Goal: Task Accomplishment & Management: Manage account settings

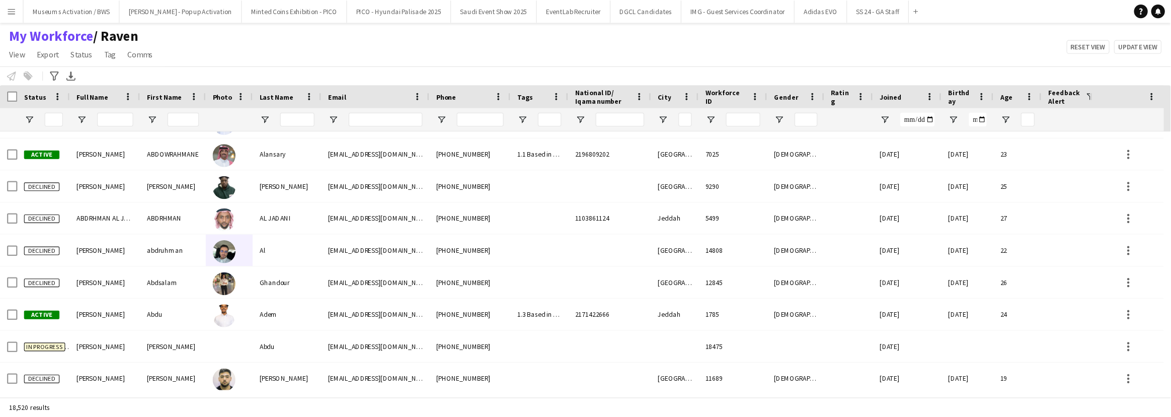
scroll to position [7461, 0]
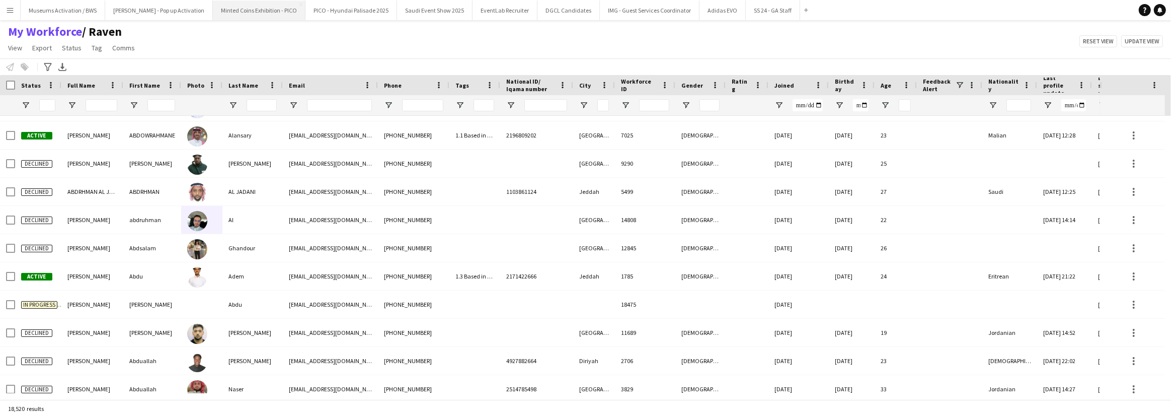
click at [226, 15] on button "Minted Coins Exhibition - PICO Close" at bounding box center [259, 11] width 93 height 20
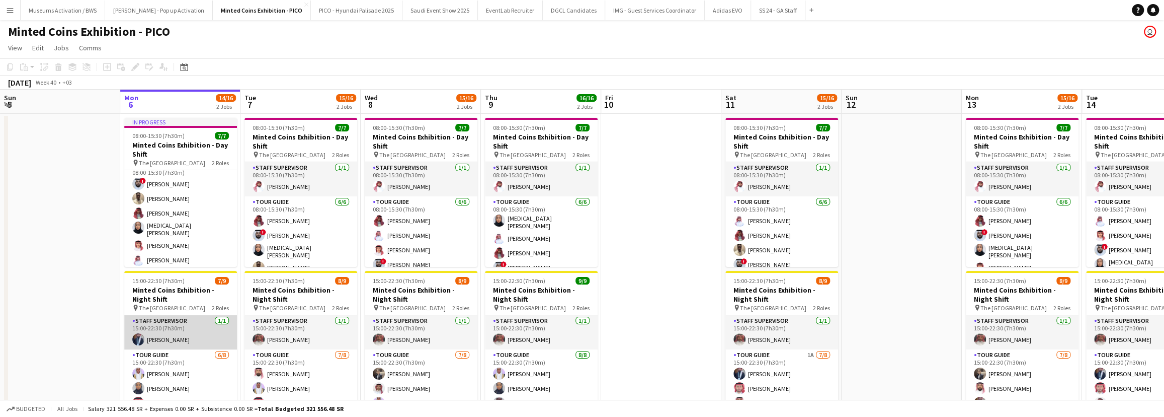
click at [169, 305] on app-card-role "Staff Supervisor [DATE] 15:00-22:30 (7h30m) [PERSON_NAME]" at bounding box center [180, 332] width 113 height 34
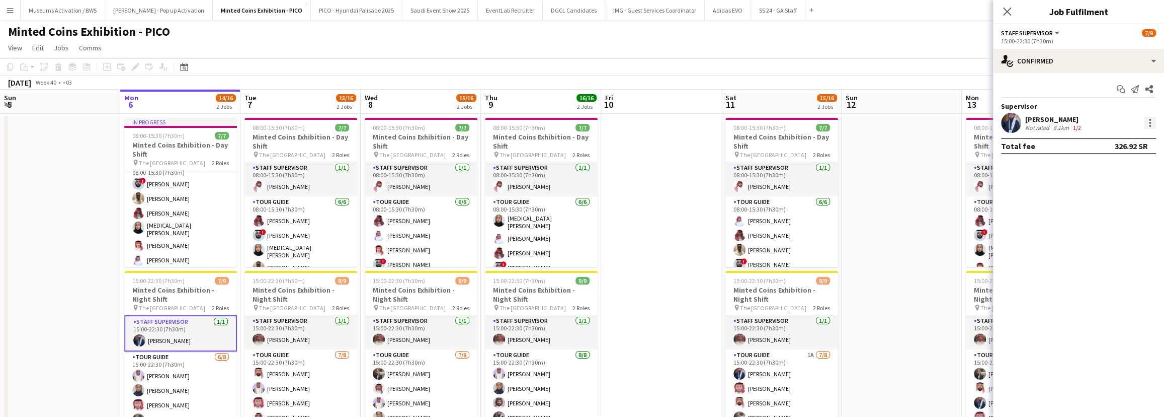
click at [858, 124] on div at bounding box center [1150, 123] width 12 height 12
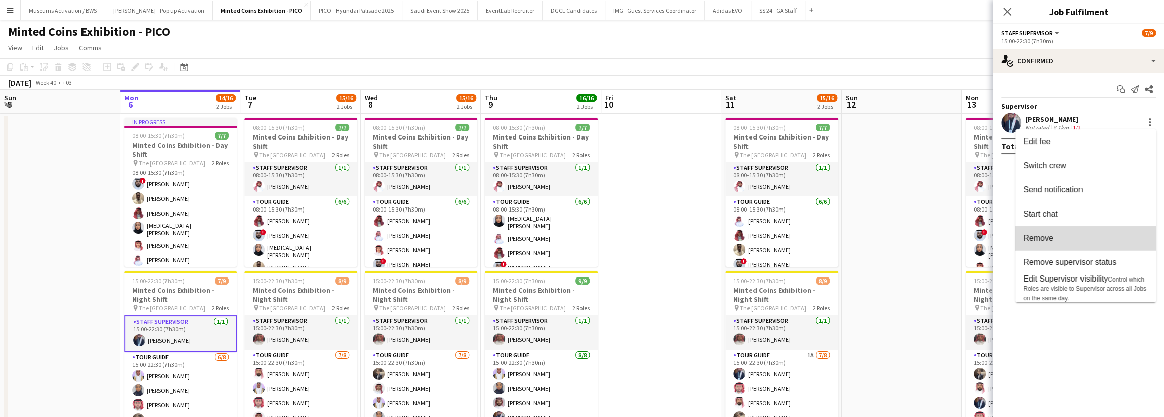
click at [858, 232] on button "Remove" at bounding box center [1085, 238] width 141 height 24
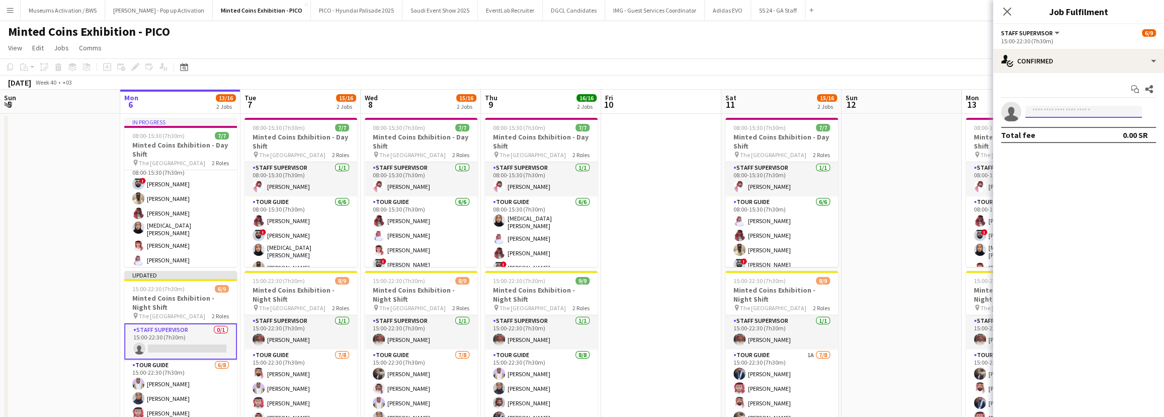
click at [858, 115] on input at bounding box center [1083, 112] width 117 height 12
type input "*******"
click at [858, 115] on input "*******" at bounding box center [1083, 112] width 117 height 12
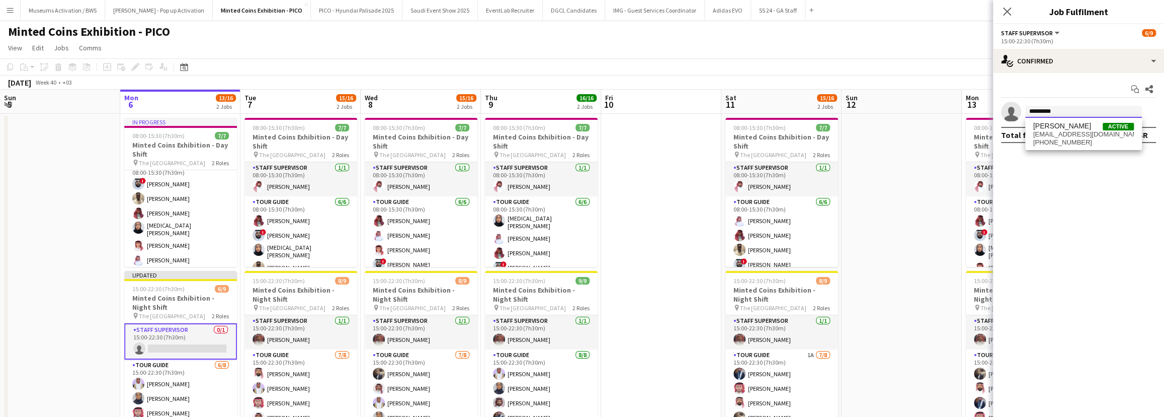
type input "*********"
click at [858, 132] on span "[EMAIL_ADDRESS][DOMAIN_NAME]" at bounding box center [1083, 134] width 101 height 8
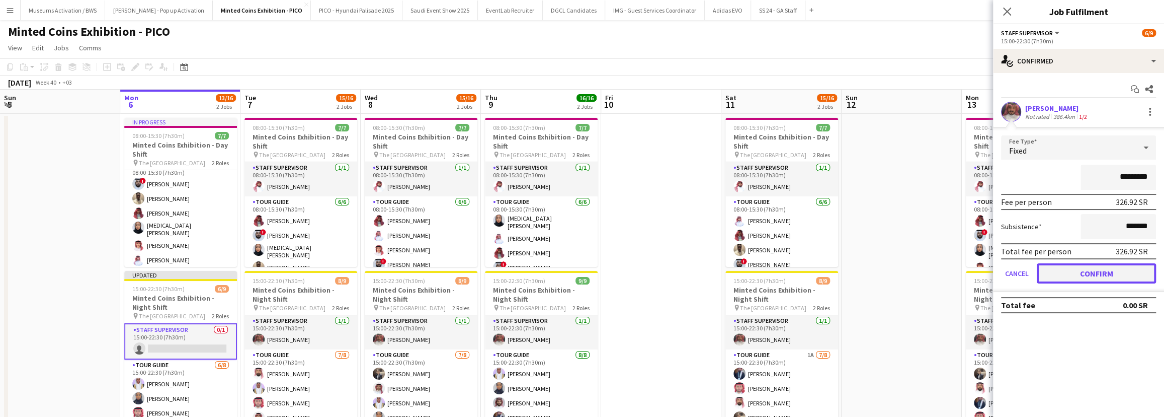
click at [858, 270] on button "Confirm" at bounding box center [1096, 273] width 119 height 20
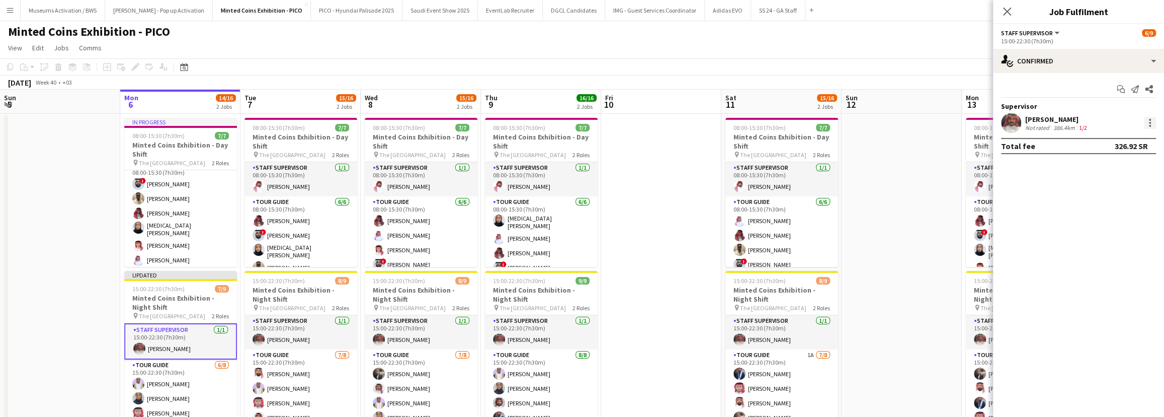
click at [858, 119] on div at bounding box center [1150, 123] width 12 height 12
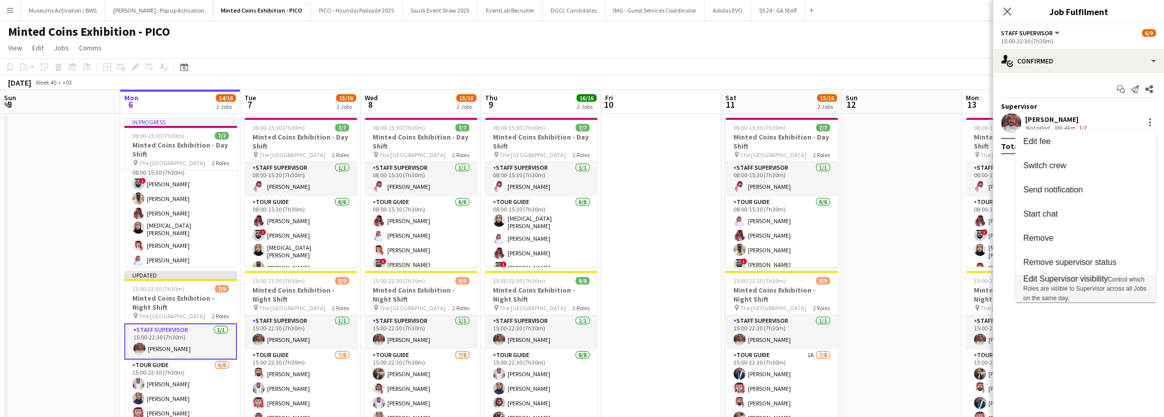
click at [858, 279] on span "Edit Supervisor visibility" at bounding box center [1065, 278] width 85 height 9
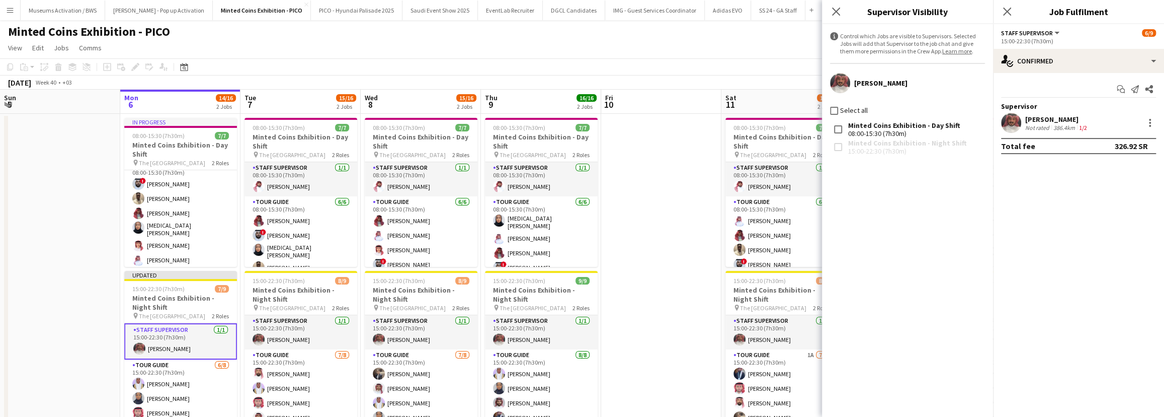
click at [780, 44] on app-page-menu "View Day view expanded Day view collapsed Month view Date picker Jump to [DATE]…" at bounding box center [582, 48] width 1164 height 19
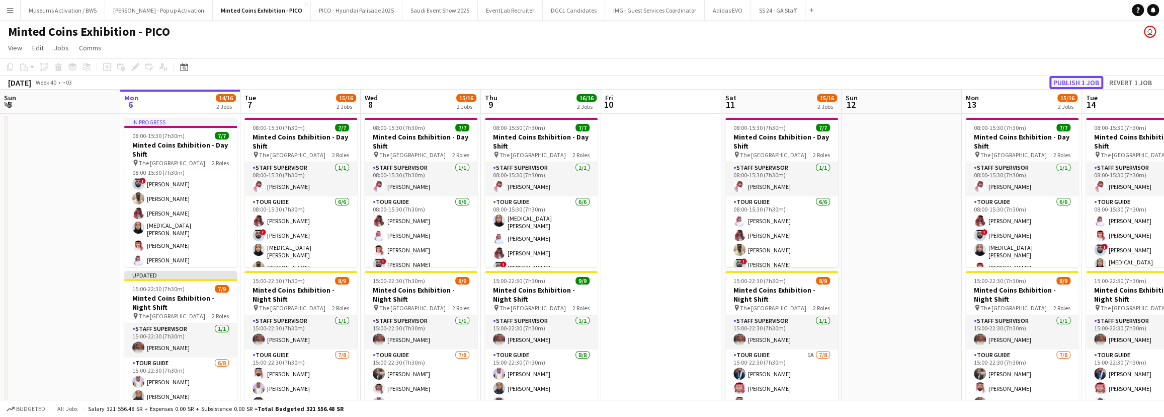
click at [858, 80] on button "Publish 1 job" at bounding box center [1077, 82] width 54 height 13
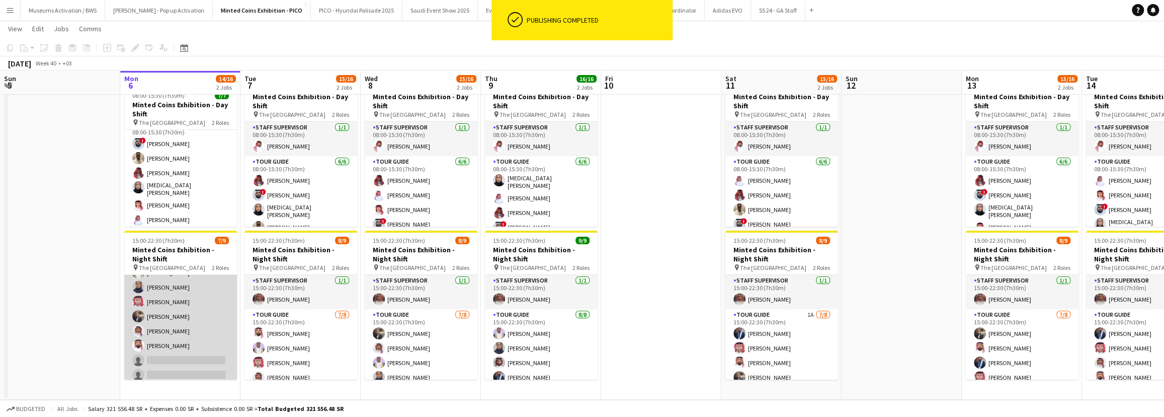
scroll to position [65, 0]
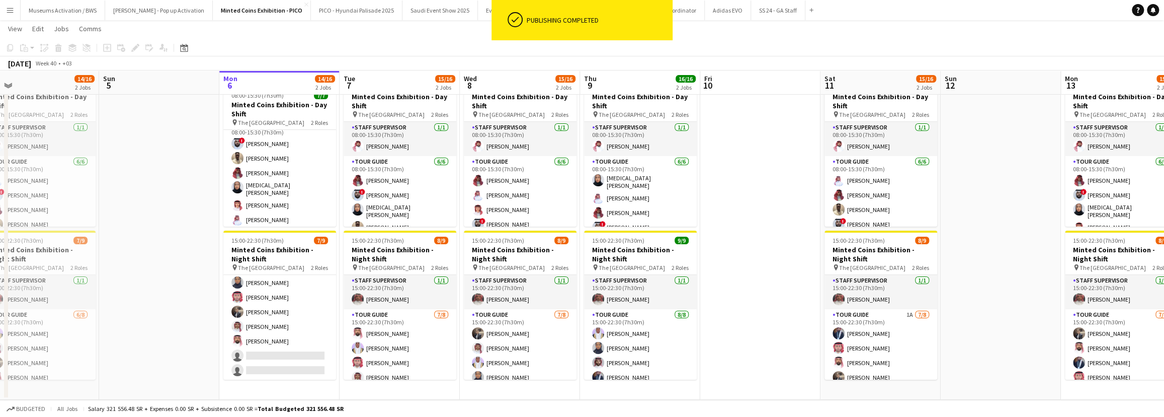
drag, startPoint x: 184, startPoint y: 307, endPoint x: 214, endPoint y: 318, distance: 32.2
click at [191, 305] on app-calendar-viewport "Thu 2 Fri 3 Sat 4 14/16 2 Jobs Sun 5 Mon 6 14/16 2 Jobs Tue 7 15/16 2 Jobs Wed …" at bounding box center [582, 199] width 1164 height 399
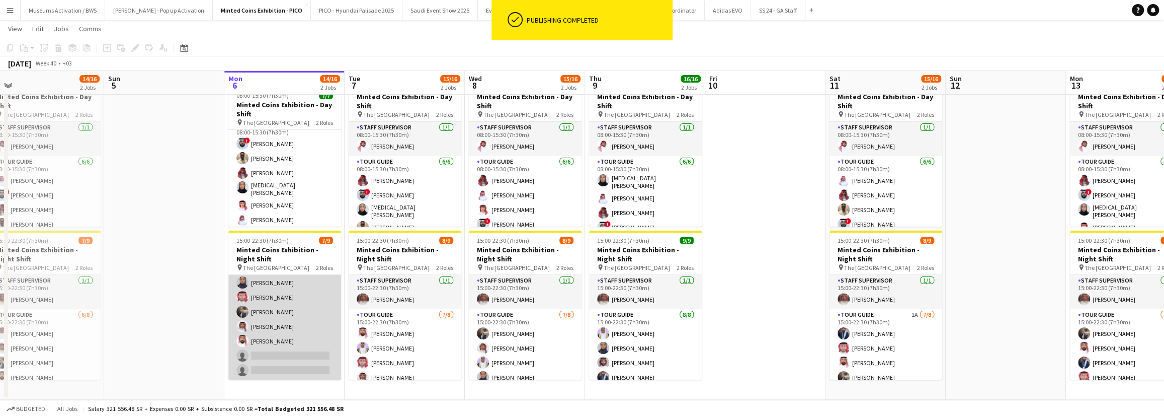
click at [262, 305] on app-card-role "Tour Guide [DATE] 15:00-22:30 (7h30m) [PERSON_NAME] [PERSON_NAME] [PERSON_NAME]…" at bounding box center [284, 312] width 113 height 136
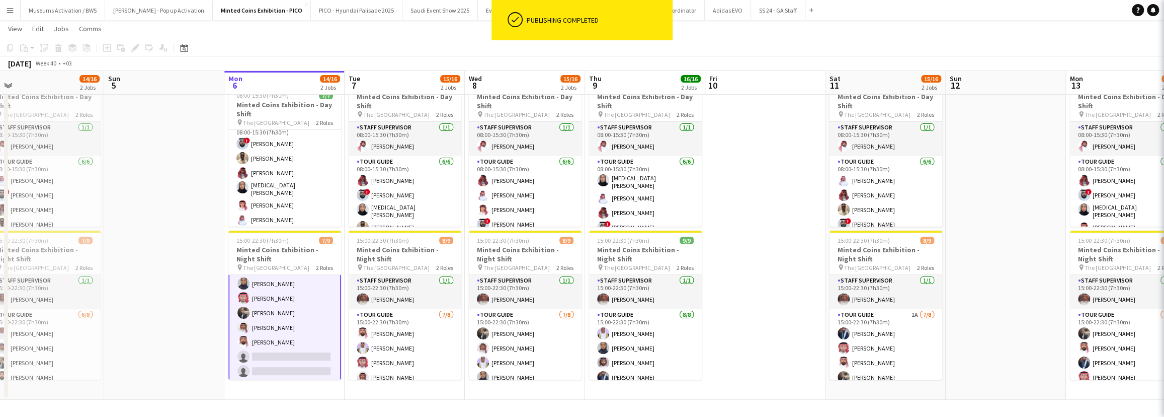
scroll to position [66, 0]
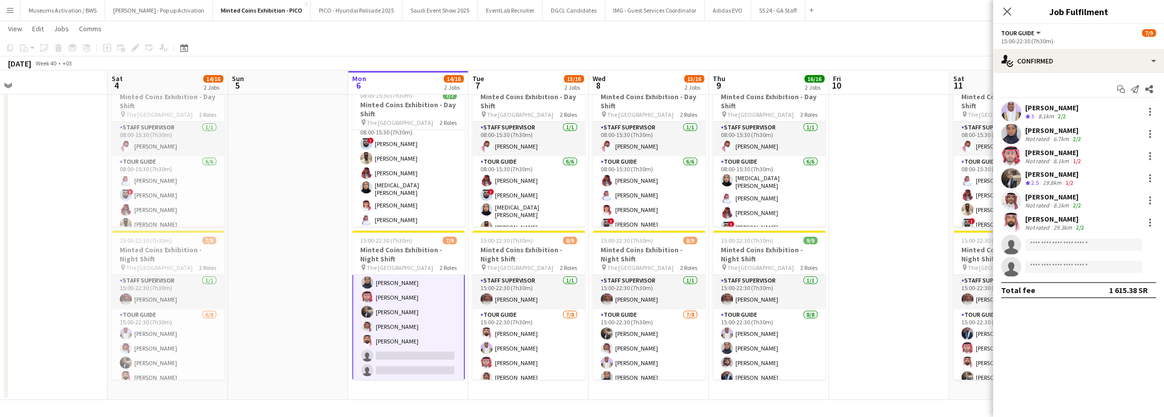
drag, startPoint x: 198, startPoint y: 285, endPoint x: 331, endPoint y: 258, distance: 136.0
click at [331, 258] on app-calendar-viewport "Wed 1 Thu 2 14/16 2 Jobs Fri 3 Sat 4 14/16 2 Jobs Sun 5 Mon 6 14/16 2 Jobs Tue …" at bounding box center [582, 199] width 1164 height 399
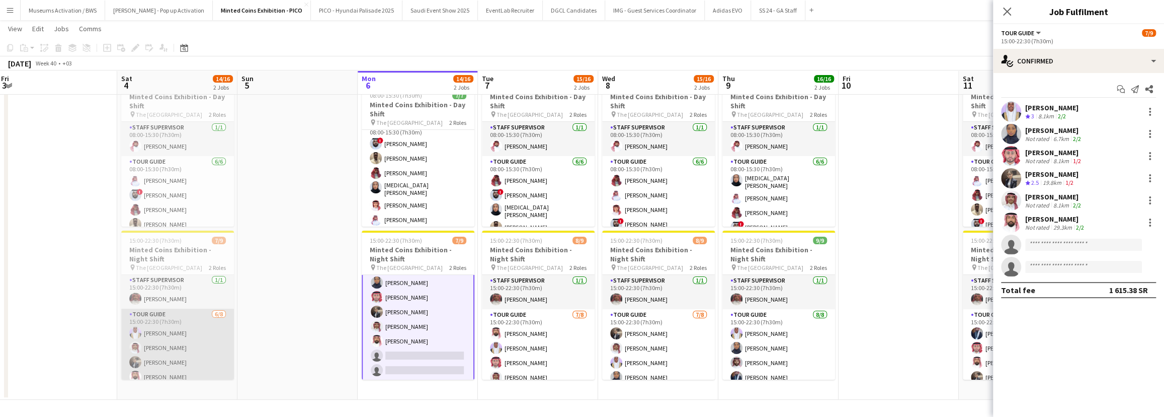
scroll to position [0, 0]
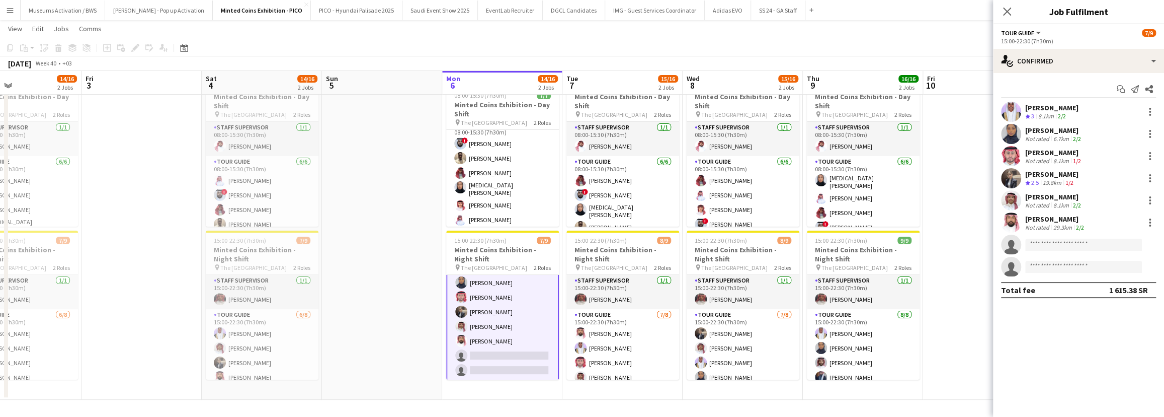
drag, startPoint x: 378, startPoint y: 305, endPoint x: 447, endPoint y: 304, distance: 68.9
click at [447, 304] on app-calendar-viewport "Tue 30 Wed 1 15/16 2 Jobs Thu 2 14/16 2 Jobs Fri 3 Sat 4 14/16 2 Jobs Sun 5 Mon…" at bounding box center [582, 199] width 1164 height 399
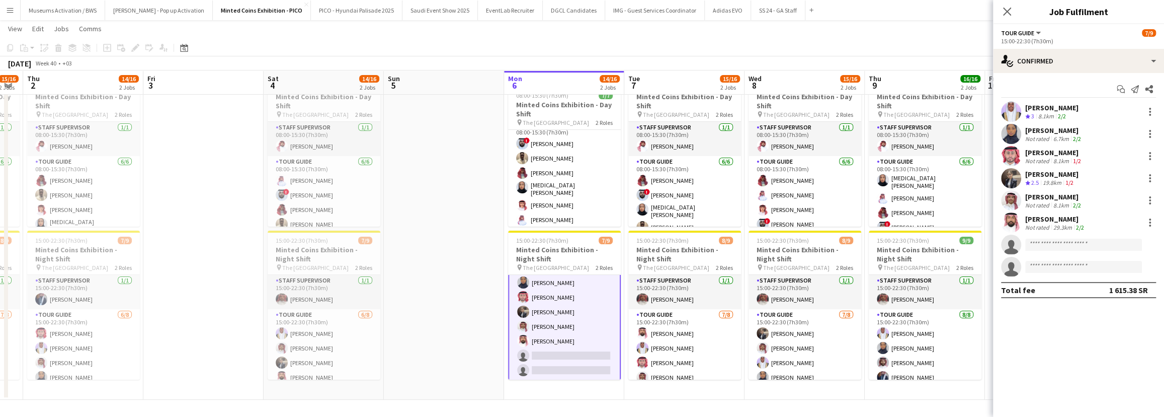
scroll to position [0, 214]
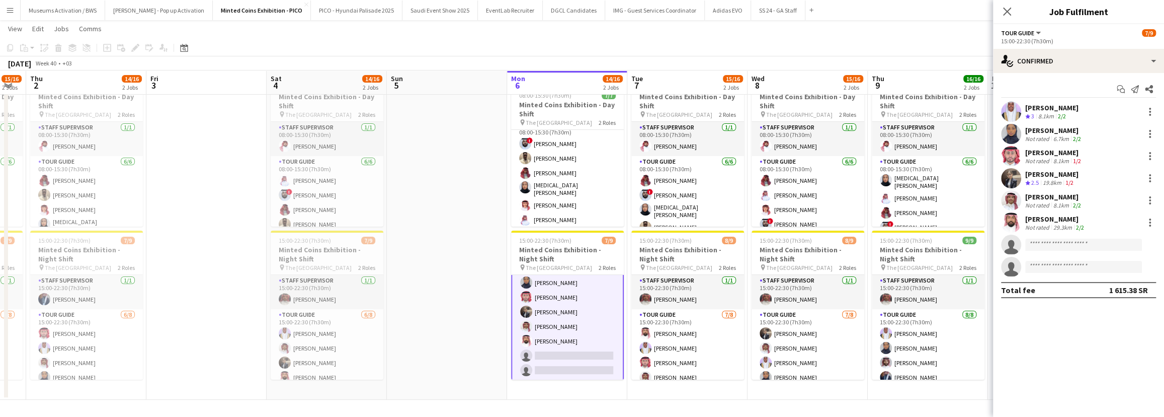
drag, startPoint x: 416, startPoint y: 289, endPoint x: 470, endPoint y: 291, distance: 54.4
click at [470, 291] on app-calendar-viewport "Tue 30 15/16 2 Jobs Wed 1 15/16 2 Jobs Thu 2 14/16 2 Jobs Fri 3 Sat 4 14/16 2 J…" at bounding box center [582, 199] width 1164 height 399
click at [93, 287] on app-card-role "Staff Supervisor [DATE] 15:00-22:30 (7h30m) [PERSON_NAME]" at bounding box center [86, 292] width 113 height 34
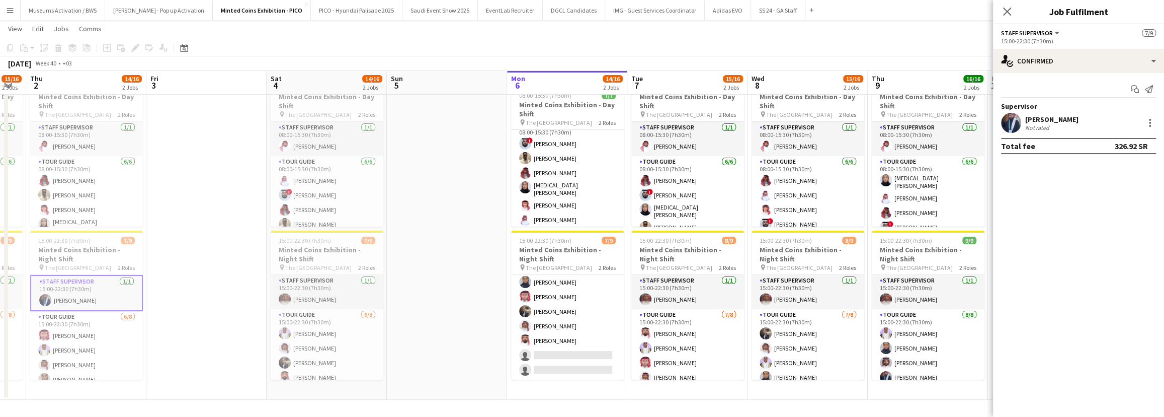
scroll to position [65, 0]
click at [858, 124] on div "Not rated" at bounding box center [1038, 128] width 26 height 8
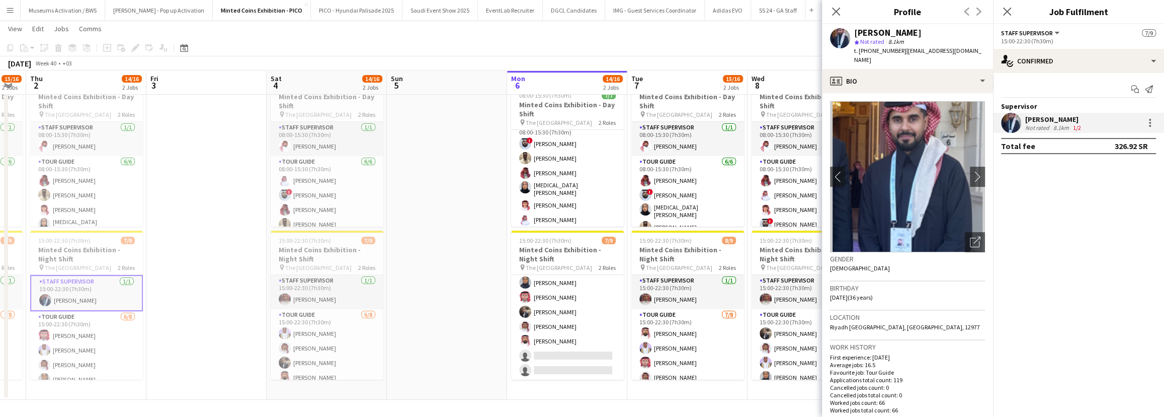
click at [858, 52] on span "| [EMAIL_ADDRESS][DOMAIN_NAME]" at bounding box center [917, 55] width 127 height 17
drag, startPoint x: 915, startPoint y: 52, endPoint x: 952, endPoint y: 53, distance: 36.7
click at [858, 53] on span "| [EMAIL_ADDRESS][DOMAIN_NAME]" at bounding box center [917, 55] width 127 height 17
copy span "[EMAIL_ADDRESS][DOMAIN_NAME]"
click at [467, 218] on app-date-cell at bounding box center [447, 236] width 120 height 326
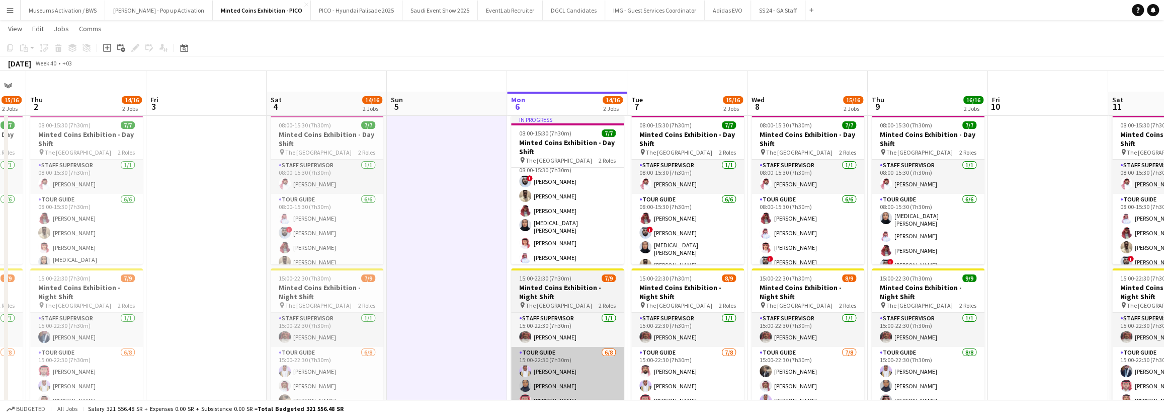
scroll to position [0, 0]
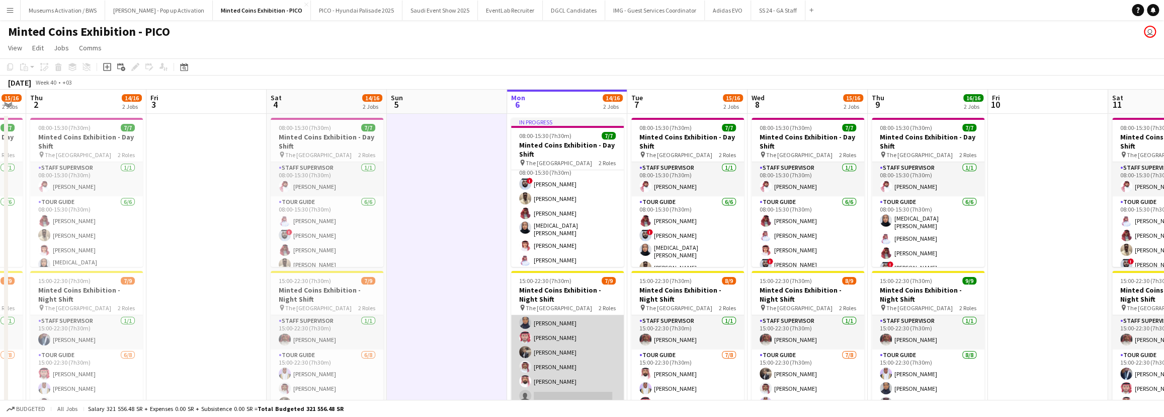
click at [560, 305] on app-card-role "Tour Guide [DATE] 15:00-22:30 (7h30m) [PERSON_NAME] [PERSON_NAME] [PERSON_NAME]…" at bounding box center [567, 352] width 113 height 136
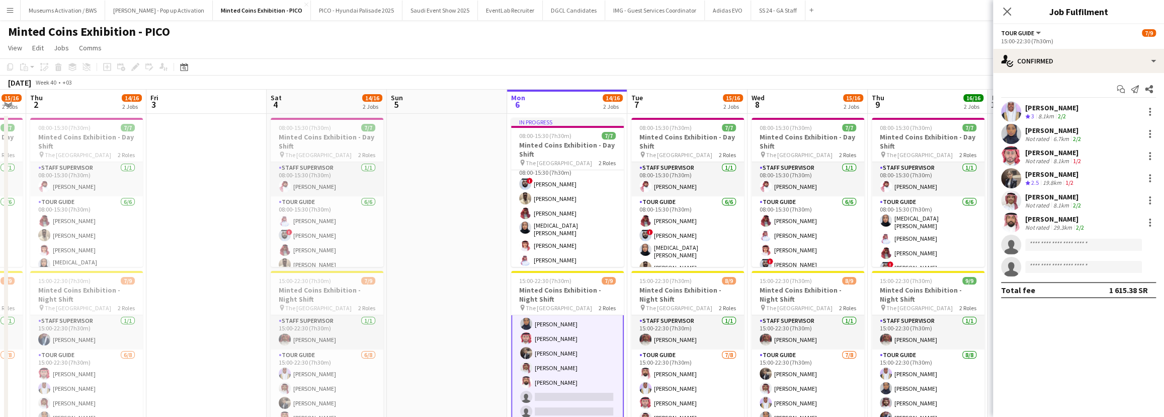
scroll to position [66, 0]
click at [858, 243] on input at bounding box center [1083, 244] width 117 height 12
paste input "**********"
type input "**********"
click at [858, 258] on span "[PERSON_NAME]" at bounding box center [1062, 259] width 58 height 9
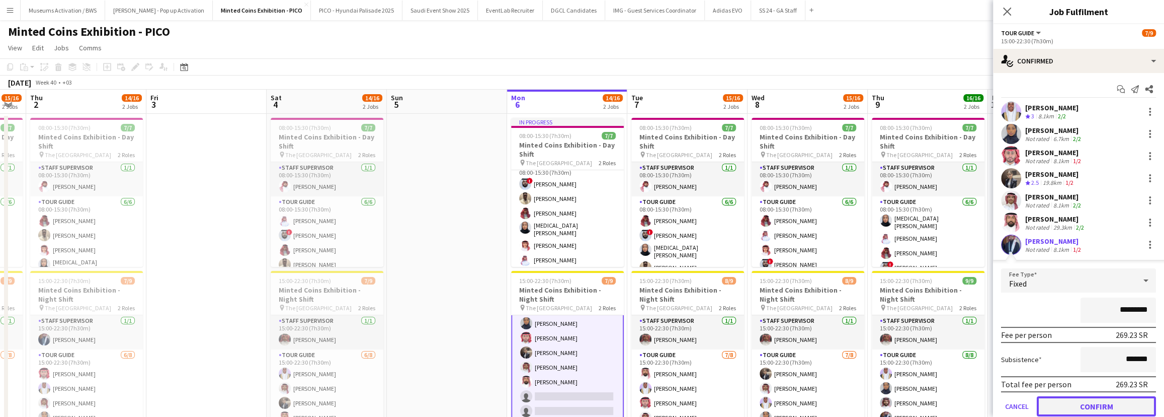
click at [858, 305] on button "Confirm" at bounding box center [1096, 406] width 119 height 20
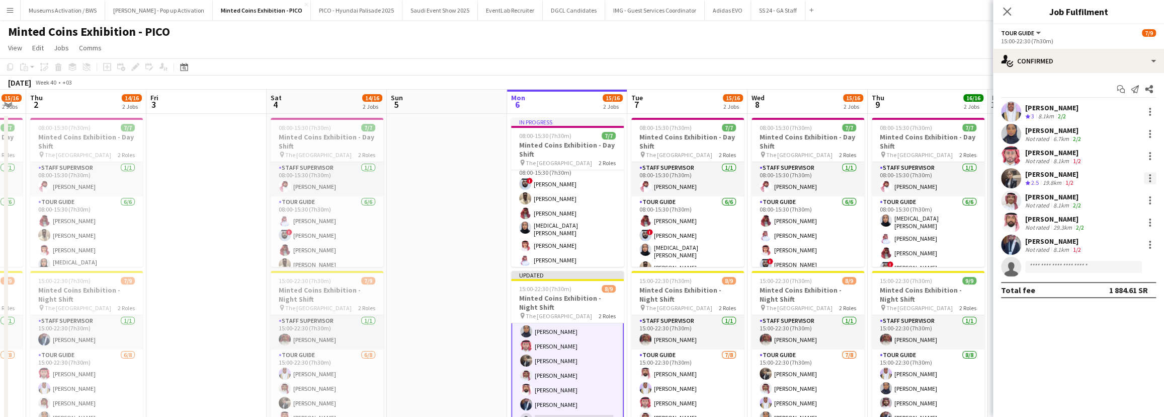
click at [858, 181] on div at bounding box center [1150, 178] width 12 height 12
click at [858, 291] on span "Remove" at bounding box center [1101, 293] width 30 height 9
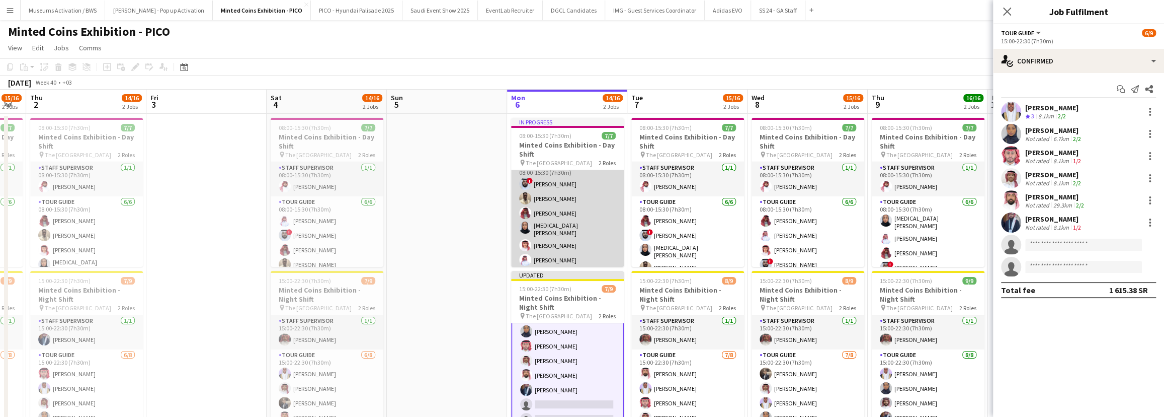
click at [517, 220] on app-card-role "Tour Guide [DATE] 08:00-15:30 (7h30m) ! [PERSON_NAME] ZAYED zaud [PERSON_NAME] …" at bounding box center [567, 214] width 113 height 110
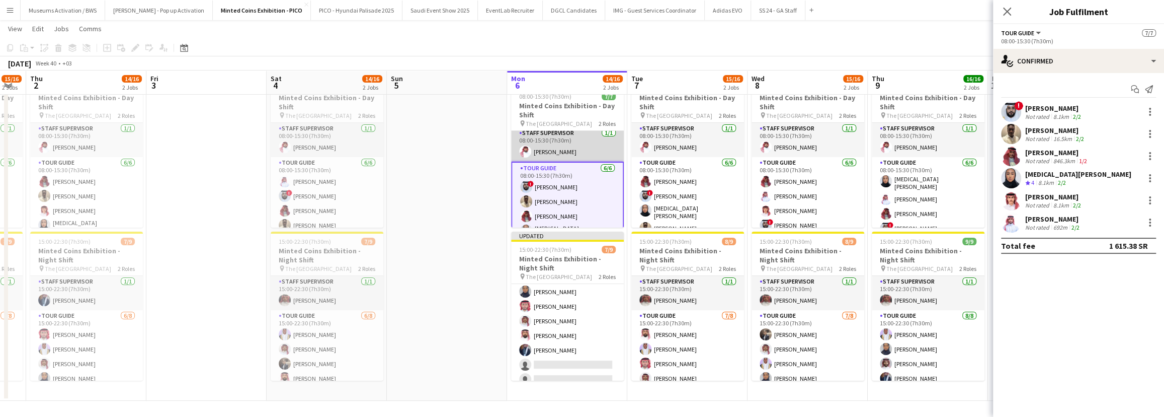
scroll to position [0, 0]
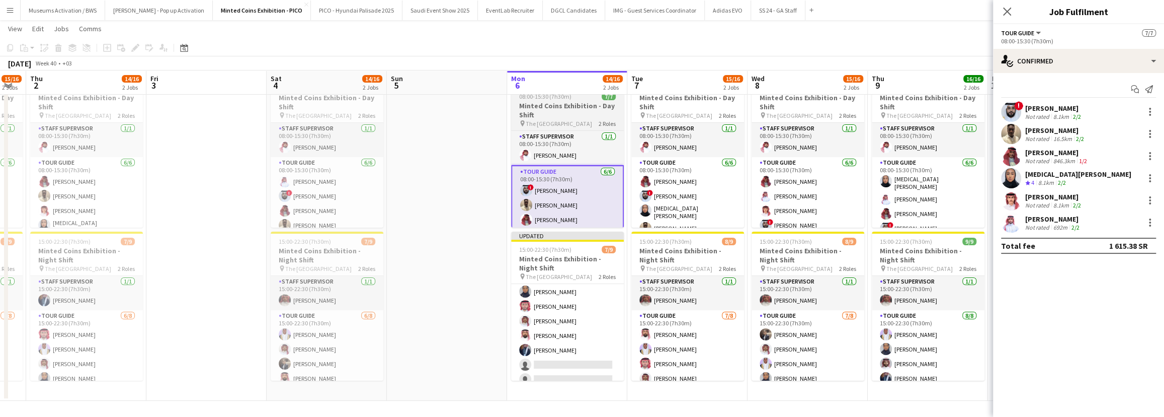
click at [579, 112] on h3 "Minted Coins Exhibition - Day Shift" at bounding box center [567, 110] width 113 height 18
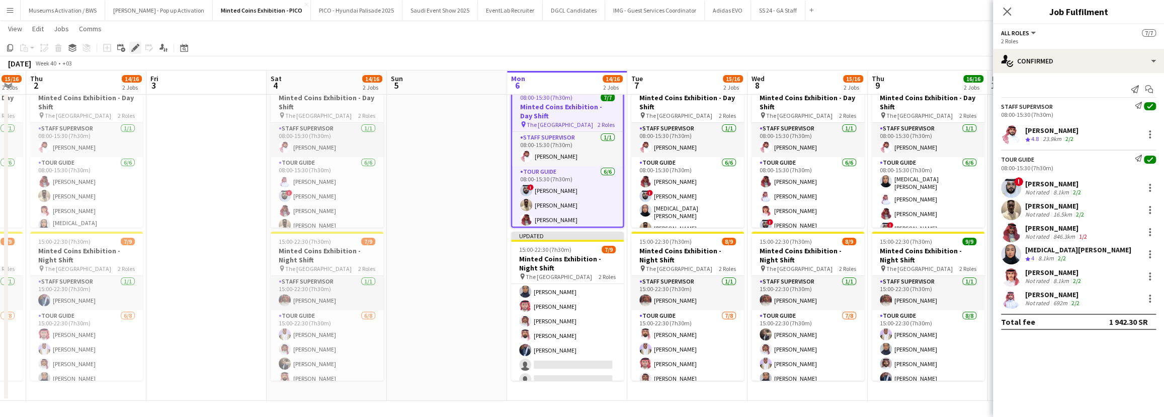
click at [137, 48] on icon "Edit" at bounding box center [135, 48] width 8 height 8
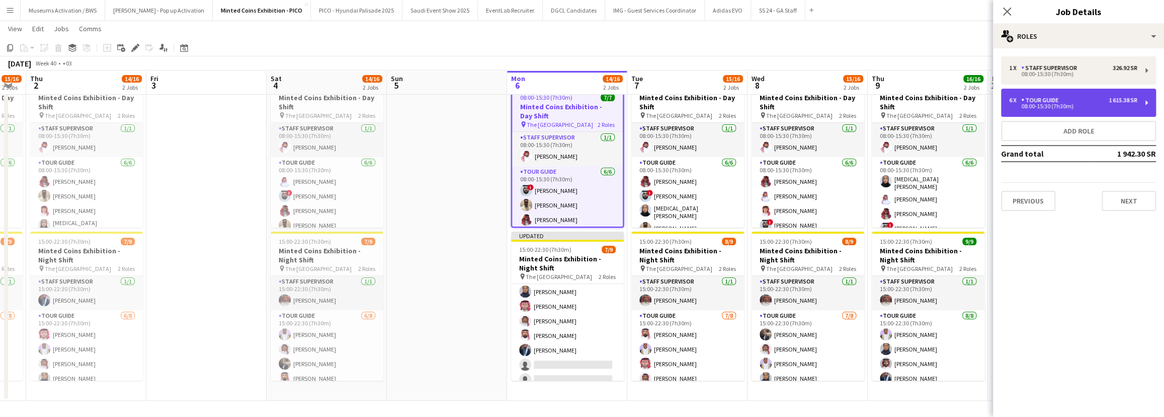
click at [858, 93] on div "6 x Tour Guide 1 615.38 SR 08:00-15:30 (7h30m)" at bounding box center [1078, 103] width 155 height 28
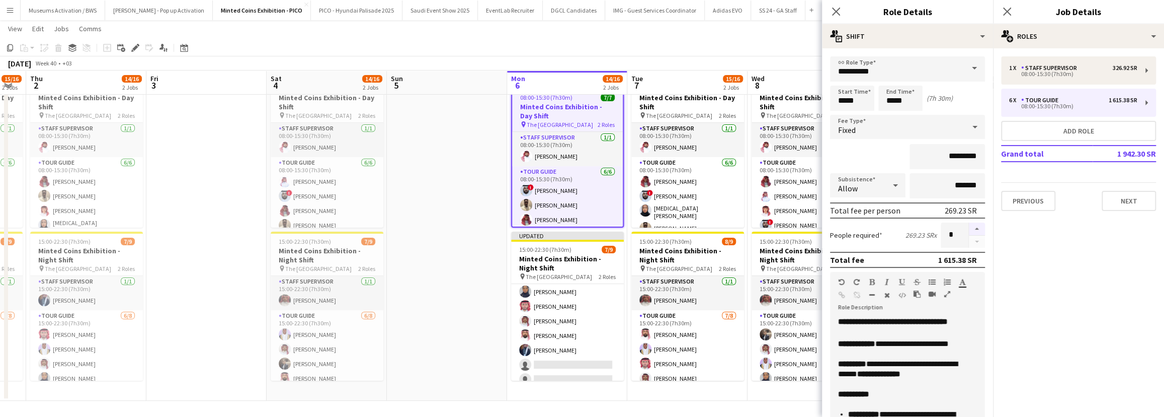
click at [858, 229] on button "button" at bounding box center [977, 228] width 16 height 13
type input "*"
click at [858, 246] on mat-expansion-panel "pencil3 General details 1 x Staff Supervisor 326.92 SR 08:00-15:30 (7h30m) 6 x …" at bounding box center [1078, 232] width 171 height 368
click at [459, 152] on app-date-cell at bounding box center [447, 237] width 120 height 326
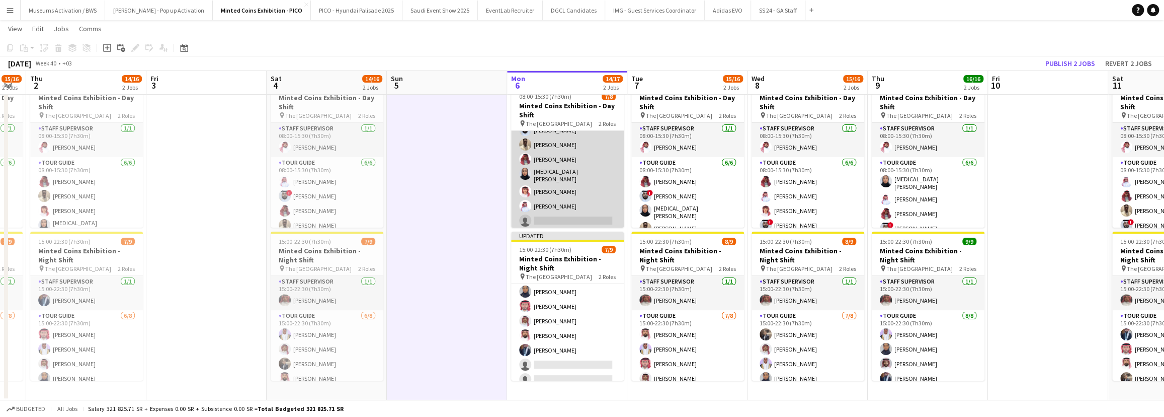
click at [561, 209] on app-card-role "Tour Guide [DATE] 08:00-15:30 (7h30m) ! [PERSON_NAME] ZAYED zaud [PERSON_NAME] …" at bounding box center [567, 168] width 113 height 125
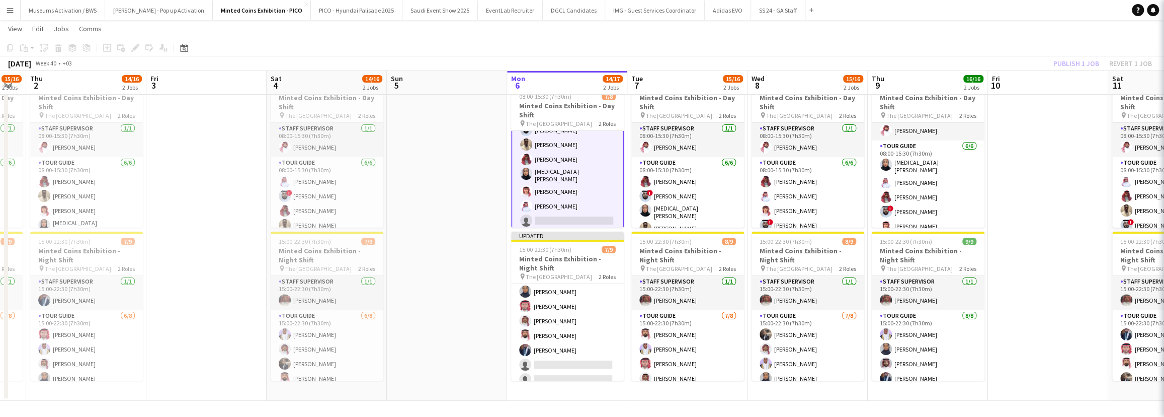
scroll to position [36, 0]
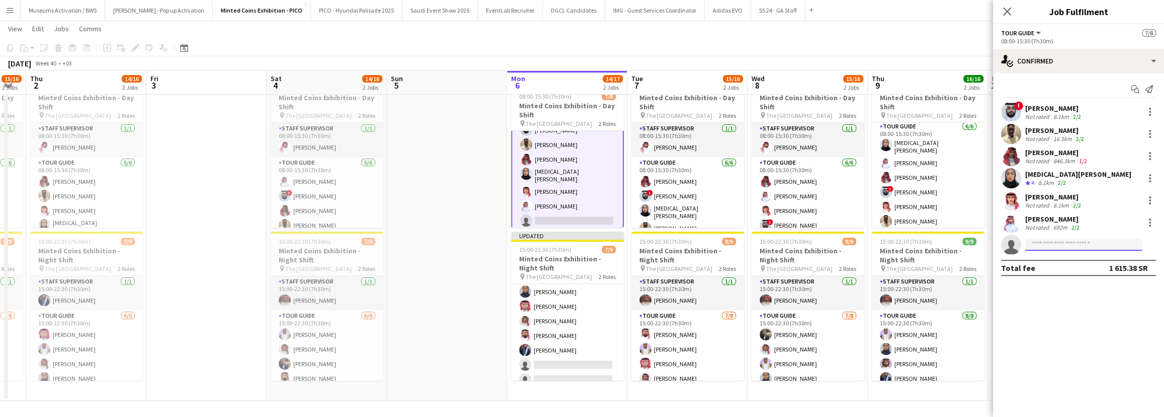
click at [858, 243] on input at bounding box center [1083, 244] width 117 height 12
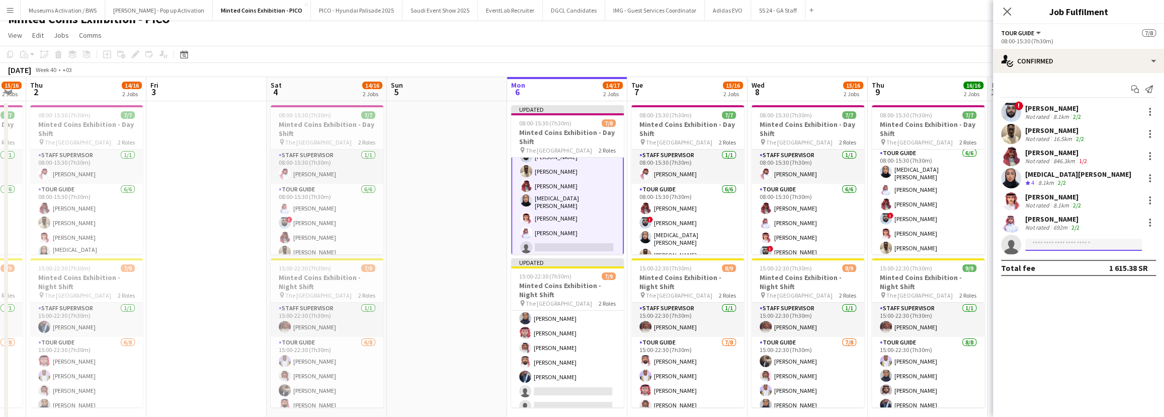
scroll to position [0, 0]
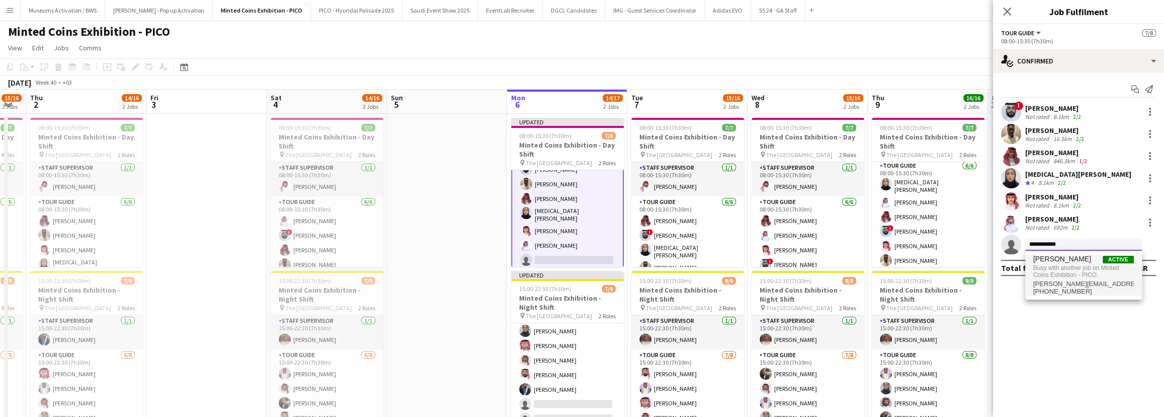
type input "**********"
click at [858, 272] on span "Busy with another job on Minted Coins Exhibition - PICO." at bounding box center [1083, 271] width 101 height 17
click at [858, 73] on app-toolbar "Copy Paste Paste Ctrl+V Paste with crew Ctrl+Shift+V Paste linked Job [GEOGRAPH…" at bounding box center [582, 66] width 1164 height 17
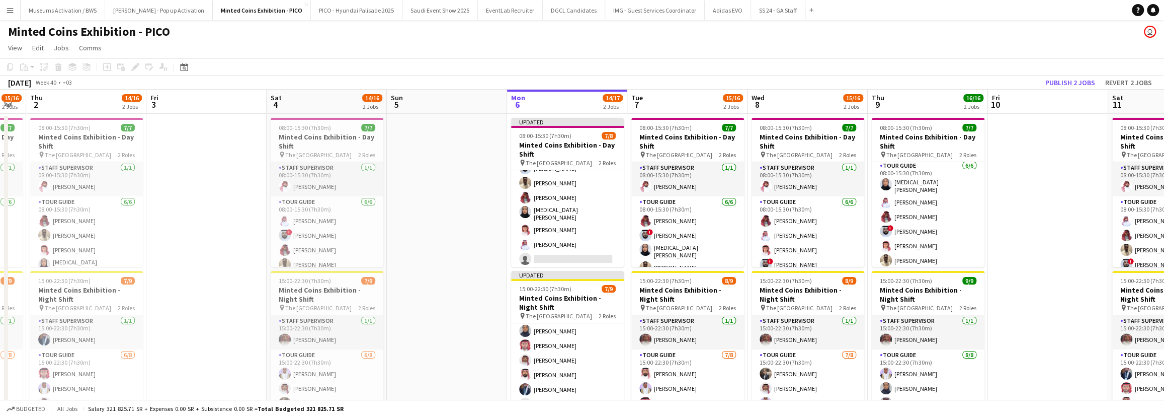
scroll to position [59, 0]
click at [858, 80] on button "Publish 2 jobs" at bounding box center [1070, 82] width 58 height 13
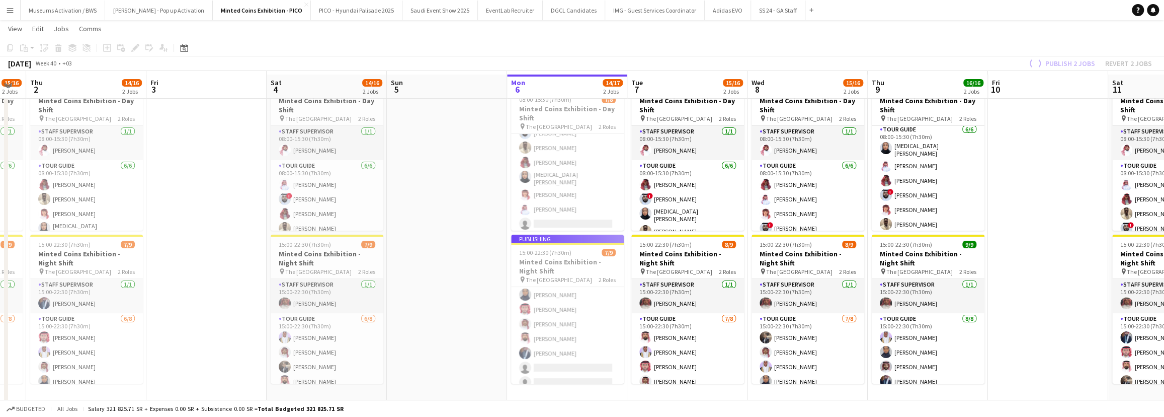
scroll to position [39, 0]
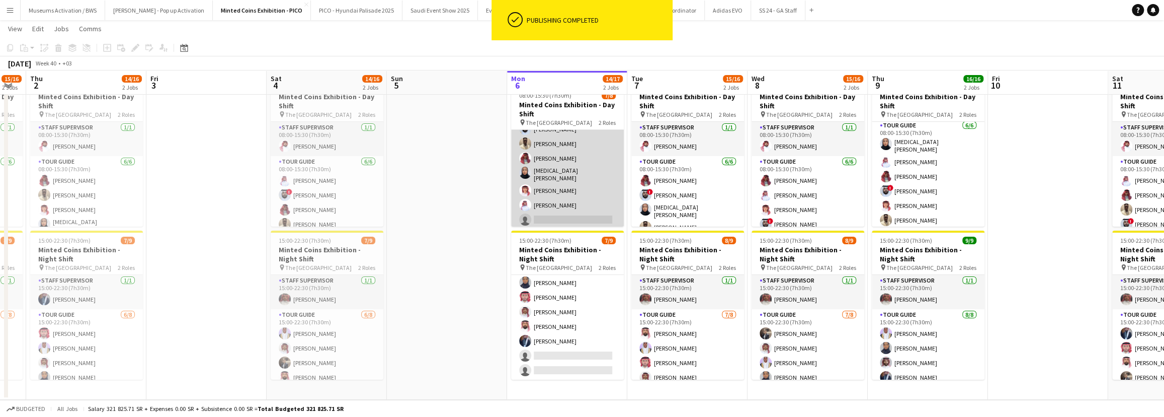
click at [584, 177] on app-card-role "Tour Guide [DATE] 08:00-15:30 (7h30m) ! [PERSON_NAME] ZAYED zaud [PERSON_NAME] …" at bounding box center [567, 167] width 113 height 125
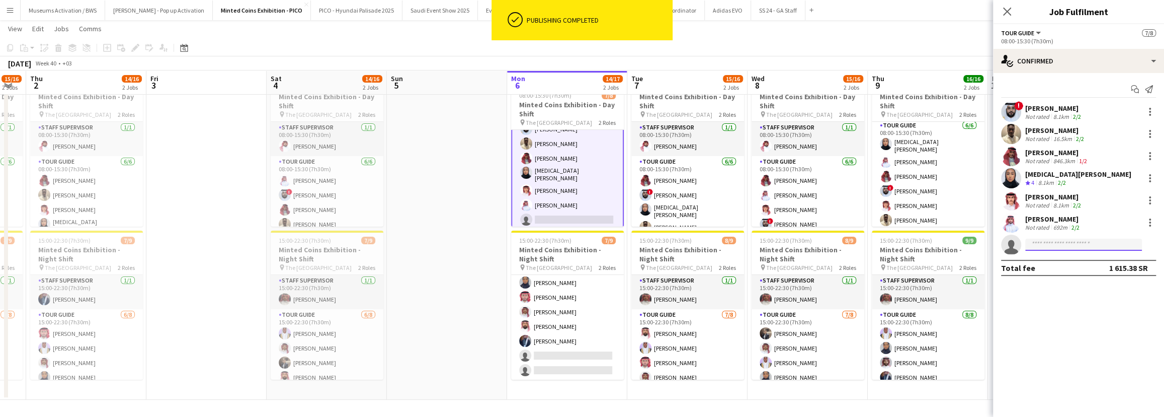
click at [858, 241] on input at bounding box center [1083, 244] width 117 height 12
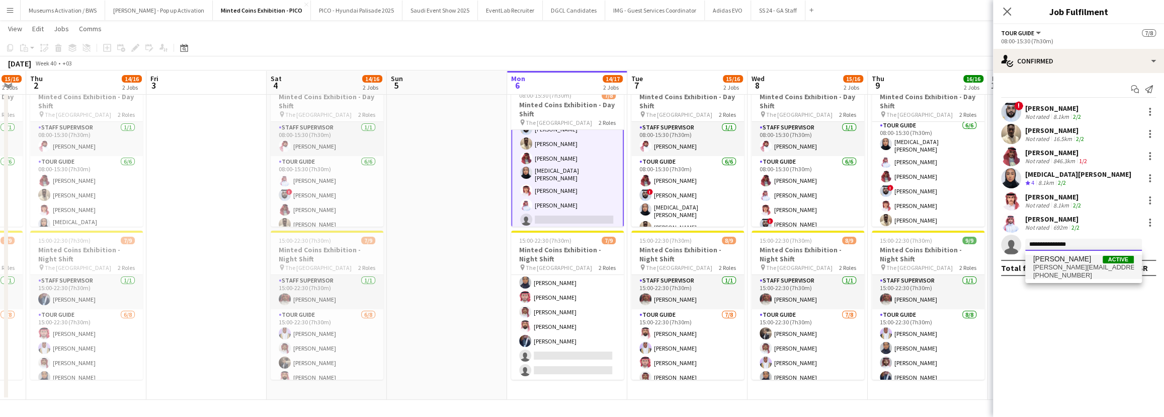
type input "**********"
click at [858, 270] on span "[PERSON_NAME][EMAIL_ADDRESS][DOMAIN_NAME]" at bounding box center [1083, 267] width 101 height 8
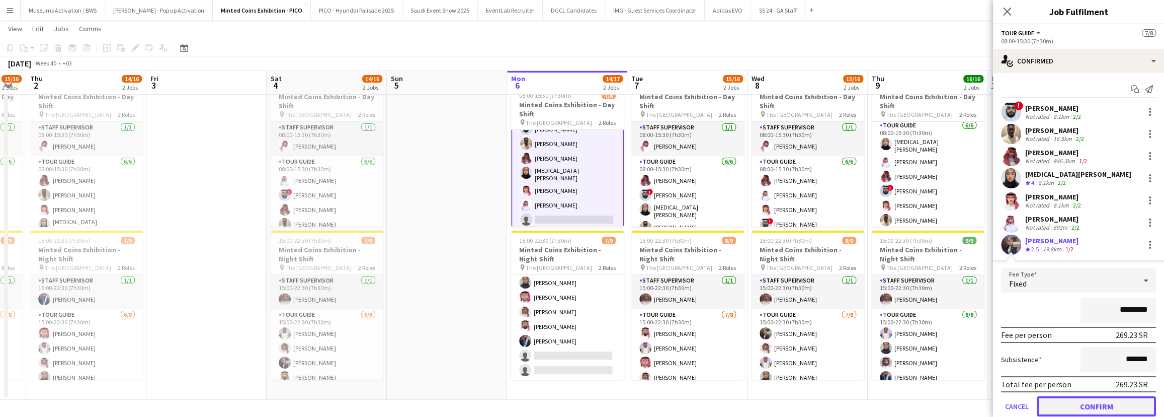
click at [858, 305] on button "Confirm" at bounding box center [1096, 406] width 119 height 20
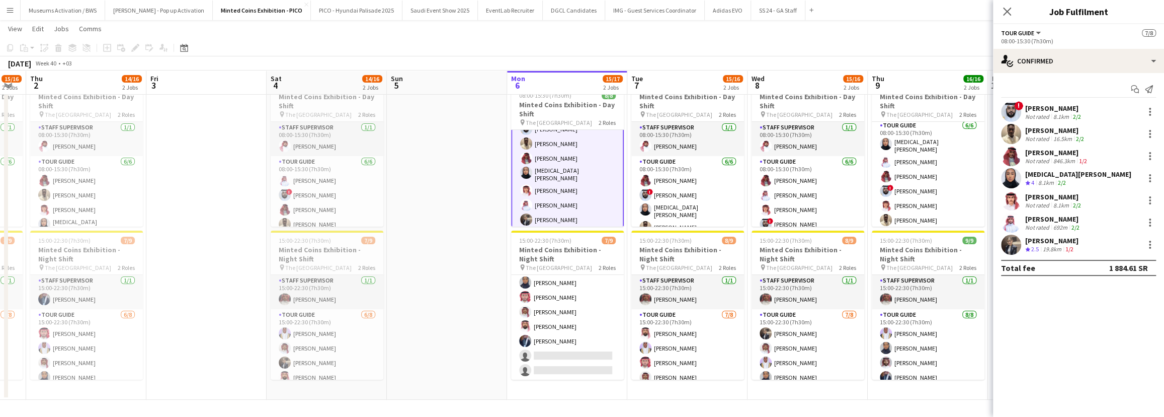
click at [858, 35] on app-page-menu "View Day view expanded Day view collapsed Month view Date picker Jump to [DATE]…" at bounding box center [582, 29] width 1164 height 19
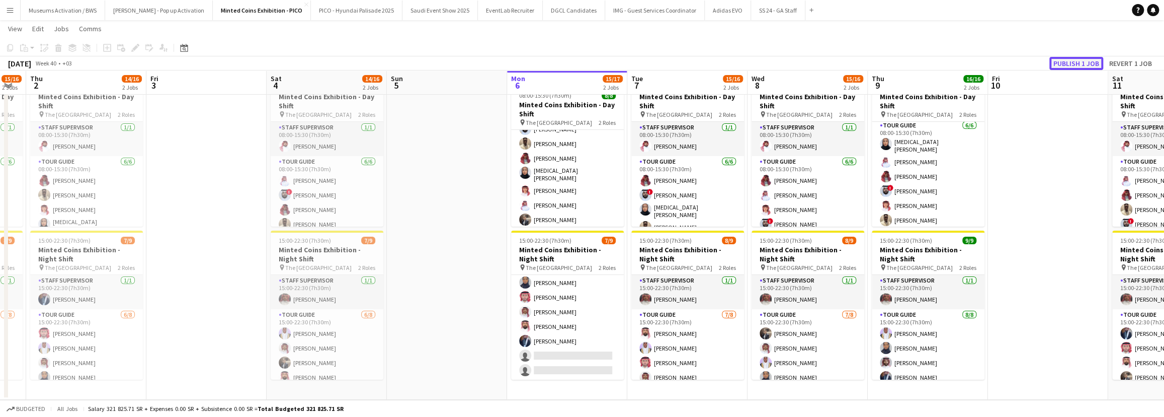
click at [858, 60] on button "Publish 1 job" at bounding box center [1077, 63] width 54 height 13
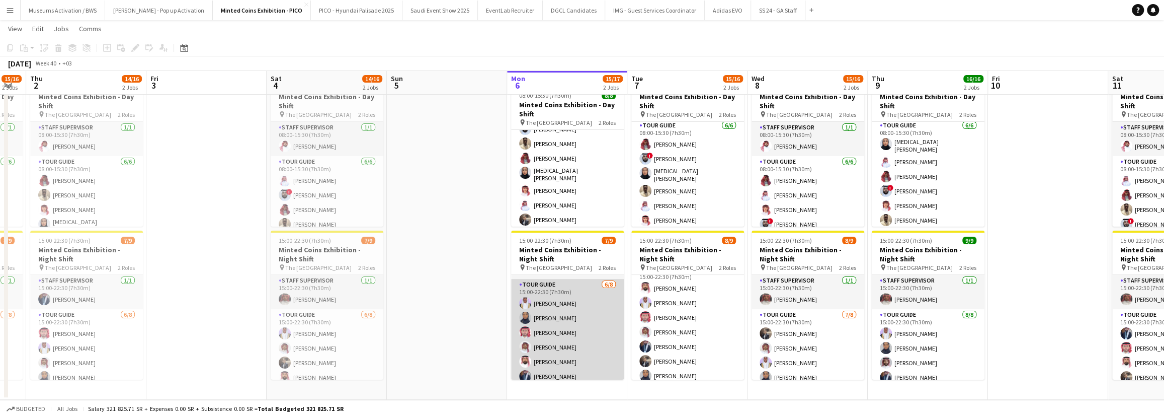
scroll to position [45, 0]
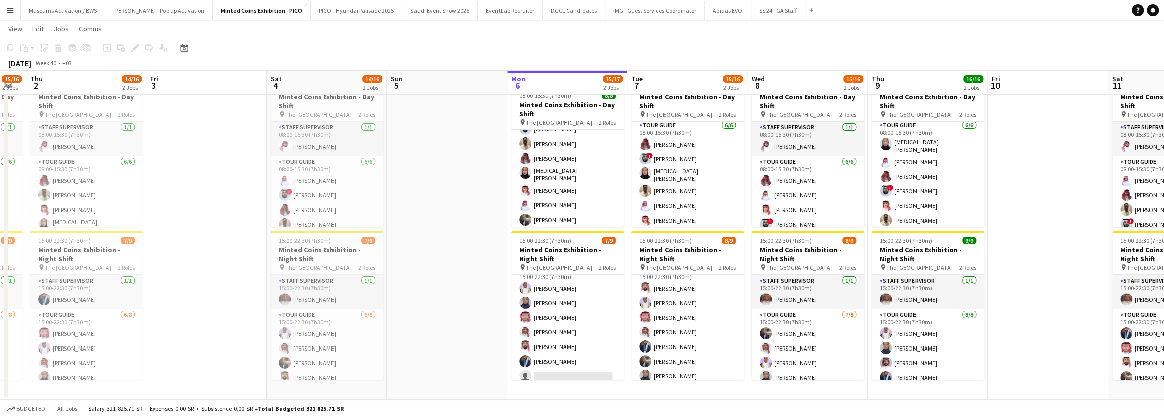
click at [423, 272] on app-date-cell at bounding box center [447, 236] width 120 height 326
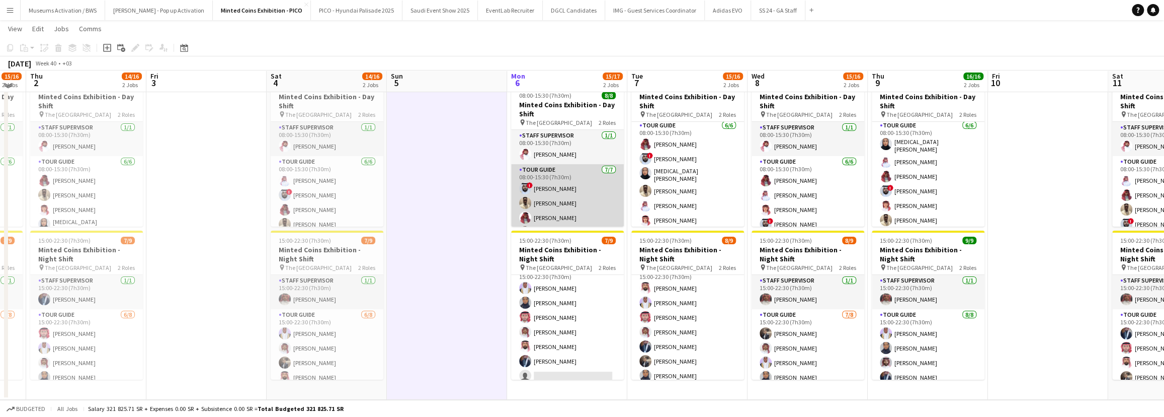
scroll to position [0, 0]
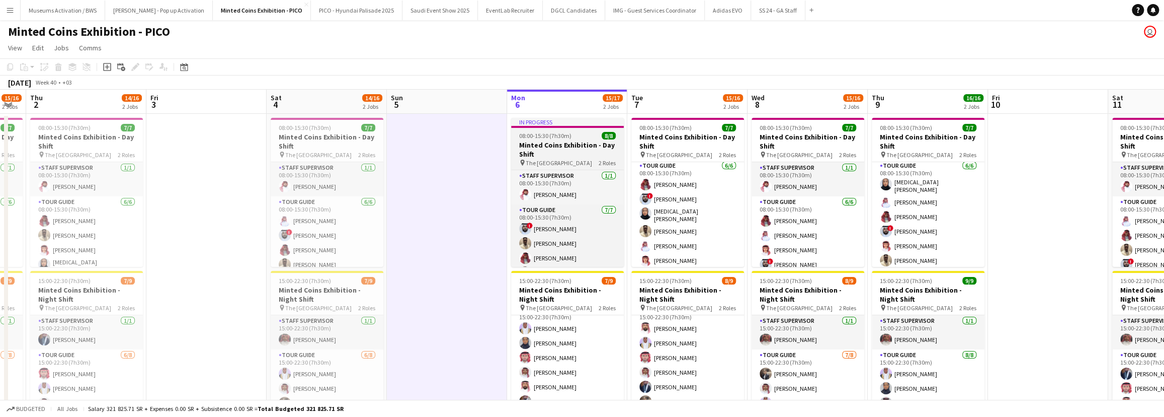
click at [575, 143] on h3 "Minted Coins Exhibition - Day Shift" at bounding box center [567, 149] width 113 height 18
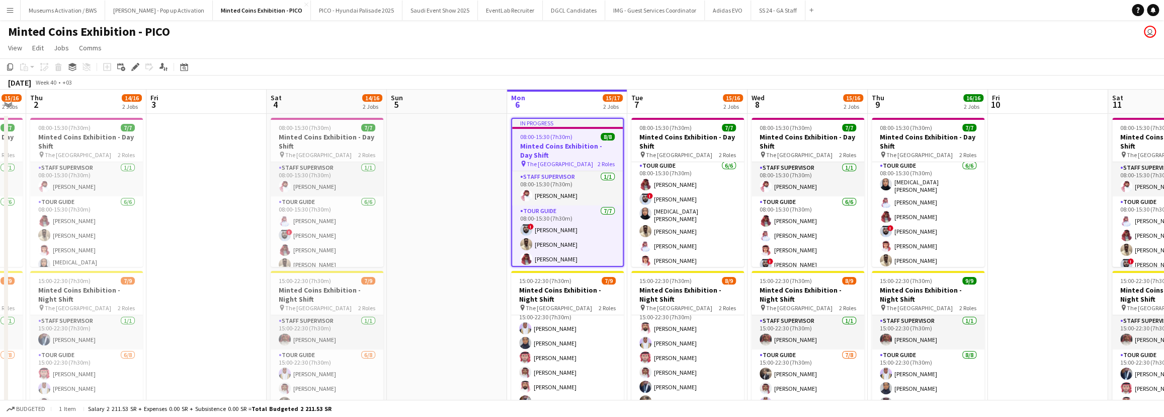
click at [557, 144] on h3 "Minted Coins Exhibition - Day Shift" at bounding box center [567, 150] width 111 height 18
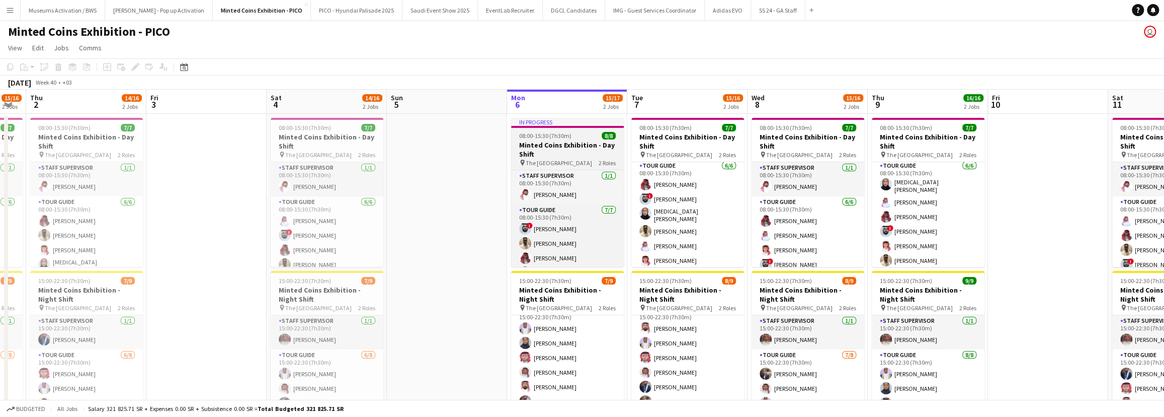
click at [557, 144] on h3 "Minted Coins Exhibition - Day Shift" at bounding box center [567, 149] width 113 height 18
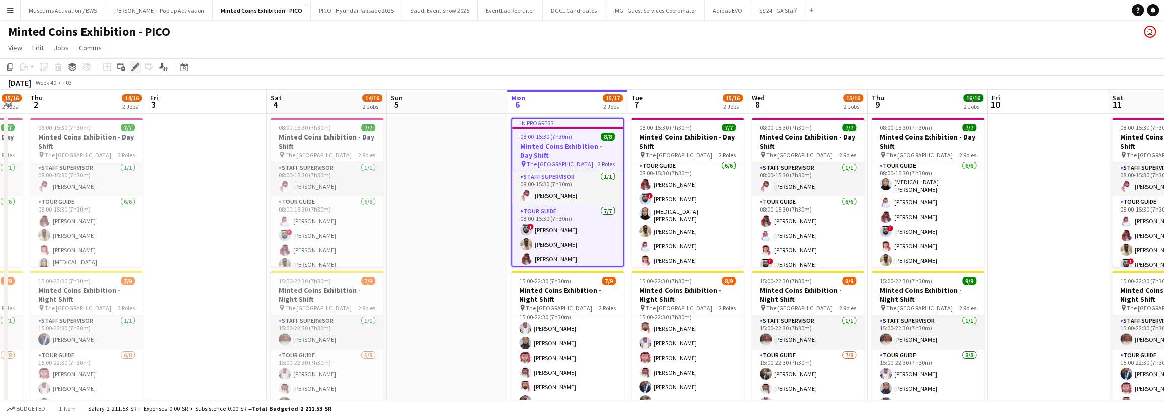
click at [134, 67] on icon at bounding box center [135, 67] width 6 height 6
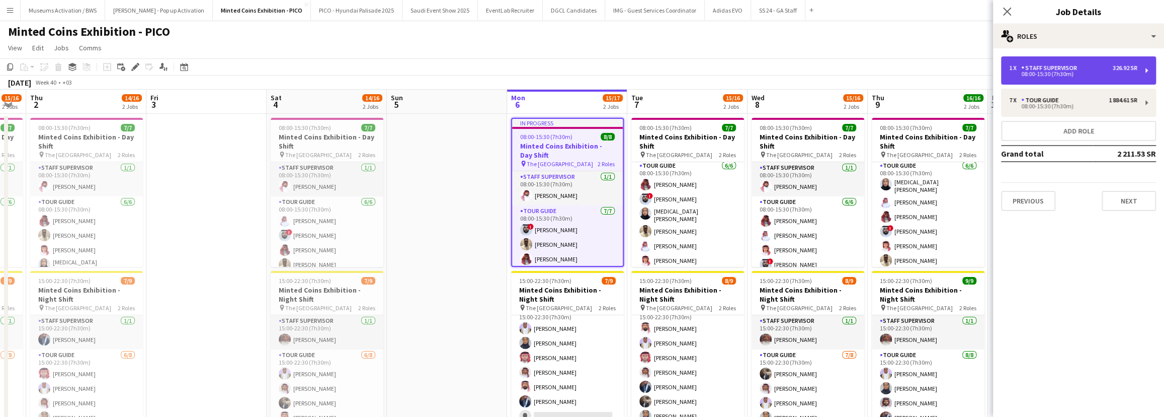
click at [858, 74] on div "08:00-15:30 (7h30m)" at bounding box center [1073, 73] width 128 height 5
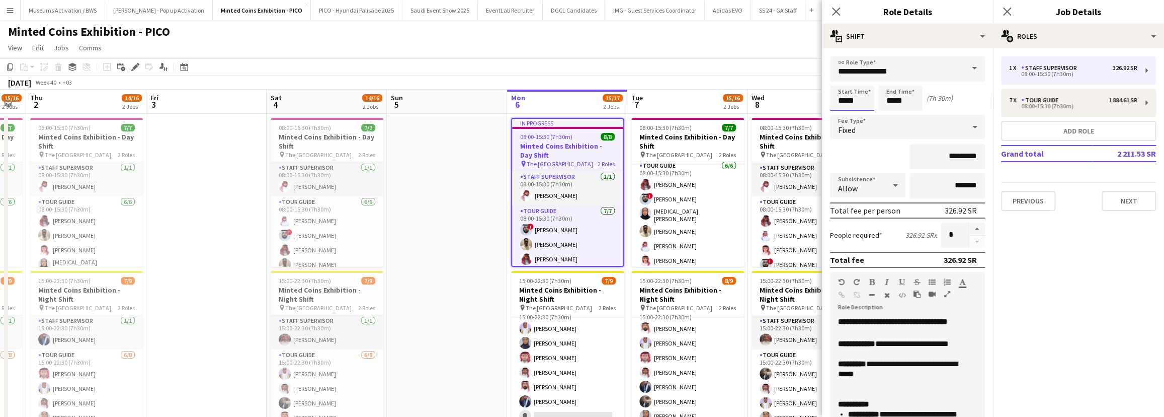
click at [857, 100] on body "Menu Boards Boards Boards All jobs Status Workforce Workforce My Workforce Recr…" at bounding box center [582, 228] width 1164 height 457
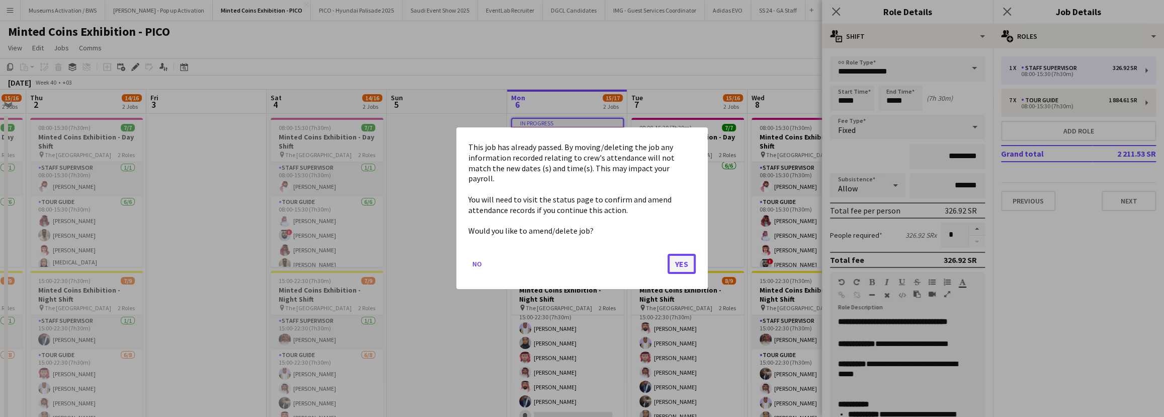
click at [668, 259] on button "Yes" at bounding box center [682, 264] width 28 height 20
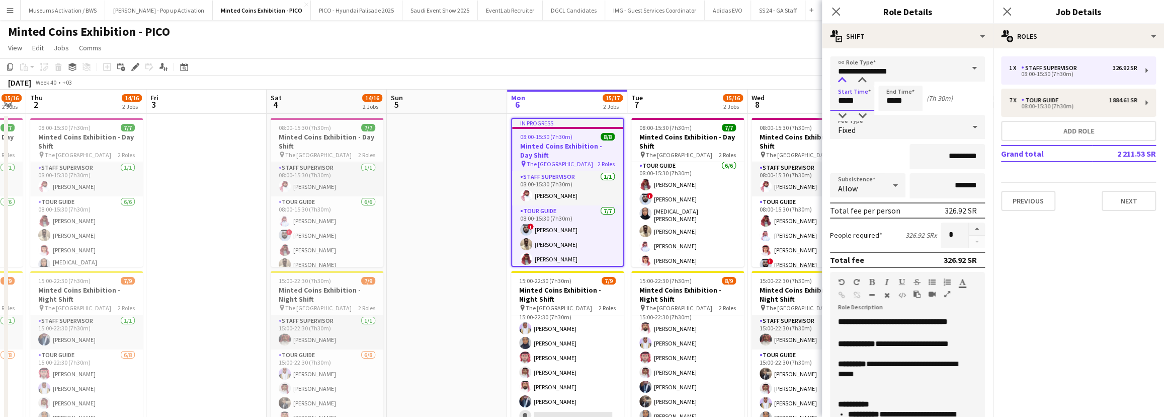
click at [845, 82] on div at bounding box center [842, 80] width 20 height 10
click at [842, 121] on div "Fixed" at bounding box center [897, 127] width 135 height 24
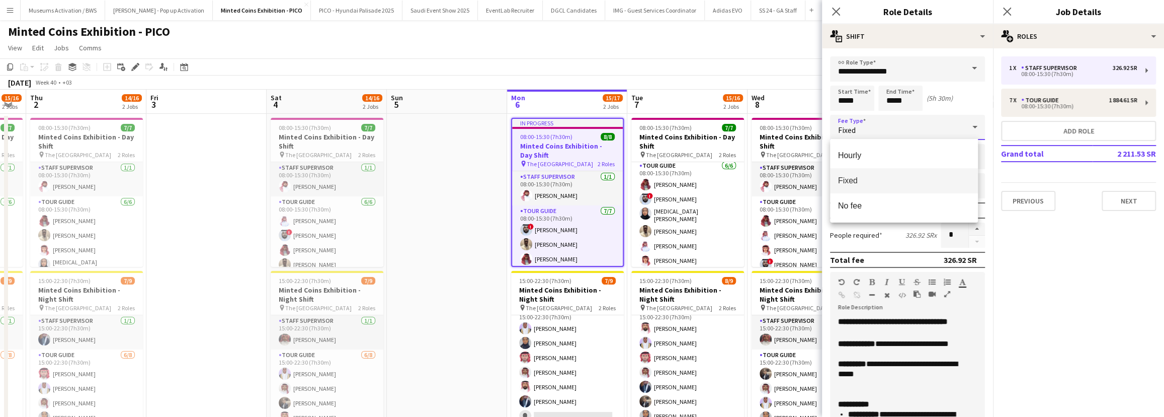
click at [844, 94] on div at bounding box center [582, 208] width 1164 height 417
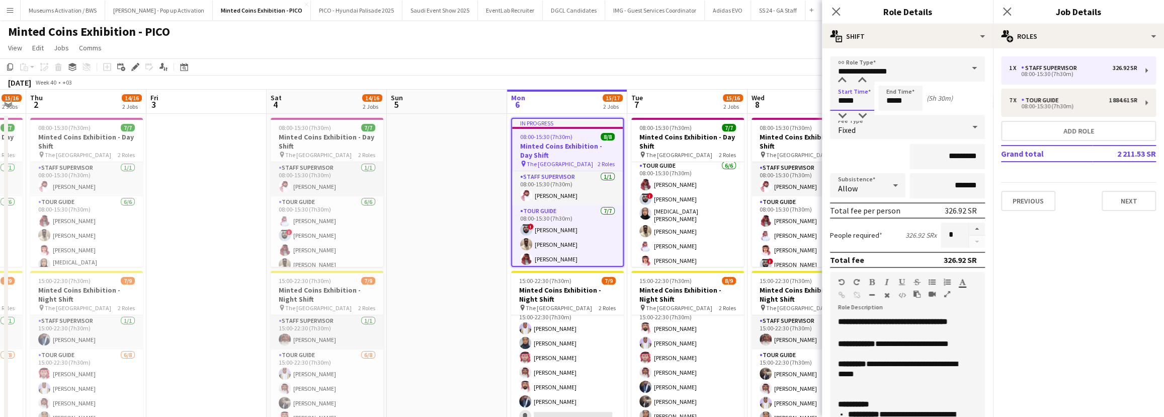
click at [844, 101] on input "*****" at bounding box center [852, 98] width 44 height 25
click at [843, 109] on input "*****" at bounding box center [852, 98] width 44 height 25
type input "*****"
click at [843, 114] on div at bounding box center [842, 116] width 20 height 10
click at [858, 101] on input "*****" at bounding box center [900, 98] width 44 height 25
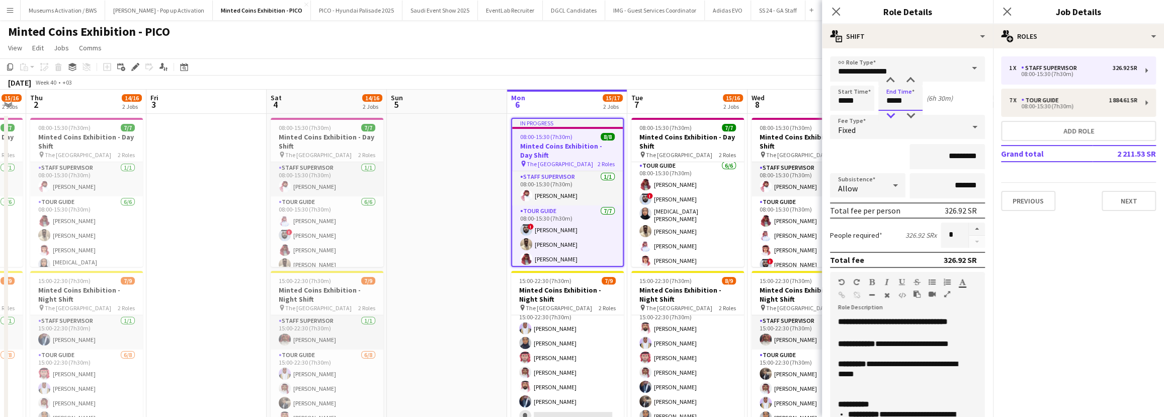
click at [858, 120] on div at bounding box center [890, 116] width 20 height 10
click at [858, 117] on div at bounding box center [911, 116] width 20 height 10
type input "*****"
click at [858, 117] on div at bounding box center [911, 116] width 20 height 10
click at [858, 147] on div "*********" at bounding box center [907, 156] width 155 height 25
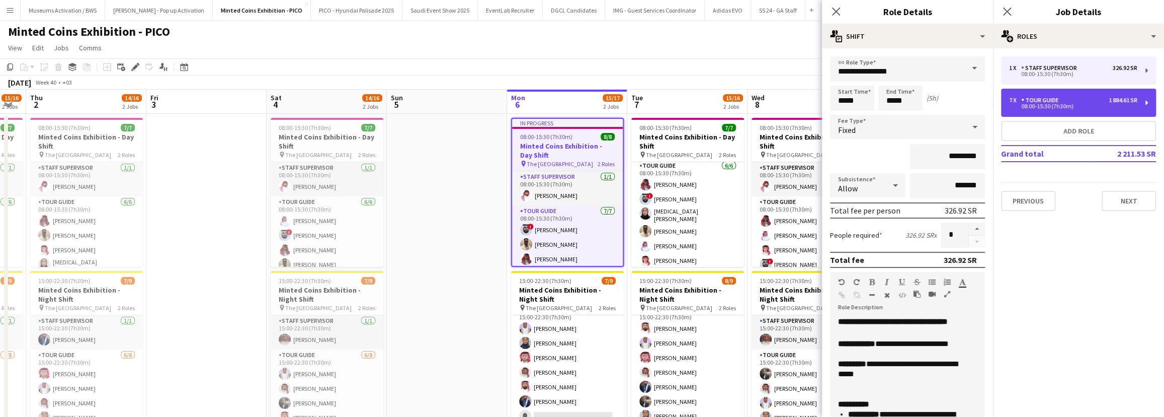
click at [858, 97] on div "Tour Guide" at bounding box center [1041, 100] width 41 height 7
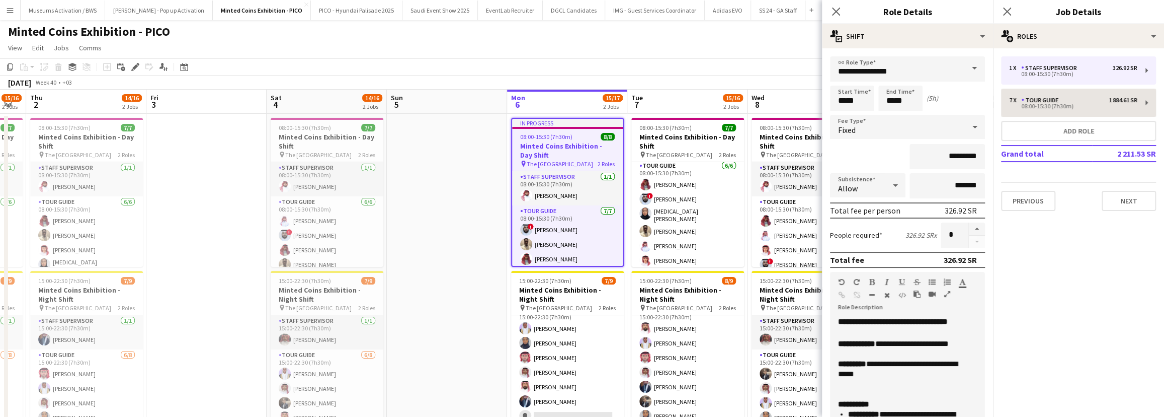
type input "**********"
type input "*****"
type input "*********"
type input "*"
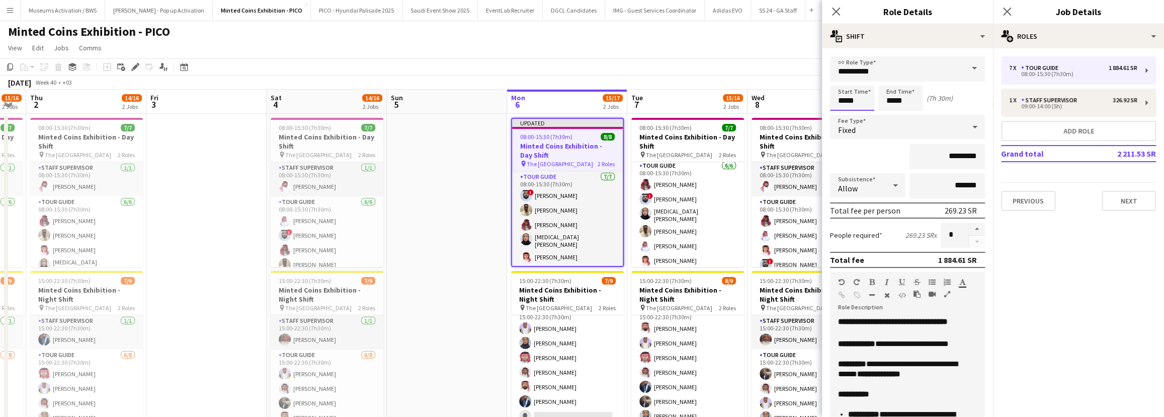
click at [855, 91] on input "*****" at bounding box center [852, 98] width 44 height 25
type input "*****"
click at [844, 76] on div at bounding box center [842, 80] width 20 height 10
click at [858, 102] on input "*****" at bounding box center [900, 98] width 44 height 25
click at [858, 116] on div at bounding box center [890, 116] width 20 height 10
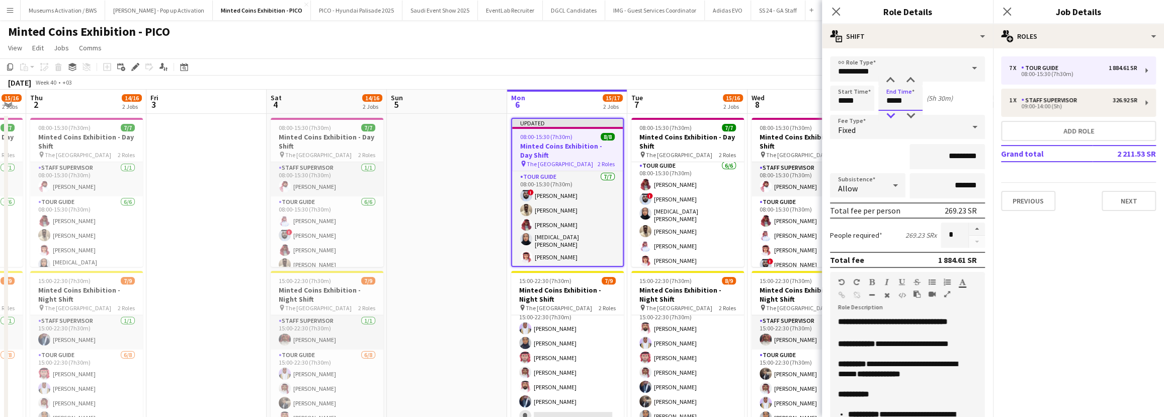
click at [858, 116] on div at bounding box center [890, 116] width 20 height 10
click at [858, 78] on div at bounding box center [890, 80] width 20 height 10
click at [858, 114] on div at bounding box center [911, 116] width 20 height 10
type input "*****"
click at [858, 114] on div at bounding box center [911, 116] width 20 height 10
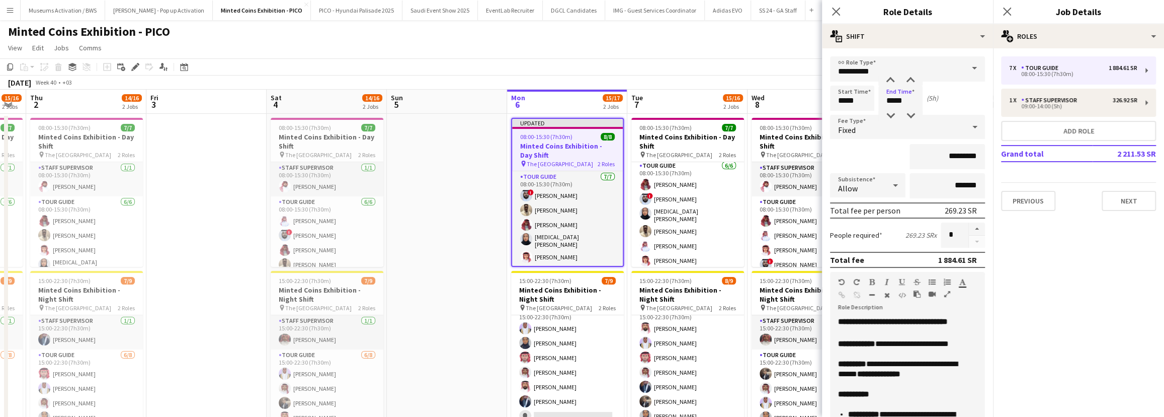
click at [858, 147] on div "*********" at bounding box center [907, 156] width 155 height 25
click at [787, 57] on app-page-menu "View Day view expanded Day view collapsed Month view Date picker Jump to [DATE]…" at bounding box center [582, 48] width 1164 height 19
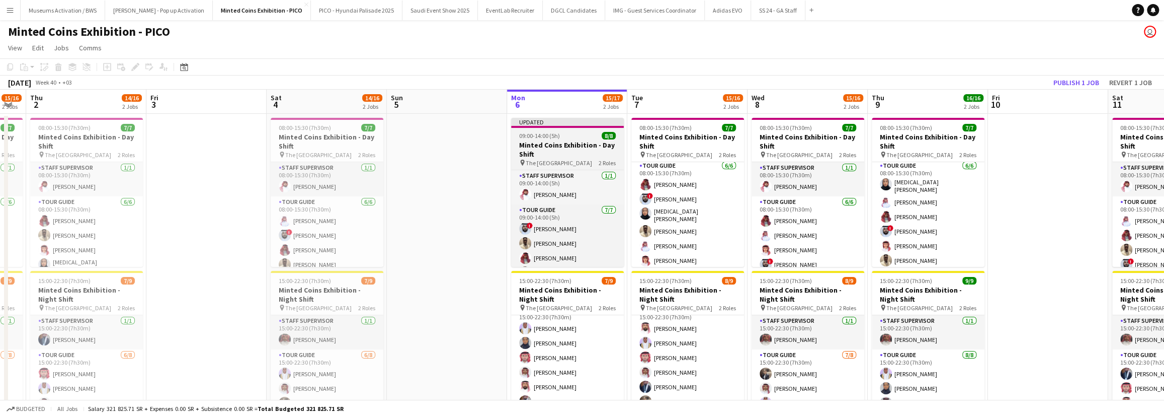
click at [599, 147] on h3 "Minted Coins Exhibition - Day Shift" at bounding box center [567, 149] width 113 height 18
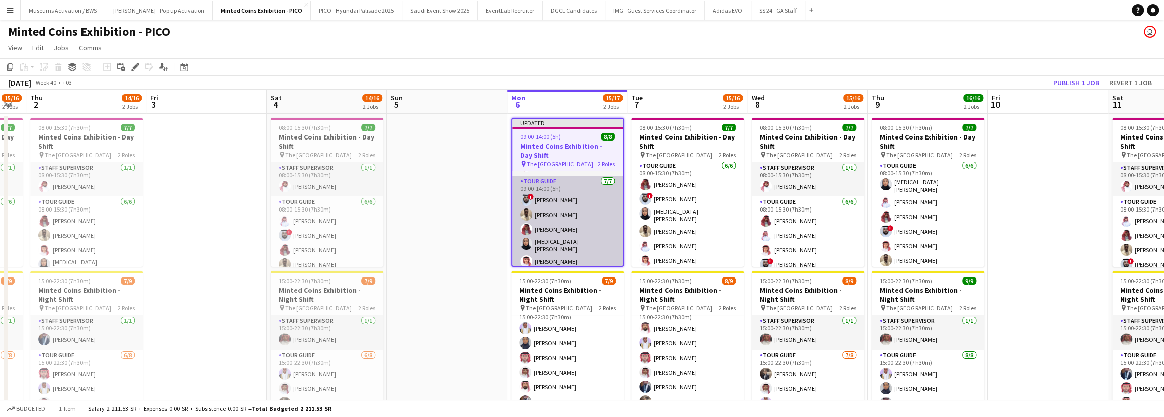
scroll to position [45, 0]
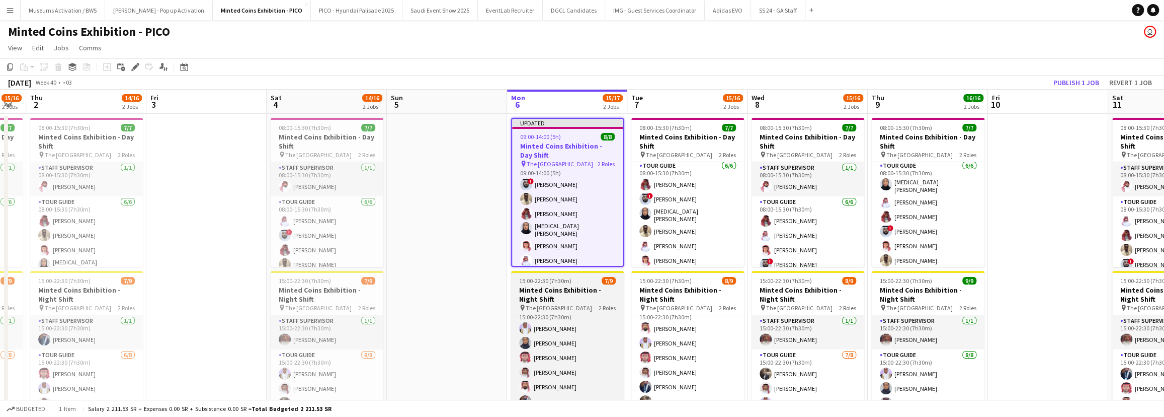
click at [586, 296] on h3 "Minted Coins Exhibition - Night Shift" at bounding box center [567, 294] width 113 height 18
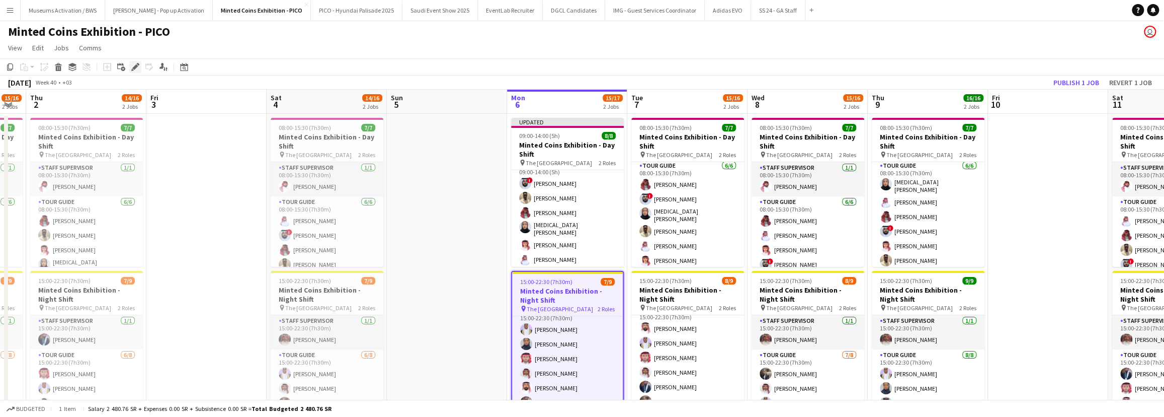
click at [133, 70] on icon at bounding box center [132, 69] width 3 height 3
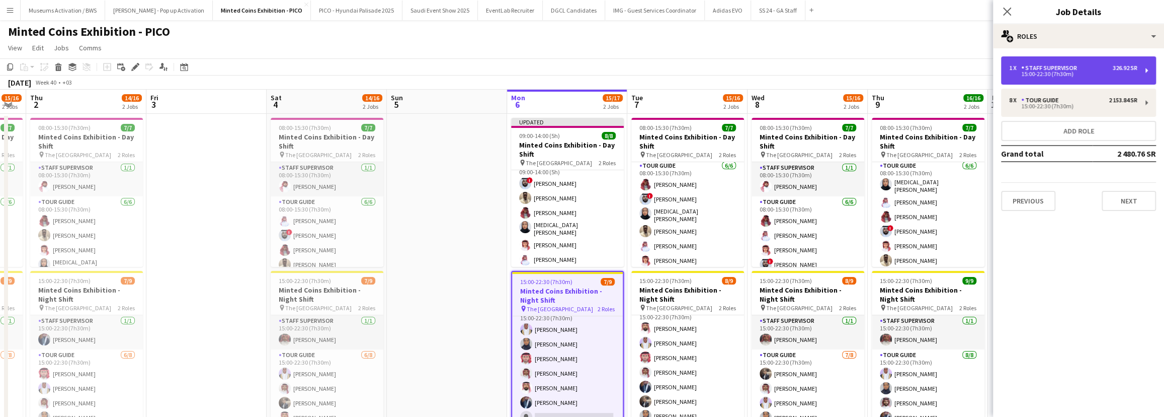
click at [858, 70] on div "Staff Supervisor" at bounding box center [1051, 67] width 60 height 7
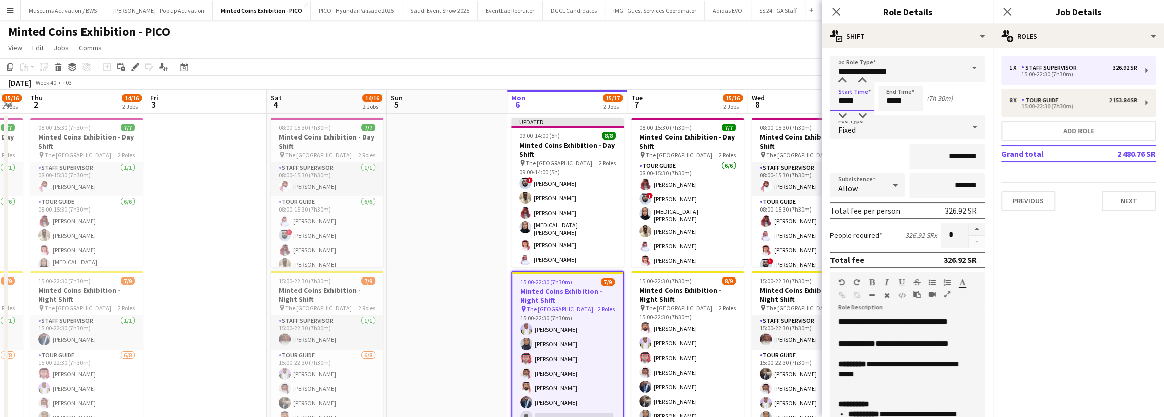
click at [848, 106] on input "*****" at bounding box center [852, 98] width 44 height 25
type input "*****"
click at [835, 119] on div at bounding box center [842, 116] width 20 height 10
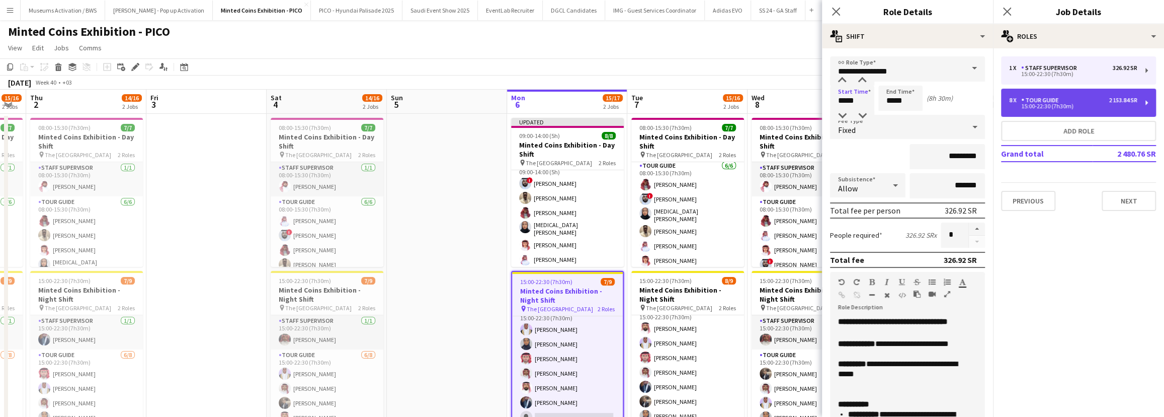
click at [858, 103] on div "8 x" at bounding box center [1015, 100] width 12 height 7
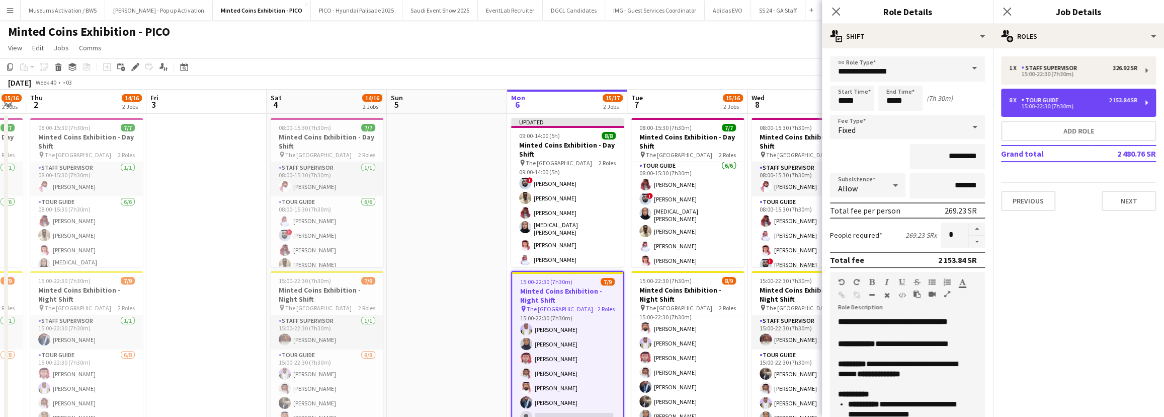
type input "**********"
type input "*****"
type input "*********"
type input "*"
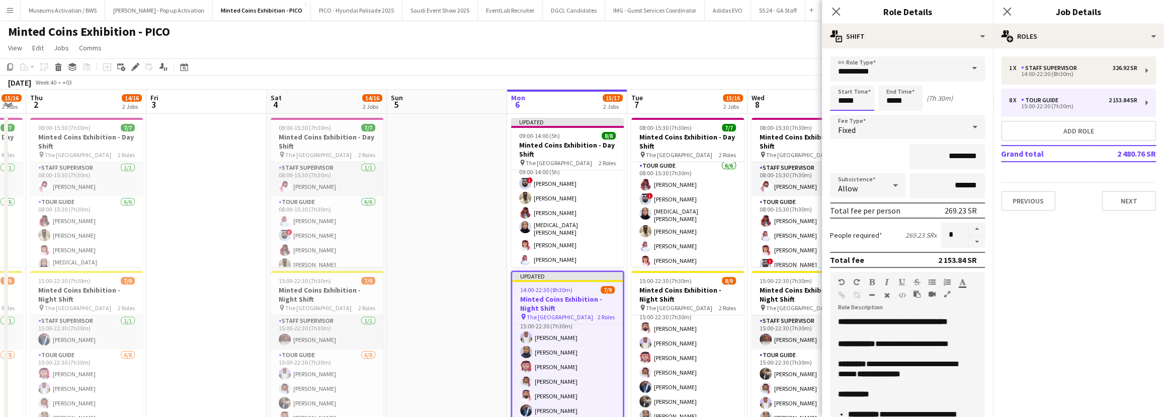
click at [846, 98] on input "*****" at bounding box center [852, 98] width 44 height 25
type input "*****"
click at [843, 114] on div at bounding box center [842, 116] width 20 height 10
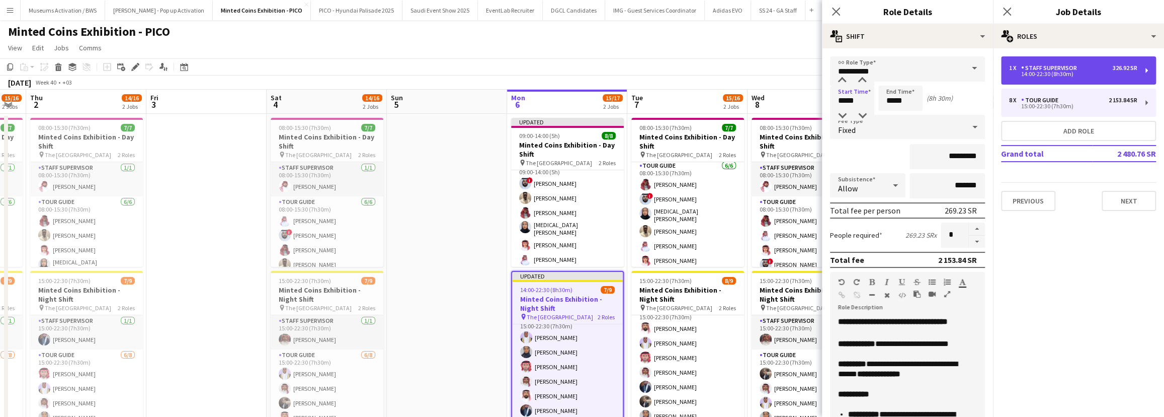
click at [858, 73] on div "14:00-22:30 (8h30m)" at bounding box center [1073, 73] width 128 height 5
type input "**********"
type input "*********"
type input "*"
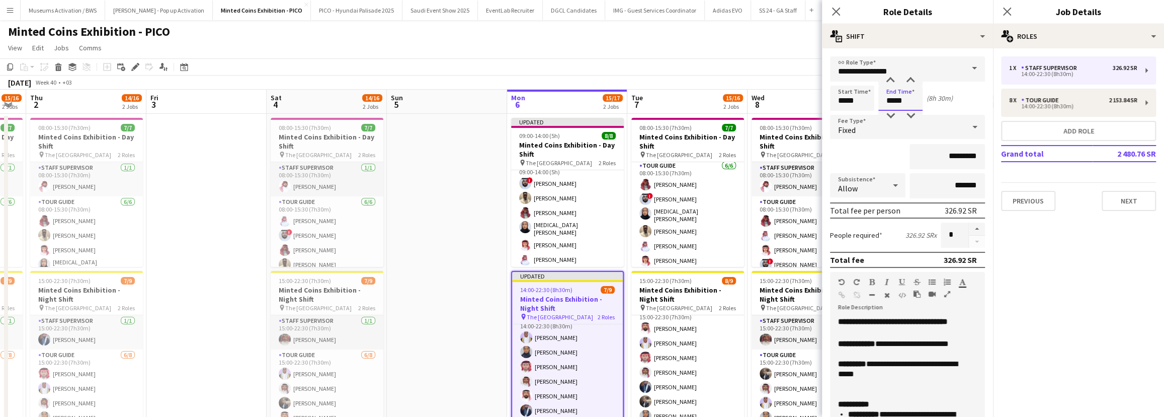
click at [858, 98] on input "*****" at bounding box center [900, 98] width 44 height 25
click at [858, 113] on div at bounding box center [890, 116] width 20 height 10
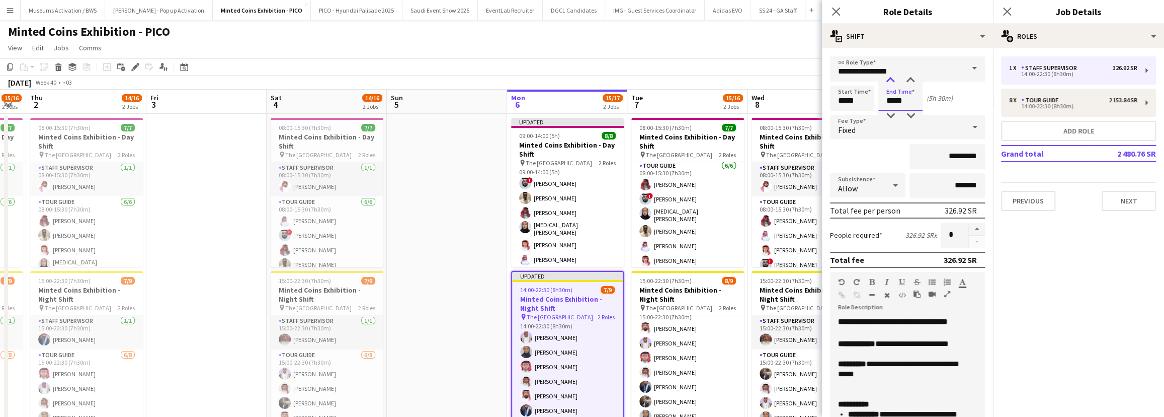
click at [858, 77] on div at bounding box center [890, 80] width 20 height 10
click at [858, 111] on div at bounding box center [911, 116] width 20 height 10
type input "*****"
click at [858, 111] on div at bounding box center [911, 116] width 20 height 10
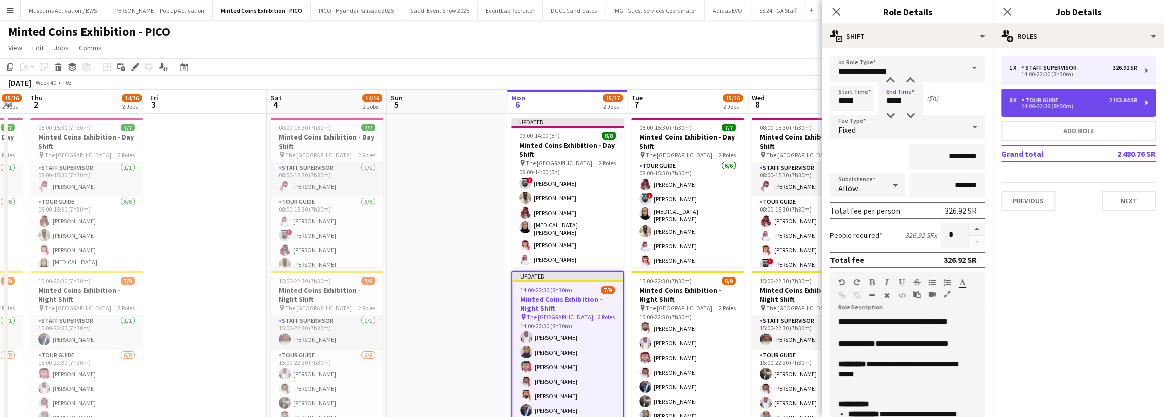
click at [858, 104] on div "14:00-22:30 (8h30m)" at bounding box center [1073, 106] width 128 height 5
type input "**********"
type input "*****"
type input "*********"
type input "*"
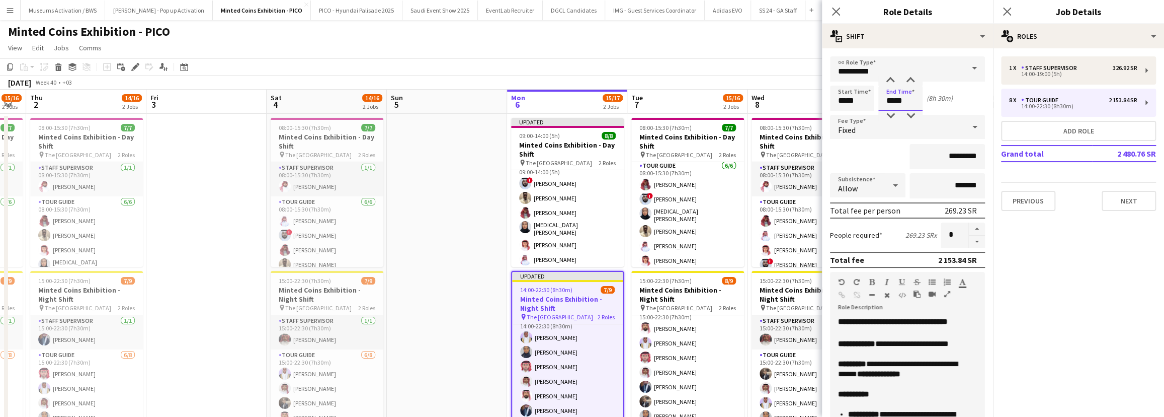
click at [858, 104] on input "*****" at bounding box center [900, 98] width 44 height 25
click at [858, 109] on input "*****" at bounding box center [900, 98] width 44 height 25
click at [858, 115] on div at bounding box center [890, 116] width 20 height 10
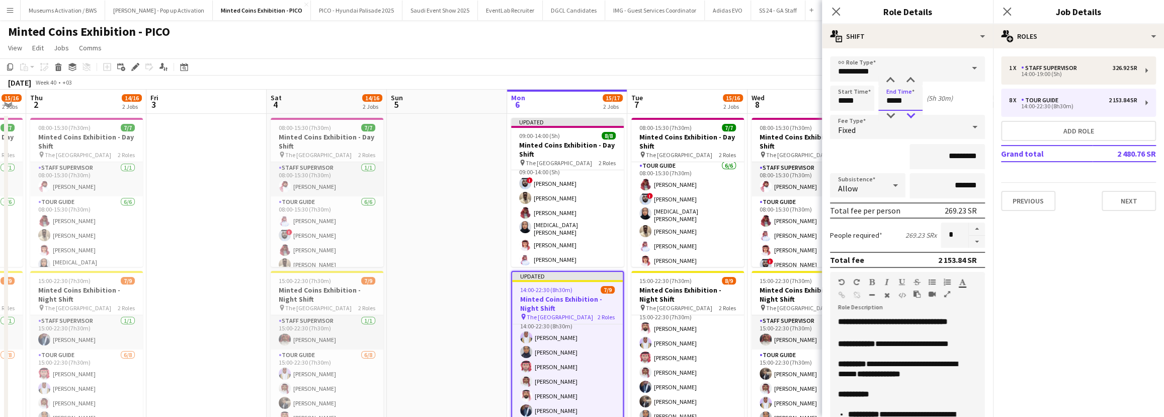
click at [858, 113] on div at bounding box center [911, 116] width 20 height 10
type input "*****"
click at [858, 113] on div at bounding box center [911, 116] width 20 height 10
click at [858, 145] on div "*********" at bounding box center [907, 156] width 155 height 25
click at [746, 57] on app-page-menu "View Day view expanded Day view collapsed Month view Date picker Jump to [DATE]…" at bounding box center [582, 48] width 1164 height 19
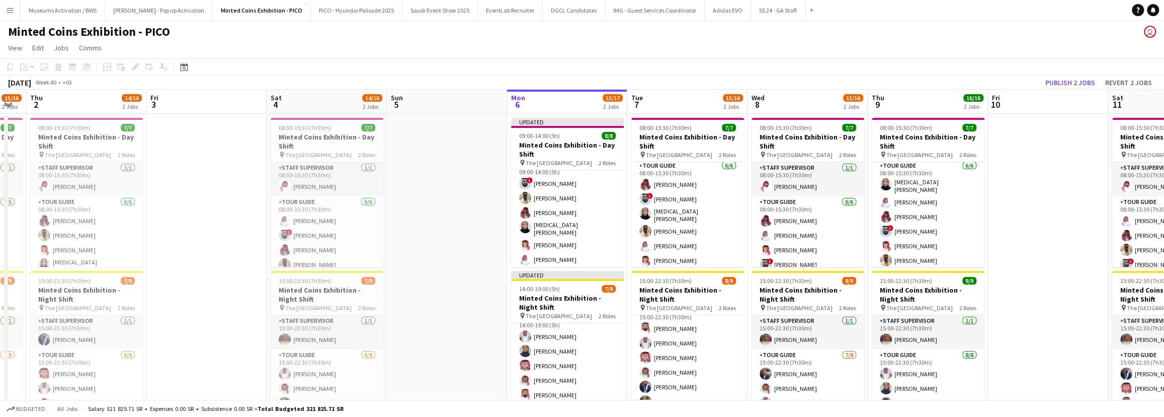
click at [468, 138] on app-date-cell at bounding box center [447, 277] width 120 height 326
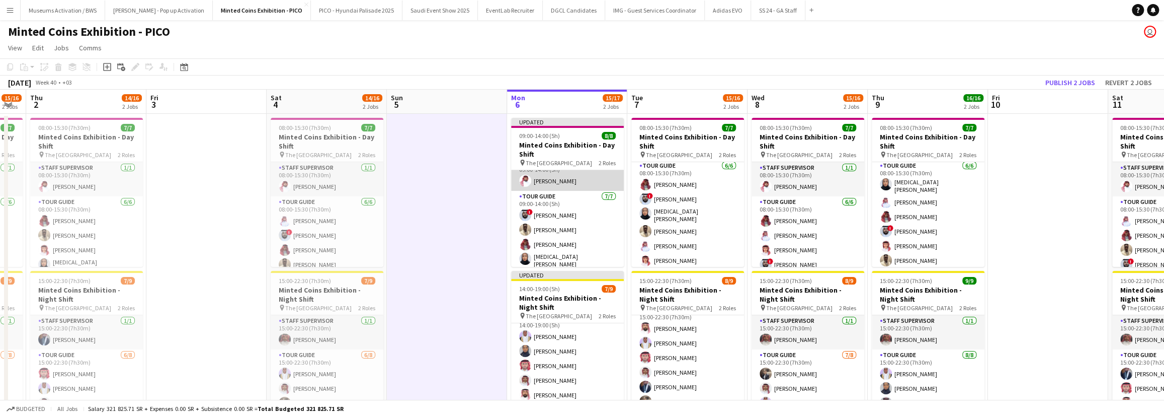
scroll to position [0, 0]
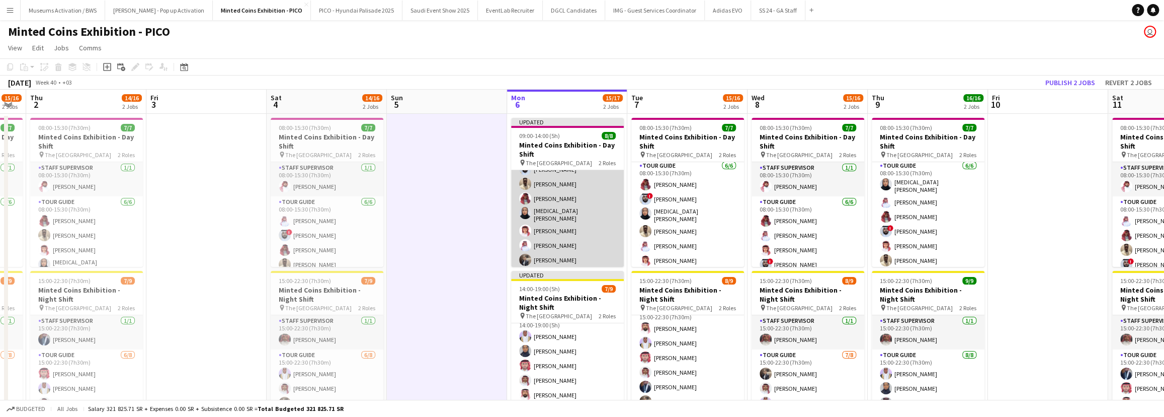
click at [561, 207] on app-card-role "Tour Guide [DATE] 09:00-14:00 (5h) ! [PERSON_NAME] ZAYED zaud [PERSON_NAME] [PE…" at bounding box center [567, 207] width 113 height 125
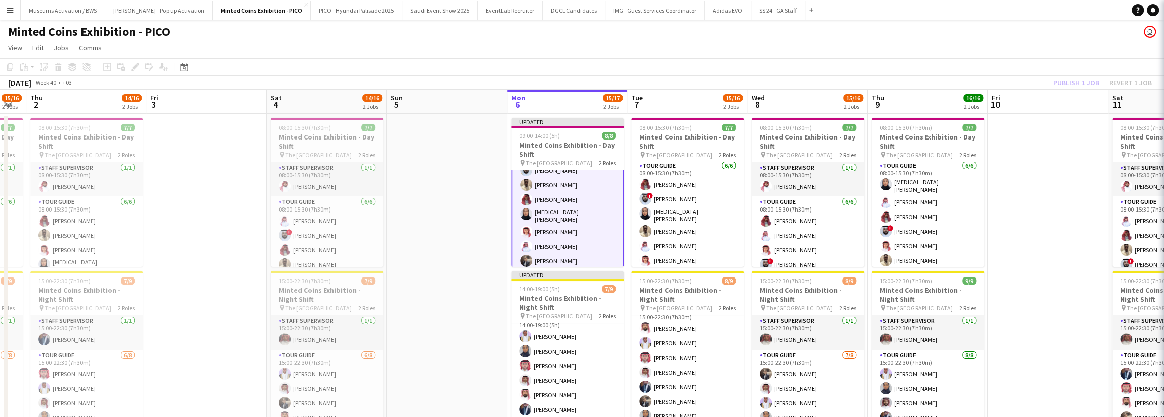
scroll to position [60, 0]
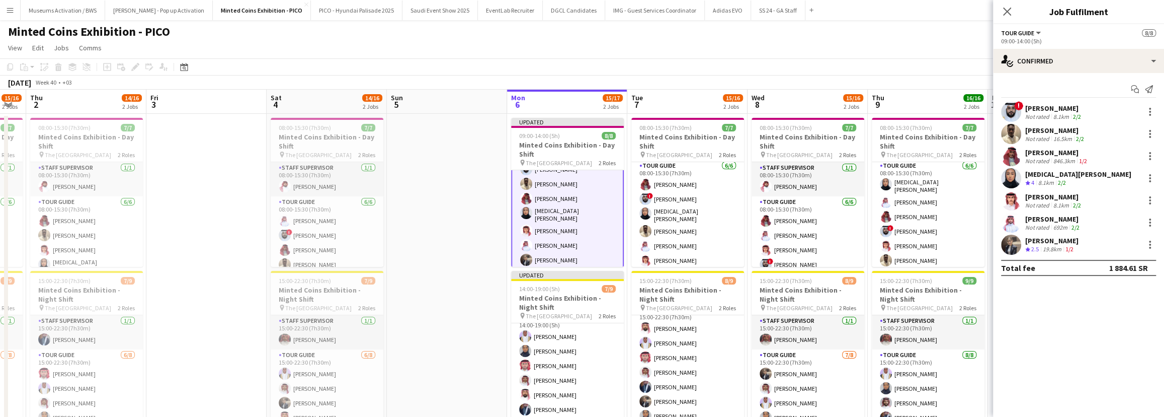
click at [473, 171] on app-date-cell at bounding box center [447, 277] width 120 height 326
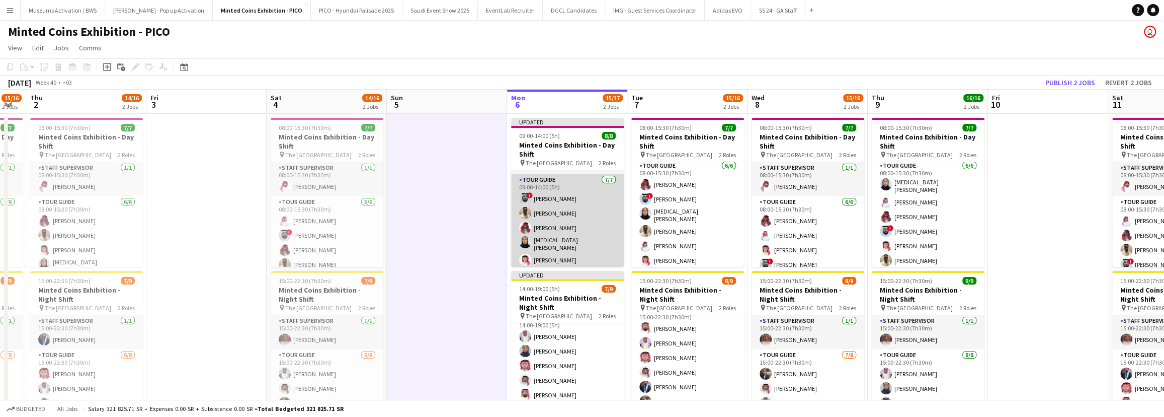
scroll to position [0, 0]
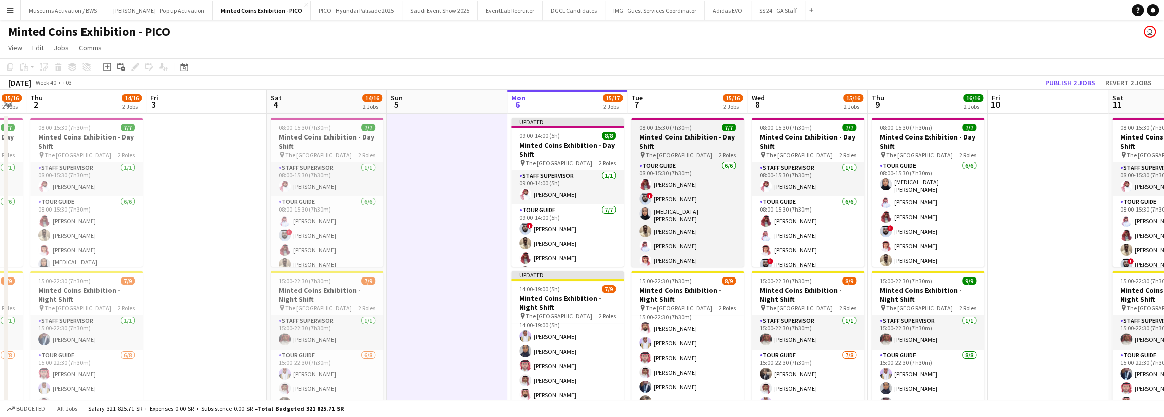
click at [727, 134] on h3 "Minted Coins Exhibition - Day Shift" at bounding box center [687, 141] width 113 height 18
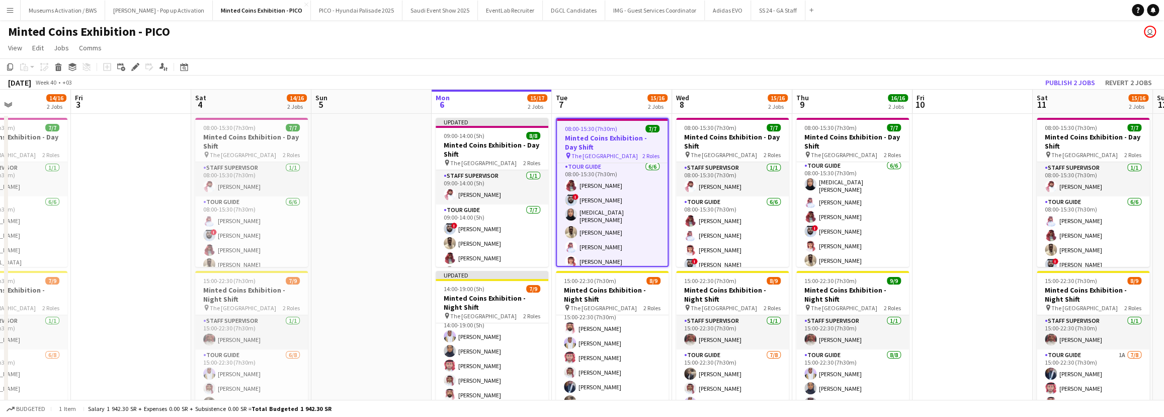
scroll to position [0, 370]
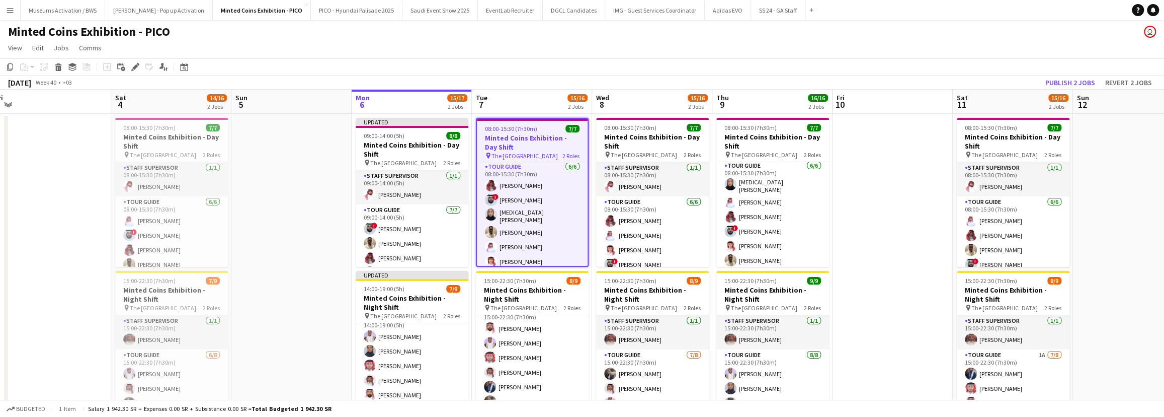
drag, startPoint x: 1085, startPoint y: 152, endPoint x: 929, endPoint y: 166, distance: 156.0
click at [858, 166] on app-calendar-viewport "Tue 30 15/16 2 Jobs Wed 1 15/16 2 Jobs Thu 2 14/16 2 Jobs Fri 3 Sat 4 14/16 2 J…" at bounding box center [582, 265] width 1164 height 350
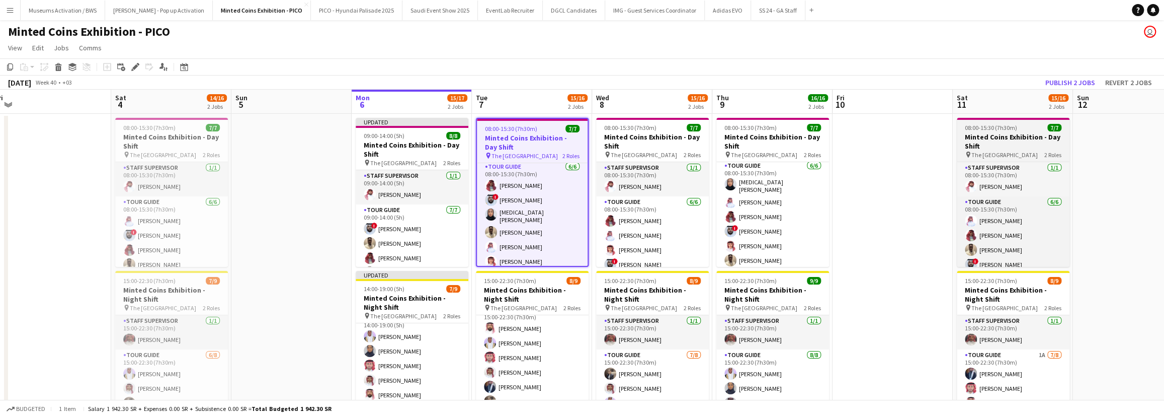
click at [858, 138] on h3 "Minted Coins Exhibition - Day Shift" at bounding box center [1013, 141] width 113 height 18
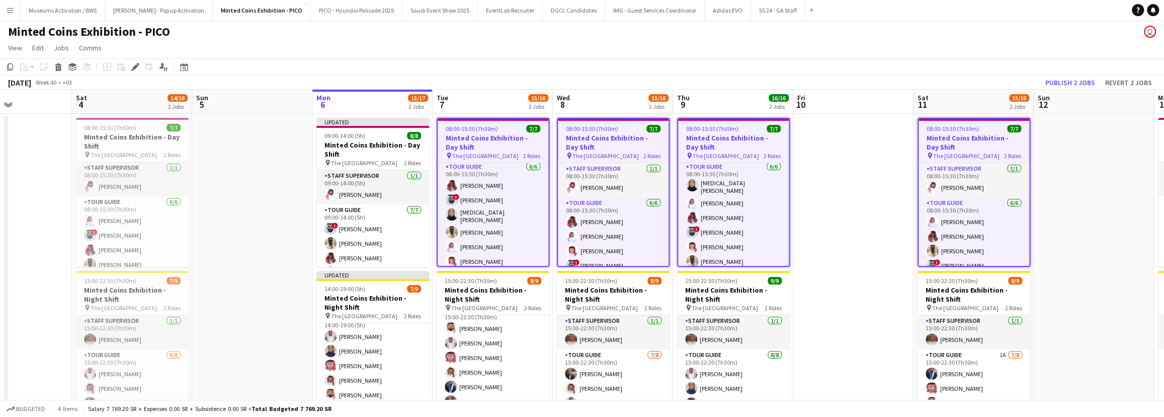
drag, startPoint x: 1139, startPoint y: 143, endPoint x: 835, endPoint y: 175, distance: 305.0
click at [836, 174] on app-calendar-viewport "Tue 30 15/16 2 Jobs Wed 1 15/16 2 Jobs Thu 2 14/16 2 Jobs Fri 3 Sat 4 14/16 2 J…" at bounding box center [582, 265] width 1164 height 350
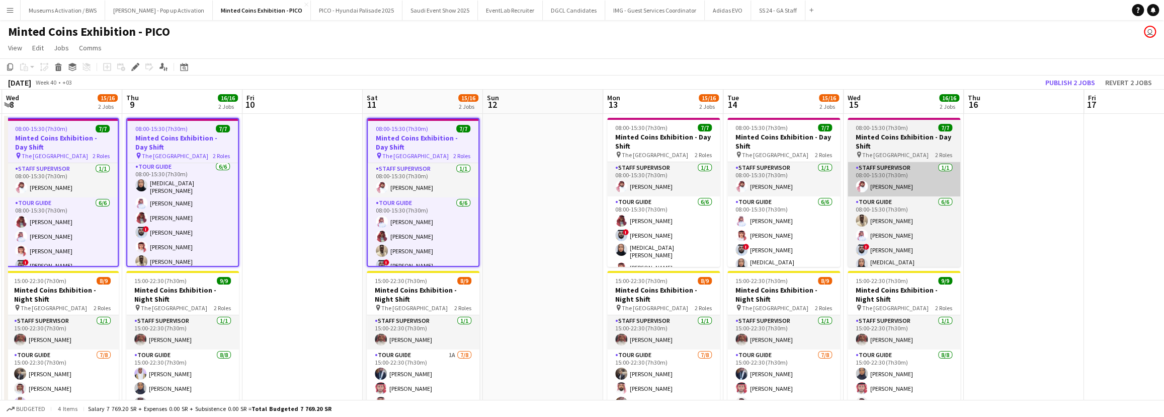
drag, startPoint x: 686, startPoint y: 195, endPoint x: 895, endPoint y: 178, distance: 209.5
click at [677, 196] on app-calendar-viewport "Sun 5 Mon 6 15/17 2 Jobs Tue 7 15/16 2 Jobs Wed 8 15/16 2 Jobs Thu 9 16/16 2 Jo…" at bounding box center [582, 265] width 1164 height 350
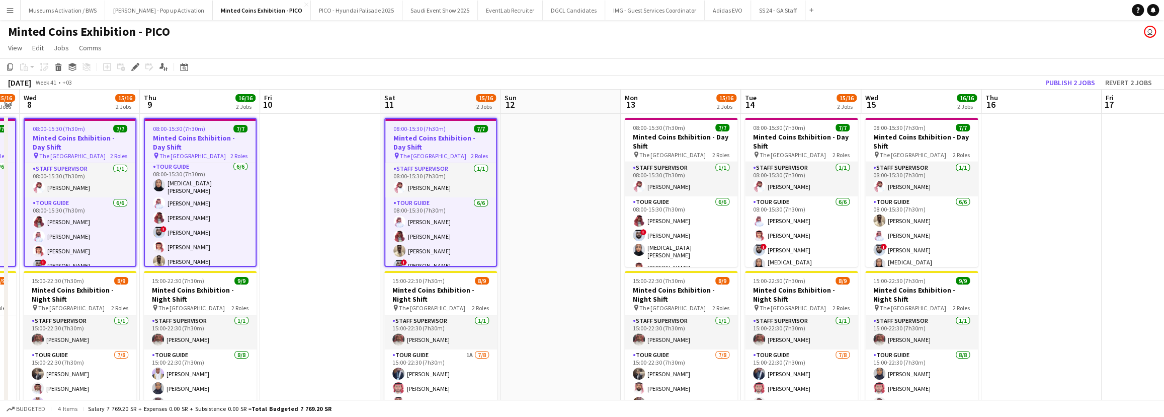
drag, startPoint x: 939, startPoint y: 171, endPoint x: 753, endPoint y: 195, distance: 187.7
click at [723, 197] on app-calendar-viewport "Sun 5 Mon 6 15/17 2 Jobs Tue 7 15/16 2 Jobs Wed 8 15/16 2 Jobs Thu 9 16/16 2 Jo…" at bounding box center [582, 265] width 1164 height 350
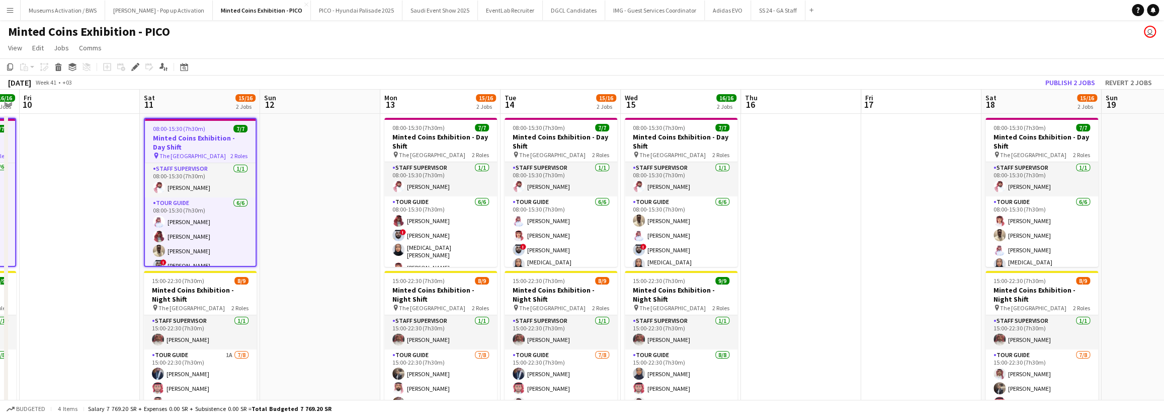
scroll to position [0, 341]
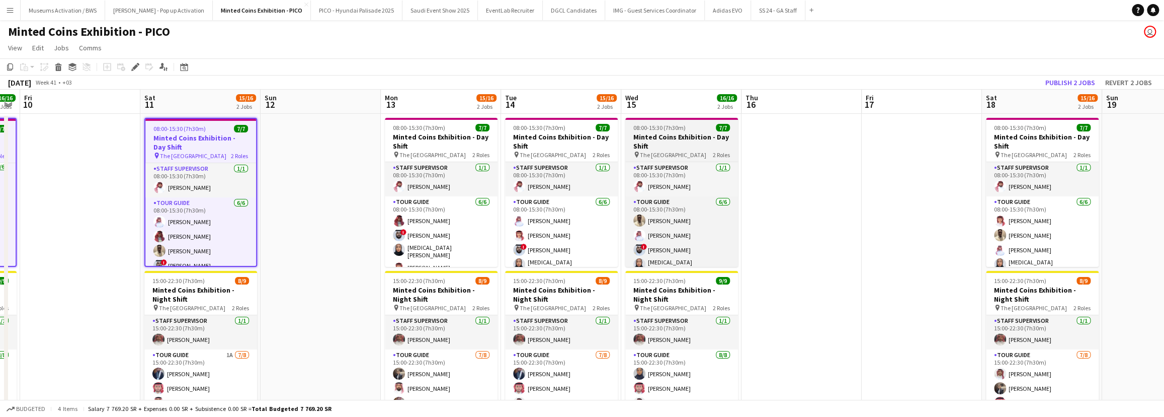
click at [687, 141] on h3 "Minted Coins Exhibition - Day Shift" at bounding box center [681, 141] width 113 height 18
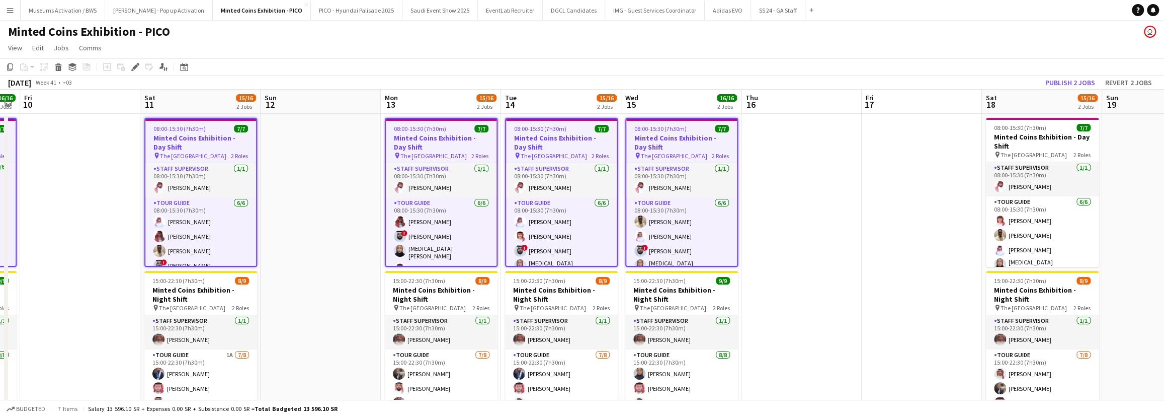
drag, startPoint x: 803, startPoint y: 162, endPoint x: 609, endPoint y: 165, distance: 194.7
click at [609, 165] on app-calendar-viewport "Tue 7 15/16 2 Jobs Wed 8 15/16 2 Jobs Thu 9 16/16 2 Jobs Fri 10 Sat 11 15/16 2 …" at bounding box center [582, 265] width 1164 height 350
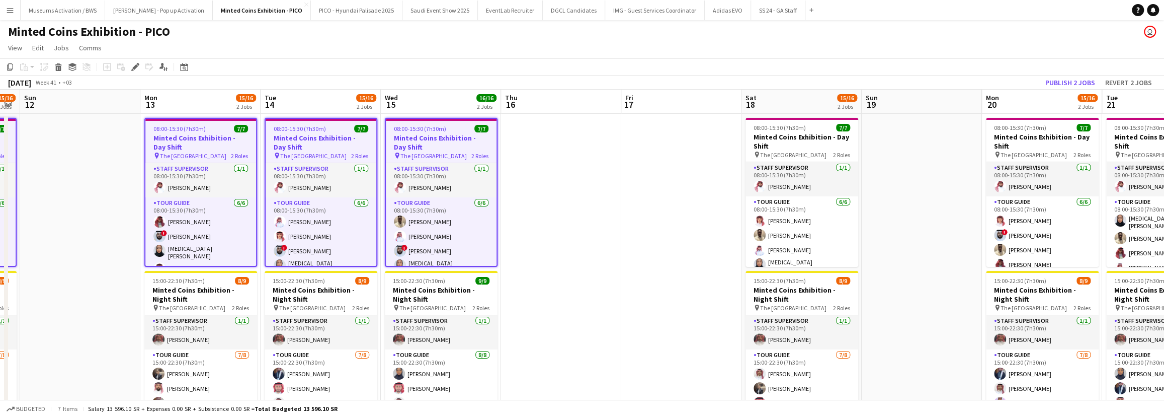
scroll to position [0, 408]
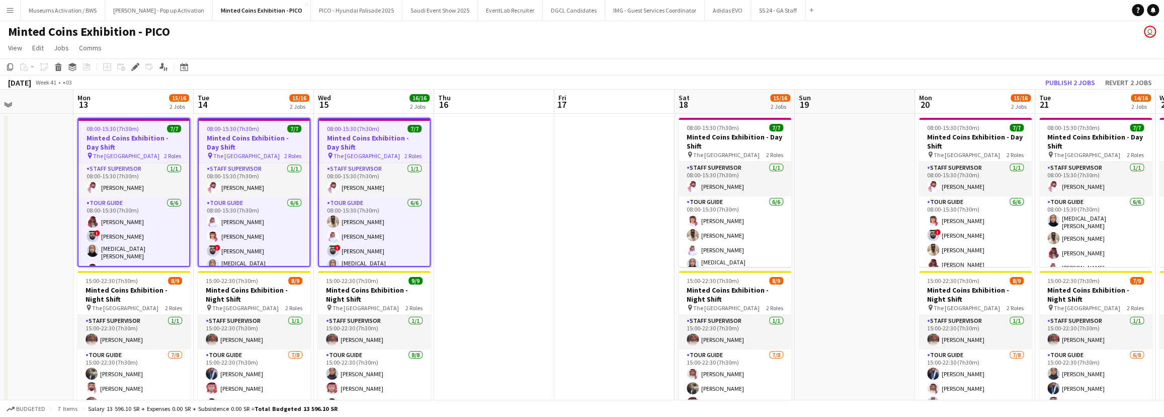
click at [742, 114] on app-date-cell "08:00-15:30 (7h30m) 7/7 Minted Coins Exhibition - Day Shift pin The National Mu…" at bounding box center [735, 277] width 120 height 326
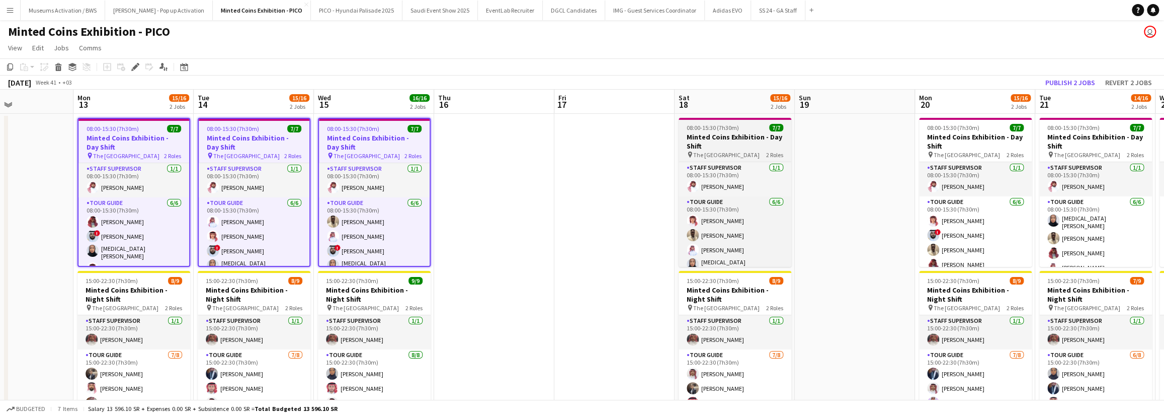
click at [741, 134] on h3 "Minted Coins Exhibition - Day Shift" at bounding box center [735, 141] width 113 height 18
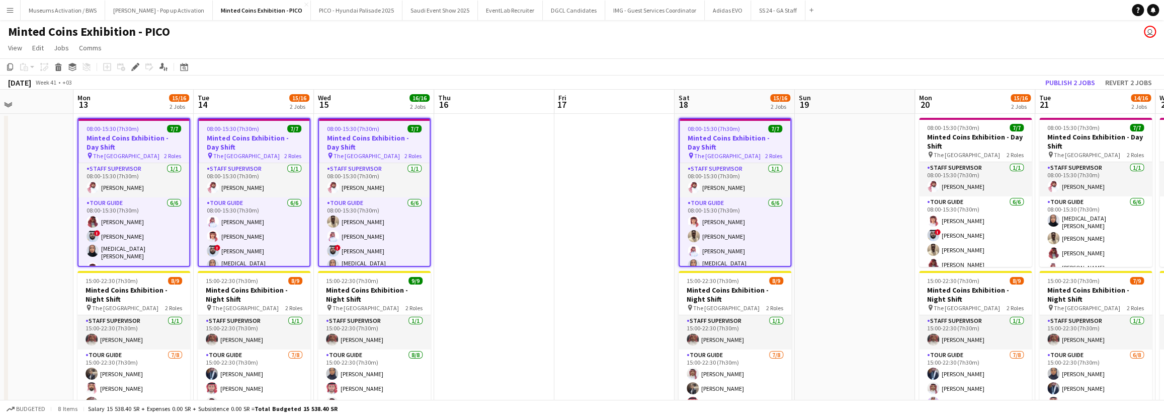
click at [653, 159] on app-calendar-viewport "Thu 9 16/16 2 Jobs Fri 10 Sat 11 15/16 2 Jobs Sun 12 Mon 13 15/16 2 Jobs Tue 14…" at bounding box center [582, 265] width 1164 height 350
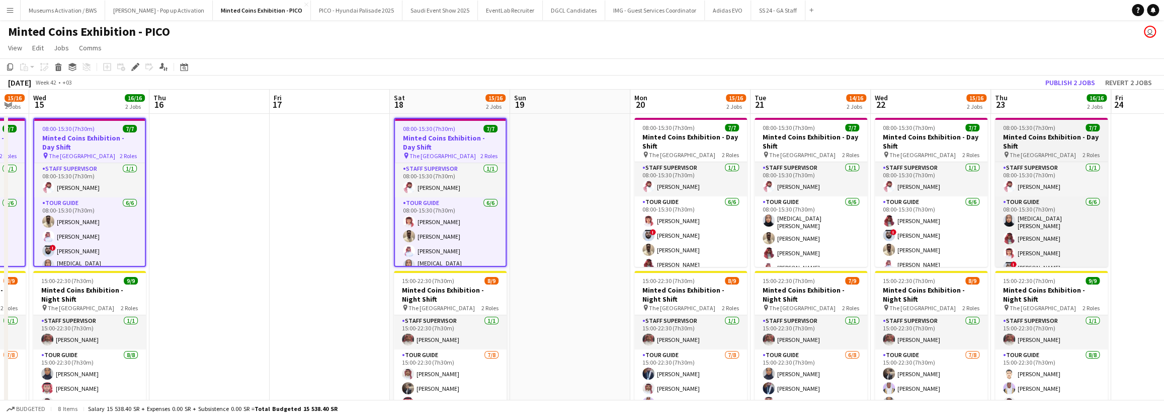
click at [858, 138] on h3 "Minted Coins Exhibition - Day Shift" at bounding box center [1051, 141] width 113 height 18
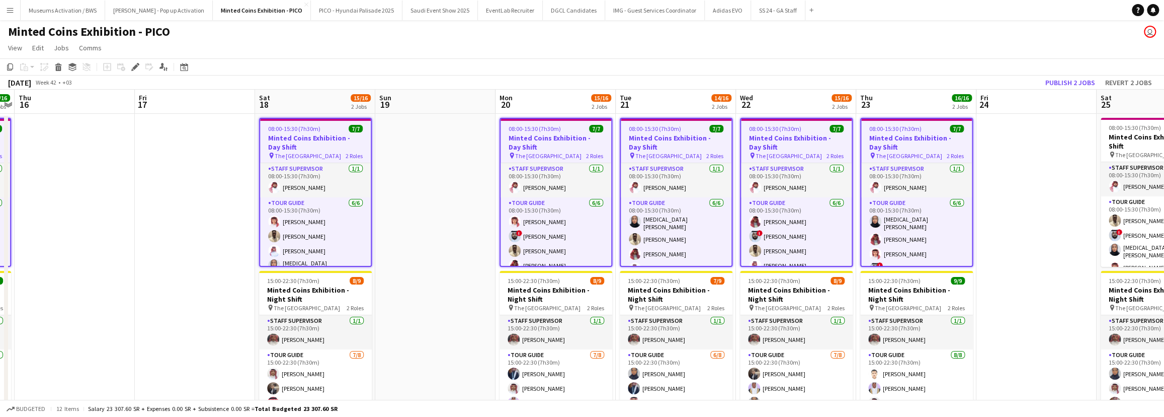
drag, startPoint x: 1039, startPoint y: 131, endPoint x: 717, endPoint y: 148, distance: 323.0
click at [692, 146] on app-calendar-viewport "Sun 12 Mon 13 15/16 2 Jobs Tue 14 15/16 2 Jobs Wed 15 16/16 2 Jobs Thu 16 Fri 1…" at bounding box center [582, 265] width 1164 height 350
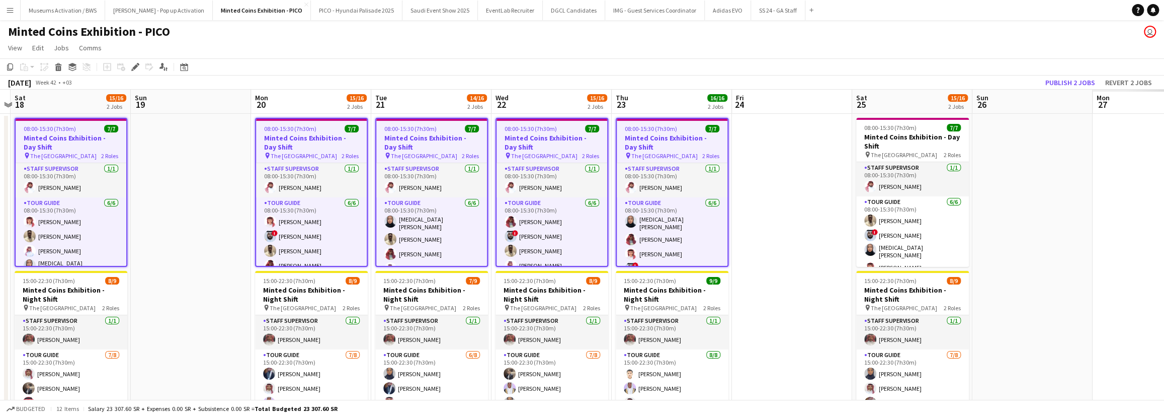
drag, startPoint x: 935, startPoint y: 128, endPoint x: 686, endPoint y: 149, distance: 249.9
click at [682, 149] on app-calendar-viewport "Wed 15 16/16 2 Jobs Thu 16 Fri 17 Sat 18 15/16 2 Jobs Sun 19 Mon 20 15/16 2 Job…" at bounding box center [582, 265] width 1164 height 350
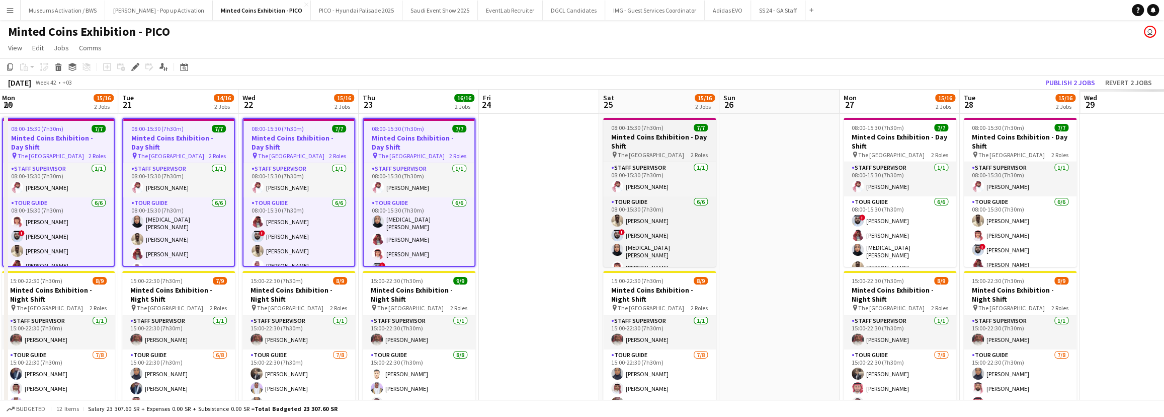
click at [694, 132] on h3 "Minted Coins Exhibition - Day Shift" at bounding box center [659, 141] width 113 height 18
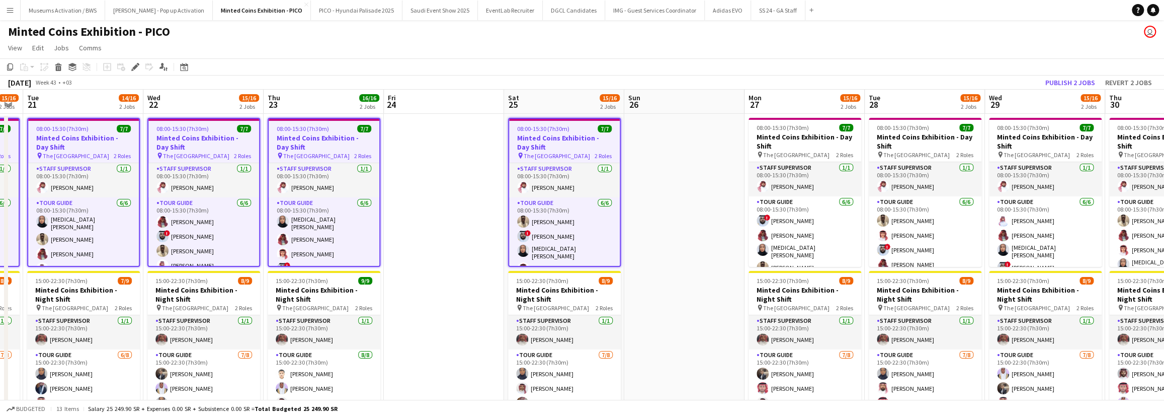
drag, startPoint x: 988, startPoint y: 149, endPoint x: 660, endPoint y: 166, distance: 328.4
click at [663, 165] on app-calendar-viewport "Fri 17 Sat 18 15/16 2 Jobs Sun 19 Mon 20 15/16 2 Jobs Tue 21 14/16 2 Jobs Wed 2…" at bounding box center [582, 265] width 1164 height 350
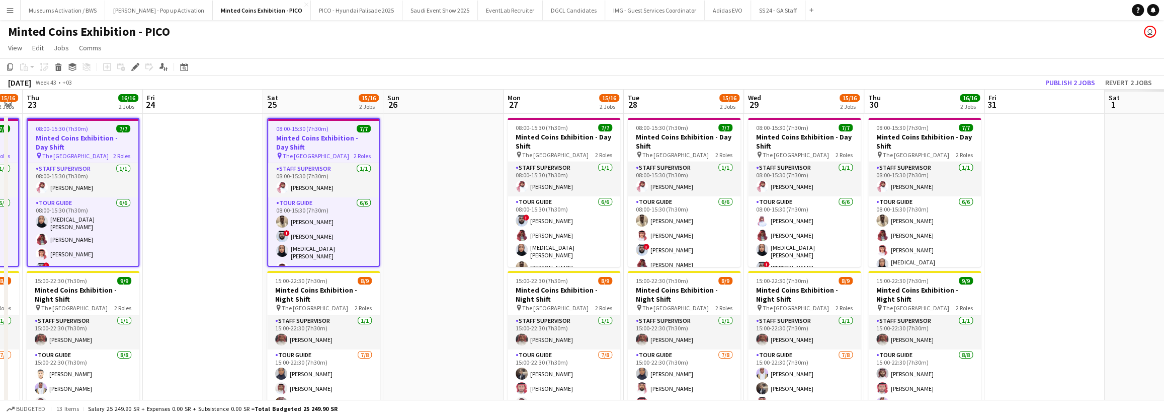
click at [719, 167] on app-calendar-viewport "Mon 20 15/16 2 Jobs Tue 21 14/16 2 Jobs Wed 22 15/16 2 Jobs Thu 23 16/16 2 Jobs…" at bounding box center [582, 265] width 1164 height 350
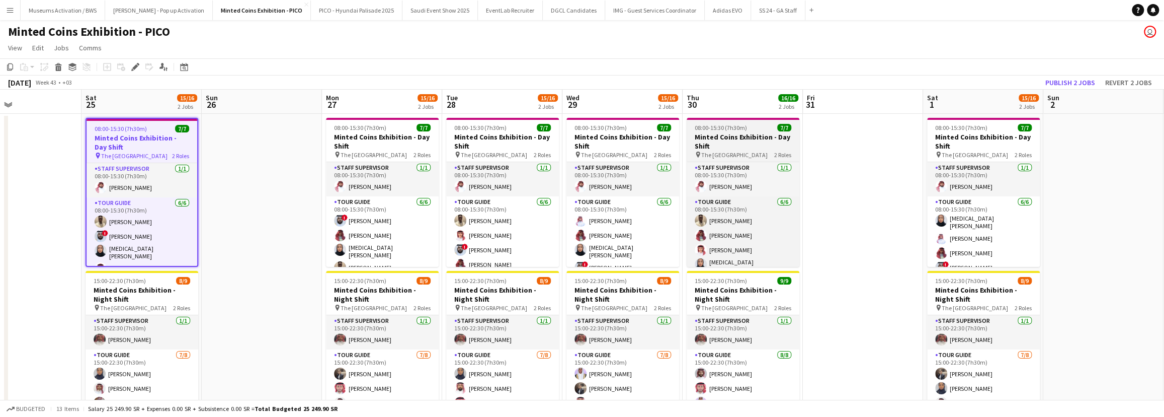
click at [744, 140] on h3 "Minted Coins Exhibition - Day Shift" at bounding box center [743, 141] width 113 height 18
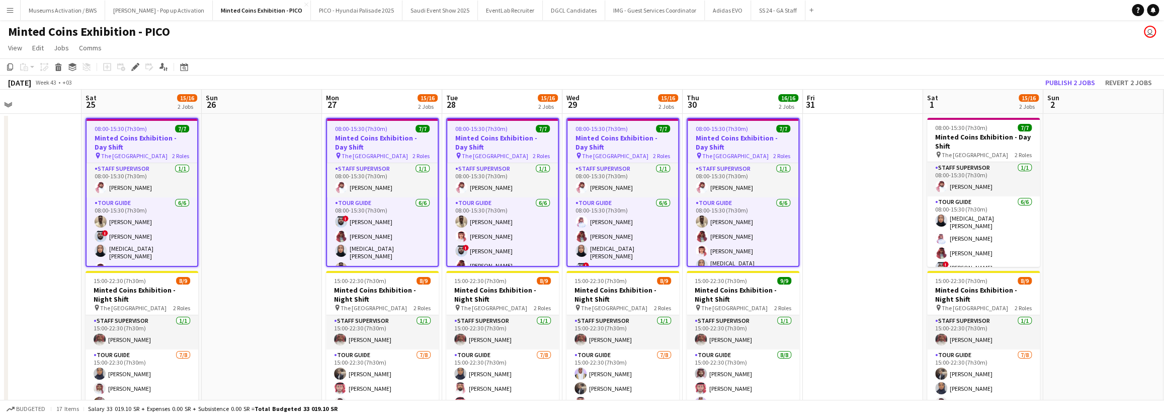
click at [770, 163] on app-calendar-viewport "Wed 22 15/16 2 Jobs Thu 23 16/16 2 Jobs Fri 24 Sat 25 15/16 2 Jobs Sun 26 Mon 2…" at bounding box center [582, 265] width 1164 height 350
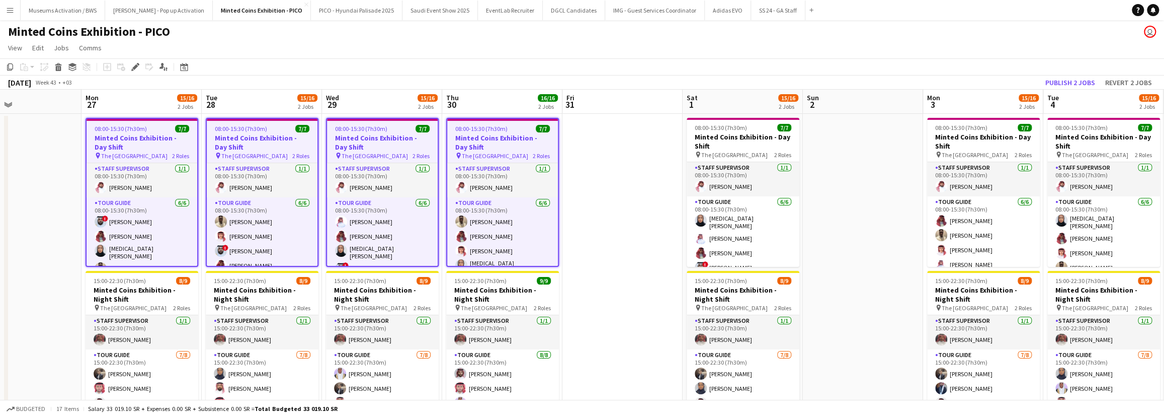
scroll to position [0, 313]
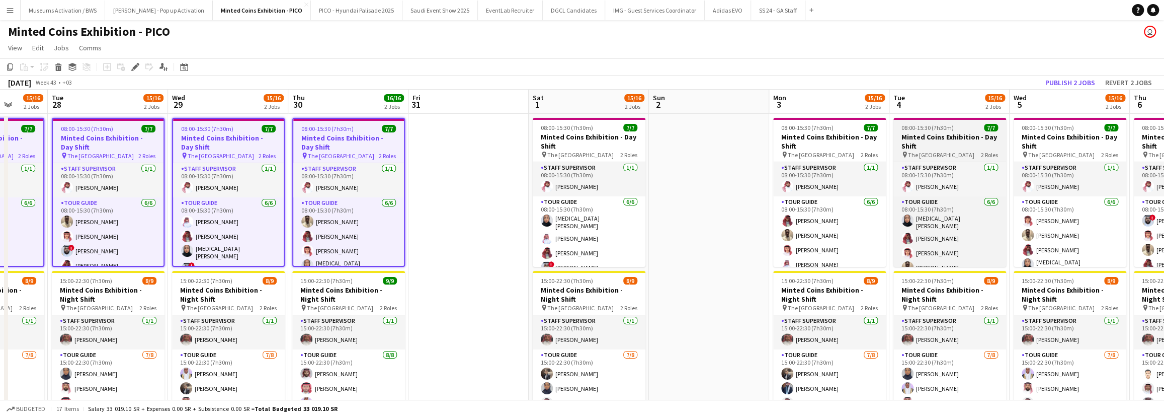
drag, startPoint x: 857, startPoint y: 154, endPoint x: 883, endPoint y: 150, distance: 26.0
click at [850, 153] on app-calendar-viewport "Sat 25 15/16 2 Jobs Sun 26 Mon 27 15/16 2 Jobs Tue 28 15/16 2 Jobs Wed 29 15/16…" at bounding box center [582, 265] width 1164 height 350
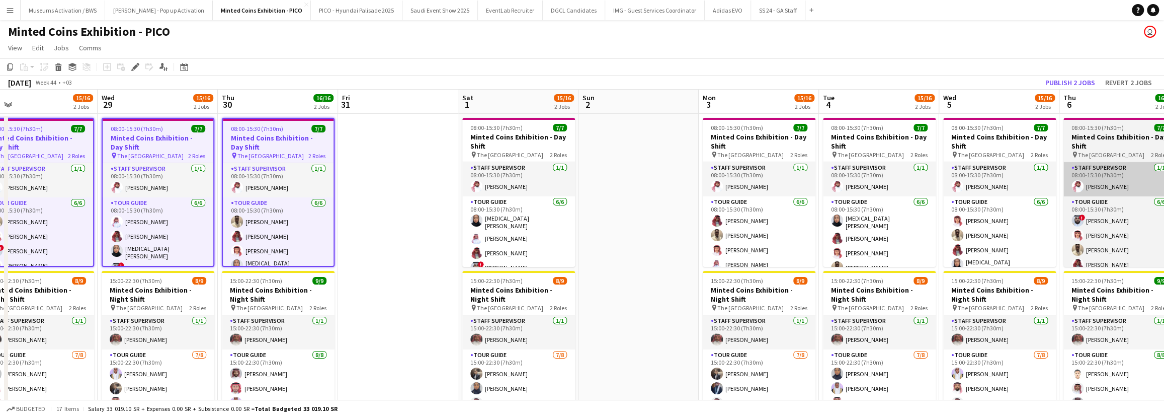
drag, startPoint x: 981, startPoint y: 149, endPoint x: 899, endPoint y: 164, distance: 82.8
click at [814, 166] on app-calendar-viewport "Sat 25 15/16 2 Jobs Sun 26 Mon 27 15/16 2 Jobs Tue 28 15/16 2 Jobs Wed 29 15/16…" at bounding box center [582, 265] width 1164 height 350
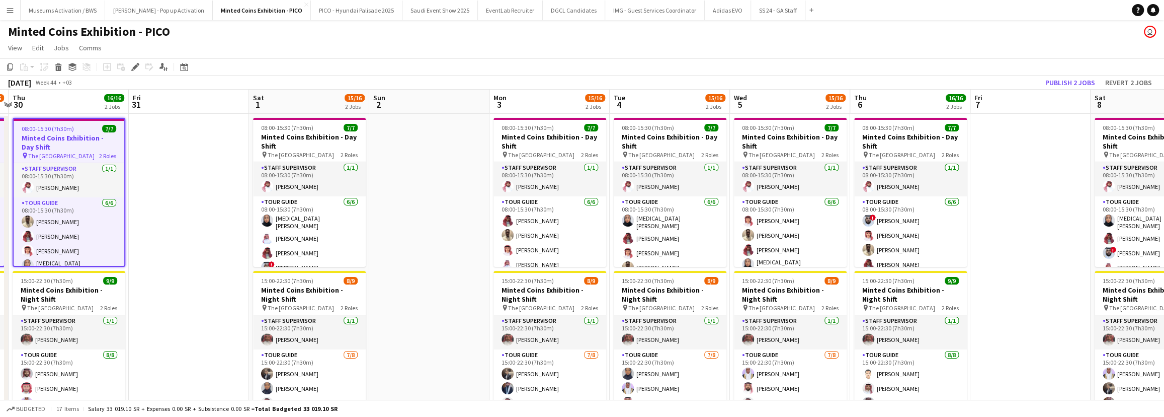
drag, startPoint x: 866, startPoint y: 168, endPoint x: 824, endPoint y: 174, distance: 43.2
click at [824, 174] on app-calendar-viewport "Mon 27 15/16 2 Jobs Tue 28 15/16 2 Jobs Wed 29 15/16 2 Jobs Thu 30 16/16 2 Jobs…" at bounding box center [582, 265] width 1164 height 350
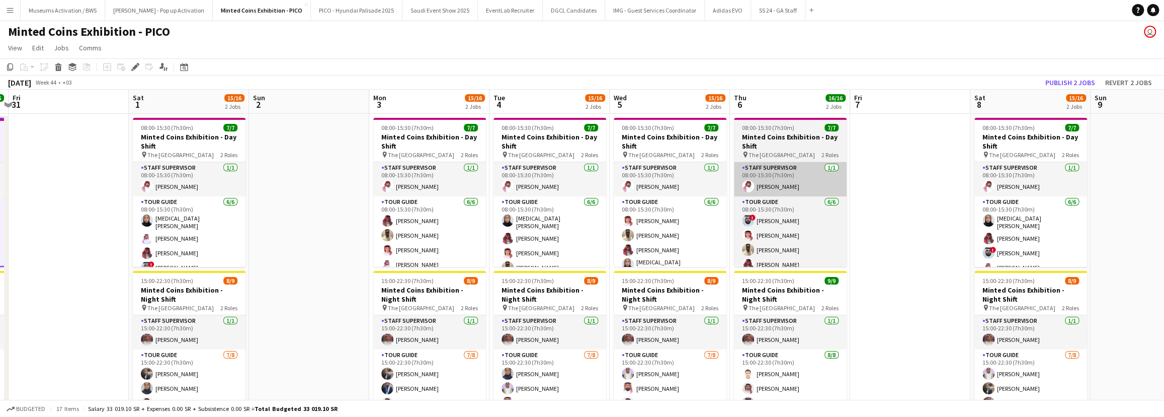
scroll to position [0, 354]
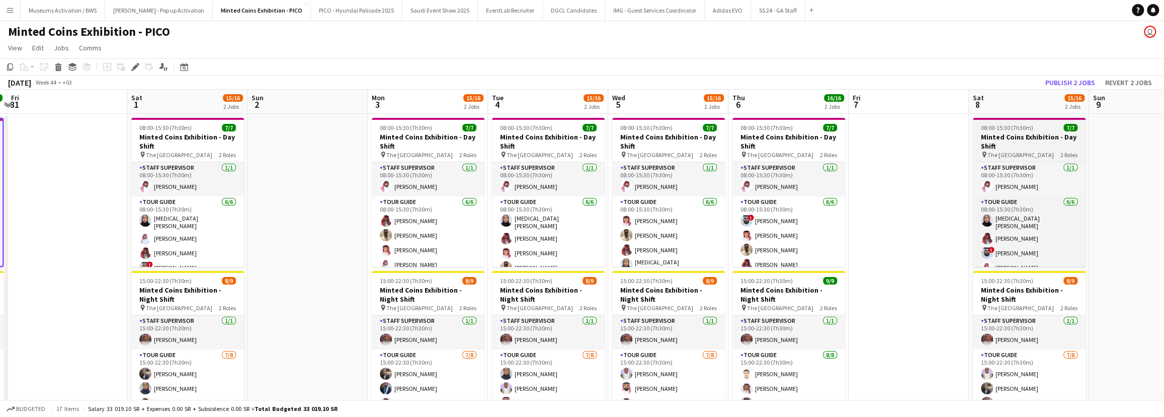
click at [858, 136] on h3 "Minted Coins Exhibition - Day Shift" at bounding box center [1029, 141] width 113 height 18
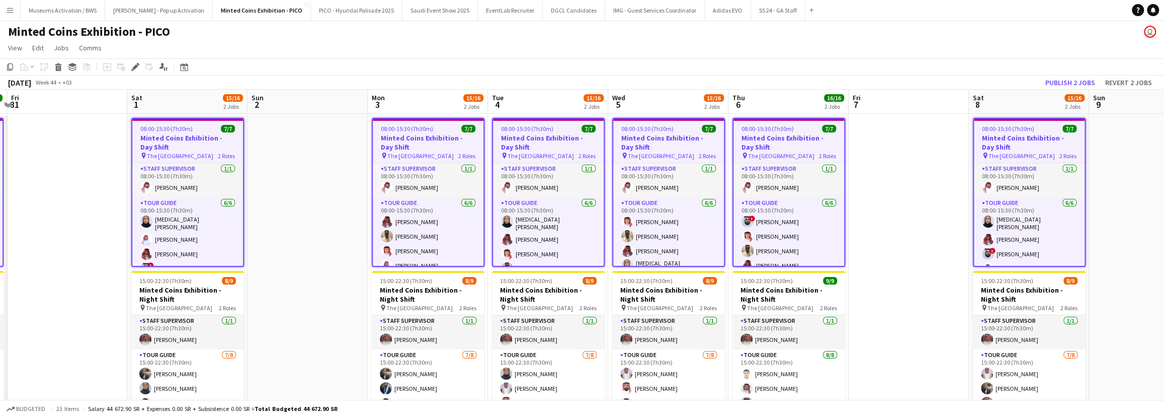
drag, startPoint x: 1087, startPoint y: 142, endPoint x: 755, endPoint y: 169, distance: 333.6
click at [743, 166] on app-calendar-viewport "Tue 28 15/16 2 Jobs Wed 29 15/16 2 Jobs Thu 30 16/16 2 Jobs Fri 31 Sat 1 15/16 …" at bounding box center [582, 265] width 1164 height 350
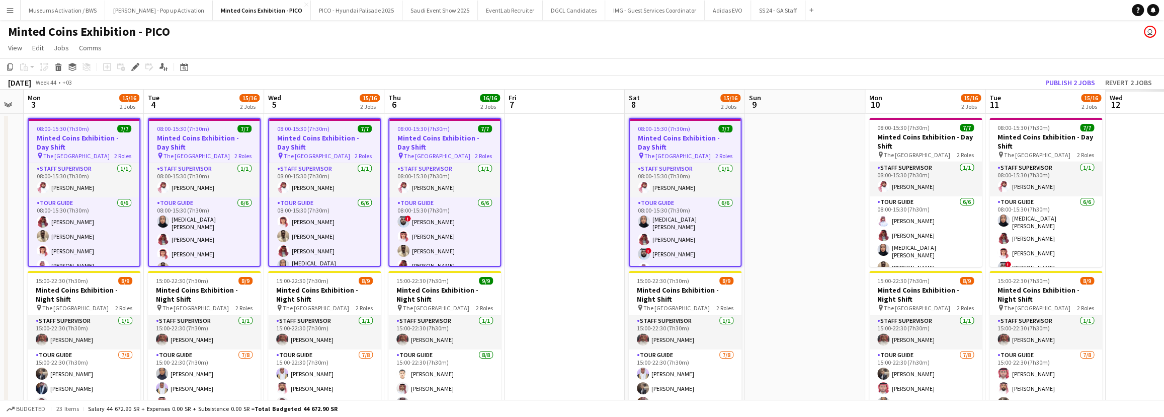
click at [685, 177] on app-calendar-viewport "Fri 31 Sat 1 15/16 2 Jobs Sun 2 Mon 3 15/16 2 Jobs Tue 4 15/16 2 Jobs Wed 5 15/…" at bounding box center [582, 265] width 1164 height 350
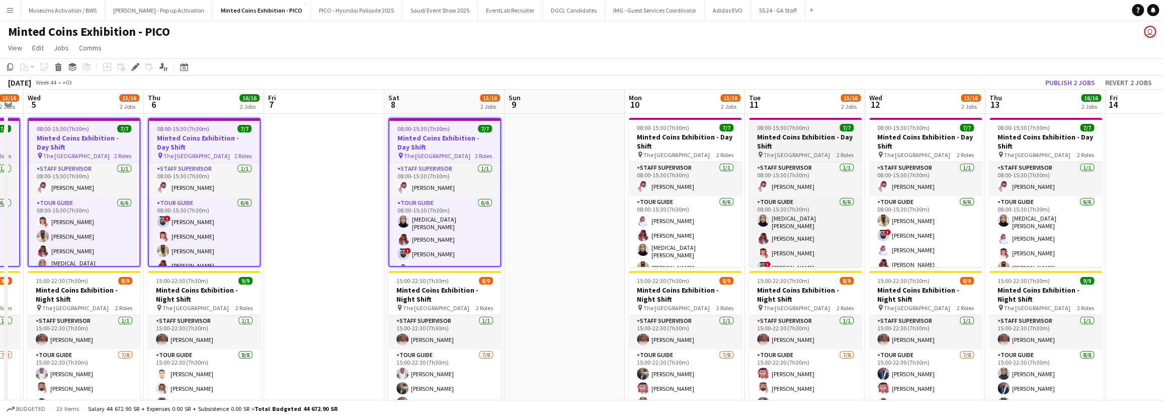
scroll to position [0, 324]
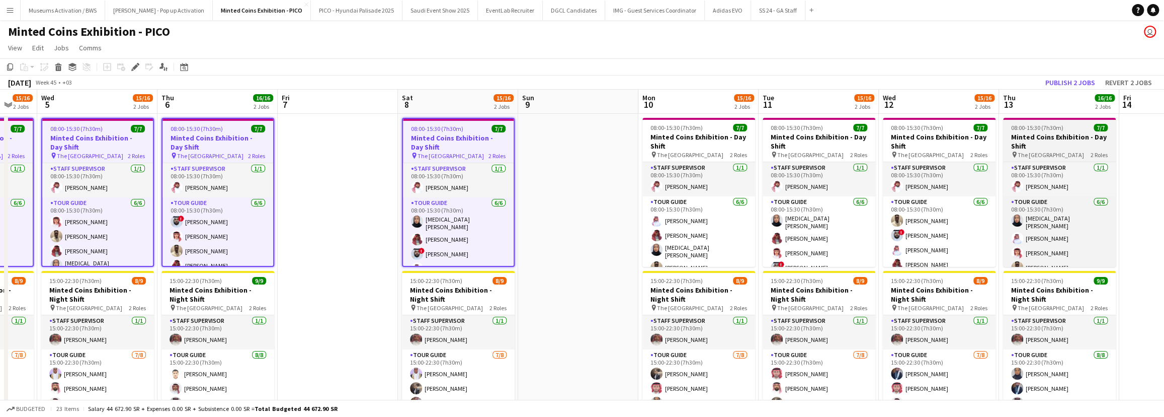
click at [858, 134] on h3 "Minted Coins Exhibition - Day Shift" at bounding box center [1059, 141] width 113 height 18
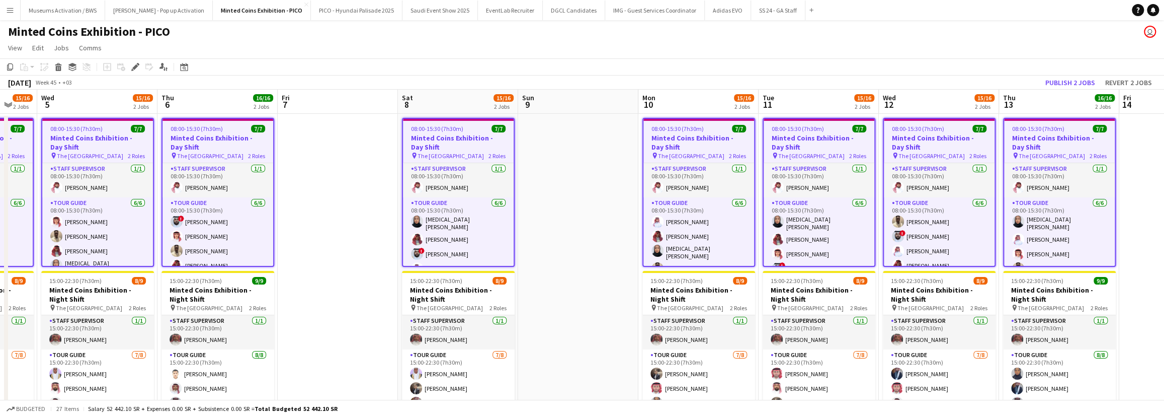
drag, startPoint x: 753, startPoint y: 181, endPoint x: 701, endPoint y: 187, distance: 52.1
click at [701, 187] on app-calendar-viewport "Sun 2 Mon 3 15/16 2 Jobs Tue 4 15/16 2 Jobs Wed 5 15/16 2 Jobs Thu 6 16/16 2 Jo…" at bounding box center [582, 265] width 1164 height 350
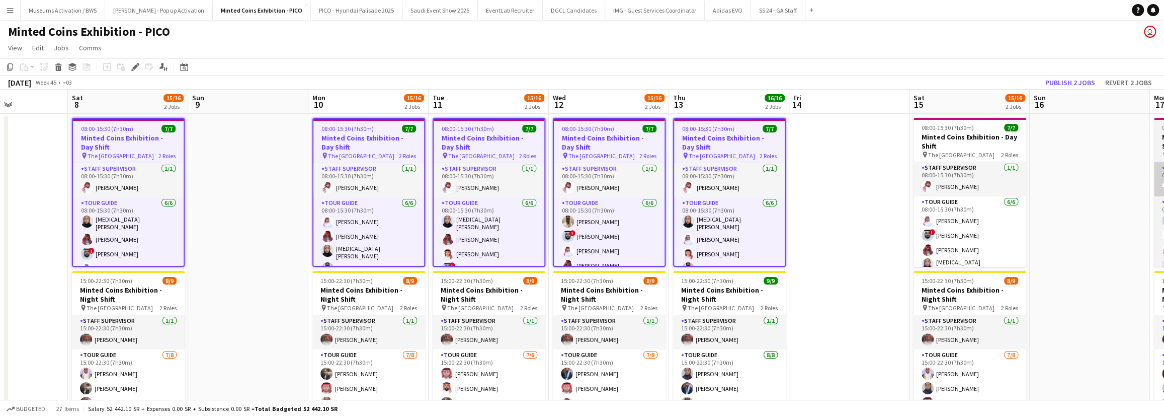
drag, startPoint x: 892, startPoint y: 168, endPoint x: 832, endPoint y: 184, distance: 62.5
click at [699, 189] on app-calendar-viewport "Wed 5 15/16 2 Jobs Thu 6 16/16 2 Jobs Fri 7 Sat 8 15/16 2 Jobs Sun 9 Mon 10 15/…" at bounding box center [582, 265] width 1164 height 350
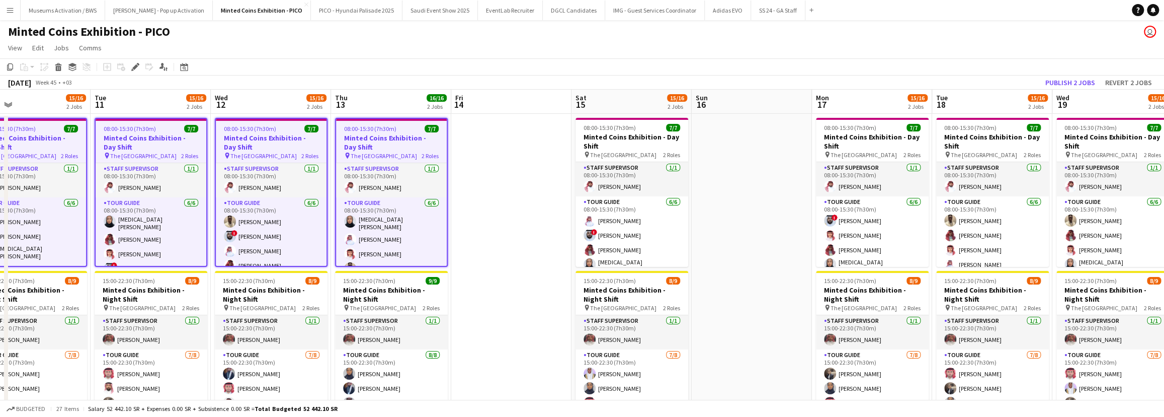
drag, startPoint x: 775, startPoint y: 192, endPoint x: 730, endPoint y: 193, distance: 45.3
click at [743, 195] on app-calendar-viewport "Fri 7 Sat 8 15/16 2 Jobs Sun 9 Mon 10 15/16 2 Jobs Tue 11 15/16 2 Jobs Wed 12 1…" at bounding box center [582, 265] width 1164 height 350
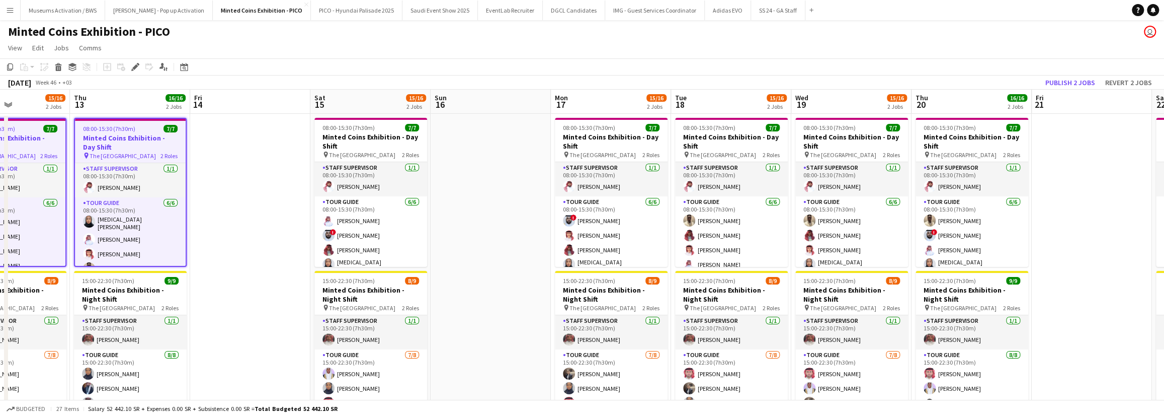
drag, startPoint x: 1005, startPoint y: 167, endPoint x: 732, endPoint y: 207, distance: 276.6
click at [733, 207] on app-calendar-viewport "Sun 9 Mon 10 15/16 2 Jobs Tue 11 15/16 2 Jobs Wed 12 15/16 2 Jobs Thu 13 16/16 …" at bounding box center [582, 265] width 1164 height 350
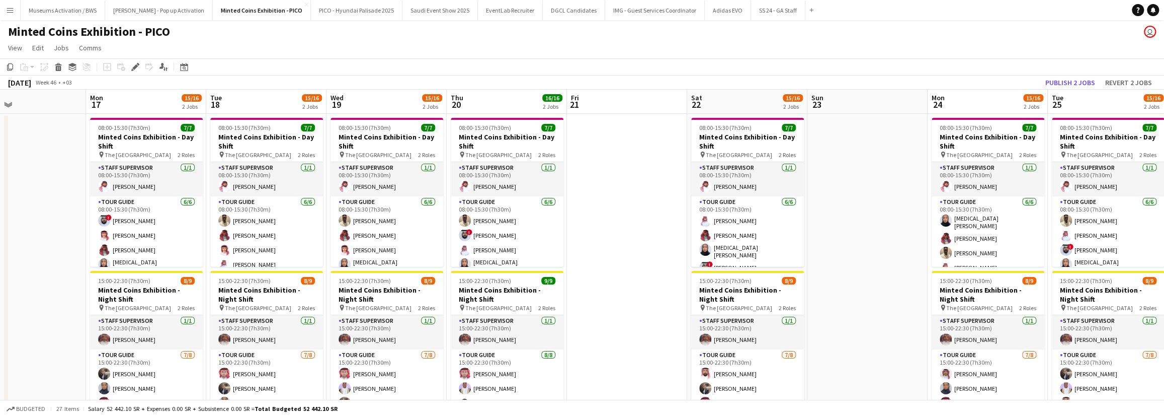
drag, startPoint x: 997, startPoint y: 162, endPoint x: 721, endPoint y: 203, distance: 278.2
click at [711, 203] on app-calendar-viewport "Thu 13 16/16 2 Jobs Fri 14 Sat 15 15/16 2 Jobs Sun 16 Mon 17 15/16 2 Jobs Tue 1…" at bounding box center [582, 265] width 1164 height 350
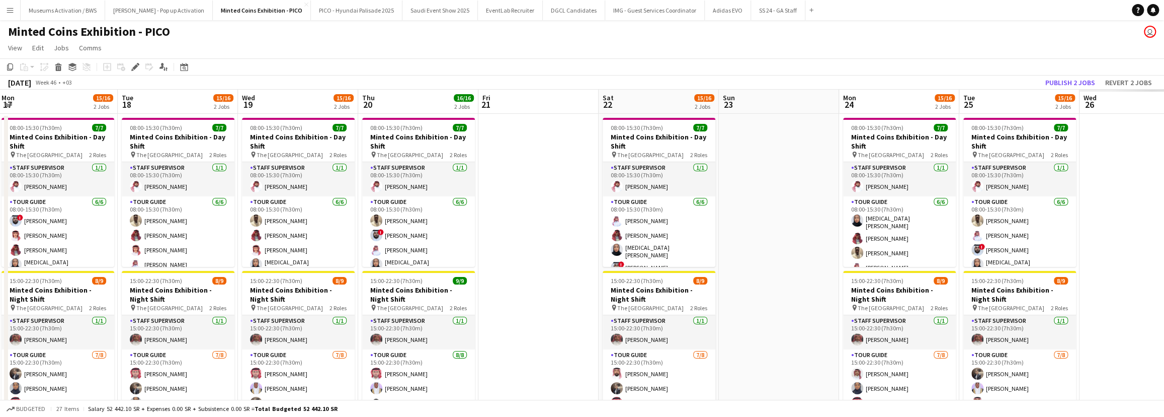
drag, startPoint x: 1065, startPoint y: 162, endPoint x: 740, endPoint y: 200, distance: 327.3
click at [760, 199] on app-calendar-viewport "Sat 15 15/16 2 Jobs Sun 16 Mon 17 15/16 2 Jobs Tue 18 15/16 2 Jobs Wed 19 15/16…" at bounding box center [582, 265] width 1164 height 350
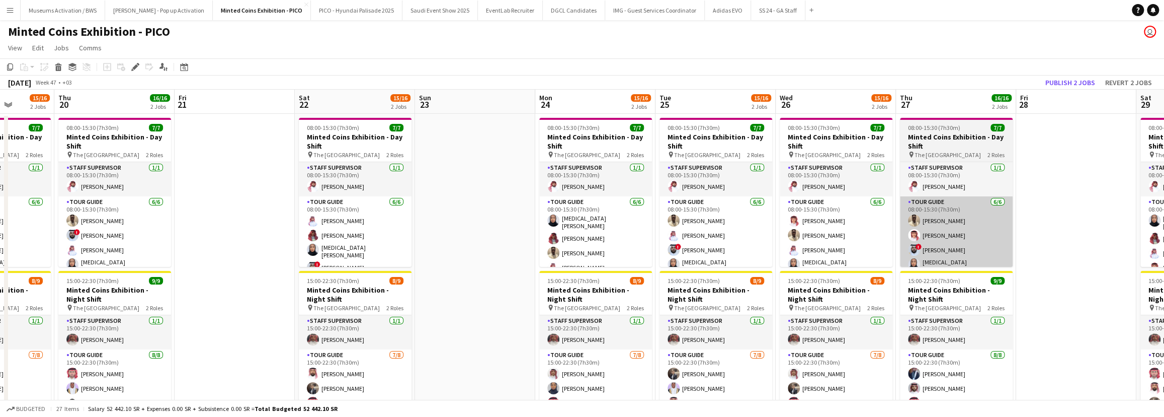
drag, startPoint x: 947, startPoint y: 182, endPoint x: 784, endPoint y: 198, distance: 163.3
click at [788, 206] on app-calendar-viewport "Mon 17 15/16 2 Jobs Tue 18 15/16 2 Jobs Wed 19 15/16 2 Jobs Thu 20 16/16 2 Jobs…" at bounding box center [582, 265] width 1164 height 350
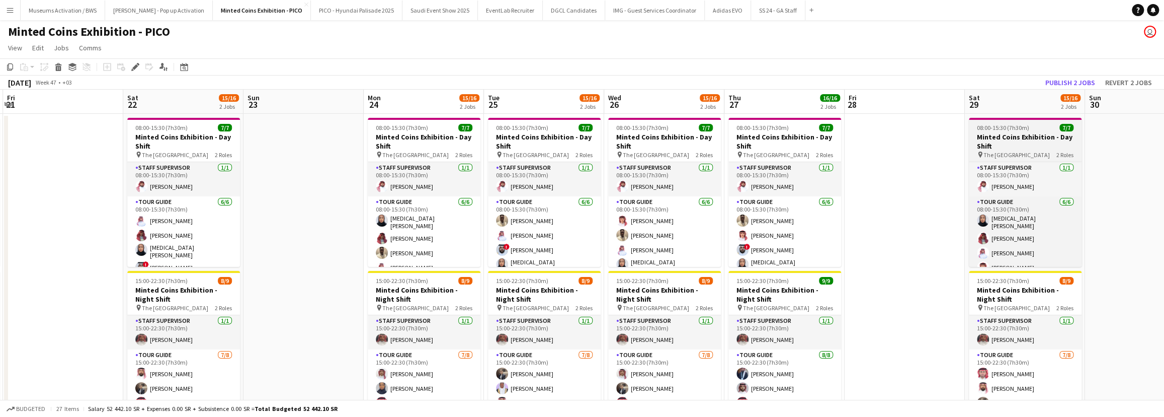
click at [858, 147] on h3 "Minted Coins Exhibition - Day Shift" at bounding box center [1025, 141] width 113 height 18
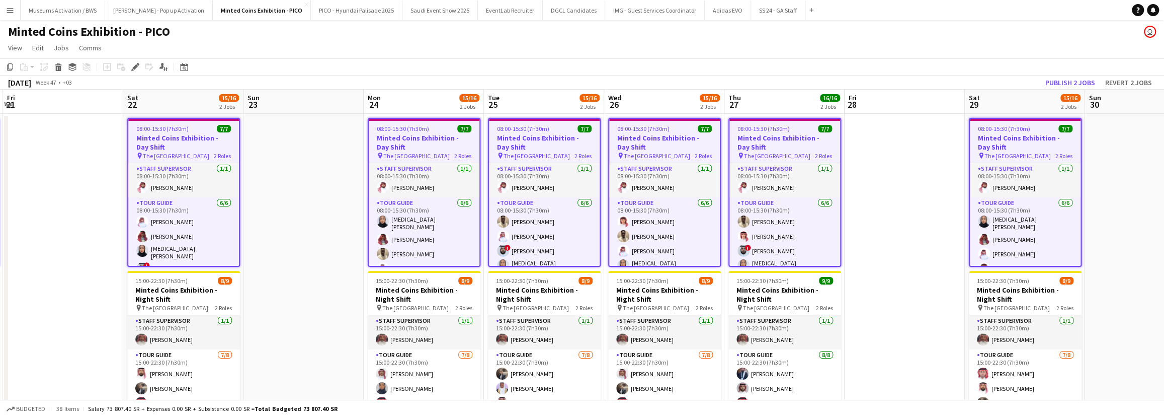
drag, startPoint x: 1045, startPoint y: 153, endPoint x: 764, endPoint y: 192, distance: 283.4
click at [778, 191] on app-calendar-viewport "Tue 18 15/16 2 Jobs Wed 19 15/16 2 Jobs Thu 20 16/16 2 Jobs Fri 21 Sat 22 15/16…" at bounding box center [582, 265] width 1164 height 350
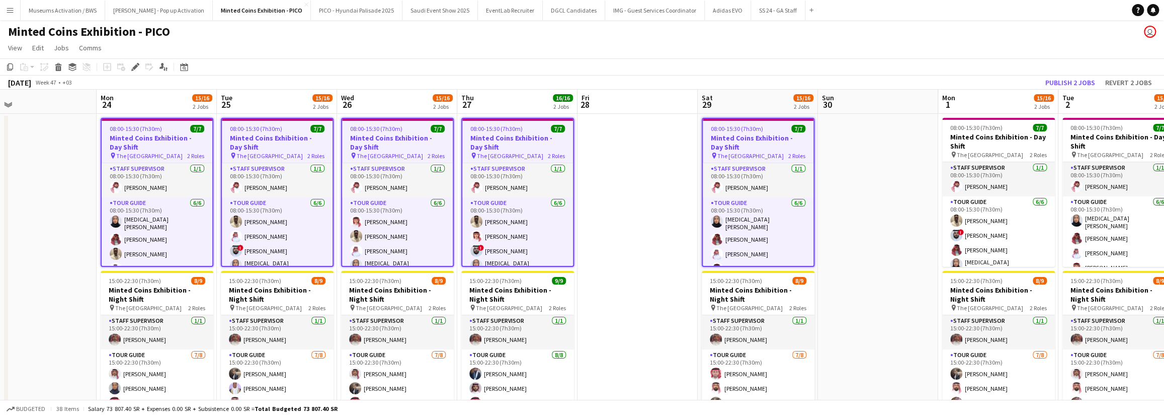
drag, startPoint x: 1045, startPoint y: 164, endPoint x: 720, endPoint y: 206, distance: 327.8
click at [727, 206] on app-calendar-viewport "Thu 20 16/16 2 Jobs Fri 21 Sat 22 15/16 2 Jobs Sun 23 Mon 24 15/16 2 Jobs Tue 2…" at bounding box center [582, 265] width 1164 height 350
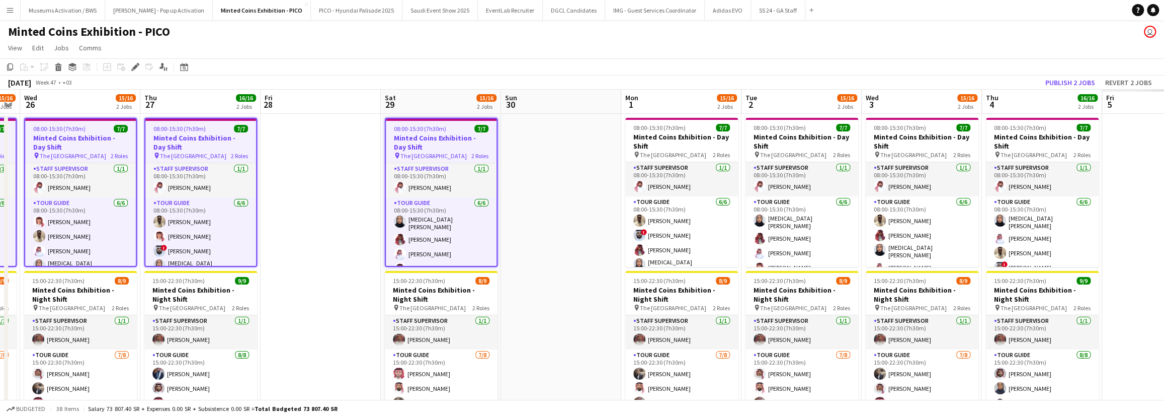
drag, startPoint x: 1025, startPoint y: 176, endPoint x: 784, endPoint y: 209, distance: 243.3
click at [819, 206] on app-calendar-viewport "Sun 23 Mon 24 15/16 2 Jobs Tue 25 15/16 2 Jobs Wed 26 15/16 2 Jobs Thu 27 16/16…" at bounding box center [582, 265] width 1164 height 350
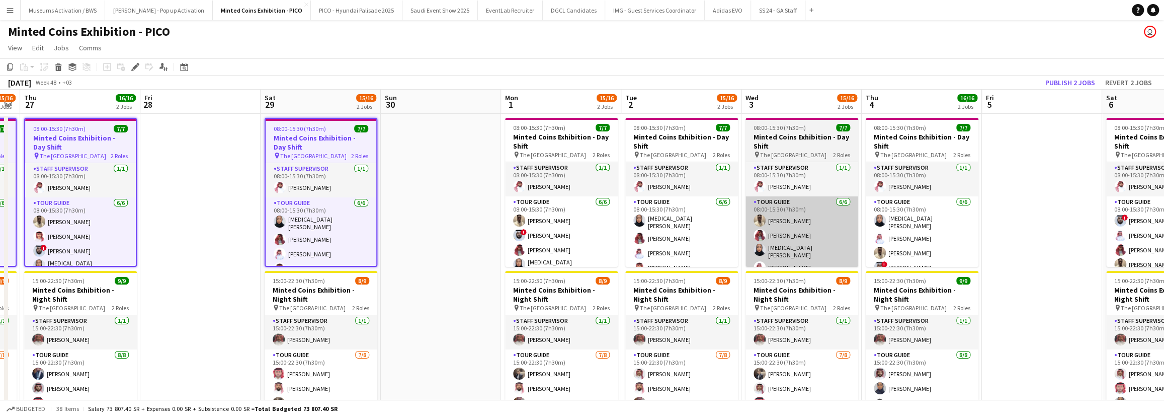
scroll to position [0, 422]
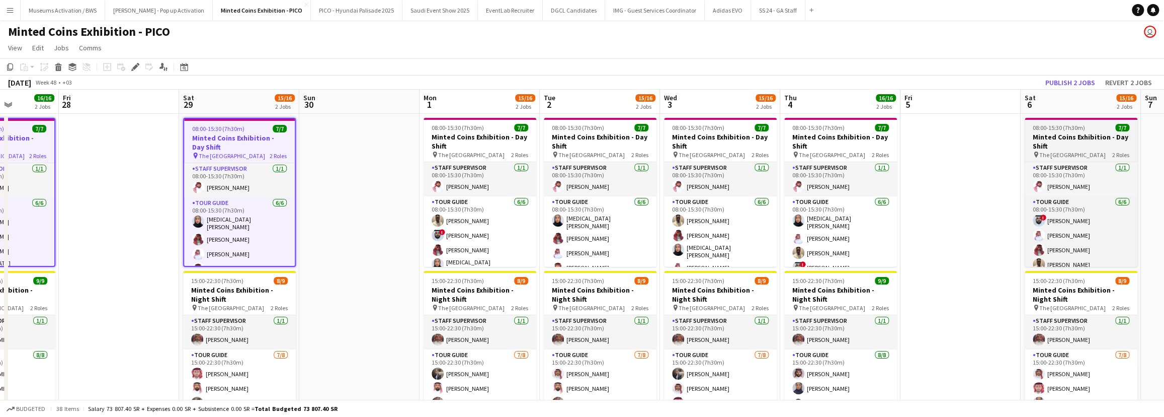
click at [858, 134] on h3 "Minted Coins Exhibition - Day Shift" at bounding box center [1081, 141] width 113 height 18
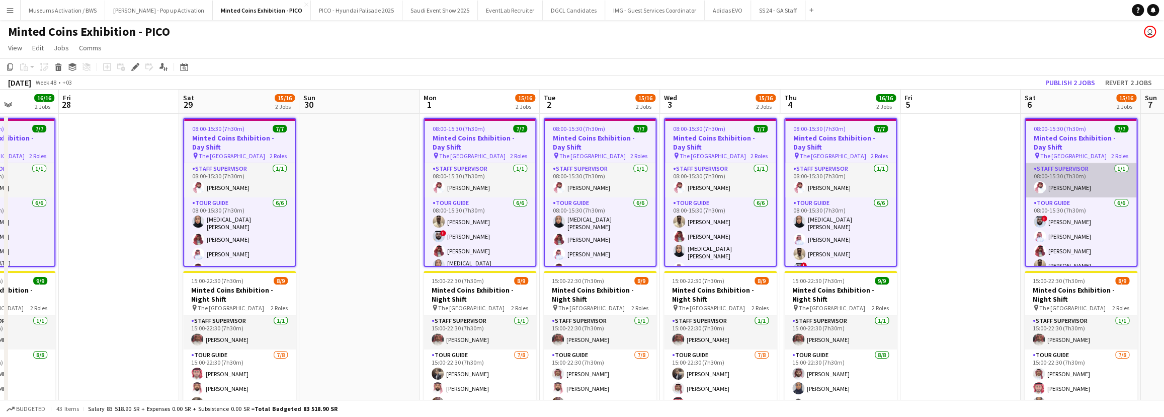
drag, startPoint x: 1001, startPoint y: 153, endPoint x: 756, endPoint y: 183, distance: 246.3
click at [748, 184] on app-calendar-viewport "Mon 24 15/16 2 Jobs Tue 25 15/16 2 Jobs Wed 26 15/16 2 Jobs Thu 27 16/16 2 Jobs…" at bounding box center [582, 265] width 1164 height 350
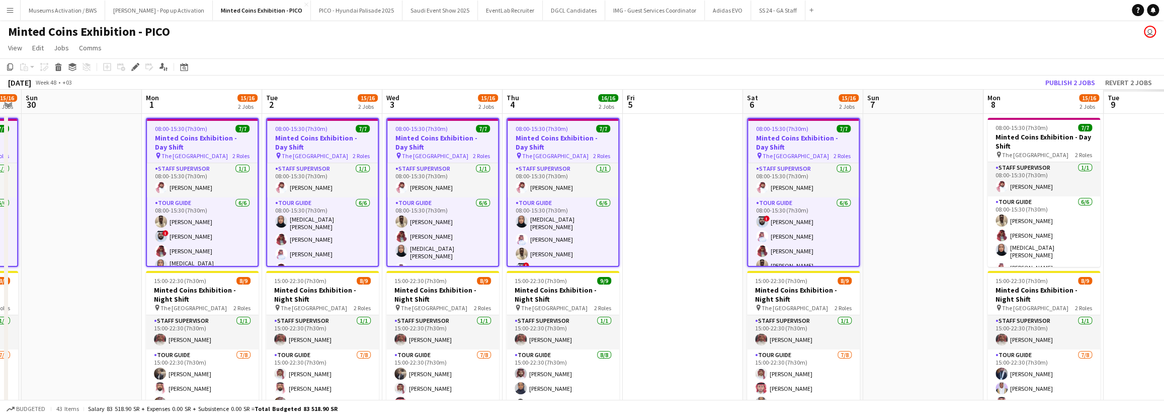
click at [795, 165] on app-calendar-viewport "Thu 27 16/16 2 Jobs Fri 28 Sat 29 15/16 2 Jobs Sun 30 Mon 1 15/16 2 Jobs Tue 2 …" at bounding box center [582, 265] width 1164 height 350
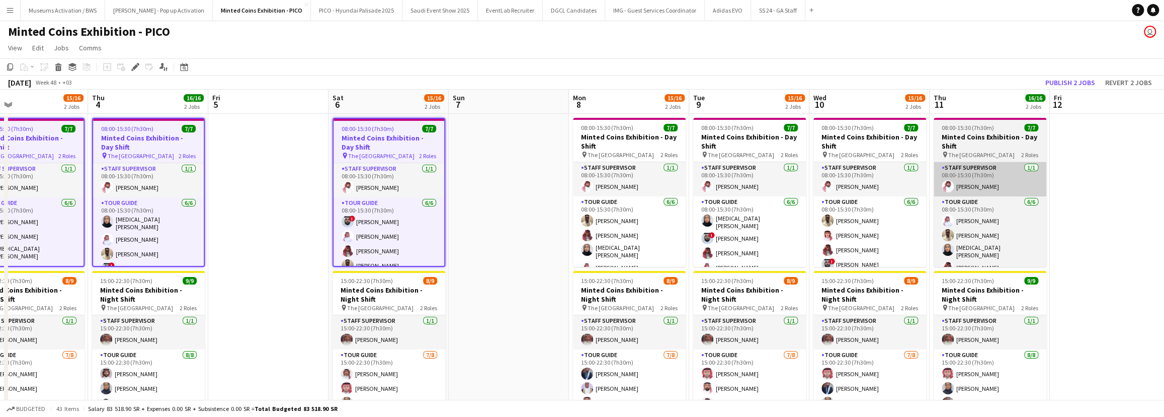
drag, startPoint x: 1064, startPoint y: 141, endPoint x: 723, endPoint y: 182, distance: 343.5
click at [716, 182] on app-calendar-viewport "Sun 30 Mon 1 15/16 2 Jobs Tue 2 15/16 2 Jobs Wed 3 15/16 2 Jobs Thu 4 16/16 2 J…" at bounding box center [582, 265] width 1164 height 350
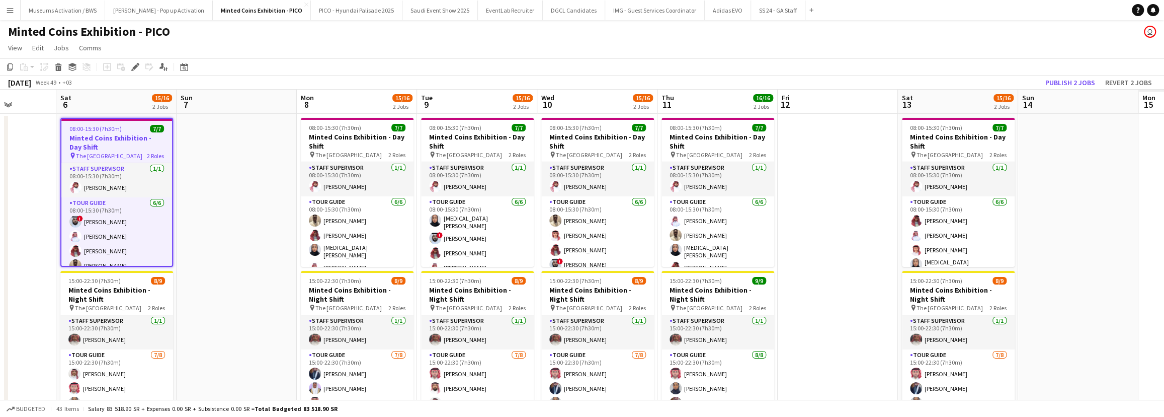
drag, startPoint x: 831, startPoint y: 180, endPoint x: 645, endPoint y: 201, distance: 187.3
click at [645, 201] on app-calendar-viewport "Wed 3 15/16 2 Jobs Thu 4 16/16 2 Jobs Fri 5 Sat 6 15/16 2 Jobs Sun 7 Mon 8 15/1…" at bounding box center [582, 265] width 1164 height 350
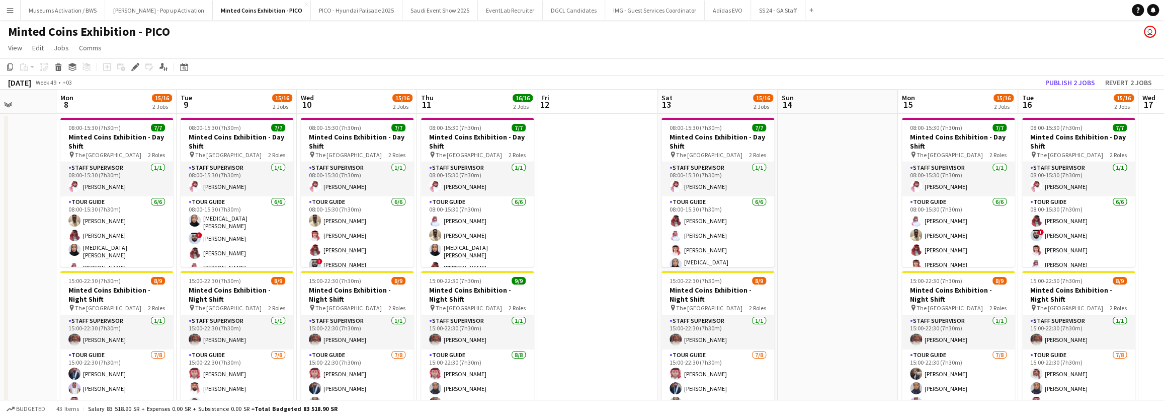
scroll to position [0, 358]
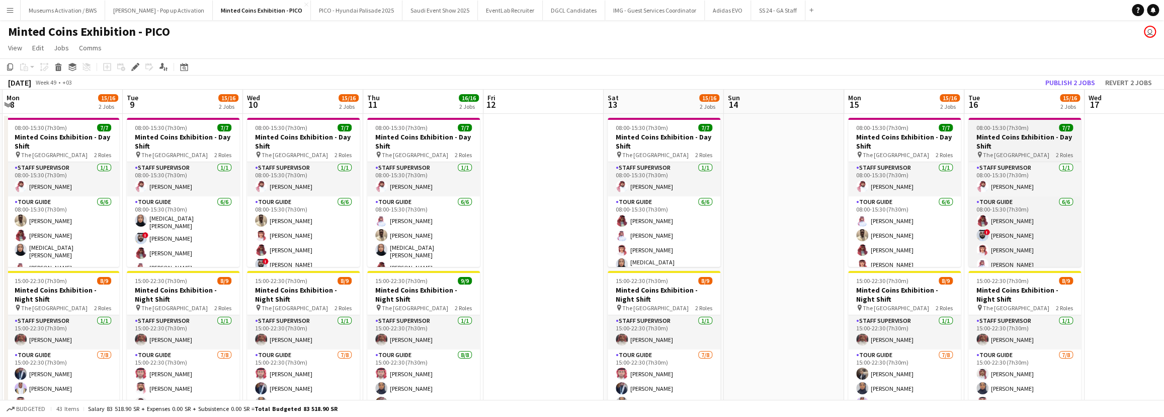
click at [858, 147] on h3 "Minted Coins Exhibition - Day Shift" at bounding box center [1025, 141] width 113 height 18
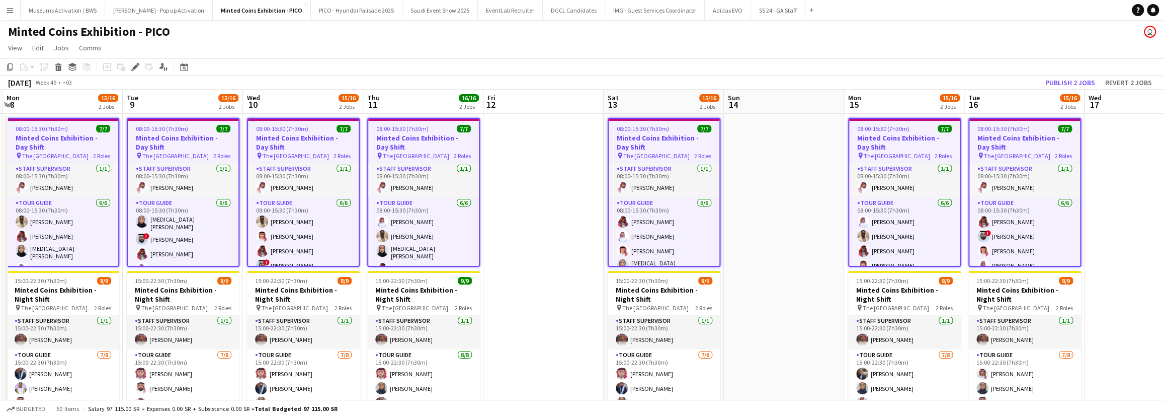
click at [858, 170] on app-calendar-viewport "Fri 5 Sat 6 15/16 2 Jobs Sun 7 Mon 8 15/16 2 Jobs Tue 9 15/16 2 Jobs Wed 10 15/…" at bounding box center [582, 265] width 1164 height 350
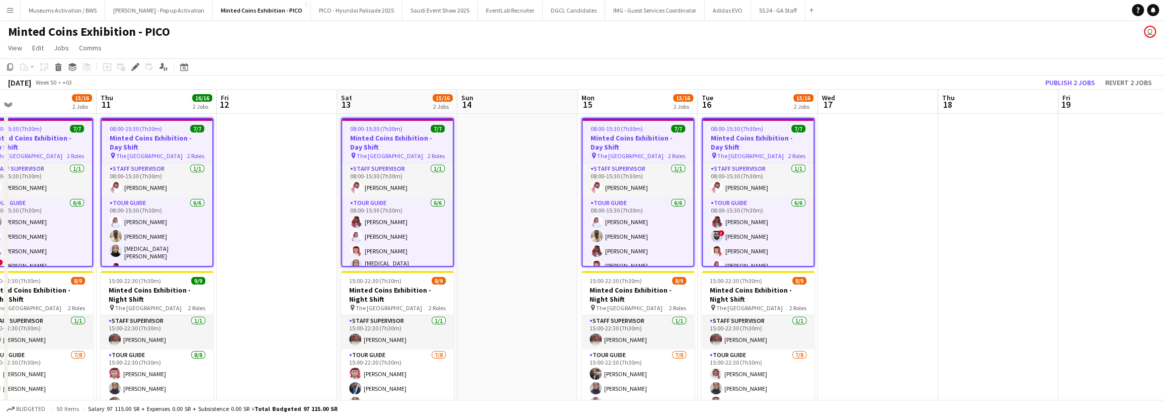
drag, startPoint x: 1003, startPoint y: 157, endPoint x: 723, endPoint y: 184, distance: 281.0
click at [822, 178] on app-calendar-viewport "Sun 7 Mon 8 15/16 2 Jobs Tue 9 15/16 2 Jobs Wed 10 15/16 2 Jobs Thu 11 16/16 2 …" at bounding box center [582, 265] width 1164 height 350
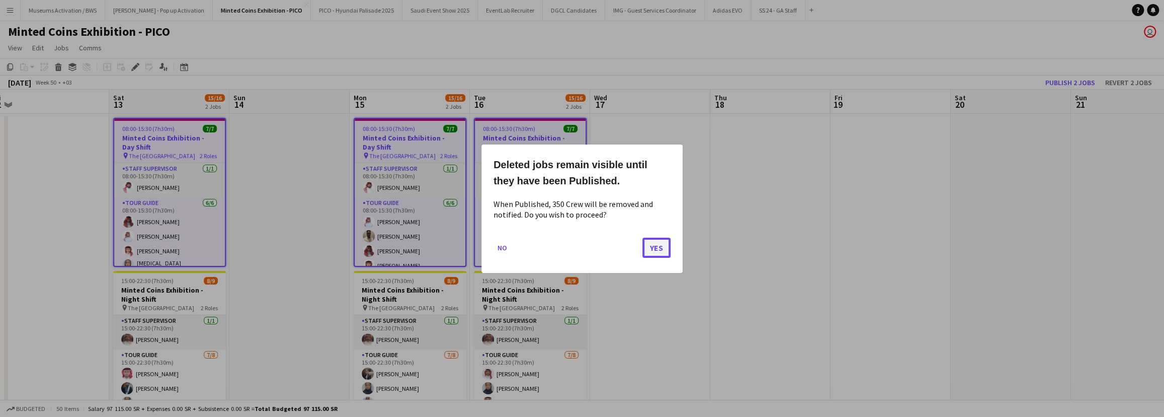
click at [655, 256] on button "Yes" at bounding box center [656, 247] width 28 height 20
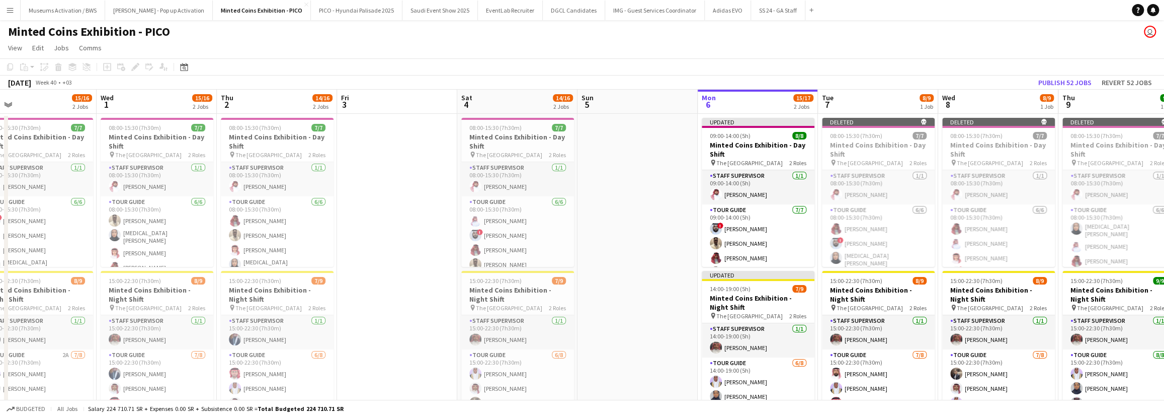
scroll to position [0, 264]
click at [858, 84] on button "Publish 52 jobs" at bounding box center [1064, 82] width 61 height 13
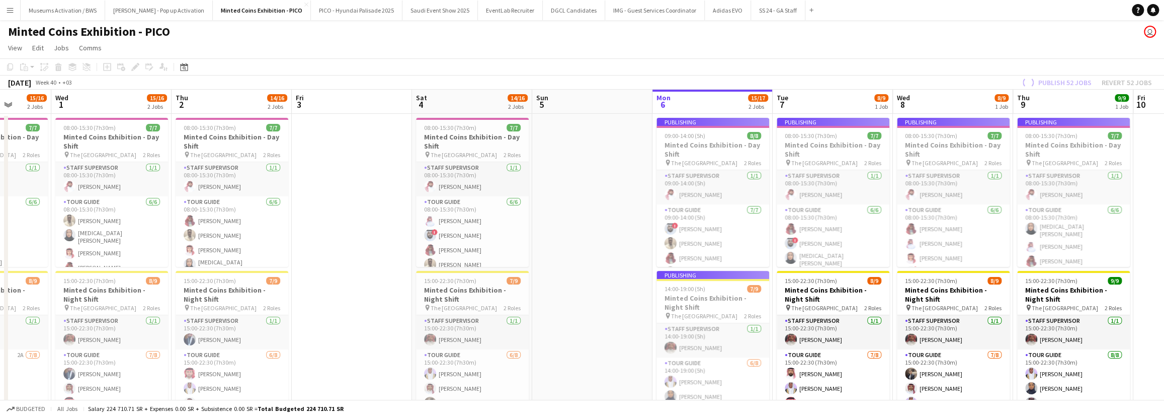
scroll to position [0, 319]
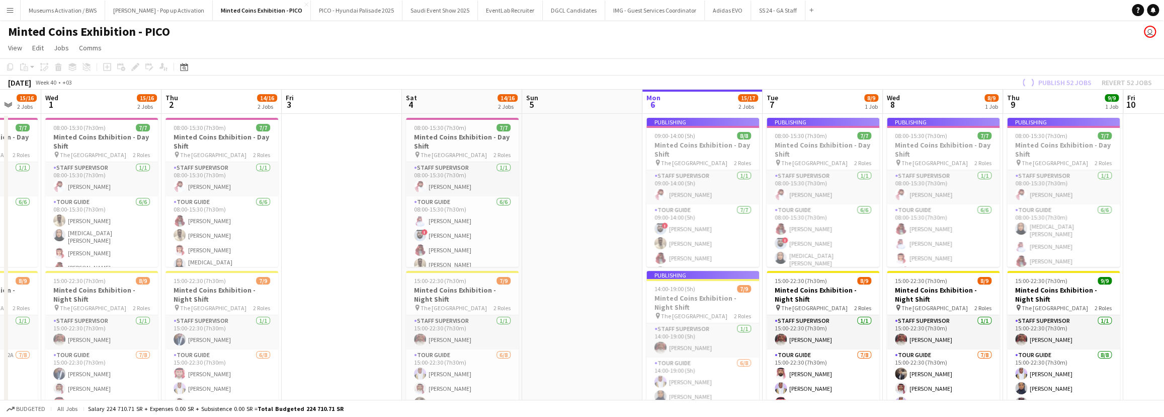
drag, startPoint x: 649, startPoint y: 211, endPoint x: 593, endPoint y: 213, distance: 55.9
click at [593, 213] on app-calendar-viewport "Sun 28 Mon 29 15/16 2 Jobs Tue 30 15/16 2 Jobs Wed 1 15/16 2 Jobs Thu 2 14/16 2…" at bounding box center [582, 265] width 1164 height 350
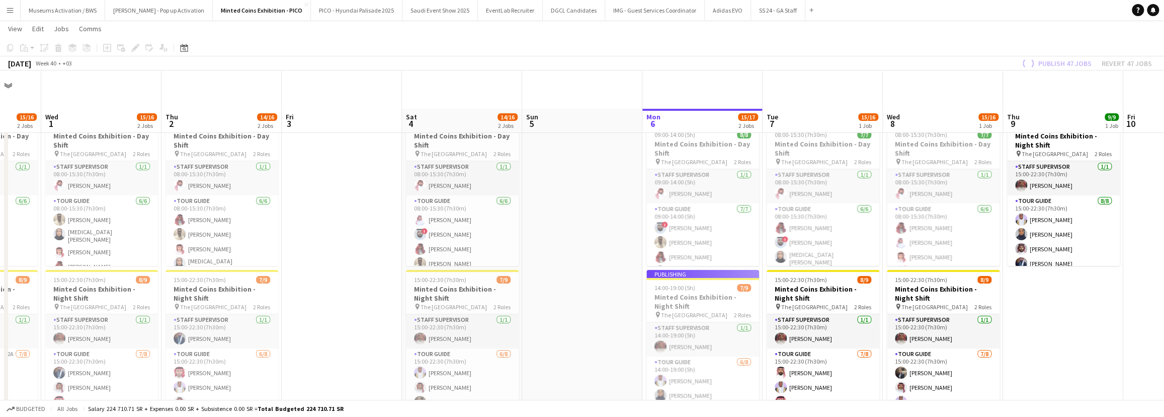
scroll to position [39, 0]
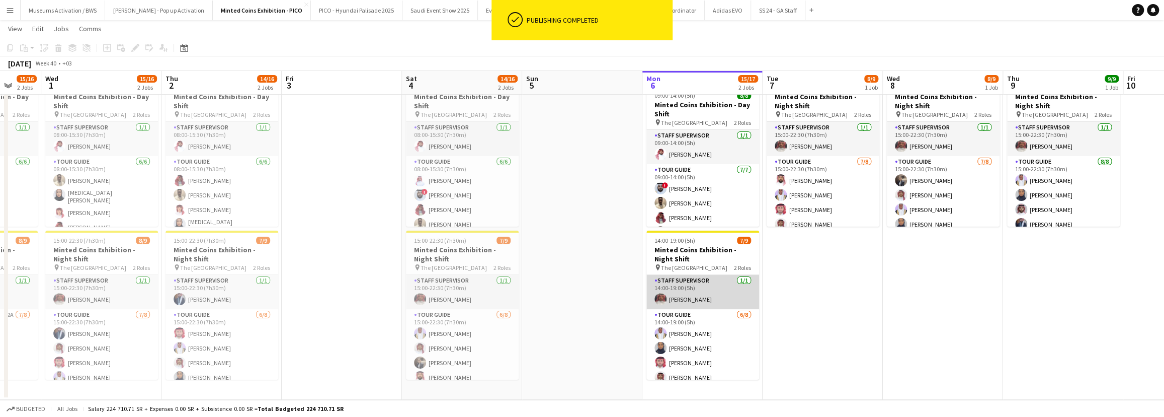
click at [709, 285] on app-card-role "Staff Supervisor [DATE] 14:00-19:00 (5h) [PERSON_NAME]" at bounding box center [703, 292] width 113 height 34
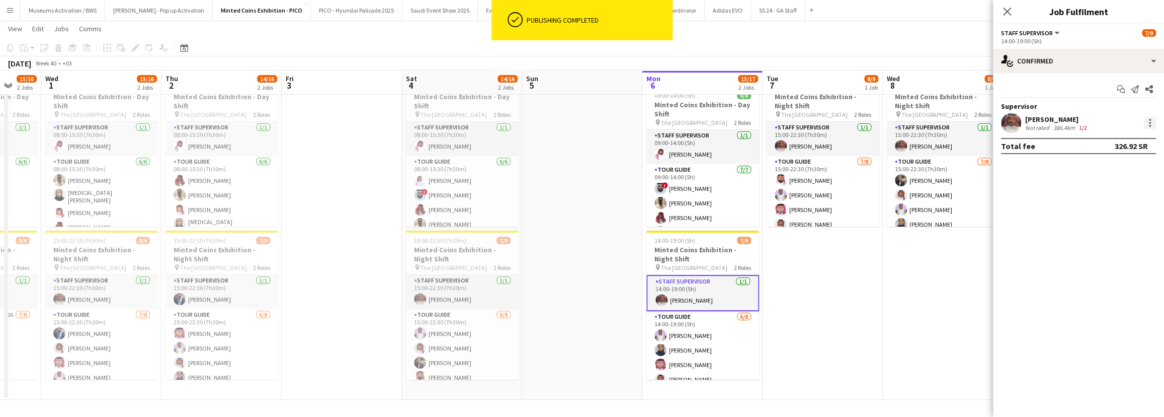
click at [858, 125] on div at bounding box center [1150, 123] width 12 height 12
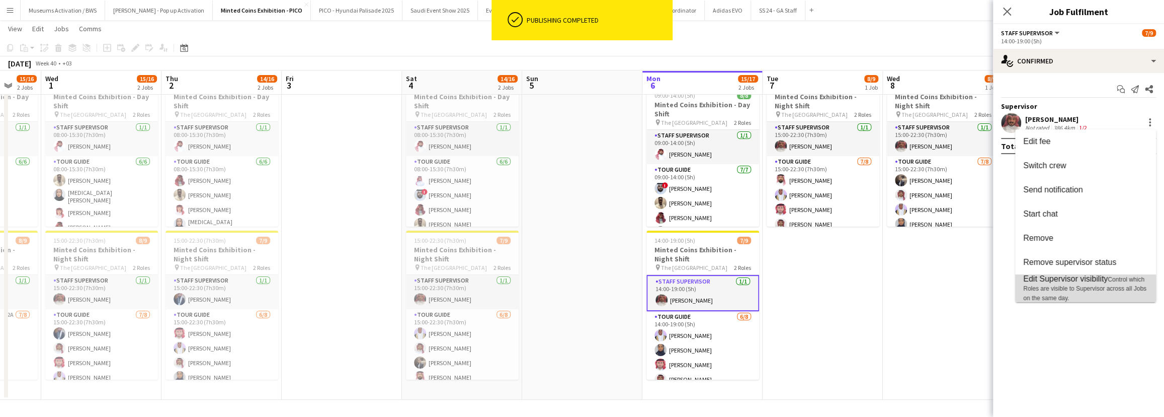
click at [858, 285] on span "Edit Supervisor visibility Control which Roles are visible to Supervisor across…" at bounding box center [1085, 288] width 125 height 28
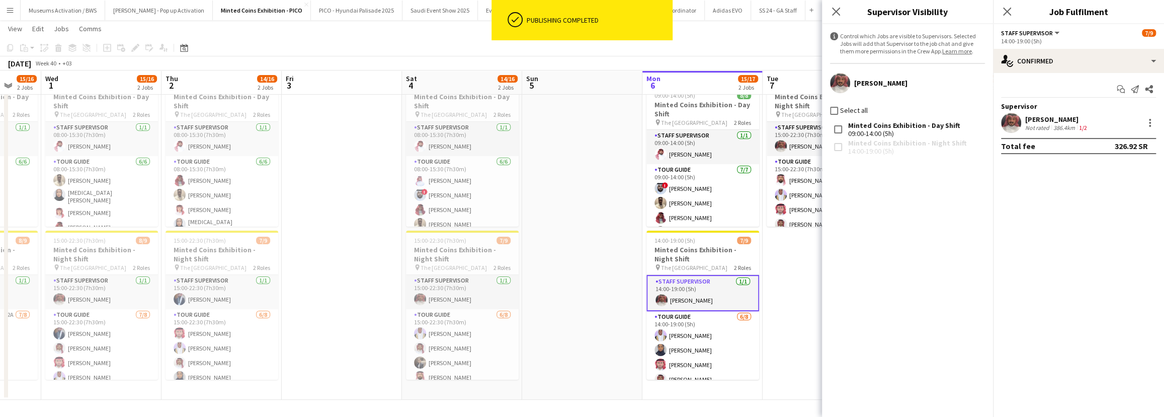
click at [796, 265] on app-date-cell "15:00-22:30 (7h30m) 8/9 Minted Coins Exhibition - Night Shift pin The National …" at bounding box center [823, 236] width 120 height 326
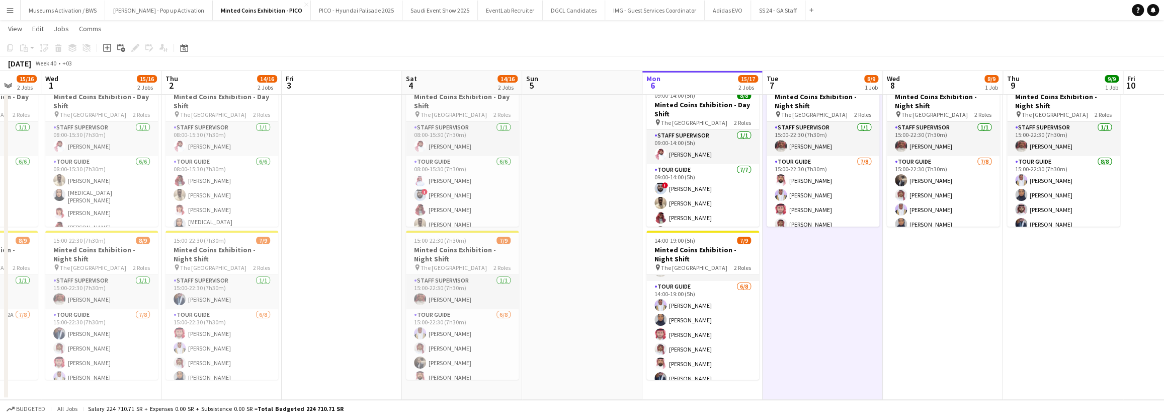
scroll to position [0, 0]
click at [822, 305] on app-date-cell "15:00-22:30 (7h30m) 8/9 Minted Coins Exhibition - Night Shift pin The National …" at bounding box center [823, 236] width 120 height 326
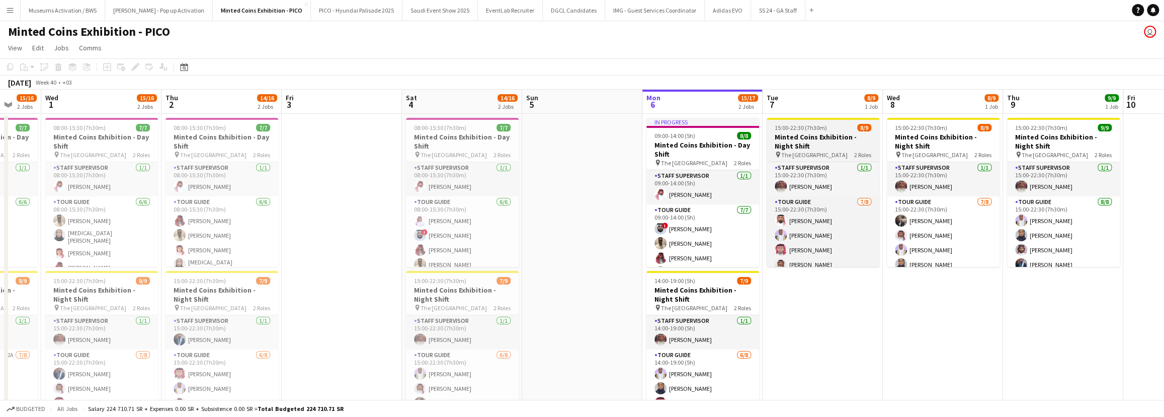
click at [830, 136] on h3 "Minted Coins Exhibition - Night Shift" at bounding box center [823, 141] width 113 height 18
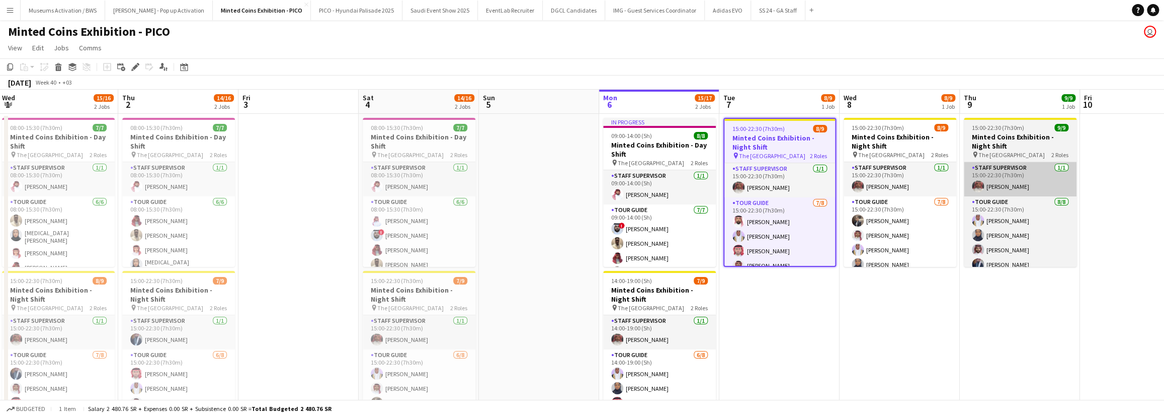
drag, startPoint x: 1064, startPoint y: 158, endPoint x: 785, endPoint y: 168, distance: 278.4
click at [779, 168] on app-calendar-viewport "Sun 28 Mon 29 15/16 2 Jobs Tue 30 15/16 2 Jobs Wed 1 15/16 2 Jobs Thu 2 14/16 2…" at bounding box center [582, 265] width 1164 height 350
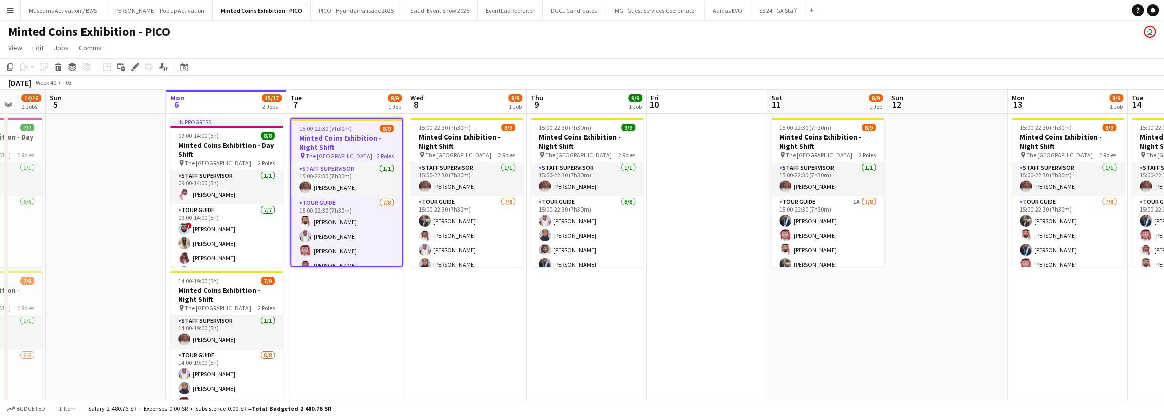
drag, startPoint x: 953, startPoint y: 155, endPoint x: 853, endPoint y: 156, distance: 100.1
click at [775, 156] on app-calendar-viewport "Wed 1 15/16 2 Jobs Thu 2 14/16 2 Jobs Fri 3 Sat 4 14/16 2 Jobs Sun 5 Mon 6 15/1…" at bounding box center [582, 265] width 1164 height 350
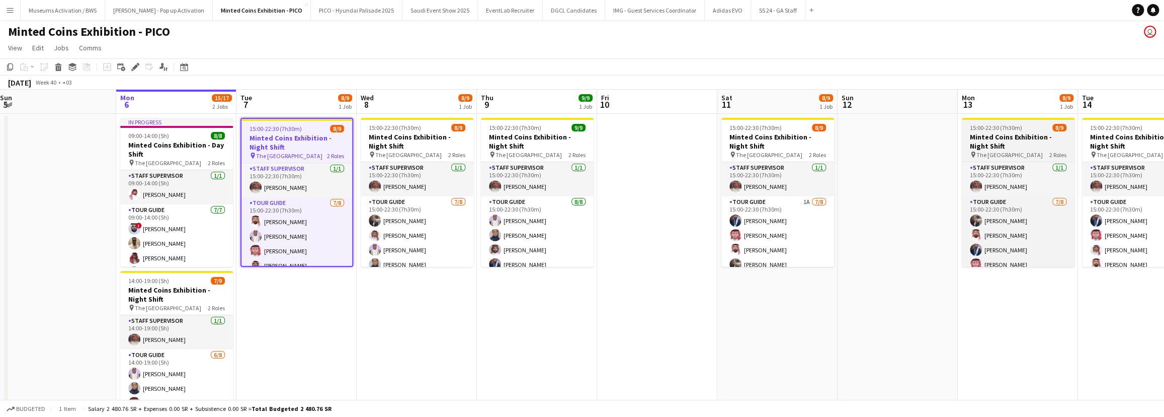
click at [858, 133] on h3 "Minted Coins Exhibition - Night Shift" at bounding box center [1018, 141] width 113 height 18
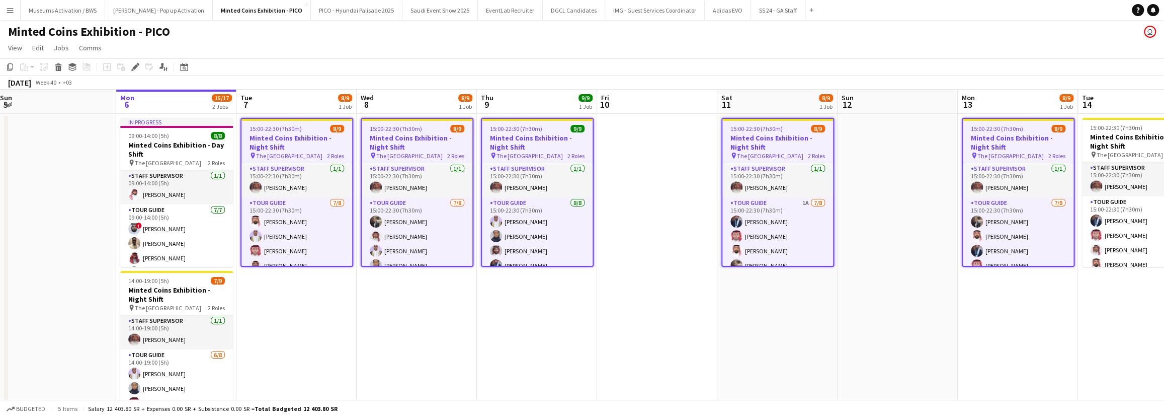
drag, startPoint x: 800, startPoint y: 194, endPoint x: 724, endPoint y: 204, distance: 77.2
click at [725, 204] on app-calendar-viewport "Thu 2 14/16 2 Jobs Fri 3 Sat 4 14/16 2 Jobs Sun 5 Mon 6 15/17 2 Jobs Tue 7 8/9 …" at bounding box center [582, 265] width 1164 height 350
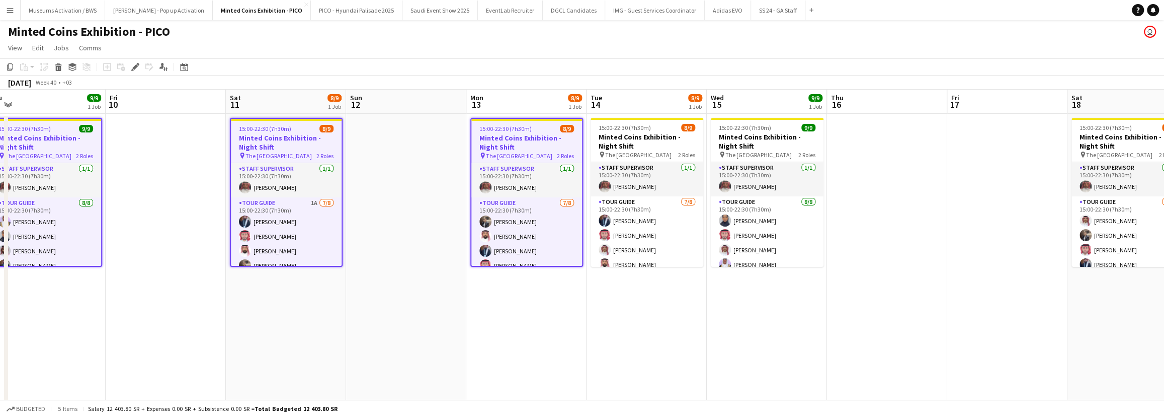
drag, startPoint x: 906, startPoint y: 184, endPoint x: 722, endPoint y: 199, distance: 184.2
click at [722, 199] on app-calendar-viewport "Mon 6 15/17 2 Jobs Tue 7 8/9 1 Job Wed 8 8/9 1 Job Thu 9 9/9 1 Job Fri 10 Sat 1…" at bounding box center [582, 265] width 1164 height 350
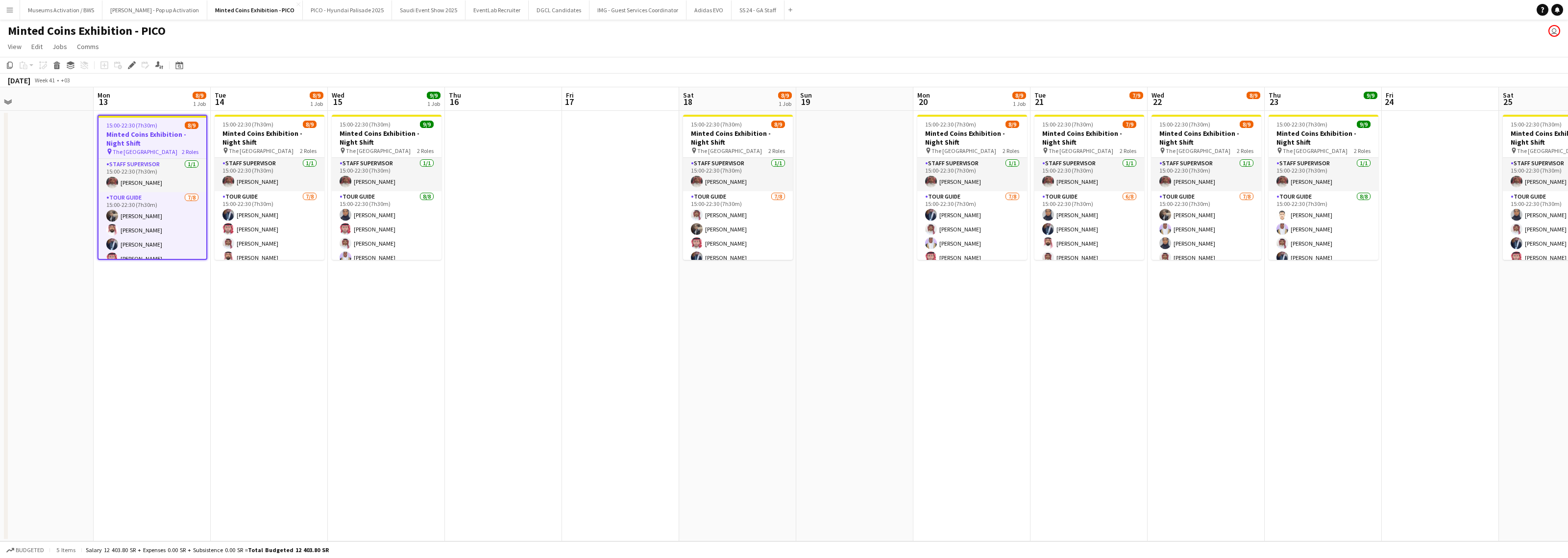
drag, startPoint x: 1274, startPoint y: 284, endPoint x: 840, endPoint y: 315, distance: 435.1
click at [836, 297] on app-calendar-viewport "Thu 9 9/9 1 Job Fri 10 Sat 11 8/9 1 Job Sun 12 Mon 13 8/9 1 Job Tue 14 8/9 1 Jo…" at bounding box center [784, 315] width 1568 height 454
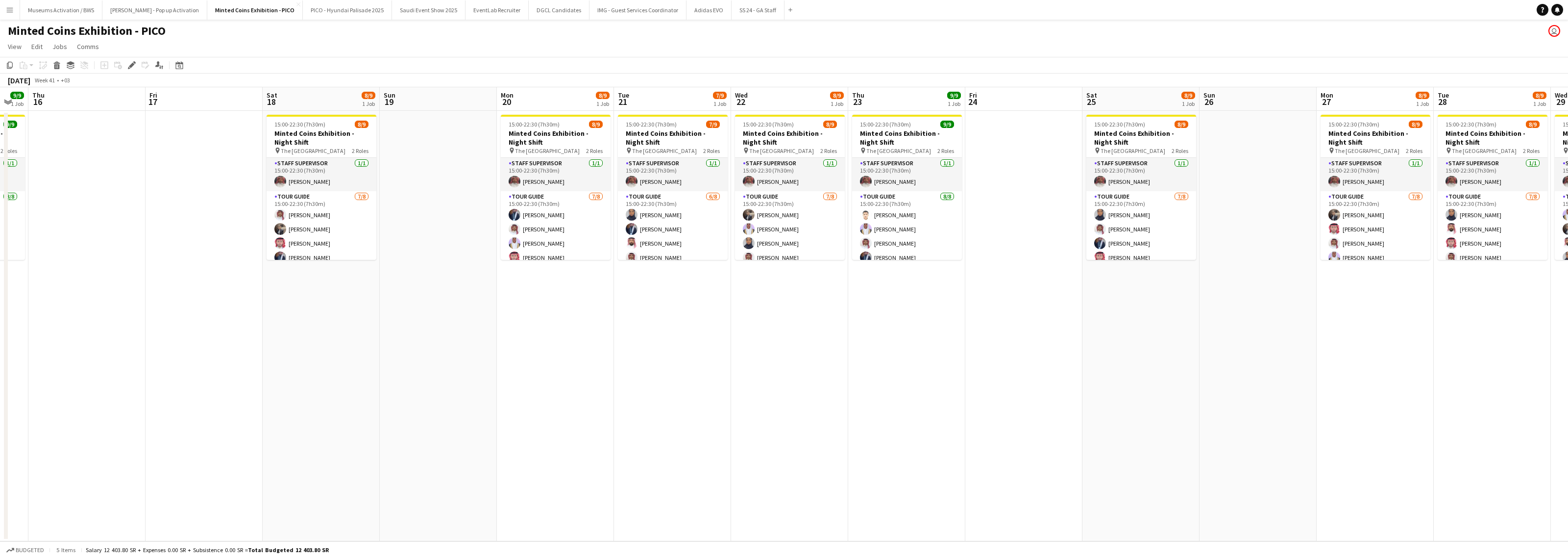
drag, startPoint x: 924, startPoint y: 301, endPoint x: 829, endPoint y: 315, distance: 96.0
click at [787, 297] on app-calendar-viewport "Sun 12 Mon 13 8/9 1 Job Tue 14 8/9 1 Job Wed 15 9/9 1 Job Thu 16 Fri 17 Sat 18 …" at bounding box center [784, 315] width 1568 height 454
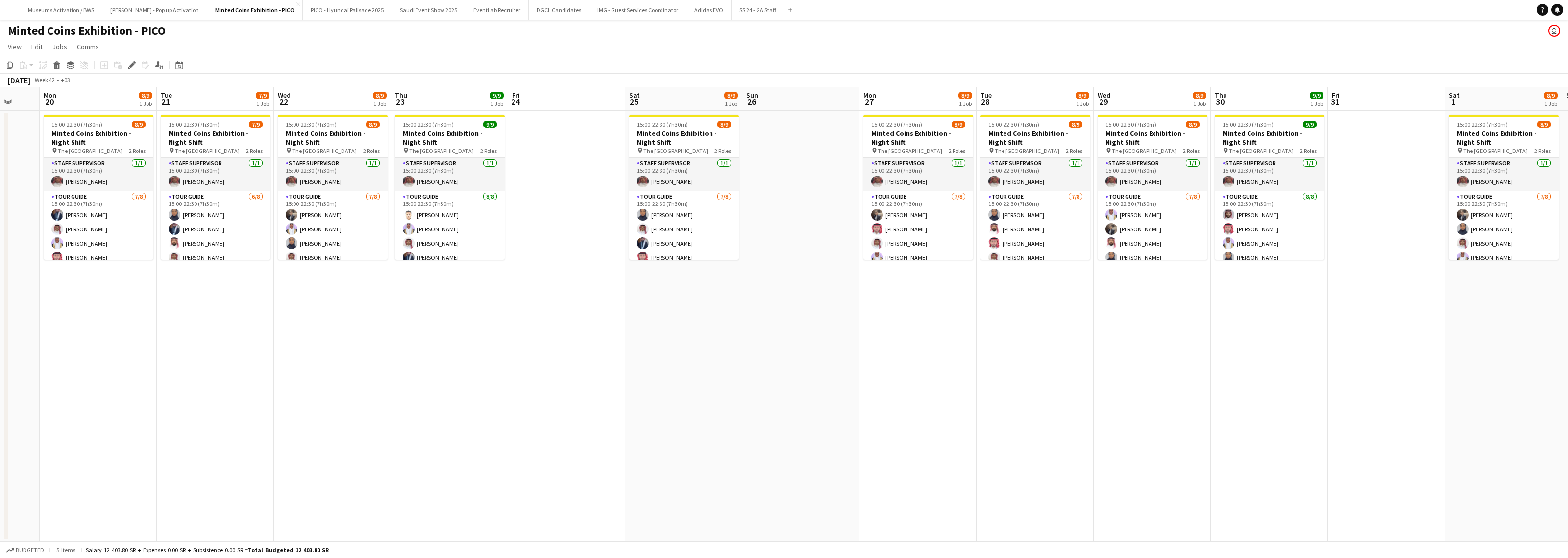
drag, startPoint x: 1084, startPoint y: 307, endPoint x: 807, endPoint y: 343, distance: 279.3
click at [815, 297] on app-calendar-viewport "Fri 17 Sat 18 8/9 1 Job Sun 19 Mon 20 8/9 1 Job Tue 21 7/9 1 Job Wed 22 8/9 1 J…" at bounding box center [784, 315] width 1568 height 454
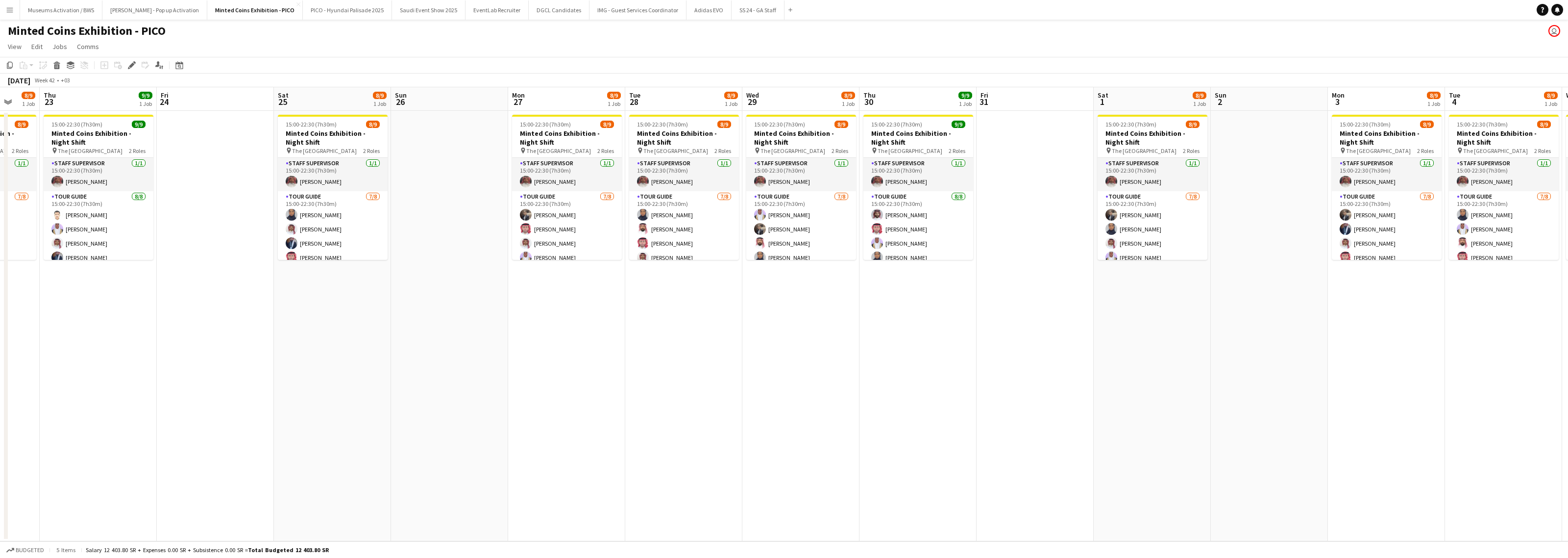
scroll to position [0, 261]
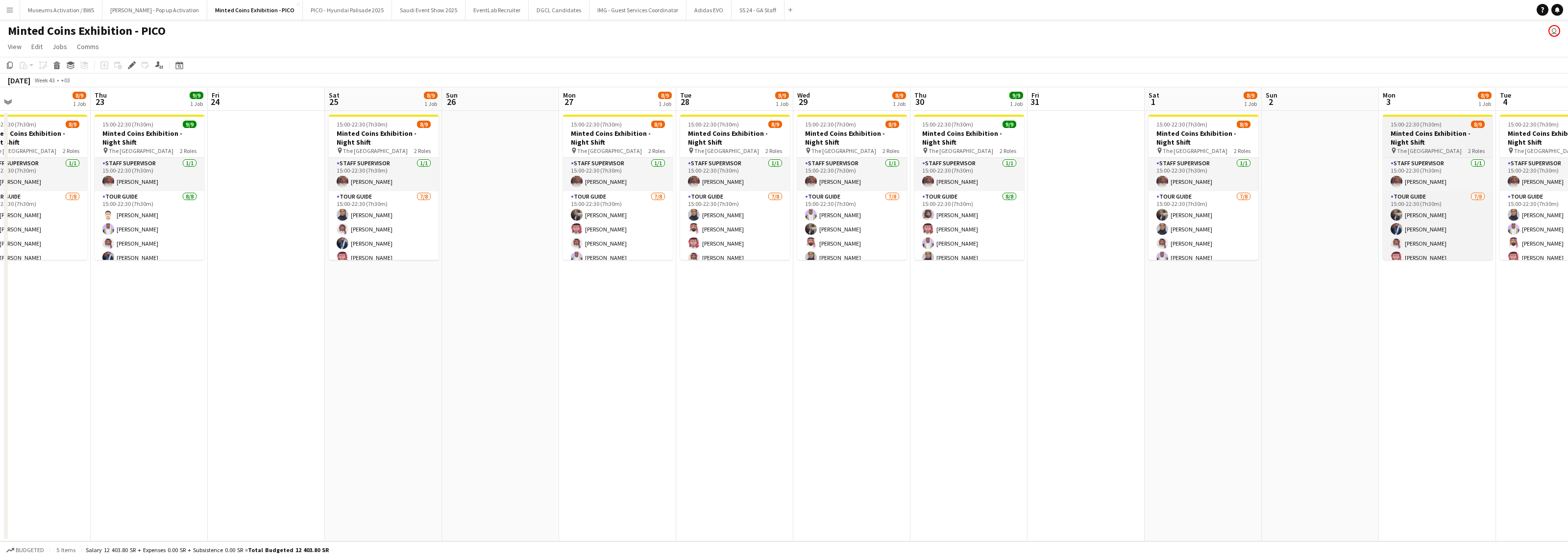
click at [836, 129] on h3 "Minted Coins Exhibition - Night Shift" at bounding box center [1437, 137] width 110 height 18
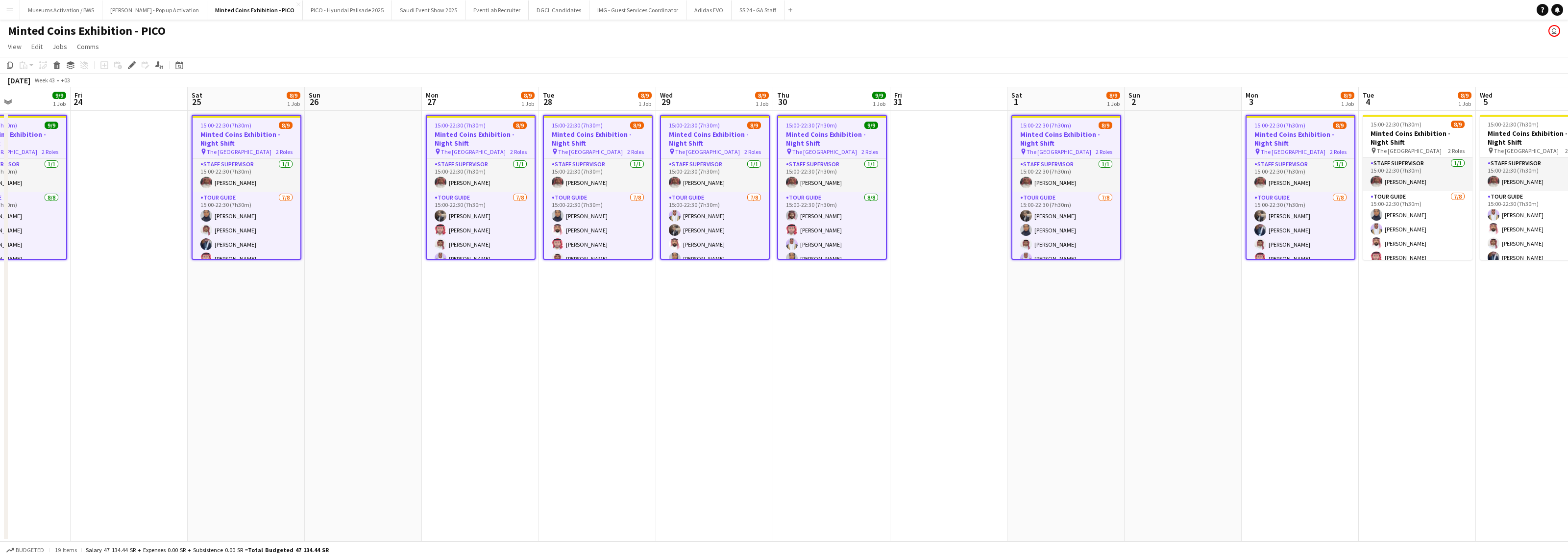
drag, startPoint x: 1325, startPoint y: 245, endPoint x: 1121, endPoint y: 285, distance: 207.9
click at [836, 289] on app-calendar-viewport "Mon 20 8/9 1 Job Tue 21 7/9 1 Job Wed 22 8/9 1 Job Thu 23 9/9 1 Job Fri 24 Sat …" at bounding box center [784, 315] width 1568 height 454
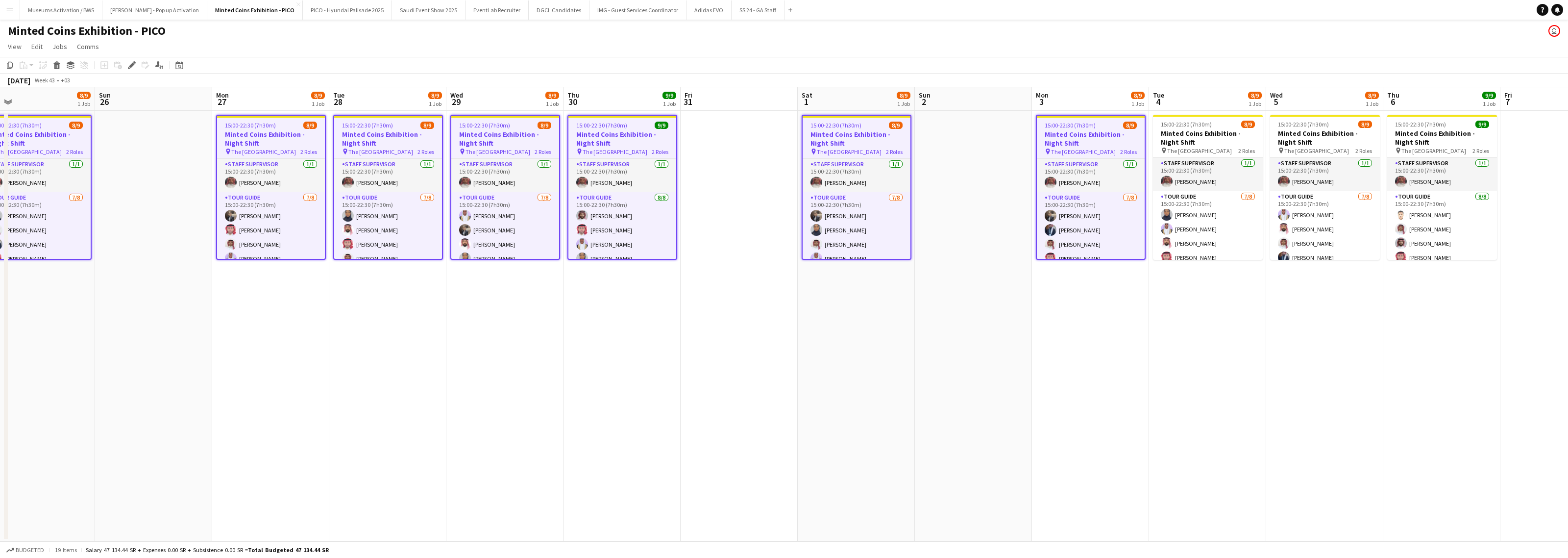
drag, startPoint x: 1413, startPoint y: 299, endPoint x: 983, endPoint y: 288, distance: 430.1
click at [836, 289] on app-calendar-viewport "Tue 21 7/9 1 Job Wed 22 8/9 1 Job Thu 23 9/9 1 Job Fri 24 Sat 25 8/9 1 Job Sun …" at bounding box center [784, 315] width 1568 height 454
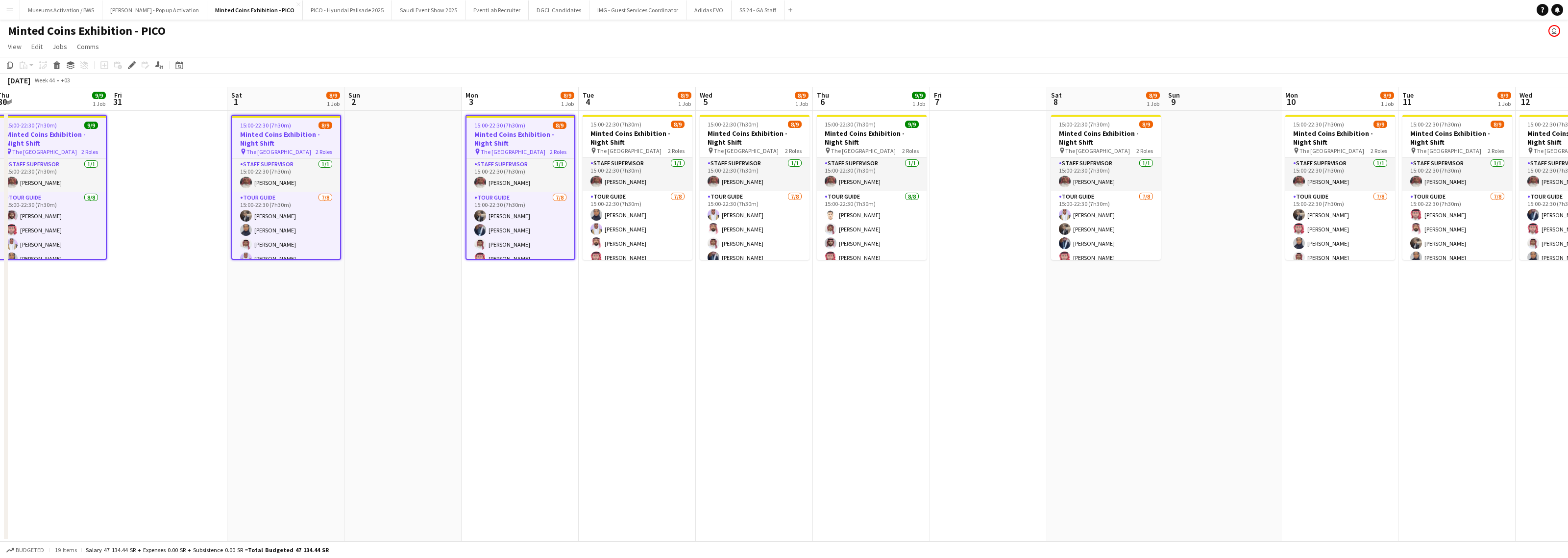
drag, startPoint x: 952, startPoint y: 273, endPoint x: 1146, endPoint y: 282, distance: 194.2
click at [836, 271] on app-calendar-viewport "Tue 28 8/9 1 Job Wed 29 8/9 1 Job Thu 30 9/9 1 Job Fri 31 Sat 1 8/9 1 Job Sun 2…" at bounding box center [784, 315] width 1568 height 454
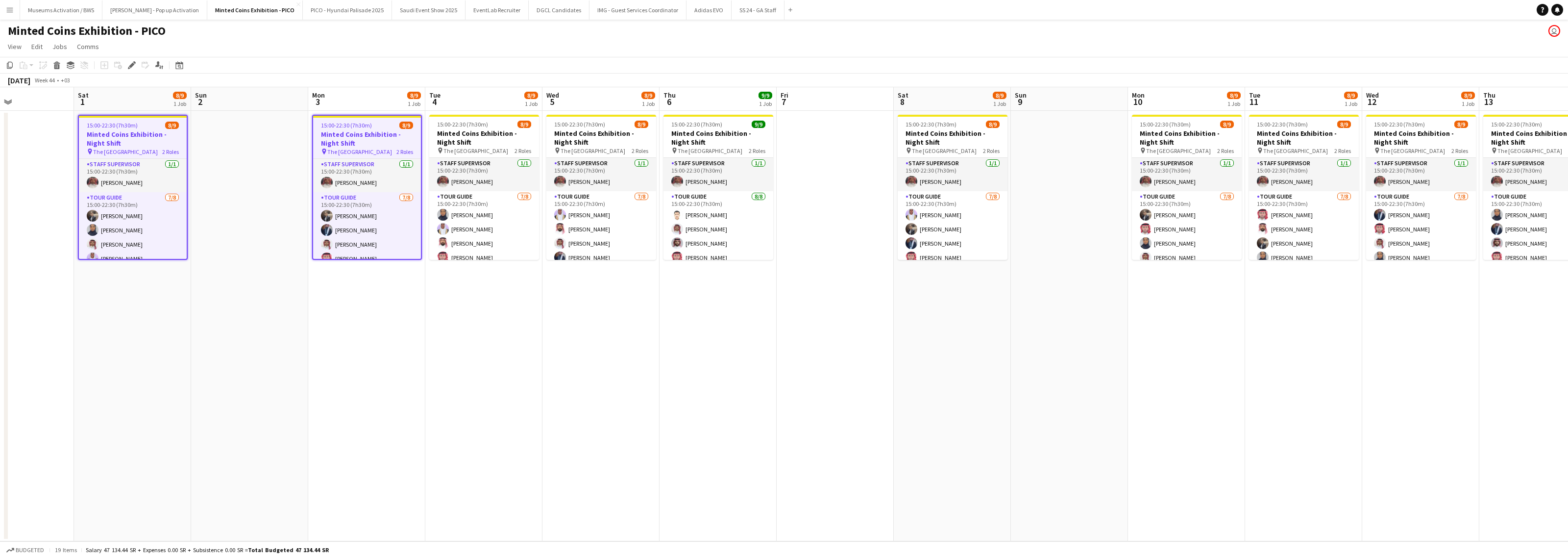
drag, startPoint x: 1299, startPoint y: 287, endPoint x: 924, endPoint y: 278, distance: 375.1
click at [836, 278] on app-calendar-viewport "Tue 28 8/9 1 Job Wed 29 8/9 1 Job Thu 30 9/9 1 Job Fri 31 Sat 1 8/9 1 Job Sun 2…" at bounding box center [784, 315] width 1568 height 454
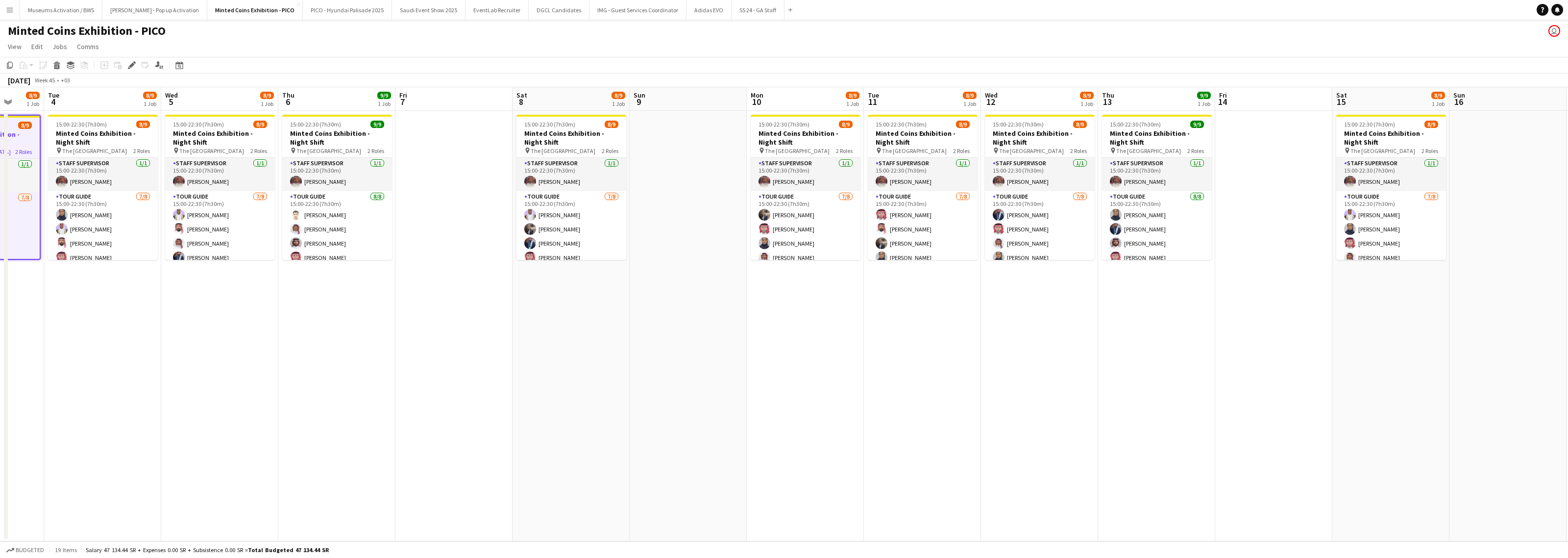
drag
click at [836, 284] on app-calendar-viewport "Sat 1 8/9 1 Job Sun 2 Mon 3 8/9 1 Job Tue 4 8/9 1 Job Wed 5 8/9 1 Job Thu 6 9/9…" at bounding box center [784, 315] width 1568 height 454
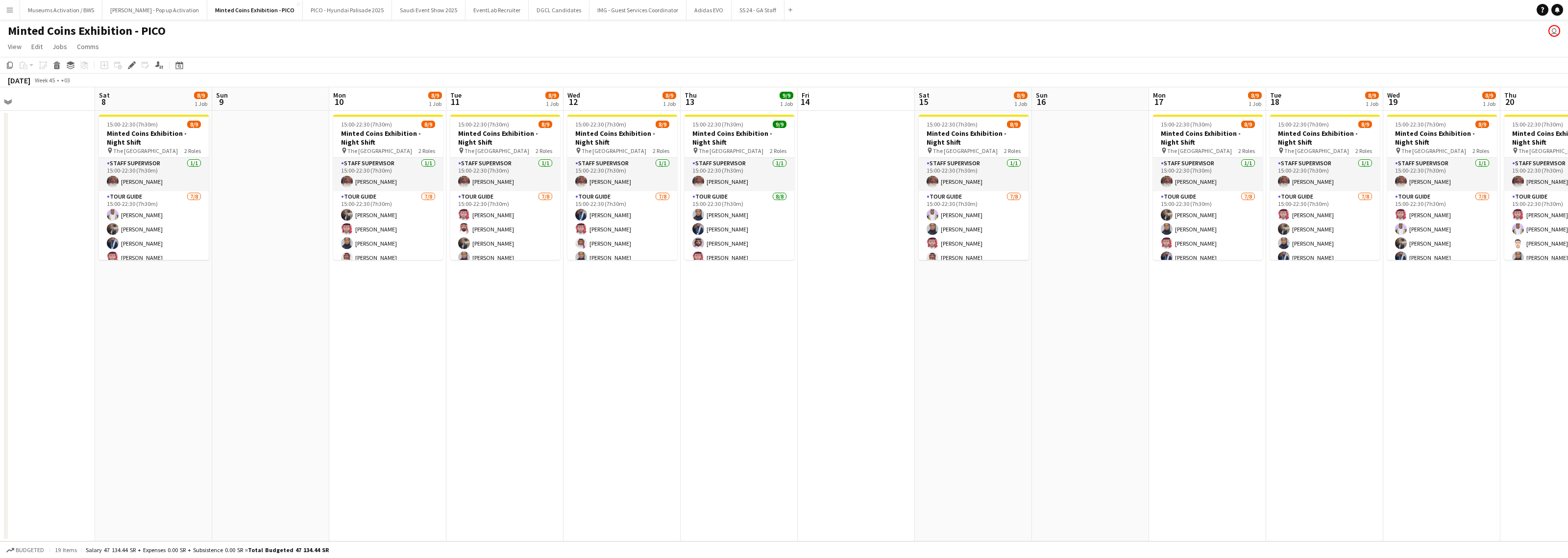
click at [836, 219] on app-calendar-viewport "Tue 4 8/9 1 Job Wed 5 8/9 1 Job Thu 6 9/9 1 Job Fri 7 Sat 8 8/9 1 Job Sun 9 Mon…" at bounding box center [784, 315] width 1568 height 454
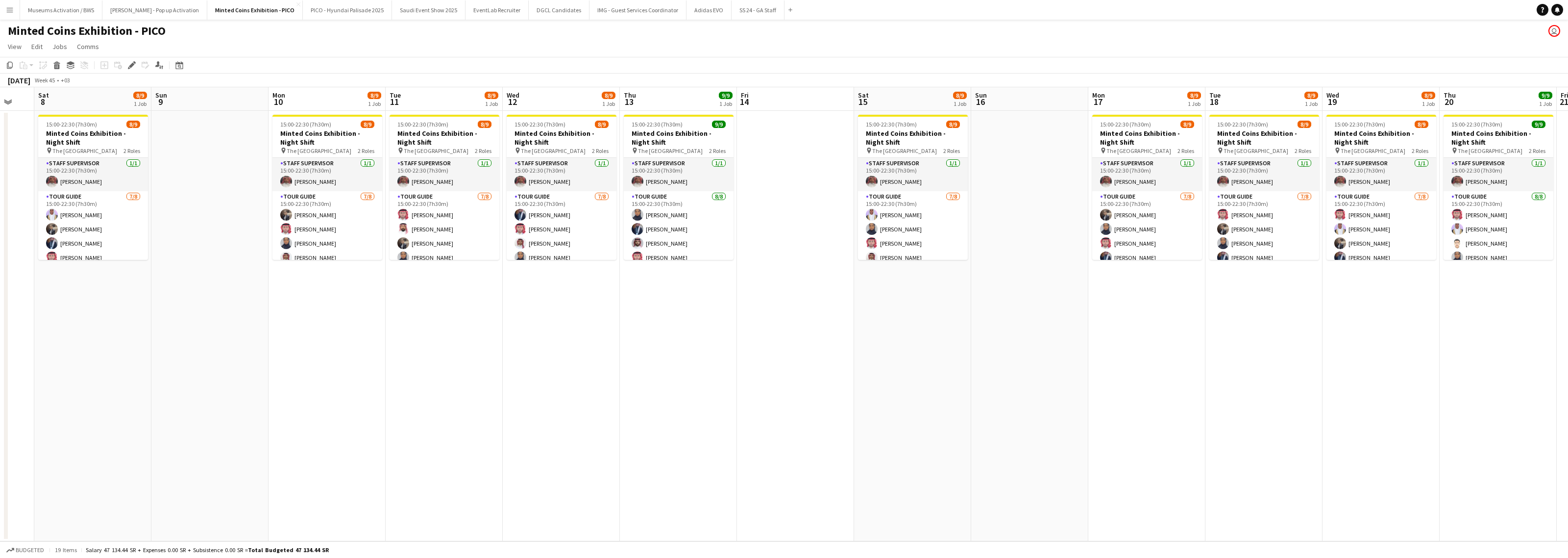
click at [836, 240] on app-calendar-viewport "Tue 4 8/9 1 Job Wed 5 8/9 1 Job Thu 6 9/9 1 Job Fri 7 Sat 8 8/9 1 Job Sun 9 Mon…" at bounding box center [784, 315] width 1568 height 454
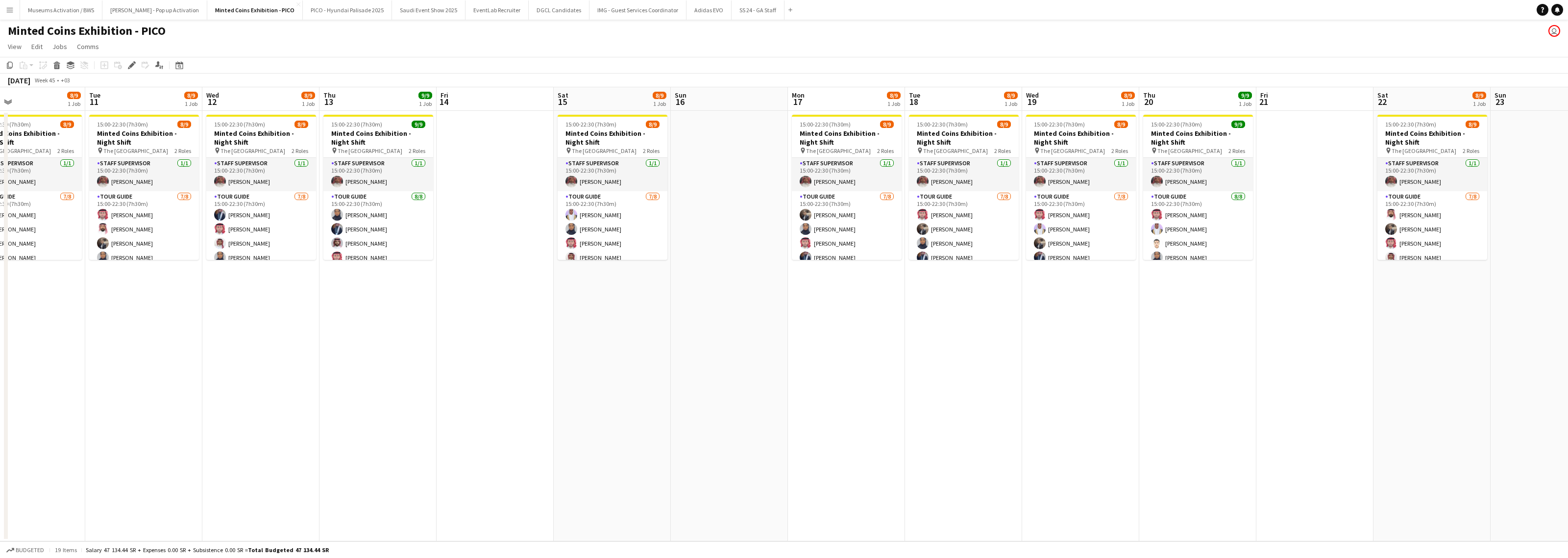
click at [836, 282] on app-calendar-viewport "Fri 7 Sat 8 8/9 1 Job Sun 9 Mon 10 8/9 1 Job Tue 11 8/9 1 Job Wed 12 8/9 1 Job …" at bounding box center [784, 315] width 1568 height 454
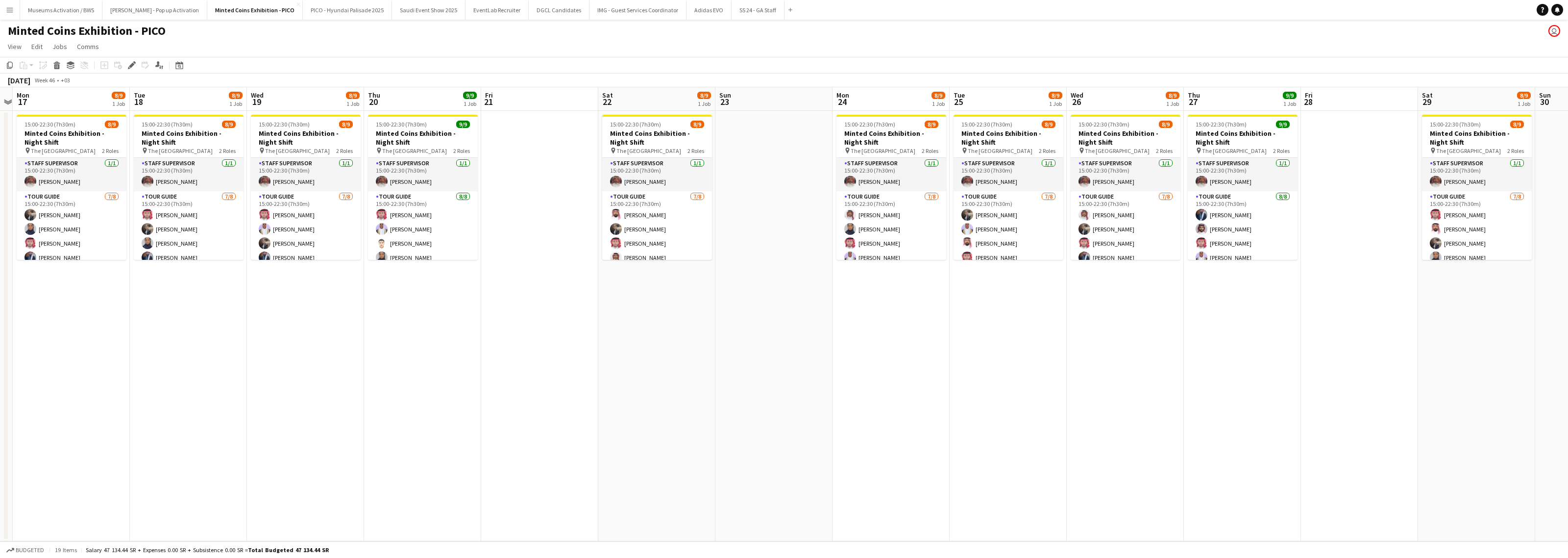
click at [828, 272] on app-calendar-viewport "Thu 13 9/9 1 Job Fri 14 Sat 15 8/9 1 Job Sun 16 Mon 17 8/9 1 Job Tue 18 8/9 1 J…" at bounding box center [784, 315] width 1568 height 454
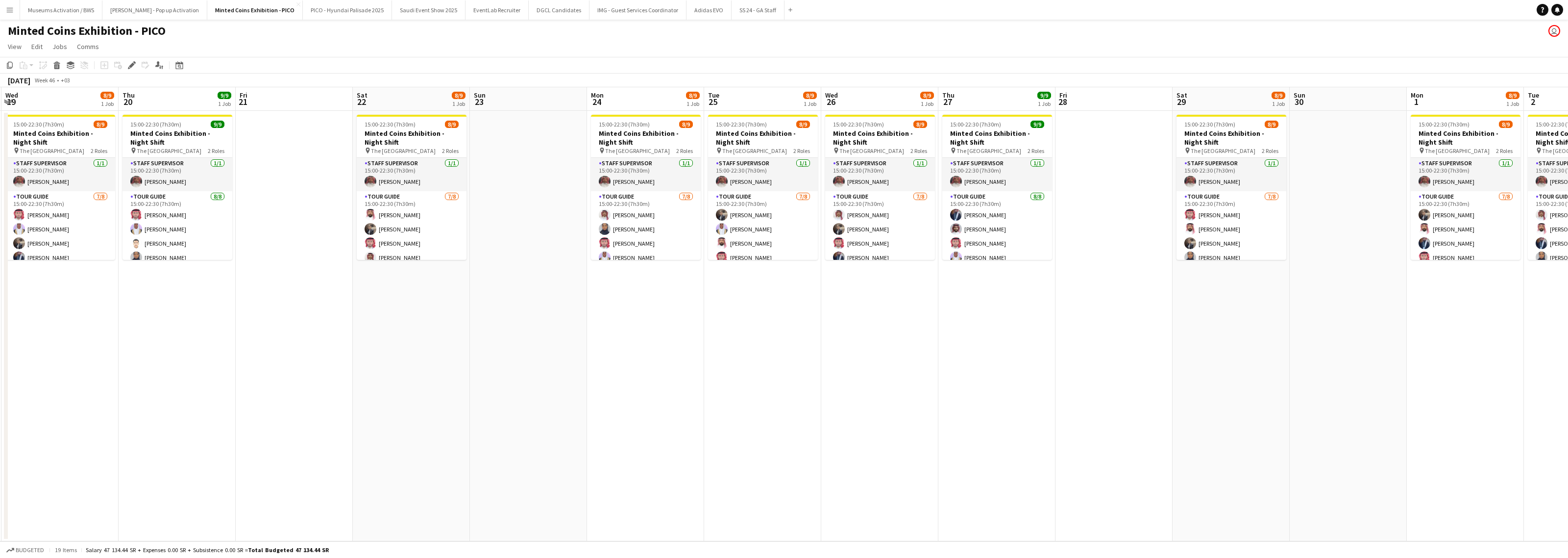
click at [756, 297] on app-calendar-viewport "Sat 15 8/9 1 Job Sun 16 Mon 17 8/9 1 Job Tue 18 8/9 1 Job Wed 19 8/9 1 Job Thu …" at bounding box center [784, 315] width 1568 height 454
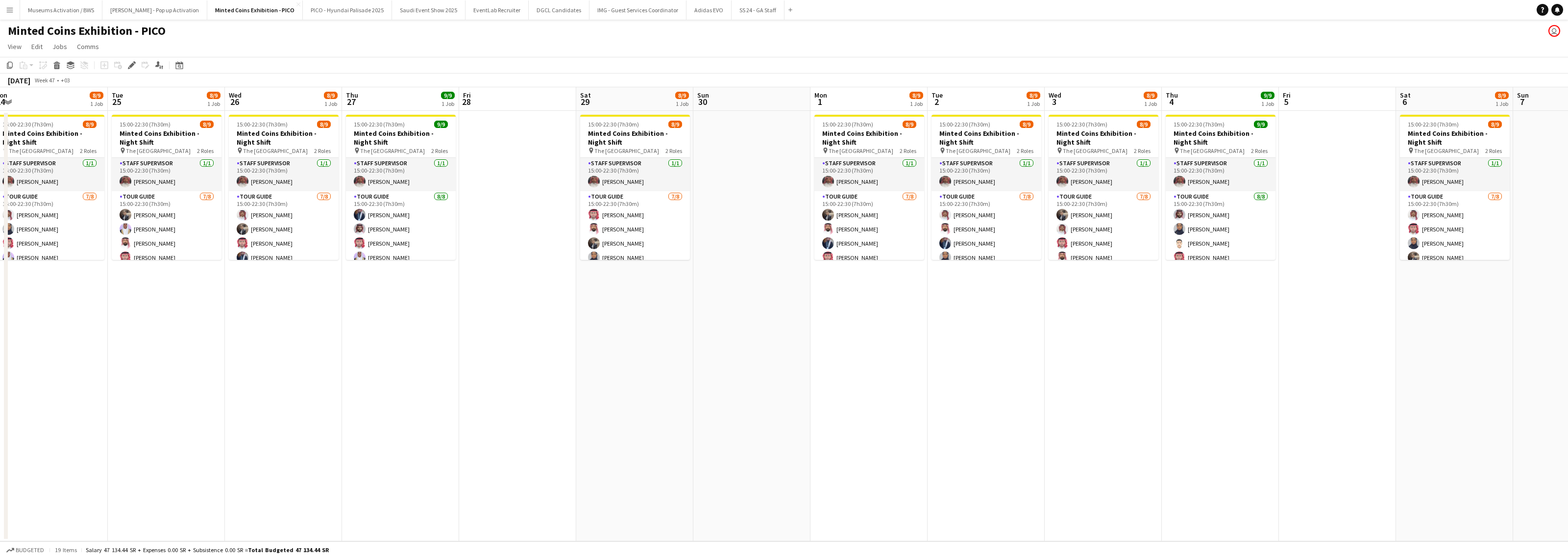
click at [722, 297] on app-calendar-viewport "Thu 20 9/9 1 Job Fri 21 Sat 22 8/9 1 Job Sun 23 Mon 24 8/9 1 Job Tue 25 8/9 1 J…" at bounding box center [784, 315] width 1568 height 454
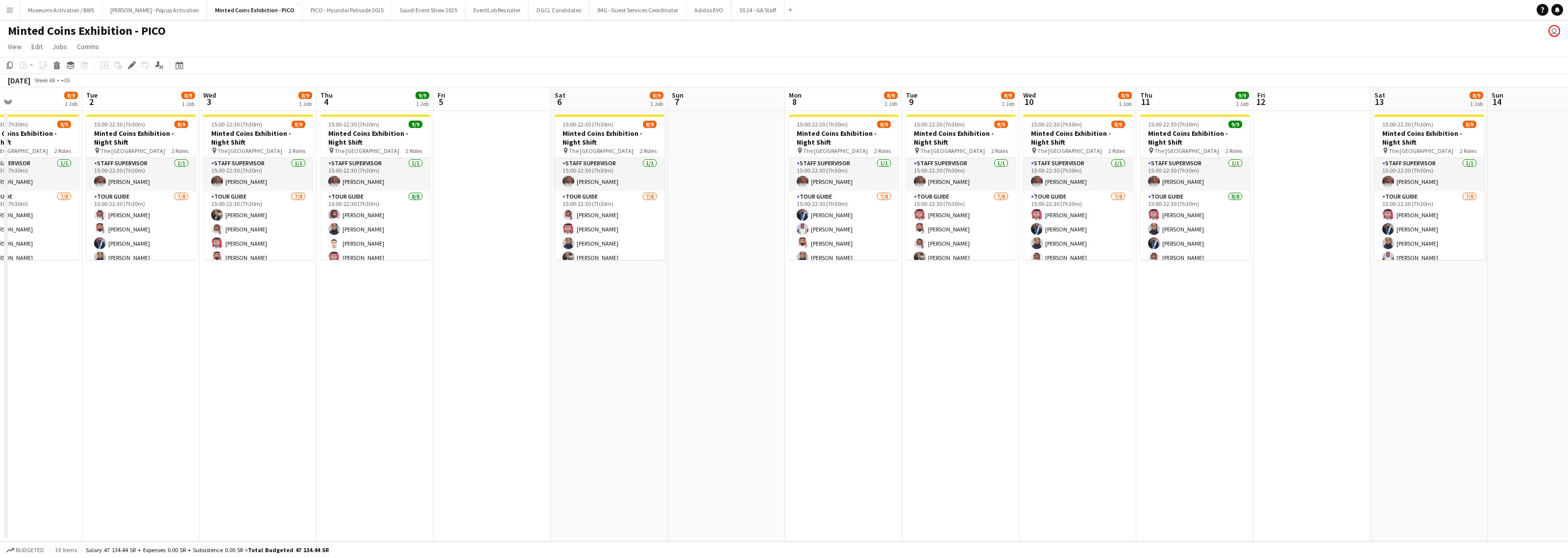
click at [593, 297] on app-calendar-viewport "Thu 27 9/9 1 Job Fri 28 Sat 29 8/9 1 Job Sun 30 Mon 1 8/9 1 Job Tue 2 8/9 1 Job…" at bounding box center [784, 315] width 1568 height 454
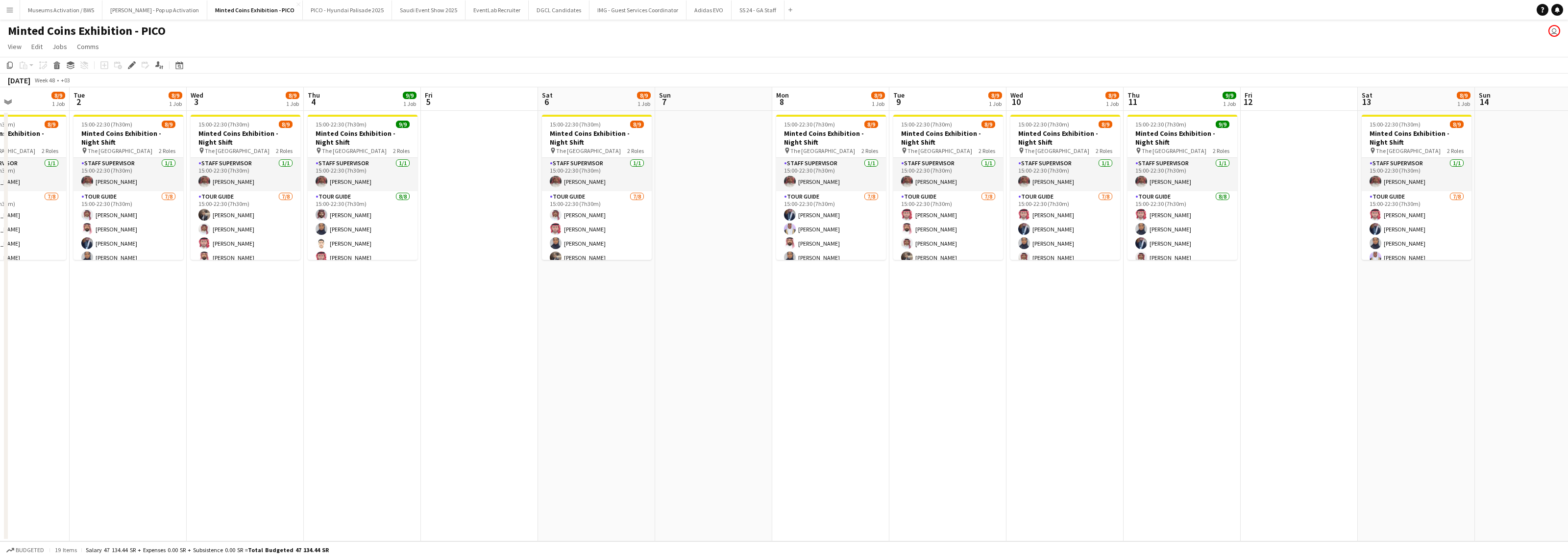
click at [569, 297] on app-calendar-viewport "Sat 29 8/9 1 Job Sun 30 Mon 1 8/9 1 Job Tue 2 8/9 1 Job Wed 3 8/9 1 Job Thu 4 9…" at bounding box center [784, 315] width 1568 height 454
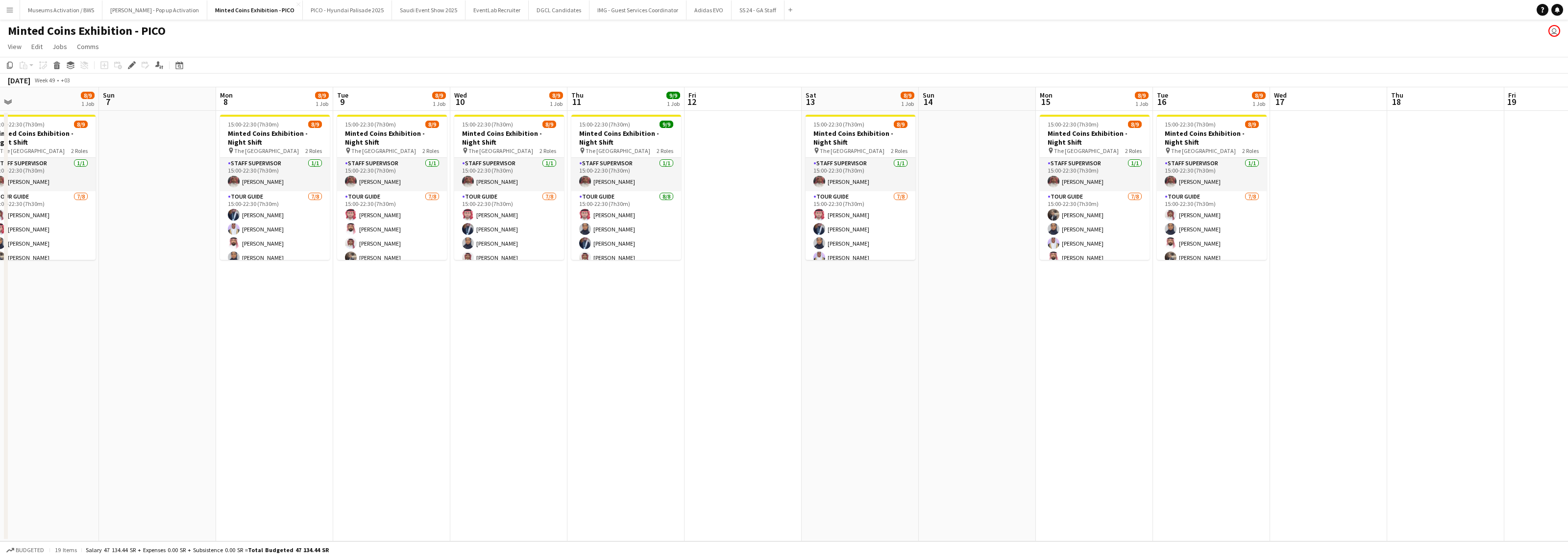
click at [564, 297] on app-calendar-viewport "Thu 4 9/9 1 Job Fri 5 Sat 6 8/9 1 Job Sun 7 Mon 8 8/9 1 Job Tue 9 8/9 1 Job Wed…" at bounding box center [784, 315] width 1568 height 454
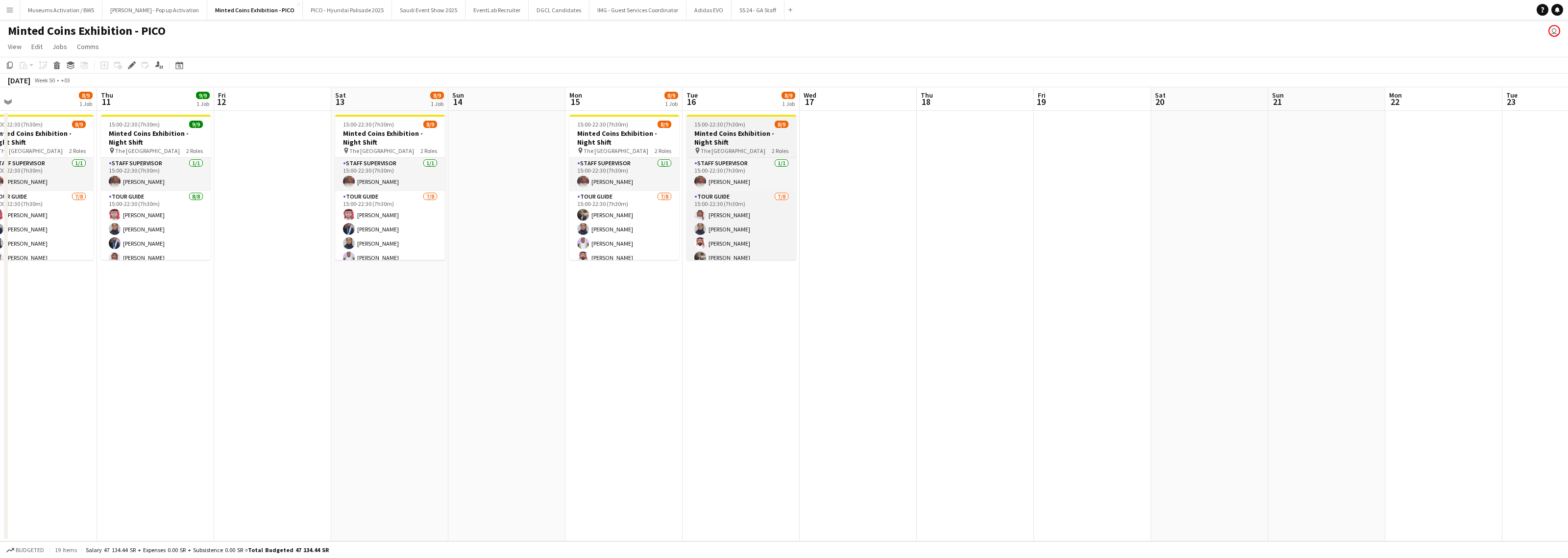
click at [737, 135] on h3 "Minted Coins Exhibition - Night Shift" at bounding box center [741, 137] width 110 height 18
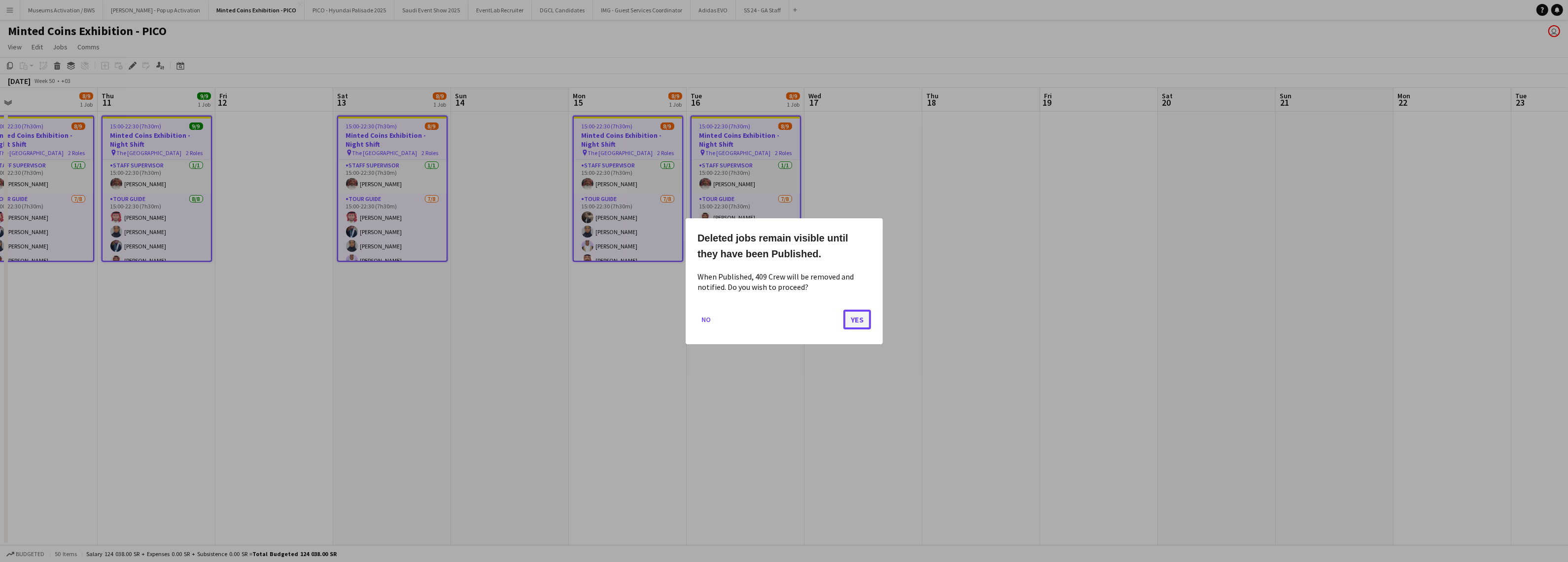
click at [841, 299] on button "Yes" at bounding box center [858, 319] width 27 height 20
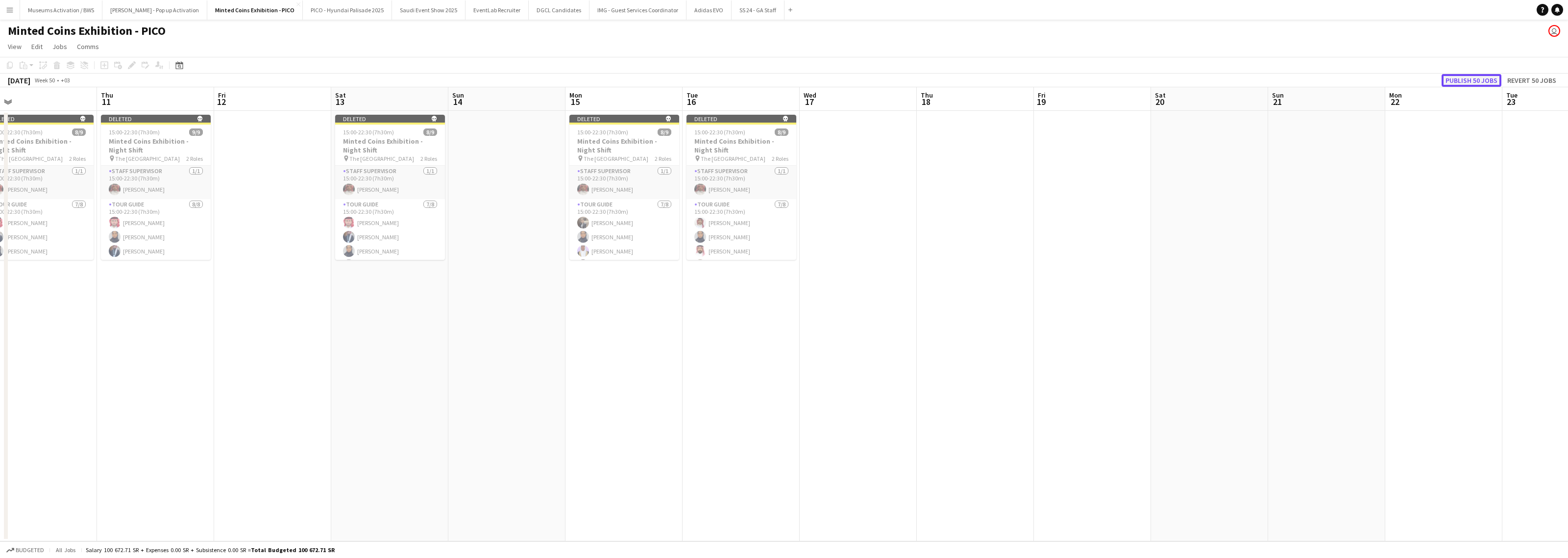
click at [836, 80] on button "Publish 50 jobs" at bounding box center [1471, 80] width 59 height 13
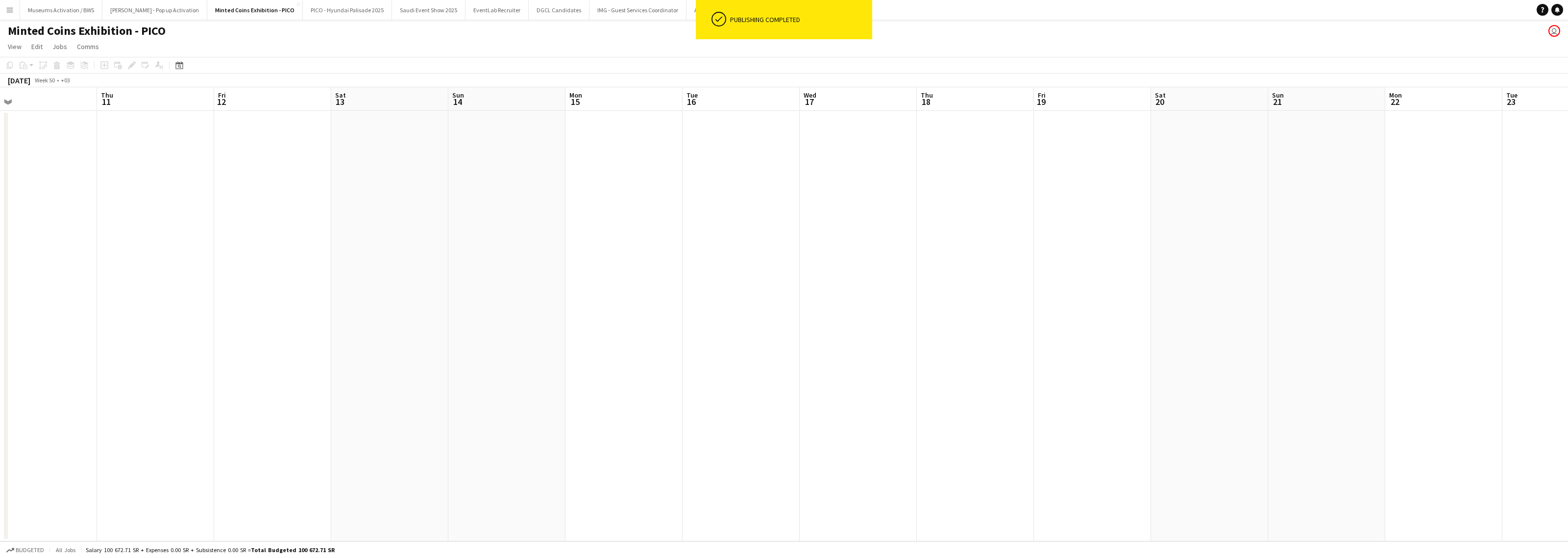
drag, startPoint x: 730, startPoint y: 310, endPoint x: 437, endPoint y: 357, distance: 296.7
click at [437, 297] on app-date-cell at bounding box center [390, 326] width 117 height 430
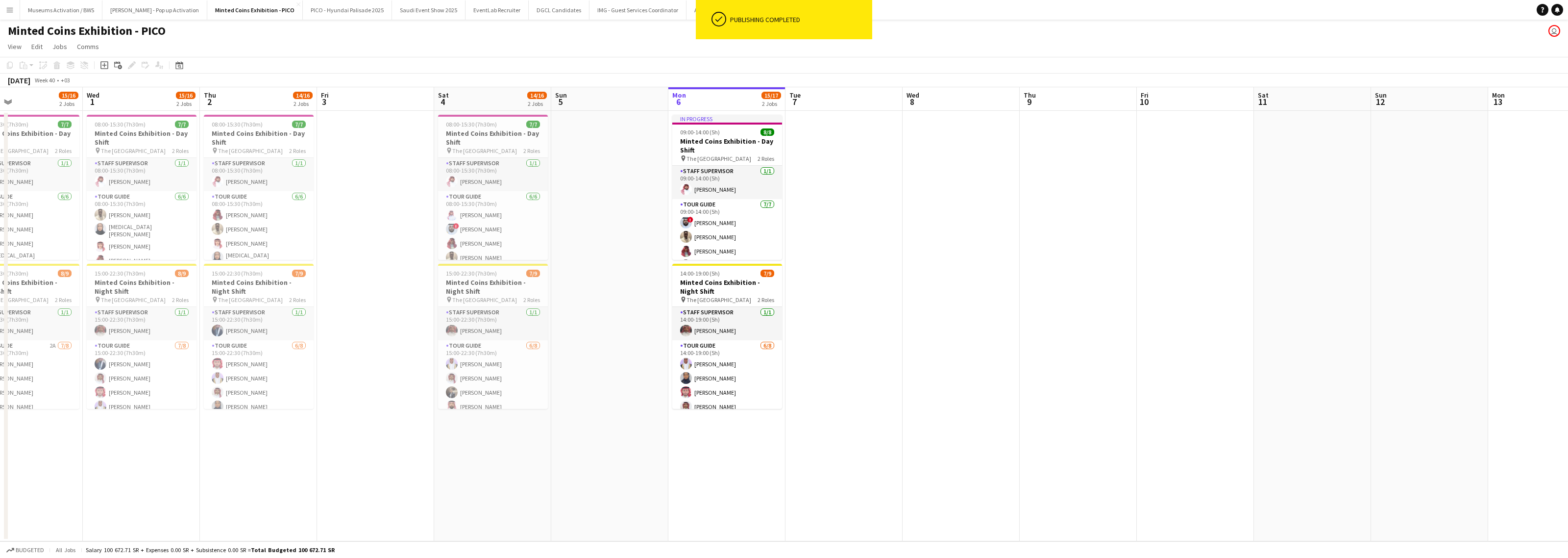
scroll to position [0, 268]
click at [644, 285] on app-date-cell at bounding box center [611, 326] width 117 height 430
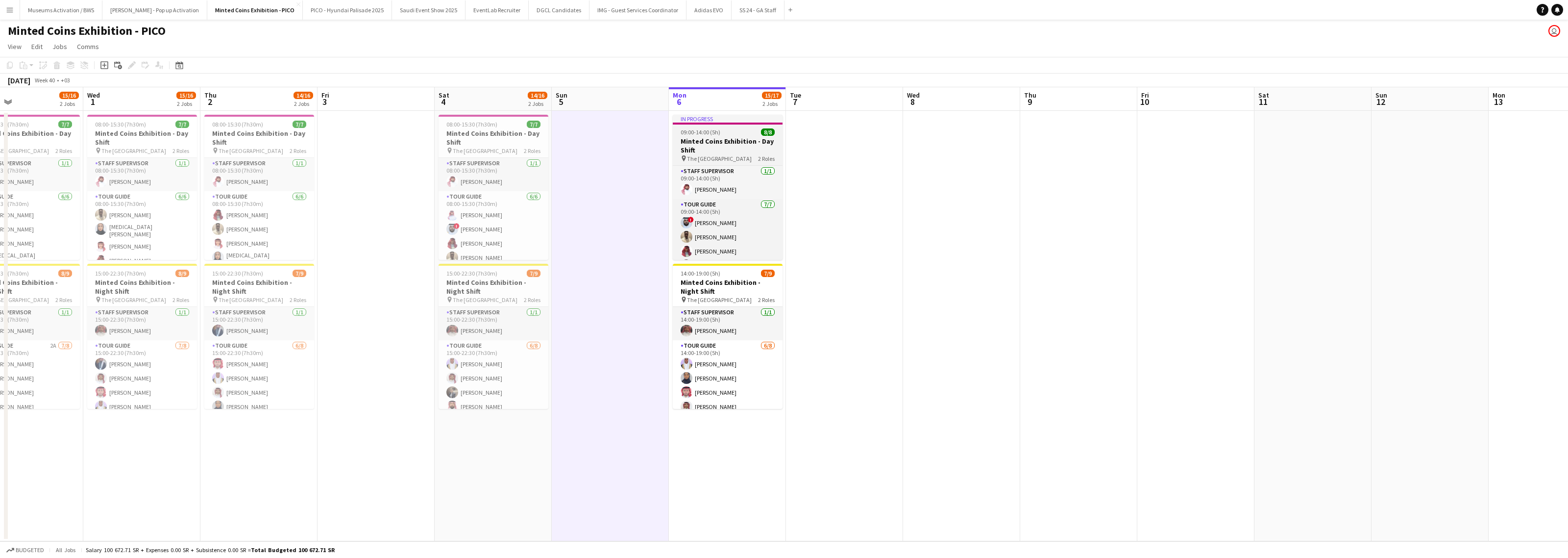
click at [745, 145] on h3 "Minted Coins Exhibition - Day Shift" at bounding box center [728, 145] width 110 height 18
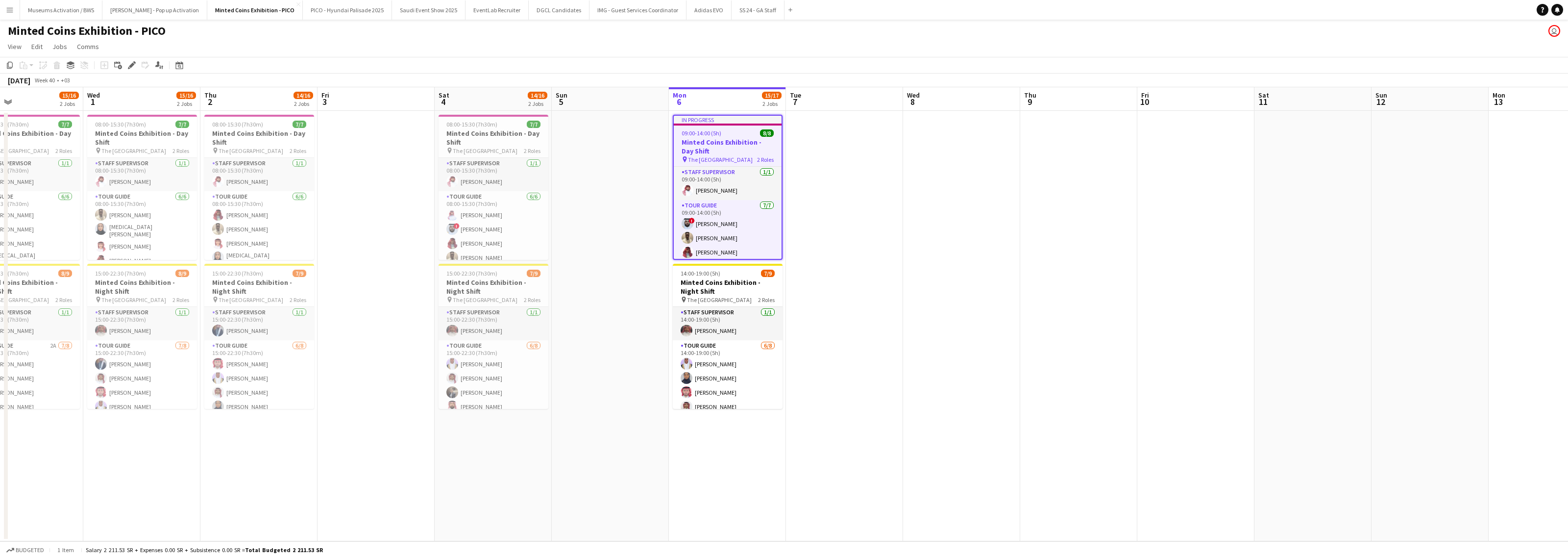
click at [796, 141] on app-date-cell at bounding box center [844, 326] width 117 height 430
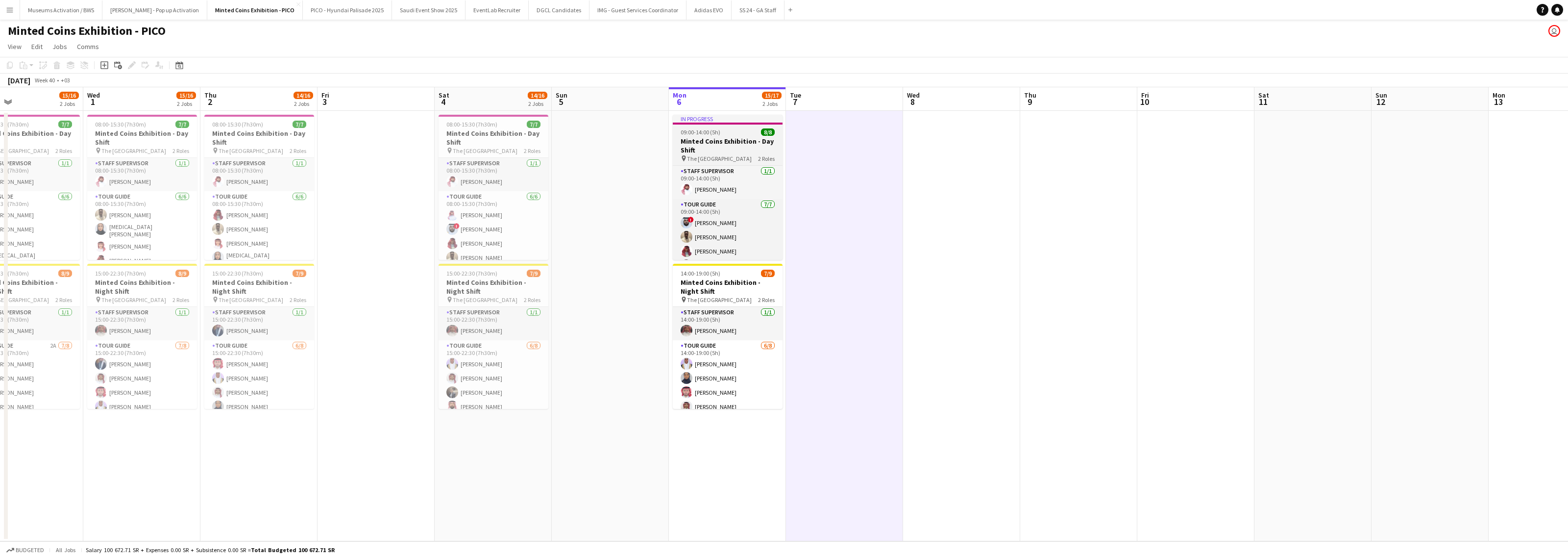
click at [755, 140] on h3 "Minted Coins Exhibition - Day Shift" at bounding box center [728, 145] width 110 height 18
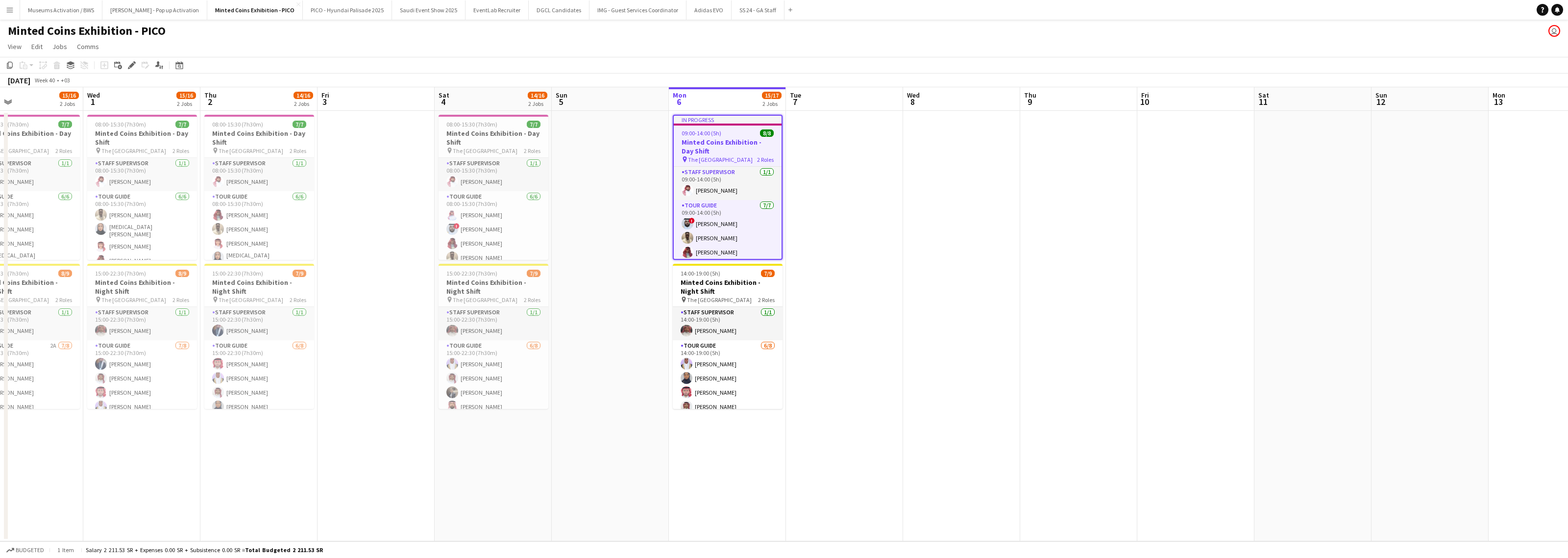
click at [640, 188] on app-date-cell at bounding box center [611, 326] width 117 height 430
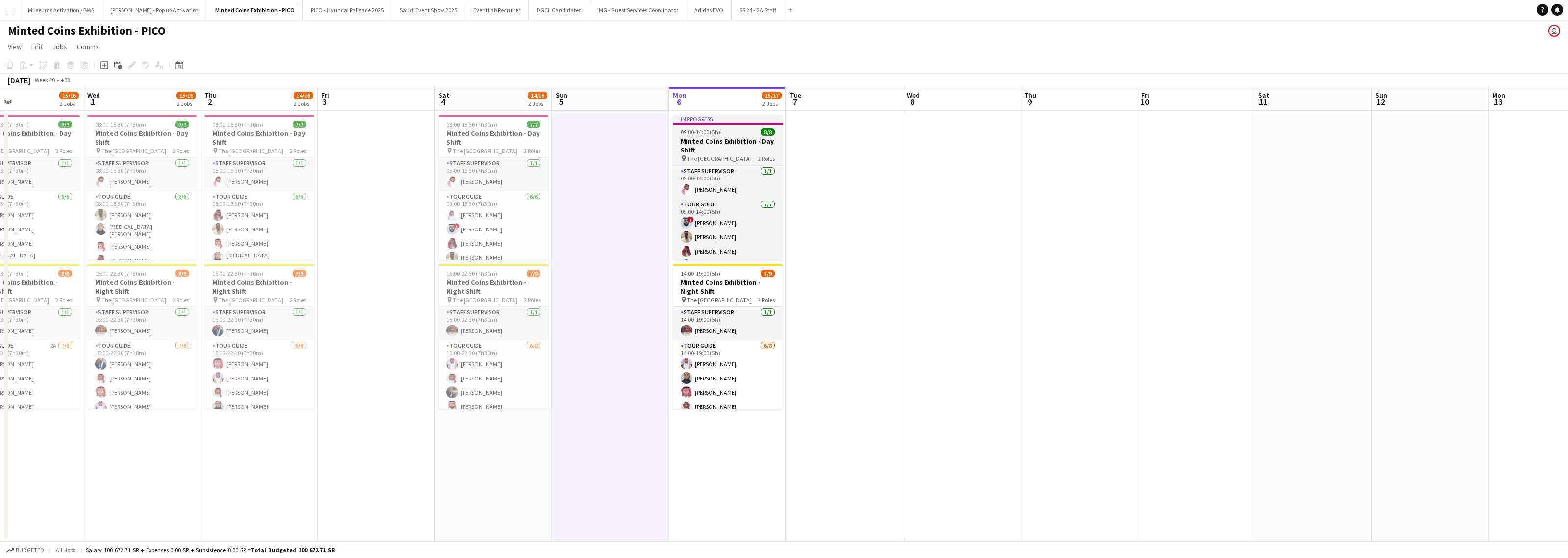
click at [715, 140] on h3 "Minted Coins Exhibition - Day Shift" at bounding box center [728, 145] width 110 height 18
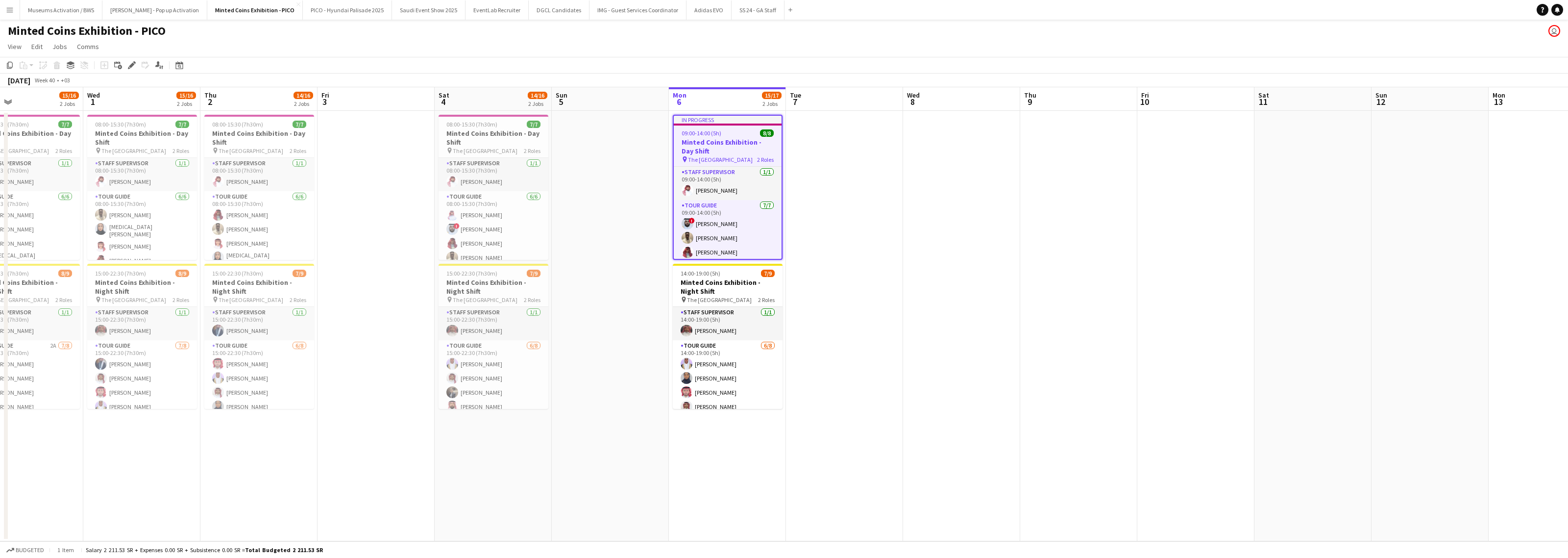
click at [836, 156] on app-date-cell at bounding box center [844, 326] width 117 height 430
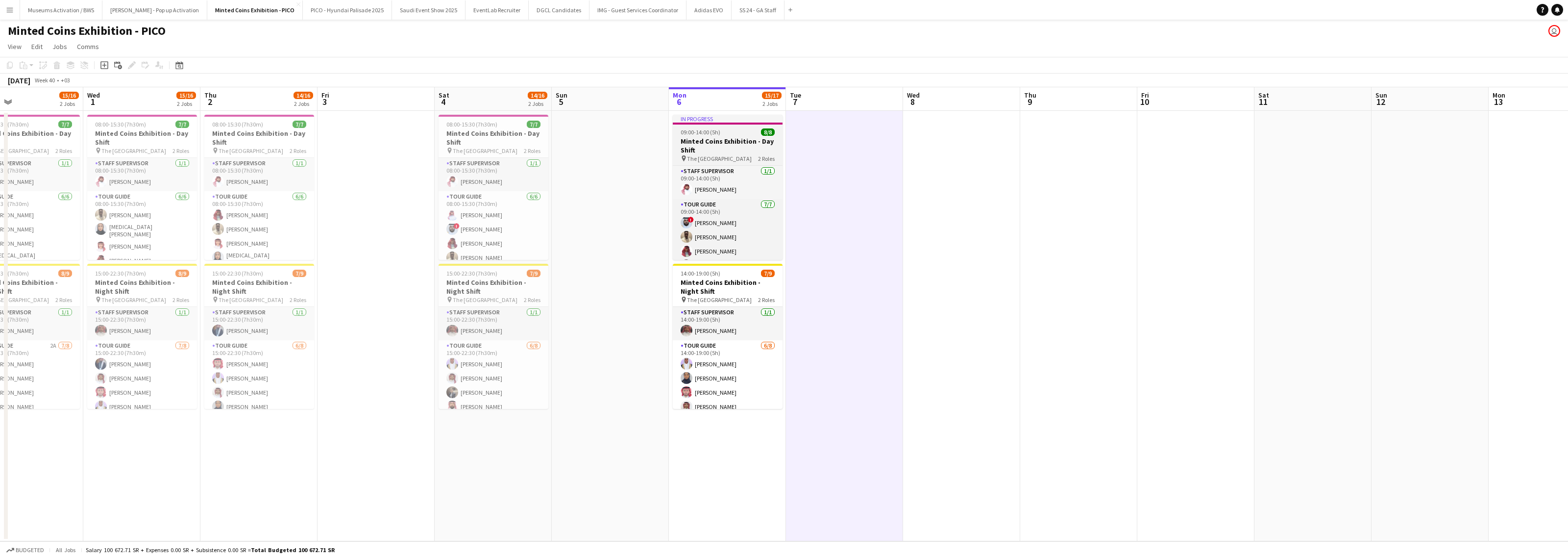
click at [724, 137] on h3 "Minted Coins Exhibition - Day Shift" at bounding box center [728, 145] width 110 height 18
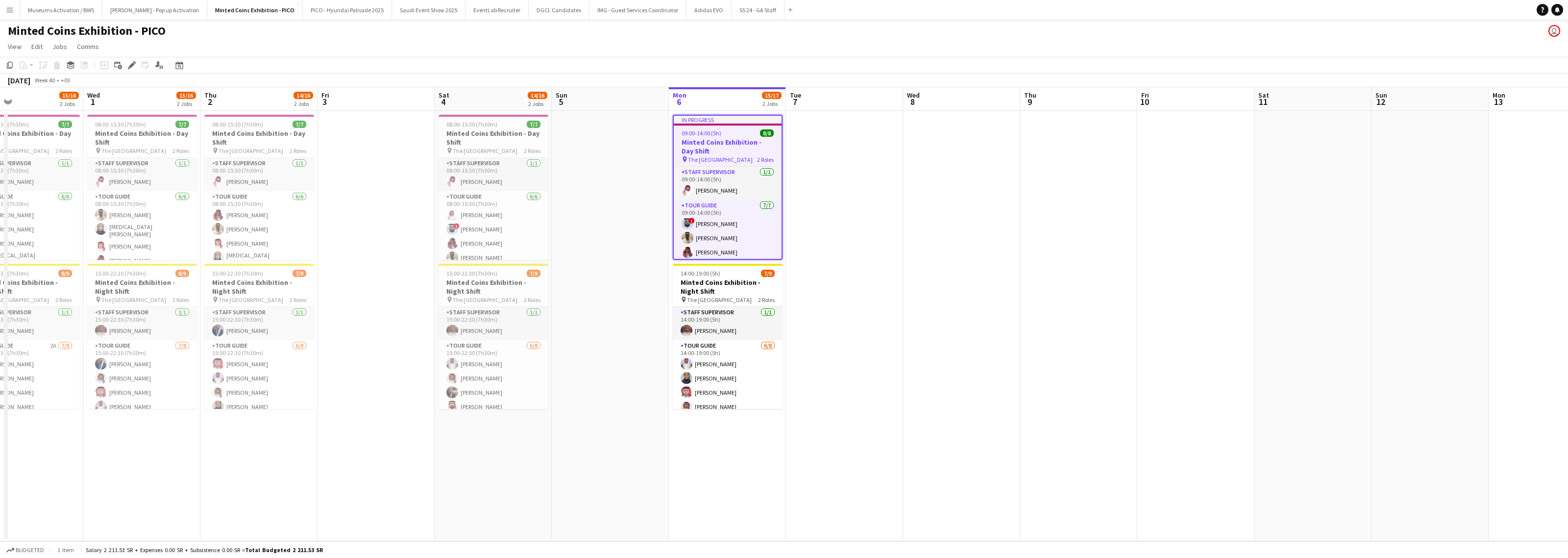
click at [836, 152] on app-date-cell at bounding box center [844, 326] width 117 height 430
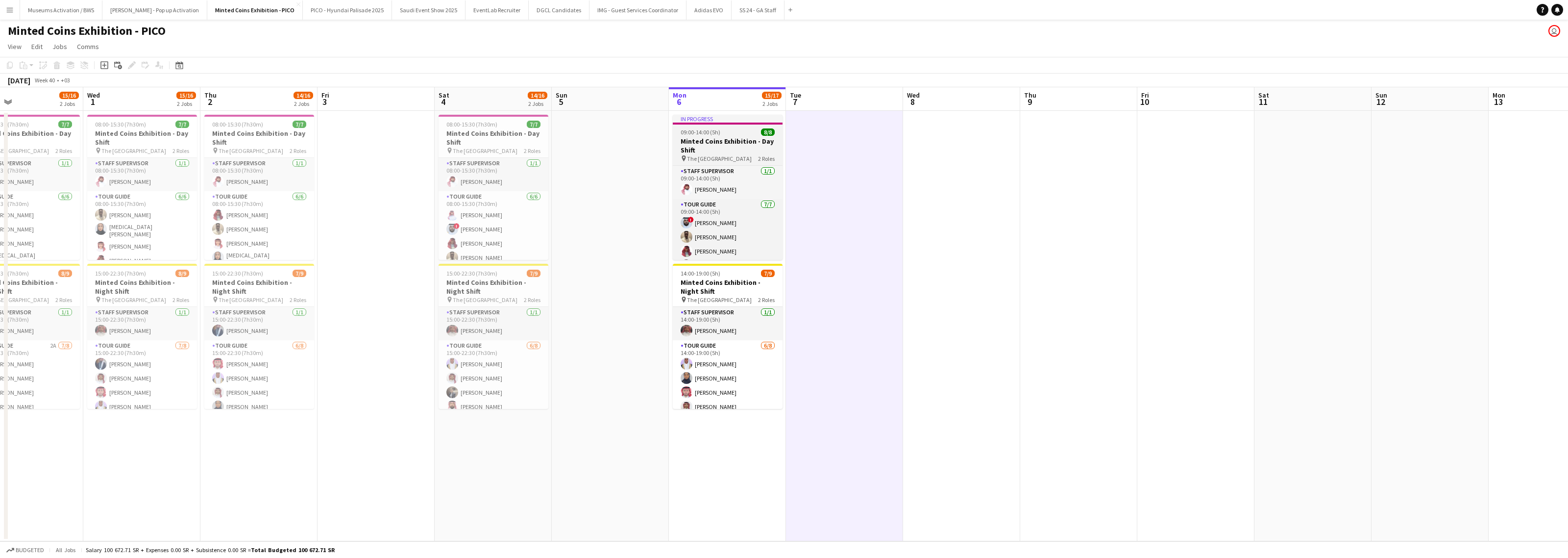
click at [756, 142] on h3 "Minted Coins Exhibition - Day Shift" at bounding box center [728, 145] width 110 height 18
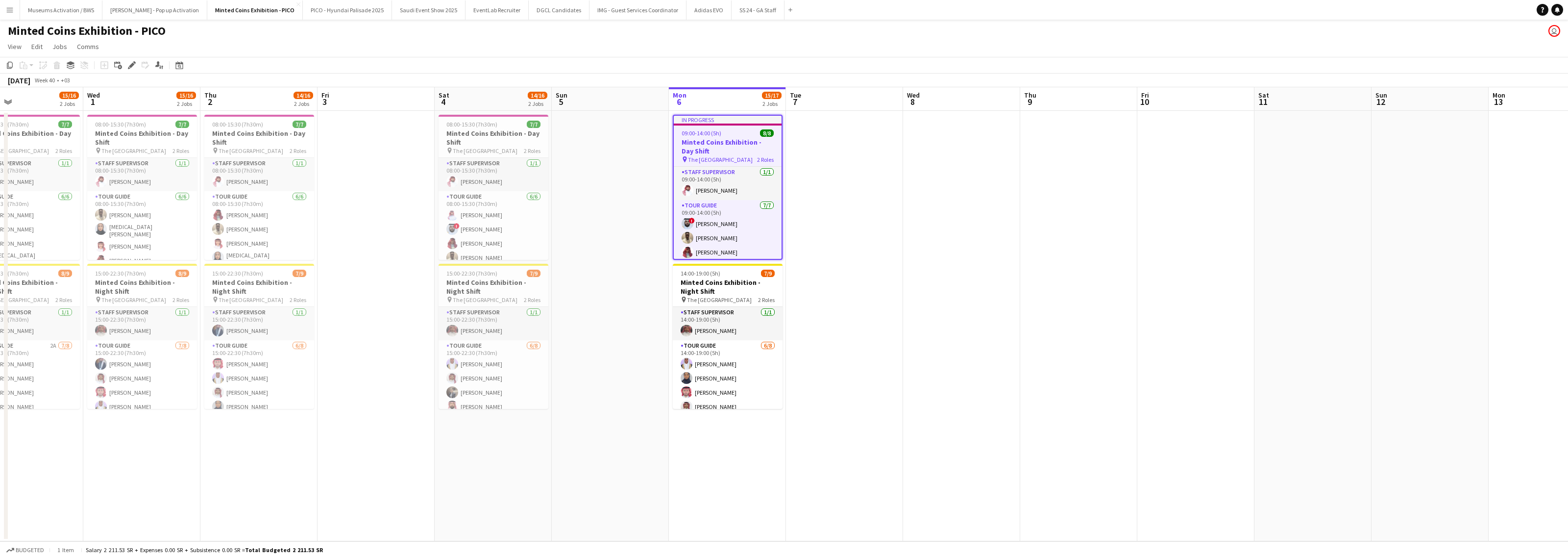
click at [836, 150] on app-date-cell at bounding box center [844, 326] width 117 height 430
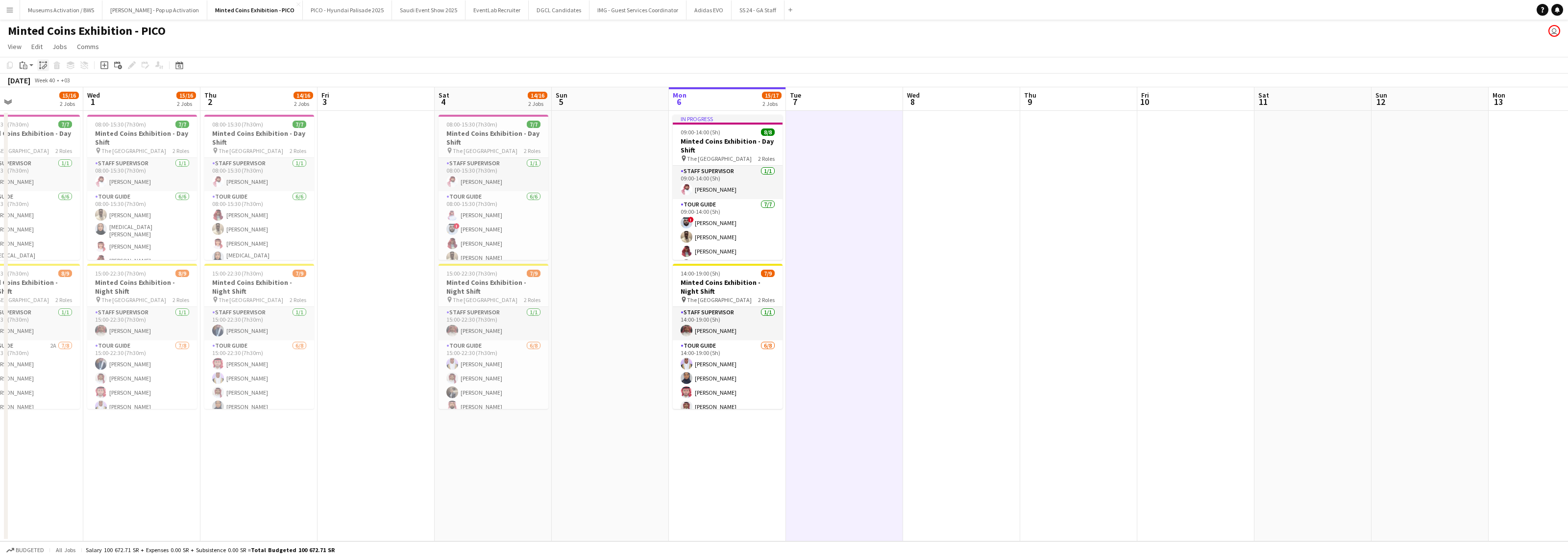
click at [40, 67] on icon at bounding box center [40, 68] width 2 height 2
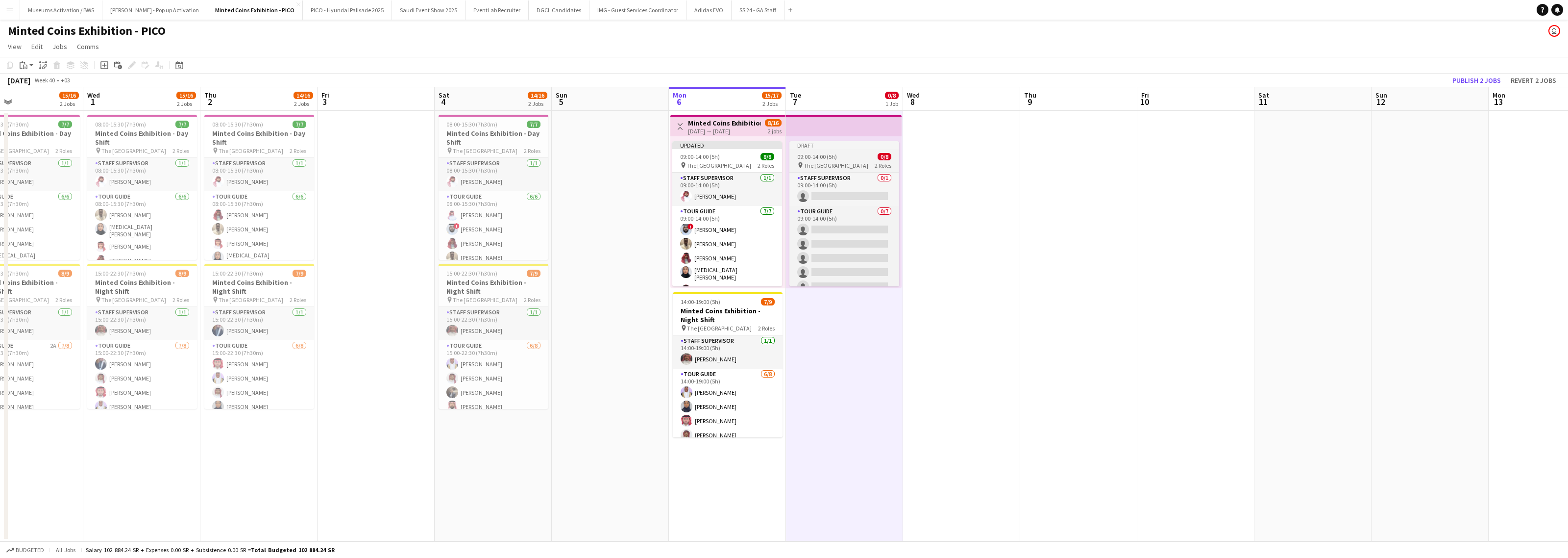
click at [824, 158] on span "09:00-14:00 (5h)" at bounding box center [817, 157] width 40 height 8
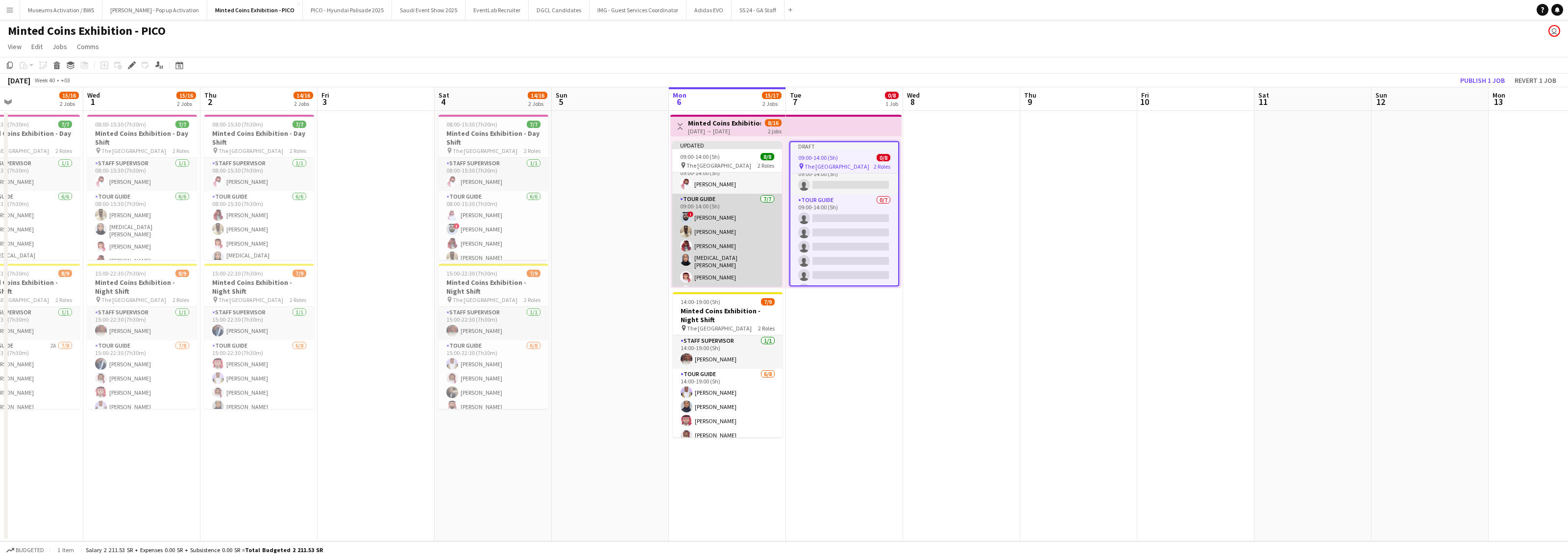
scroll to position [0, 0]
click at [836, 147] on app-date-cell at bounding box center [961, 326] width 117 height 430
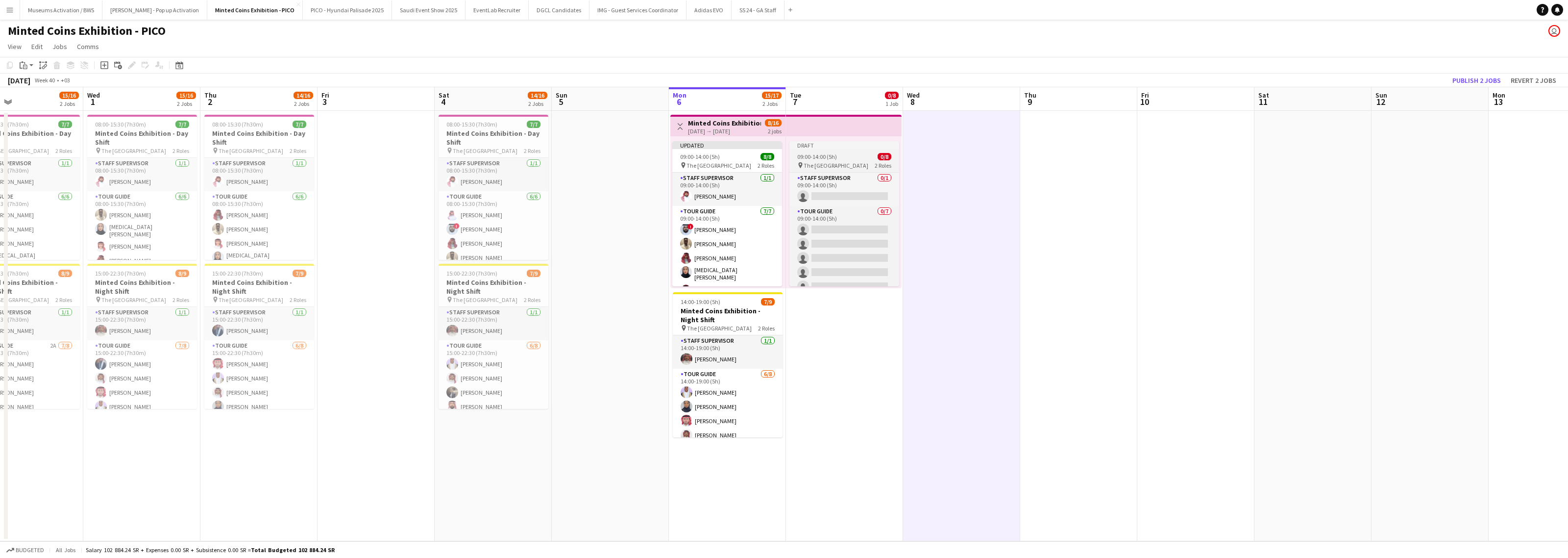
click at [836, 158] on div "09:00-14:00 (5h) 0/8" at bounding box center [844, 157] width 110 height 8
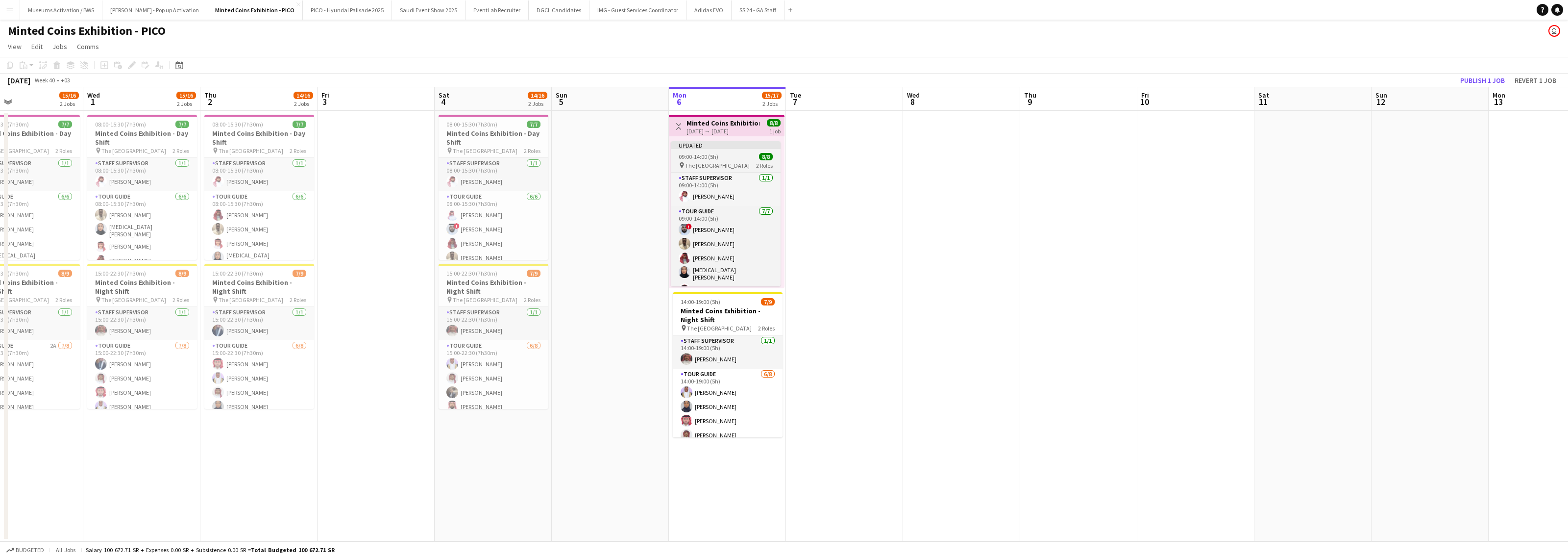
click at [743, 148] on div "Updated" at bounding box center [726, 145] width 110 height 8
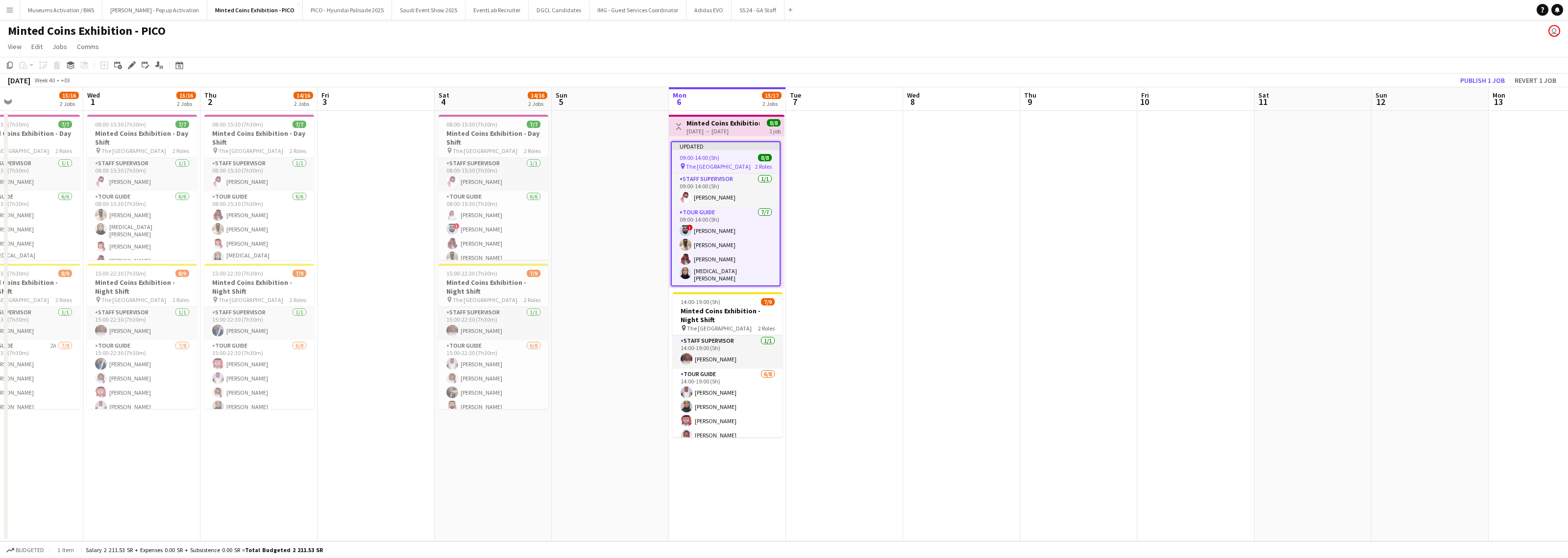
click at [836, 165] on app-date-cell at bounding box center [844, 326] width 117 height 430
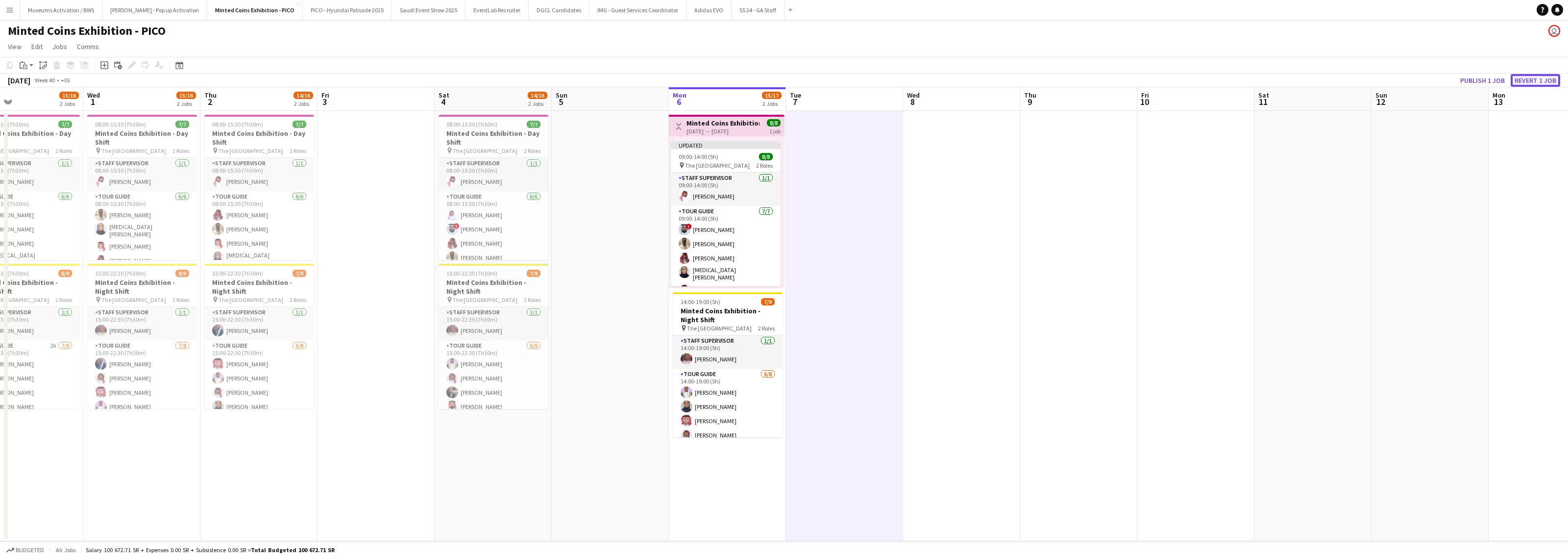
click at [836, 78] on button "Revert 1 job" at bounding box center [1535, 80] width 50 height 13
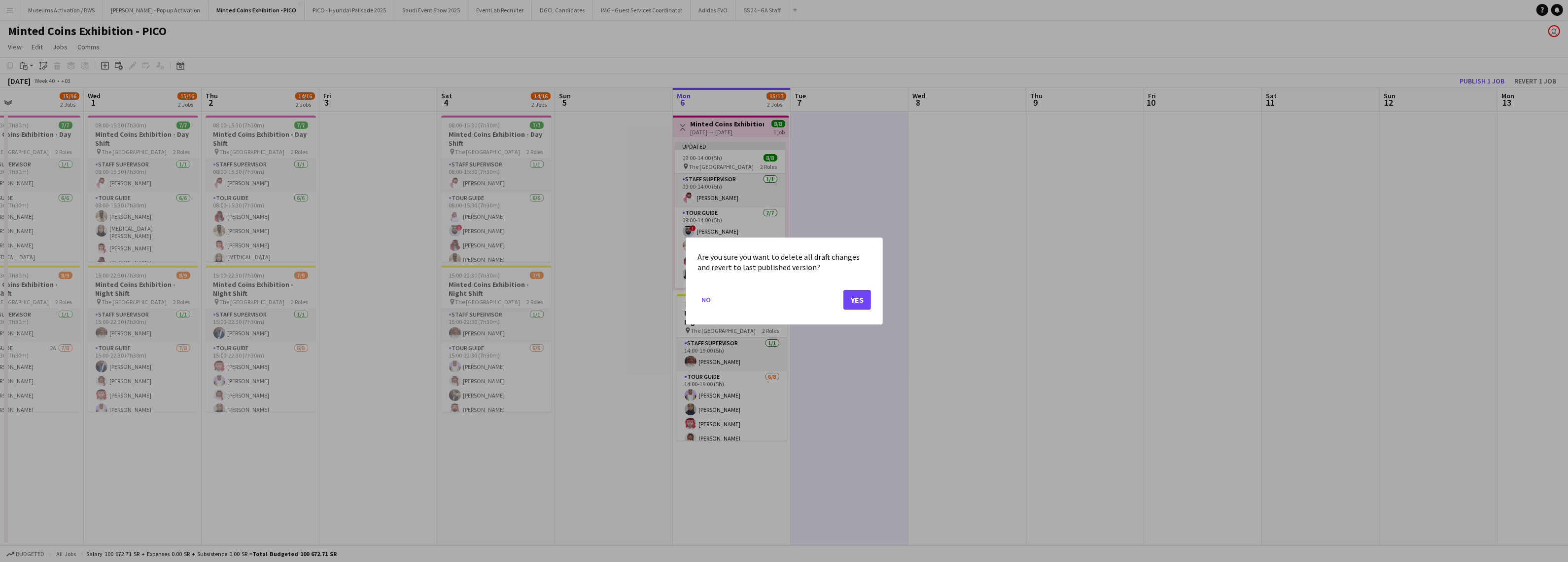
click at [841, 299] on mat-dialog-actions "No Yes" at bounding box center [784, 303] width 173 height 42
click at [841, 299] on button "Yes" at bounding box center [858, 299] width 27 height 20
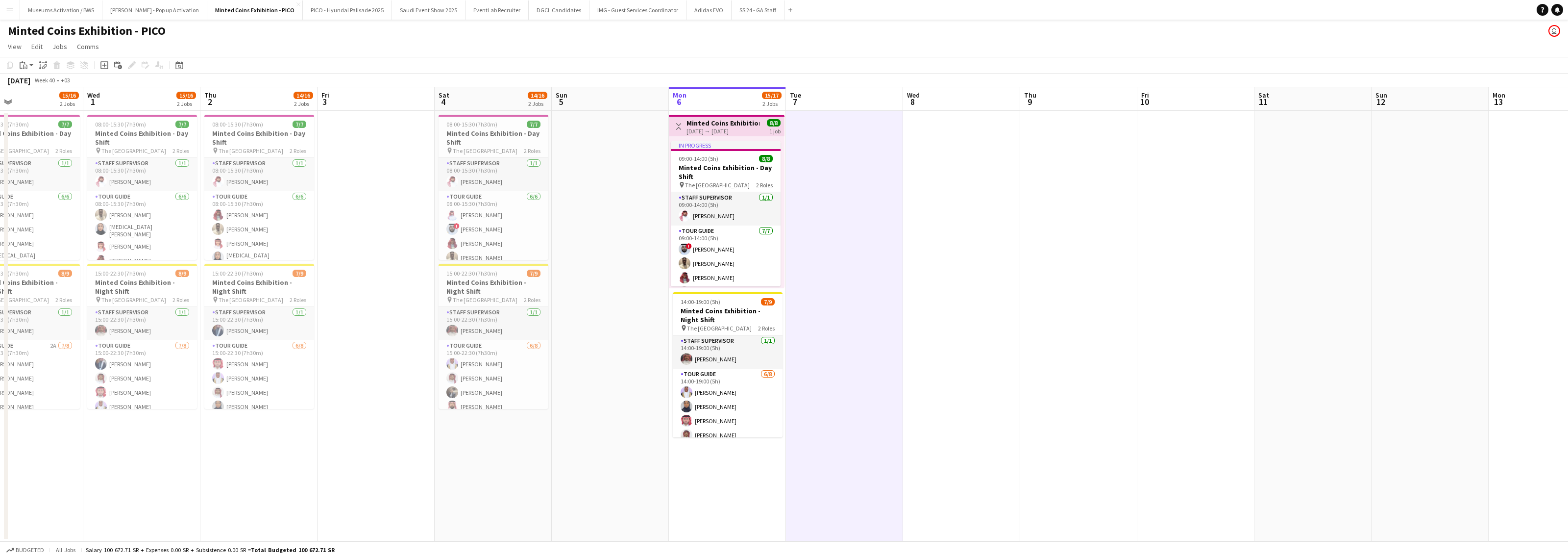
click at [836, 180] on app-date-cell at bounding box center [844, 326] width 117 height 430
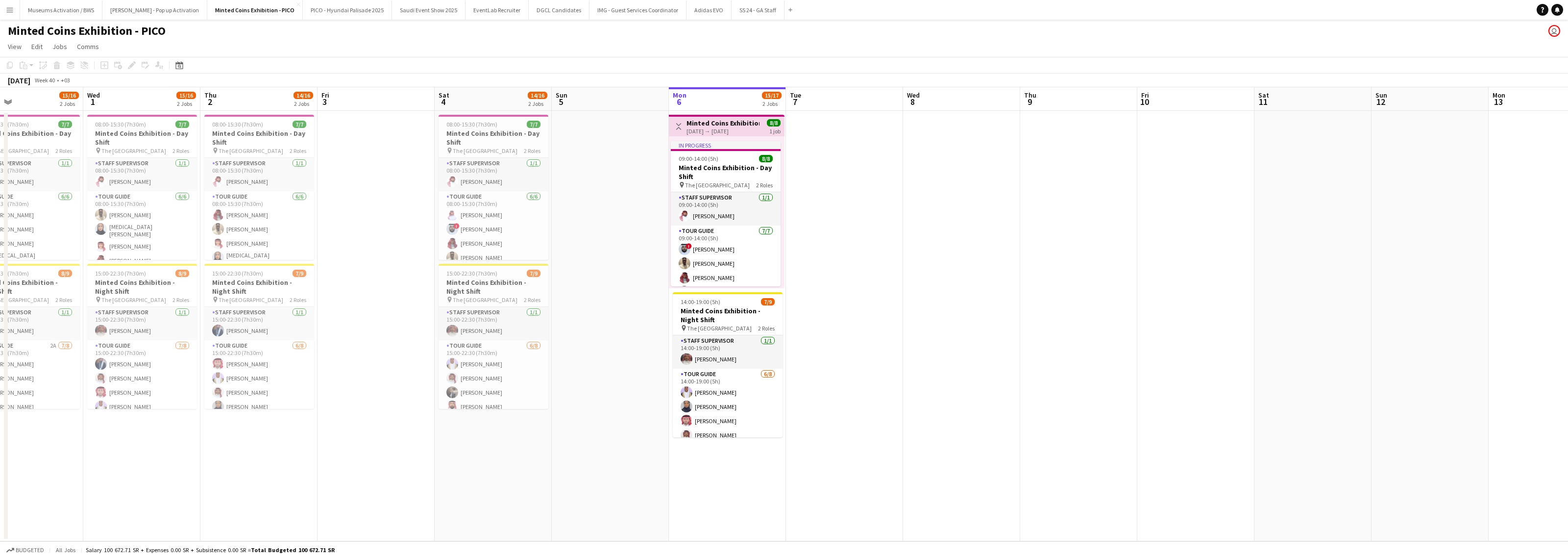
scroll to position [0, 289]
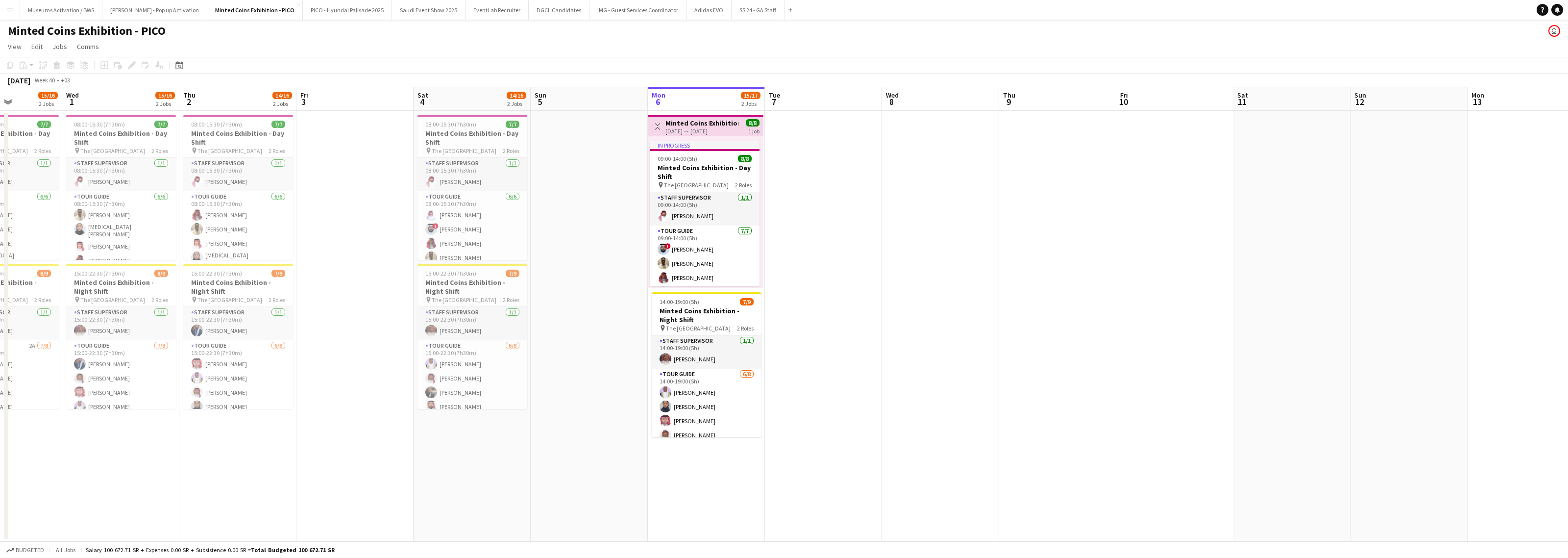
drag, startPoint x: 847, startPoint y: 169, endPoint x: 827, endPoint y: 166, distance: 20.2
click at [827, 166] on app-calendar-viewport "Sun 28 Mon 29 15/16 2 Jobs Tue 30 15/16 2 Jobs Wed 1 15/16 2 Jobs Thu 2 14/16 2…" at bounding box center [784, 315] width 1568 height 454
click at [728, 164] on h3 "Minted Coins Exhibition - Day Shift" at bounding box center [704, 172] width 110 height 18
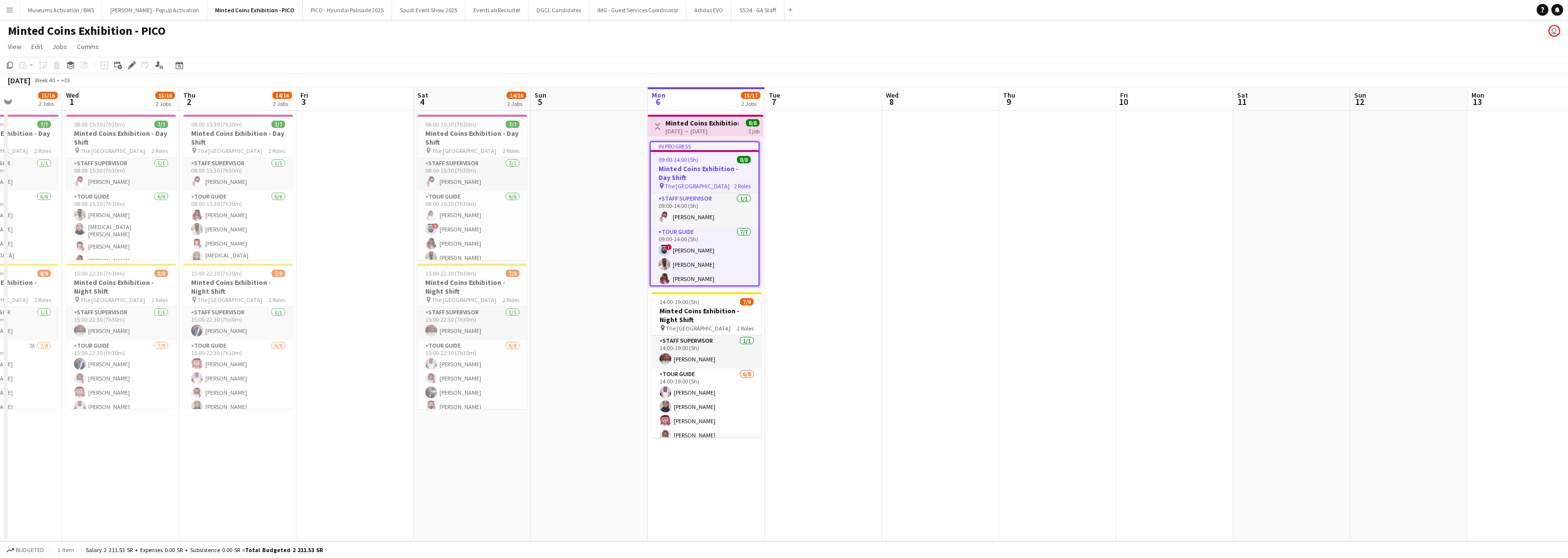
click at [836, 175] on app-date-cell at bounding box center [823, 326] width 117 height 430
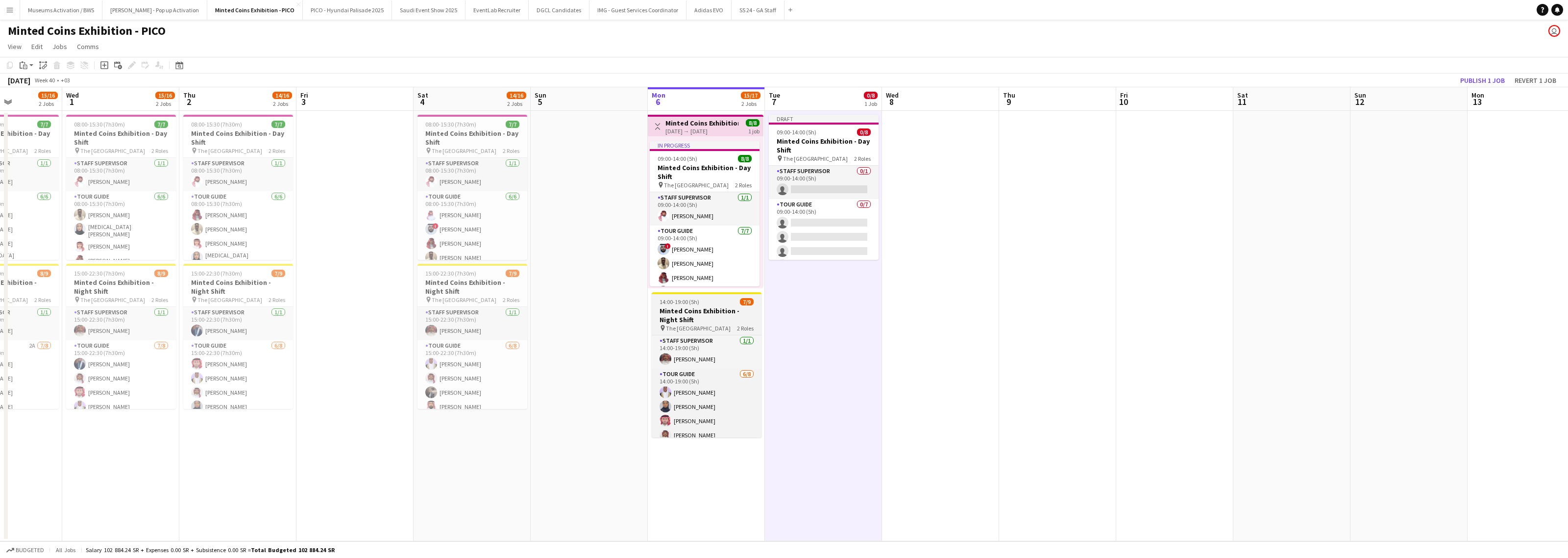
click at [721, 297] on h3 "Minted Coins Exhibition - Night Shift" at bounding box center [706, 315] width 110 height 18
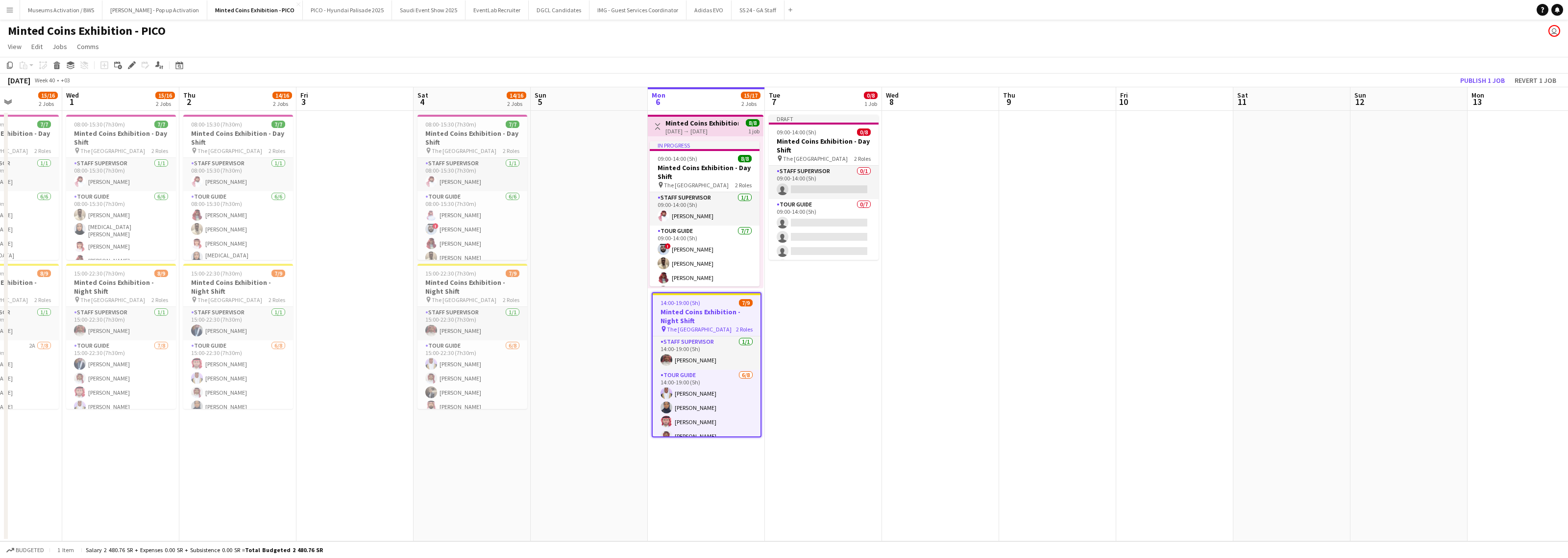
click at [807, 297] on app-date-cell "Draft 09:00-14:00 (5h) 0/8 Minted Coins Exhibition - Day Shift pin The National…" at bounding box center [823, 326] width 117 height 430
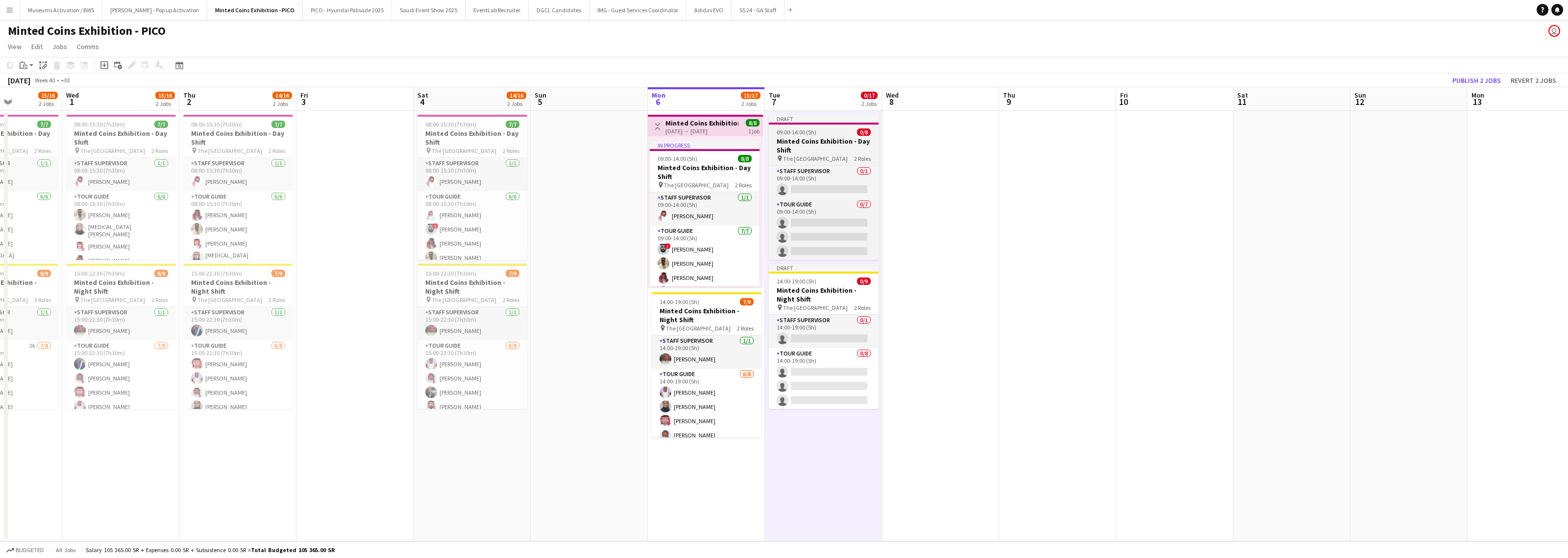
click at [836, 130] on div "09:00-14:00 (5h) 0/8" at bounding box center [823, 132] width 110 height 8
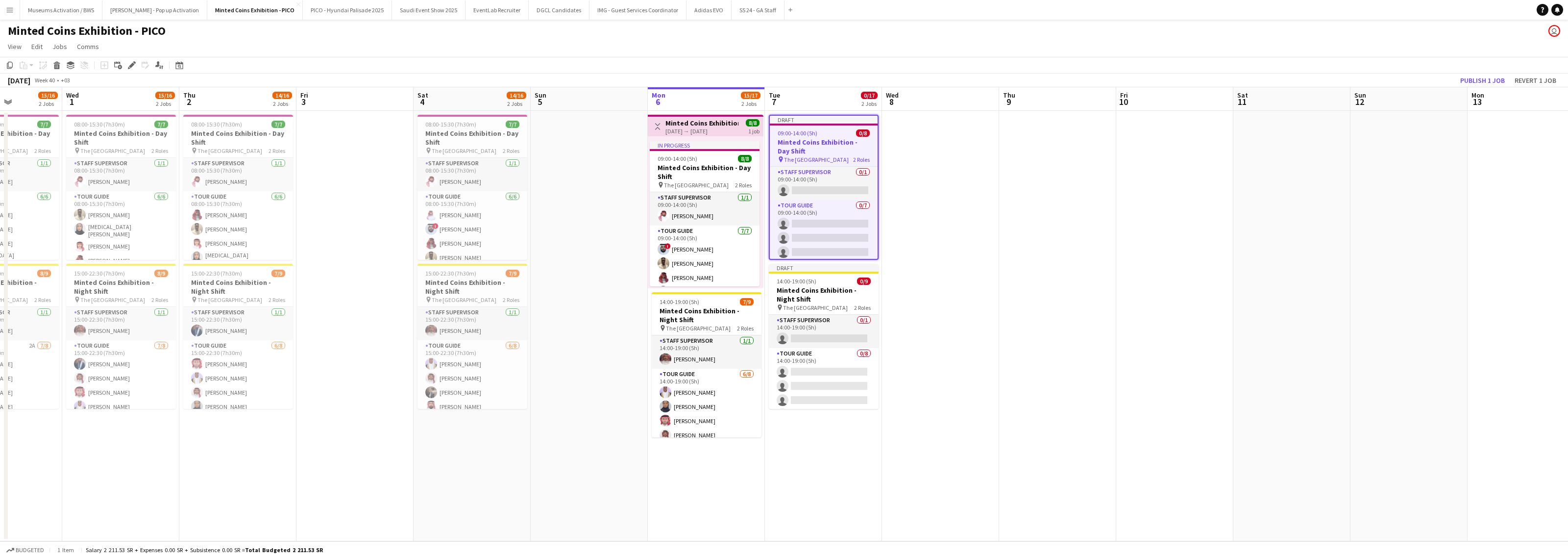
click at [836, 163] on app-date-cell at bounding box center [941, 326] width 117 height 430
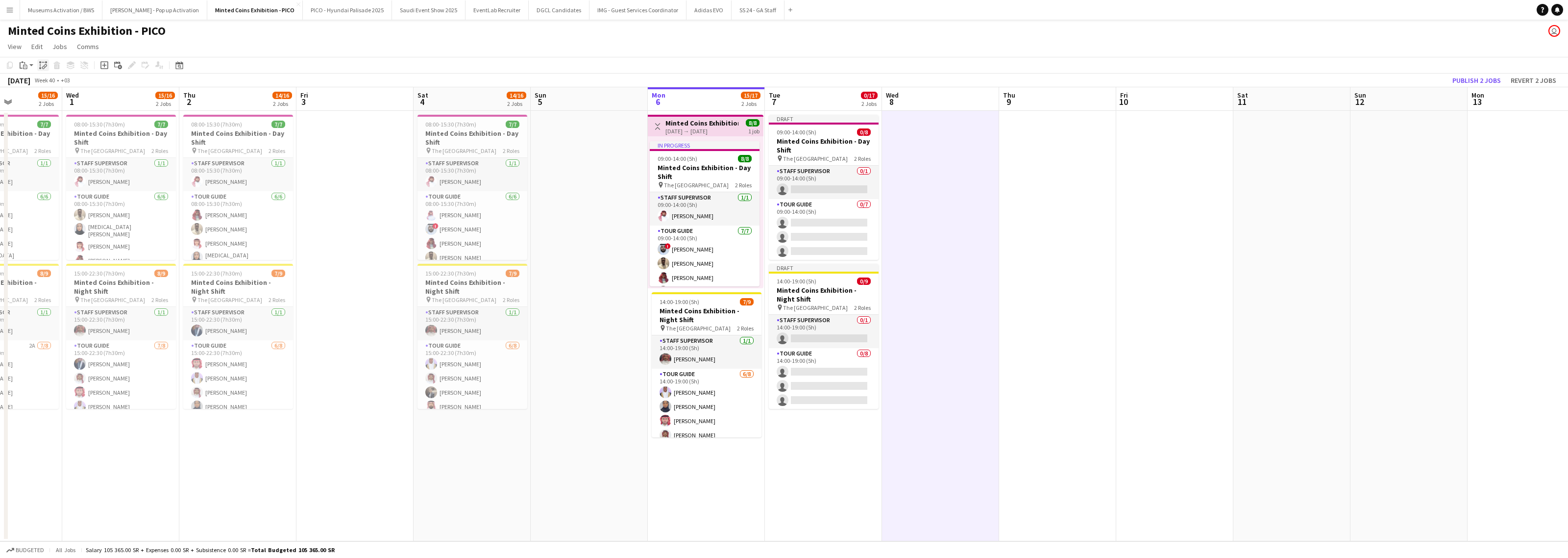
click at [39, 69] on div "Paste linked Job" at bounding box center [43, 65] width 12 height 12
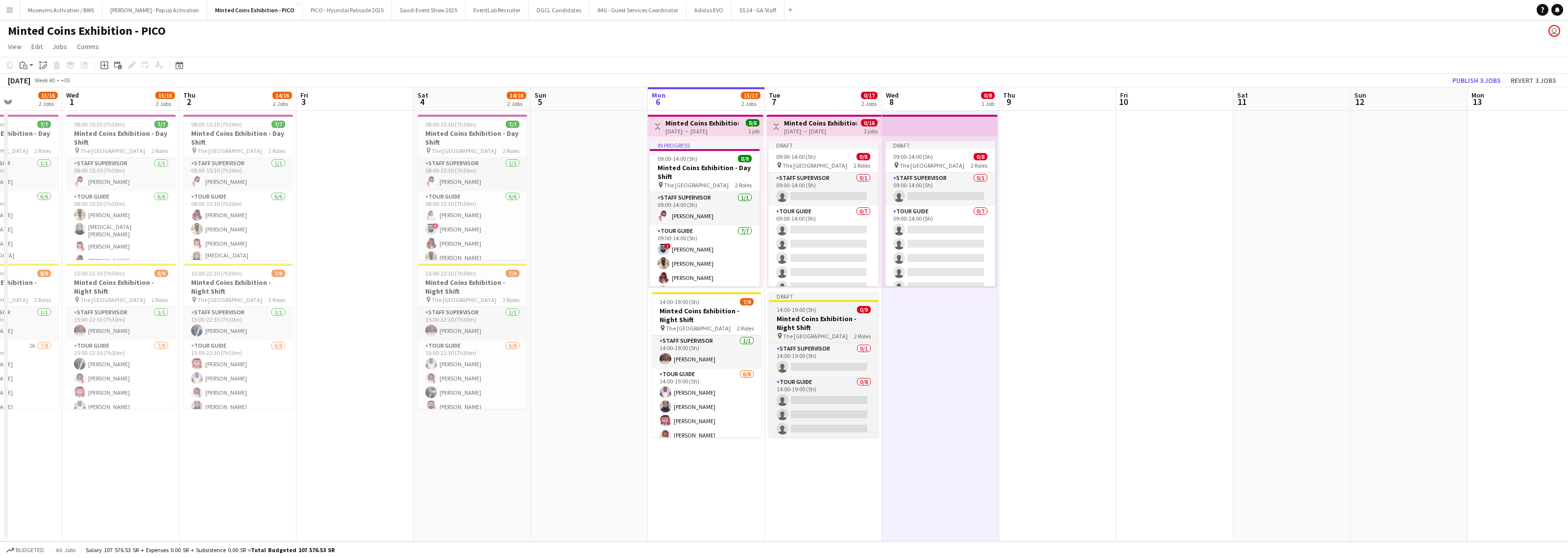
click at [836, 297] on div "pin The National Museum 2 Roles" at bounding box center [823, 336] width 110 height 8
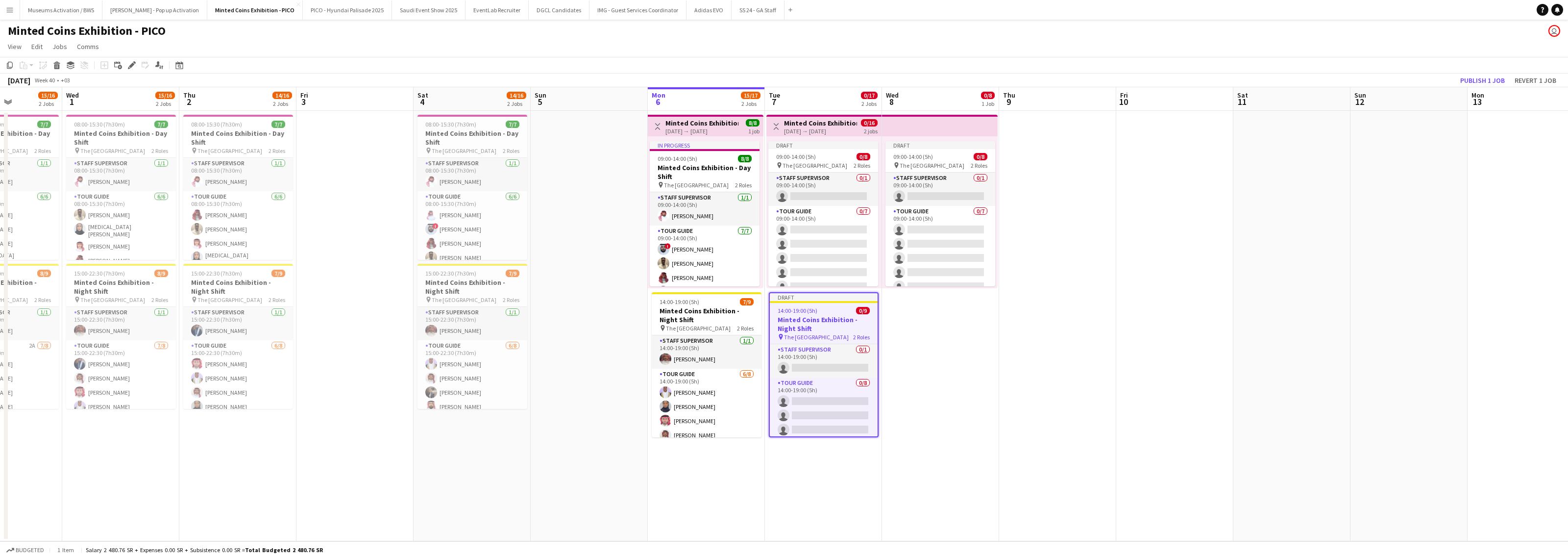
click at [836, 297] on app-date-cell "Draft 09:00-14:00 (5h) 0/8 pin The National Museum 2 Roles Staff Supervisor 0/1…" at bounding box center [941, 326] width 117 height 430
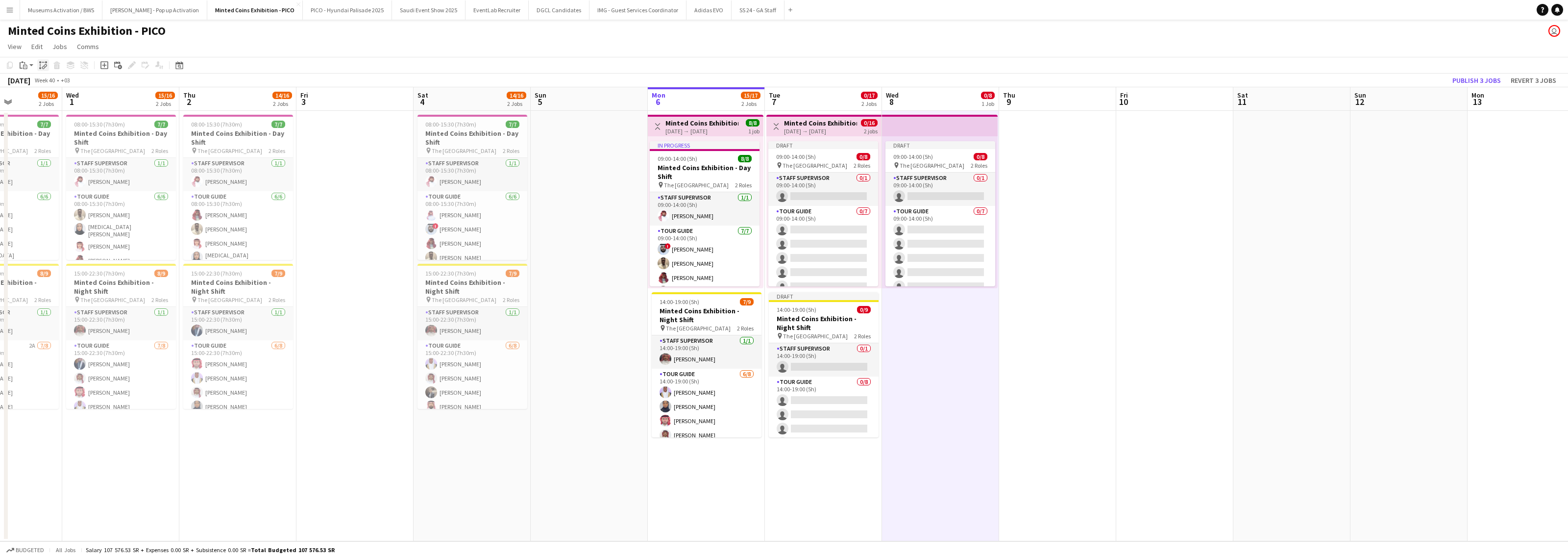
click at [42, 68] on icon at bounding box center [44, 67] width 4 height 4
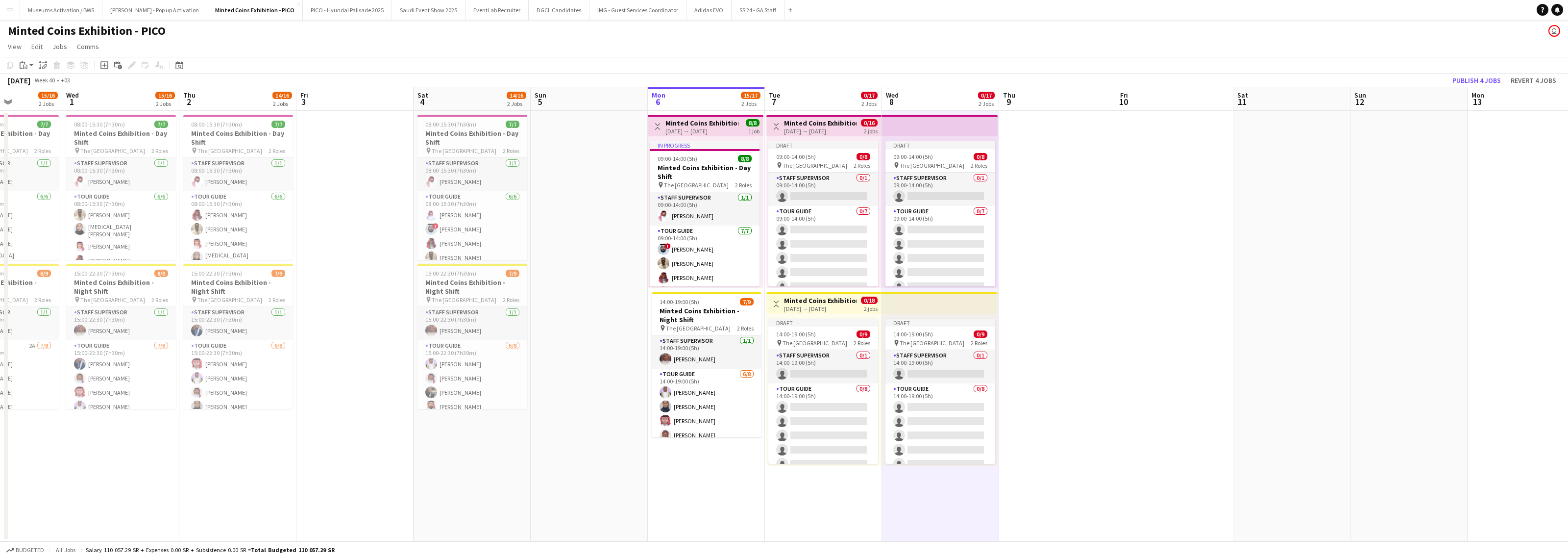
drag, startPoint x: 1096, startPoint y: 196, endPoint x: 1008, endPoint y: 204, distance: 88.4
click at [836, 204] on app-calendar-viewport "Sun 28 Mon 29 15/16 2 Jobs Tue 30 15/16 2 Jobs Wed 1 15/16 2 Jobs Thu 2 14/16 2…" at bounding box center [784, 315] width 1568 height 454
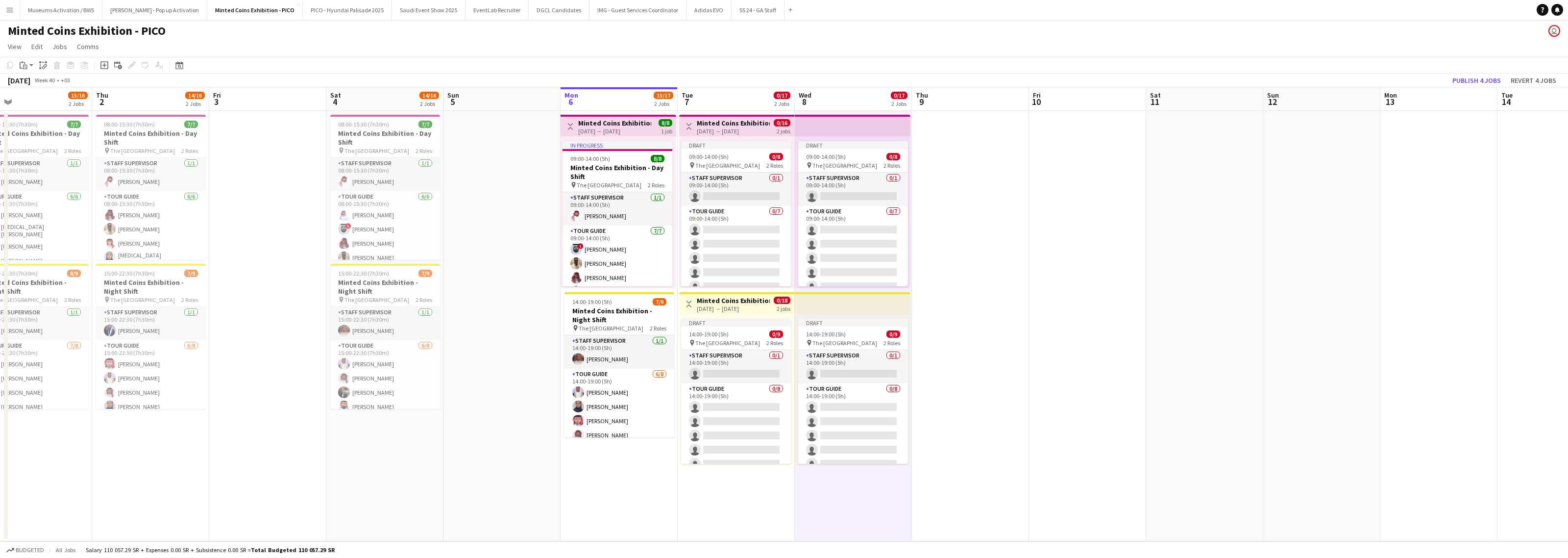
scroll to position [0, 319]
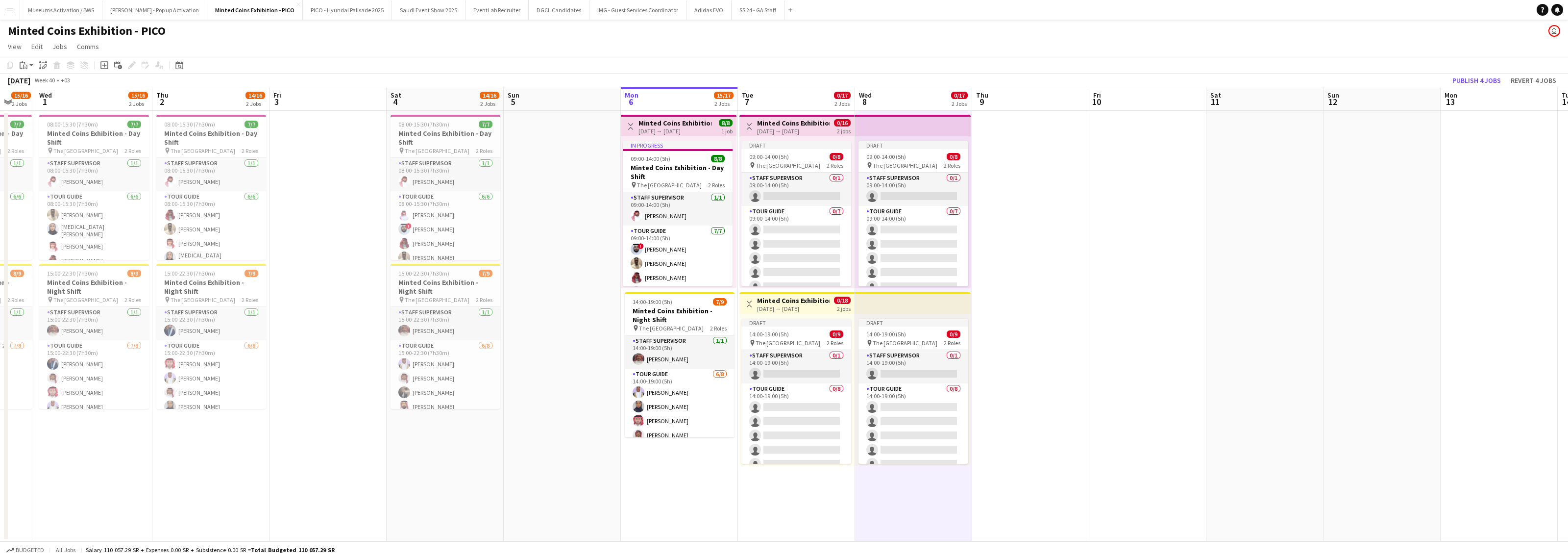
drag, startPoint x: 1071, startPoint y: 200, endPoint x: 918, endPoint y: 206, distance: 153.1
click at [836, 206] on app-calendar-viewport "Sun 28 Mon 29 15/16 2 Jobs Tue 30 15/16 2 Jobs Wed 1 15/16 2 Jobs Thu 2 14/16 2…" at bounding box center [784, 315] width 1568 height 454
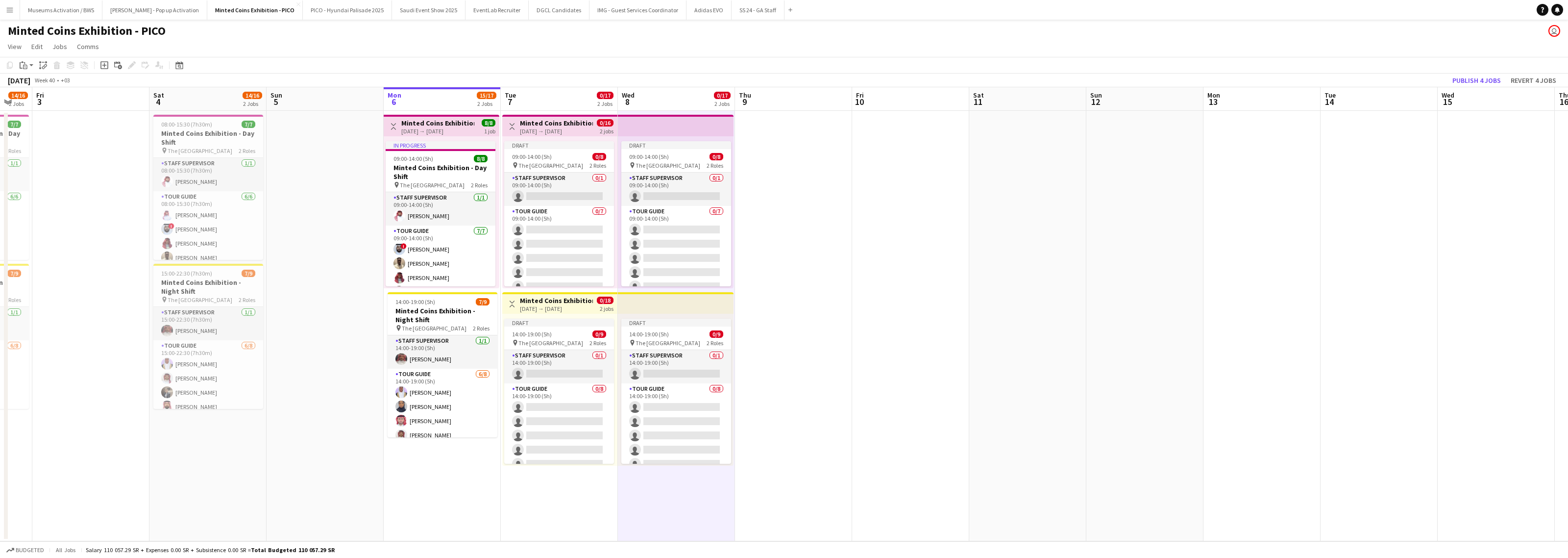
click at [836, 186] on app-date-cell at bounding box center [911, 326] width 117 height 430
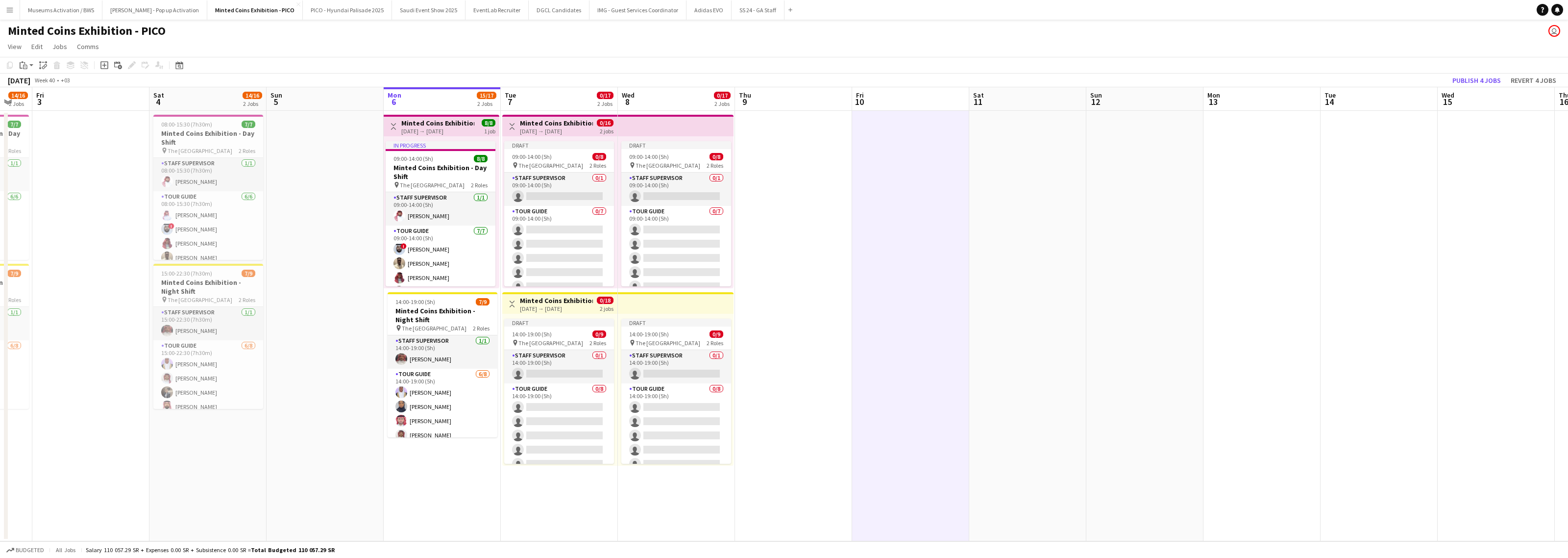
click at [836, 180] on app-date-cell at bounding box center [1027, 326] width 117 height 430
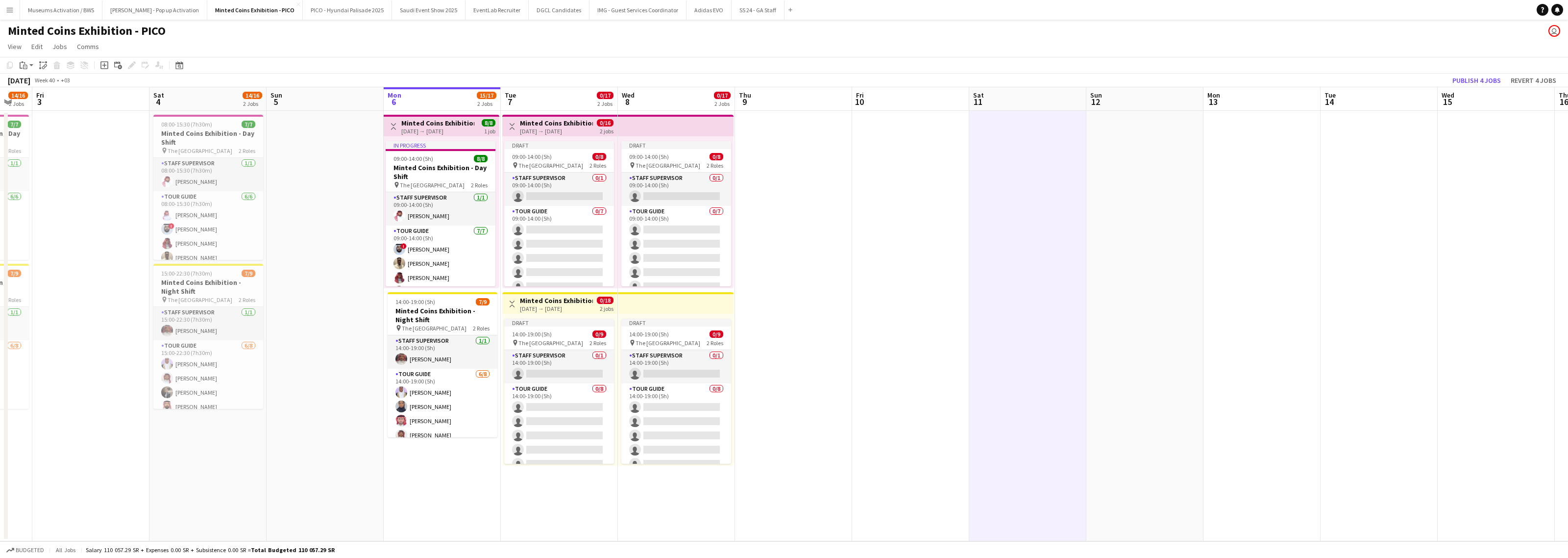
click at [836, 175] on app-date-cell at bounding box center [1262, 326] width 117 height 430
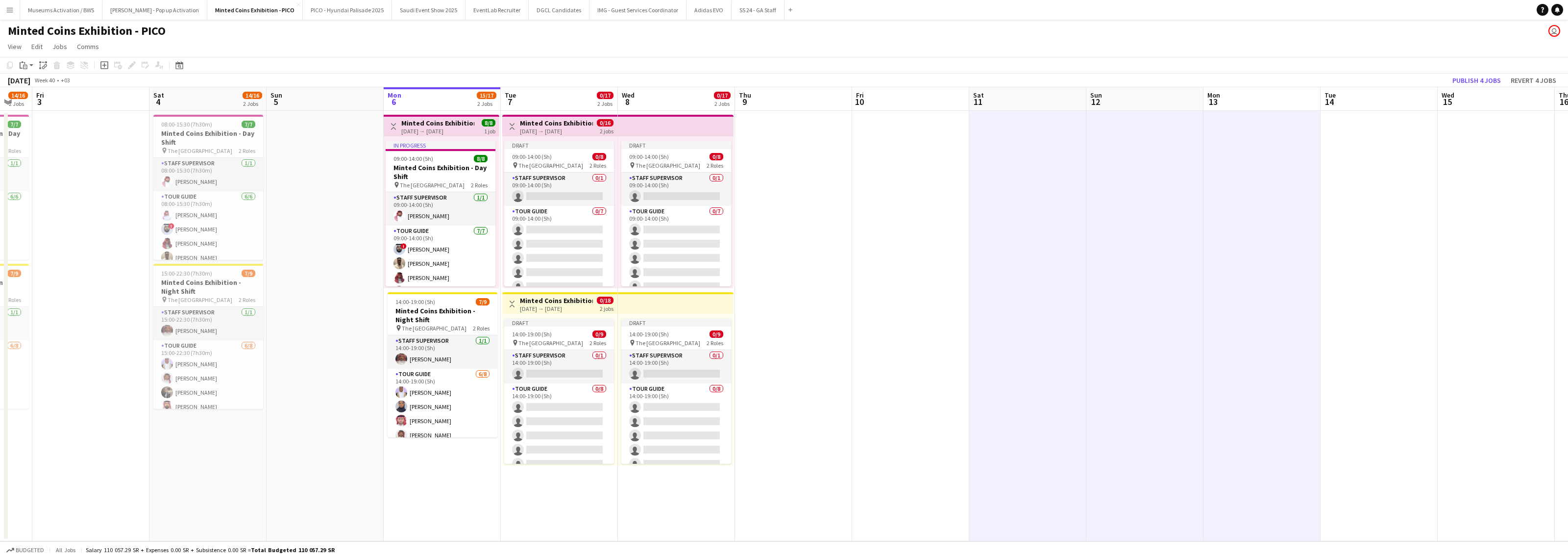
click at [836, 177] on app-date-cell at bounding box center [1027, 326] width 117 height 430
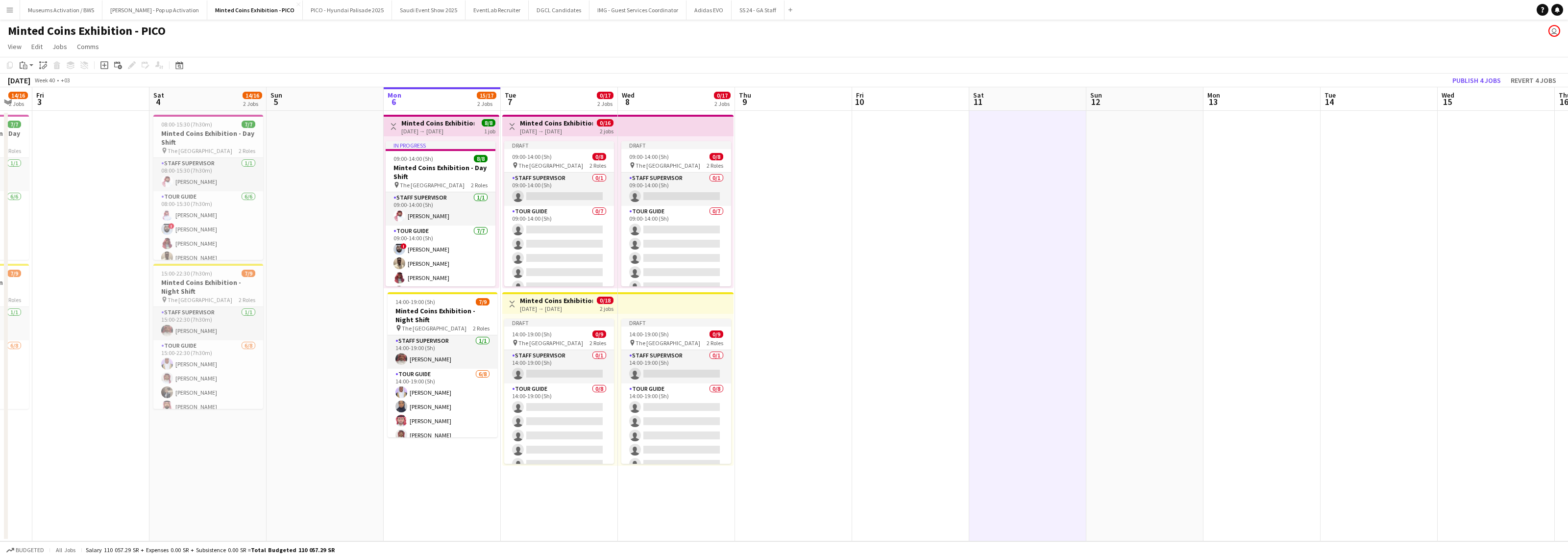
click at [836, 182] on app-date-cell at bounding box center [1262, 326] width 117 height 430
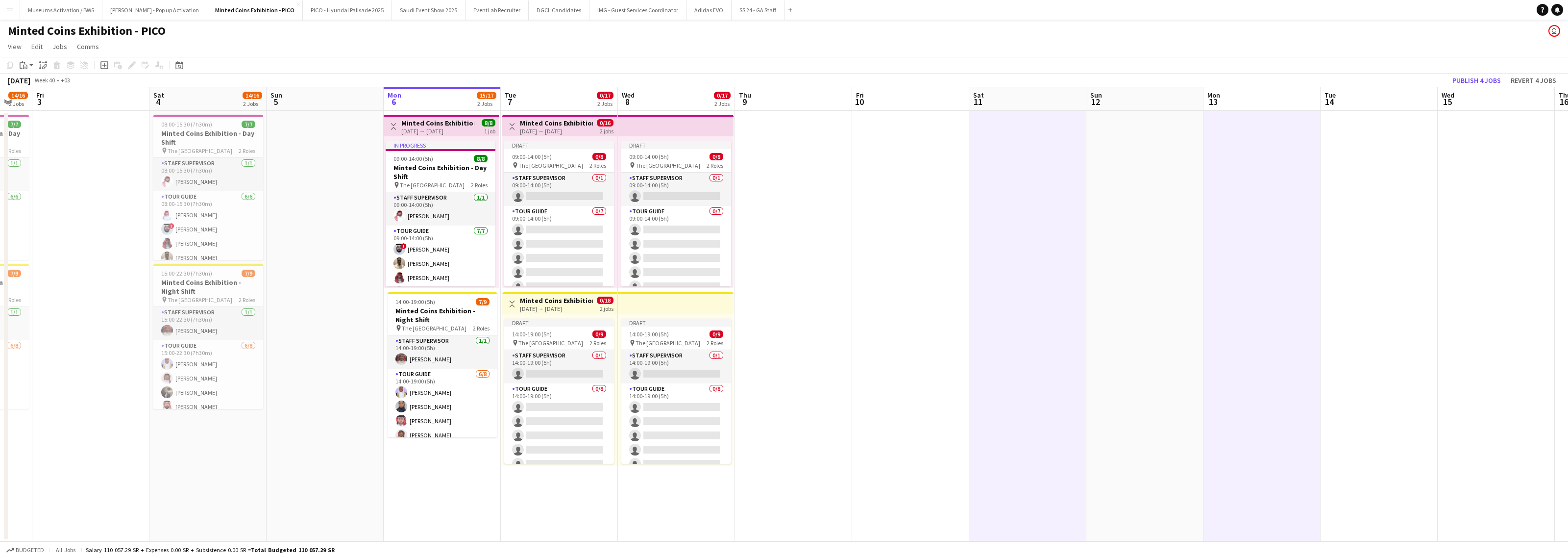
click at [836, 184] on app-date-cell at bounding box center [1379, 326] width 117 height 430
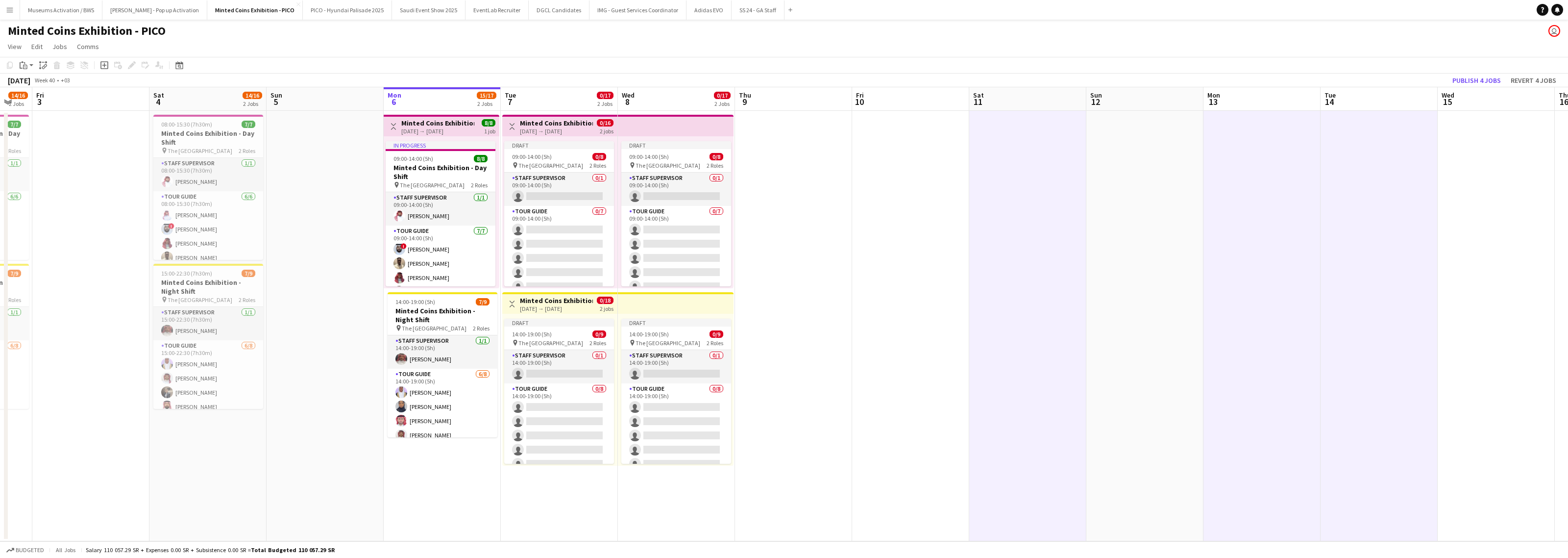
click at [836, 175] on app-date-cell at bounding box center [1496, 326] width 117 height 430
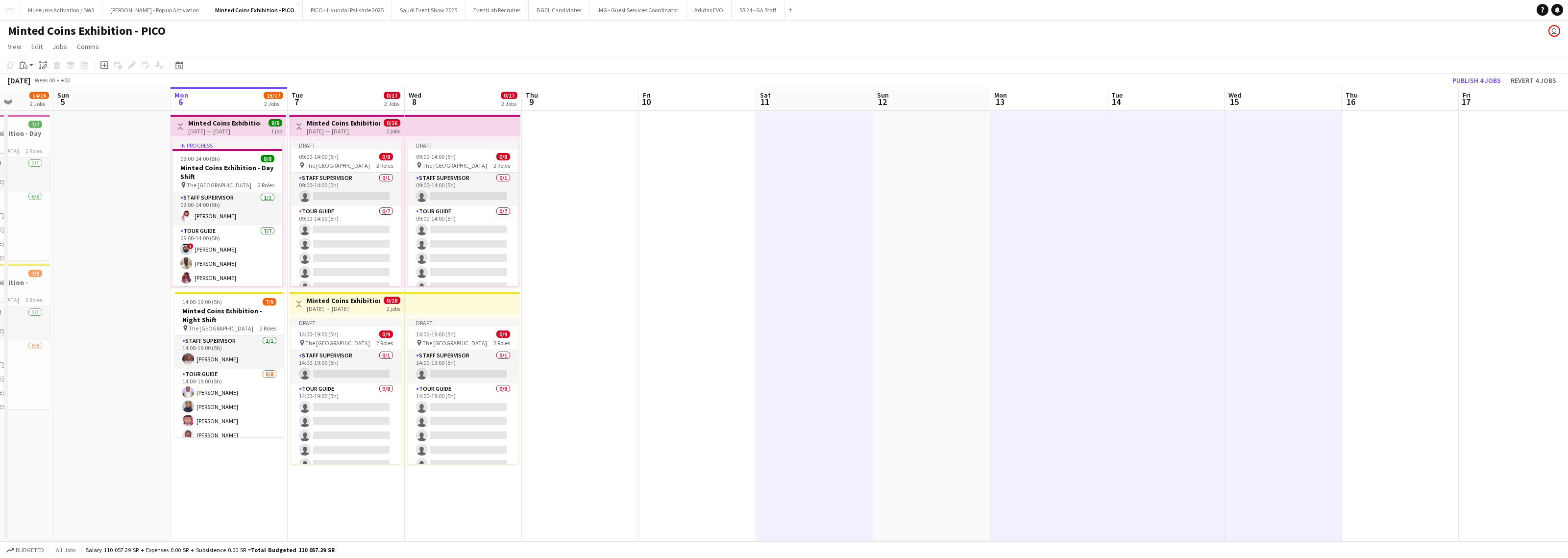
drag, startPoint x: 1434, startPoint y: 190, endPoint x: 1243, endPoint y: 213, distance: 192.4
click at [836, 213] on app-calendar-viewport "Wed 1 15/16 2 Jobs Thu 2 14/16 2 Jobs Fri 3 Sat 4 14/16 2 Jobs Sun 5 Mon 6 15/1…" at bounding box center [784, 315] width 1568 height 454
click at [44, 67] on icon at bounding box center [46, 66] width 4 height 4
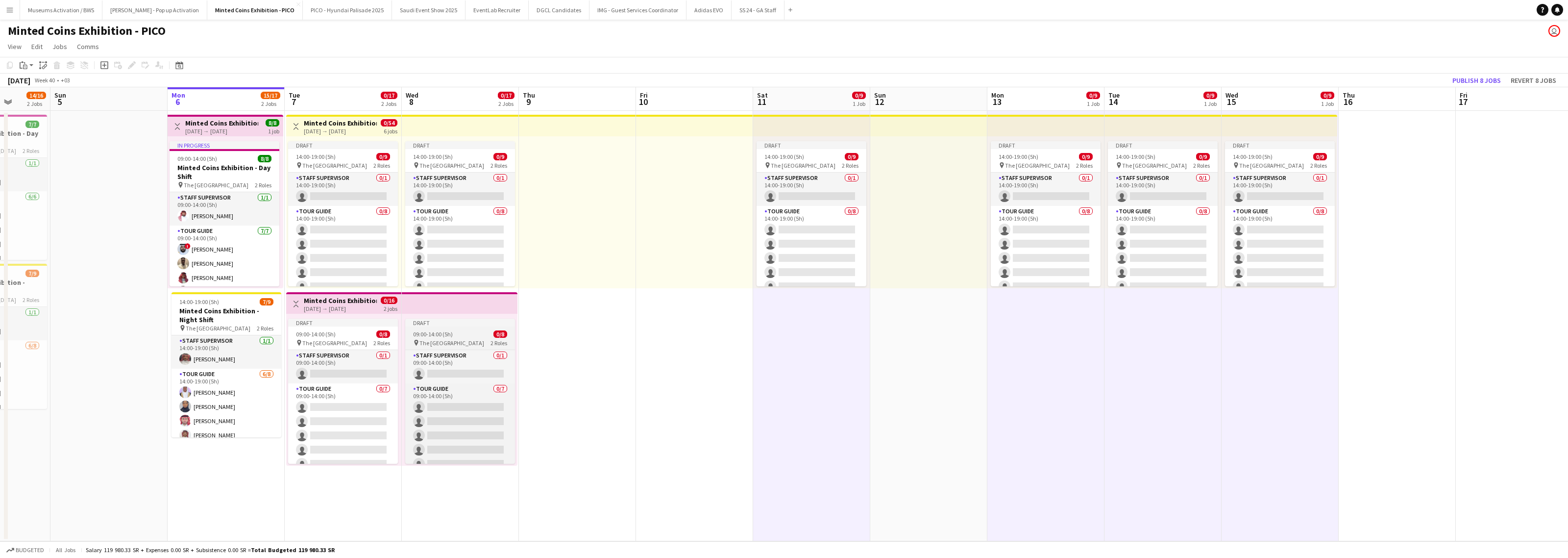
click at [429, 297] on span "09:00-14:00 (5h)" at bounding box center [432, 334] width 40 height 8
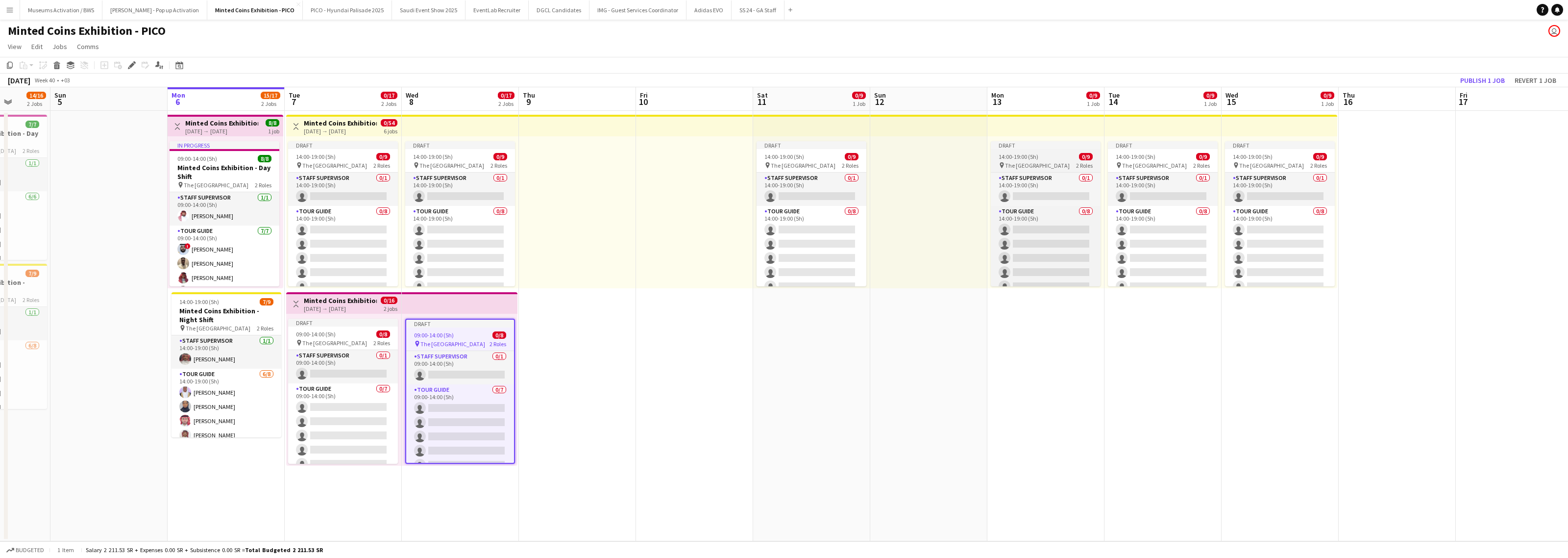
click at [836, 160] on div "14:00-19:00 (5h) 0/9" at bounding box center [1045, 157] width 110 height 8
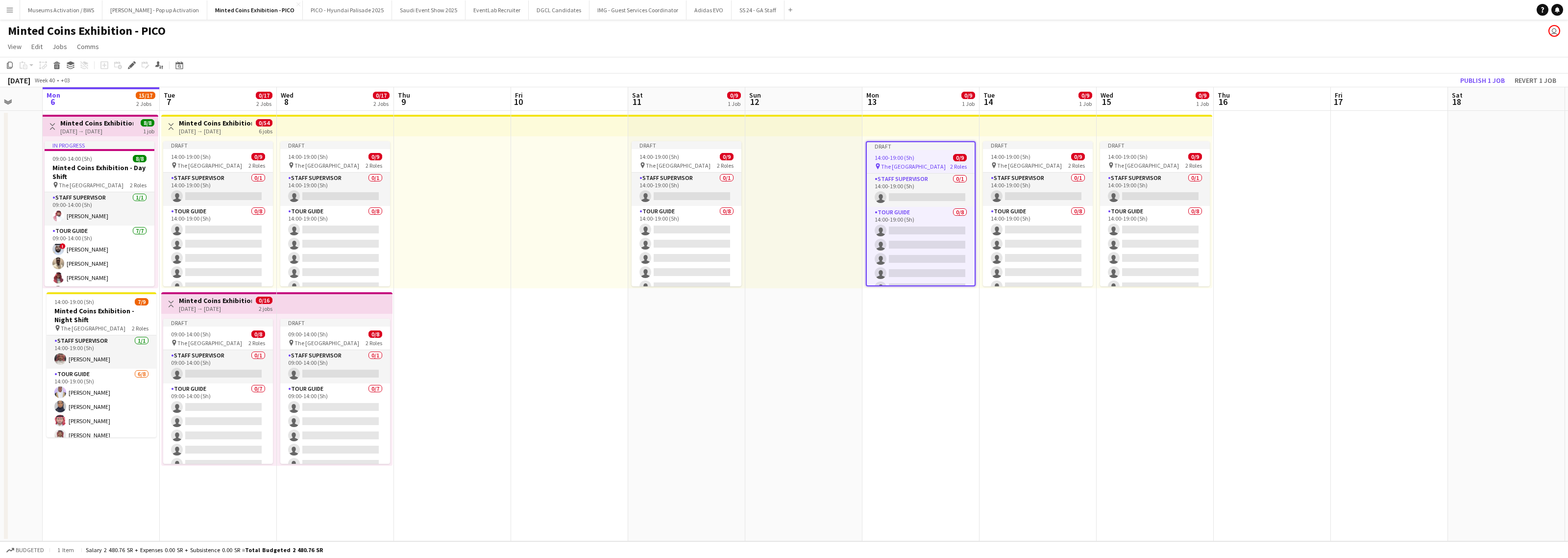
drag, startPoint x: 1260, startPoint y: 346, endPoint x: 1120, endPoint y: 334, distance: 140.5
click at [836, 297] on app-calendar-viewport "Fri 3 Sat 4 14/16 2 Jobs Sun 5 Mon 6 15/17 2 Jobs Tue 7 0/17 2 Jobs Wed 8 0/17 …" at bounding box center [784, 315] width 1568 height 454
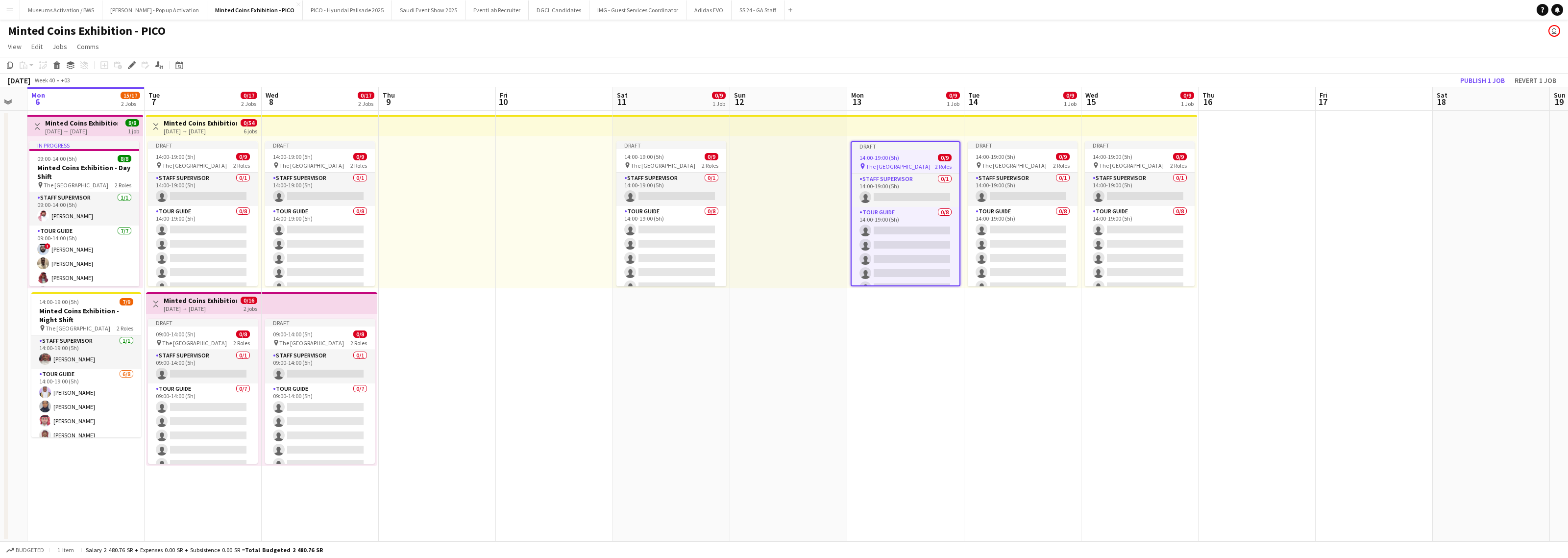
click at [836, 253] on app-date-cell at bounding box center [1257, 326] width 117 height 430
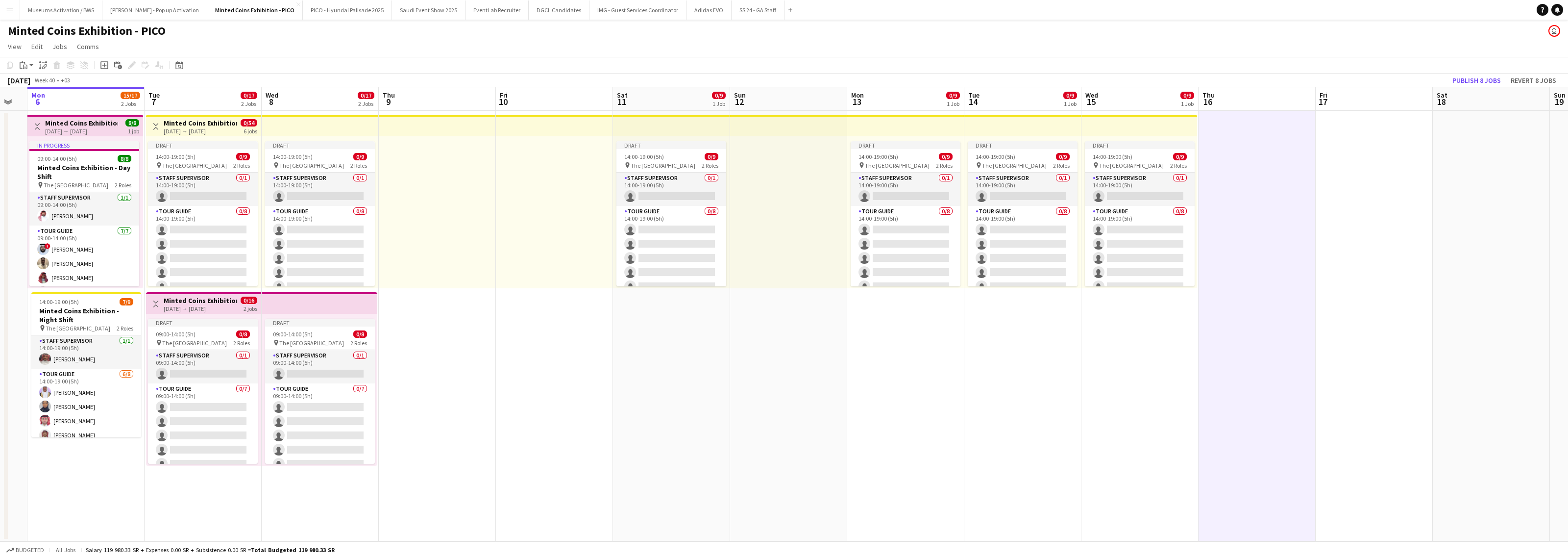
click at [479, 170] on div at bounding box center [437, 212] width 117 height 152
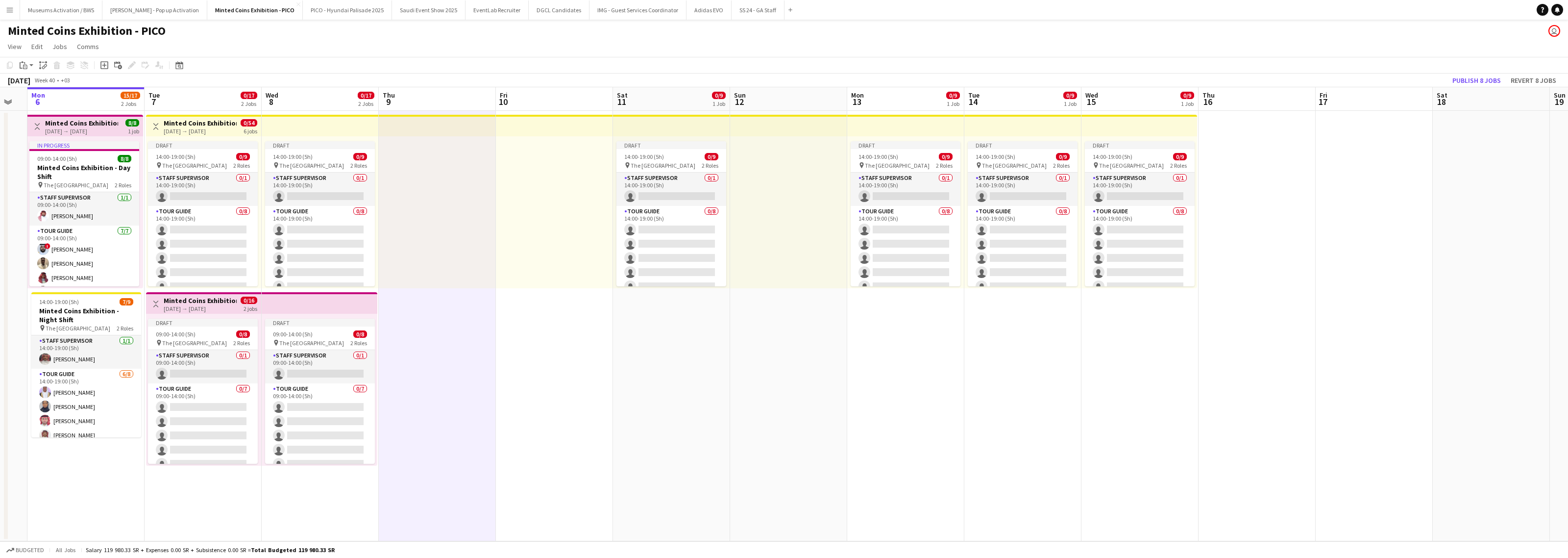
click at [540, 204] on div at bounding box center [554, 212] width 117 height 152
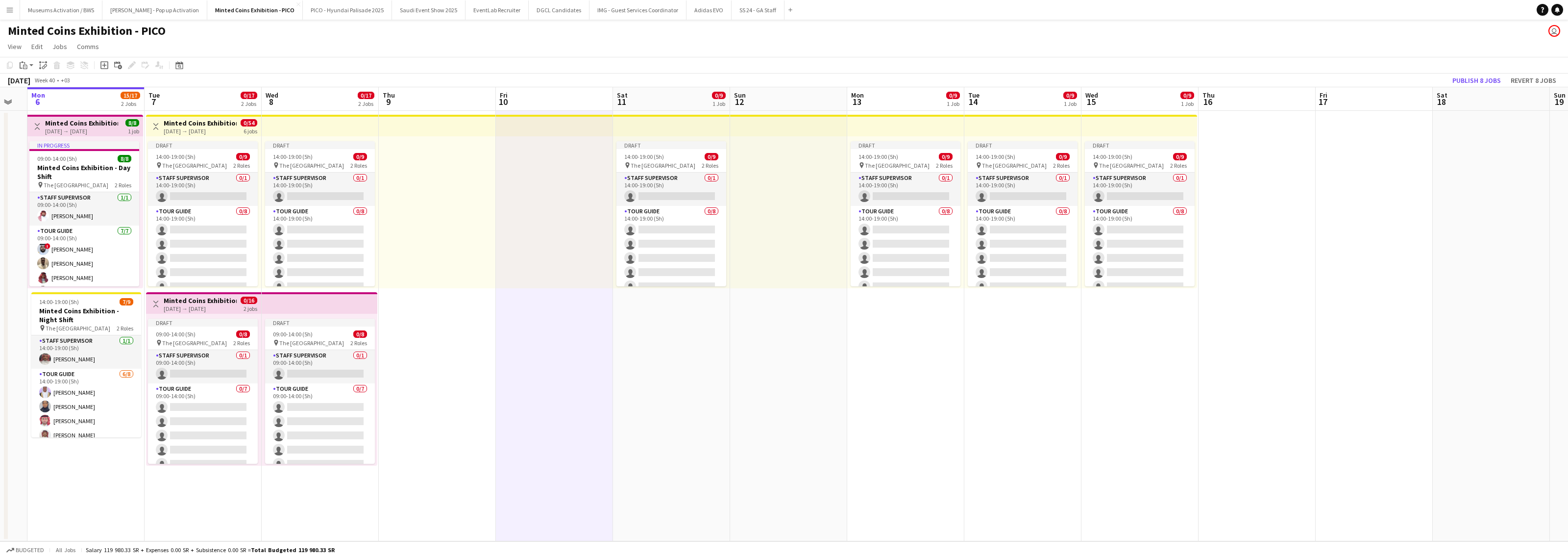
scroll to position [0, 222]
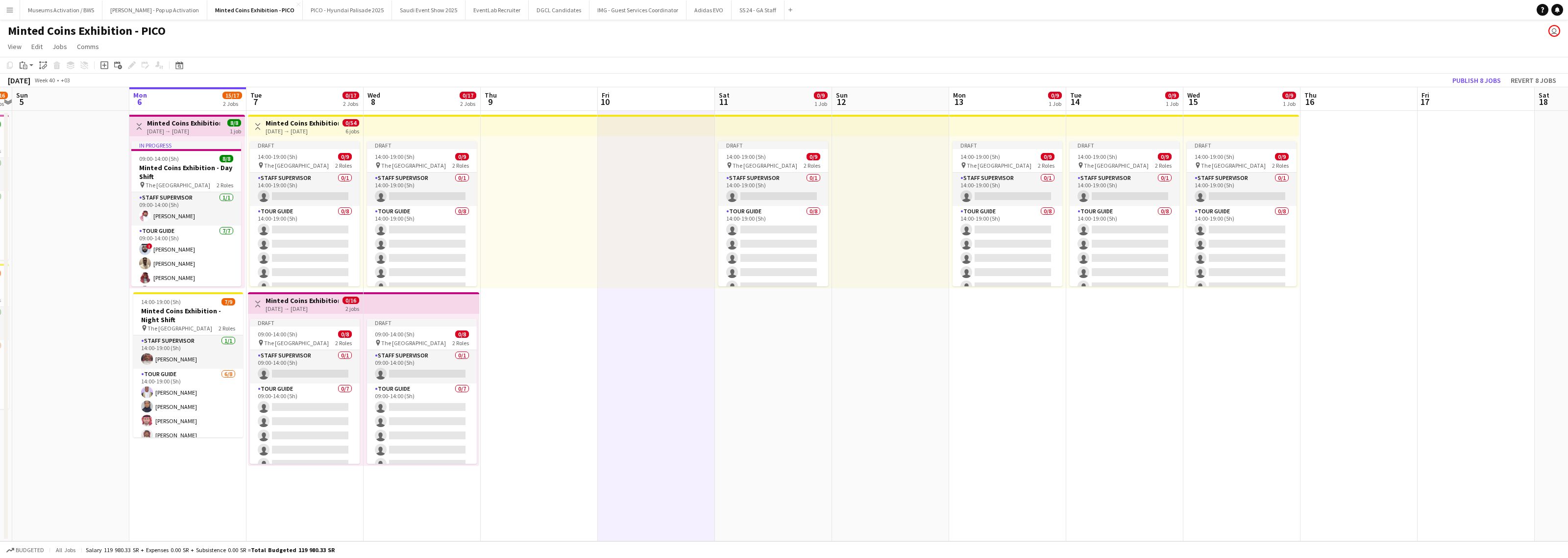
drag, startPoint x: 428, startPoint y: 272, endPoint x: 523, endPoint y: 259, distance: 95.9
click at [523, 260] on app-calendar-viewport "Fri 3 Sat 4 14/16 2 Jobs Sun 5 Mon 6 15/17 2 Jobs Tue 7 0/17 2 Jobs Wed 8 0/17 …" at bounding box center [784, 315] width 1568 height 454
click at [546, 234] on div at bounding box center [540, 212] width 117 height 152
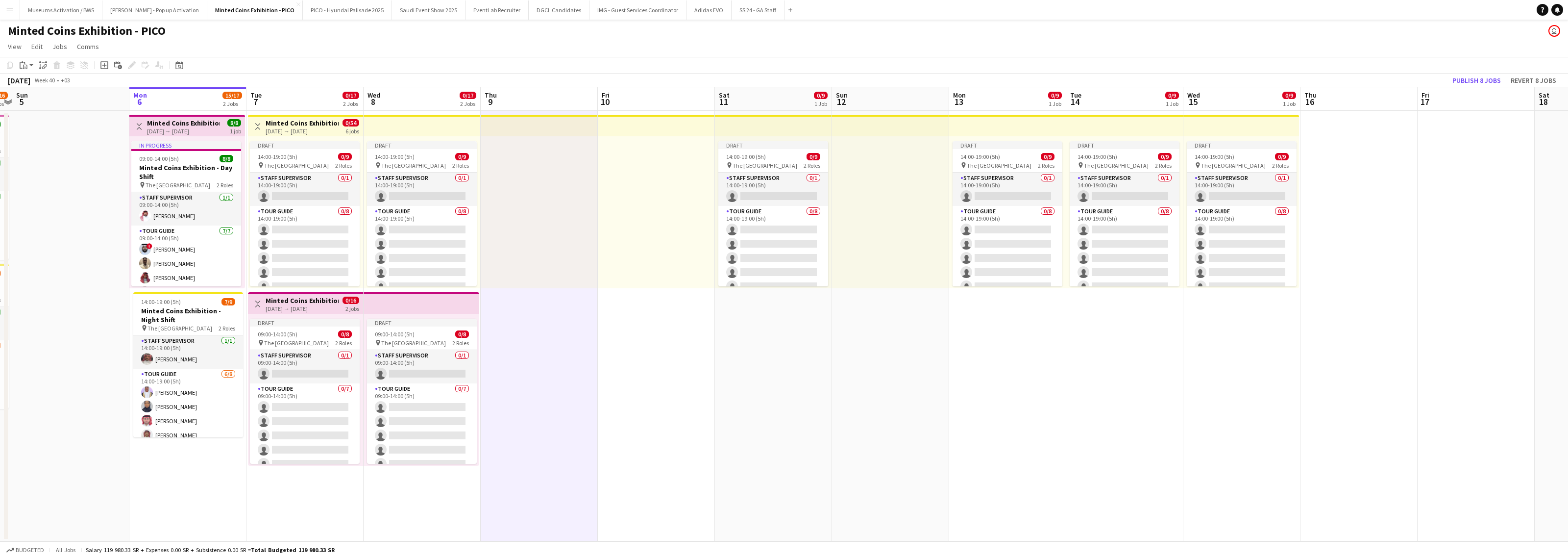
click at [645, 227] on div at bounding box center [656, 212] width 117 height 152
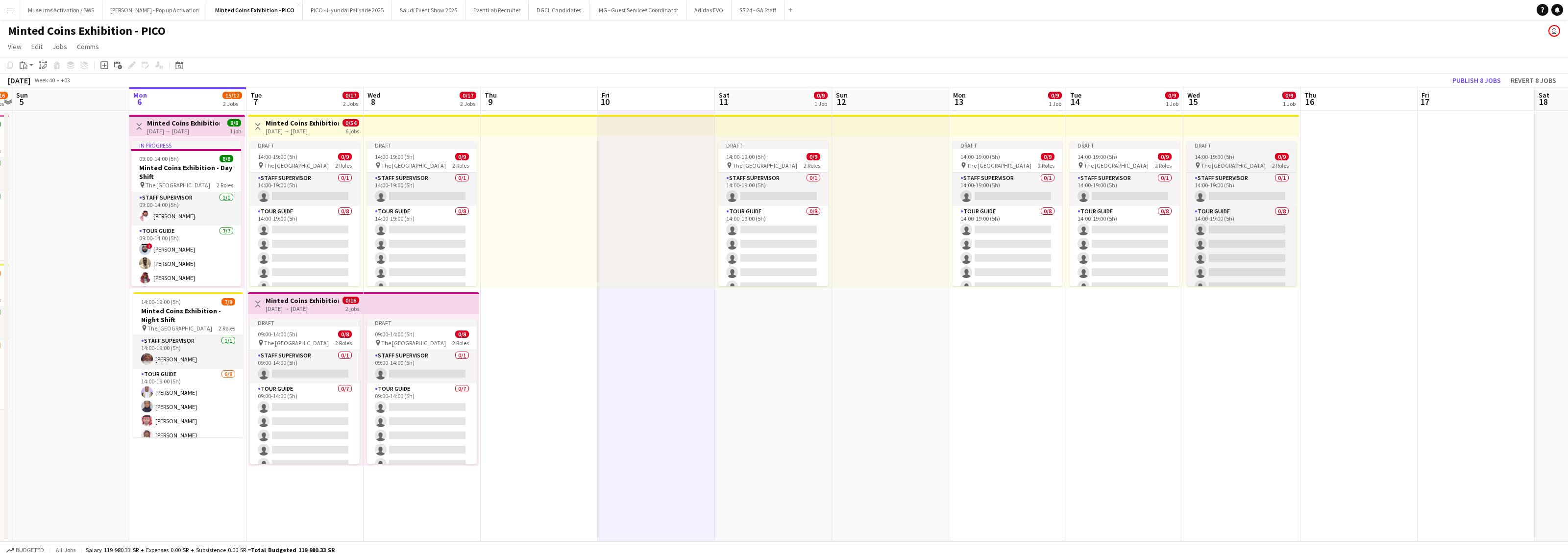
click at [836, 162] on div "pin The National Museum 2 Roles" at bounding box center [1242, 166] width 110 height 8
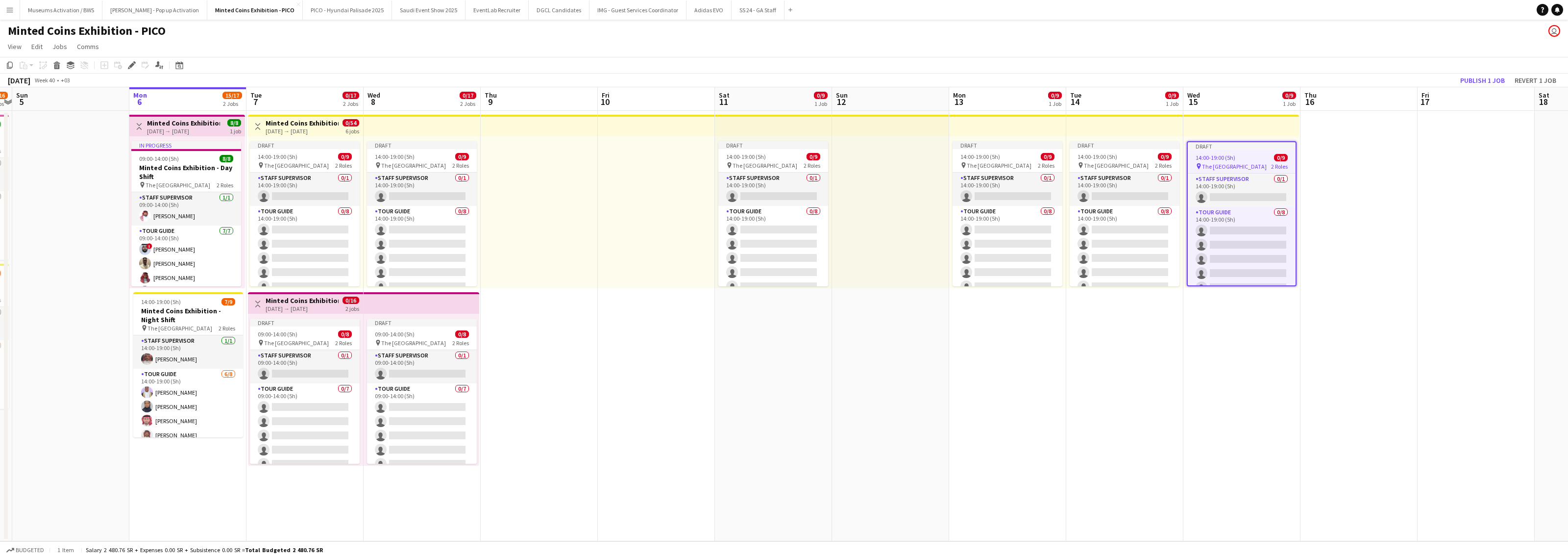
scroll to position [0, 370]
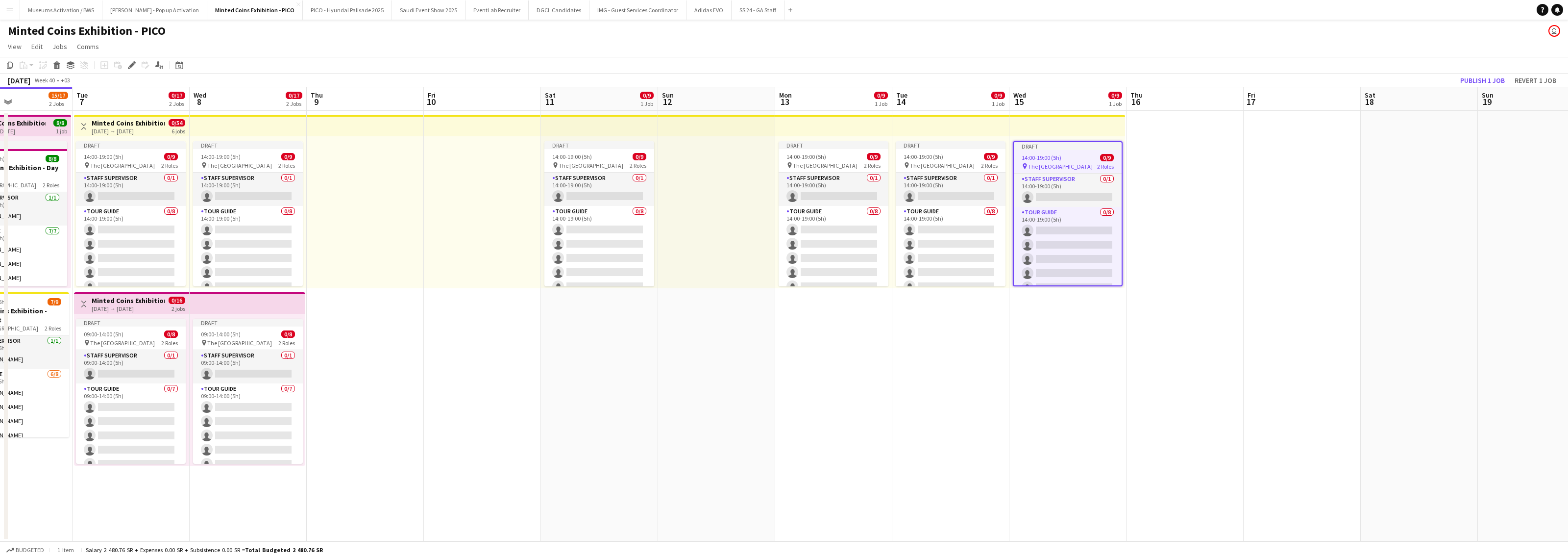
drag, startPoint x: 1349, startPoint y: 154, endPoint x: 949, endPoint y: 163, distance: 400.1
click at [836, 161] on app-calendar-viewport "Fri 3 Sat 4 14/16 2 Jobs Sun 5 Mon 6 15/17 2 Jobs Tue 7 0/17 2 Jobs Wed 8 0/17 …" at bounding box center [784, 315] width 1568 height 454
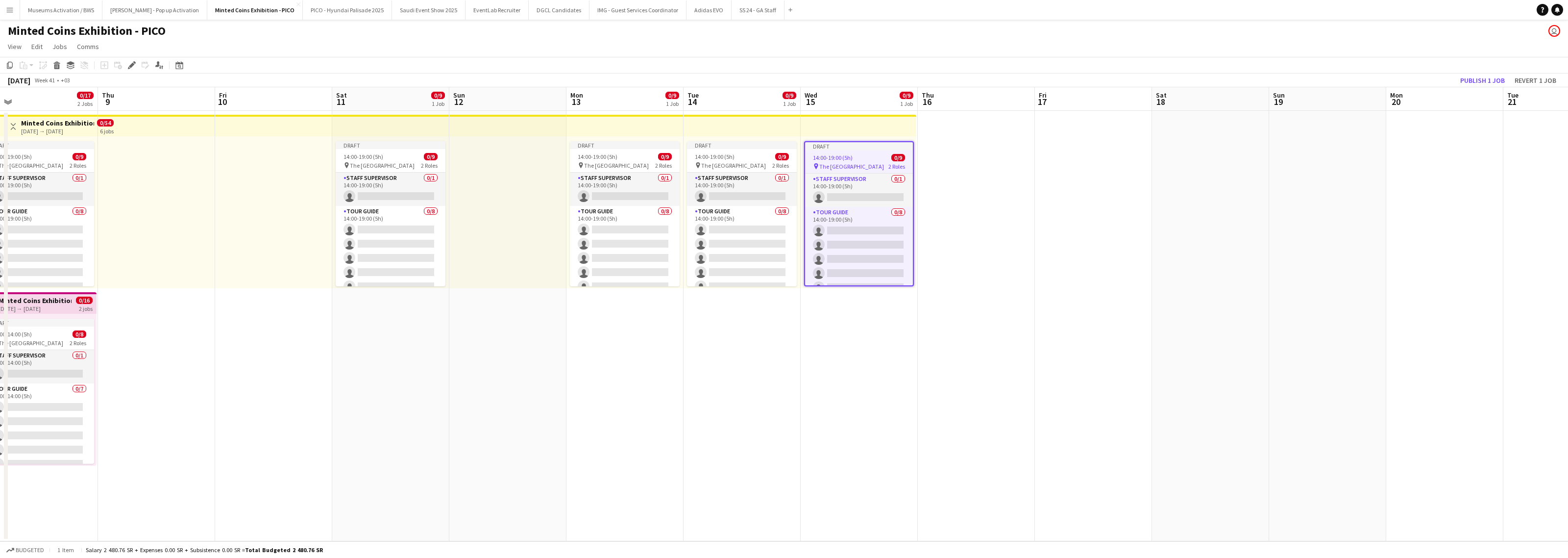
drag, startPoint x: 1019, startPoint y: 174, endPoint x: 916, endPoint y: 177, distance: 103.0
click at [836, 177] on app-calendar-viewport "Sun 5 Mon 6 15/17 2 Jobs Tue 7 0/17 2 Jobs Wed 8 0/17 2 Jobs Thu 9 Fri 10 Sat 1…" at bounding box center [784, 315] width 1568 height 454
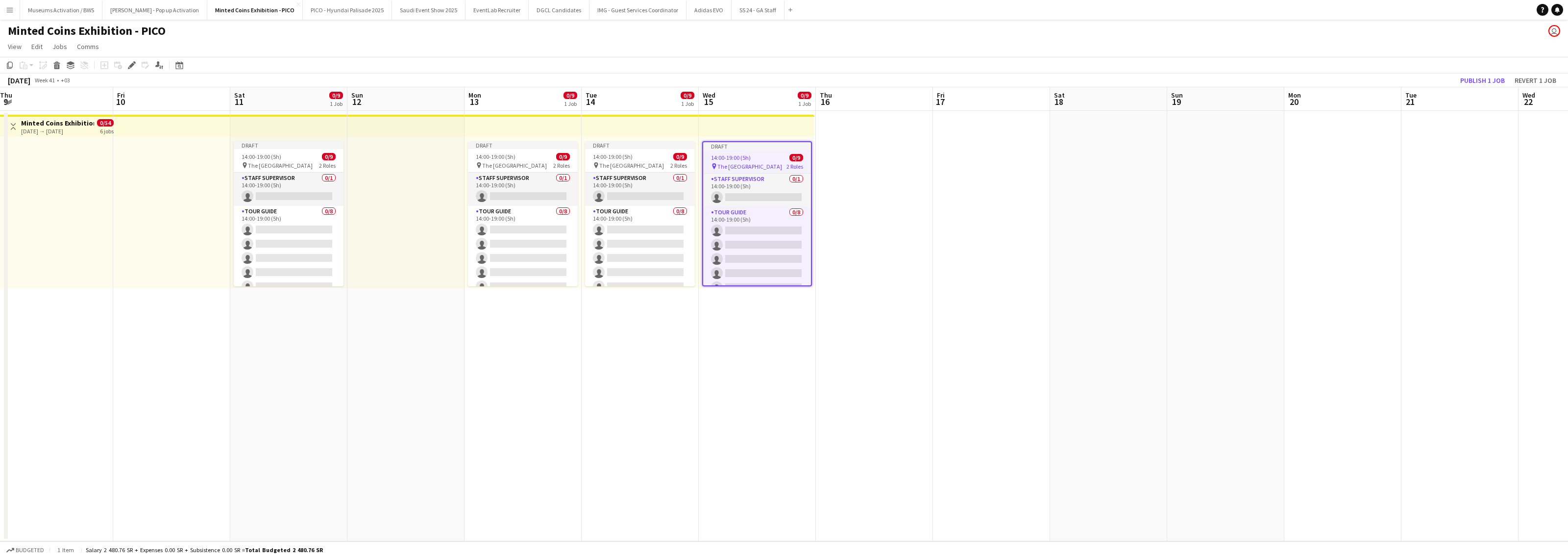
drag, startPoint x: 1028, startPoint y: 179, endPoint x: 887, endPoint y: 175, distance: 141.1
click at [836, 175] on app-calendar-viewport "Tue 7 0/17 2 Jobs Wed 8 0/17 2 Jobs Thu 9 Fri 10 Sat 11 0/9 1 Job Sun 12 Mon 13…" at bounding box center [784, 315] width 1568 height 454
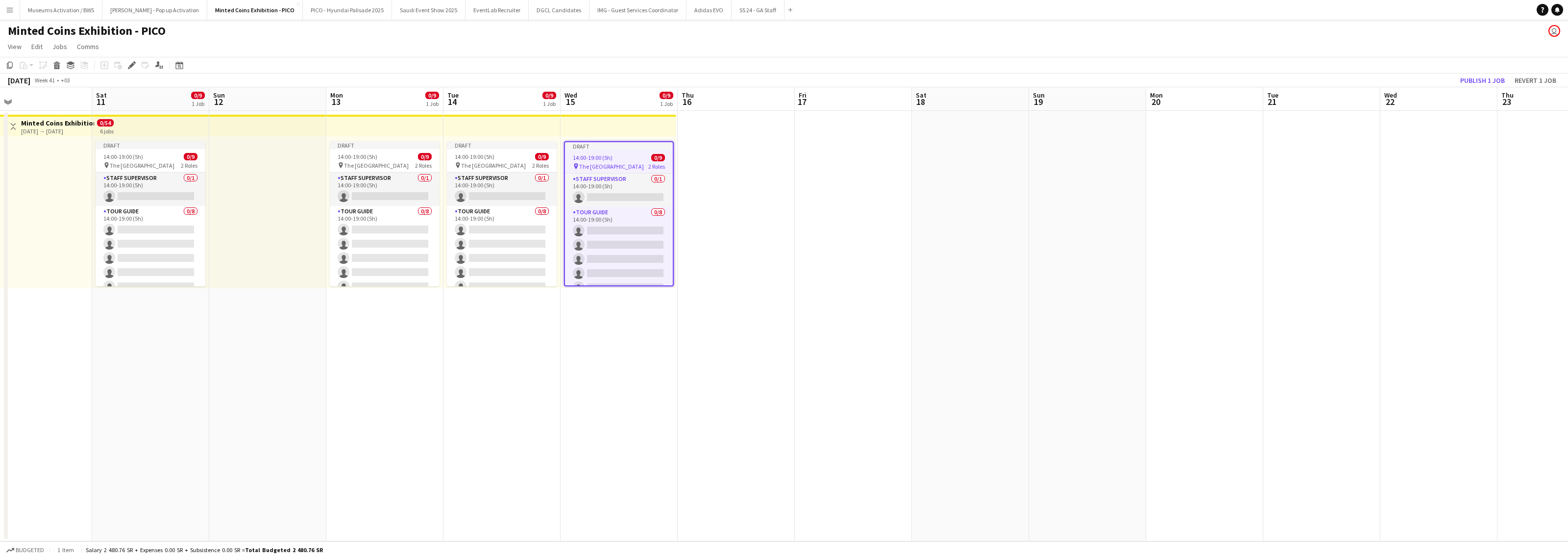
click at [836, 180] on app-date-cell at bounding box center [970, 326] width 117 height 430
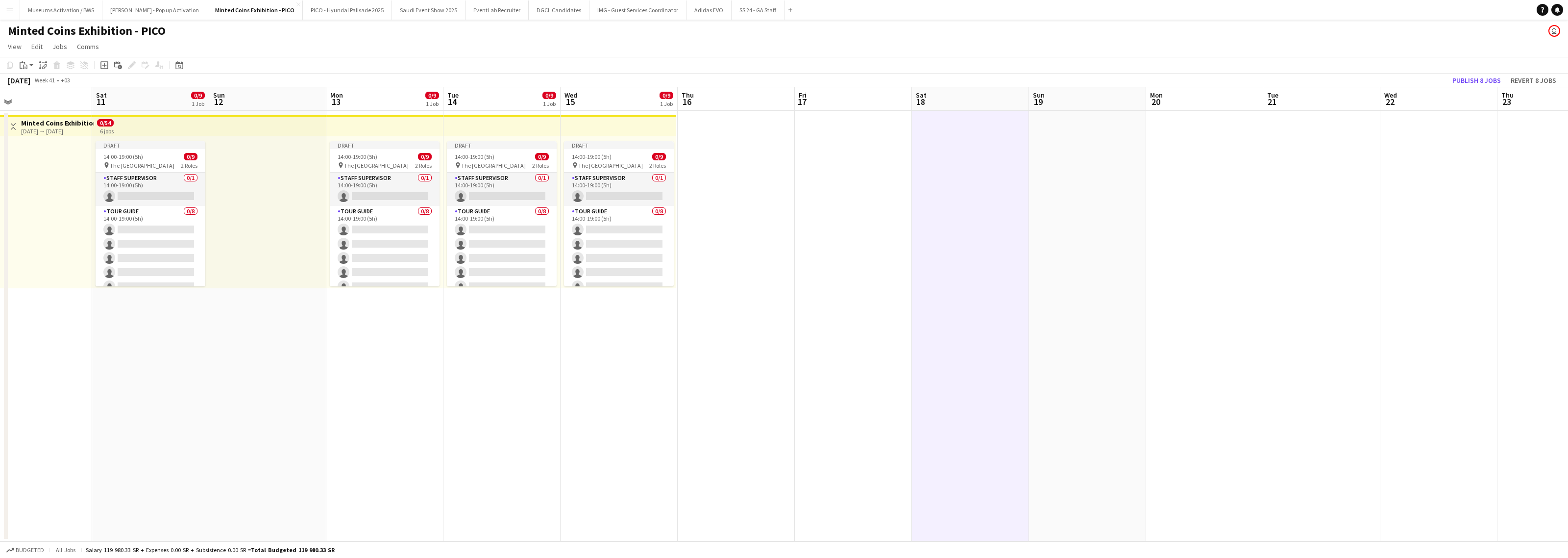
click at [836, 175] on app-date-cell at bounding box center [1205, 326] width 117 height 430
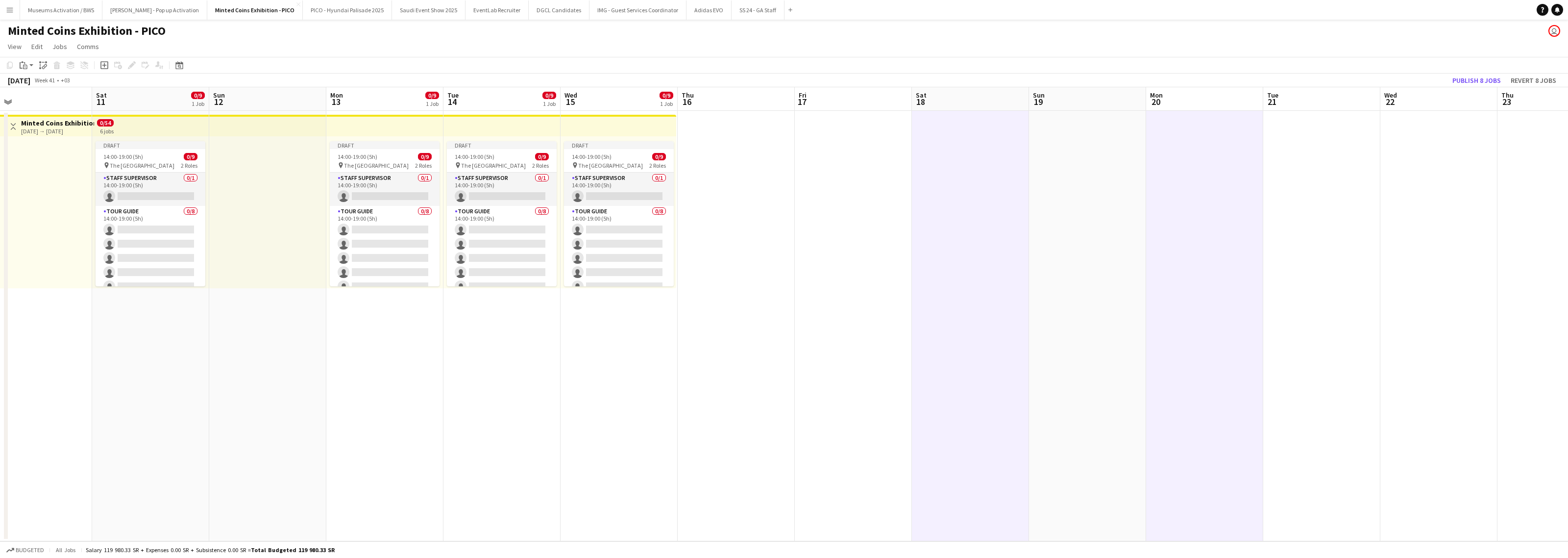
click at [836, 174] on app-date-cell at bounding box center [1322, 326] width 117 height 430
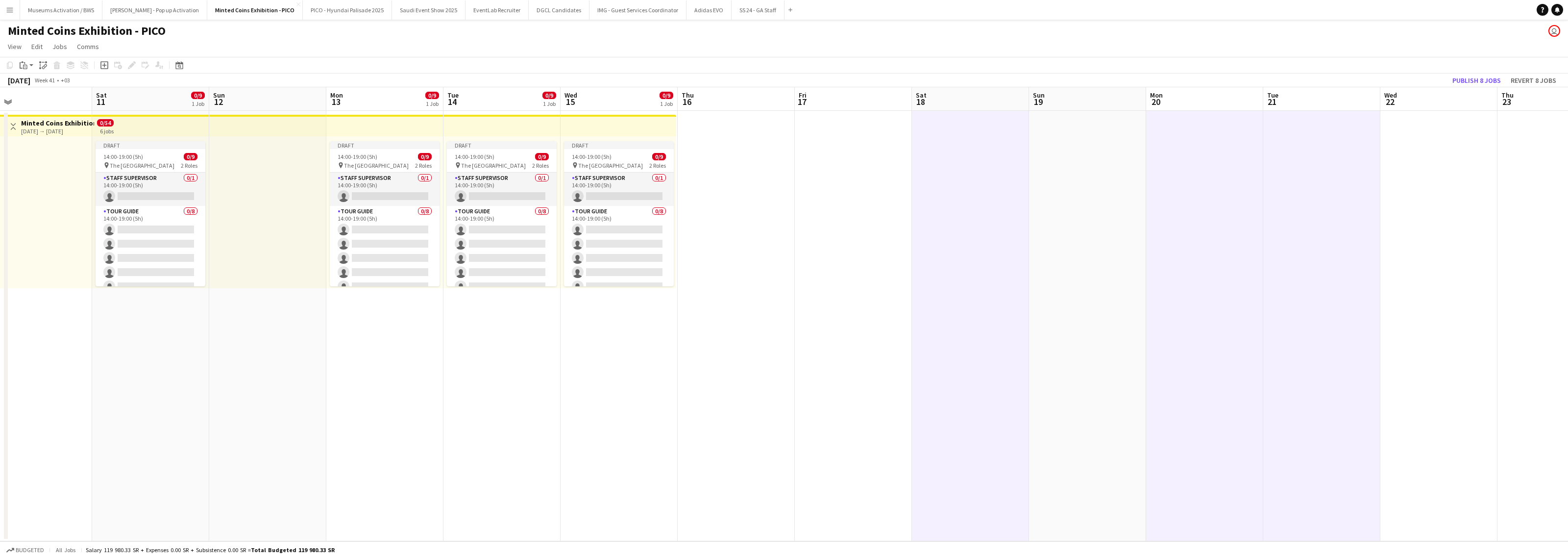
click at [836, 177] on app-date-cell at bounding box center [1438, 326] width 117 height 430
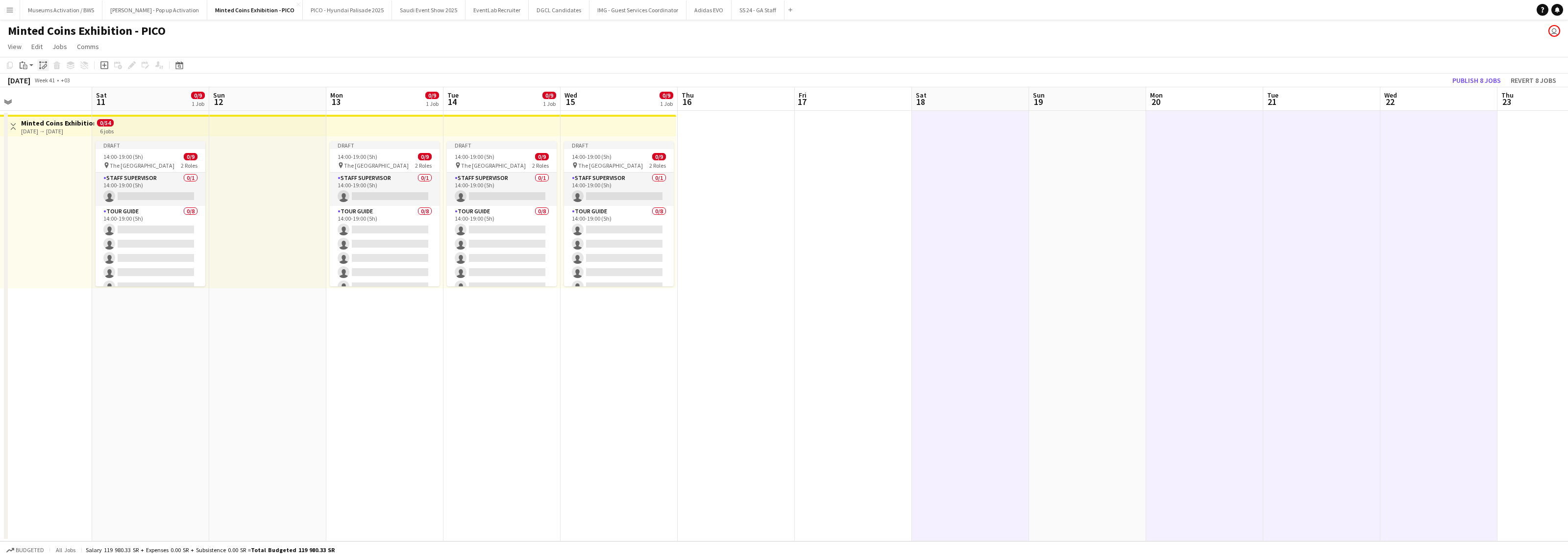
click at [39, 67] on icon at bounding box center [40, 68] width 2 height 2
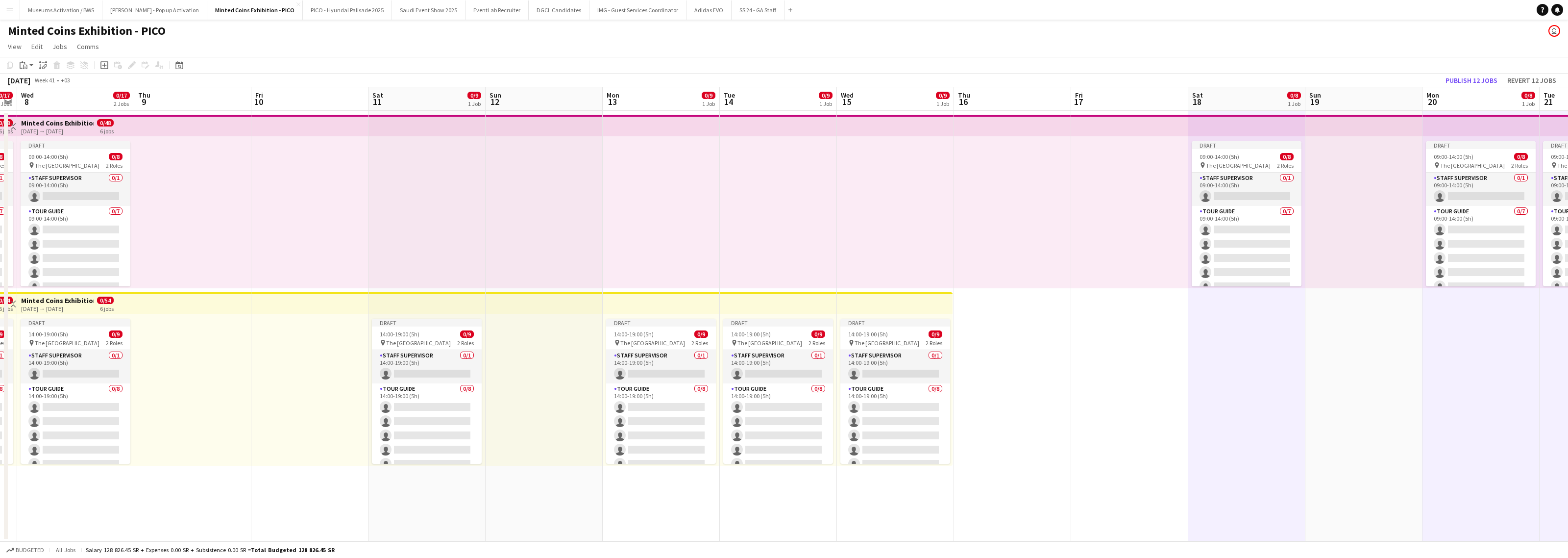
drag, startPoint x: 725, startPoint y: 195, endPoint x: 1021, endPoint y: 185, distance: 296.2
click at [836, 185] on app-calendar-viewport "Mon 6 15/17 2 Jobs Tue 7 0/17 2 Jobs Wed 8 0/17 2 Jobs Thu 9 Fri 10 Sat 11 0/9 …" at bounding box center [784, 315] width 1568 height 454
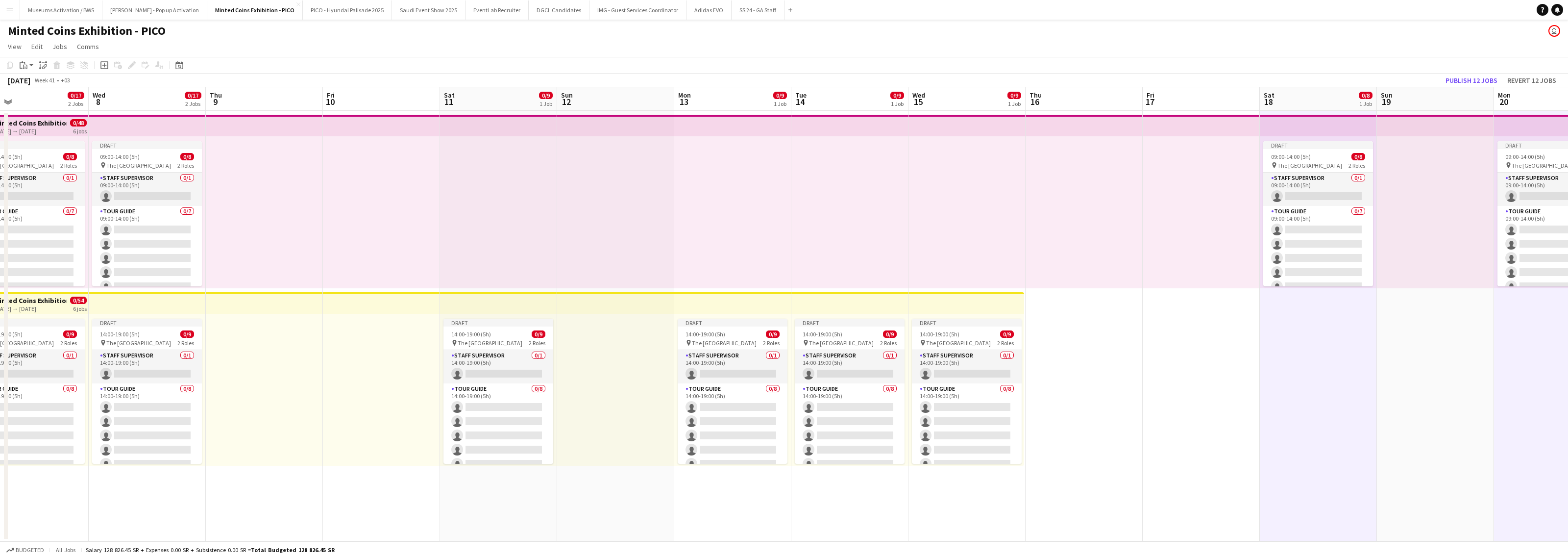
drag, startPoint x: 729, startPoint y: 190, endPoint x: 916, endPoint y: 169, distance: 188.2
click at [836, 169] on app-calendar-viewport "Sun 5 Mon 6 15/17 2 Jobs Tue 7 0/17 2 Jobs Wed 8 0/17 2 Jobs Thu 9 Fri 10 Sat 1…" at bounding box center [784, 315] width 1568 height 454
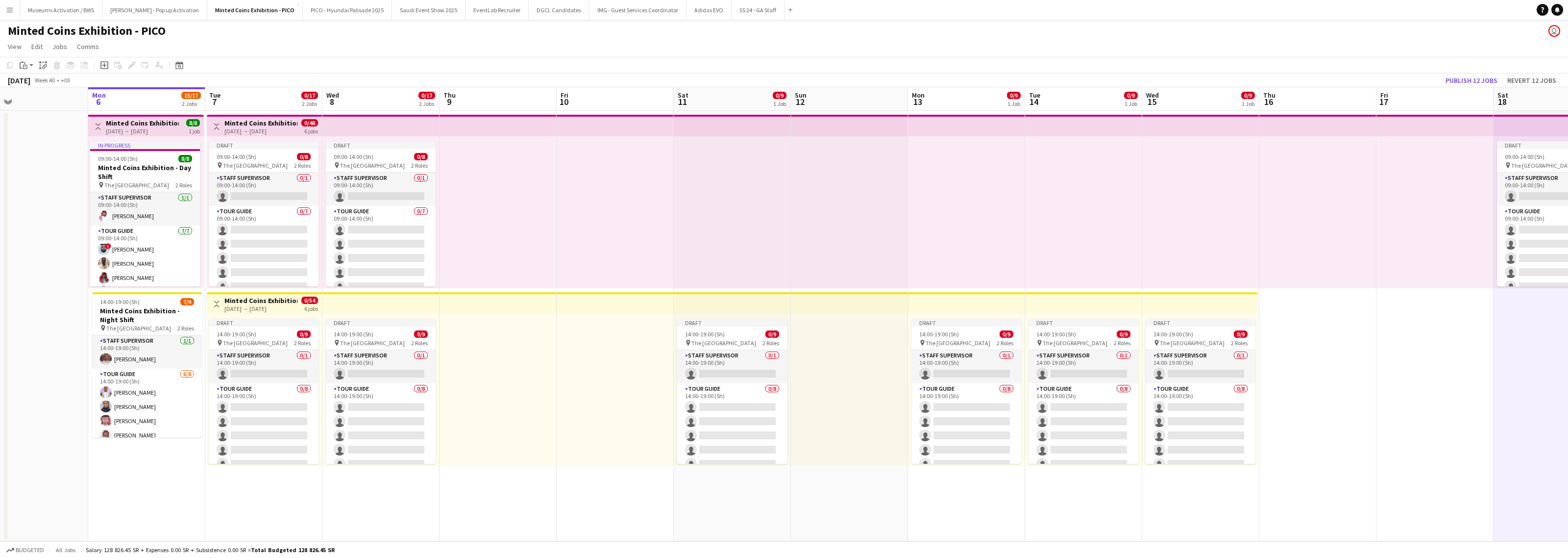
click at [733, 174] on div at bounding box center [732, 212] width 117 height 152
click at [836, 165] on div at bounding box center [966, 212] width 117 height 152
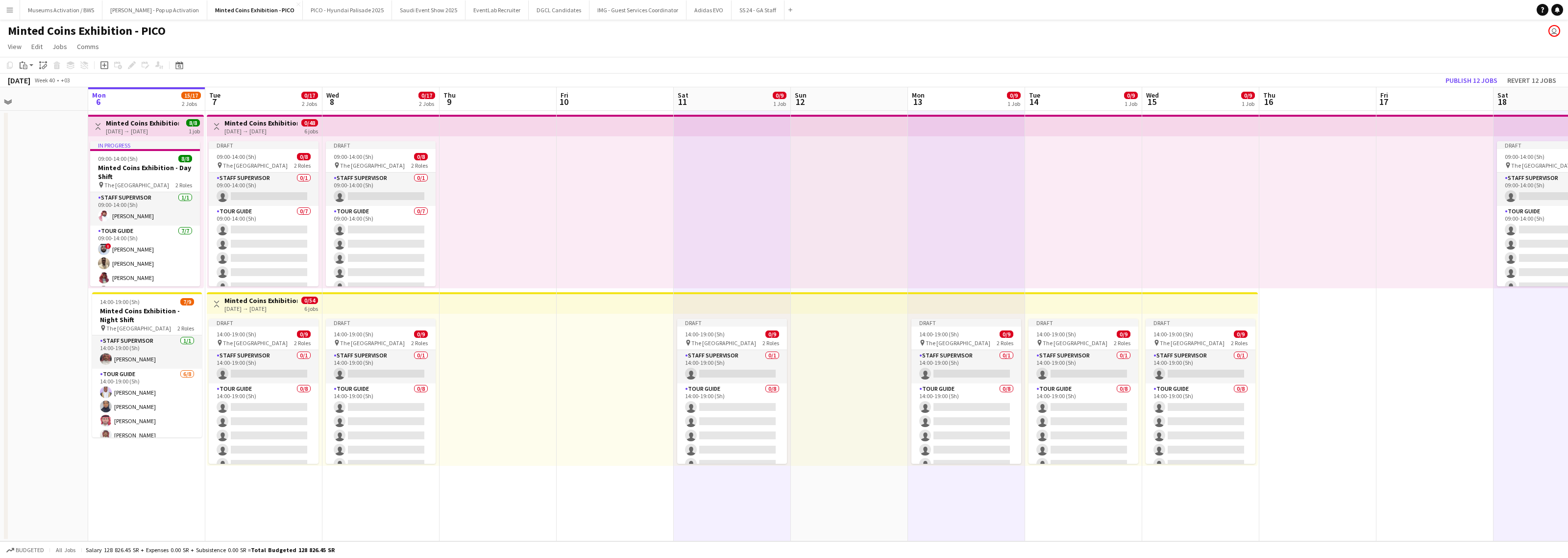
click at [836, 164] on div at bounding box center [1084, 212] width 117 height 152
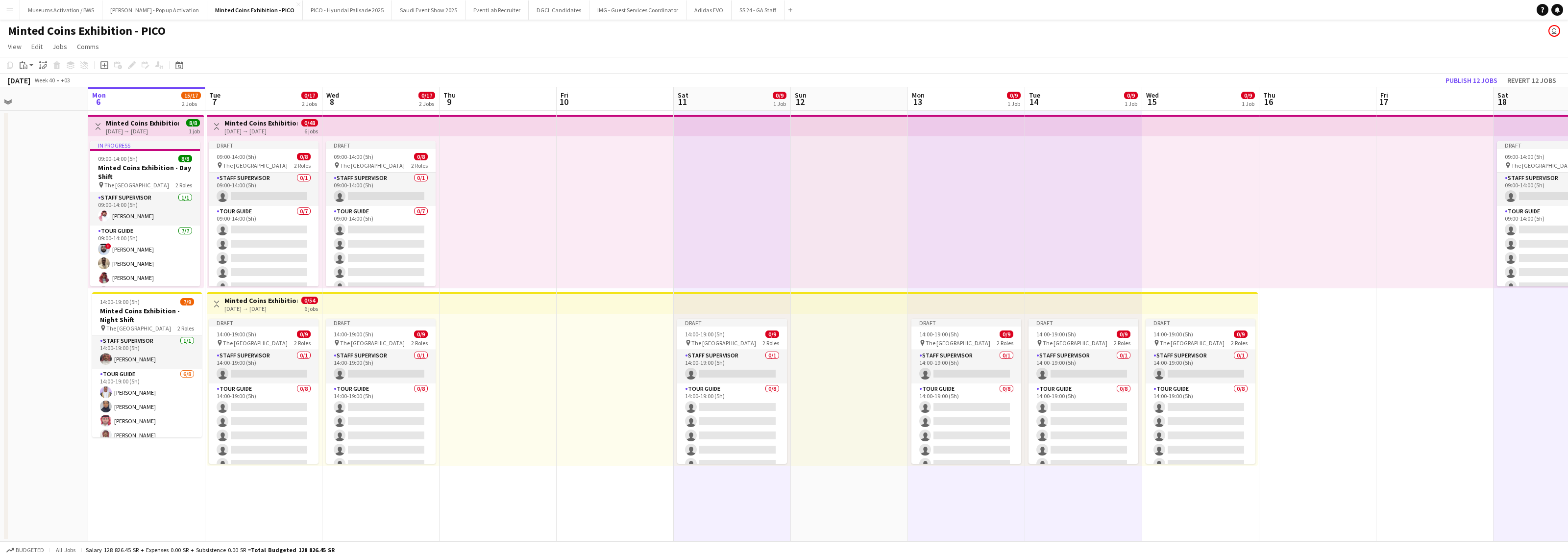
click at [836, 165] on div at bounding box center [1201, 212] width 117 height 152
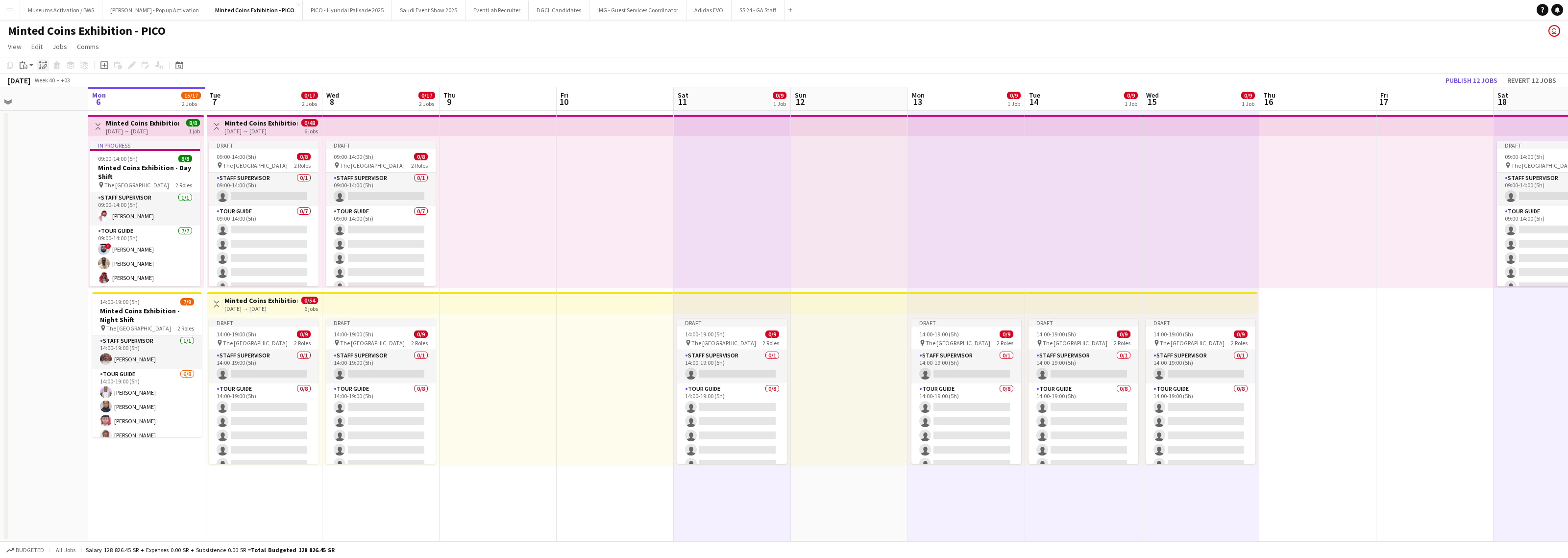
click at [42, 66] on icon "Paste linked Job" at bounding box center [43, 65] width 8 height 8
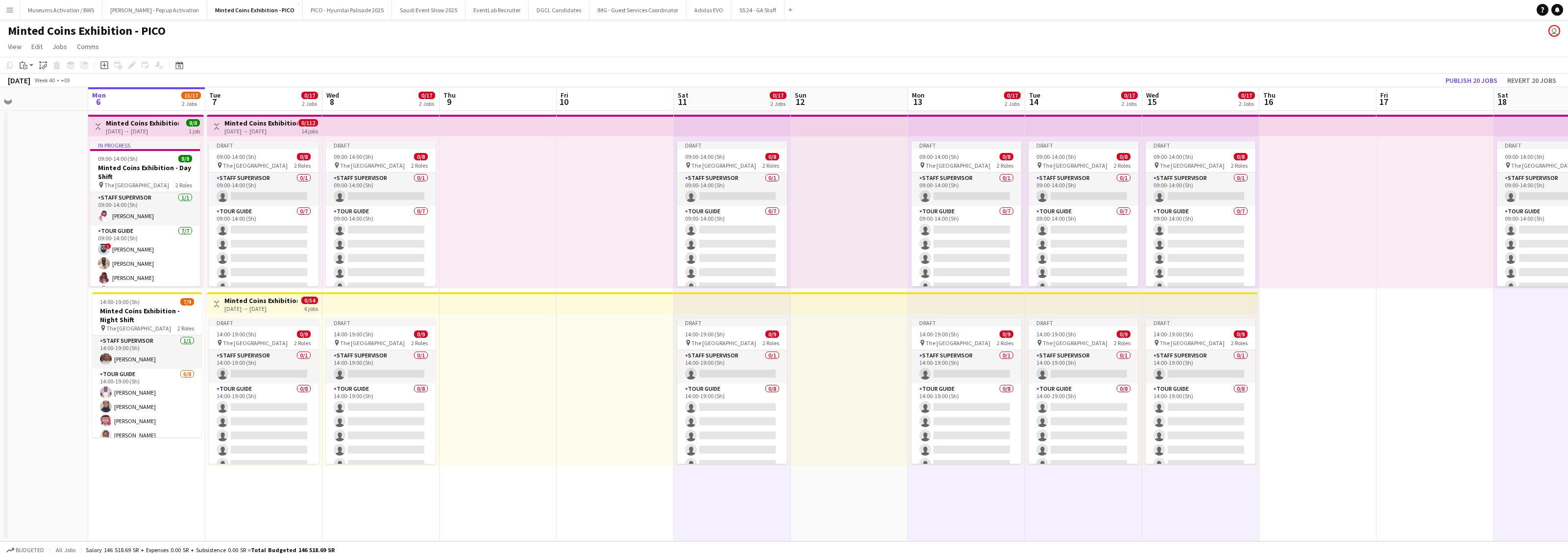
click at [628, 194] on div at bounding box center [616, 212] width 117 height 152
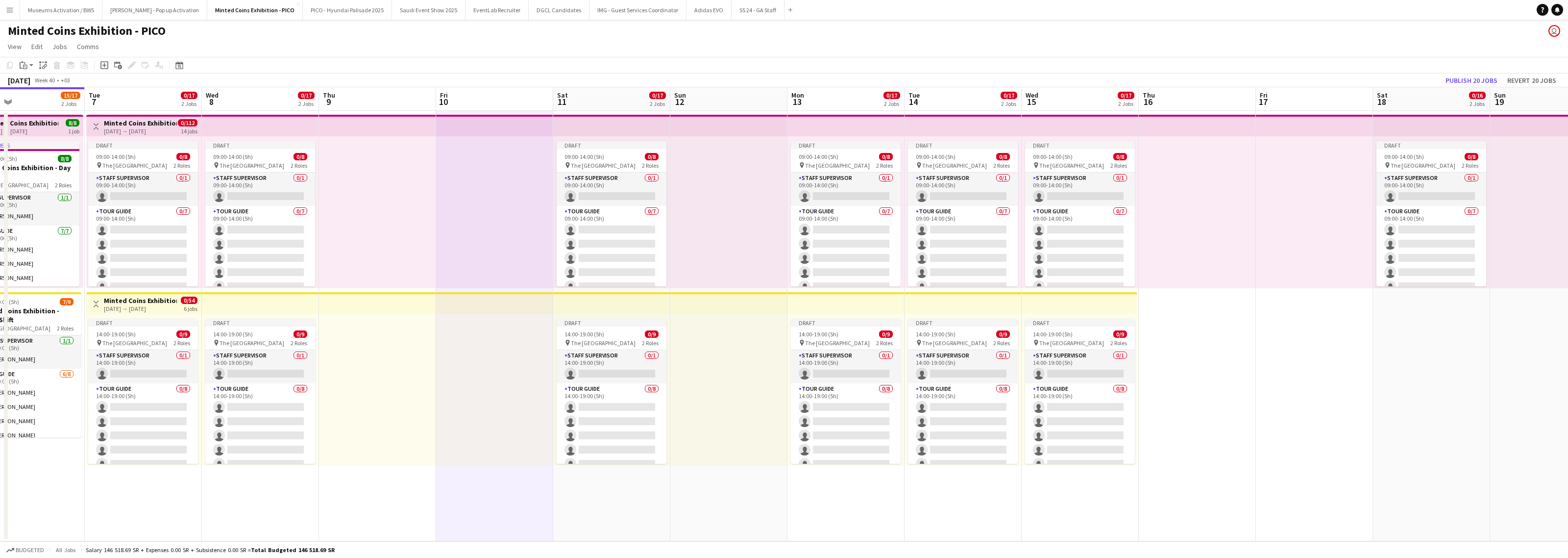
drag, startPoint x: 1008, startPoint y: 327, endPoint x: 732, endPoint y: 307, distance: 276.7
click at [741, 297] on app-calendar-viewport "Fri 3 Sat 4 14/16 2 Jobs Sun 5 Mon 6 15/17 2 Jobs Tue 7 0/17 2 Jobs Wed 8 0/17 …" at bounding box center [784, 315] width 1568 height 454
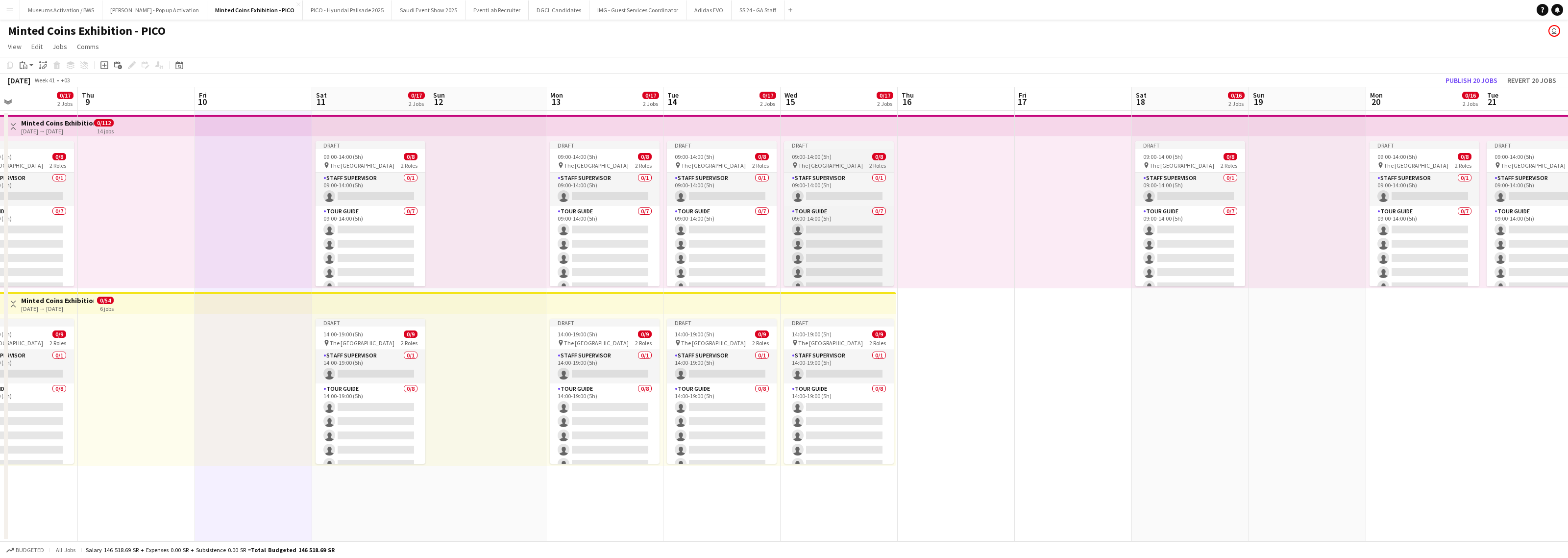
drag, startPoint x: 960, startPoint y: 312, endPoint x: 642, endPoint y: 261, distance: 322.1
click at [715, 261] on app-calendar-viewport "Sun 5 Mon 6 15/17 2 Jobs Tue 7 0/17 2 Jobs Wed 8 0/17 2 Jobs Thu 9 Fri 10 Sat 1…" at bounding box center [784, 315] width 1568 height 454
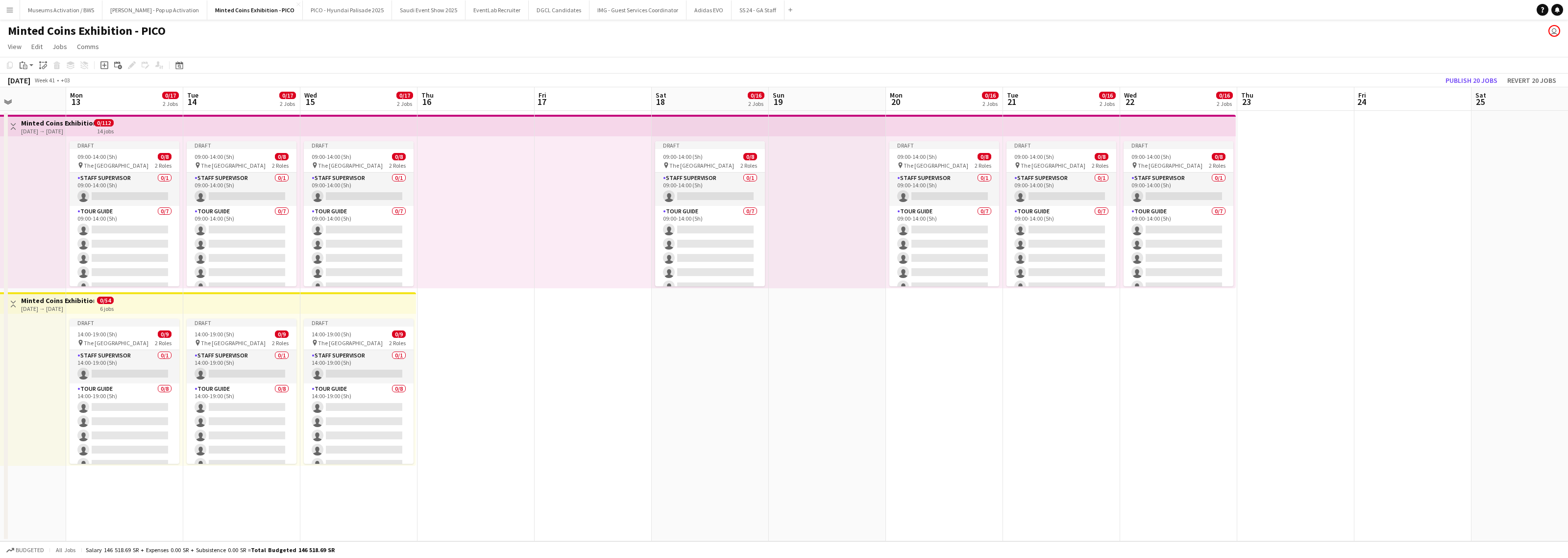
drag, startPoint x: 713, startPoint y: 255, endPoint x: 681, endPoint y: 255, distance: 32.0
click at [696, 255] on app-calendar-viewport "Thu 9 Fri 10 Sat 11 0/17 2 Jobs Sun 12 Mon 13 0/17 2 Jobs Tue 14 0/17 2 Jobs We…" at bounding box center [784, 315] width 1568 height 454
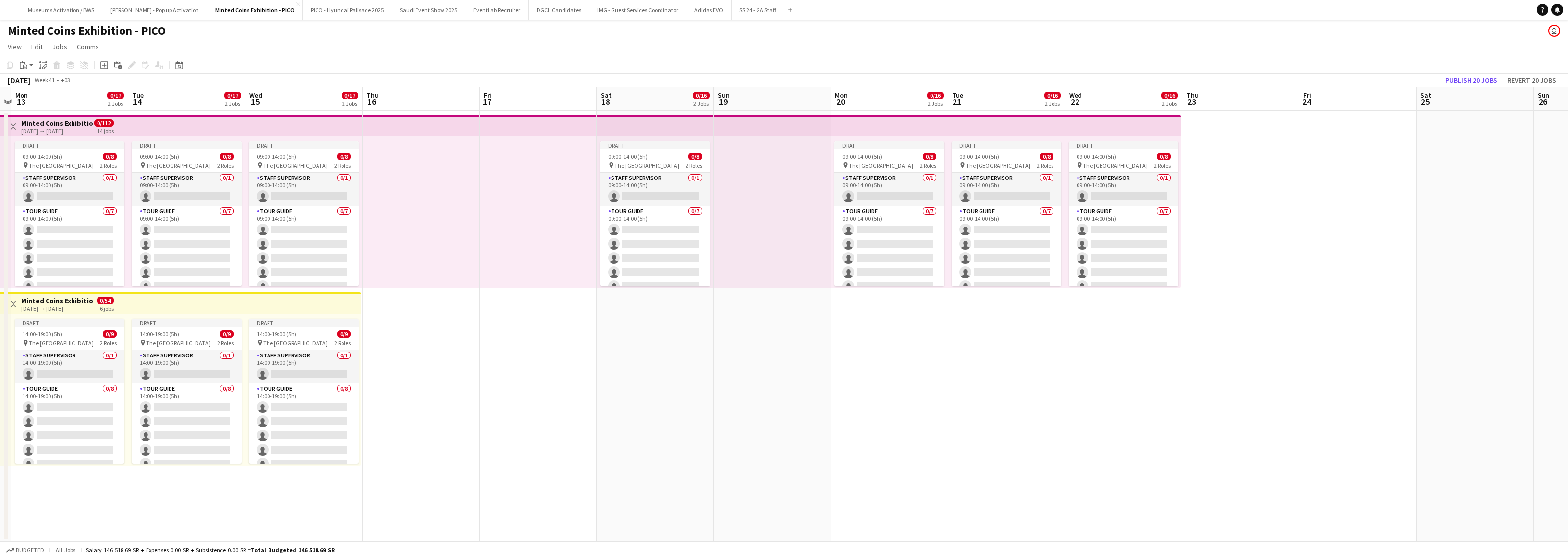
click at [543, 265] on app-calendar-viewport "Thu 9 Fri 10 Sat 11 0/17 2 Jobs Sun 12 Mon 13 0/17 2 Jobs Tue 14 0/17 2 Jobs We…" at bounding box center [784, 315] width 1568 height 454
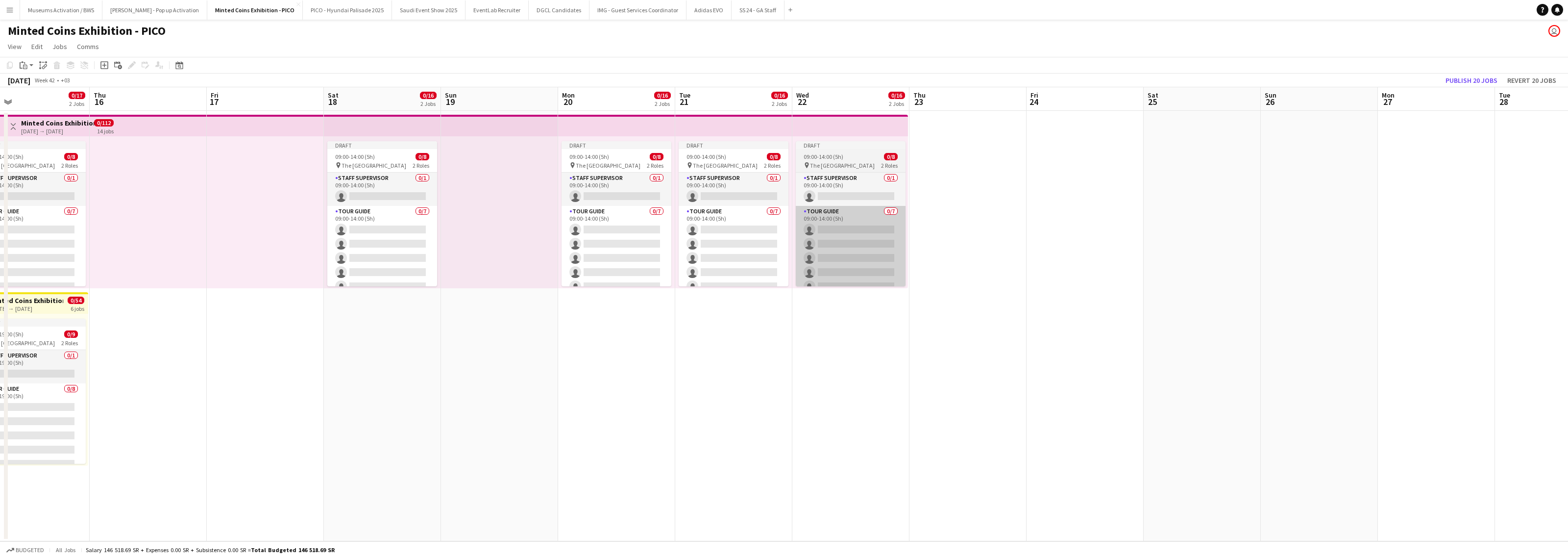
click at [680, 260] on app-calendar-viewport "Sun 12 Mon 13 0/17 2 Jobs Tue 14 0/17 2 Jobs Wed 15 0/17 2 Jobs Thu 16 Fri 17 S…" at bounding box center [784, 315] width 1568 height 454
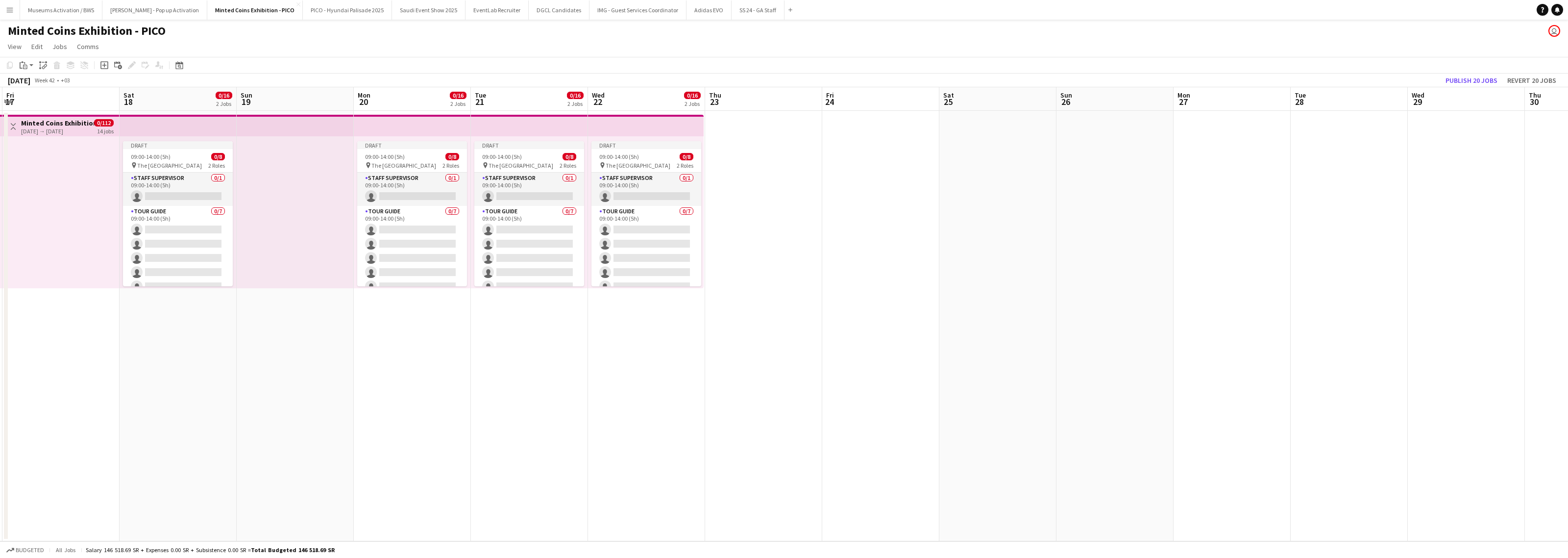
drag, startPoint x: 799, startPoint y: 239, endPoint x: 611, endPoint y: 258, distance: 189.0
click at [626, 257] on app-calendar-viewport "Tue 14 0/17 2 Jobs Wed 15 0/17 2 Jobs Thu 16 Fri 17 Sat 18 0/16 2 Jobs Sun 19 M…" at bounding box center [784, 315] width 1568 height 454
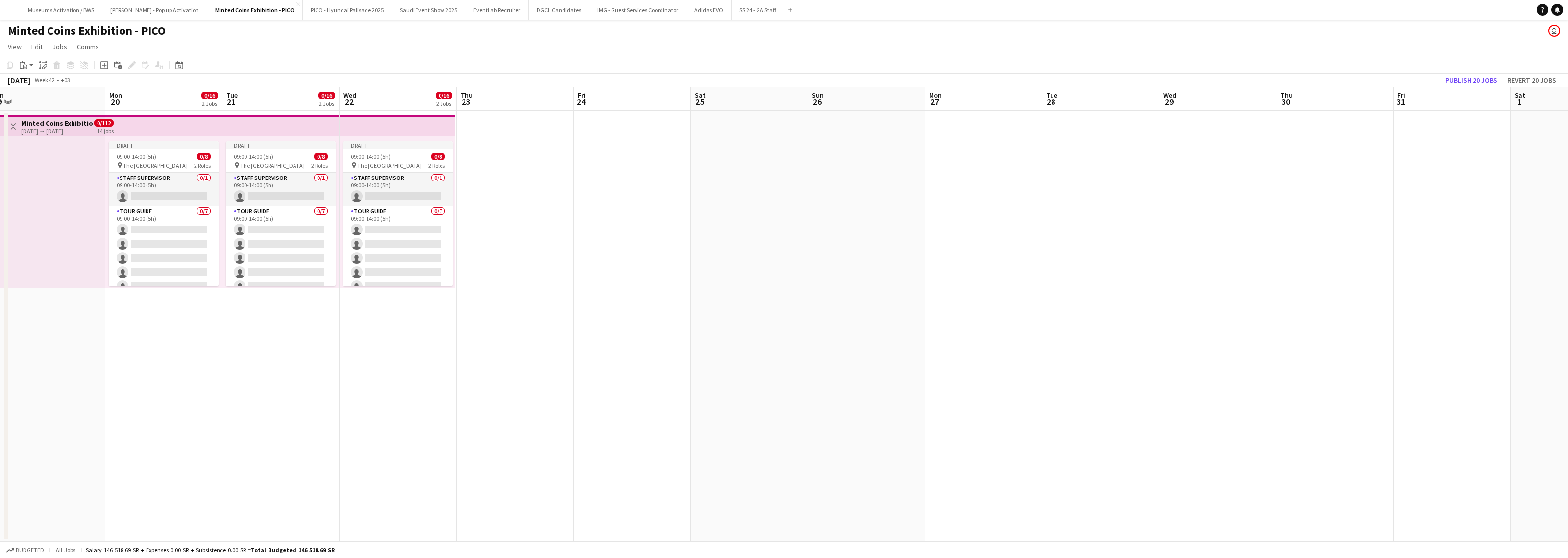
click at [727, 211] on app-date-cell at bounding box center [749, 326] width 117 height 430
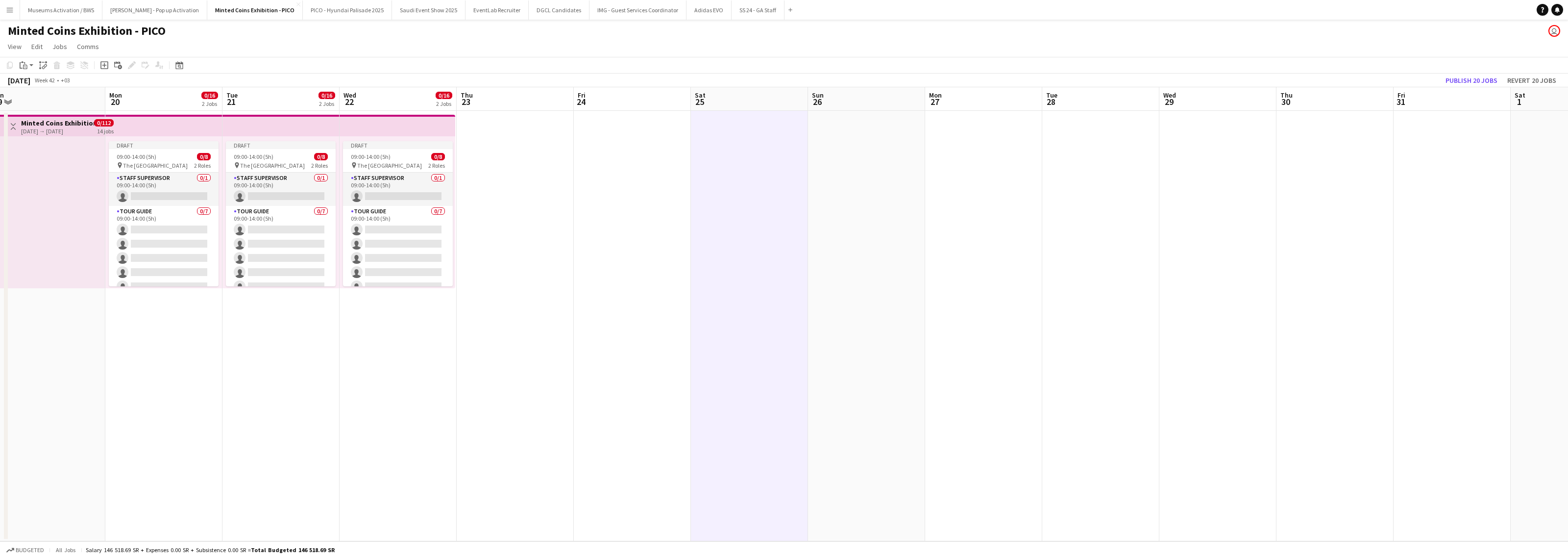
click at [836, 207] on app-date-cell at bounding box center [984, 326] width 117 height 430
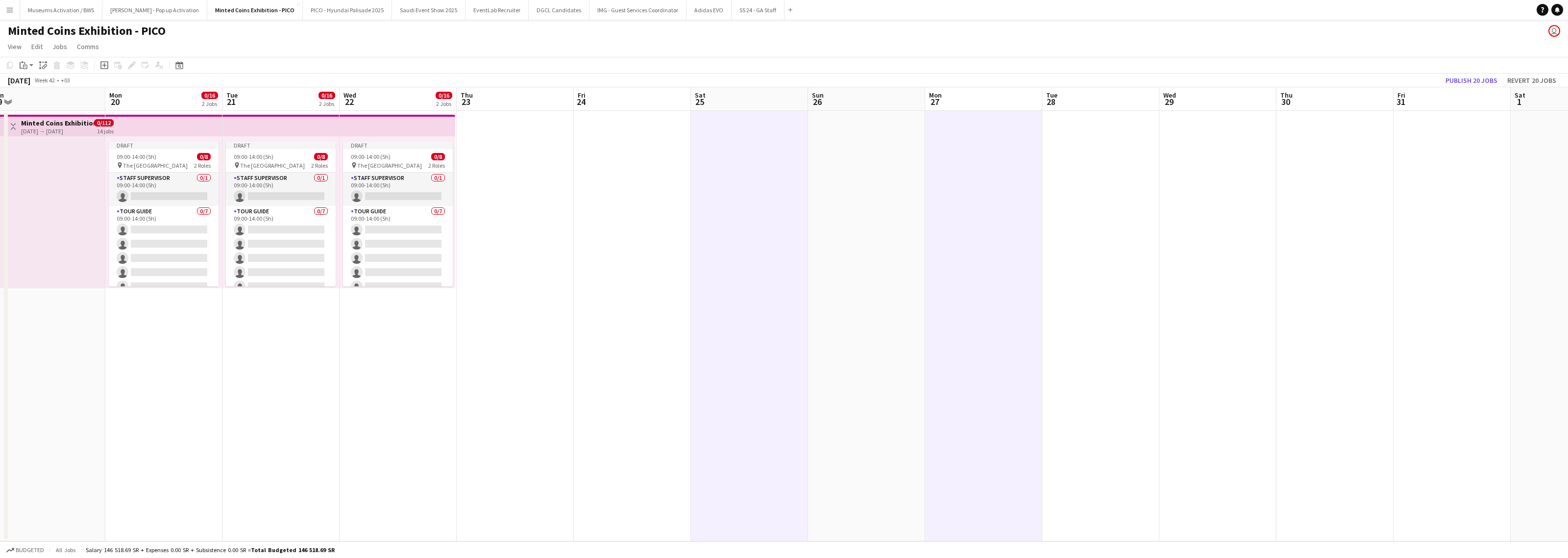
click at [836, 202] on app-date-cell at bounding box center [1101, 326] width 117 height 430
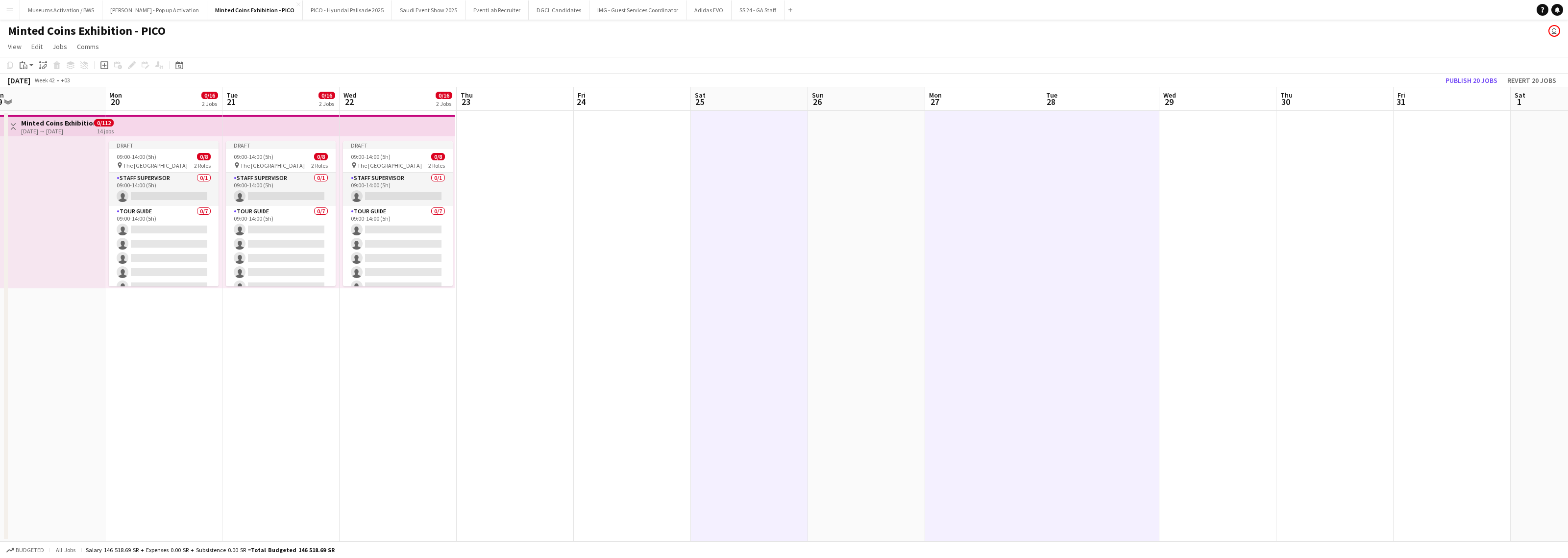
click at [836, 190] on app-date-cell at bounding box center [1217, 326] width 117 height 430
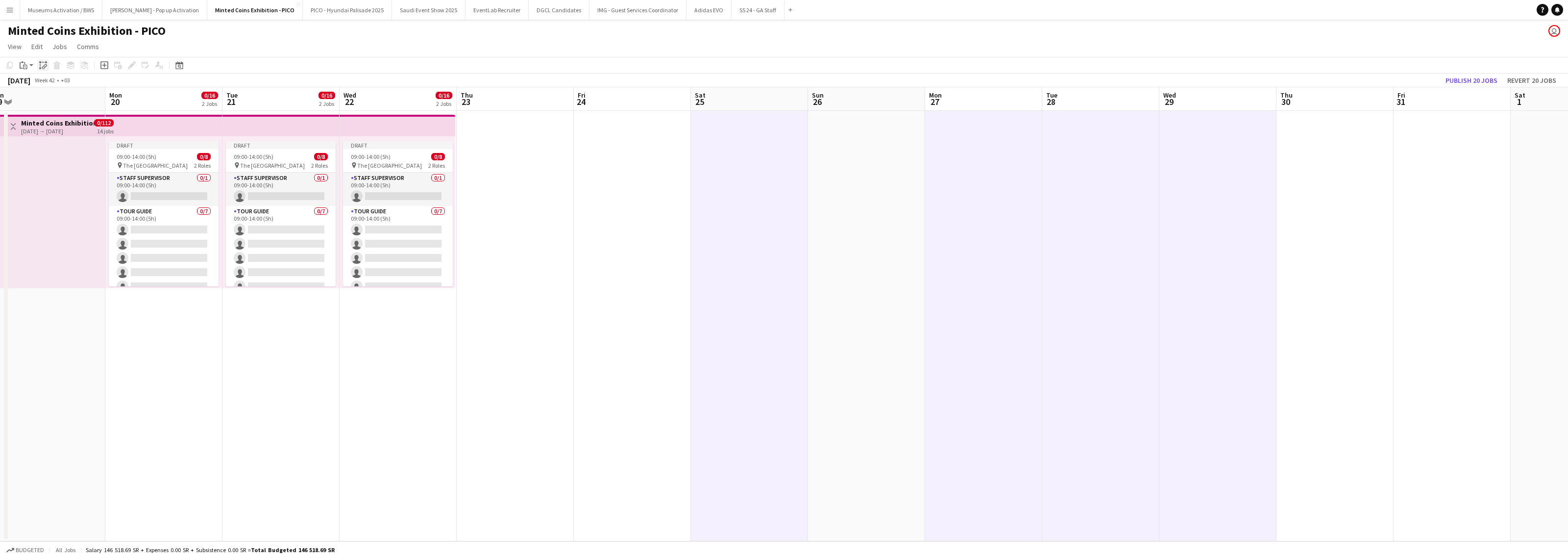
click at [42, 66] on icon "Paste linked Job" at bounding box center [43, 65] width 8 height 8
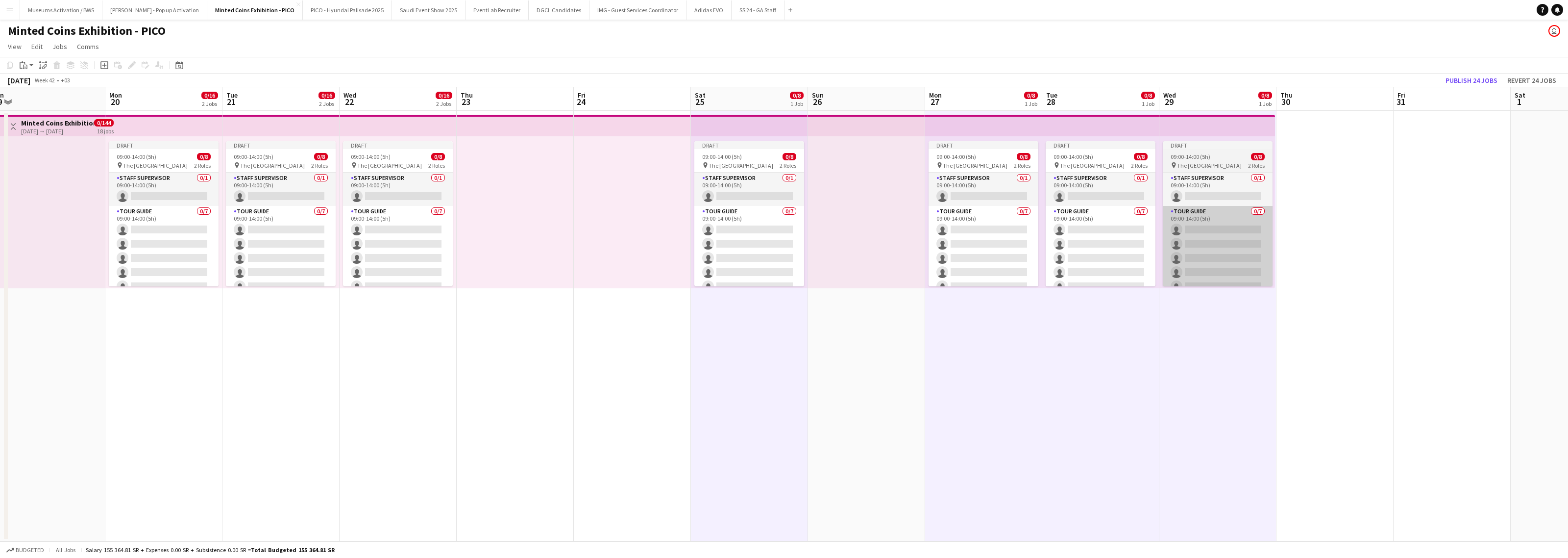
drag, startPoint x: 1330, startPoint y: 206, endPoint x: 900, endPoint y: 206, distance: 430.0
click at [836, 208] on app-calendar-viewport "Thu 16 Fri 17 Sat 18 0/16 2 Jobs Sun 19 Mon 20 0/16 2 Jobs Tue 21 0/16 2 Jobs W…" at bounding box center [784, 315] width 1568 height 454
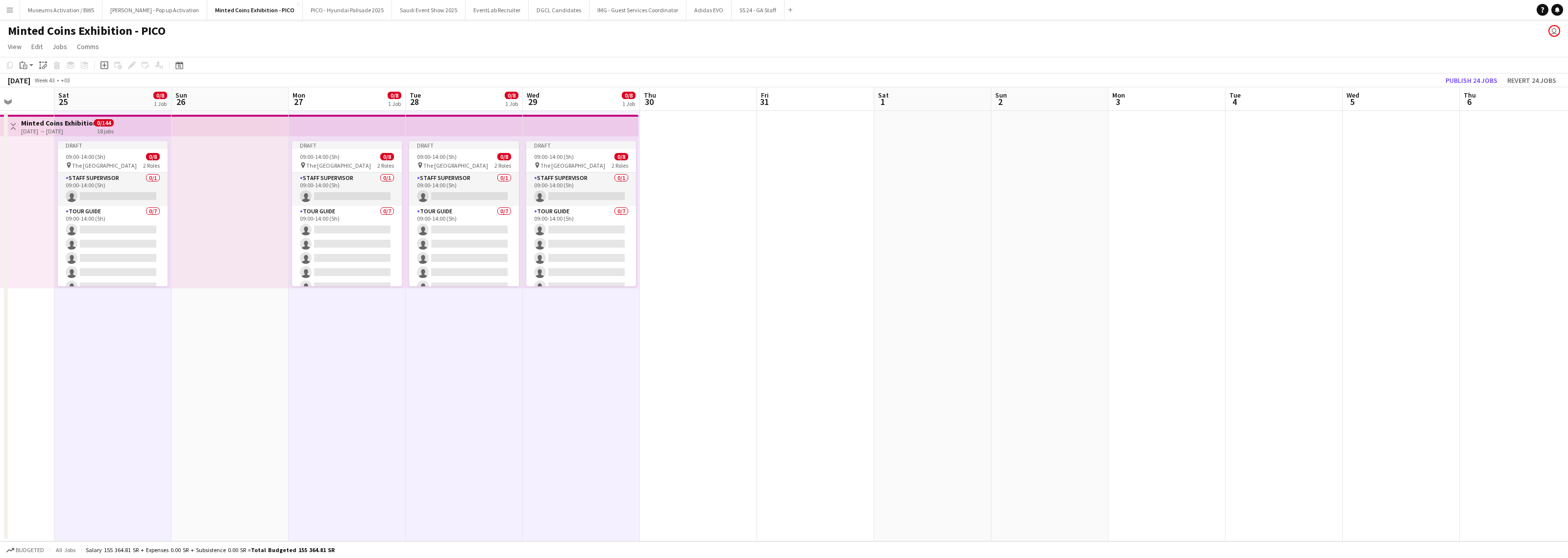
drag, startPoint x: 1064, startPoint y: 192, endPoint x: 837, endPoint y: 188, distance: 227.0
click at [836, 197] on app-calendar-viewport "Tue 21 0/16 2 Jobs Wed 22 0/16 2 Jobs Thu 23 Fri 24 Sat 25 0/8 1 Job Sun 26 Mon…" at bounding box center [784, 315] width 1568 height 454
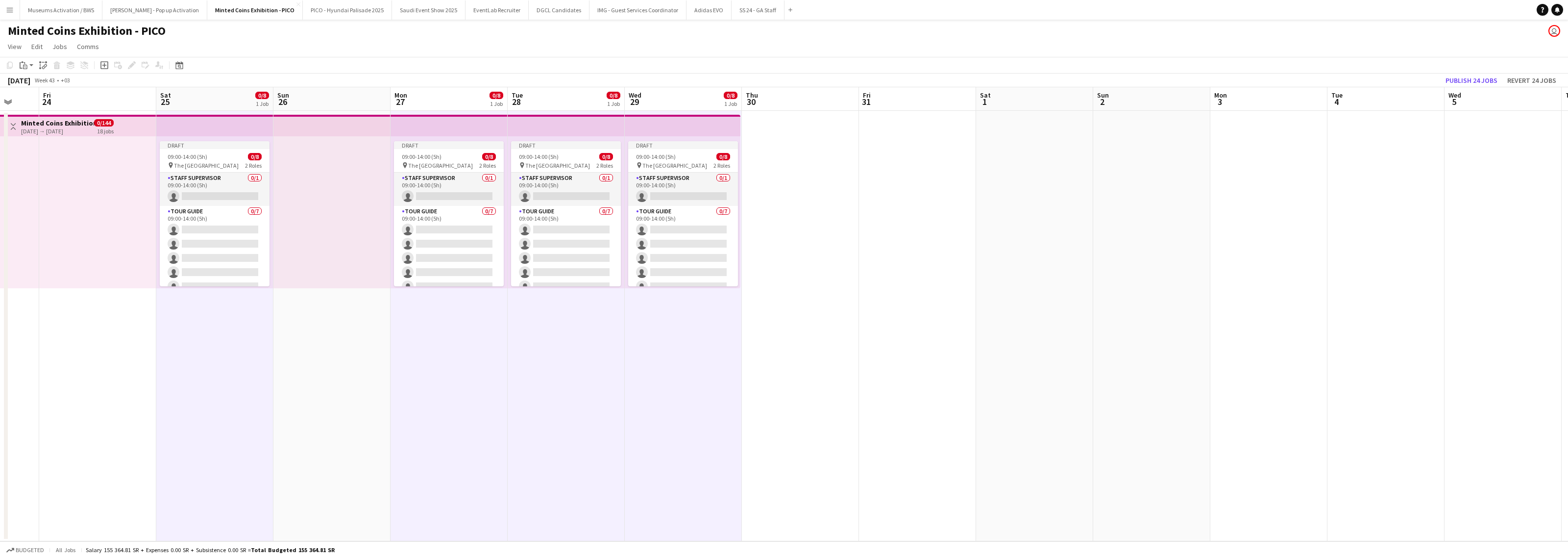
click at [806, 195] on app-calendar-viewport "Tue 21 0/16 2 Jobs Wed 22 0/16 2 Jobs Thu 23 Fri 24 Sat 25 0/8 1 Job Sun 26 Mon…" at bounding box center [784, 315] width 1568 height 454
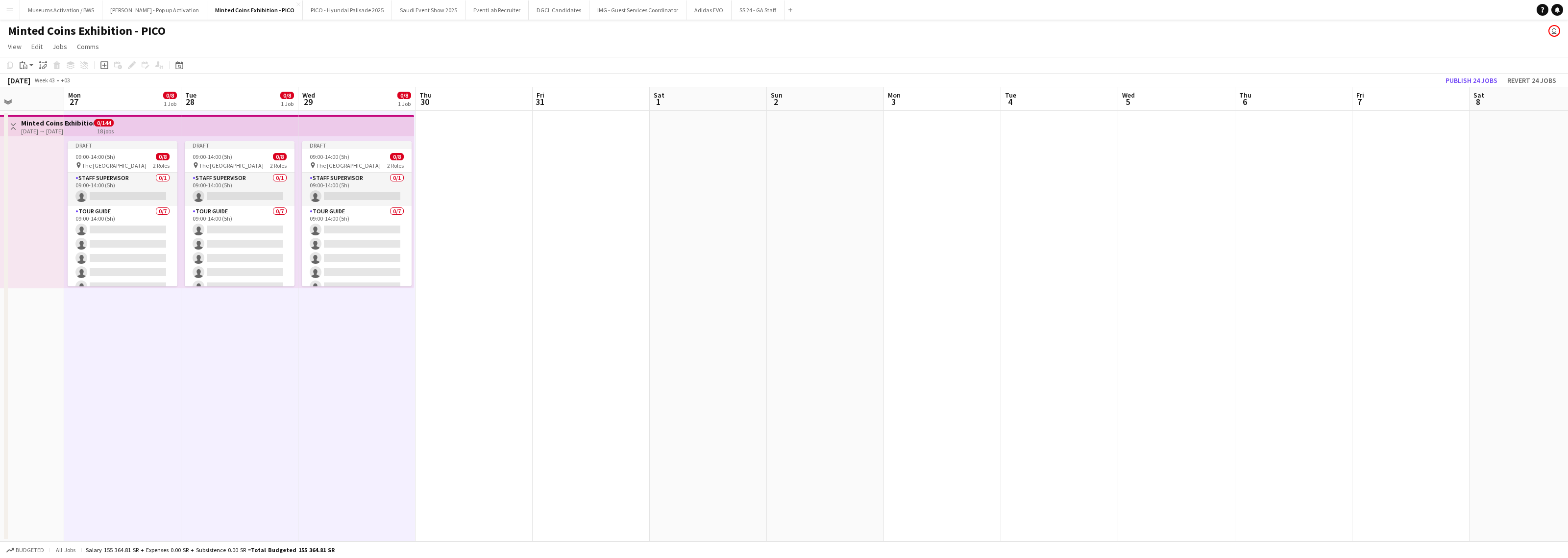
click at [672, 186] on app-date-cell at bounding box center [708, 326] width 117 height 430
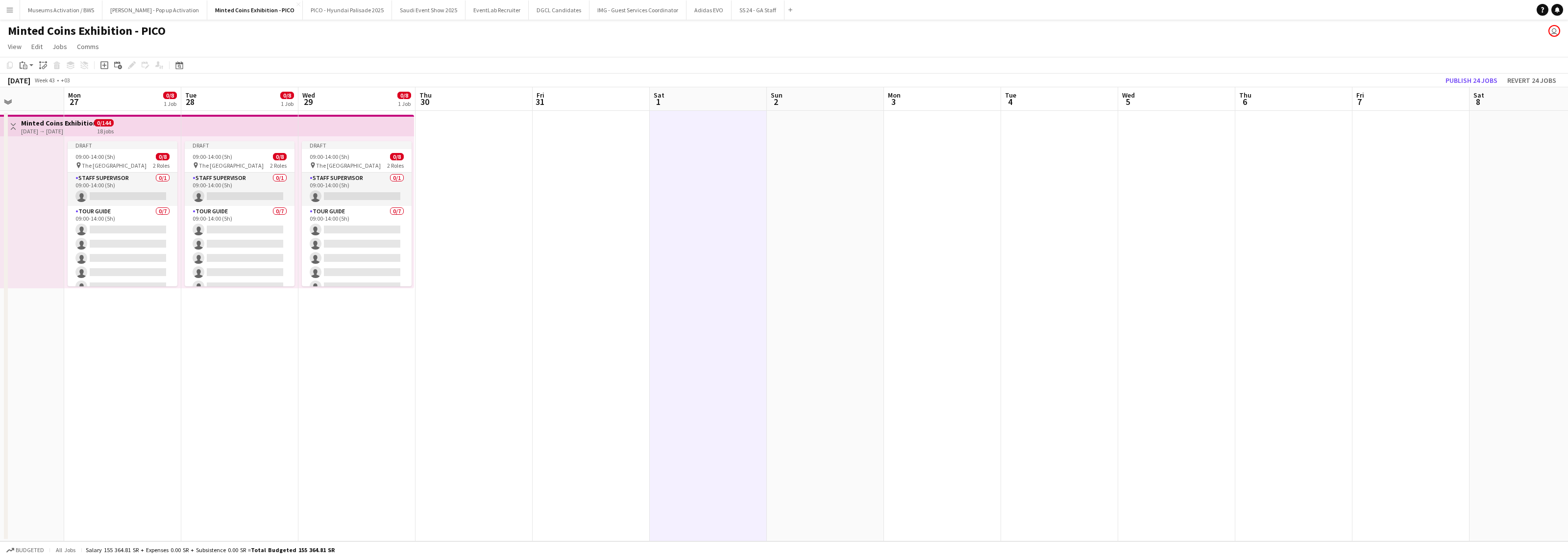
click at [836, 190] on app-date-cell at bounding box center [943, 326] width 117 height 430
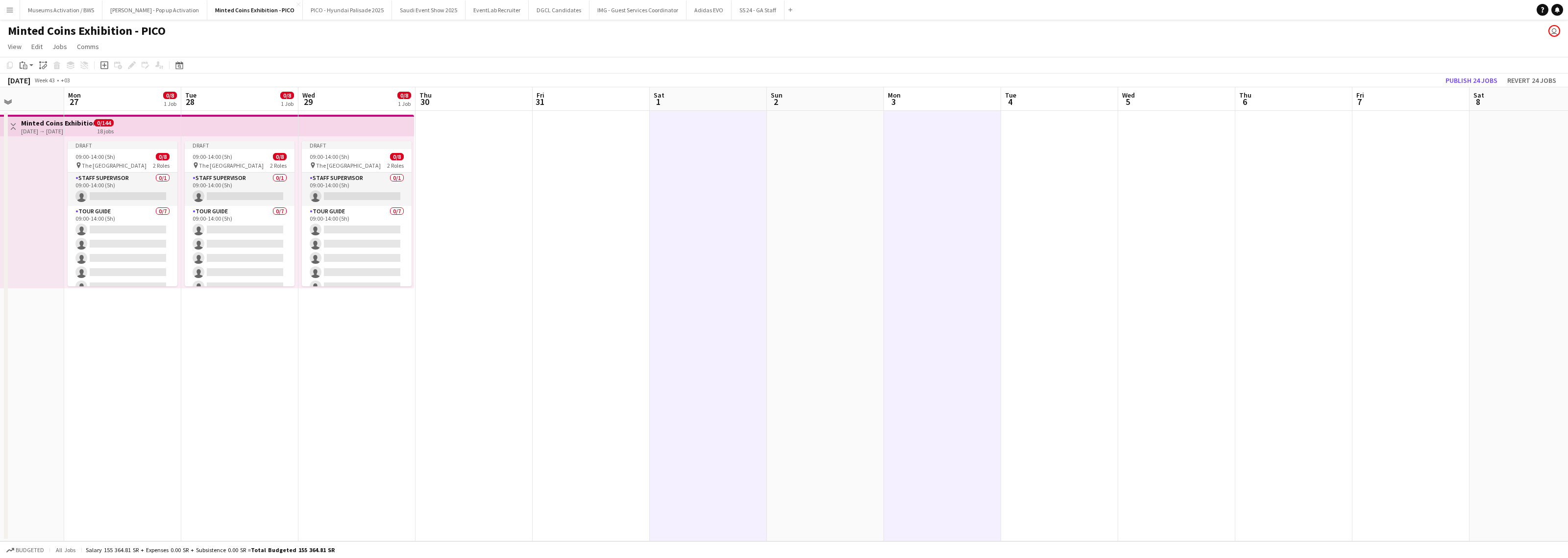
click at [836, 190] on app-date-cell at bounding box center [1060, 326] width 117 height 430
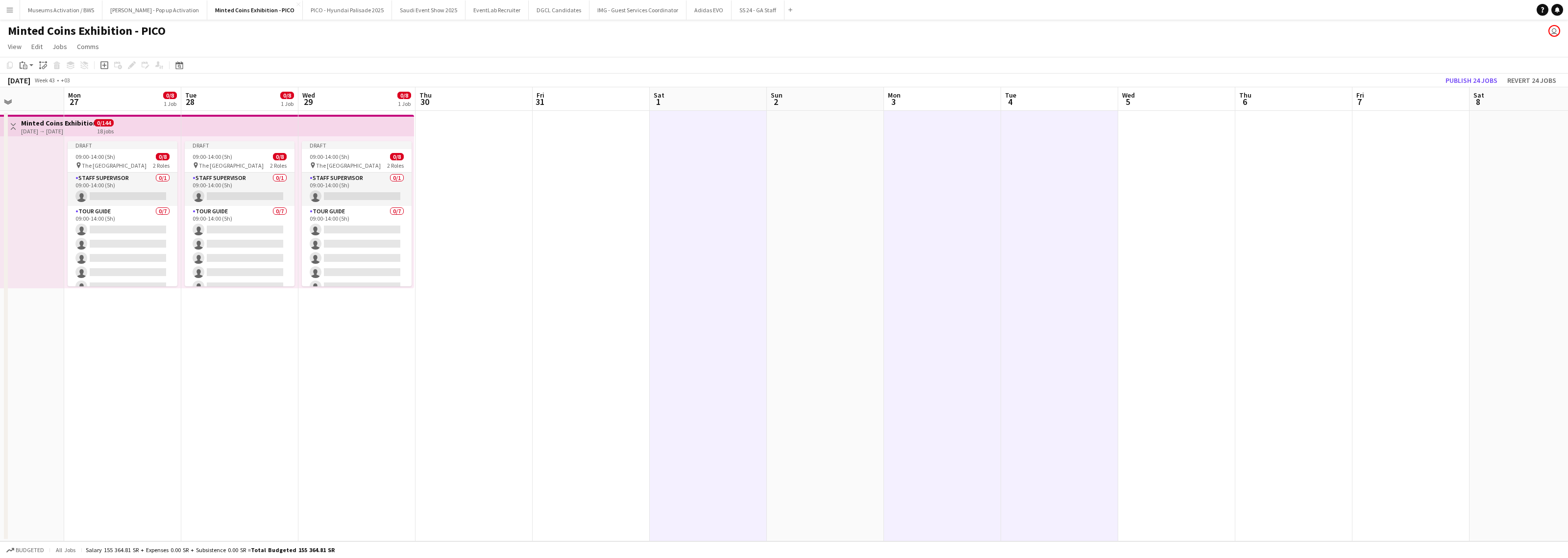
click at [836, 185] on app-date-cell at bounding box center [1176, 326] width 117 height 430
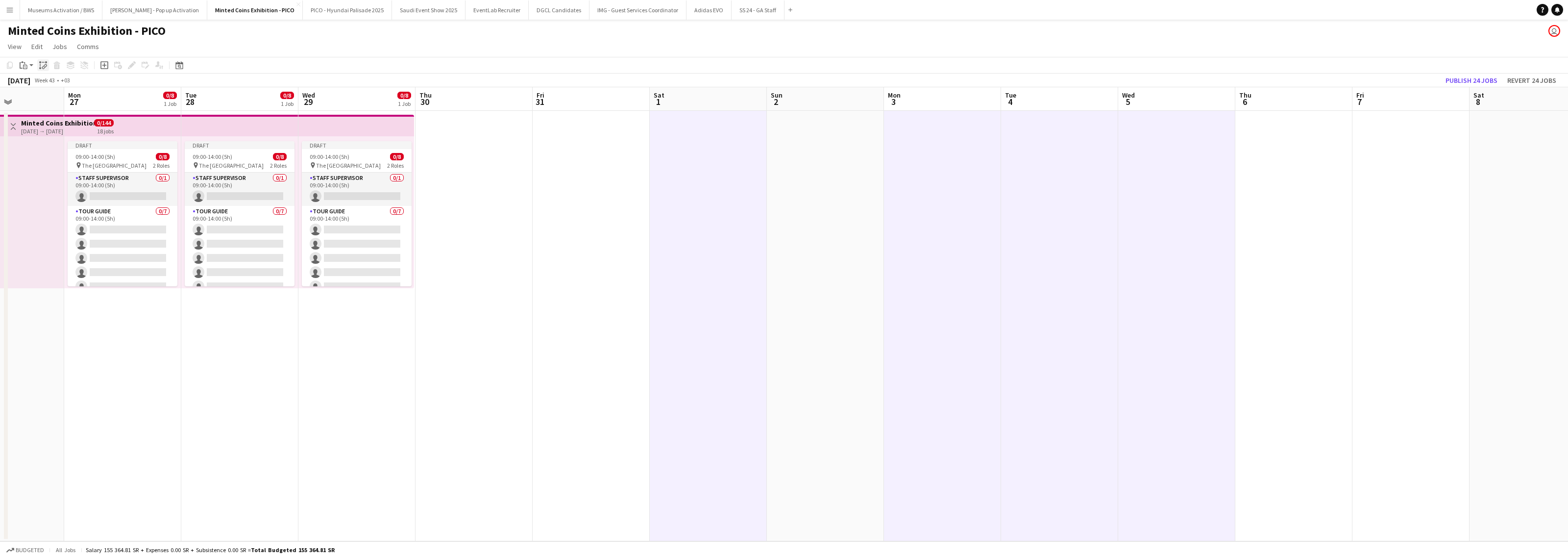
click at [40, 66] on icon "Paste linked Job" at bounding box center [43, 65] width 8 height 8
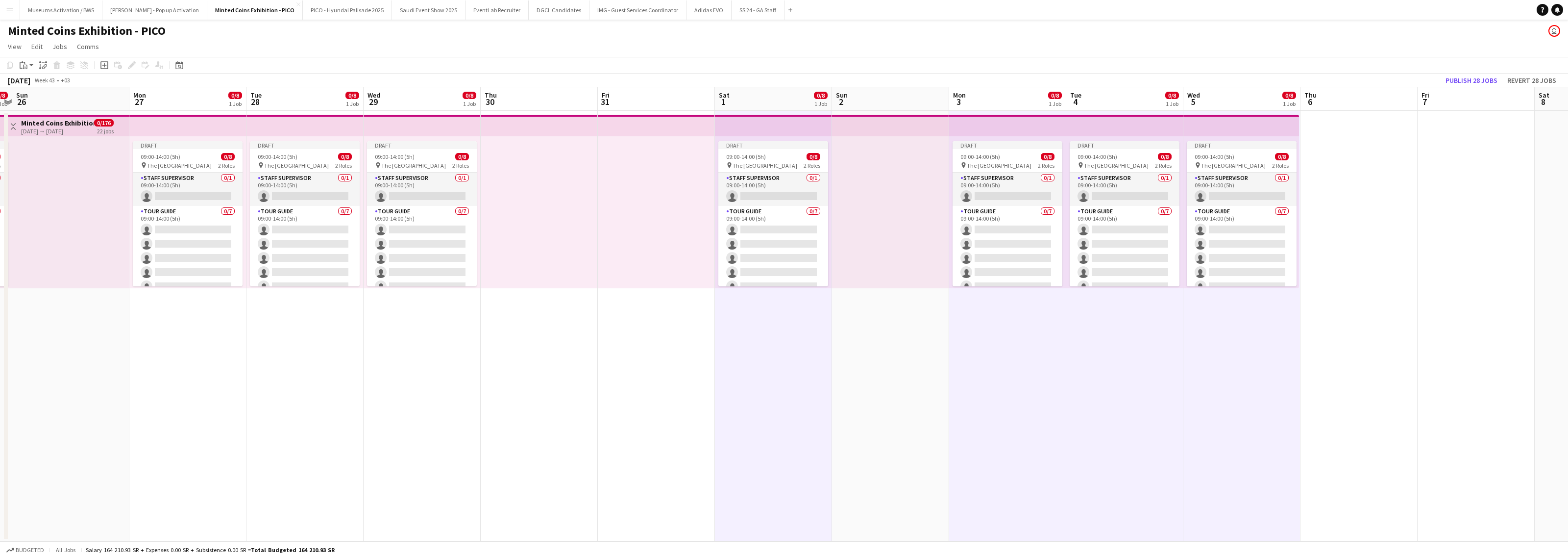
drag, startPoint x: 1459, startPoint y: 200, endPoint x: 1054, endPoint y: 215, distance: 405.3
click at [836, 215] on app-calendar-viewport "Thu 23 Fri 24 Sat 25 0/8 1 Job Sun 26 Mon 27 0/8 1 Job Tue 28 0/8 1 Job Wed 29 …" at bounding box center [784, 315] width 1568 height 454
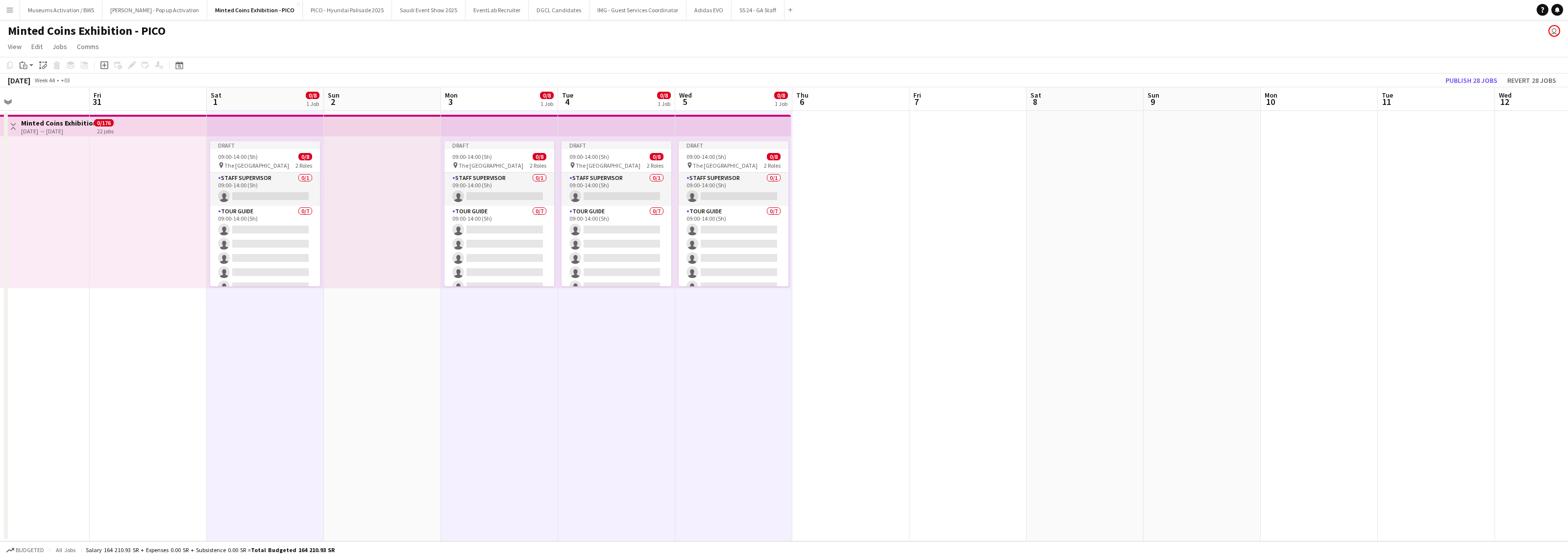
drag, startPoint x: 1251, startPoint y: 205, endPoint x: 831, endPoint y: 216, distance: 420.1
click at [836, 216] on app-calendar-viewport "Mon 27 0/8 1 Job Tue 28 0/8 1 Job Wed 29 0/8 1 Job Thu 30 Fri 31 Sat 1 0/8 1 Jo…" at bounding box center [784, 315] width 1568 height 454
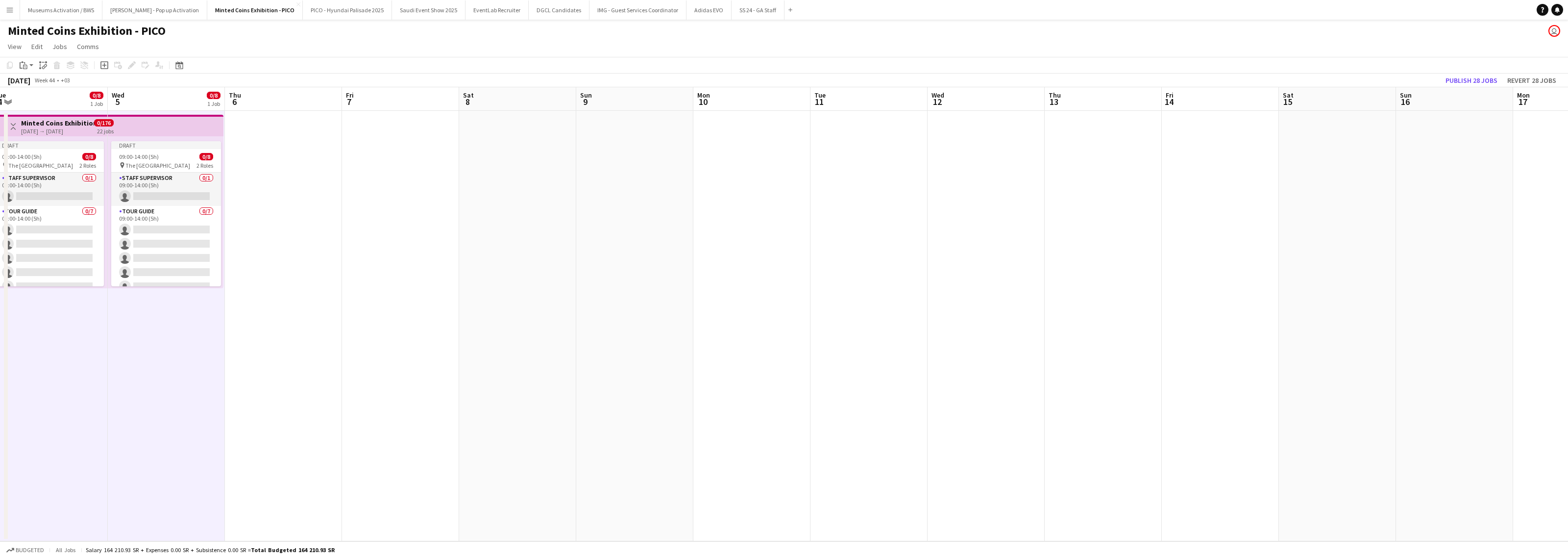
drag, startPoint x: 917, startPoint y: 213, endPoint x: 809, endPoint y: 214, distance: 108.0
click at [825, 214] on app-calendar-viewport "Sat 1 0/8 1 Job Sun 2 Mon 3 0/8 1 Job Tue 4 0/8 1 Job Wed 5 0/8 1 Job Thu 6 Fri…" at bounding box center [784, 315] width 1568 height 454
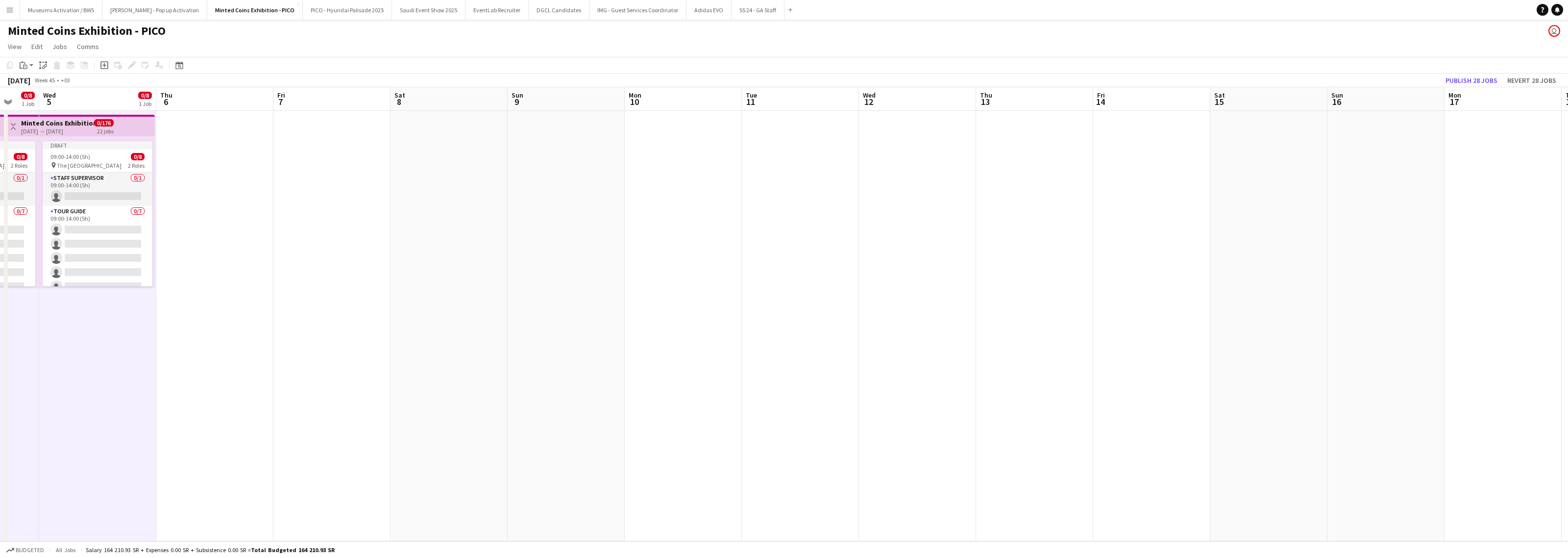
click at [467, 223] on app-date-cell at bounding box center [449, 326] width 117 height 430
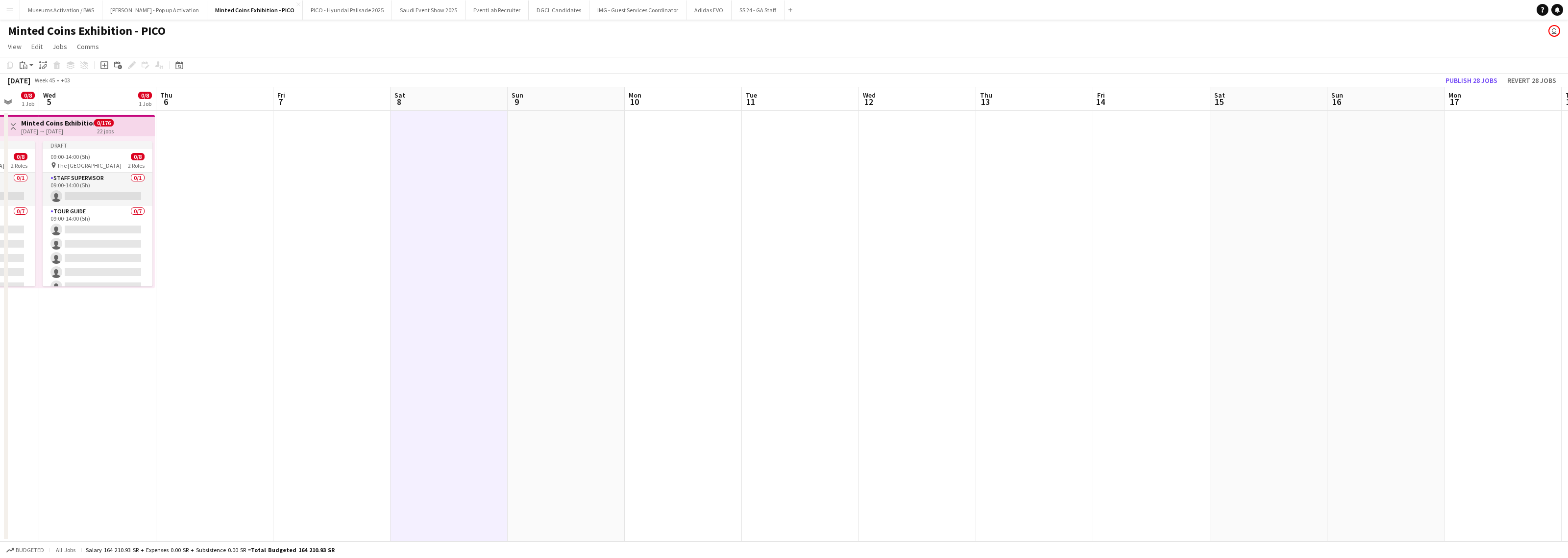
click at [681, 226] on app-date-cell at bounding box center [683, 326] width 117 height 430
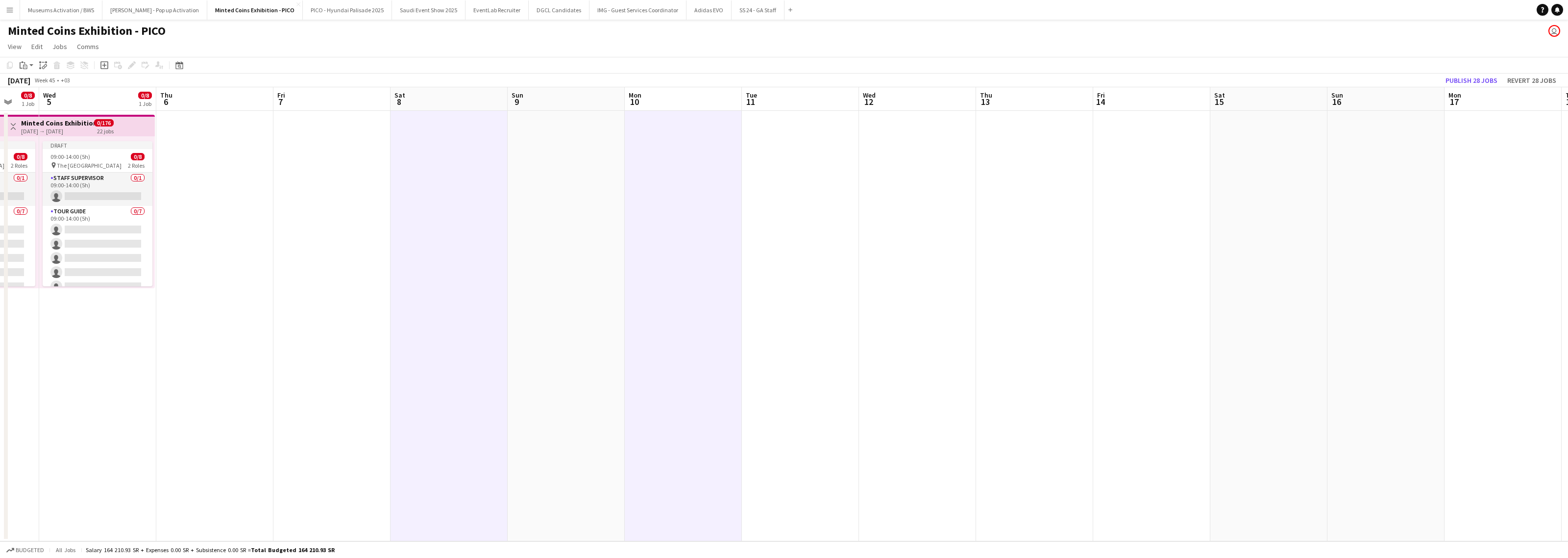
click at [790, 226] on app-date-cell at bounding box center [801, 326] width 117 height 430
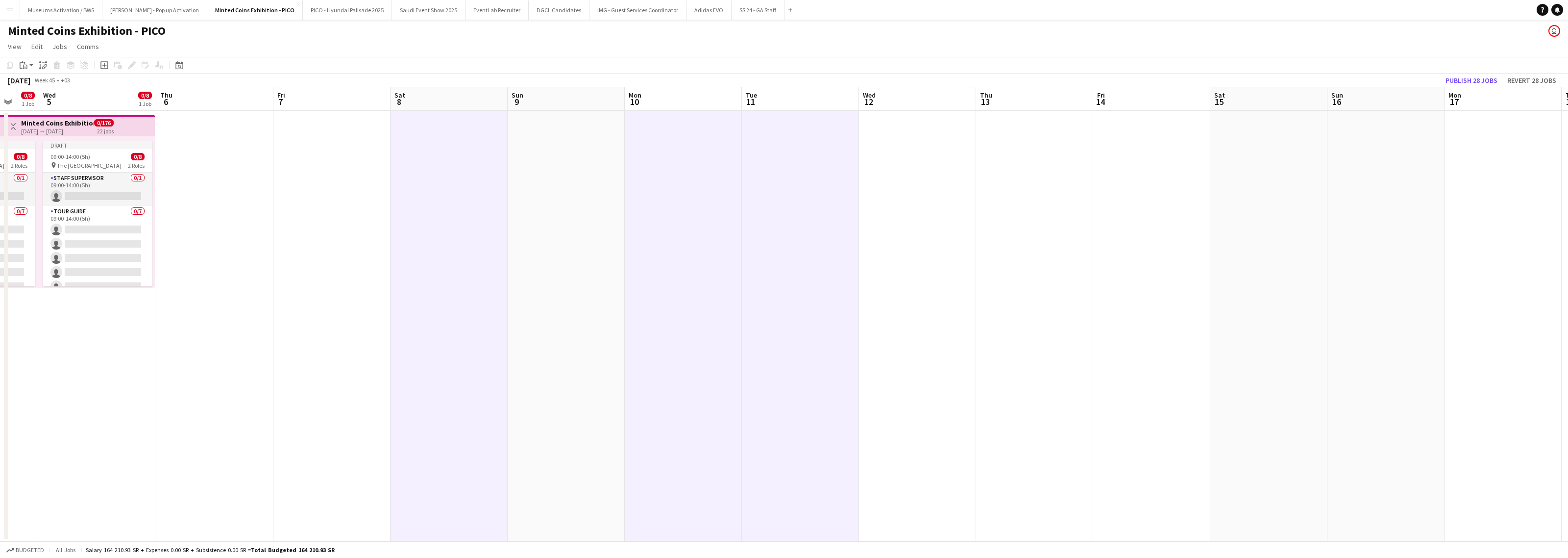
click at [836, 226] on app-date-cell at bounding box center [917, 326] width 117 height 430
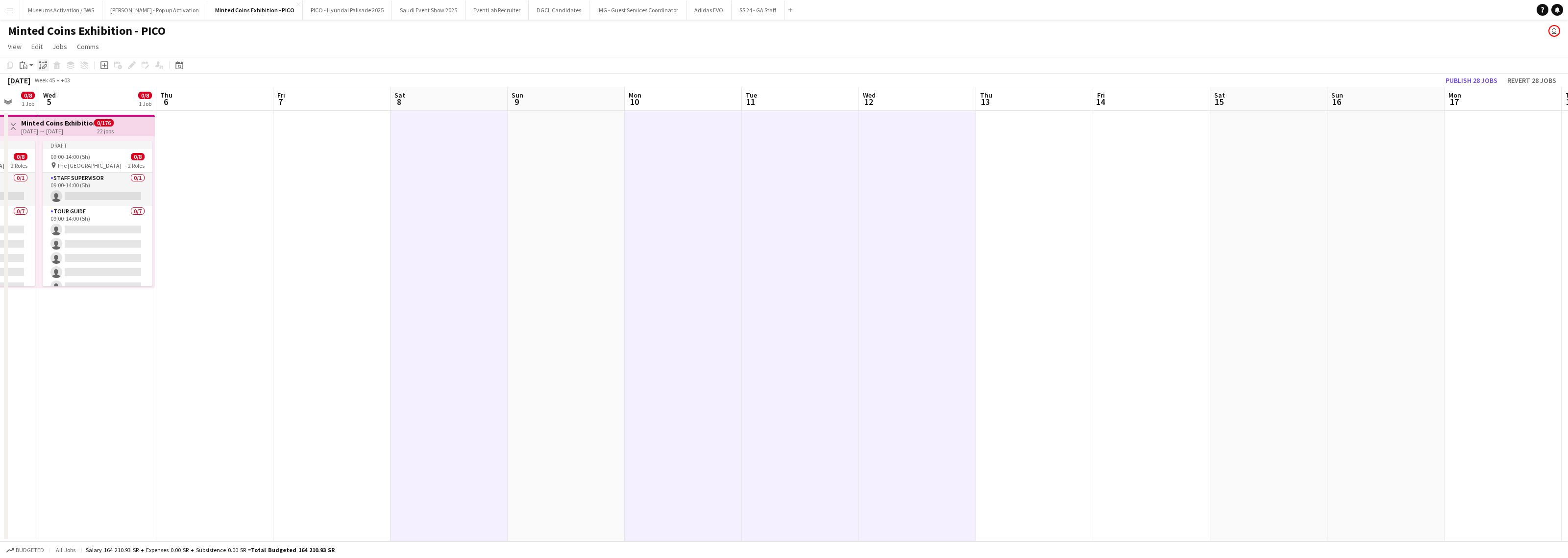
click at [46, 67] on icon "Paste linked Job" at bounding box center [43, 65] width 8 height 8
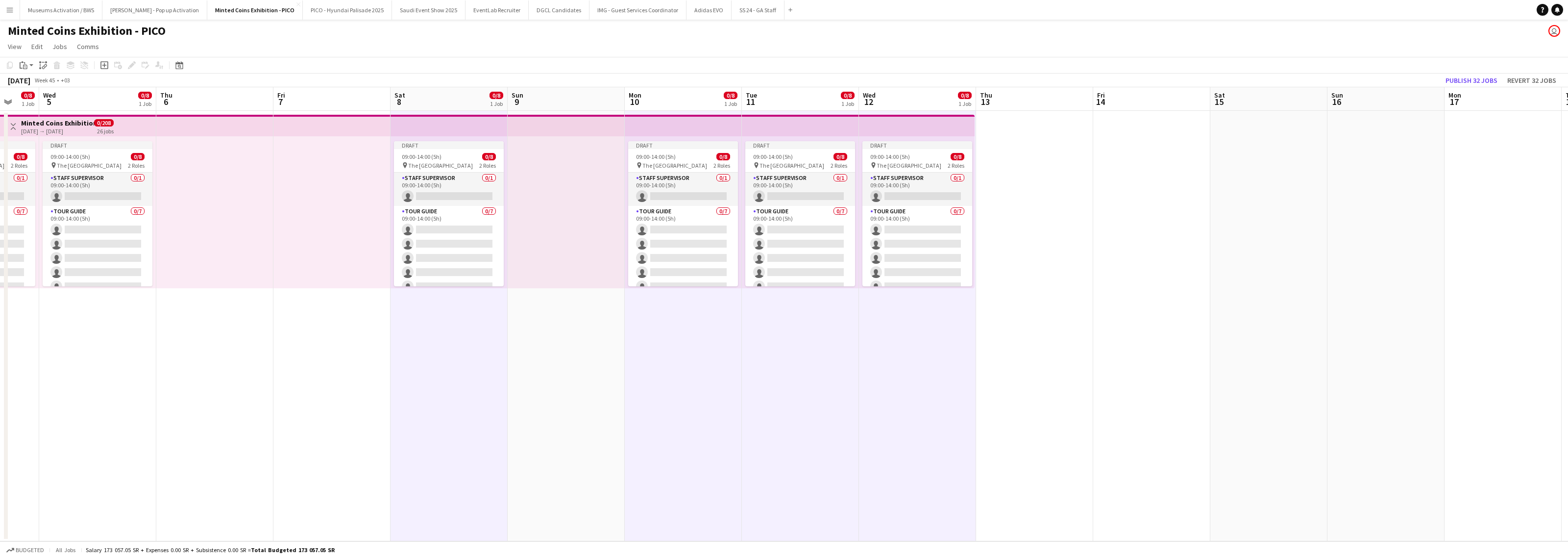
drag, startPoint x: 1113, startPoint y: 200, endPoint x: 829, endPoint y: 194, distance: 284.1
click at [834, 195] on app-calendar-viewport "Sat 1 0/8 1 Job Sun 2 Mon 3 0/8 1 Job Tue 4 0/8 1 Job Wed 5 0/8 1 Job Thu 6 Fri…" at bounding box center [784, 315] width 1568 height 454
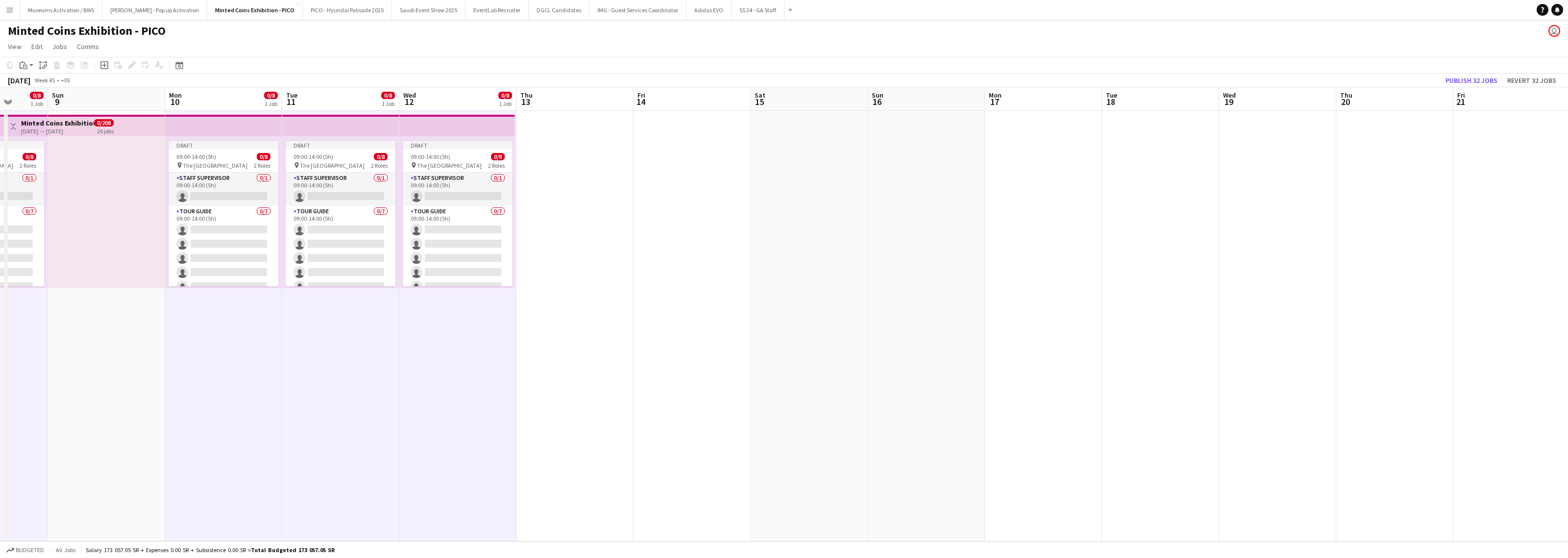
click at [822, 186] on app-calendar-viewport "Wed 5 0/8 1 Job Thu 6 Fri 7 Sat 8 0/8 1 Job Sun 9 Mon 10 0/8 1 Job Tue 11 0/8 1…" at bounding box center [784, 315] width 1568 height 454
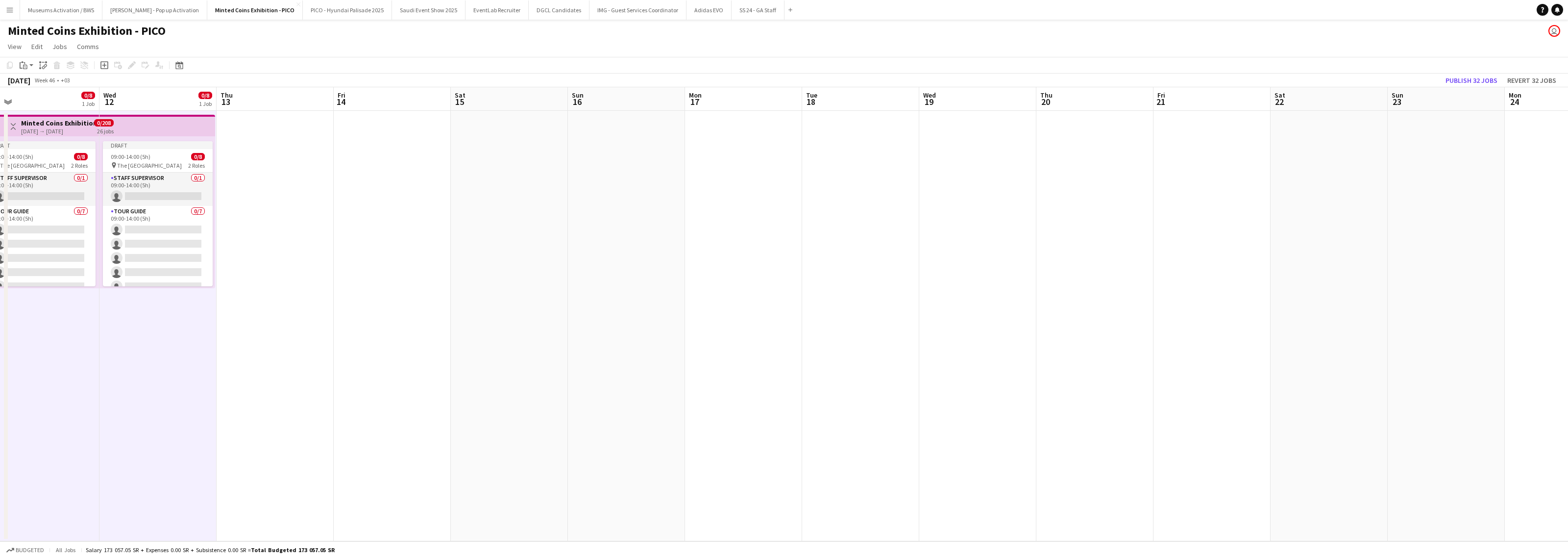
click at [481, 188] on app-date-cell at bounding box center [509, 326] width 117 height 430
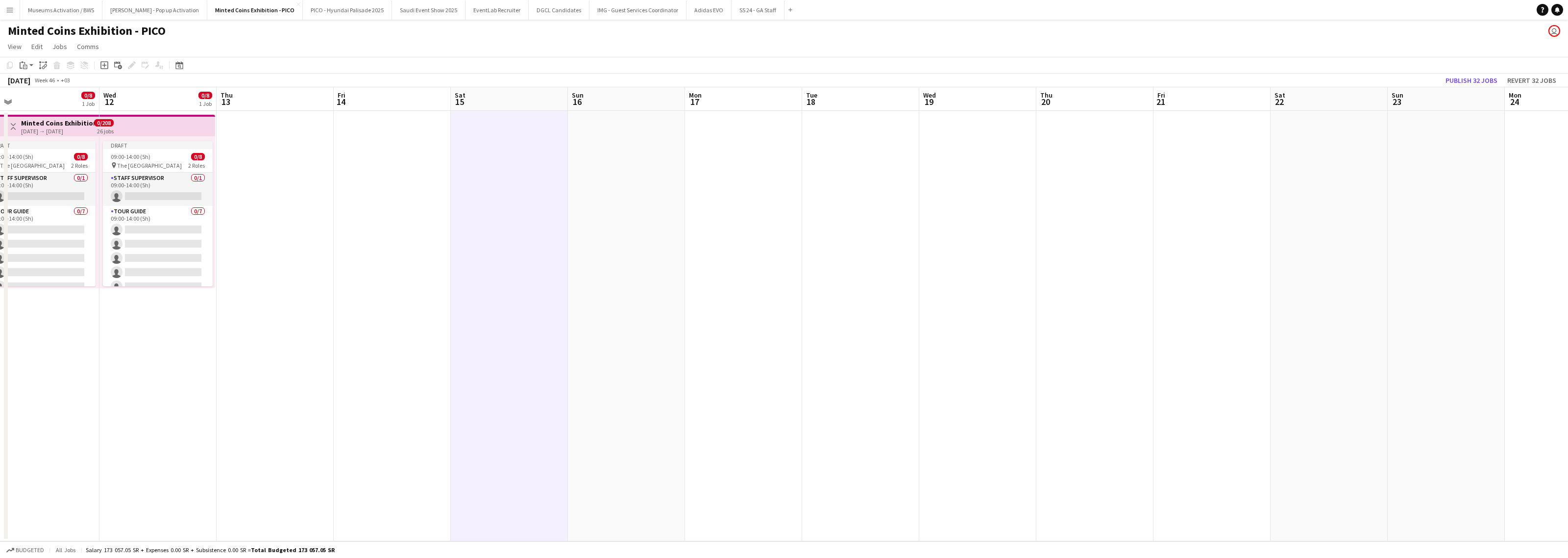
click at [747, 199] on app-date-cell at bounding box center [743, 326] width 117 height 430
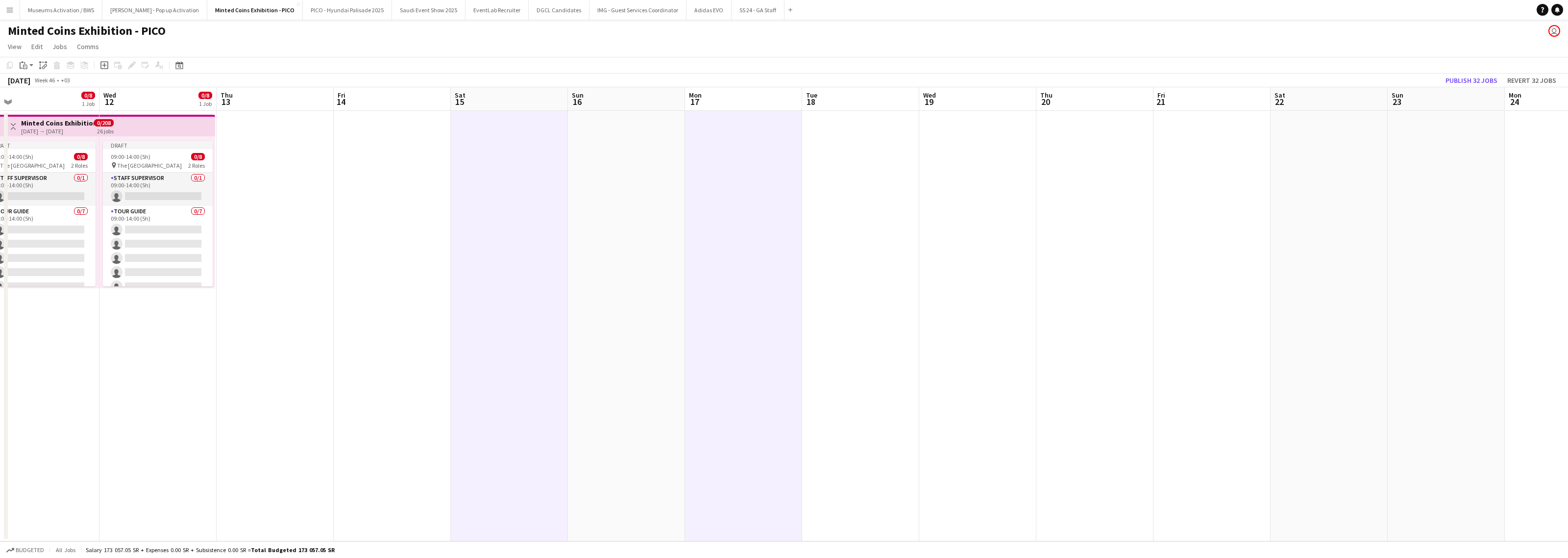
click at [836, 213] on app-date-cell at bounding box center [861, 326] width 117 height 430
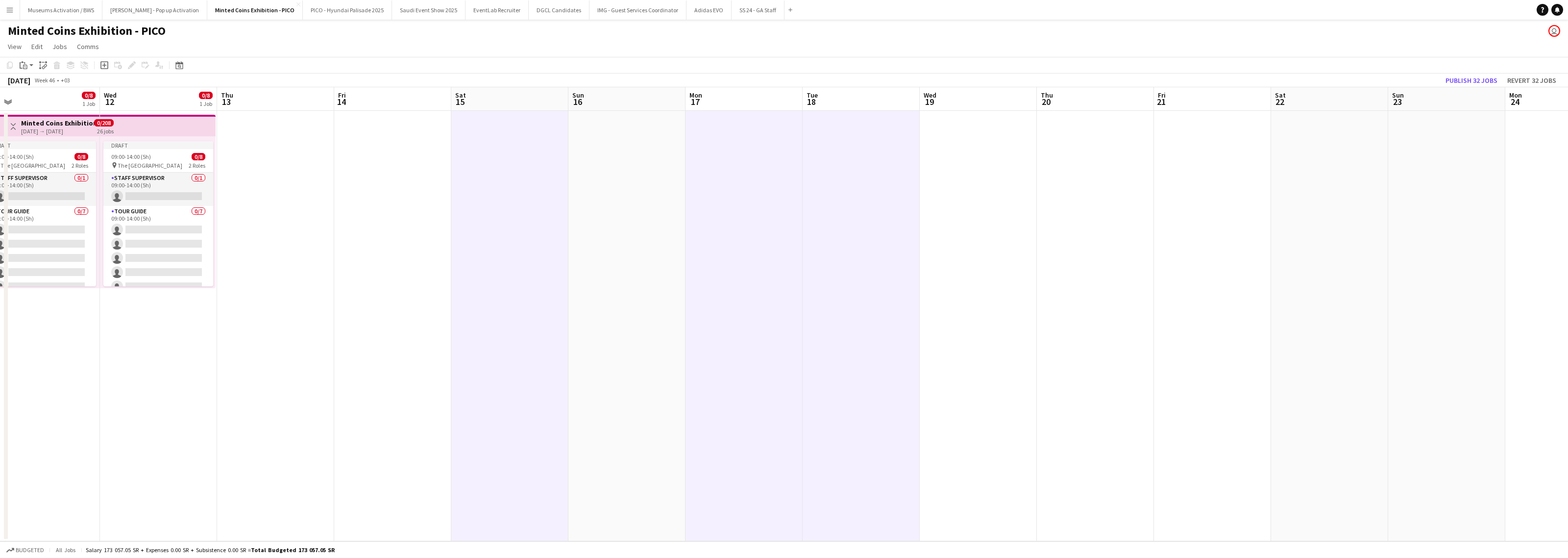
click at [836, 205] on app-date-cell at bounding box center [978, 326] width 117 height 430
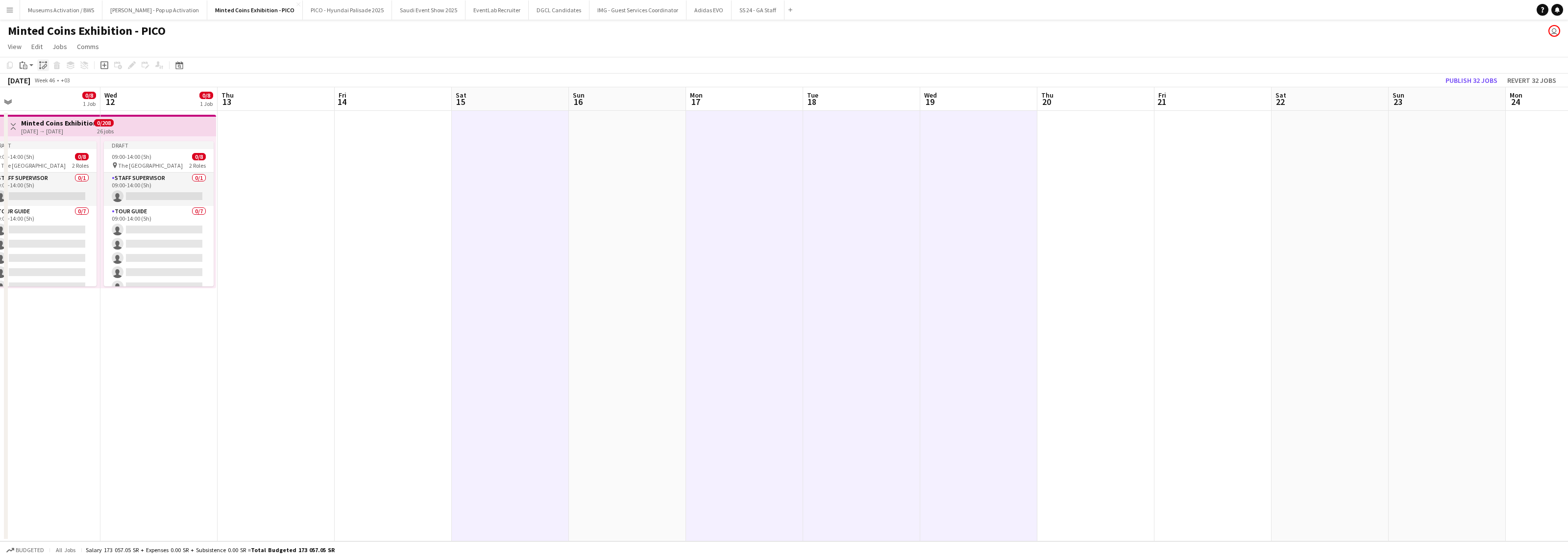
click at [43, 67] on icon "Paste linked Job" at bounding box center [43, 65] width 8 height 8
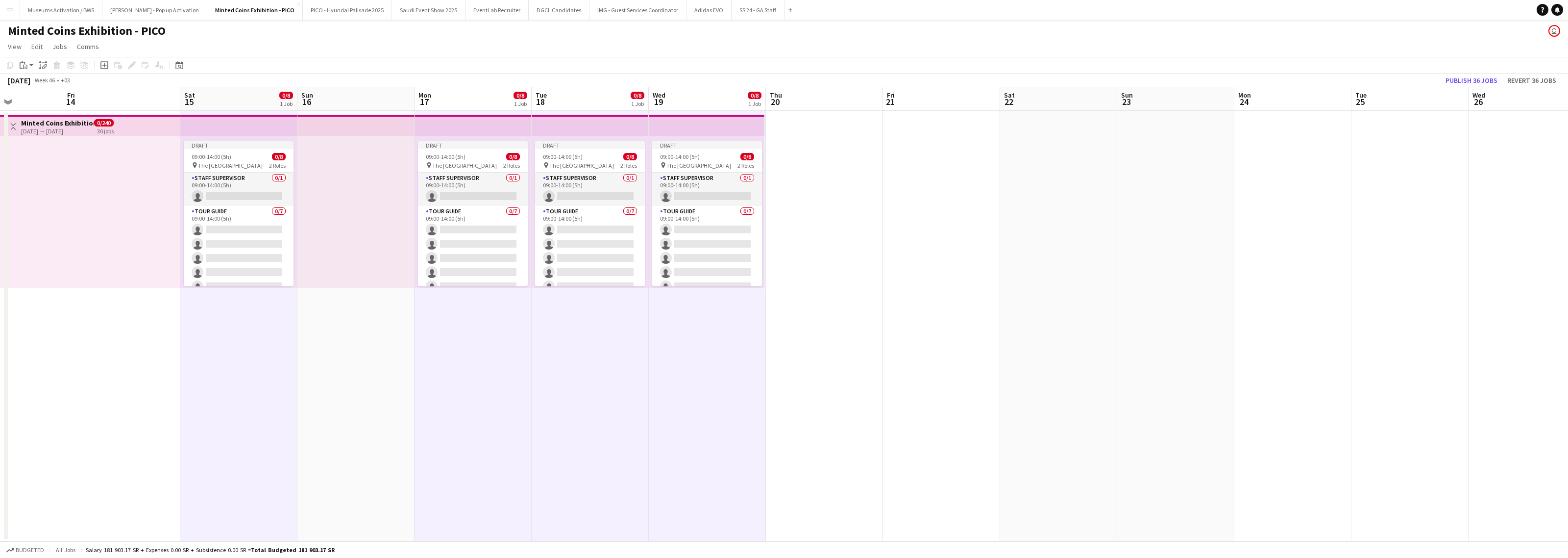
drag, startPoint x: 966, startPoint y: 205, endPoint x: 866, endPoint y: 202, distance: 100.0
click at [836, 202] on app-calendar-viewport "Mon 10 0/8 1 Job Tue 11 0/8 1 Job Wed 12 0/8 1 Job Thu 13 Fri 14 Sat 15 0/8 1 J…" at bounding box center [784, 315] width 1568 height 454
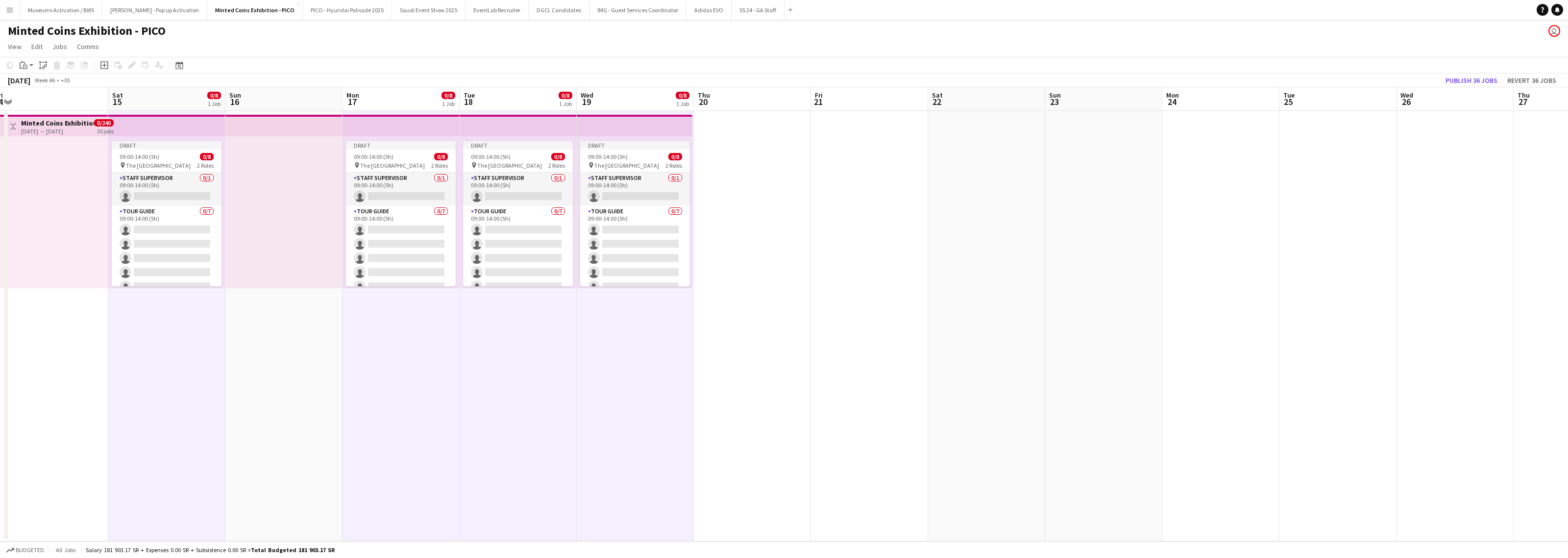
drag, startPoint x: 1157, startPoint y: 209, endPoint x: 851, endPoint y: 203, distance: 306.1
click at [836, 203] on app-calendar-viewport "Tue 11 0/8 1 Job Wed 12 0/8 1 Job Thu 13 Fri 14 Sat 15 0/8 1 Job Sun 16 Mon 17 …" at bounding box center [784, 315] width 1568 height 454
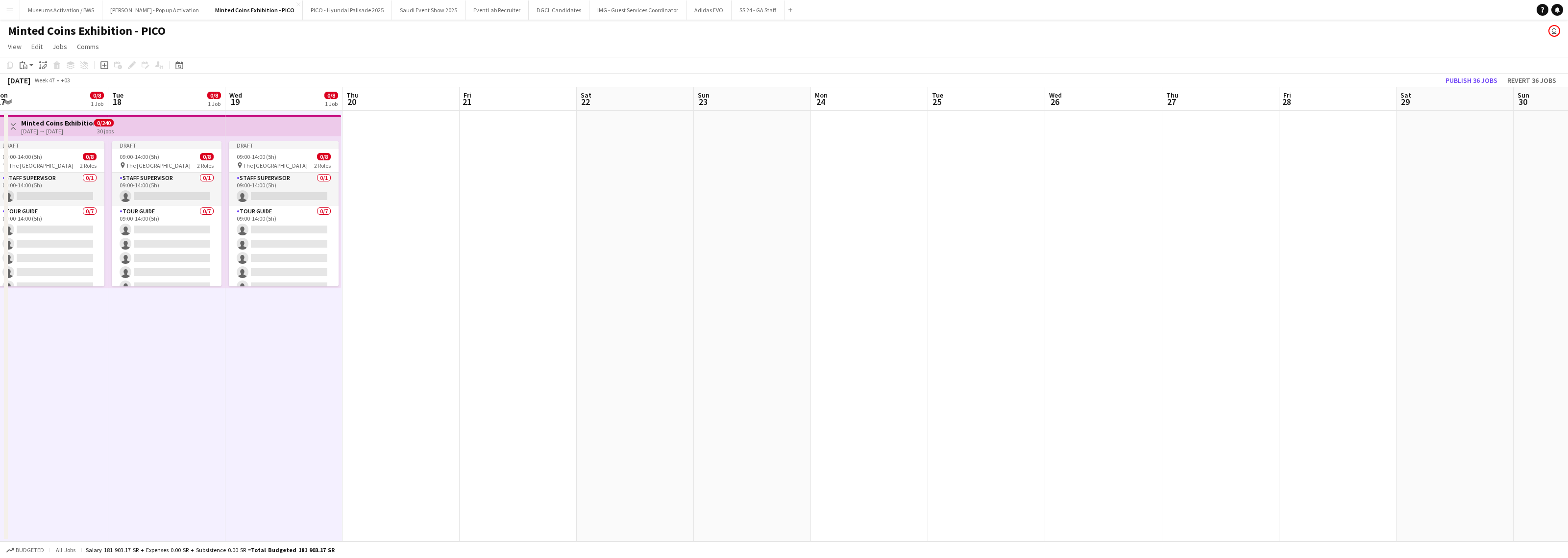
drag, startPoint x: 617, startPoint y: 204, endPoint x: 596, endPoint y: 203, distance: 21.0
click at [580, 202] on app-calendar-viewport "Fri 14 Sat 15 0/8 1 Job Sun 16 Mon 17 0/8 1 Job Tue 18 0/8 1 Job Wed 19 0/8 1 J…" at bounding box center [784, 315] width 1568 height 454
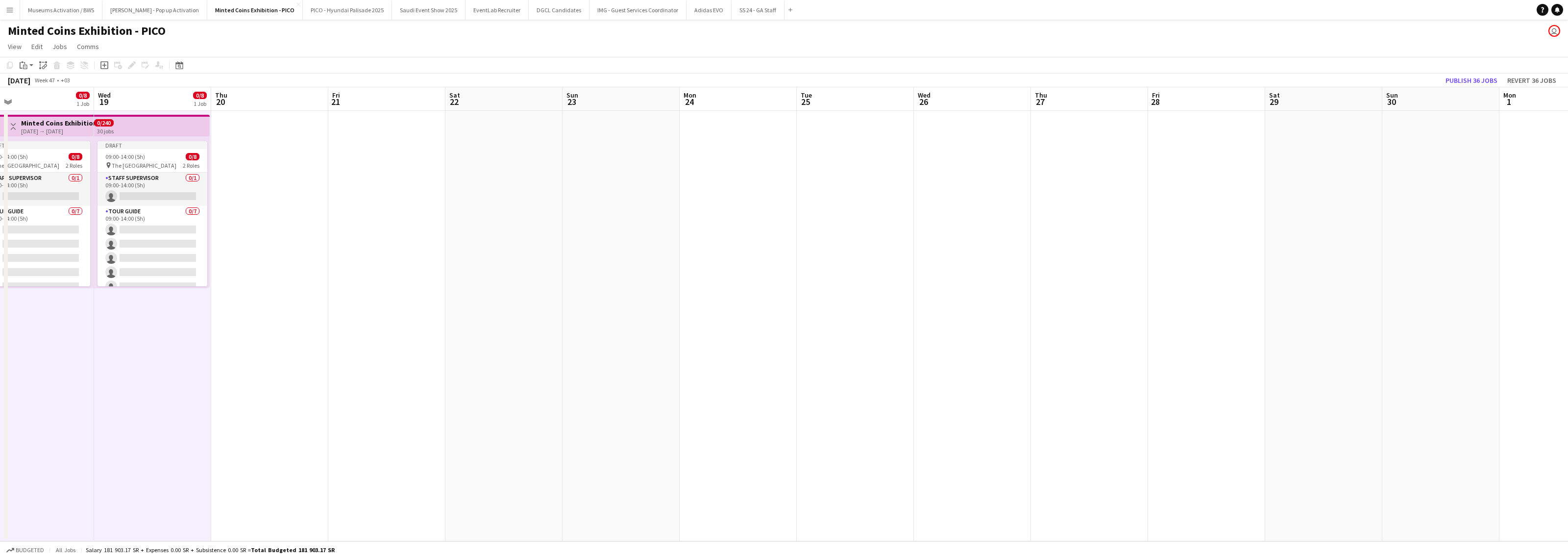
click at [507, 202] on app-date-cell at bounding box center [504, 326] width 117 height 430
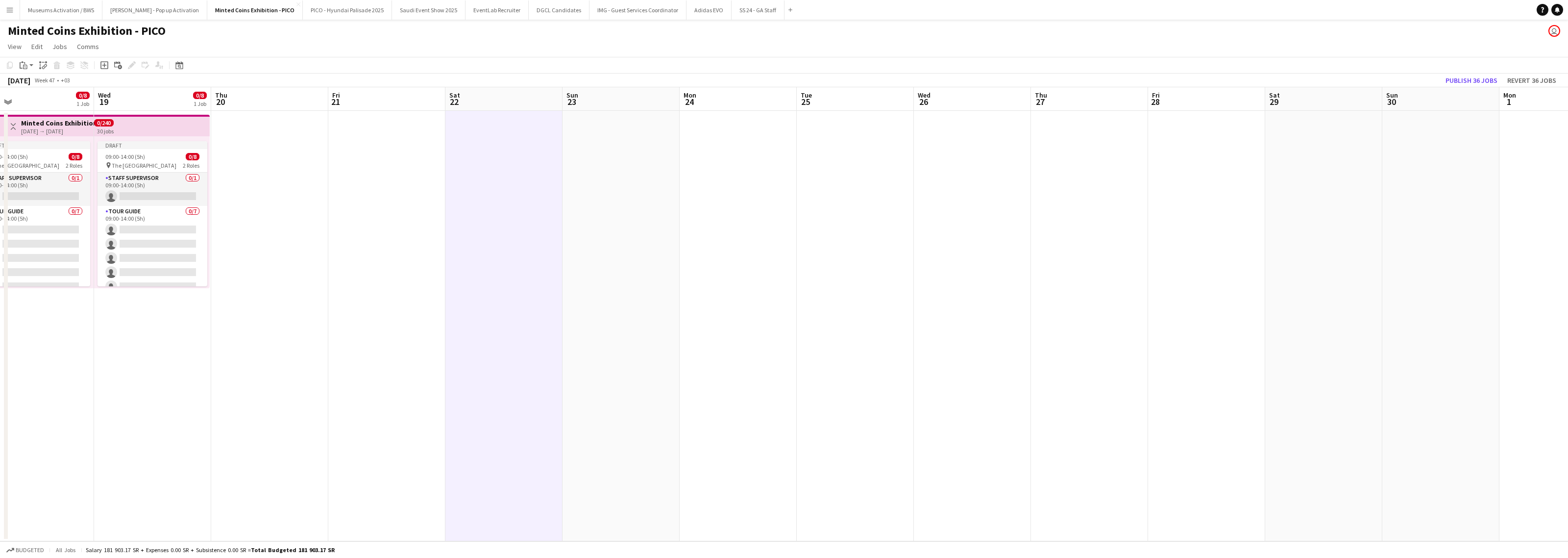
click at [719, 206] on app-date-cell at bounding box center [738, 326] width 117 height 430
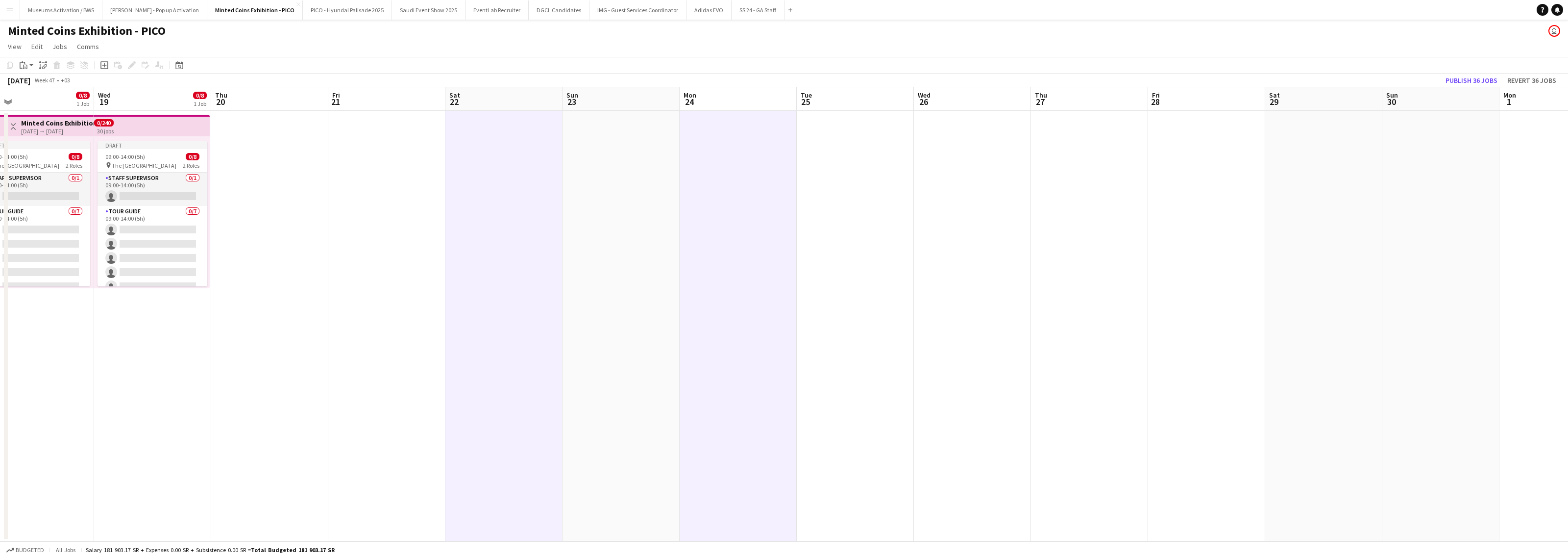
click at [836, 207] on app-date-cell at bounding box center [855, 326] width 117 height 430
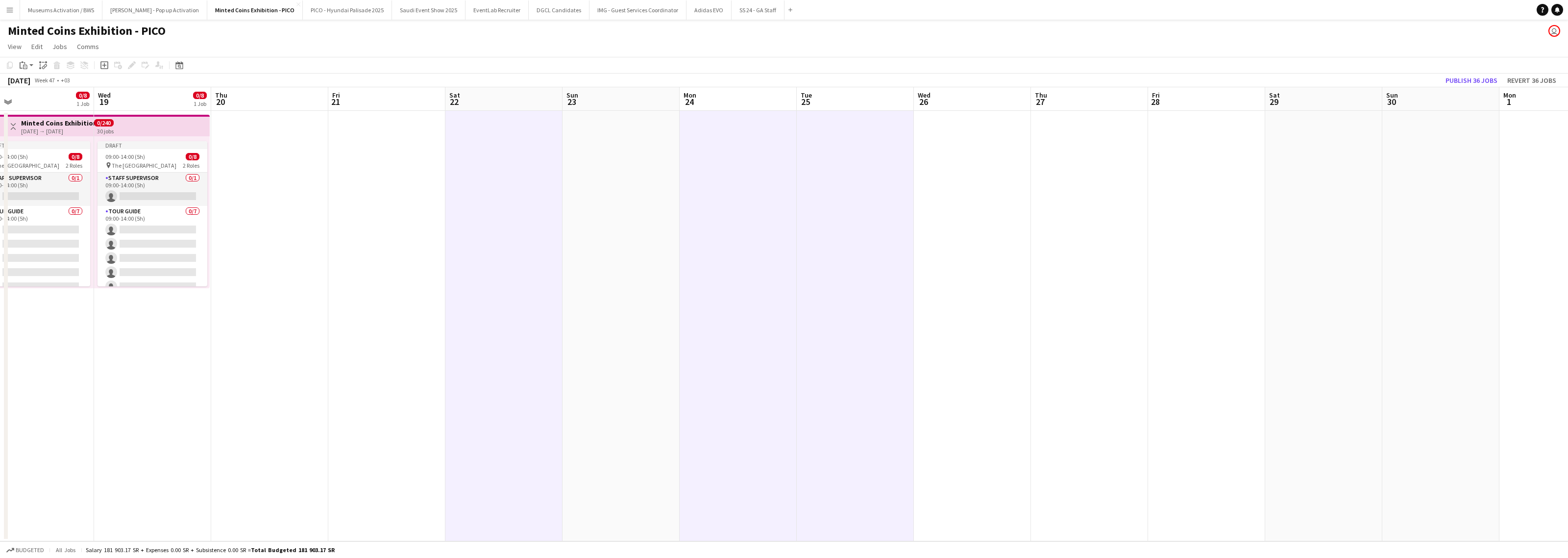
click at [836, 207] on app-date-cell at bounding box center [972, 326] width 117 height 430
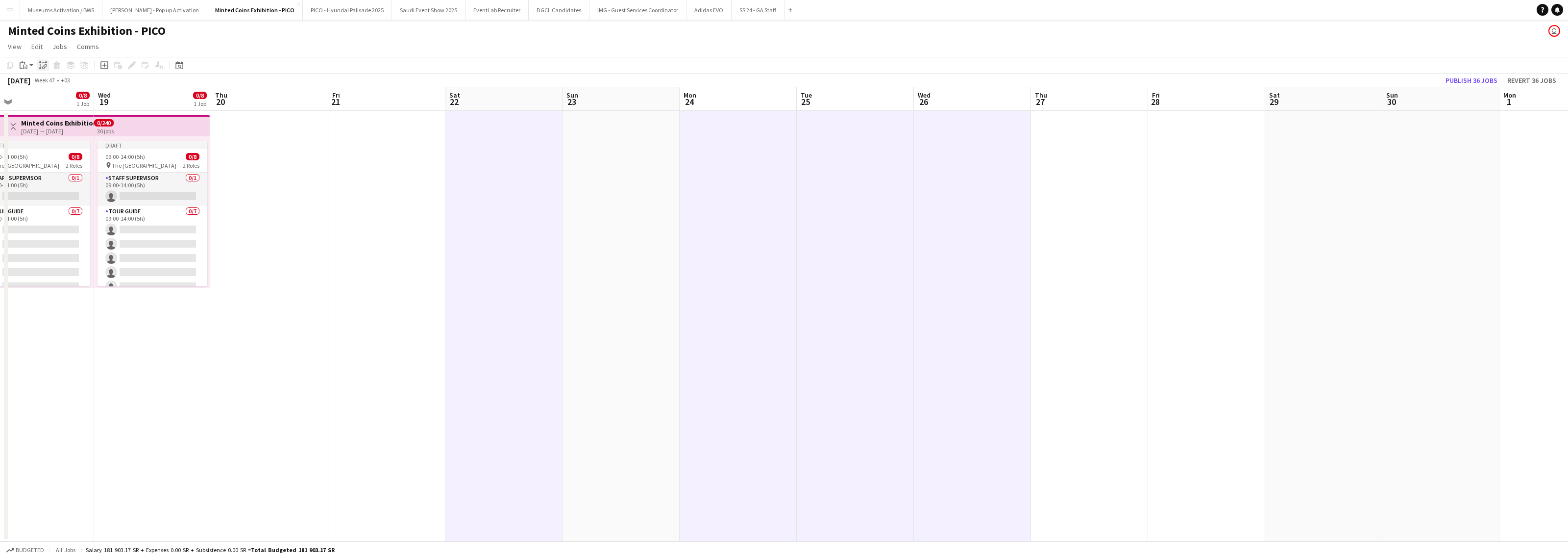
click at [44, 68] on icon "Paste linked Job" at bounding box center [43, 65] width 8 height 8
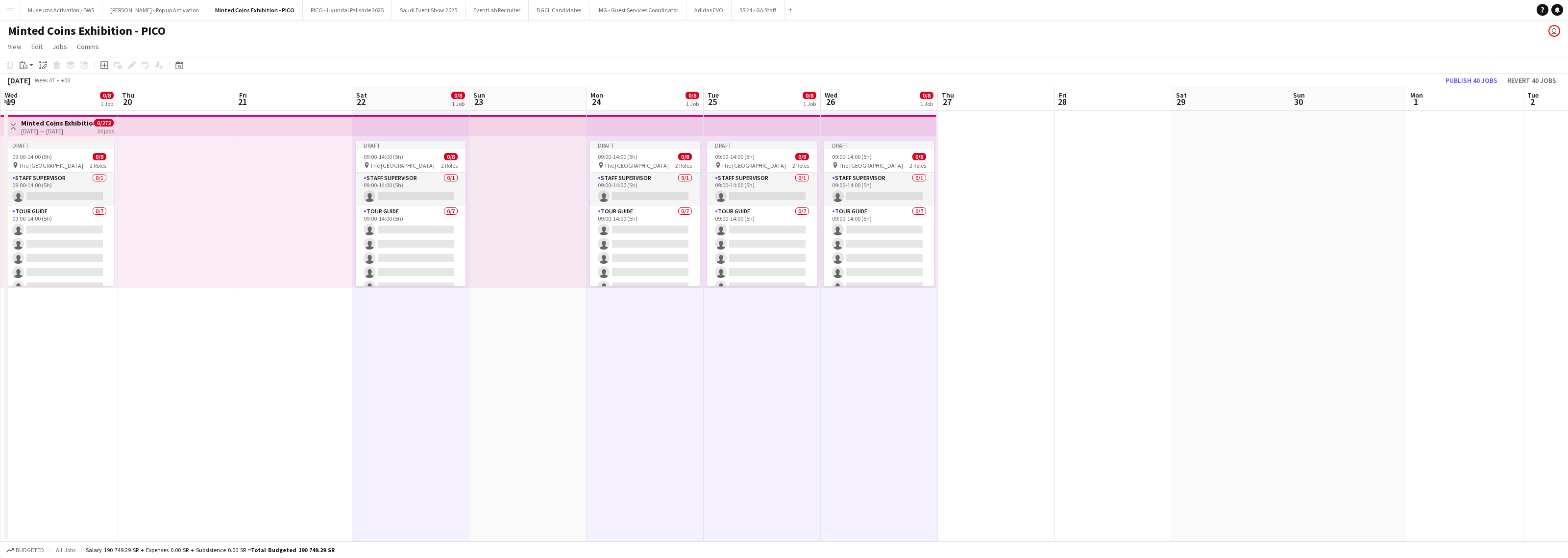
drag, startPoint x: 1145, startPoint y: 184, endPoint x: 880, endPoint y: 181, distance: 265.0
click at [836, 179] on app-calendar-viewport "Sun 16 Mon 17 0/8 1 Job Tue 18 0/8 1 Job Wed 19 0/8 1 Job Thu 20 Fri 21 Sat 22 …" at bounding box center [784, 315] width 1568 height 454
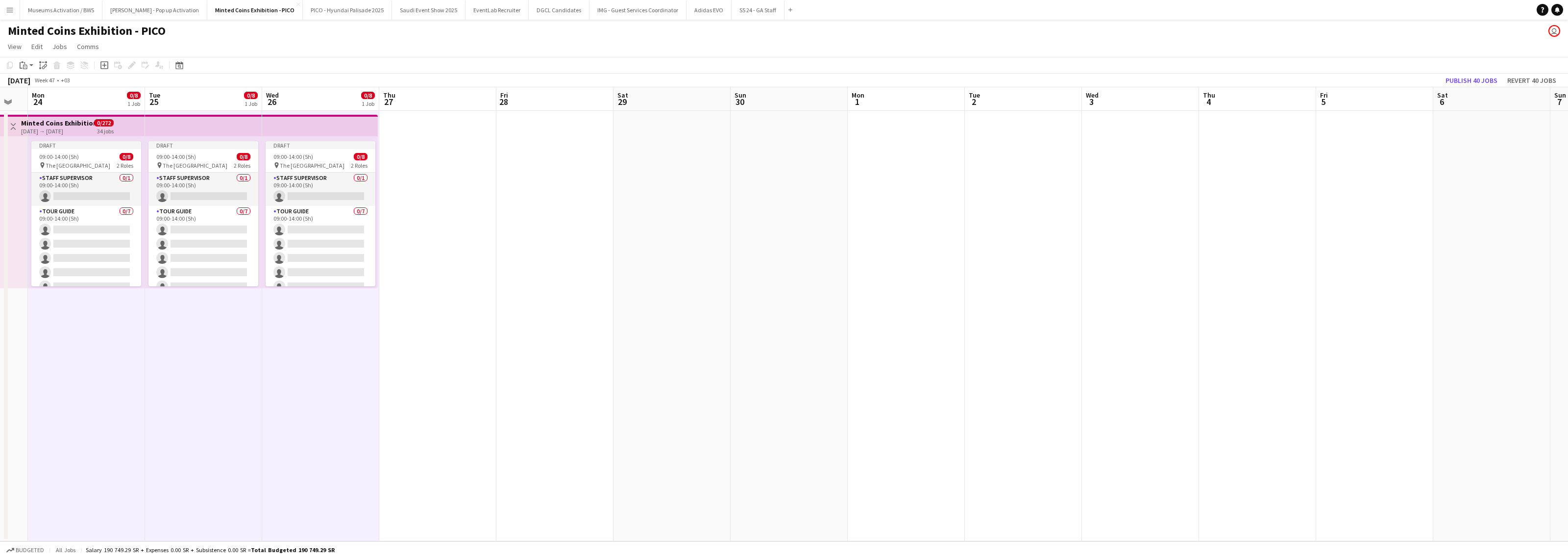
drag, startPoint x: 1013, startPoint y: 184, endPoint x: 811, endPoint y: 186, distance: 202.0
click at [811, 186] on app-calendar-viewport "Fri 21 Sat 22 0/8 1 Job Sun 23 Mon 24 0/8 1 Job Tue 25 0/8 1 Job Wed 26 0/8 1 J…" at bounding box center [784, 315] width 1568 height 454
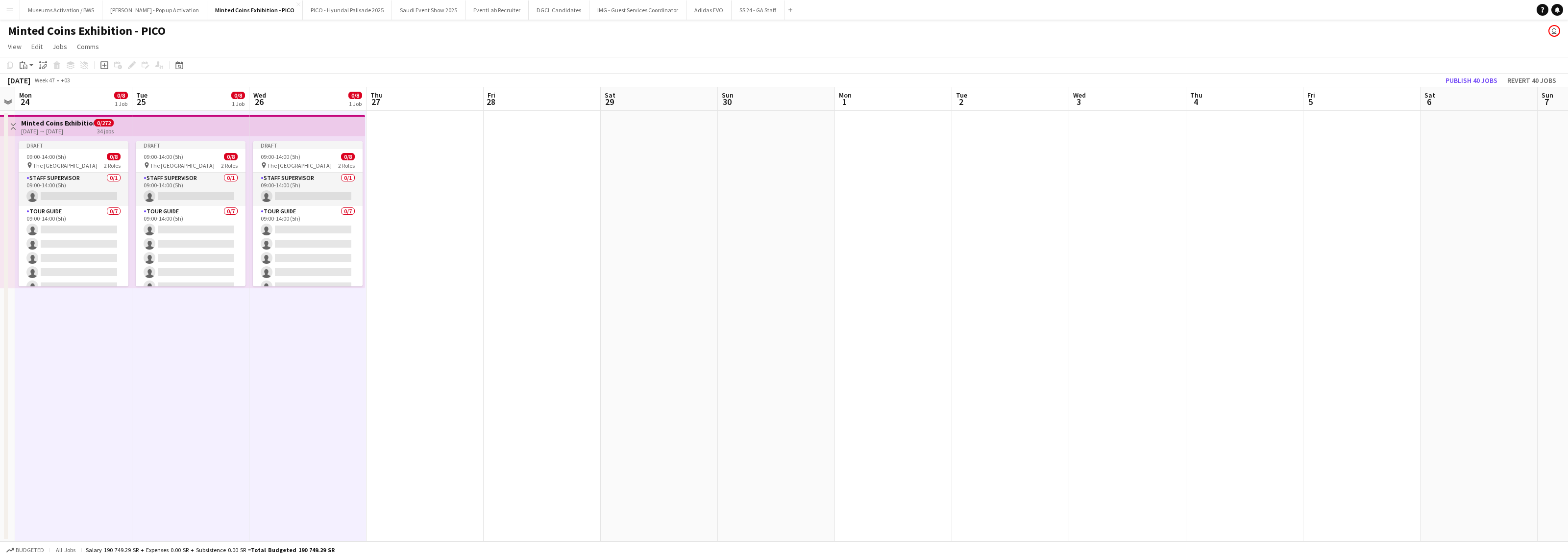
click at [646, 180] on app-date-cell at bounding box center [659, 326] width 117 height 430
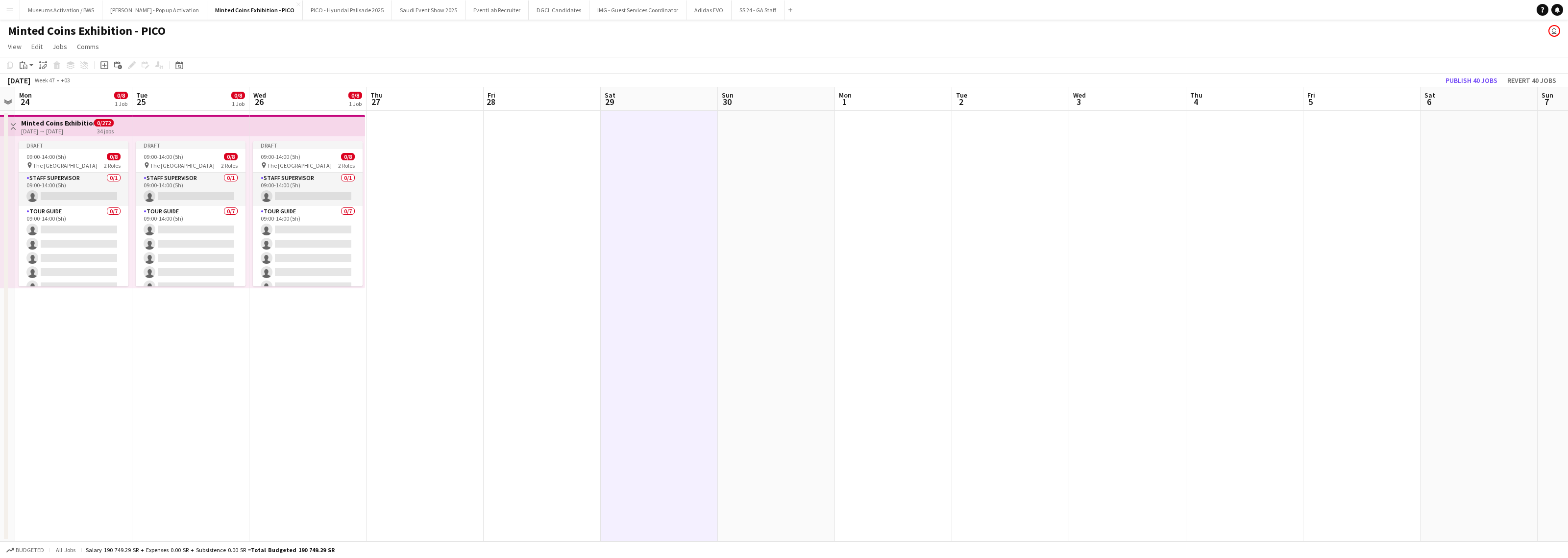
click at [836, 190] on app-date-cell at bounding box center [893, 326] width 117 height 430
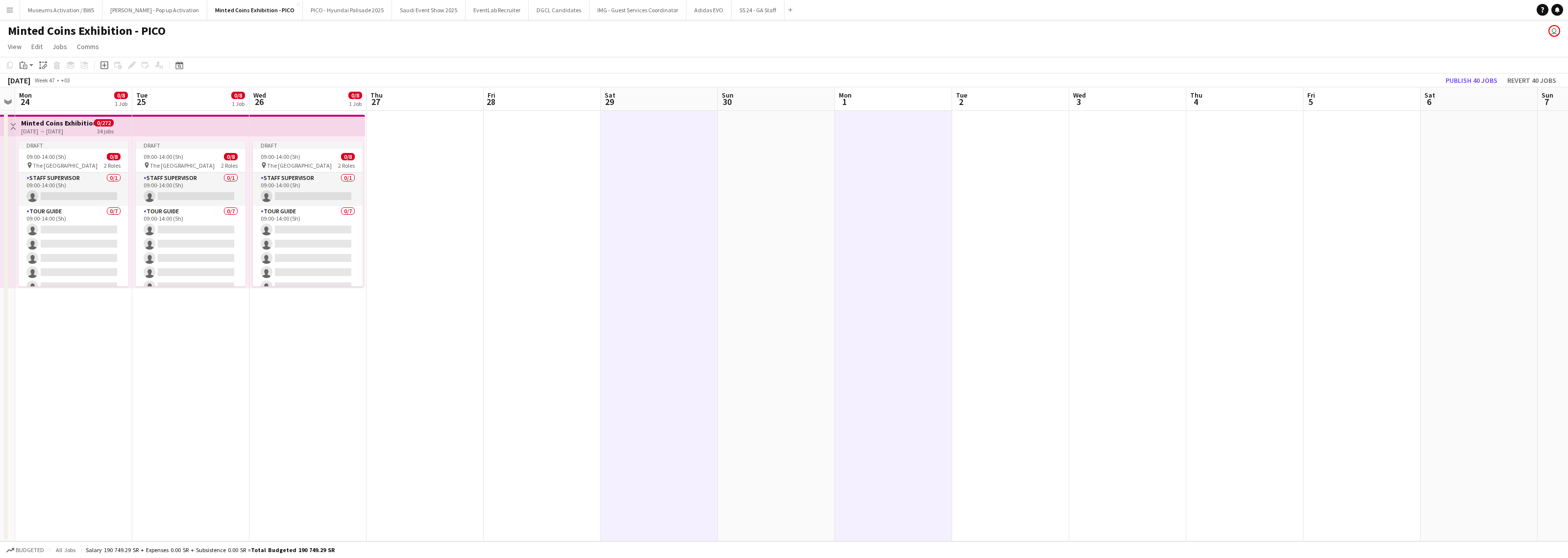
click at [836, 199] on app-date-cell at bounding box center [1011, 326] width 117 height 430
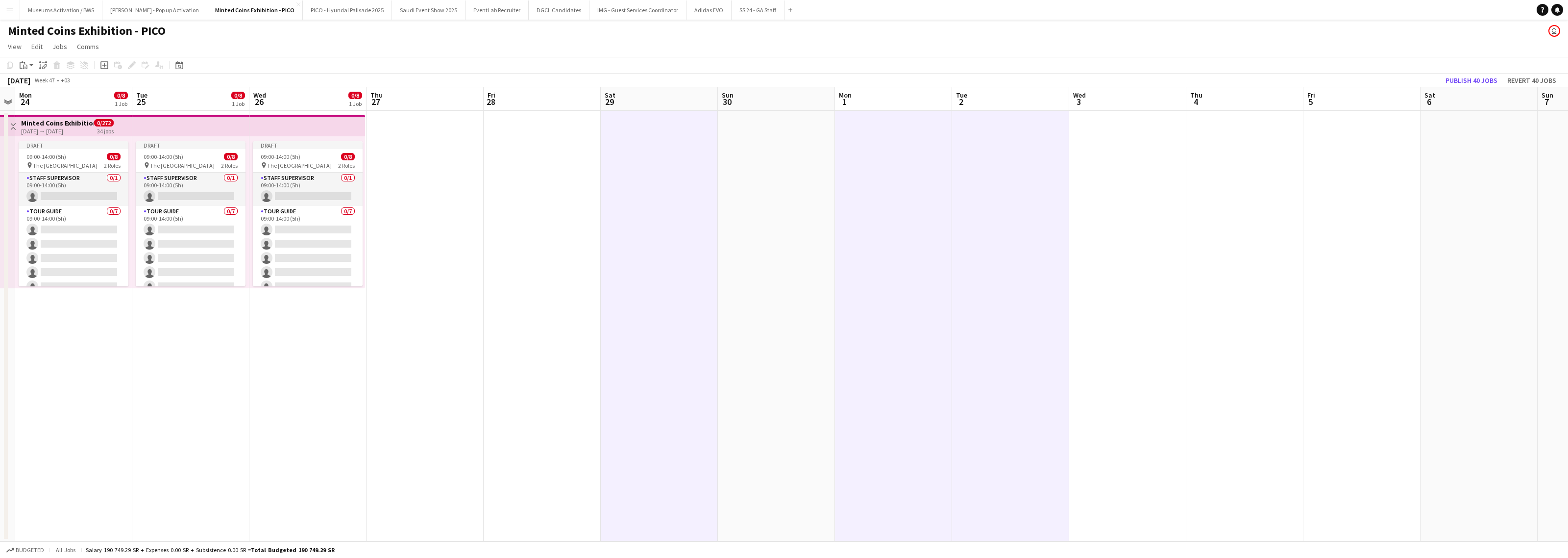
click at [836, 195] on app-date-cell at bounding box center [1128, 326] width 117 height 430
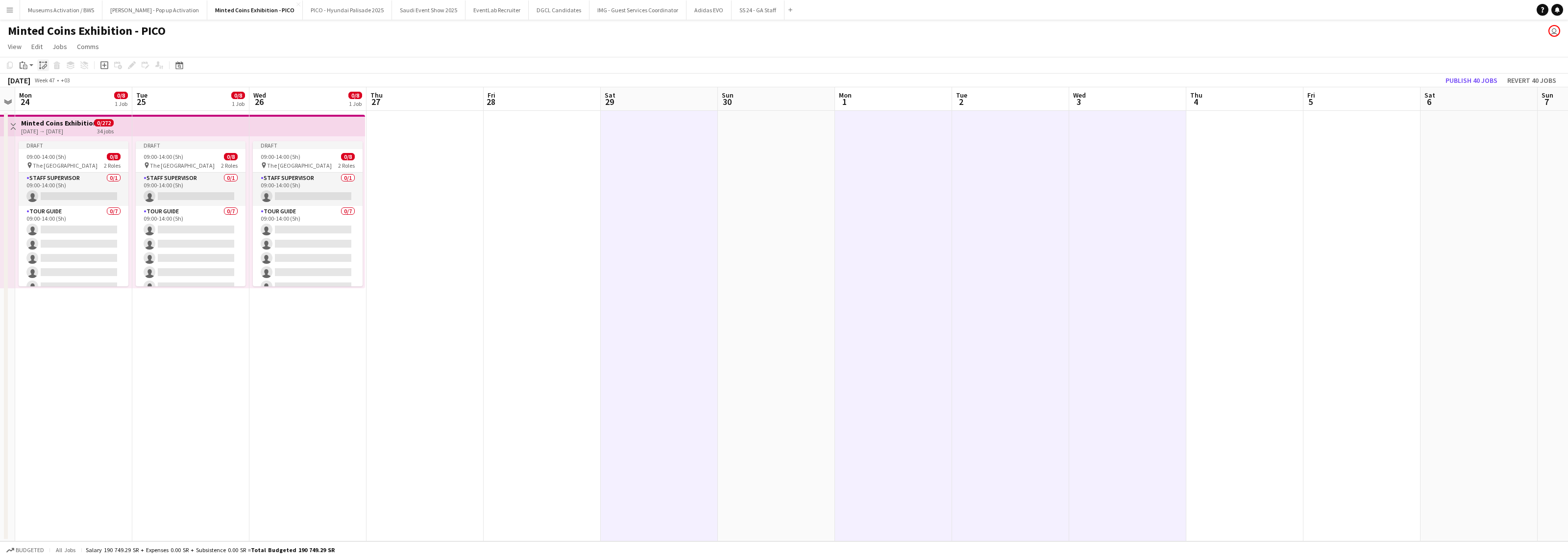
click at [43, 67] on icon "Paste linked Job" at bounding box center [43, 65] width 8 height 8
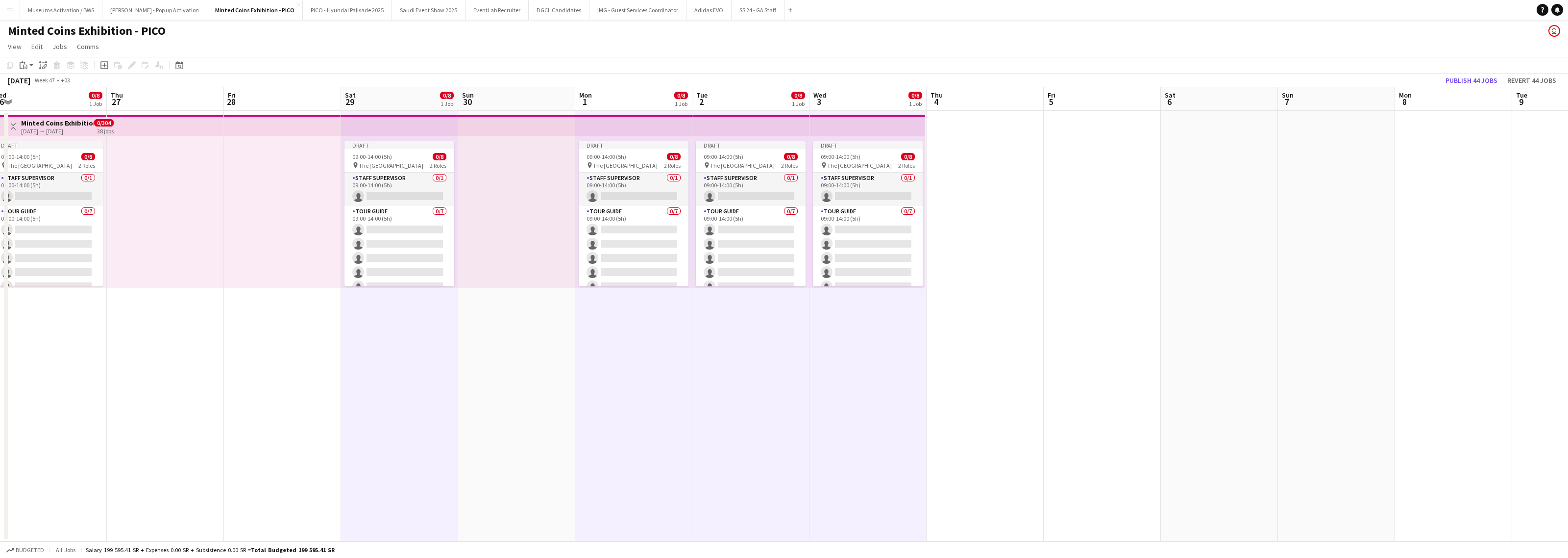
drag, startPoint x: 1248, startPoint y: 198, endPoint x: 787, endPoint y: 207, distance: 461.1
click at [796, 206] on app-calendar-viewport "Sun 23 Mon 24 0/8 1 Job Tue 25 0/8 1 Job Wed 26 0/8 1 Job Thu 27 Fri 28 Sat 29 …" at bounding box center [784, 315] width 1568 height 454
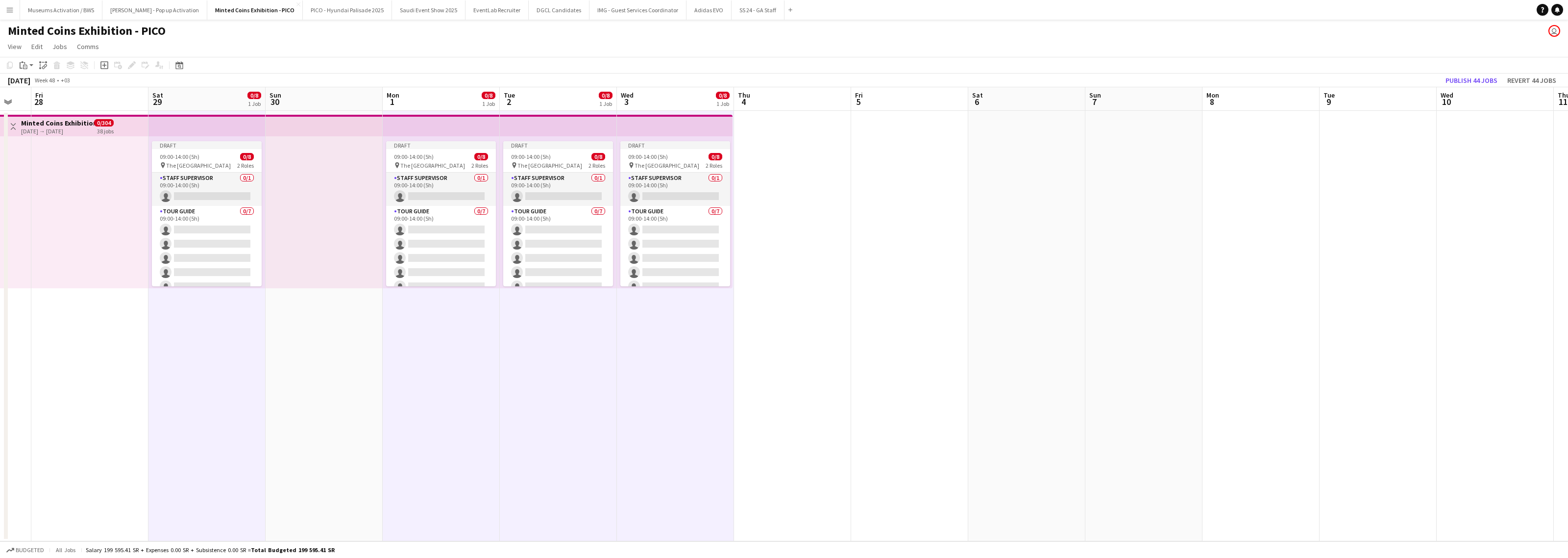
drag, startPoint x: 812, startPoint y: 219, endPoint x: 641, endPoint y: 216, distance: 171.0
click at [675, 218] on app-calendar-viewport "Tue 25 0/8 1 Job Wed 26 0/8 1 Job Thu 27 Fri 28 Sat 29 0/8 1 Job Sun 30 Mon 1 0…" at bounding box center [784, 315] width 1568 height 454
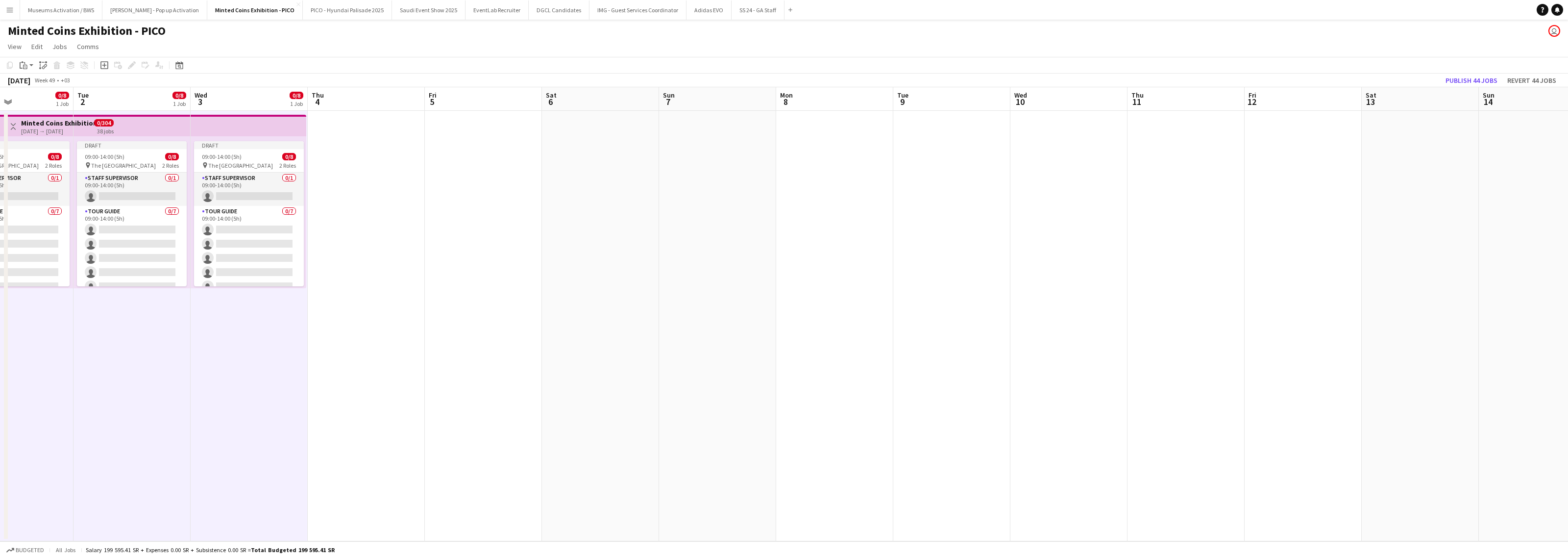
drag, startPoint x: 856, startPoint y: 220, endPoint x: 596, endPoint y: 218, distance: 260.0
click at [608, 218] on app-calendar-viewport "Sat 29 0/8 1 Job Sun 30 Mon 1 0/8 1 Job Tue 2 0/8 1 Job Wed 3 0/8 1 Job Thu 4 F…" at bounding box center [784, 315] width 1568 height 454
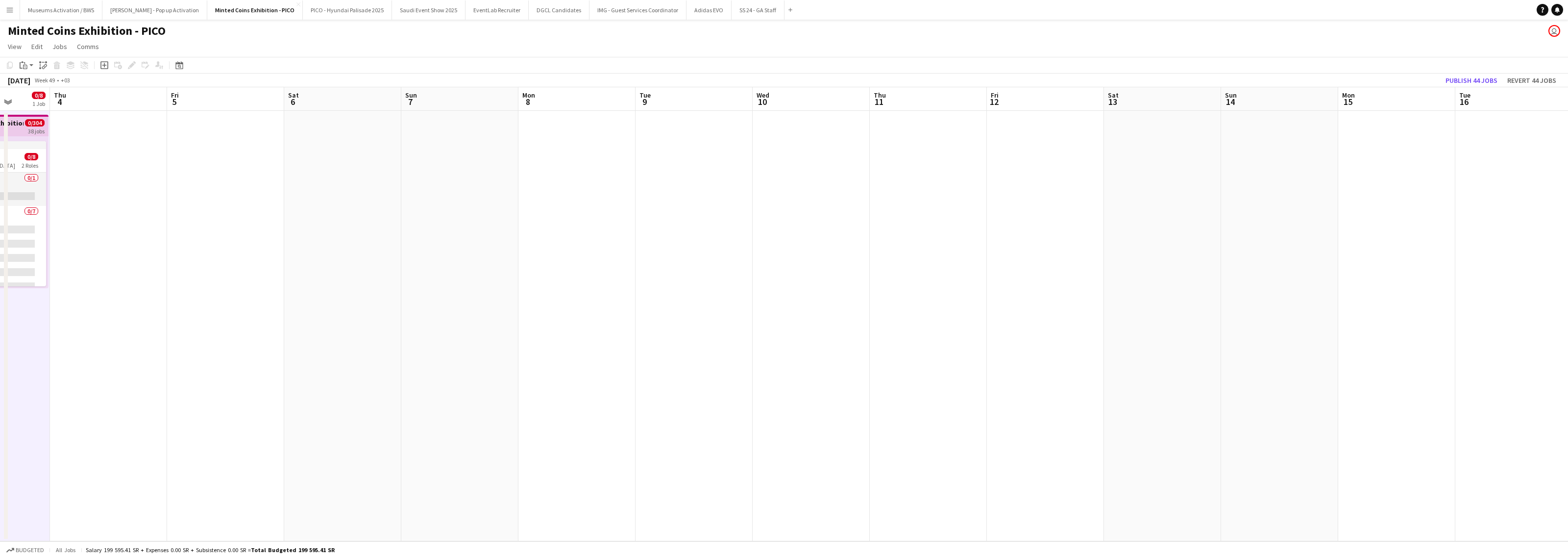
click at [317, 196] on app-date-cell at bounding box center [343, 326] width 117 height 430
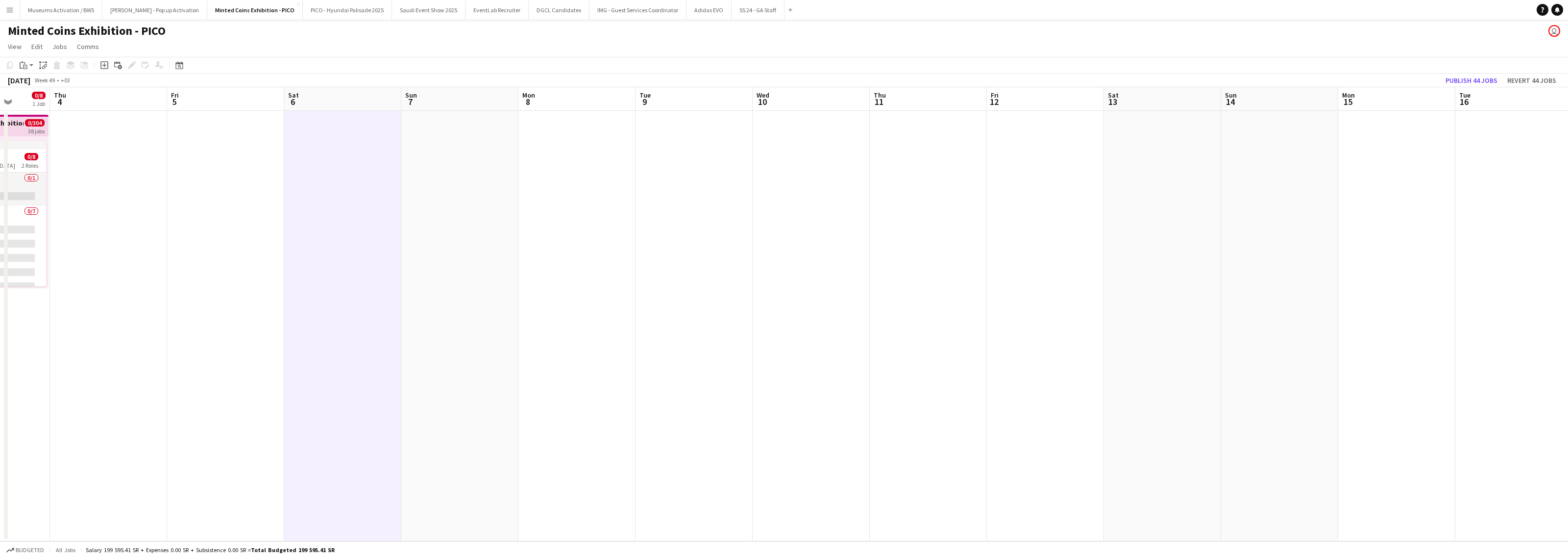
click at [543, 202] on app-date-cell at bounding box center [577, 326] width 117 height 430
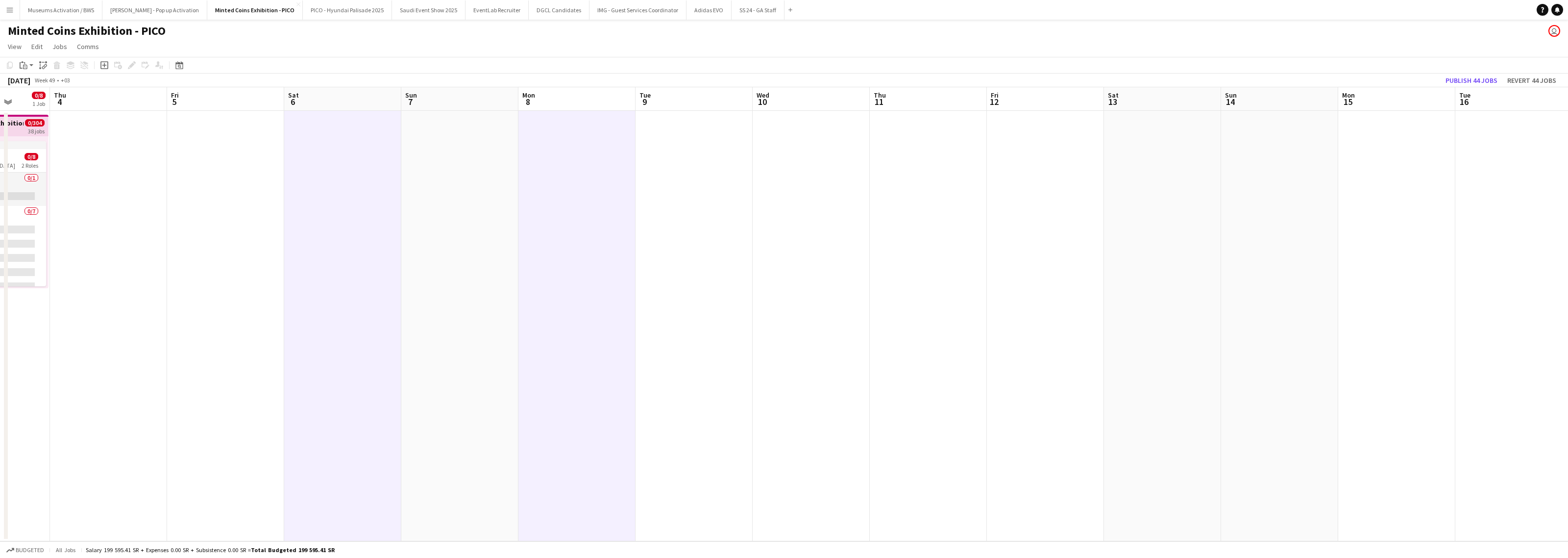
click at [717, 194] on app-calendar-viewport "Mon 1 0/8 1 Job Tue 2 0/8 1 Job Wed 3 0/8 1 Job Thu 4 Fri 5 Sat 6 Sun 7 Mon 8 T…" at bounding box center [784, 315] width 1568 height 454
drag, startPoint x: 735, startPoint y: 197, endPoint x: 764, endPoint y: 196, distance: 29.0
click at [736, 197] on app-date-cell at bounding box center [697, 326] width 117 height 430
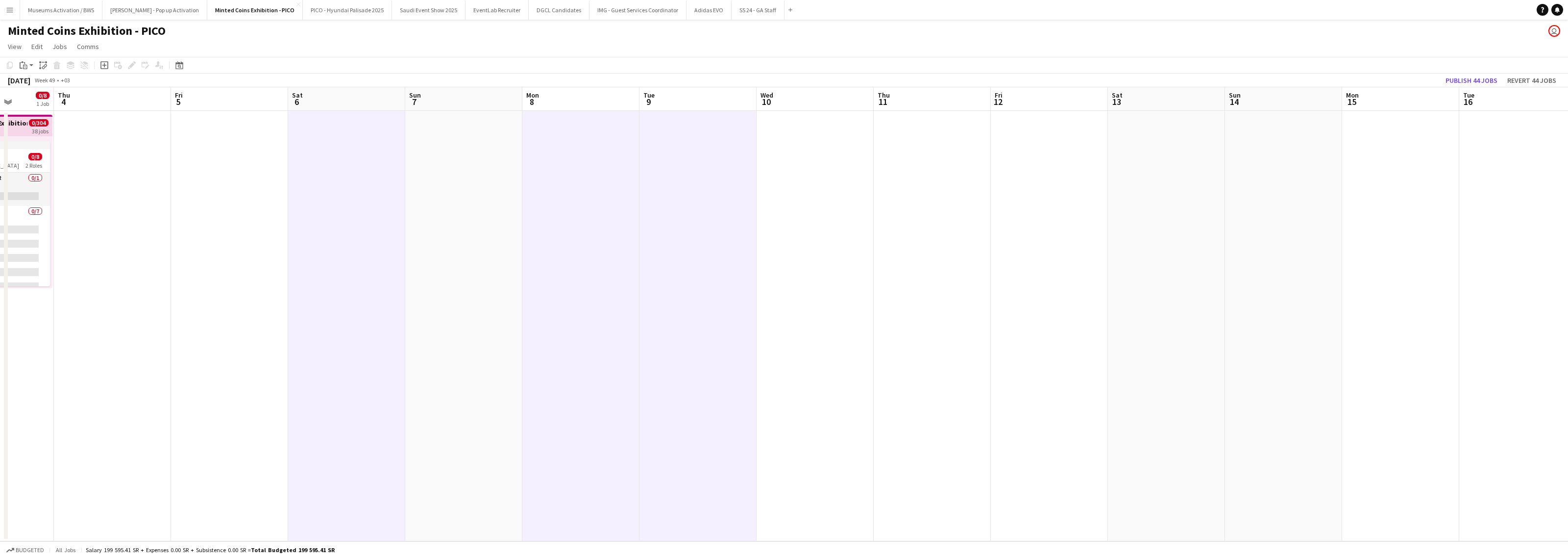
click at [800, 193] on app-date-cell at bounding box center [815, 326] width 117 height 430
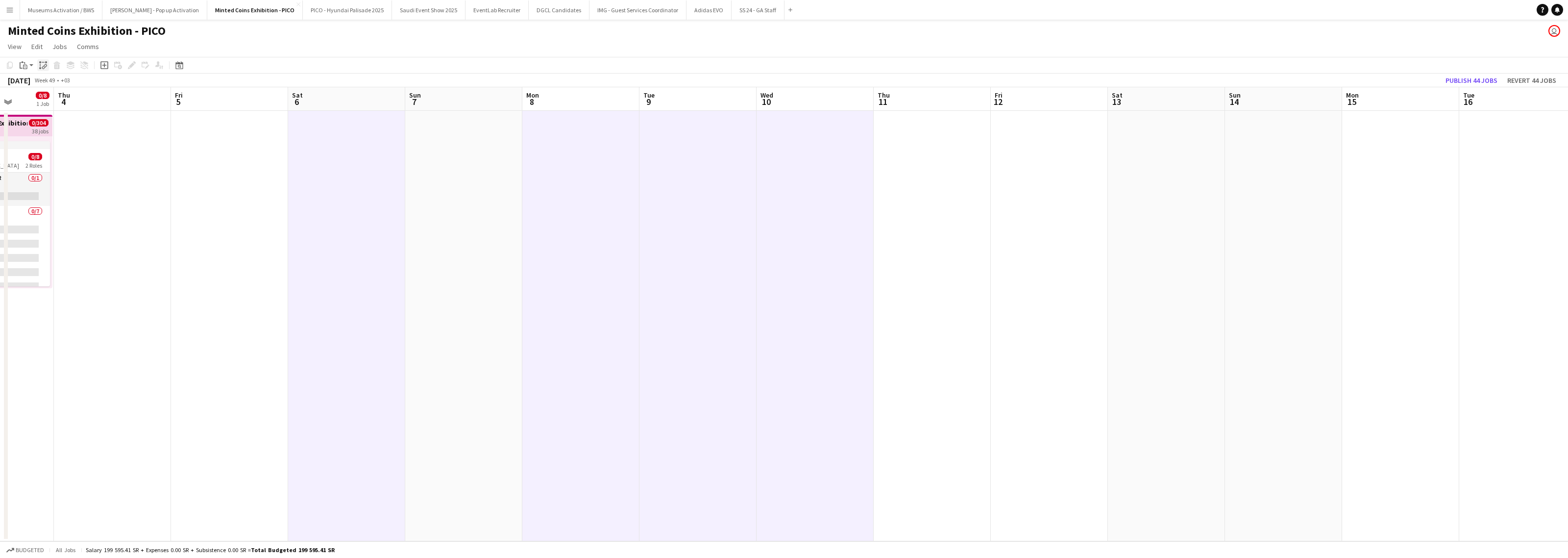
click at [42, 66] on icon at bounding box center [44, 67] width 4 height 4
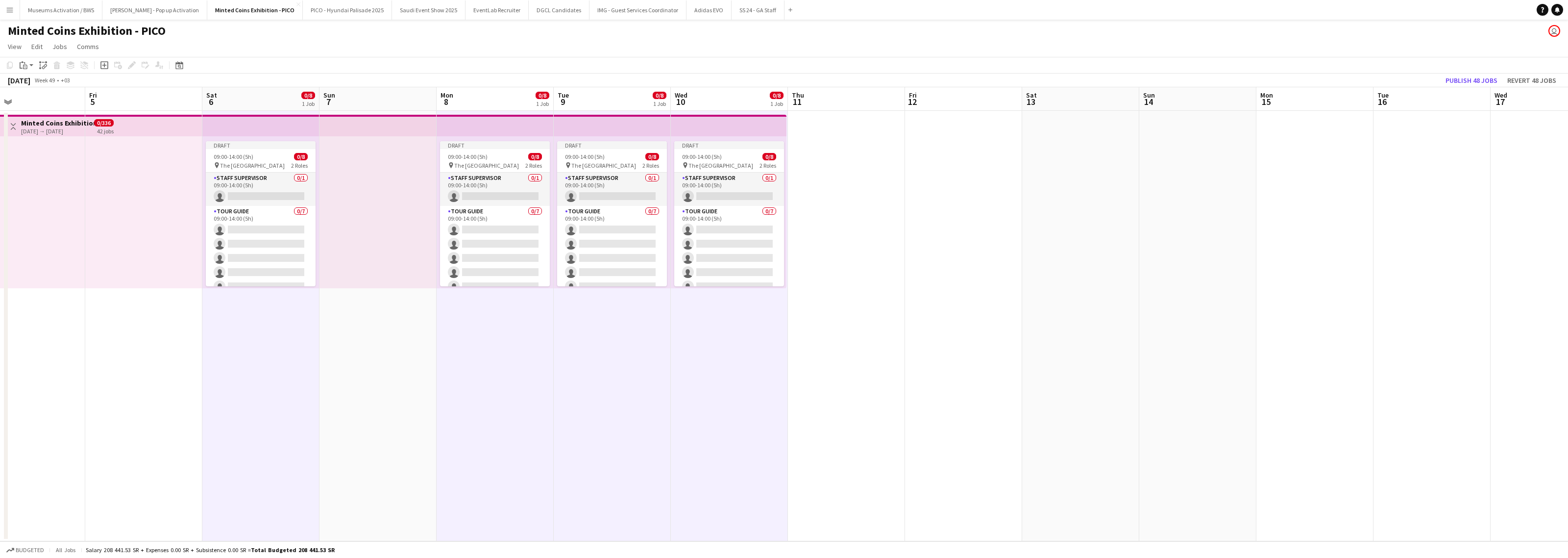
drag, startPoint x: 996, startPoint y: 226, endPoint x: 704, endPoint y: 225, distance: 292.0
click at [746, 226] on app-calendar-viewport "Mon 1 0/8 1 Job Tue 2 0/8 1 Job Wed 3 0/8 1 Job Thu 4 Fri 5 Sat 6 0/8 1 Job Sun…" at bounding box center [784, 315] width 1568 height 454
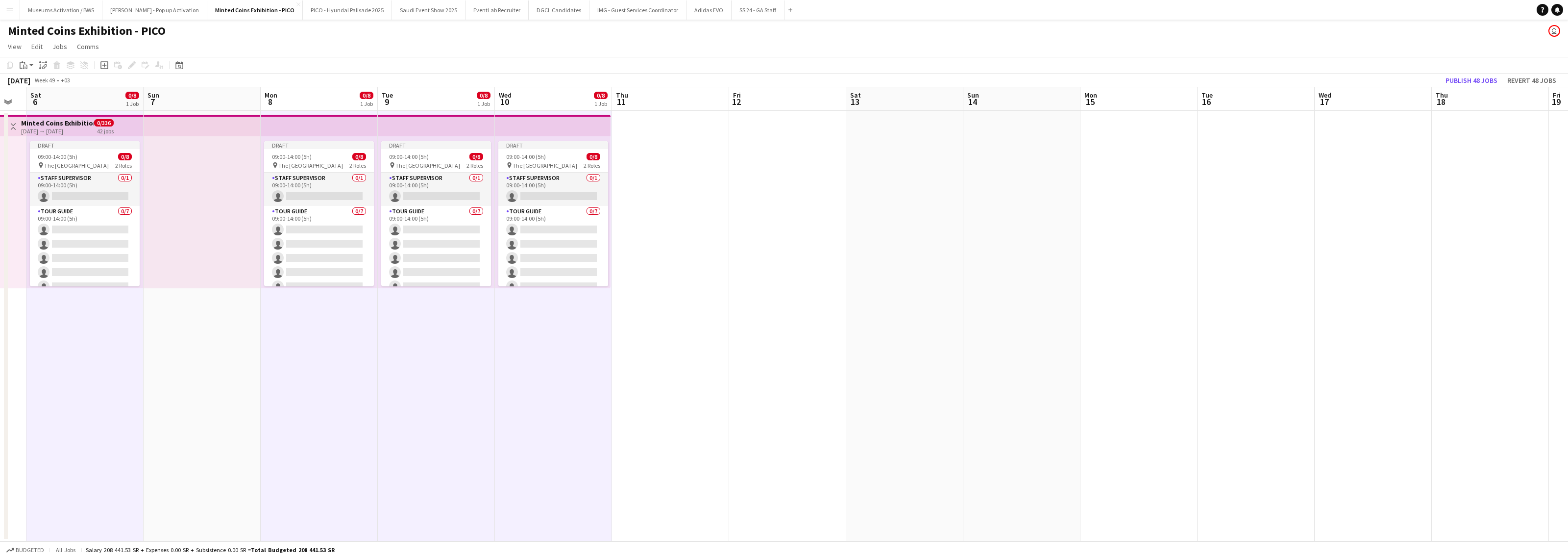
drag, startPoint x: 839, startPoint y: 224, endPoint x: 628, endPoint y: 231, distance: 211.1
click at [641, 231] on app-calendar-viewport "Tue 2 0/8 1 Job Wed 3 0/8 1 Job Thu 4 Fri 5 Sat 6 0/8 1 Job Sun 7 Mon 8 0/8 1 J…" at bounding box center [784, 315] width 1568 height 454
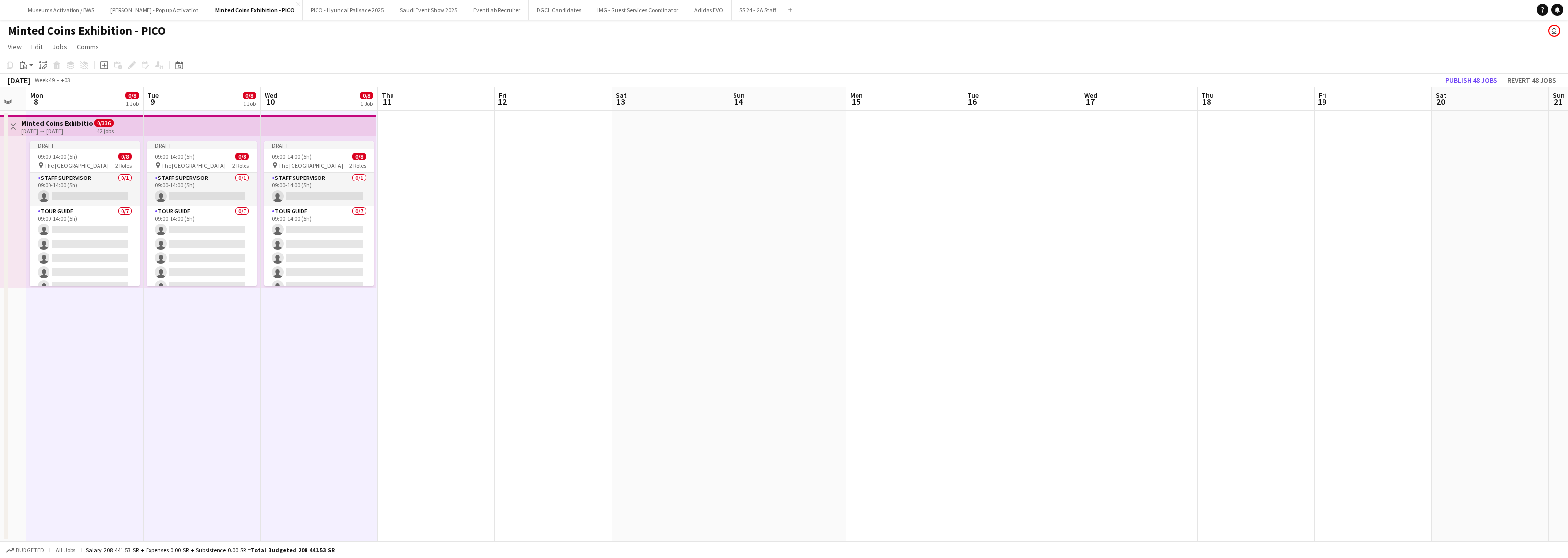
scroll to position [0, 427]
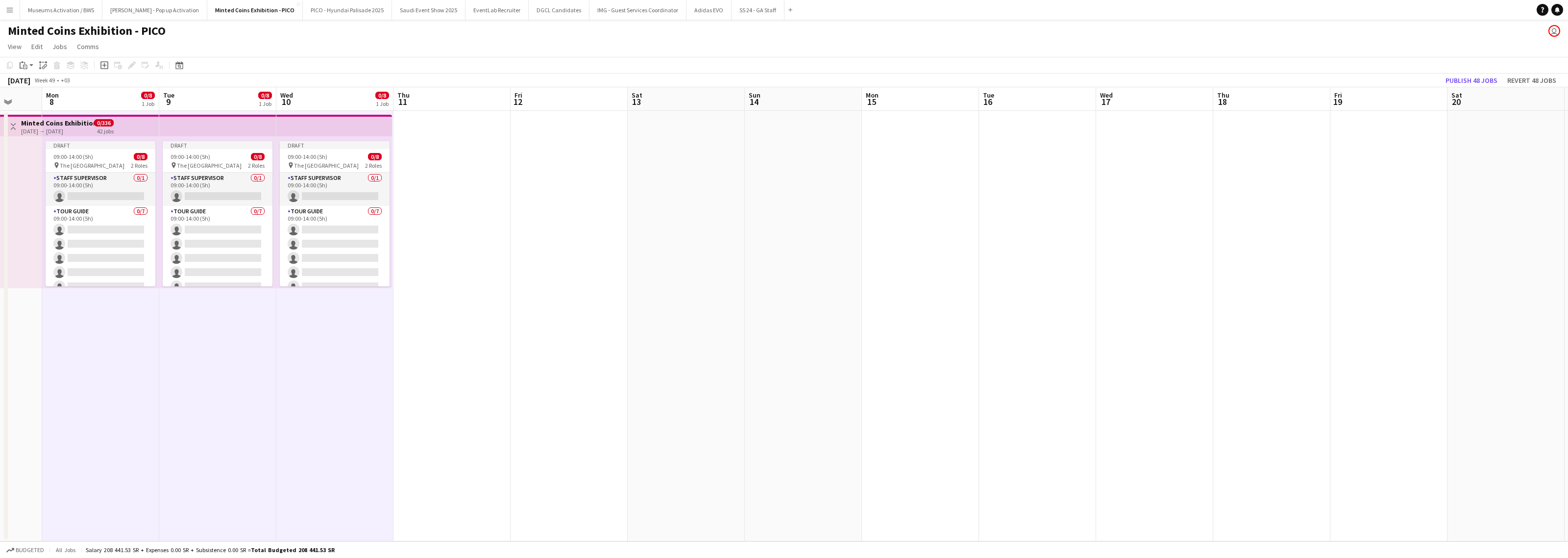
click at [700, 218] on app-date-cell at bounding box center [687, 326] width 117 height 430
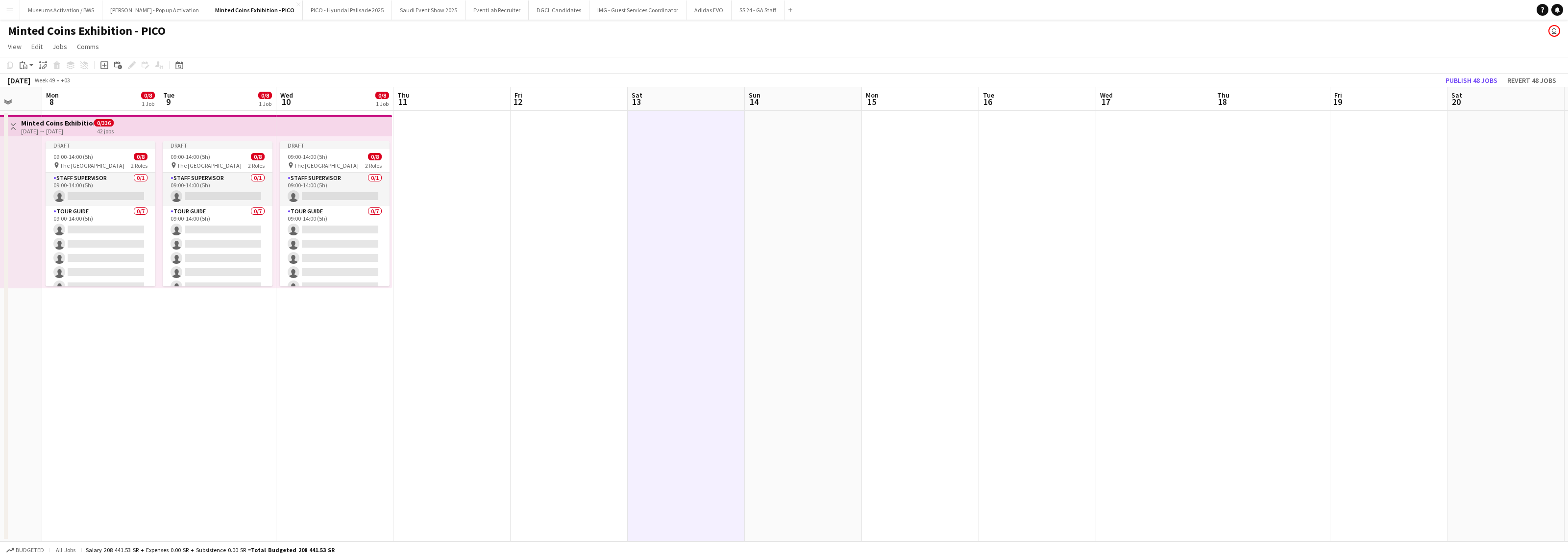
click at [836, 205] on app-date-cell at bounding box center [920, 326] width 117 height 430
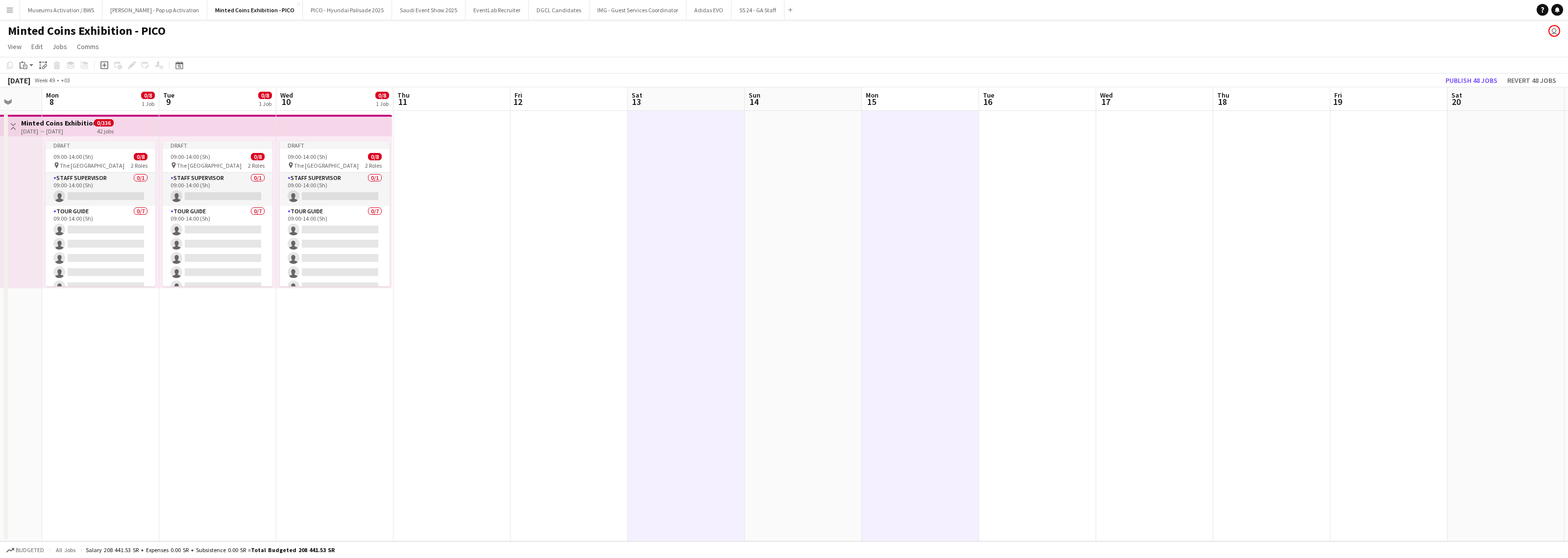
click at [836, 209] on app-date-cell at bounding box center [1037, 326] width 117 height 430
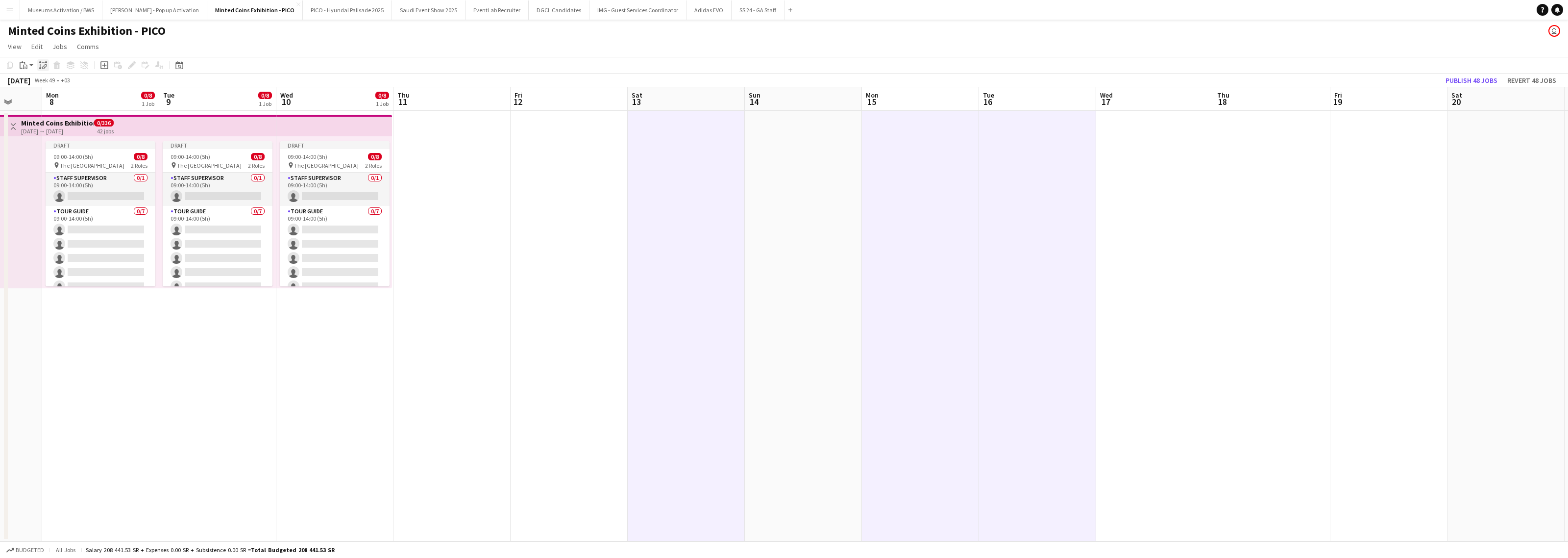
click at [44, 71] on div "Paste linked Job" at bounding box center [43, 65] width 12 height 12
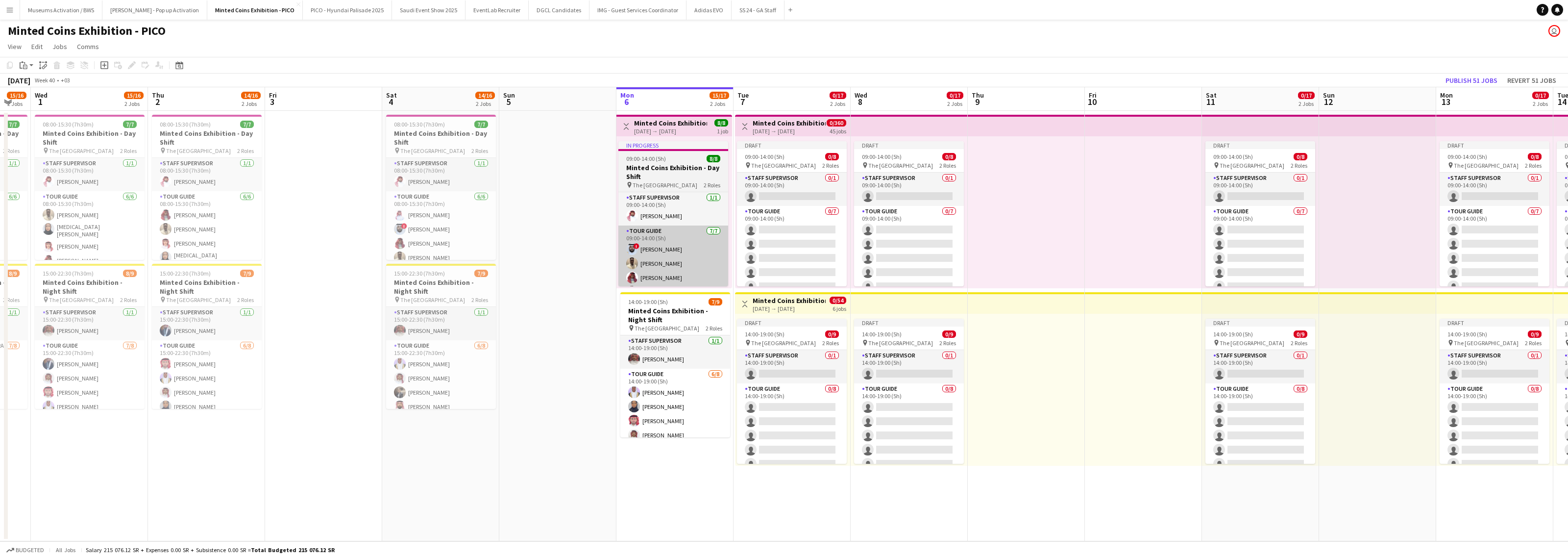
scroll to position [0, 203]
click at [677, 204] on app-card-role "Staff Supervisor [DATE] 09:00-14:00 (5h) [PERSON_NAME]" at bounding box center [674, 208] width 110 height 33
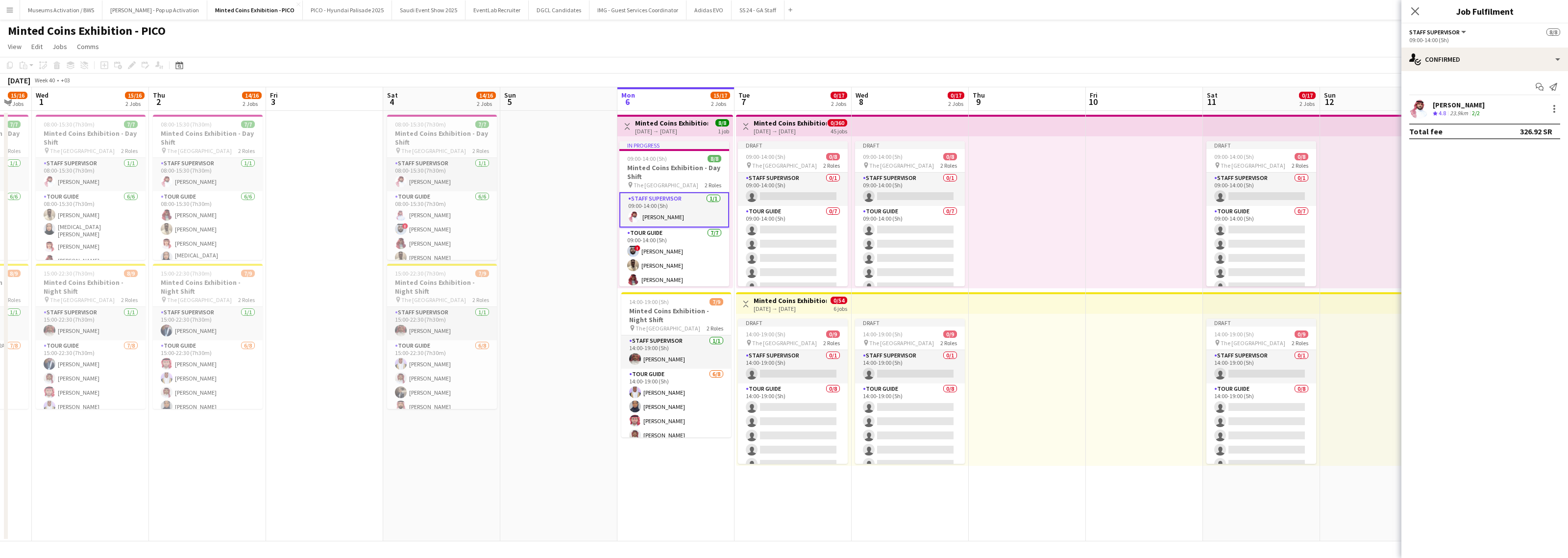
click at [836, 111] on icon "Crew rating" at bounding box center [1435, 113] width 5 height 5
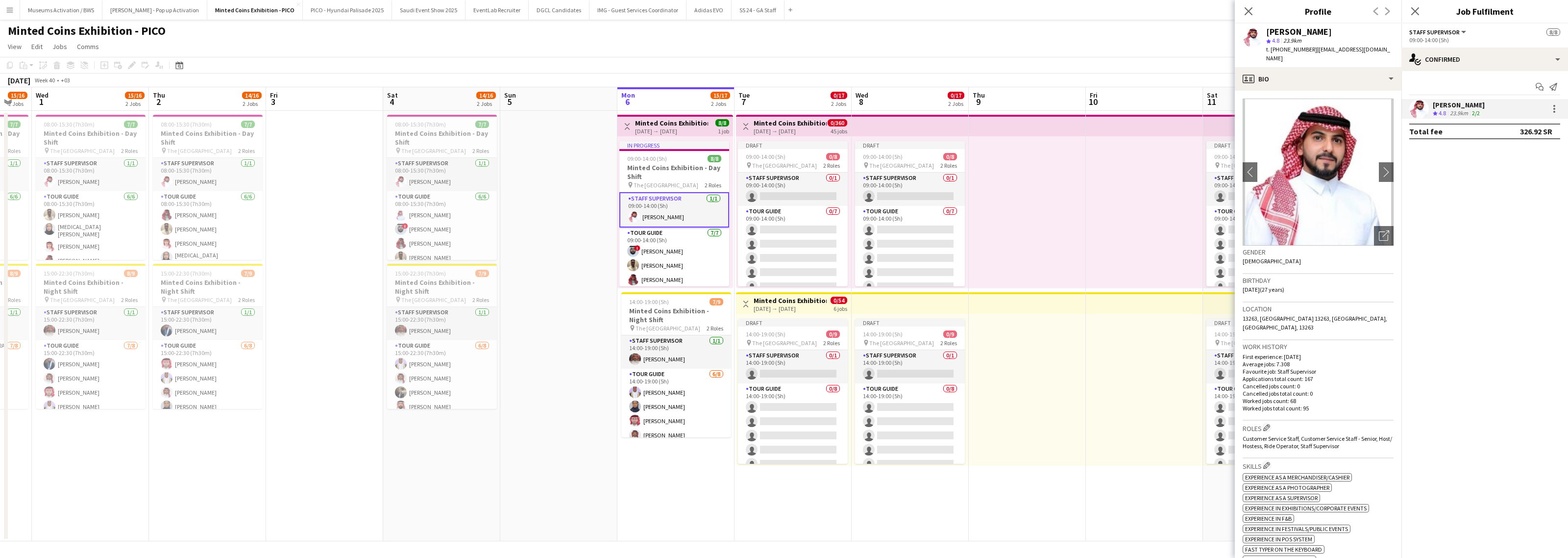
click at [836, 32] on div "[PERSON_NAME]" at bounding box center [1298, 31] width 65 height 9
copy div "[PERSON_NAME]"
click at [807, 185] on app-card-role "Staff Supervisor 0/1 09:00-14:00 (5h) single-neutral-actions" at bounding box center [793, 189] width 110 height 33
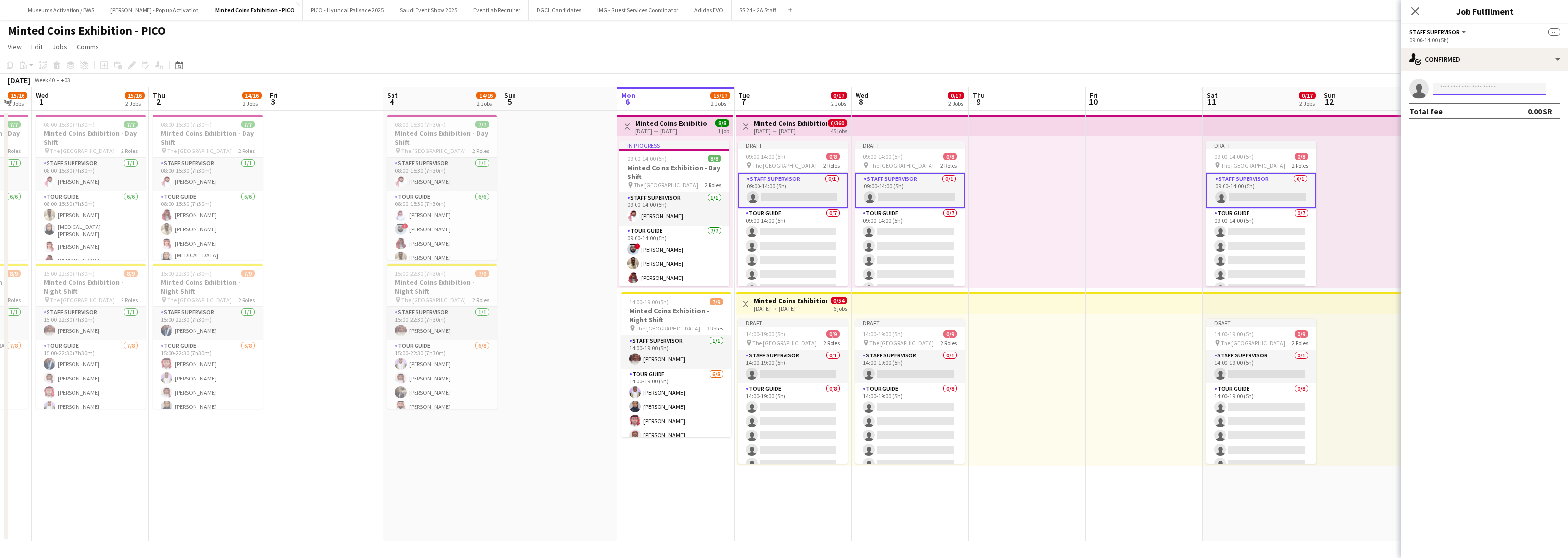
click at [836, 94] on body "Menu Boards Boards Boards All jobs Status Workforce Workforce My Workforce Recr…" at bounding box center [784, 279] width 1568 height 558
paste input "**********"
type input "**********"
click at [836, 118] on span "Can be approved on 41 of 45 positions." at bounding box center [1489, 115] width 98 height 17
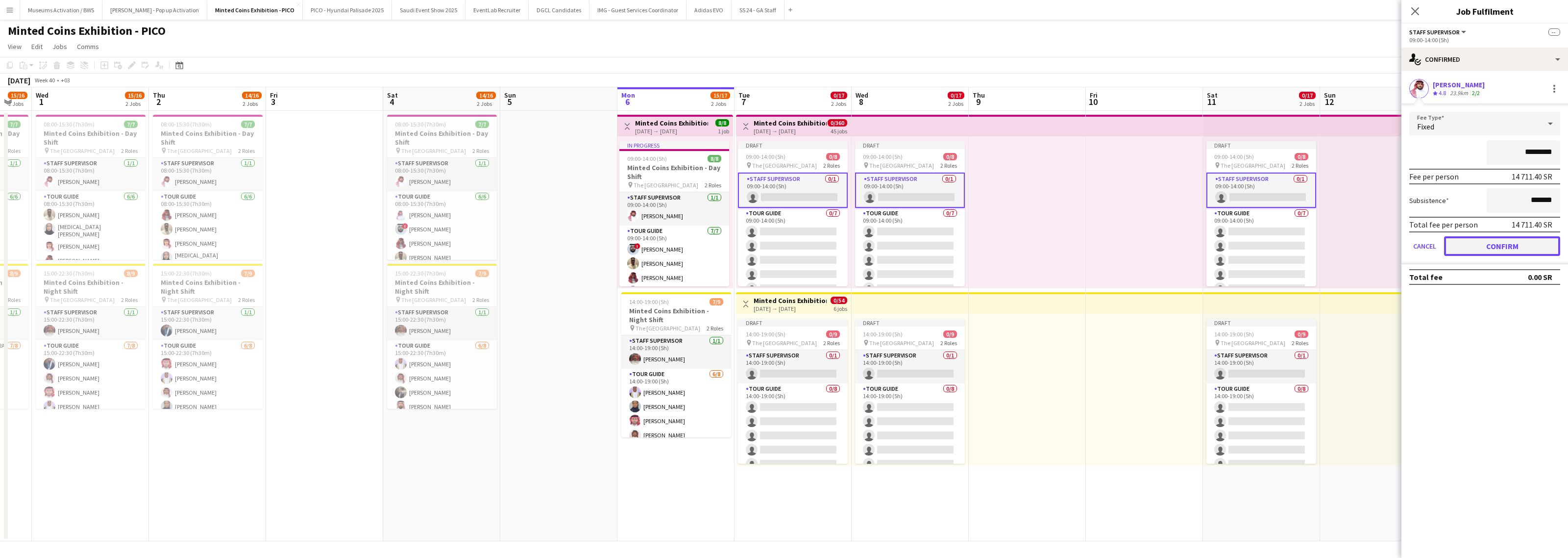
click at [836, 245] on button "Confirm" at bounding box center [1502, 246] width 116 height 19
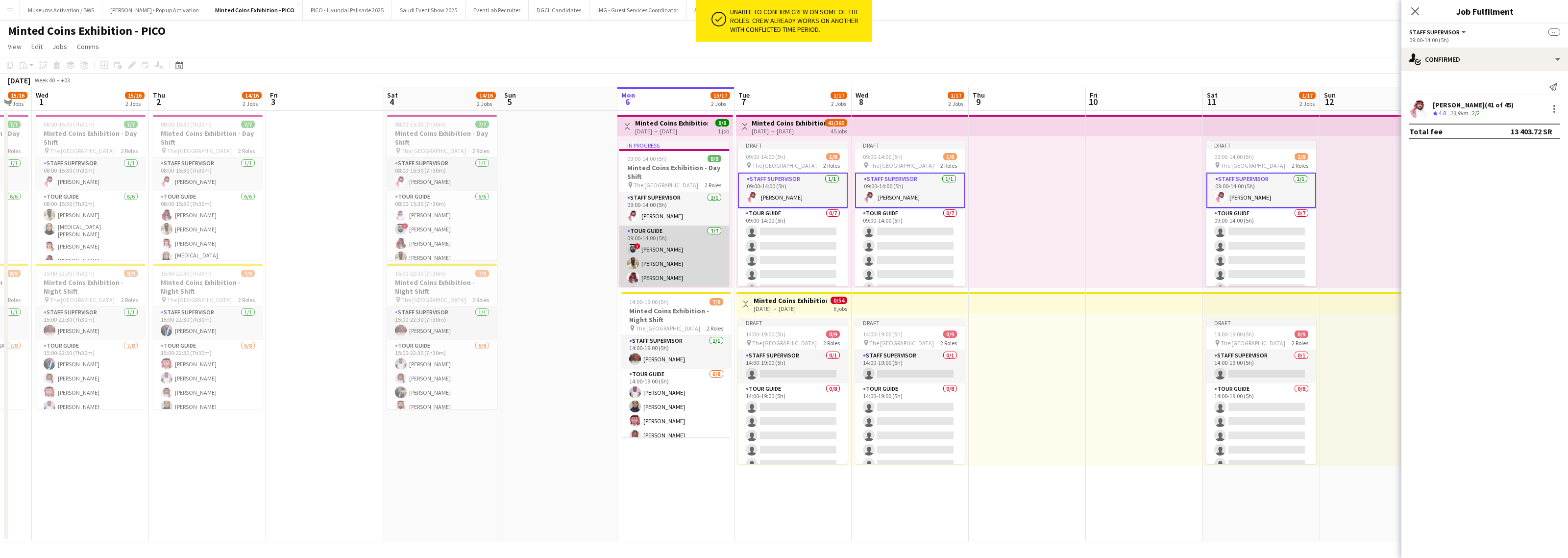
click at [663, 239] on app-card-role "Tour Guide [DATE] 09:00-14:00 (5h) ! [PERSON_NAME] ZAYED zaud [PERSON_NAME] [PE…" at bounding box center [674, 285] width 110 height 122
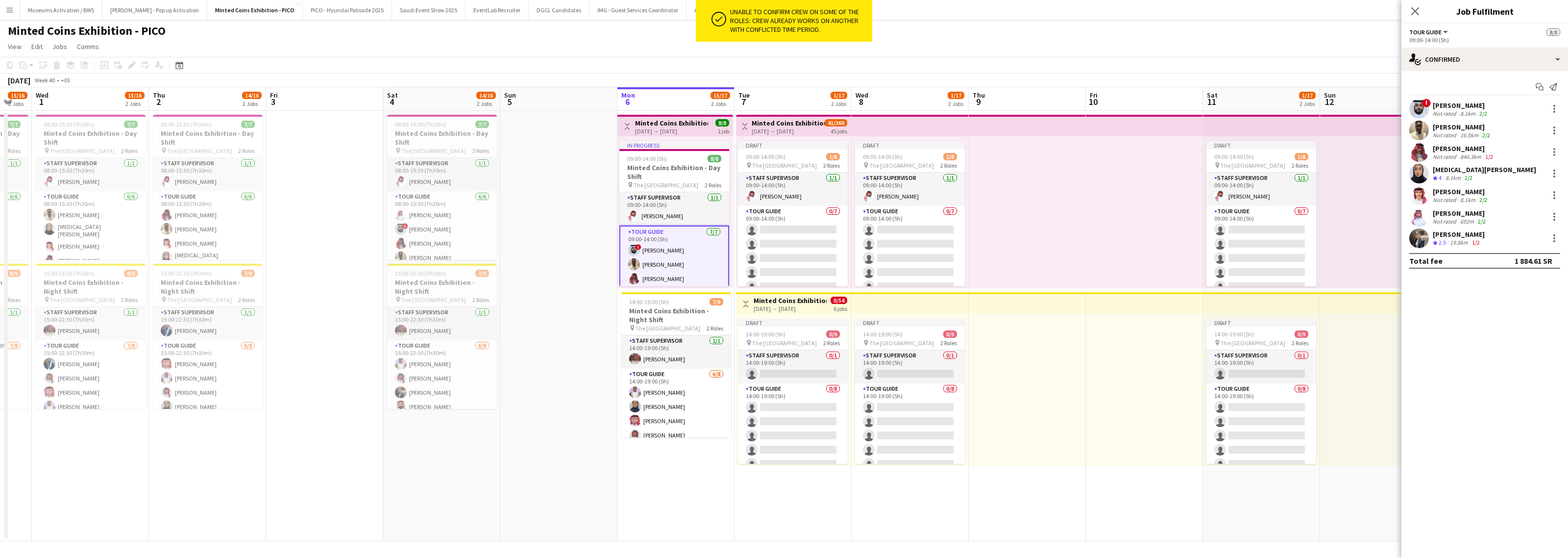
click at [836, 94] on div "Start chat Send notification" at bounding box center [1484, 87] width 151 height 17
click at [836, 108] on div "[PERSON_NAME]" at bounding box center [1461, 105] width 56 height 9
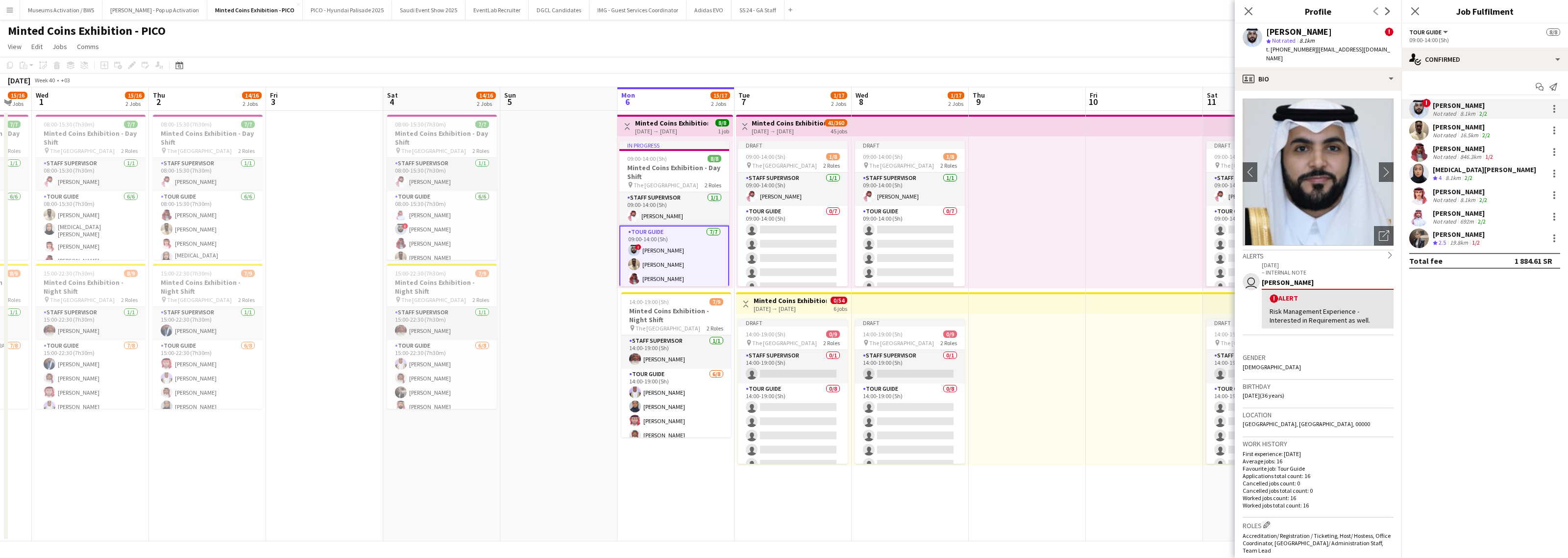
click at [836, 31] on div "[PERSON_NAME]" at bounding box center [1298, 31] width 65 height 9
copy div "[PERSON_NAME]"
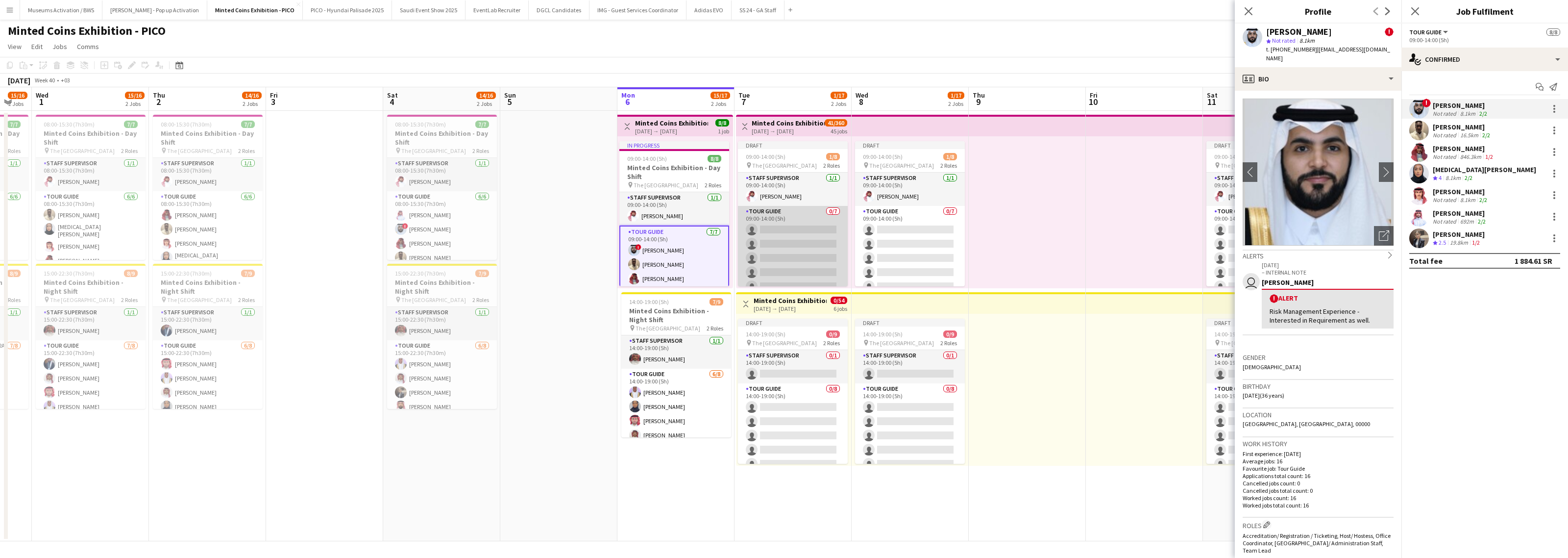
click at [806, 239] on app-card-role "Tour Guide 0/7 09:00-14:00 (5h) single-neutral-actions single-neutral-actions s…" at bounding box center [793, 265] width 110 height 119
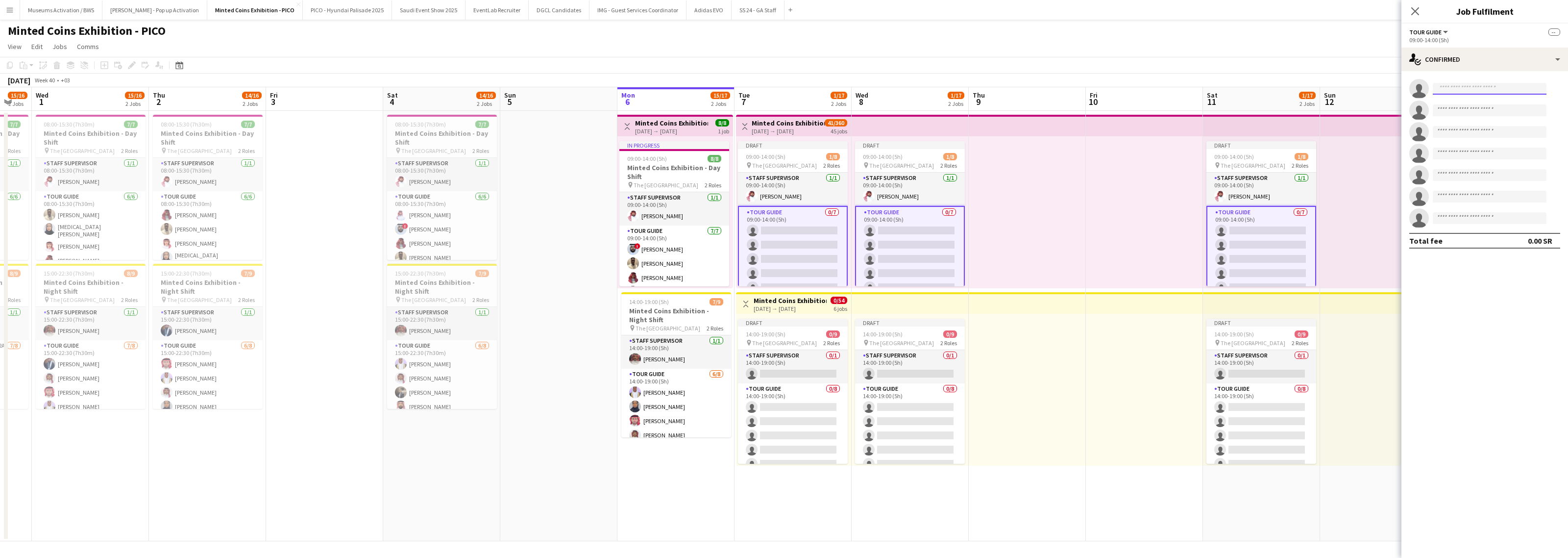
click at [836, 90] on input at bounding box center [1489, 89] width 114 height 12
paste input "**********"
type input "**********"
click at [836, 167] on span "[EMAIL_ADDRESS][DOMAIN_NAME]" at bounding box center [1489, 167] width 98 height 8
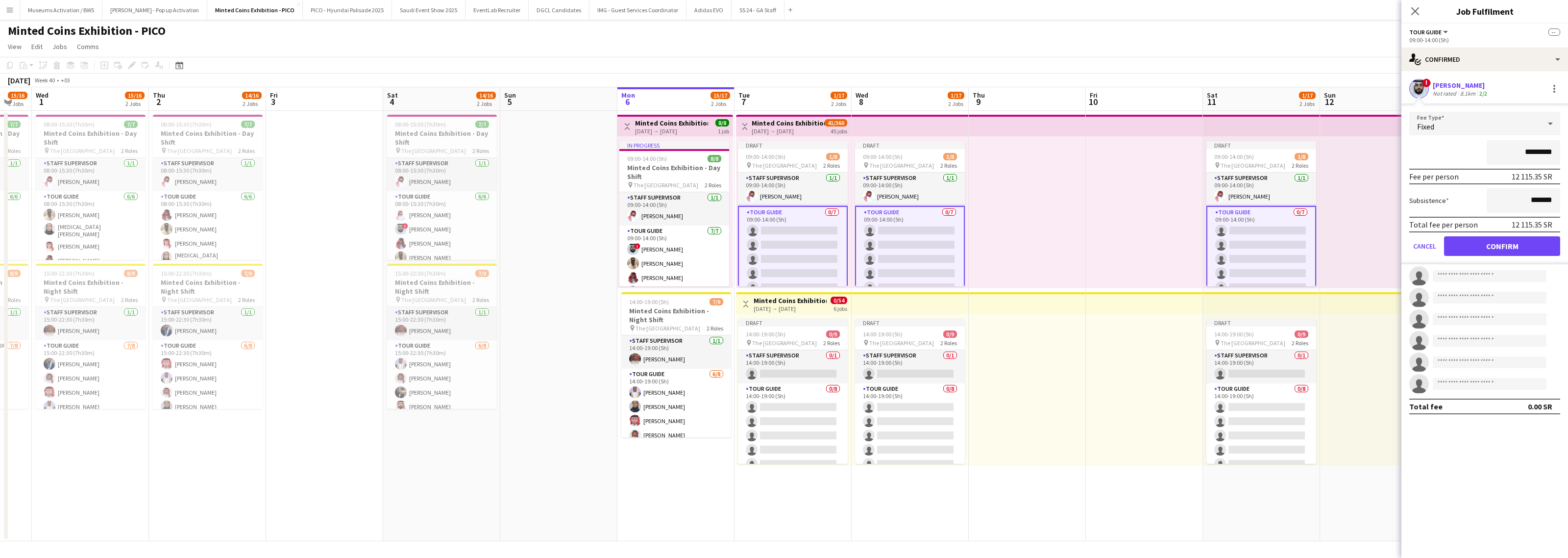
click at [836, 57] on app-toolbar "Copy Paste Paste Ctrl+V Paste with crew Ctrl+Shift+V Paste linked Job [GEOGRAPH…" at bounding box center [784, 64] width 1568 height 17
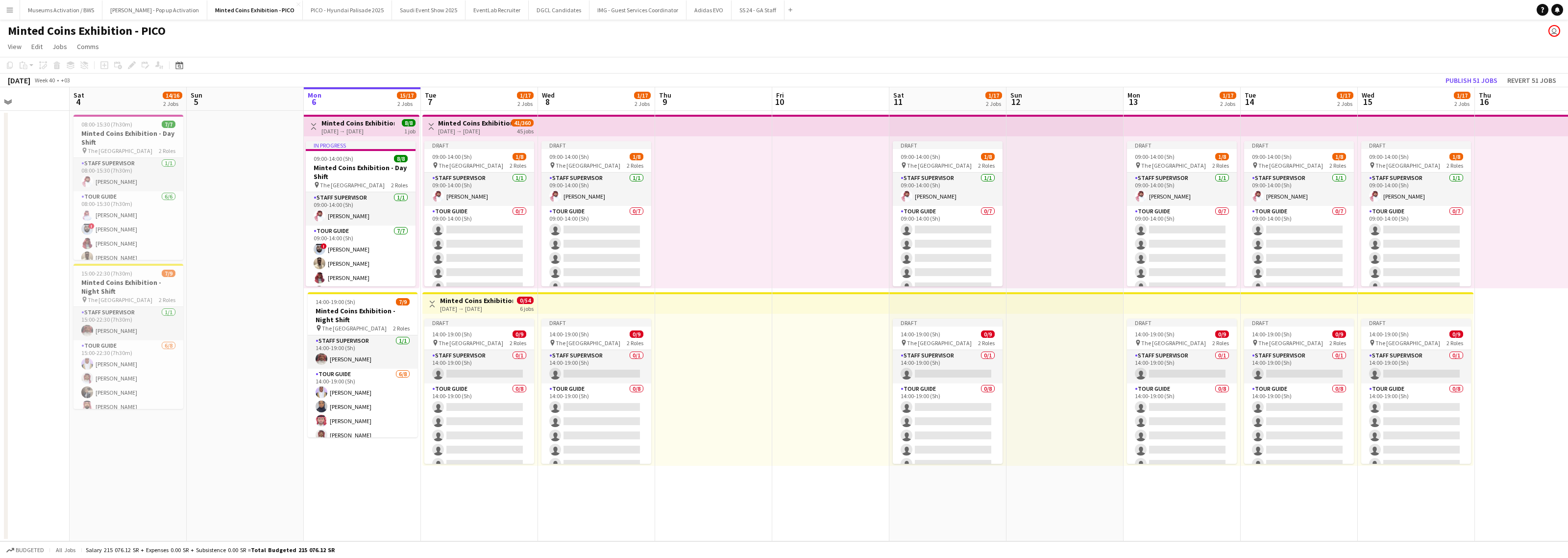
drag, startPoint x: 1380, startPoint y: 237, endPoint x: 1048, endPoint y: 274, distance: 334.1
click at [836, 276] on app-calendar-viewport "Mon 29 15/16 2 Jobs Tue 30 15/16 2 Jobs Wed 1 15/16 2 Jobs Thu 2 14/16 2 Jobs F…" at bounding box center [784, 315] width 1568 height 454
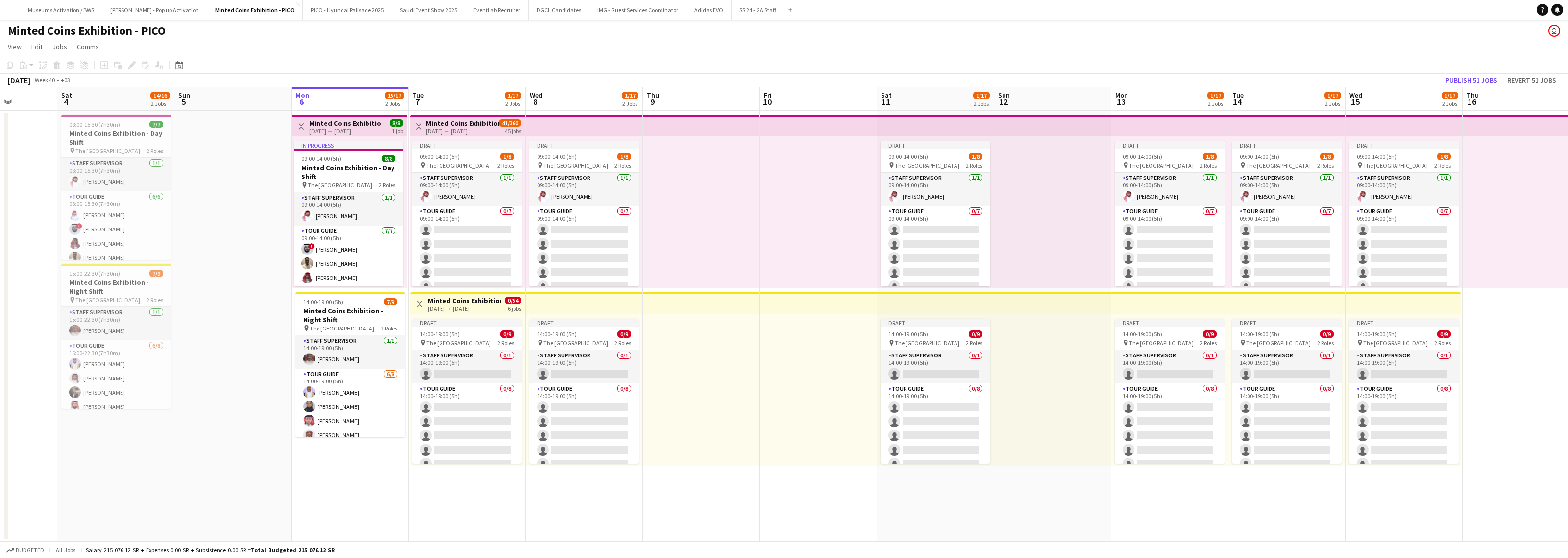
drag, startPoint x: 1034, startPoint y: 285, endPoint x: 1023, endPoint y: 287, distance: 11.2
click at [836, 286] on app-calendar-viewport "Wed 1 15/16 2 Jobs Thu 2 14/16 2 Jobs Fri 3 Sat 4 14/16 2 Jobs Sun 5 Mon 6 15/1…" at bounding box center [784, 315] width 1568 height 454
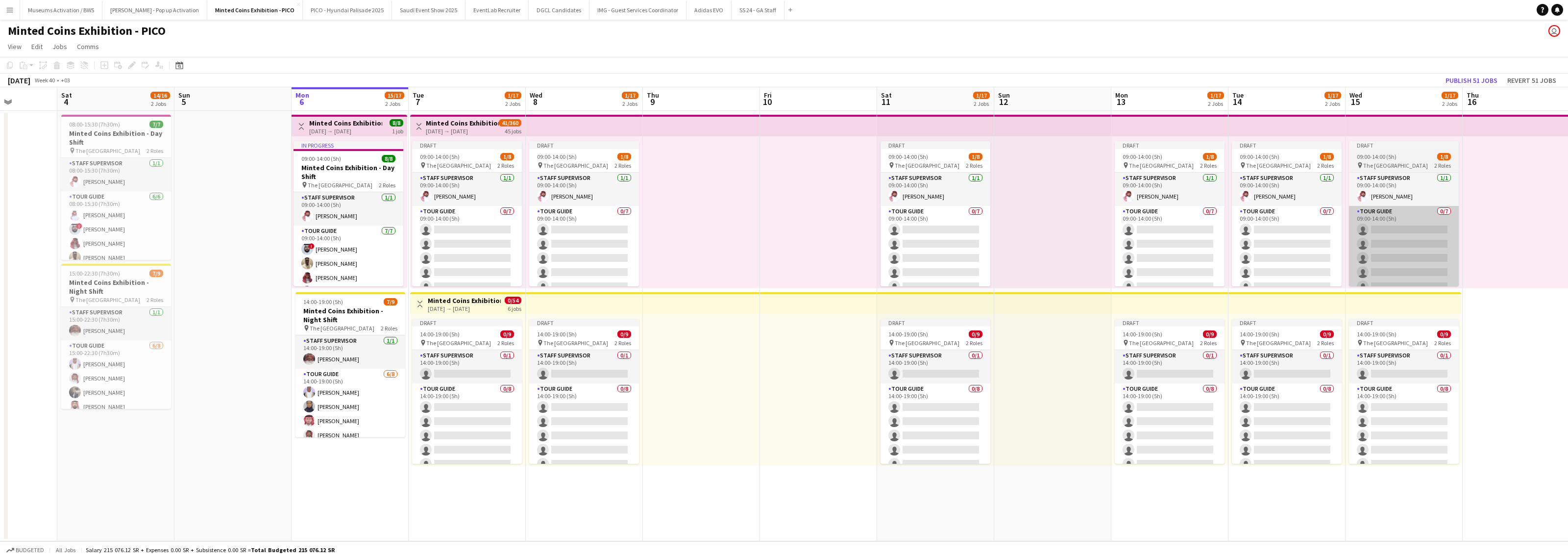
scroll to position [0, 294]
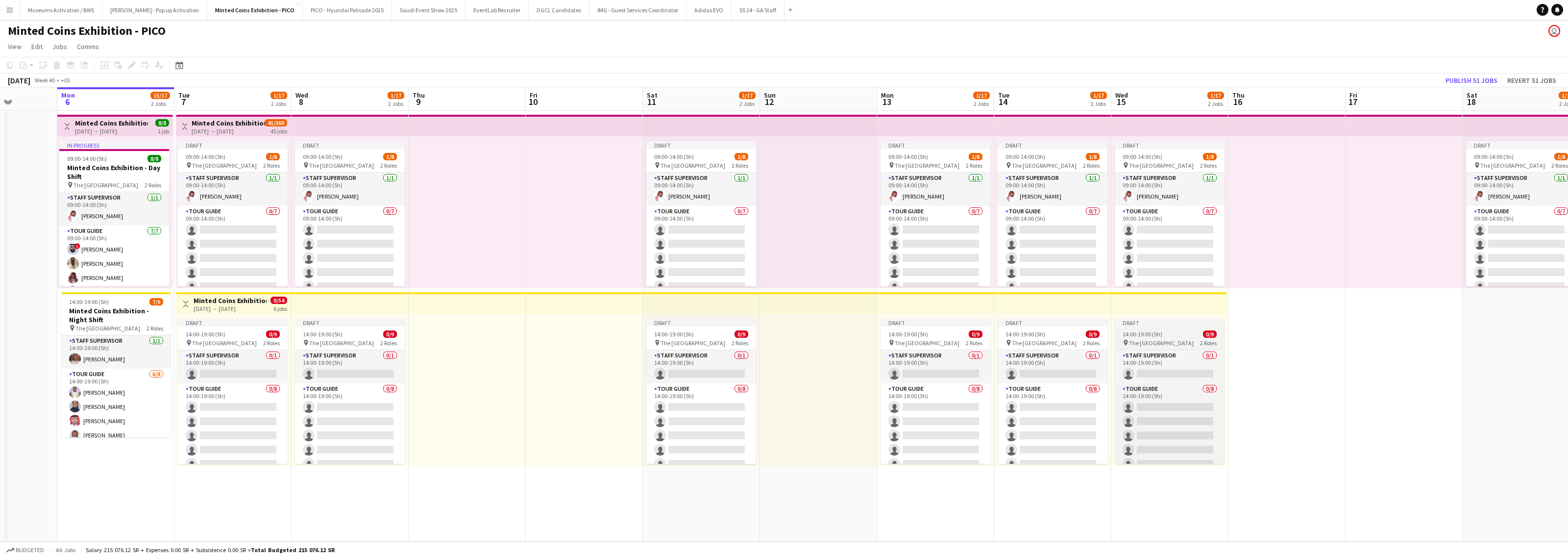
click at [836, 297] on div "14:00-19:00 (5h) 0/9" at bounding box center [1170, 334] width 110 height 8
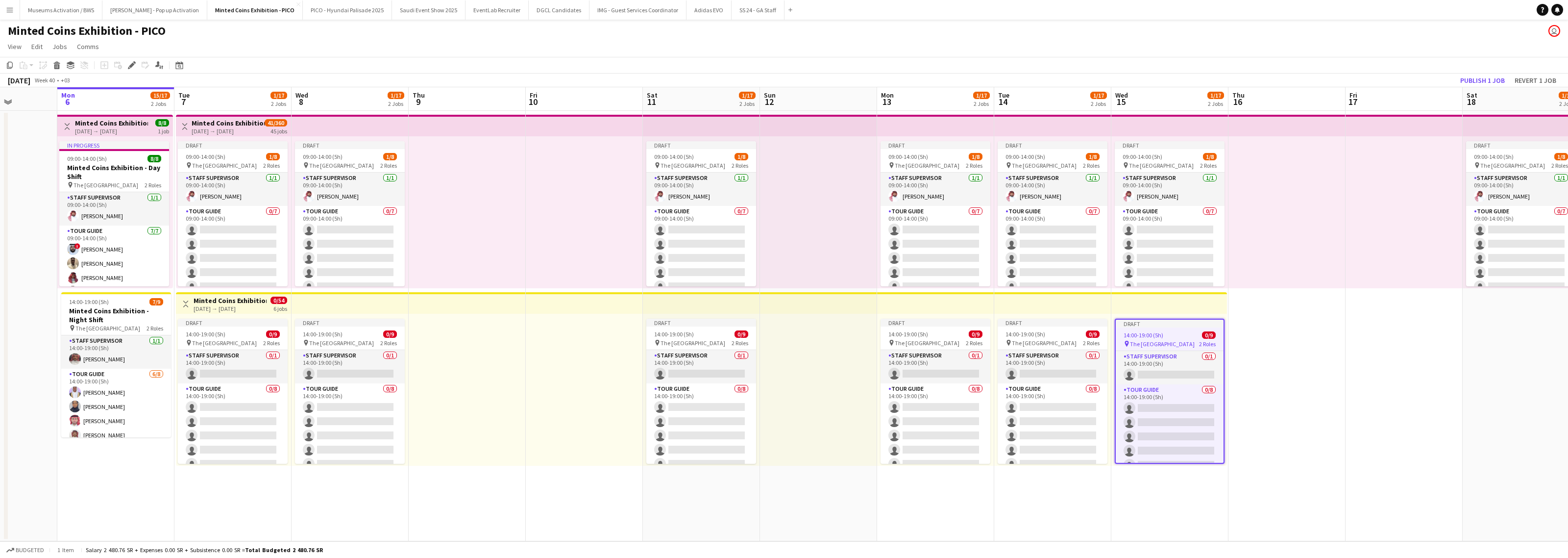
drag, startPoint x: 1204, startPoint y: 346, endPoint x: 985, endPoint y: 353, distance: 219.1
click at [836, 297] on app-calendar-viewport "Fri 3 Sat 4 14/16 2 Jobs Sun 5 Mon 6 15/17 2 Jobs Tue 7 1/17 2 Jobs Wed 8 1/17 …" at bounding box center [784, 315] width 1568 height 454
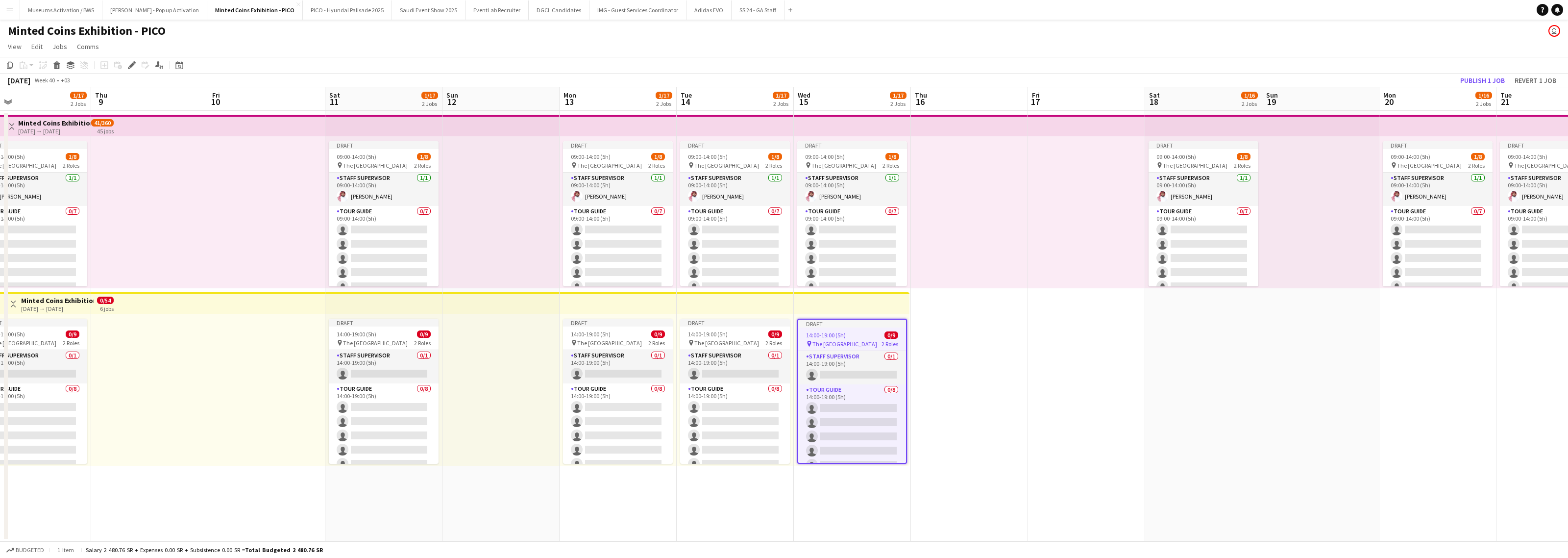
drag, startPoint x: 1088, startPoint y: 356, endPoint x: 890, endPoint y: 366, distance: 198.3
click at [836, 297] on app-calendar-viewport "Sun 5 Mon 6 15/17 2 Jobs Tue 7 1/17 2 Jobs Wed 8 1/17 2 Jobs Thu 9 Fri 10 Sat 1…" at bounding box center [784, 315] width 1568 height 454
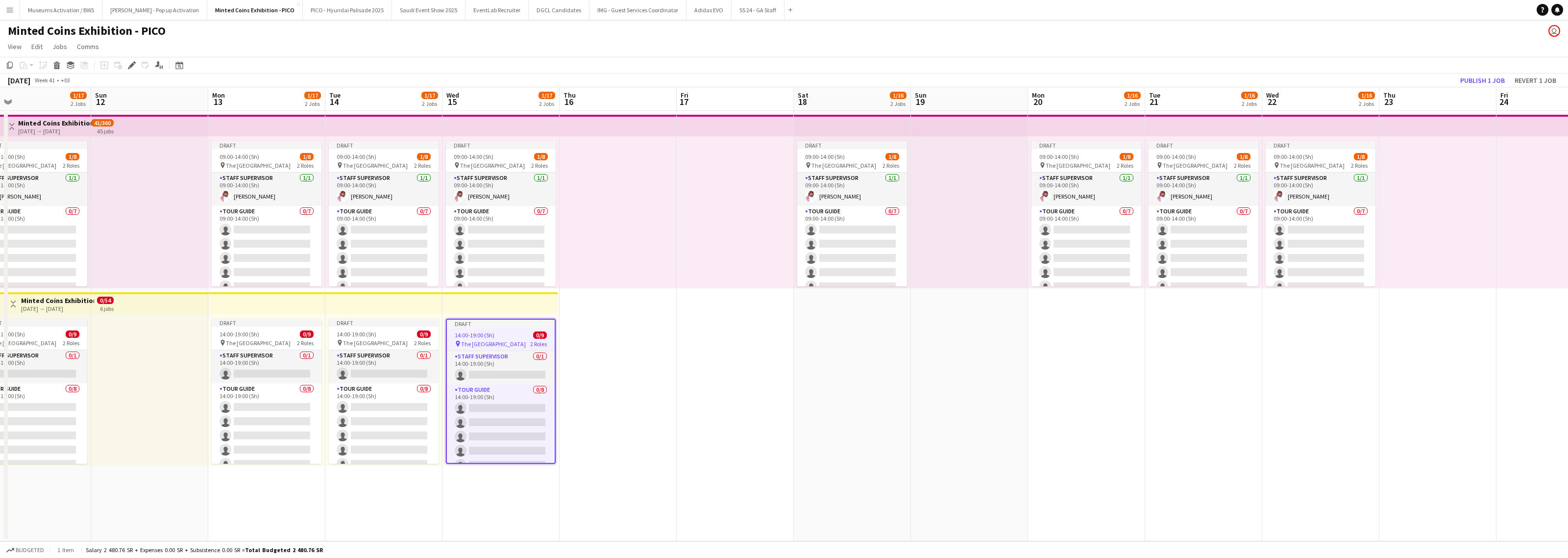
scroll to position [0, 374]
click at [836, 297] on app-date-cell "Draft 09:00-14:00 (5h) 1/8 pin The National Museum 2 Roles Staff Supervisor [DA…" at bounding box center [856, 326] width 117 height 430
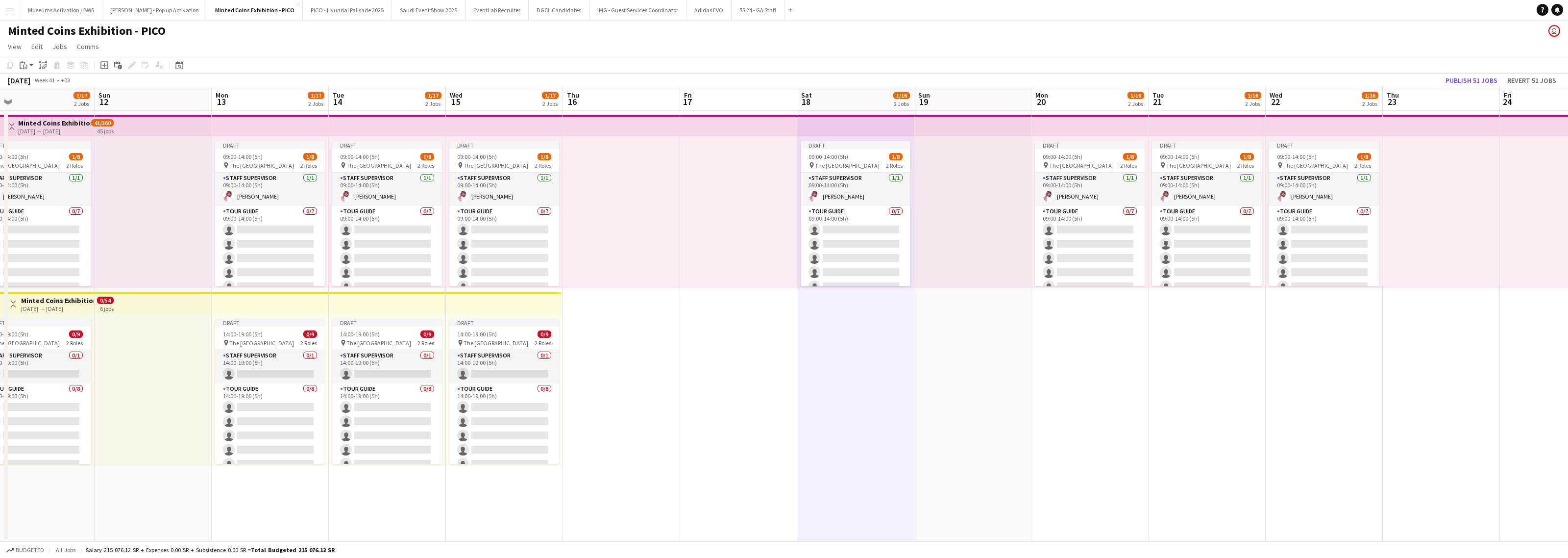
click at [836, 297] on app-date-cell "Draft 09:00-14:00 (5h) 1/8 pin The National Museum 2 Roles Staff Supervisor [DA…" at bounding box center [1090, 326] width 117 height 430
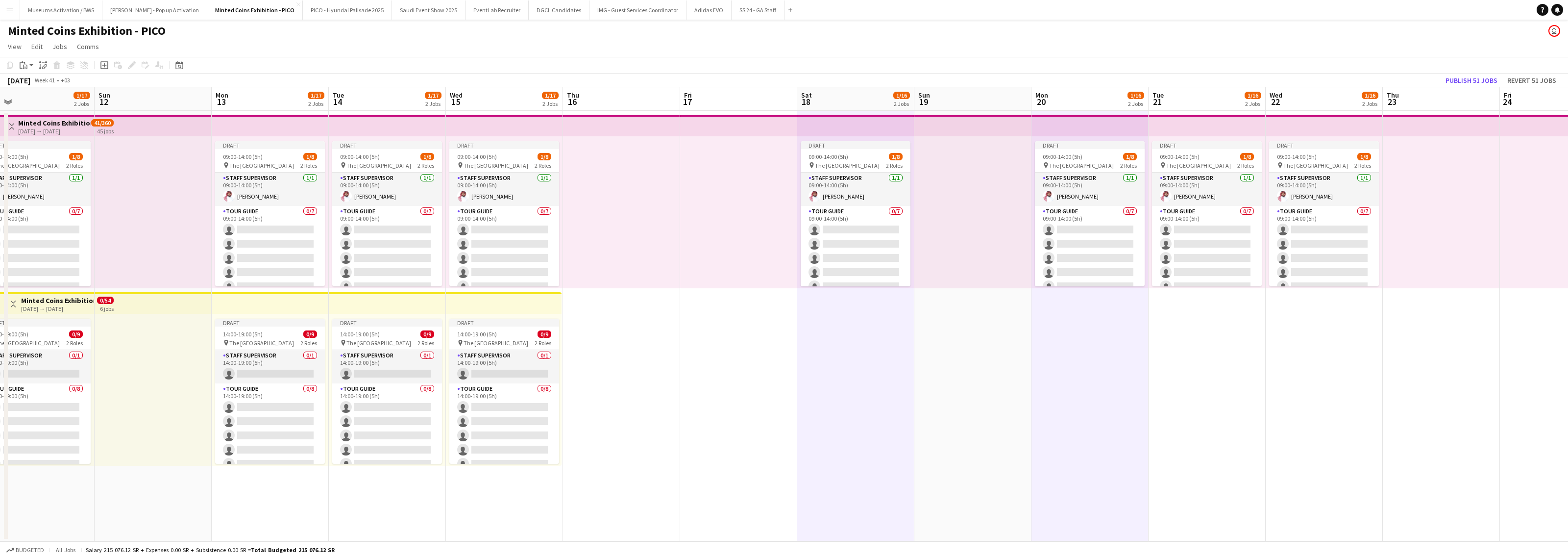
click at [836, 297] on app-date-cell "Draft 09:00-14:00 (5h) 1/8 pin The National Museum 2 Roles Staff Supervisor [DA…" at bounding box center [1207, 326] width 117 height 430
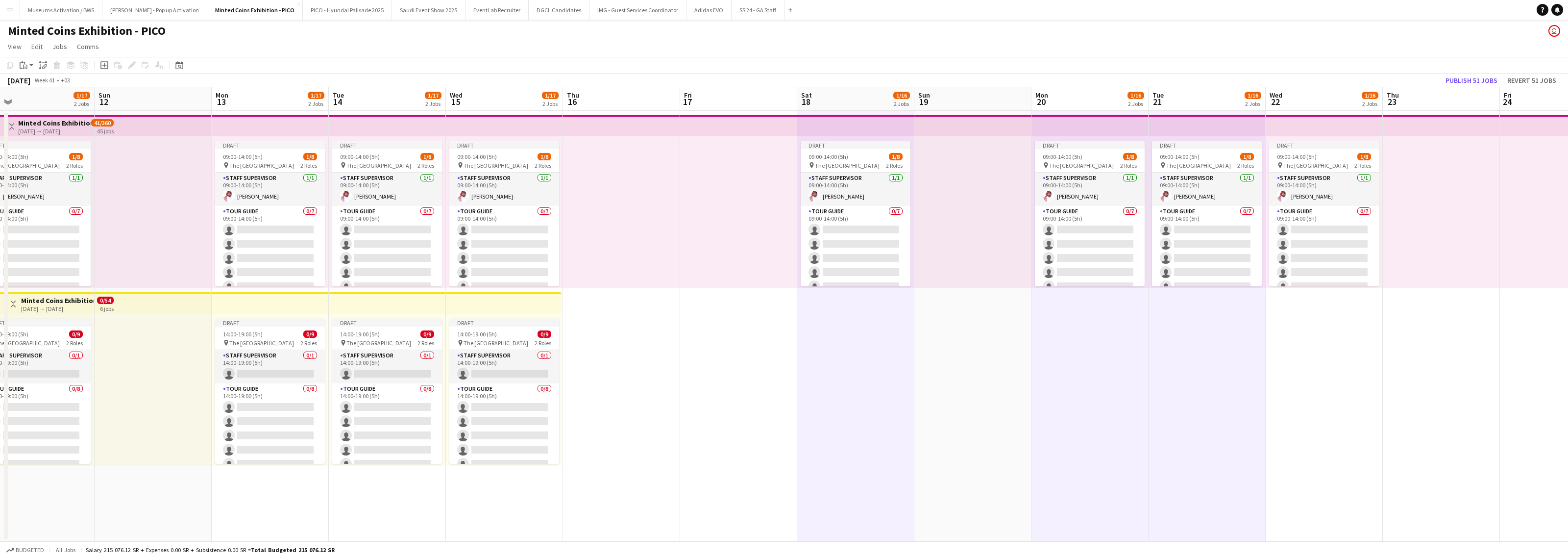
click at [836, 297] on app-date-cell "Draft 09:00-14:00 (5h) 1/8 pin The National Museum 2 Roles Staff Supervisor [DA…" at bounding box center [1325, 326] width 117 height 430
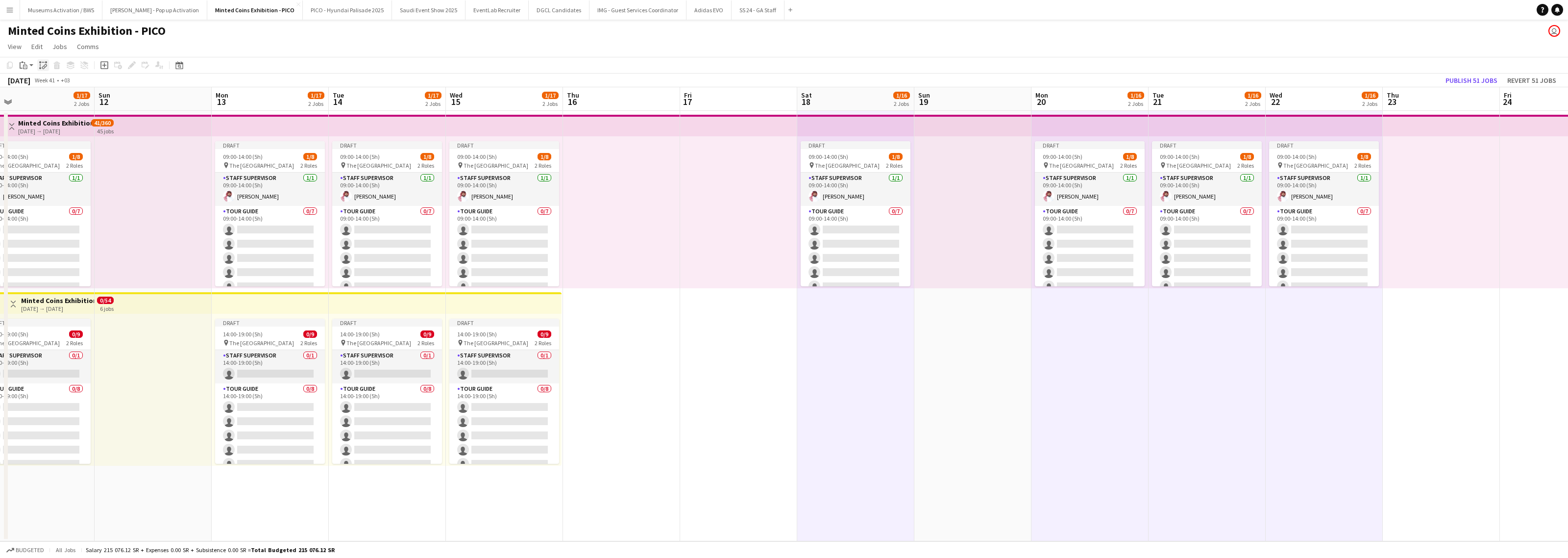
click at [39, 62] on icon "Paste linked Job" at bounding box center [43, 65] width 8 height 8
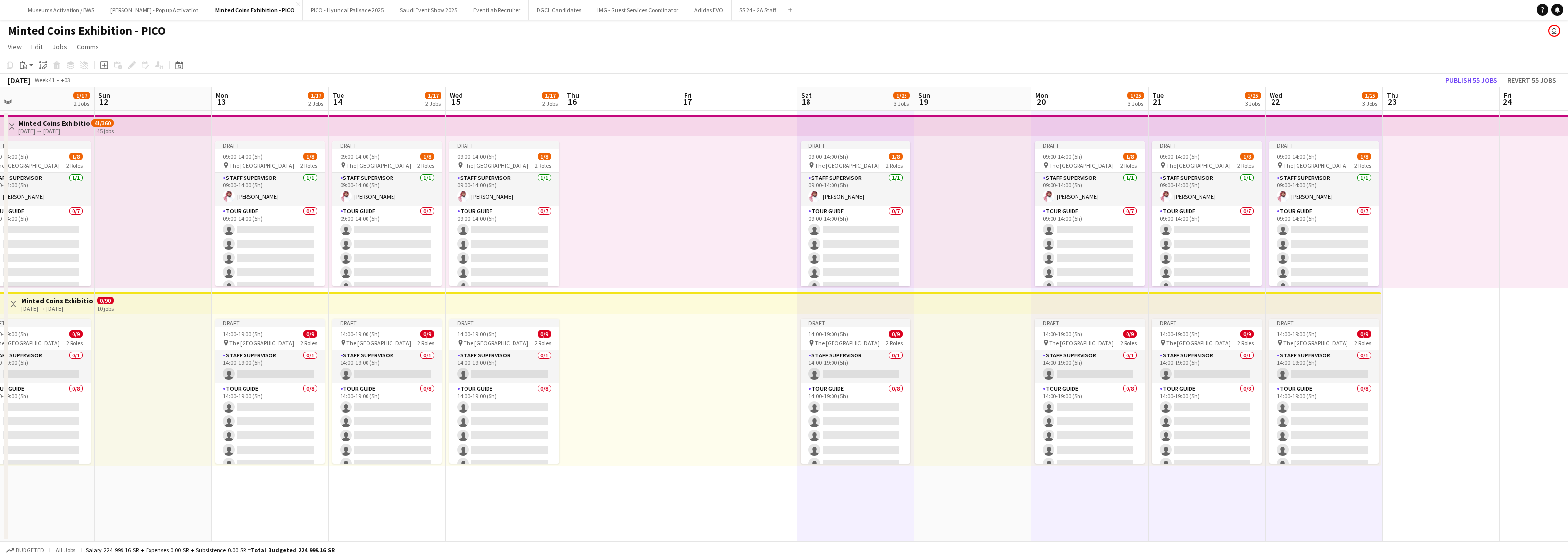
click at [728, 280] on app-calendar-viewport "Wed 8 1/17 2 Jobs Thu 9 Fri 10 Sat 11 1/17 2 Jobs Sun 12 Mon 13 1/17 2 Jobs Tue…" at bounding box center [784, 315] width 1568 height 454
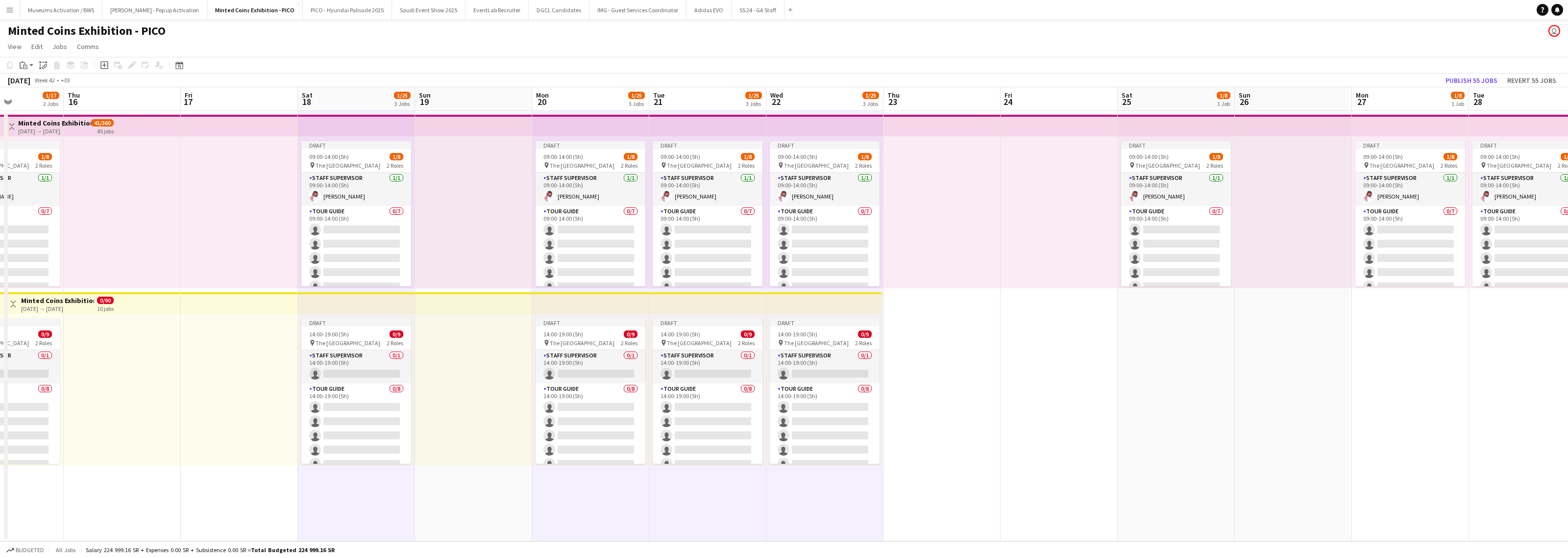
drag, startPoint x: 890, startPoint y: 299, endPoint x: 729, endPoint y: 316, distance: 161.9
click at [782, 297] on app-calendar-viewport "Mon 13 1/17 2 Jobs Tue 14 1/17 2 Jobs Wed 15 1/17 2 Jobs Thu 16 Fri 17 Sat 18 1…" at bounding box center [784, 315] width 1568 height 454
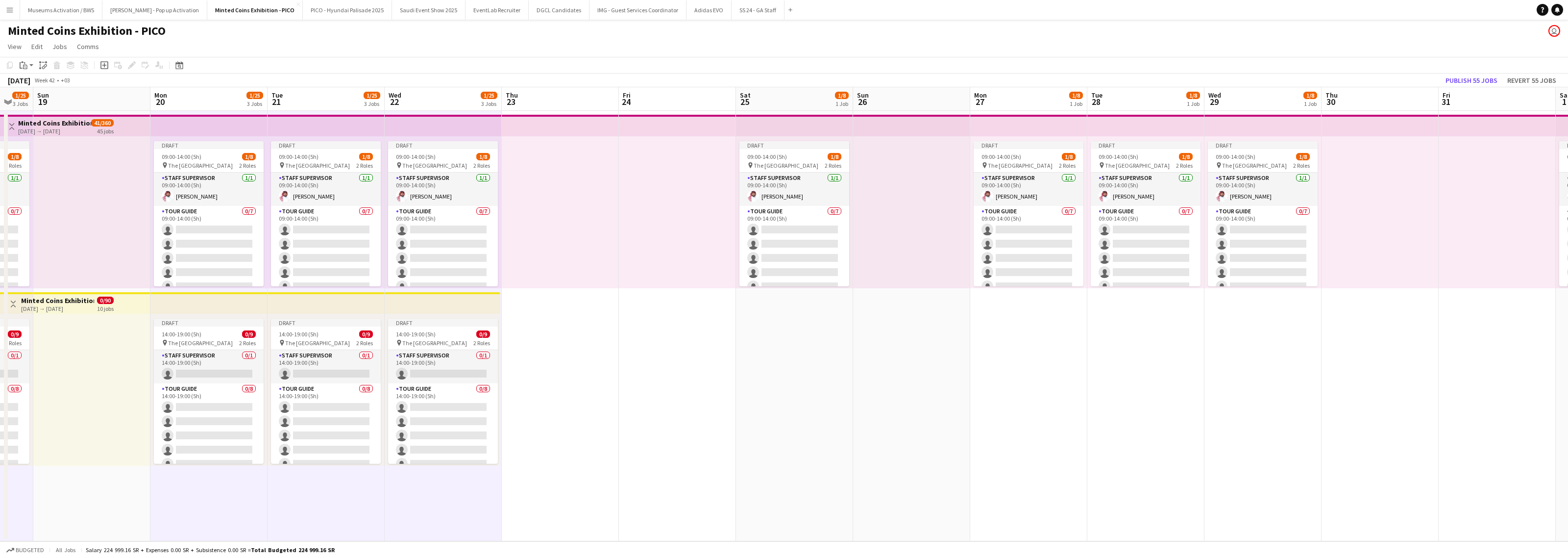
click at [763, 297] on app-date-cell "Draft 09:00-14:00 (5h) 1/8 pin The National Museum 2 Roles Staff Supervisor [DA…" at bounding box center [795, 326] width 117 height 430
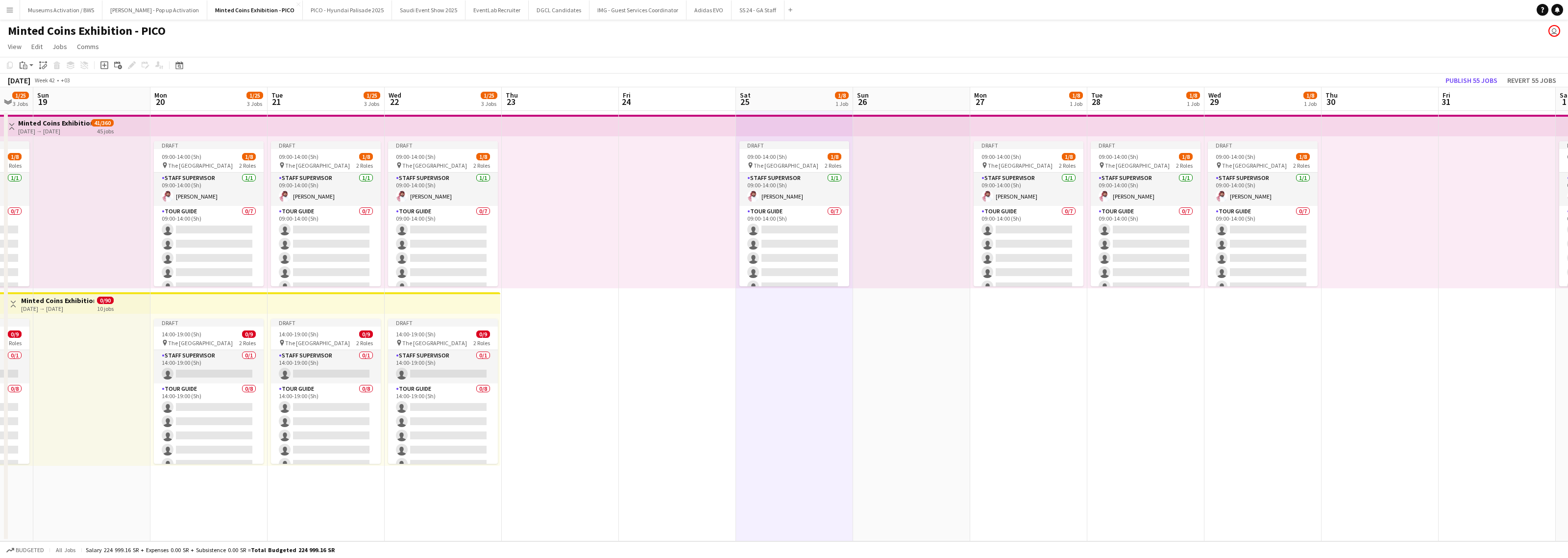
click at [836, 297] on app-date-cell "Draft 09:00-14:00 (5h) 1/8 pin The National Museum 2 Roles Staff Supervisor [DA…" at bounding box center [1028, 326] width 117 height 430
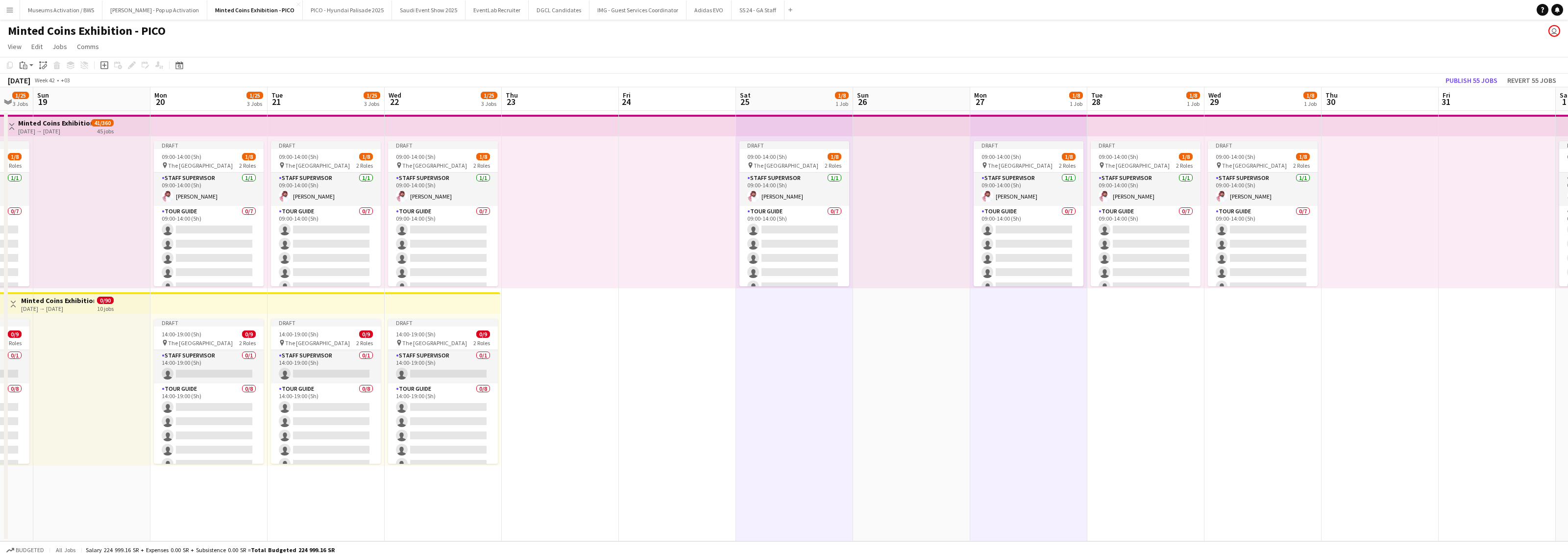
click at [836, 297] on app-date-cell "Draft 09:00-14:00 (5h) 1/8 pin The National Museum 2 Roles Staff Supervisor [DA…" at bounding box center [1145, 326] width 117 height 430
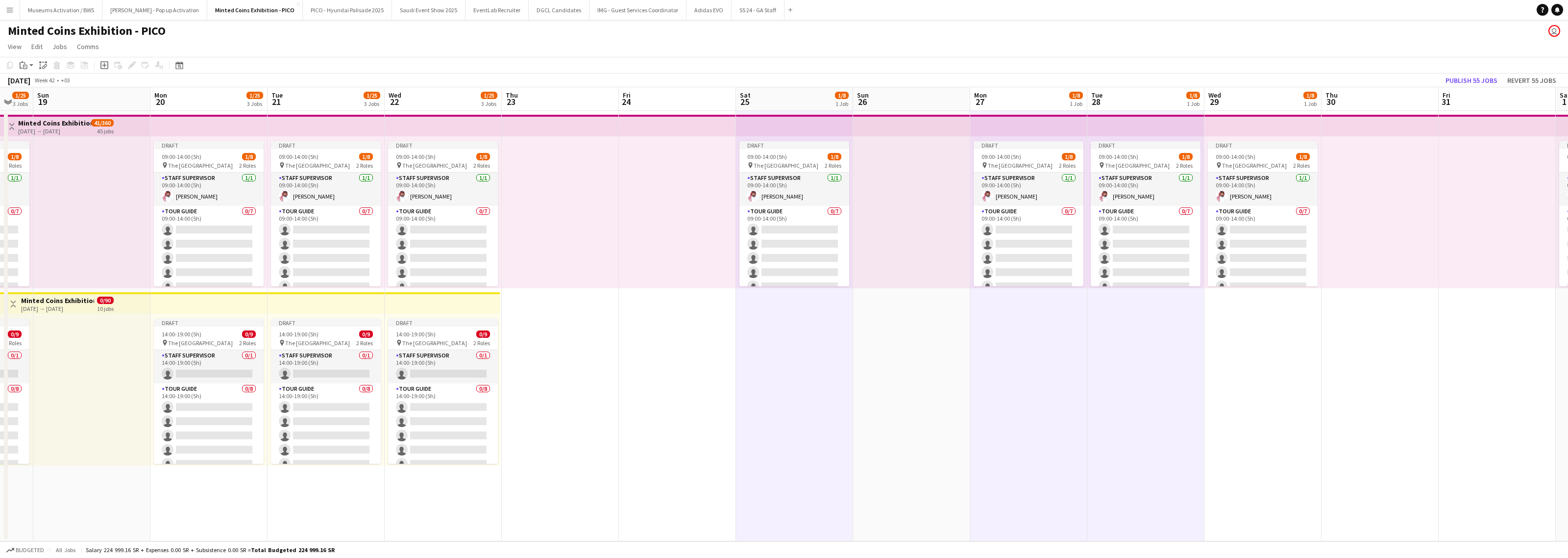
click at [836, 297] on app-date-cell "Draft 09:00-14:00 (5h) 1/8 pin The National Museum 2 Roles Staff Supervisor [DA…" at bounding box center [1263, 326] width 117 height 430
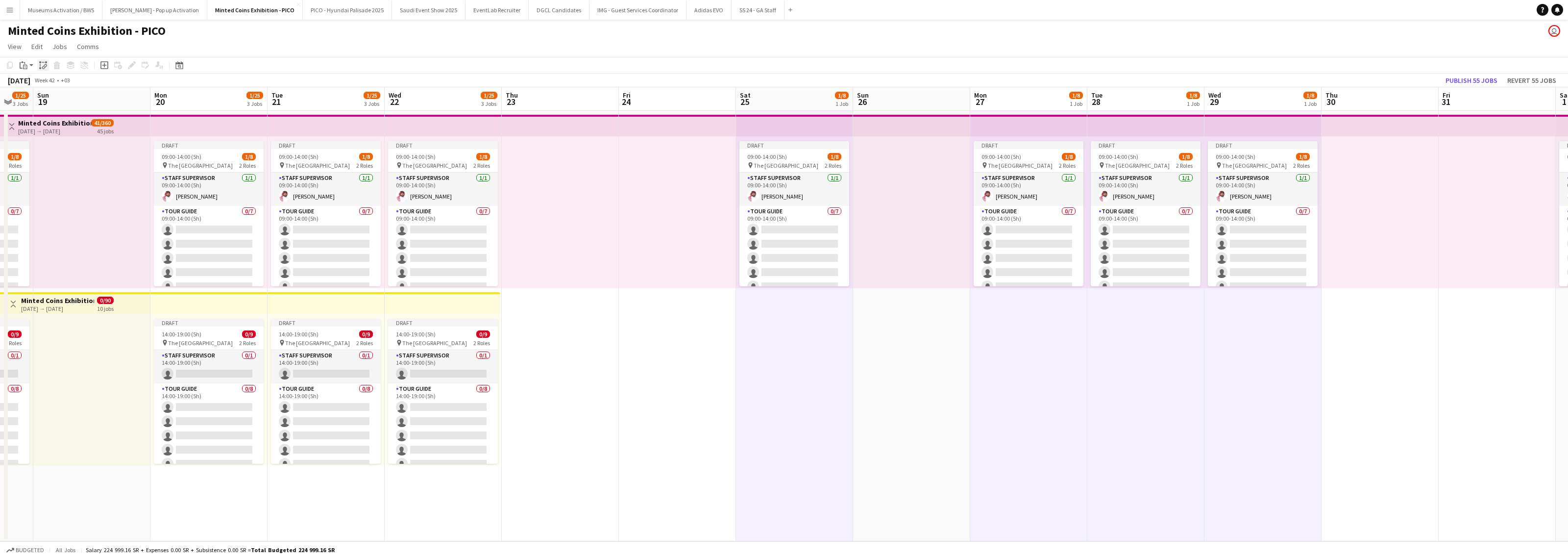
click at [40, 67] on icon at bounding box center [40, 68] width 2 height 2
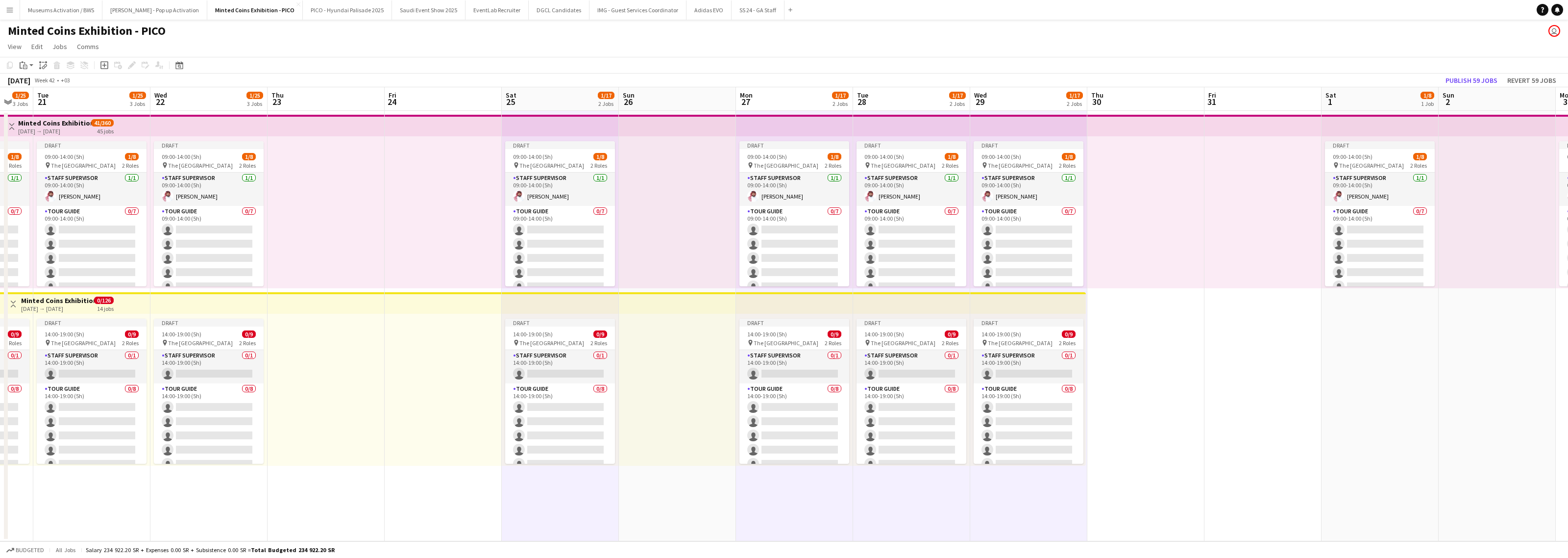
drag, startPoint x: 1184, startPoint y: 247, endPoint x: 767, endPoint y: 248, distance: 417.0
click at [743, 236] on app-calendar-viewport "Fri 17 Sat 18 1/25 3 Jobs Sun 19 Mon 20 1/25 3 Jobs Tue 21 1/25 3 Jobs Wed 22 1…" at bounding box center [784, 315] width 1568 height 454
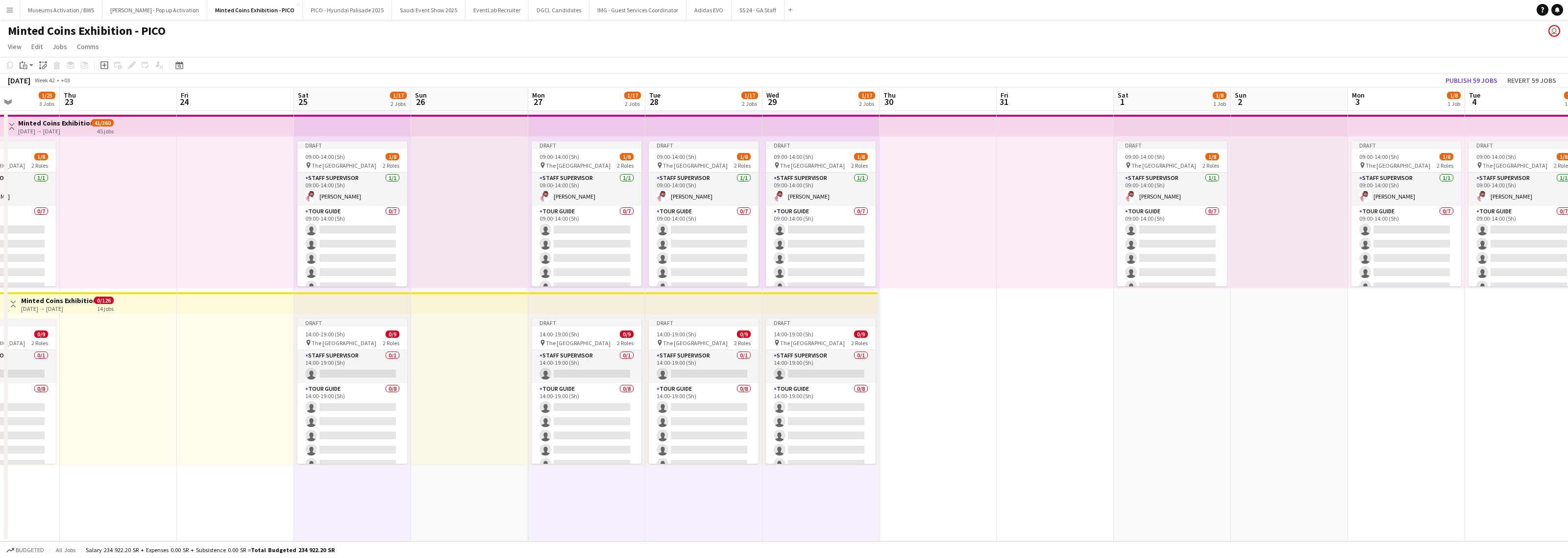
click at [832, 276] on app-calendar-viewport "Mon 20 1/25 3 Jobs Tue 21 1/25 3 Jobs Wed 22 1/25 3 Jobs Thu 23 Fri 24 Sat 25 1…" at bounding box center [784, 315] width 1568 height 454
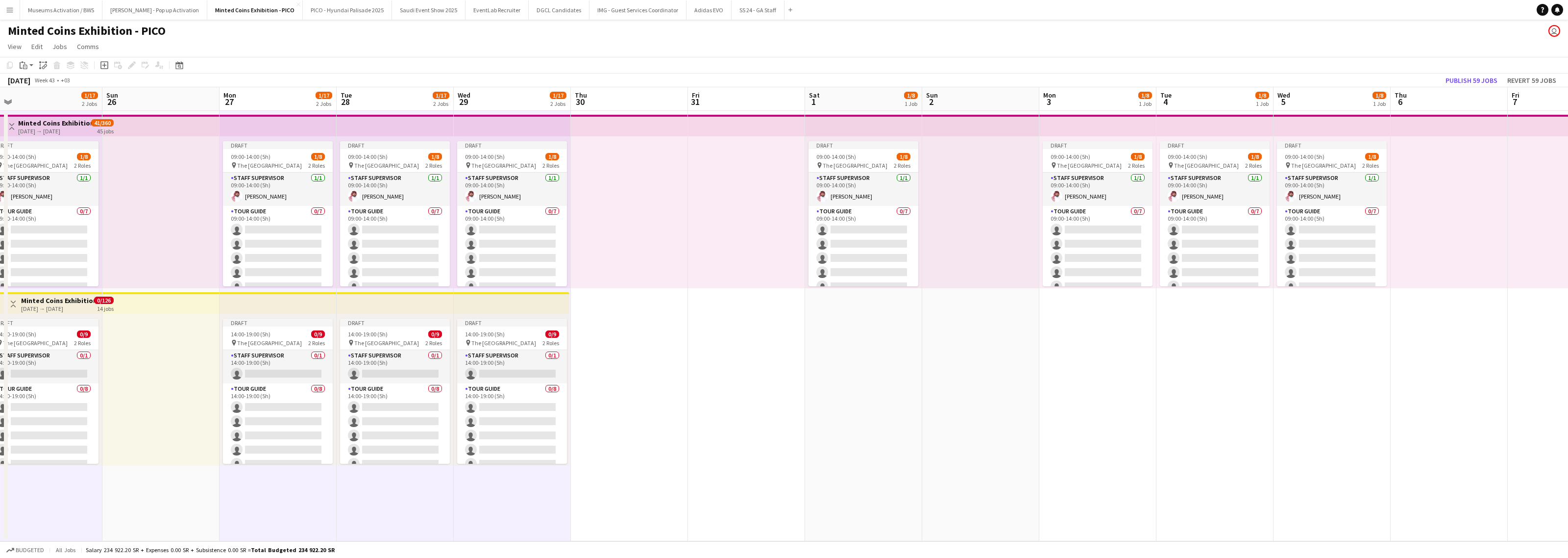
click at [817, 297] on app-date-cell "Draft 09:00-14:00 (5h) 1/8 pin The National Museum 2 Roles Staff Supervisor [DA…" at bounding box center [864, 326] width 117 height 430
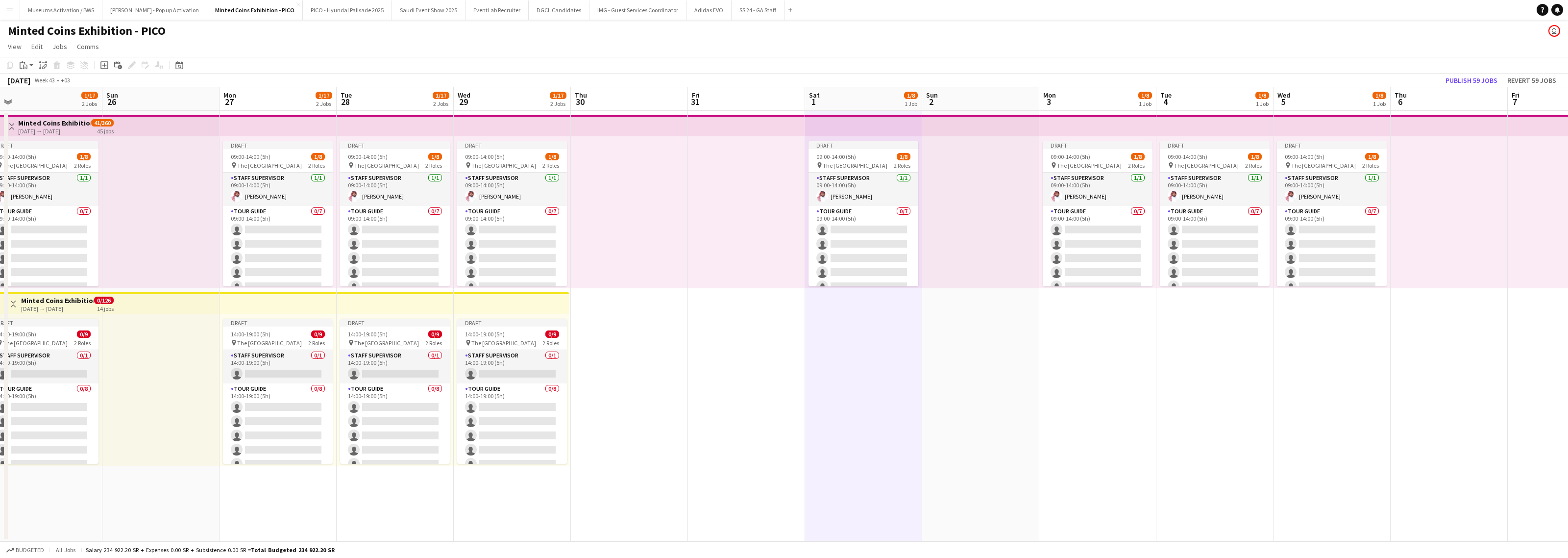
click at [836, 297] on app-calendar-viewport "Wed 22 1/25 3 Jobs Thu 23 Fri 24 Sat 25 1/17 2 Jobs Sun 26 Mon 27 1/17 2 Jobs T…" at bounding box center [784, 315] width 1568 height 454
click at [836, 297] on app-date-cell "Draft 09:00-14:00 (5h) 1/8 pin The National Museum 2 Roles Staff Supervisor [DA…" at bounding box center [1095, 326] width 117 height 430
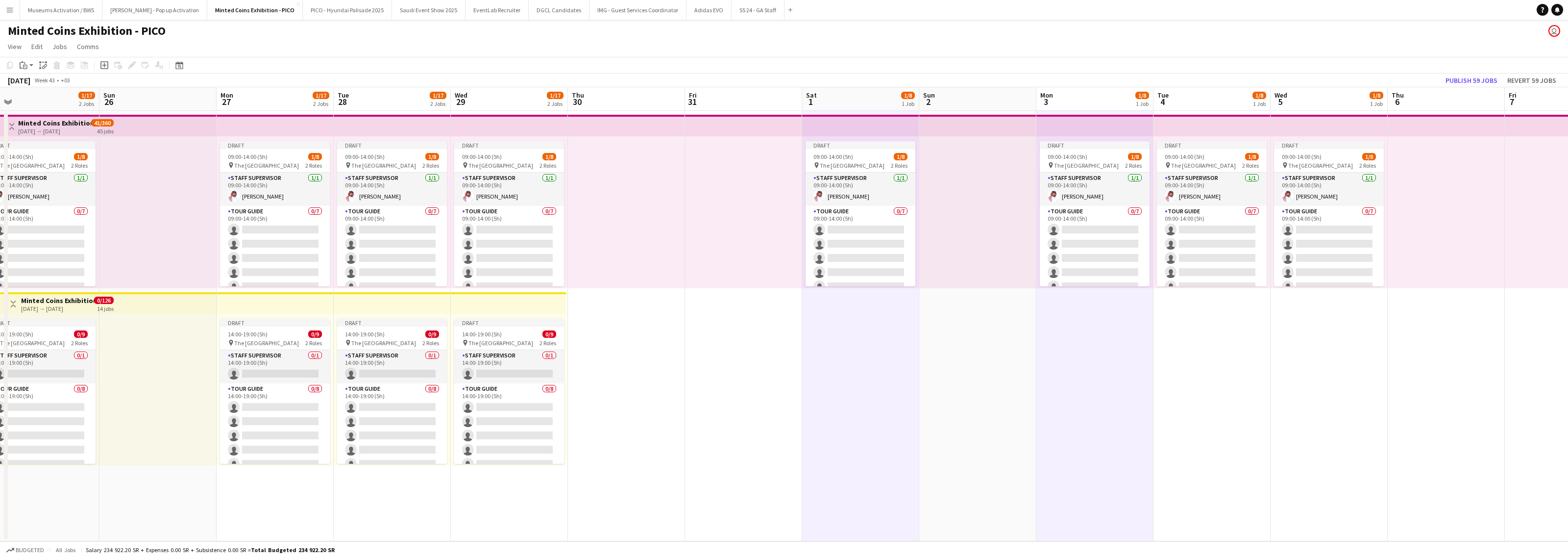
click at [836, 297] on app-date-cell "Draft 09:00-14:00 (5h) 1/8 pin The National Museum 2 Roles Staff Supervisor [DA…" at bounding box center [1212, 326] width 117 height 430
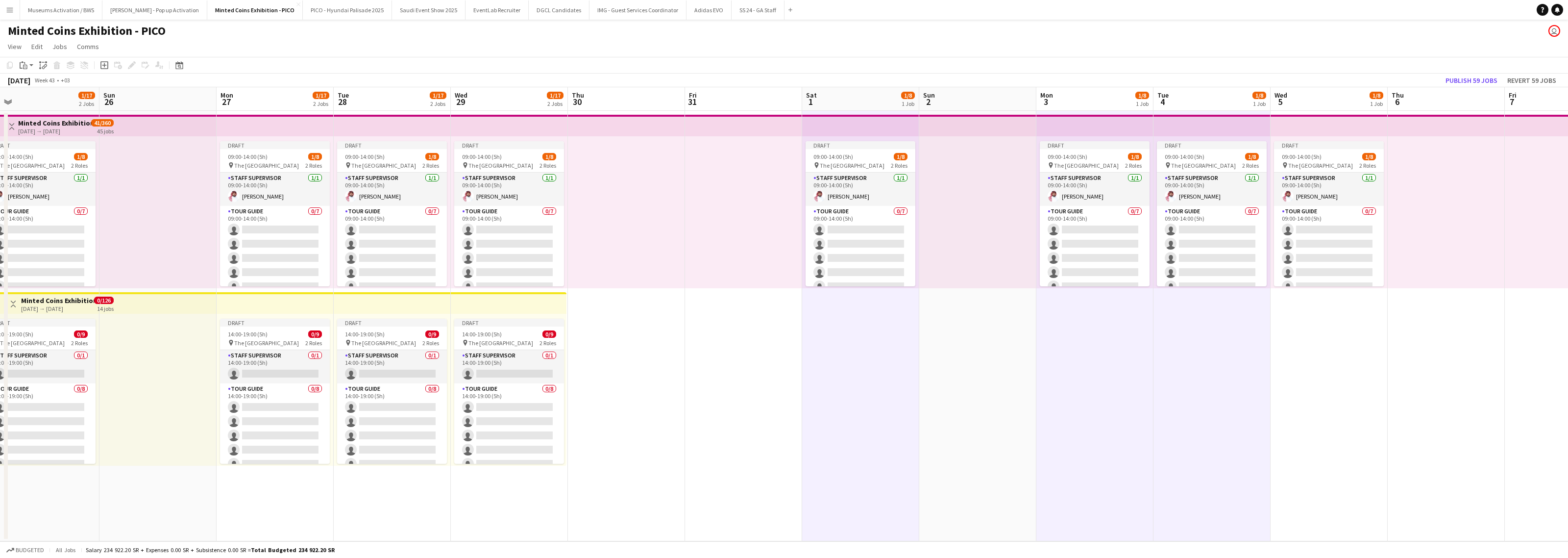
click at [836, 297] on app-date-cell "Draft 09:00-14:00 (5h) 1/8 pin The National Museum 2 Roles Staff Supervisor [DA…" at bounding box center [1329, 326] width 117 height 430
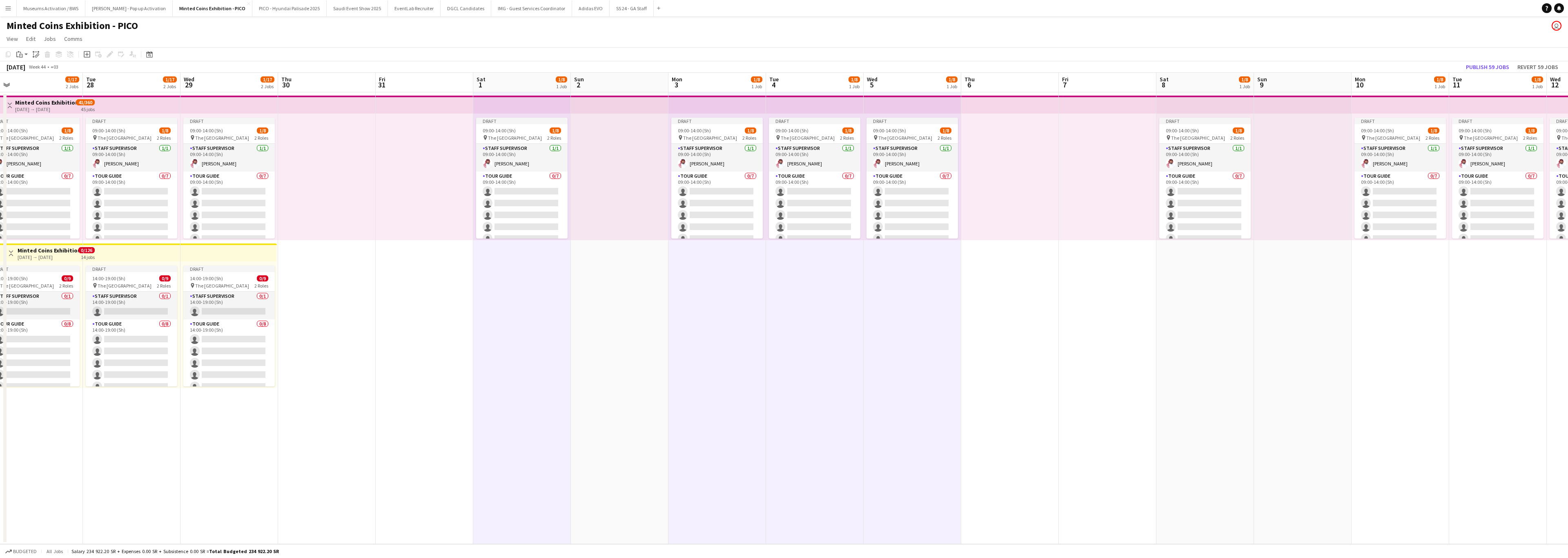
scroll to position [0, 341]
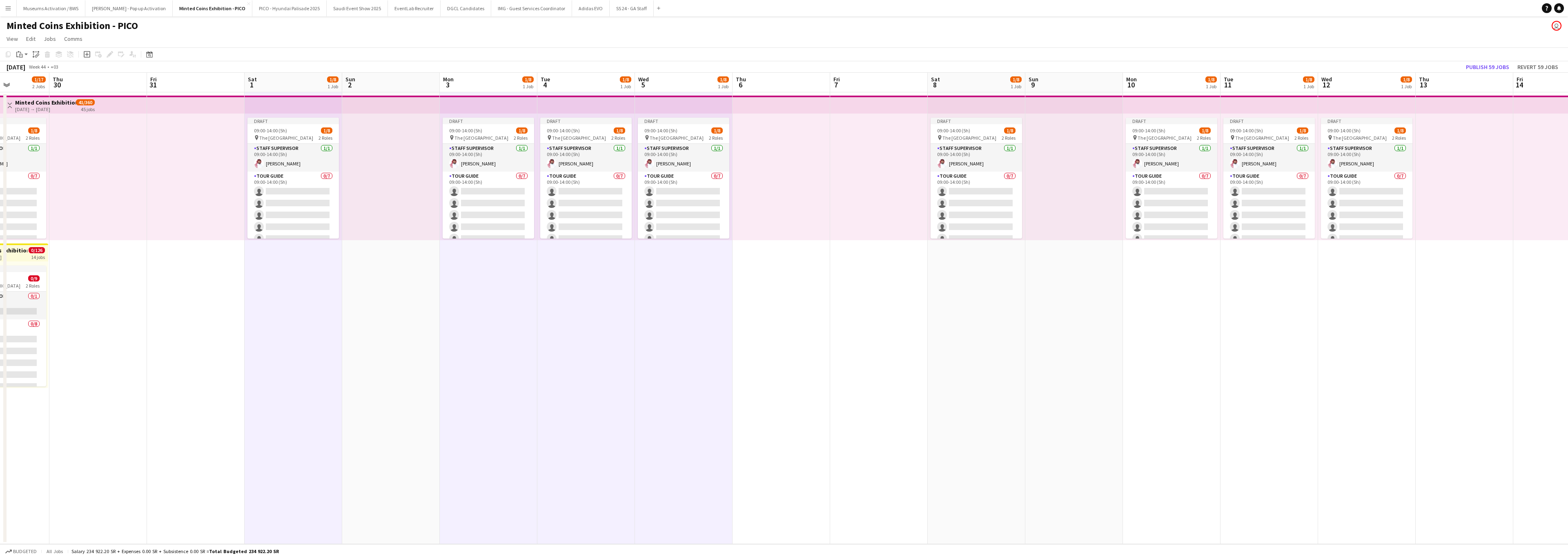
drag, startPoint x: 972, startPoint y: 289, endPoint x: 824, endPoint y: 304, distance: 148.8
click at [696, 248] on app-calendar-viewport "Sun 26 Mon 27 1/17 2 Jobs Tue 28 1/17 2 Jobs Wed 29 1/17 2 Jobs Thu 30 Fri 31 S…" at bounding box center [784, 309] width 1568 height 472
click at [696, 248] on app-date-cell "Draft 09:00-14:00 (5h) 1/8 pin The National Museum 2 Roles Staff Supervisor [DA…" at bounding box center [976, 318] width 97 height 452
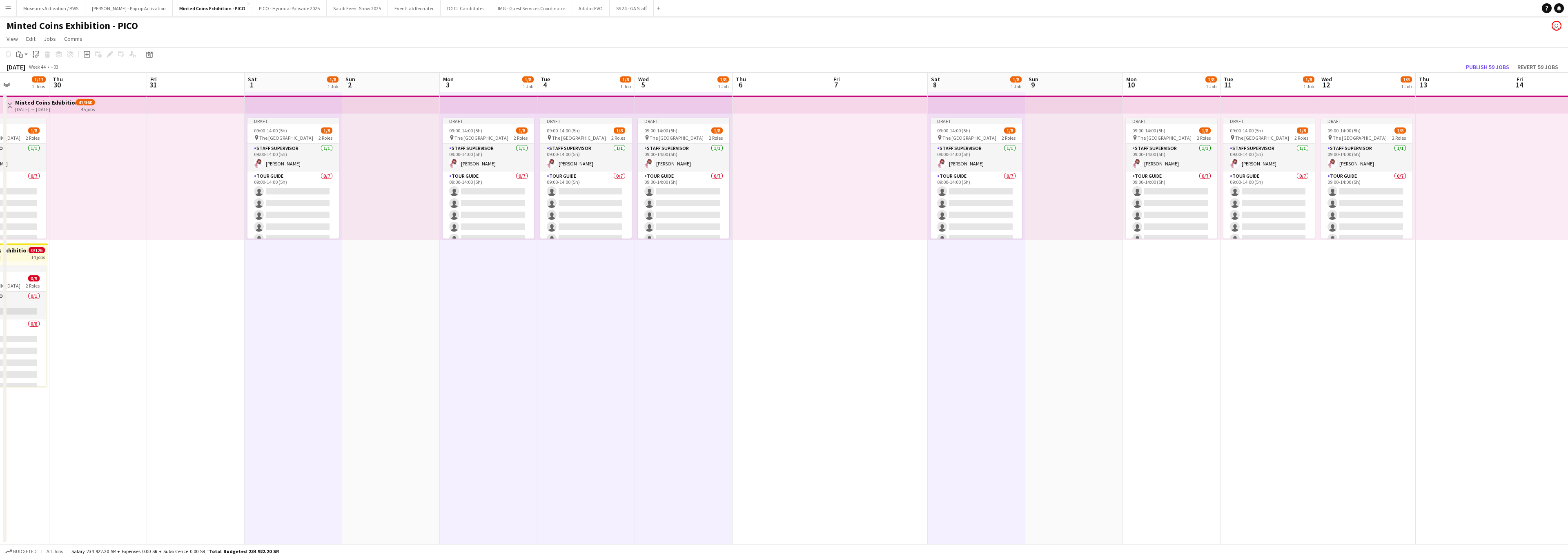
click at [696, 248] on app-date-cell "Draft 09:00-14:00 (5h) 1/8 pin The National Museum 2 Roles Staff Supervisor [DA…" at bounding box center [1172, 318] width 97 height 452
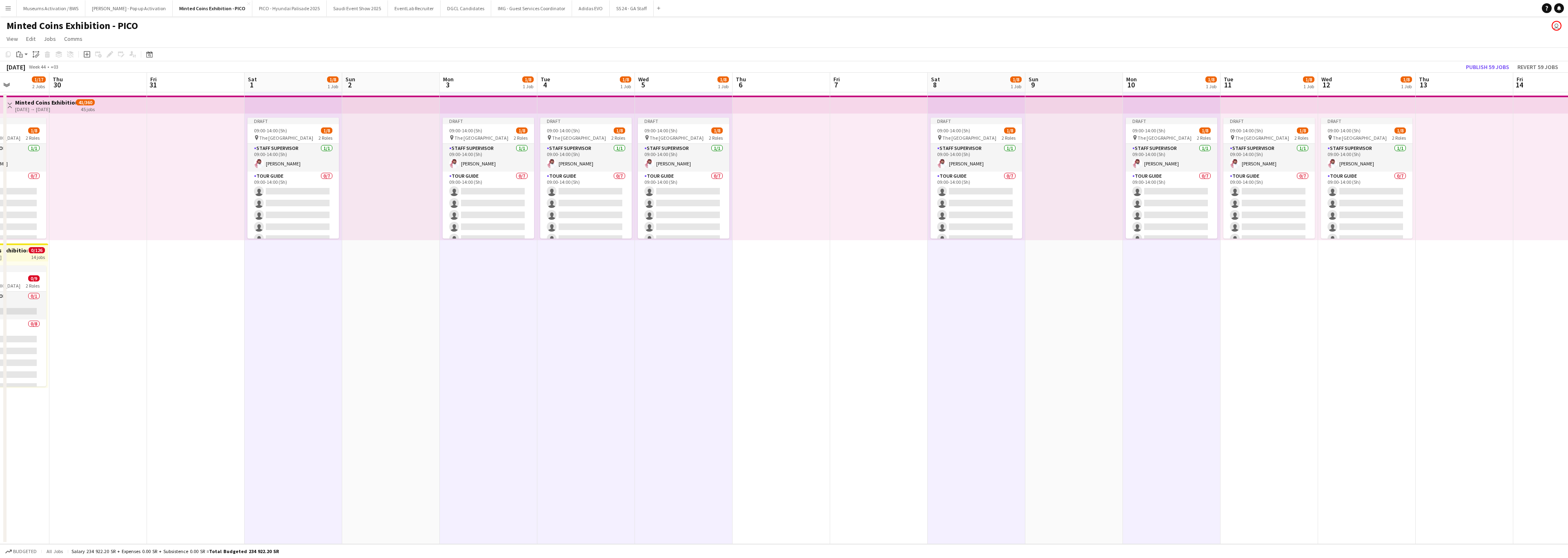
click at [696, 248] on app-date-cell "Draft 09:00-14:00 (5h) 1/8 pin The National Museum 2 Roles Staff Supervisor [DA…" at bounding box center [1269, 318] width 97 height 452
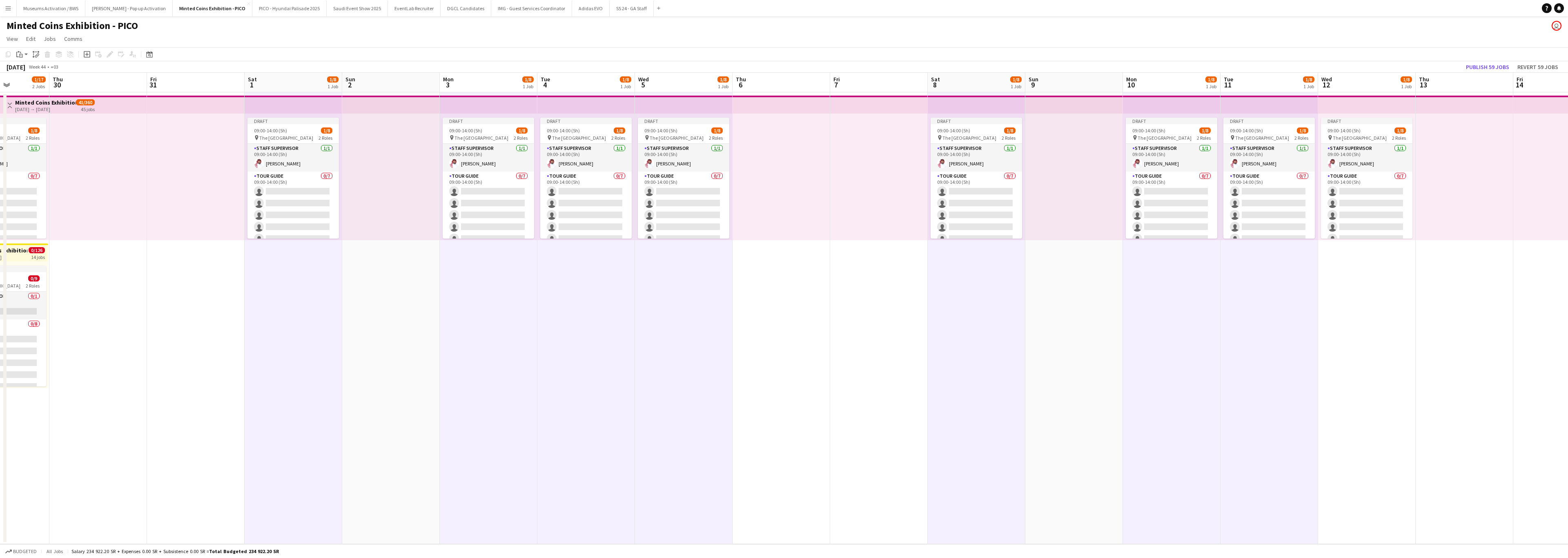
click at [696, 248] on app-date-cell "Draft 09:00-14:00 (5h) 1/8 pin The National Museum 2 Roles Staff Supervisor [DA…" at bounding box center [1367, 318] width 97 height 452
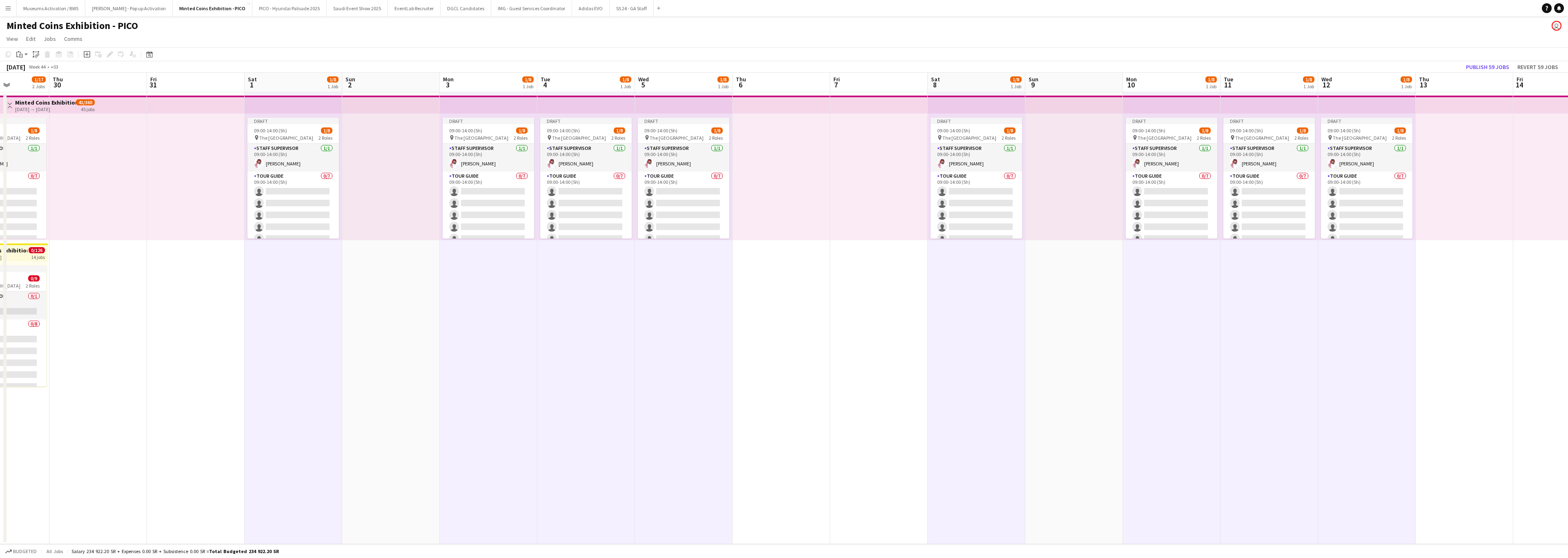
drag, startPoint x: 1147, startPoint y: 331, endPoint x: 1019, endPoint y: 343, distance: 128.6
click at [696, 248] on app-calendar-viewport "Sun 26 Mon 27 1/17 2 Jobs Tue 28 1/17 2 Jobs Wed 29 1/17 2 Jobs Thu 30 Fri 31 S…" at bounding box center [784, 309] width 1568 height 472
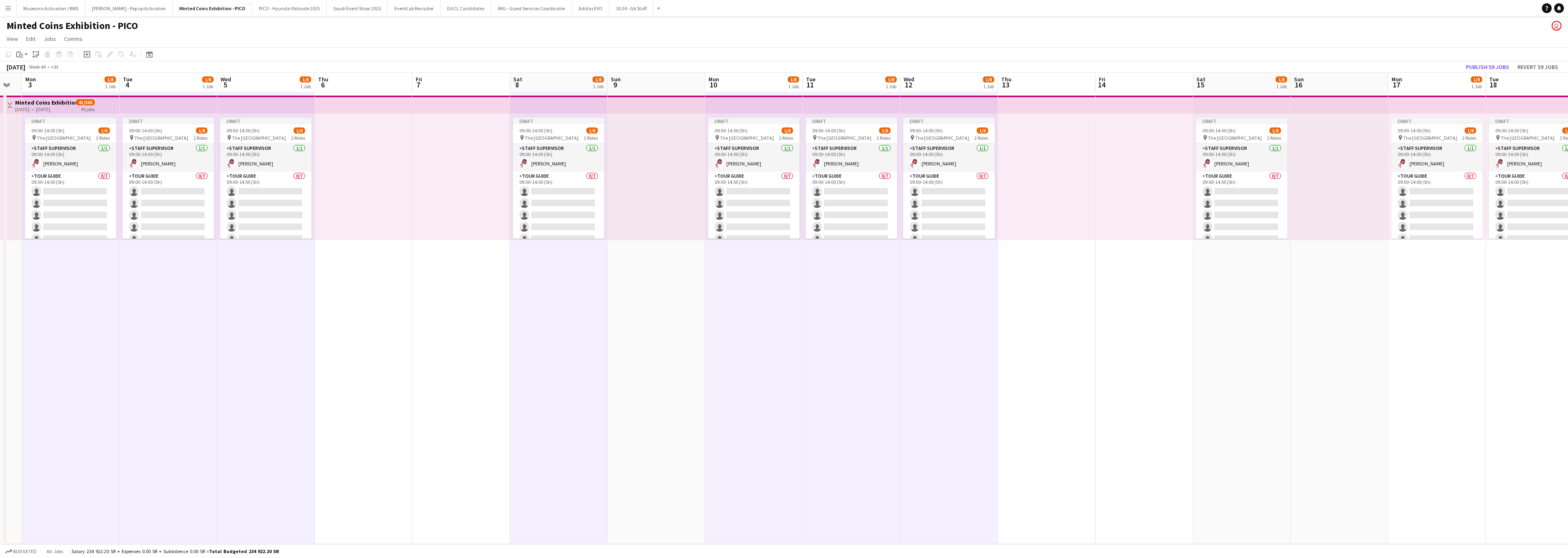
click at [696, 248] on app-calendar-viewport "Fri 31 Sat 1 1/8 1 Job Sun 2 Mon 3 1/8 1 Job Tue 4 1/8 1 Job Wed 5 1/8 1 Job Th…" at bounding box center [784, 309] width 1568 height 472
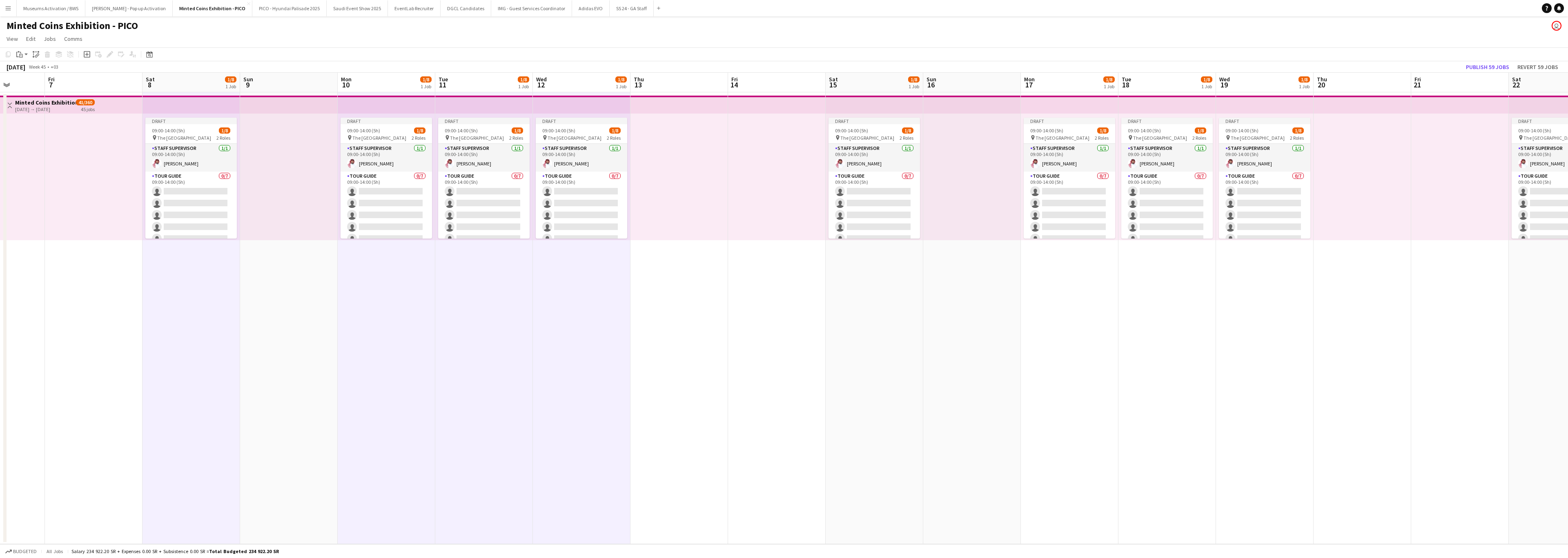
drag, startPoint x: 894, startPoint y: 357, endPoint x: 899, endPoint y: 358, distance: 5.1
click at [696, 248] on app-date-cell "Draft 09:00-14:00 (5h) 1/8 pin The National Museum 2 Roles Staff Supervisor [DA…" at bounding box center [874, 318] width 97 height 452
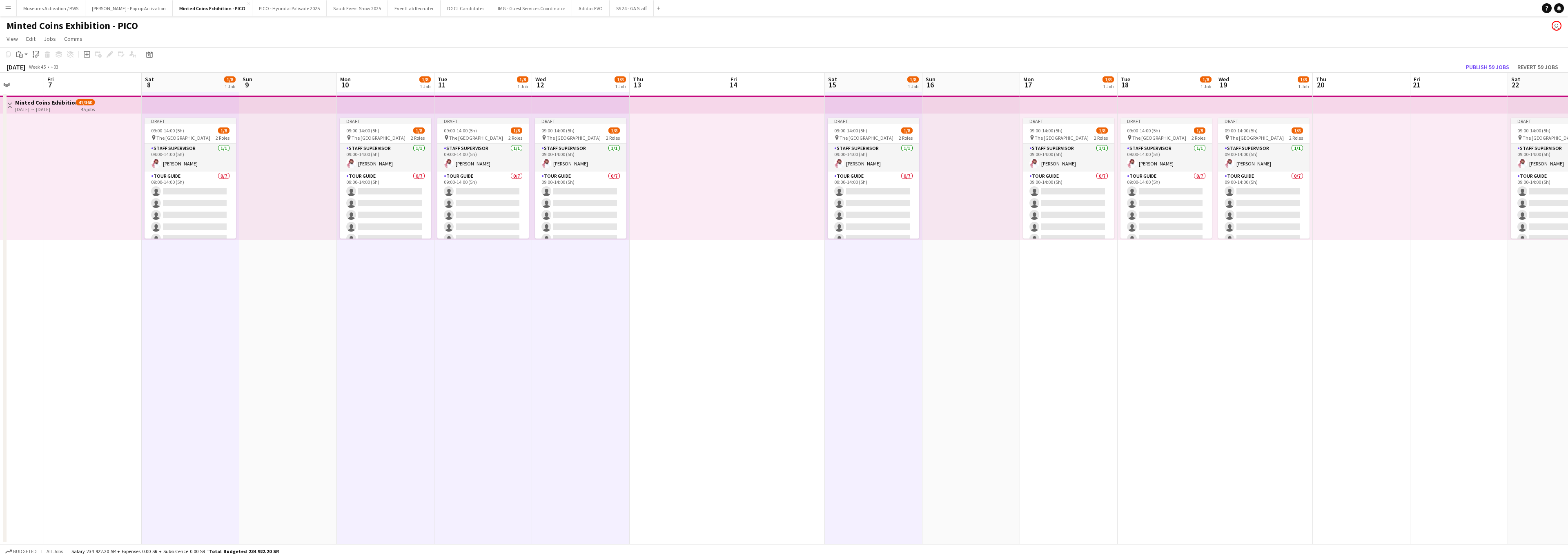
click at [696, 248] on app-date-cell "Draft 09:00-14:00 (5h) 1/8 pin The National Museum 2 Roles Staff Supervisor [DA…" at bounding box center [1069, 318] width 97 height 452
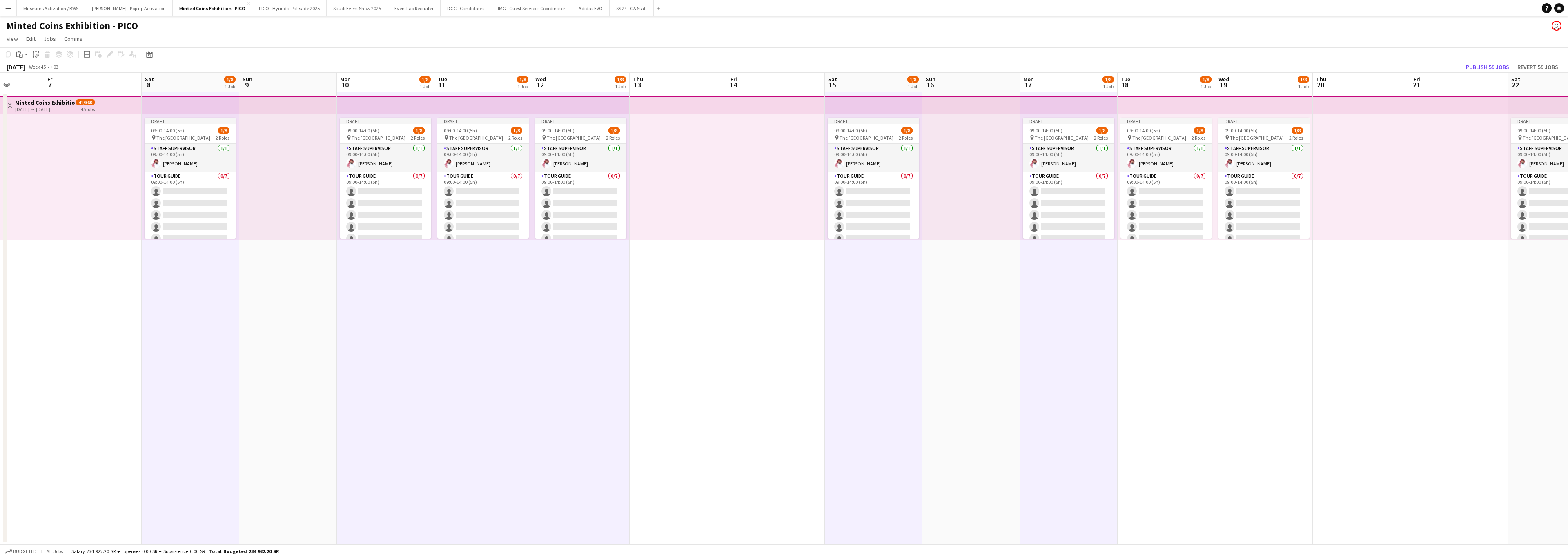
click at [696, 248] on app-date-cell "Draft 09:00-14:00 (5h) 1/8 pin The National Museum 2 Roles Staff Supervisor [DA…" at bounding box center [1166, 318] width 97 height 452
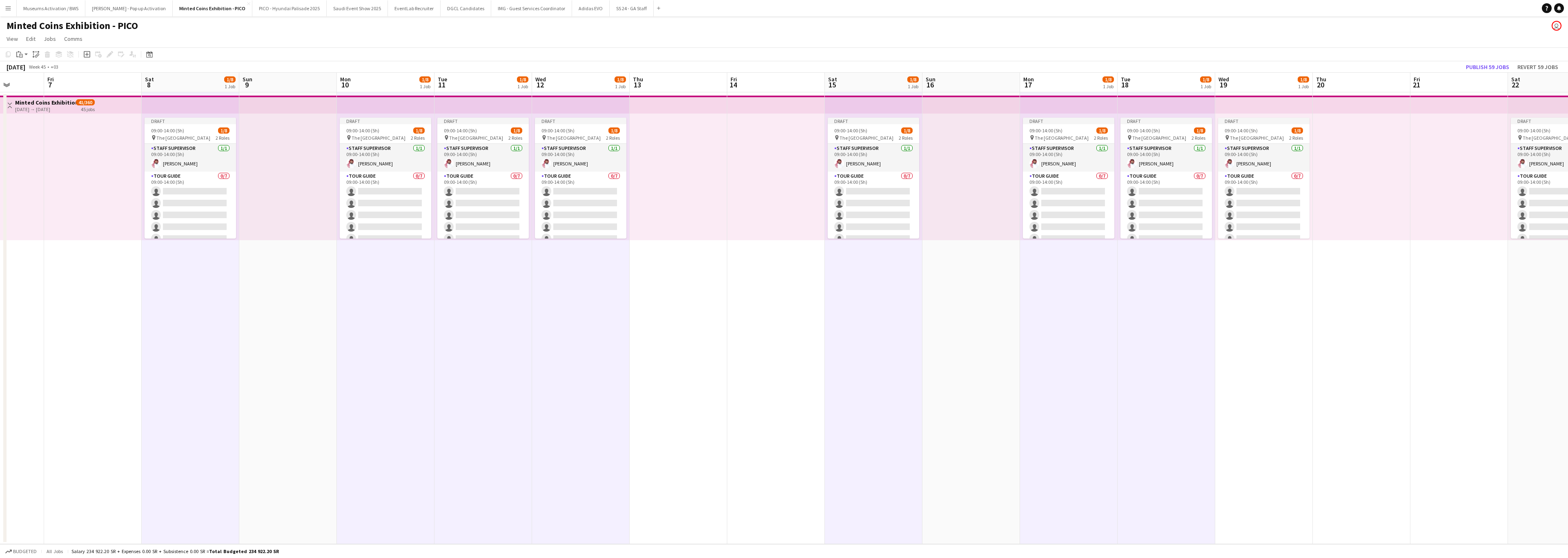
click at [696, 248] on app-date-cell "Draft 09:00-14:00 (5h) 1/8 pin The National Museum 2 Roles Staff Supervisor [DA…" at bounding box center [1264, 318] width 97 height 452
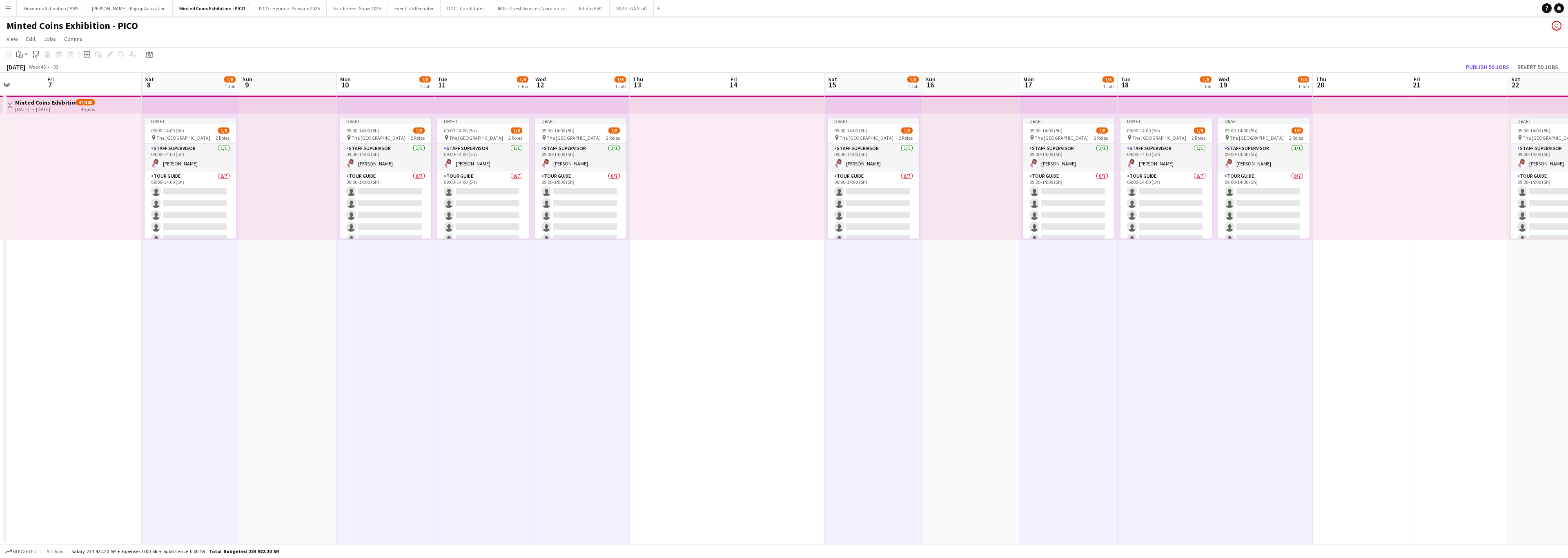
drag, startPoint x: 1002, startPoint y: 378, endPoint x: 949, endPoint y: 383, distance: 53.2
click at [696, 248] on app-calendar-viewport "Tue 4 1/8 1 Job Wed 5 1/8 1 Job Thu 6 Fri 7 Sat 8 1/8 1 Job Sun 9 Mon 10 1/8 1 …" at bounding box center [784, 309] width 1568 height 472
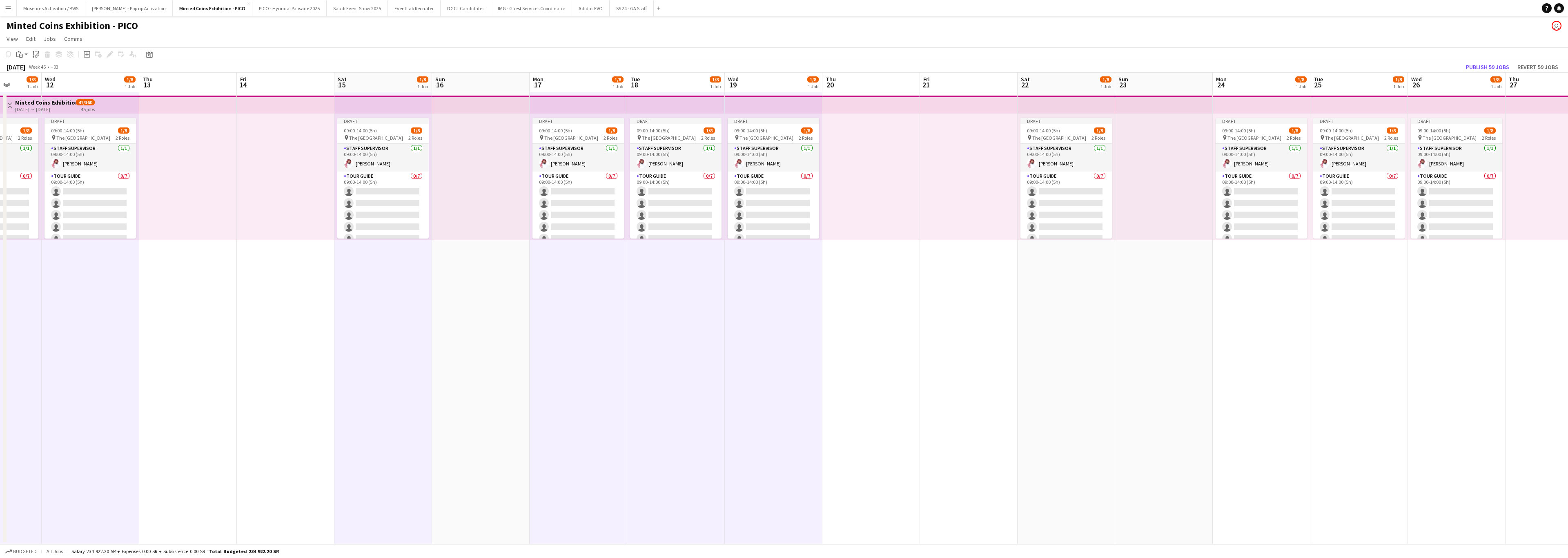
drag, startPoint x: 1177, startPoint y: 371, endPoint x: 819, endPoint y: 392, distance: 358.6
click at [696, 248] on app-calendar-viewport "Sun 9 Mon 10 1/8 1 Job Tue 11 1/8 1 Job Wed 12 1/8 1 Job Thu 13 Fri 14 Sat 15 1…" at bounding box center [784, 309] width 1568 height 472
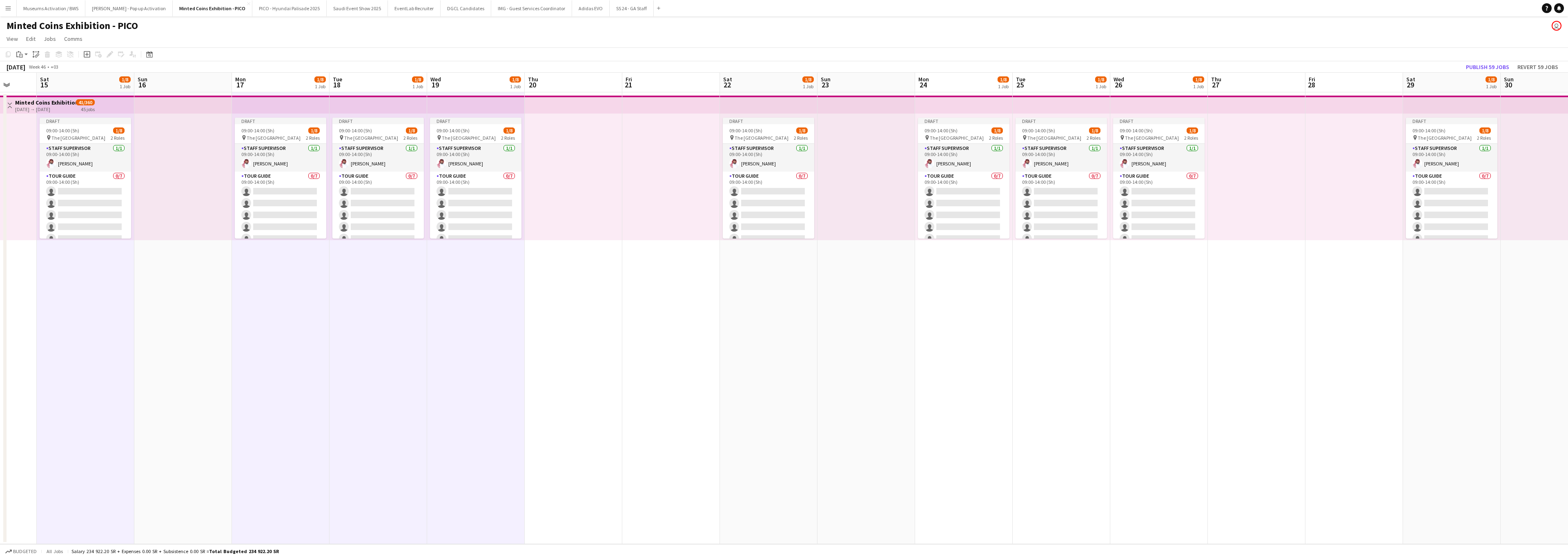
click at [696, 248] on app-date-cell "Draft 09:00-14:00 (5h) 1/8 pin The National Museum 2 Roles Staff Supervisor [DA…" at bounding box center [769, 318] width 97 height 452
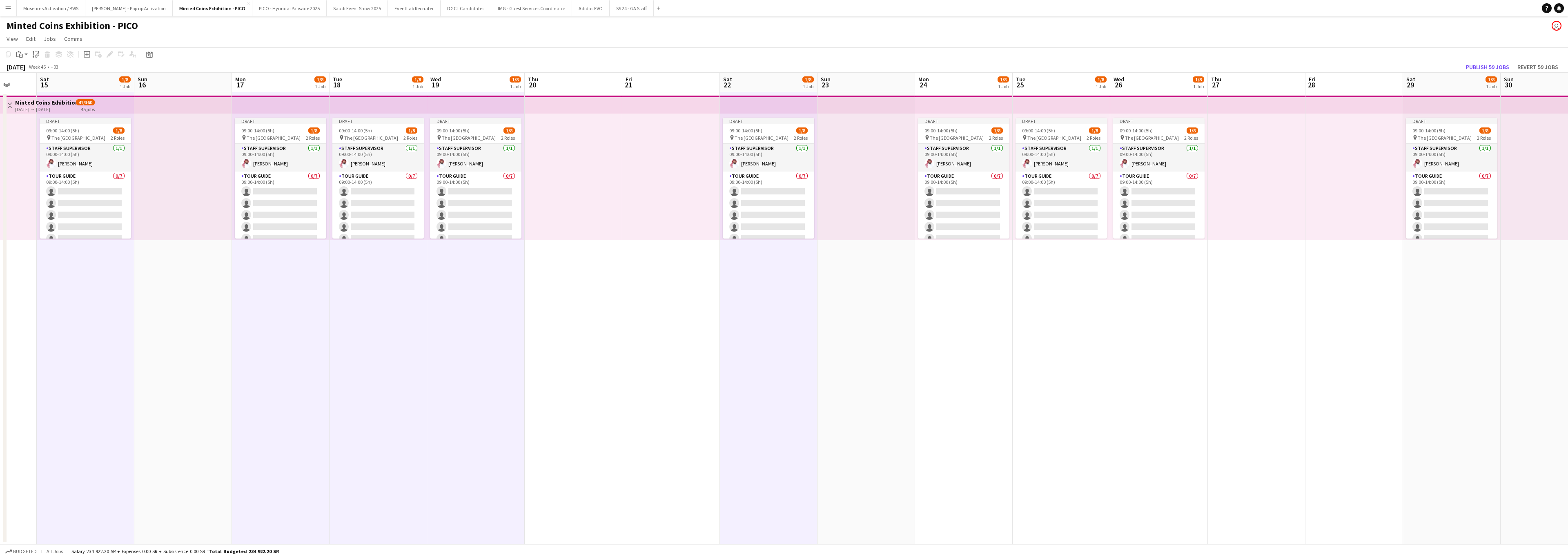
click at [696, 248] on app-calendar-viewport "Wed 12 1/8 1 Job Thu 13 Fri 14 Sat 15 1/8 1 Job Sun 16 Mon 17 1/8 1 Job Tue 18 …" at bounding box center [784, 309] width 1568 height 472
click at [696, 248] on app-date-cell "Draft 09:00-14:00 (5h) 1/8 pin The National Museum 2 Roles Staff Supervisor [DA…" at bounding box center [1157, 318] width 97 height 452
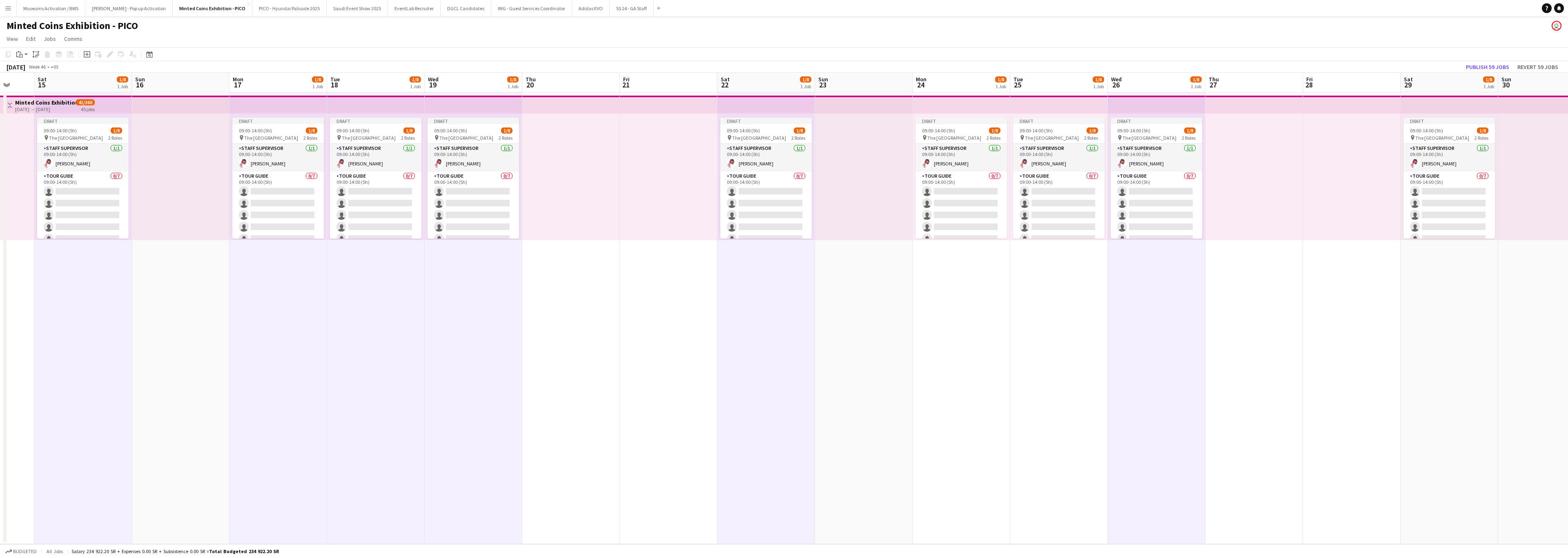
click at [696, 248] on app-calendar-viewport "Wed 12 1/8 1 Job Thu 13 Fri 14 Sat 15 1/8 1 Job Sun 16 Mon 17 1/8 1 Job Tue 18 …" at bounding box center [784, 309] width 1568 height 472
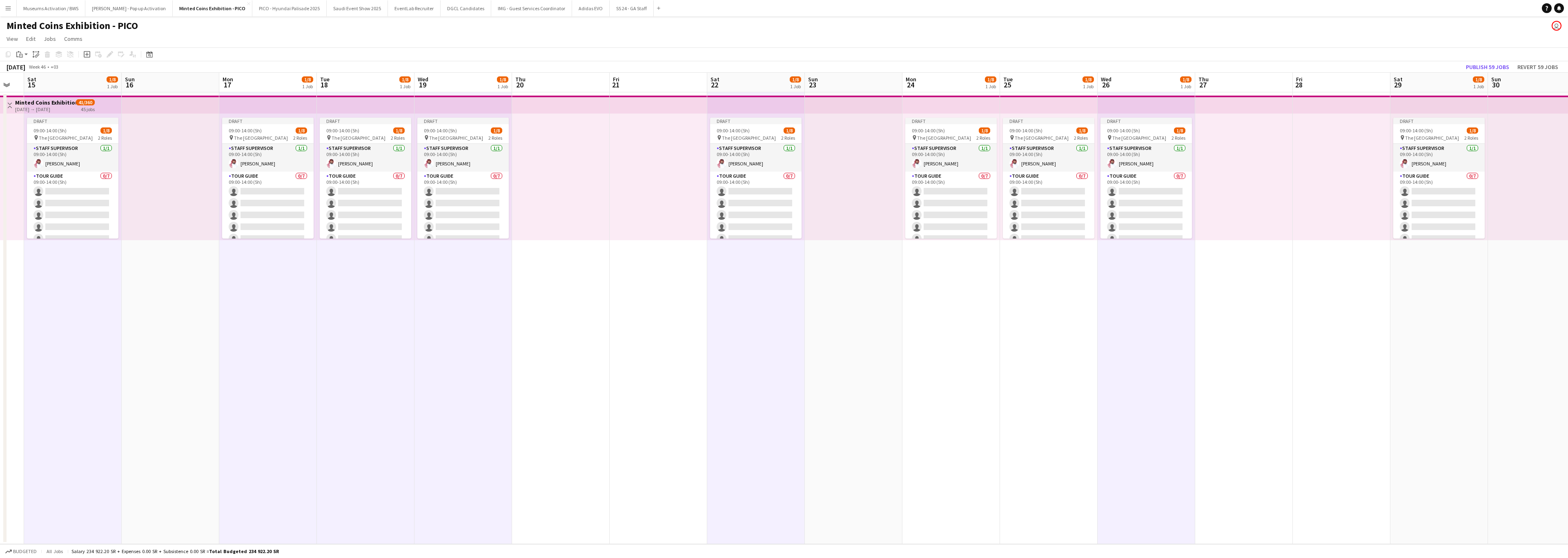
click at [696, 248] on app-date-cell "Draft 09:00-14:00 (5h) 1/8 pin The National Museum 2 Roles Staff Supervisor [DA…" at bounding box center [951, 318] width 97 height 452
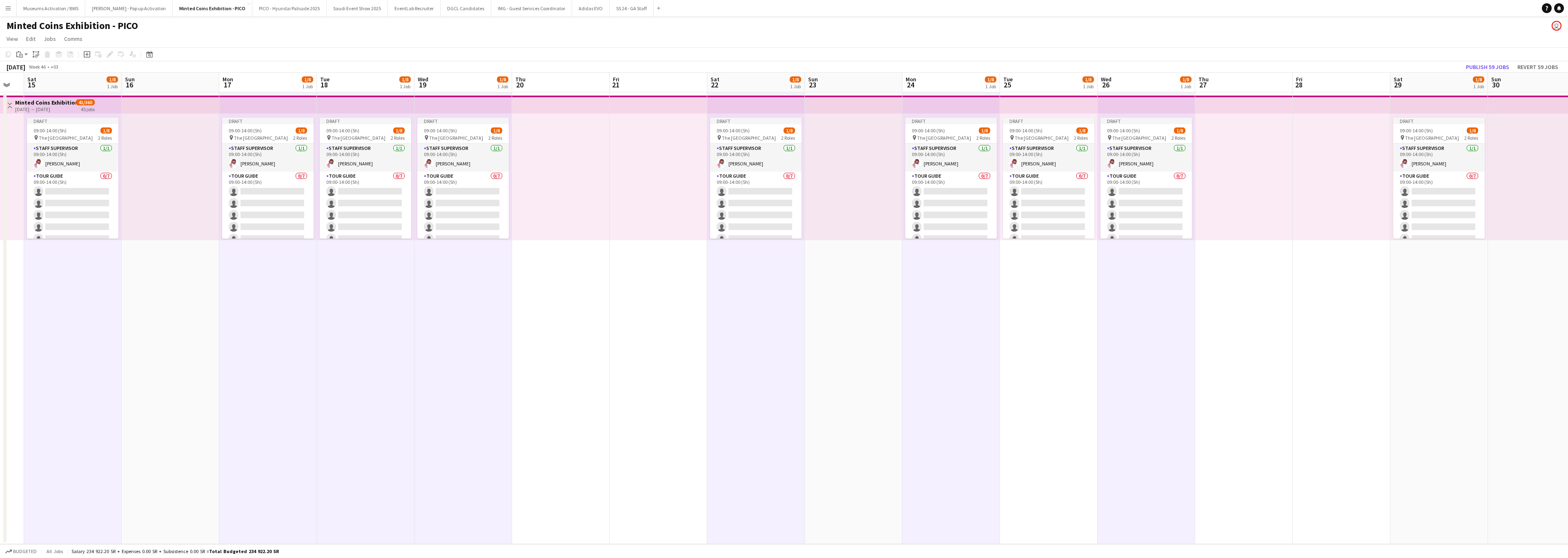
click at [696, 248] on app-date-cell "Draft 09:00-14:00 (5h) 1/8 pin The National Museum 2 Roles Staff Supervisor [DA…" at bounding box center [1049, 318] width 97 height 452
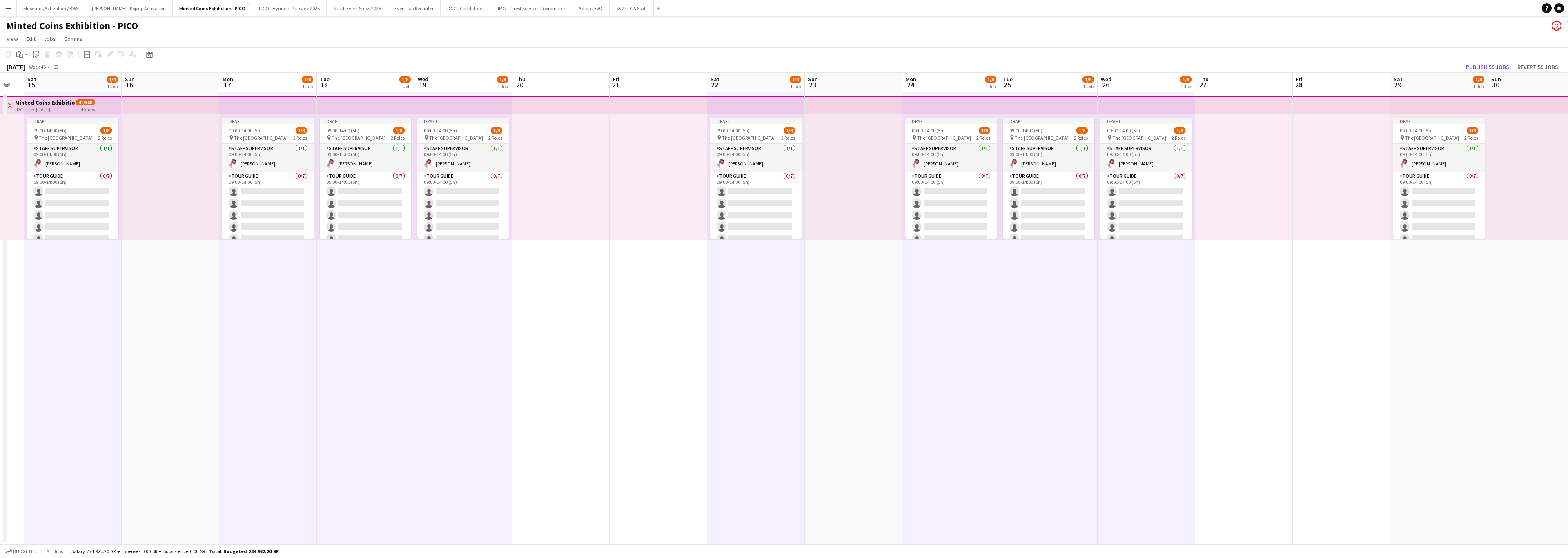
drag, startPoint x: 1332, startPoint y: 372, endPoint x: 1023, endPoint y: 383, distance: 309.2
click at [696, 248] on app-calendar-viewport "Wed 12 1/8 1 Job Thu 13 Fri 14 Sat 15 1/8 1 Job Sun 16 Mon 17 1/8 1 Job Tue 18 …" at bounding box center [784, 309] width 1568 height 472
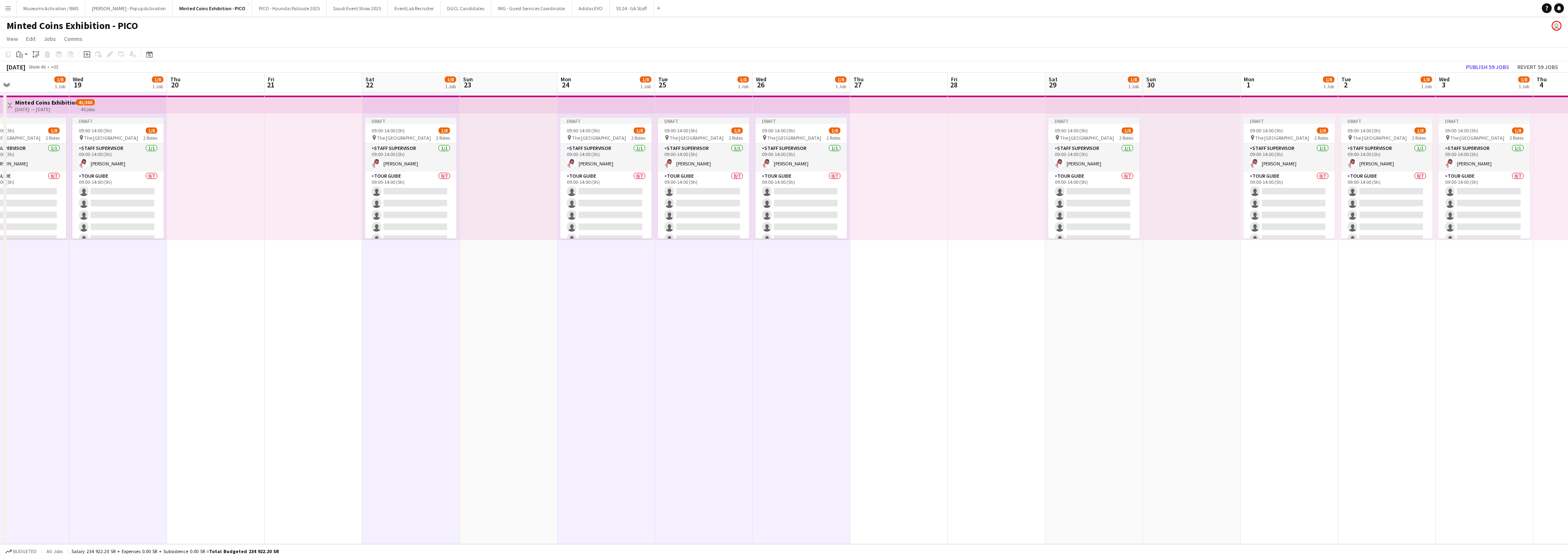
drag, startPoint x: 1273, startPoint y: 375, endPoint x: 933, endPoint y: 395, distance: 340.6
click at [696, 248] on app-calendar-viewport "Sun 16 Mon 17 1/8 1 Job Tue 18 1/8 1 Job Wed 19 1/8 1 Job Thu 20 Fri 21 Sat 22 …" at bounding box center [784, 309] width 1568 height 472
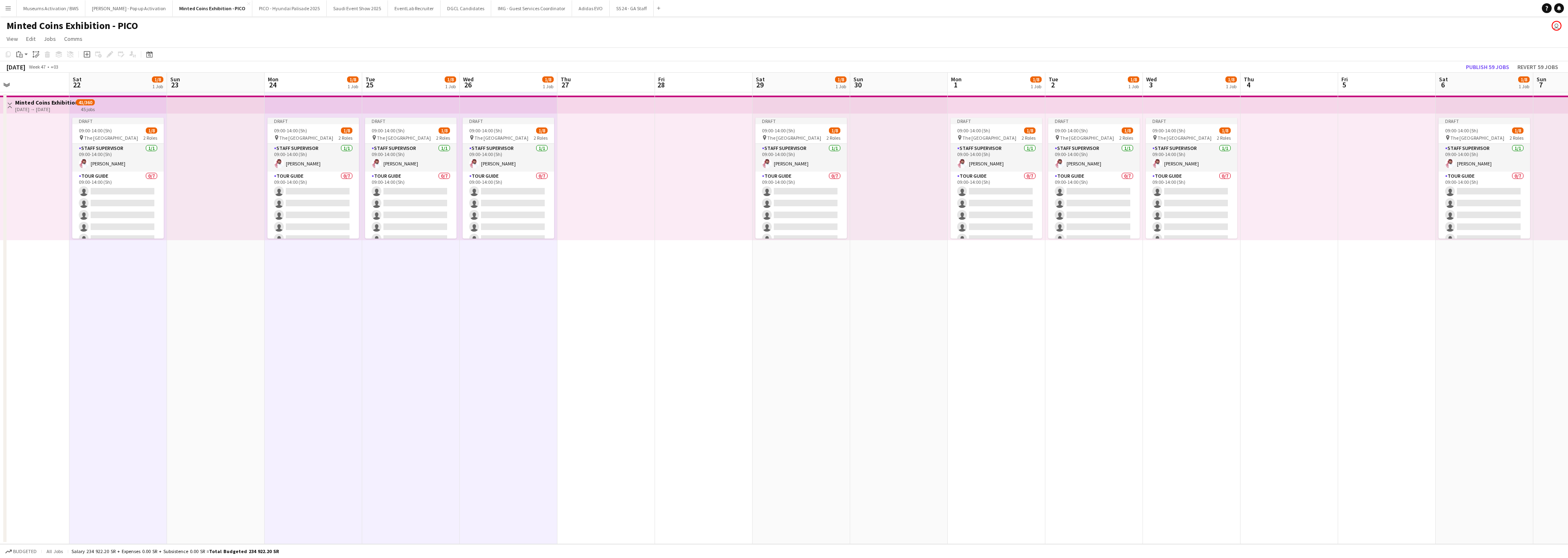
scroll to position [0, 233]
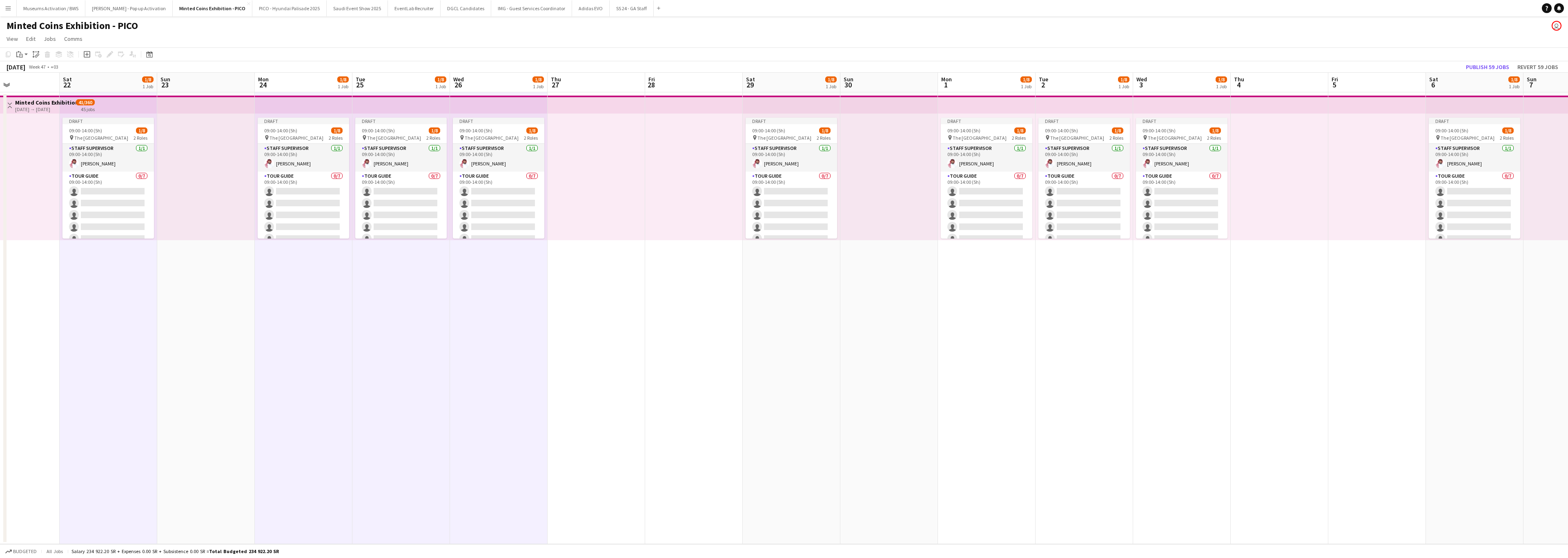
click at [696, 248] on app-date-cell "Draft 09:00-14:00 (5h) 1/8 pin The National Museum 2 Roles Staff Supervisor [DA…" at bounding box center [791, 318] width 97 height 452
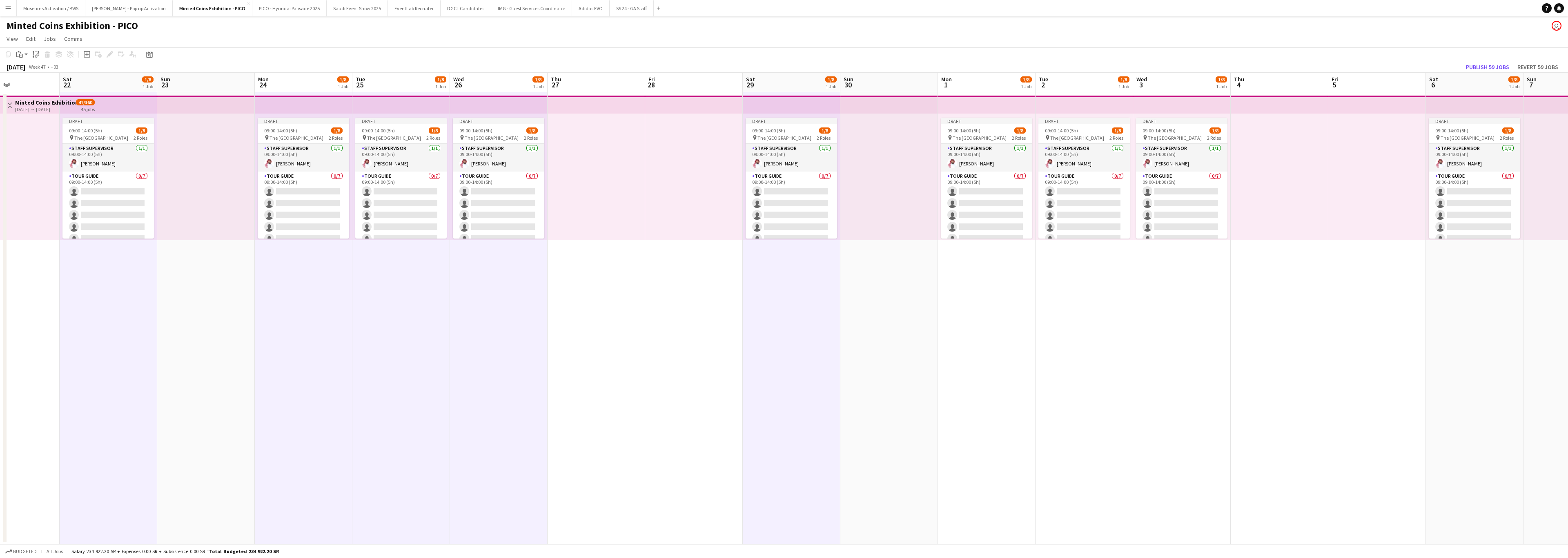
click at [696, 248] on app-date-cell "Draft 09:00-14:00 (5h) 1/8 pin The National Museum 2 Roles Staff Supervisor [DA…" at bounding box center [987, 318] width 97 height 452
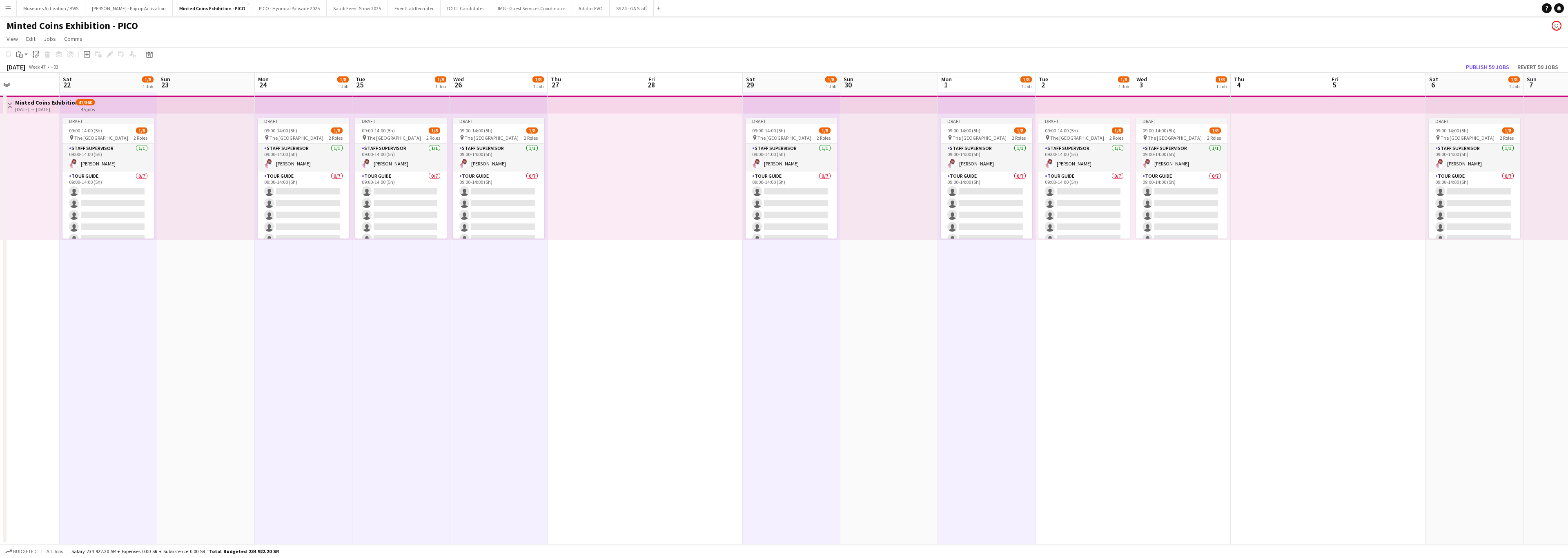
click at [696, 248] on app-date-cell "Draft 09:00-14:00 (5h) 1/8 pin The National Museum 2 Roles Staff Supervisor [DA…" at bounding box center [1084, 318] width 97 height 452
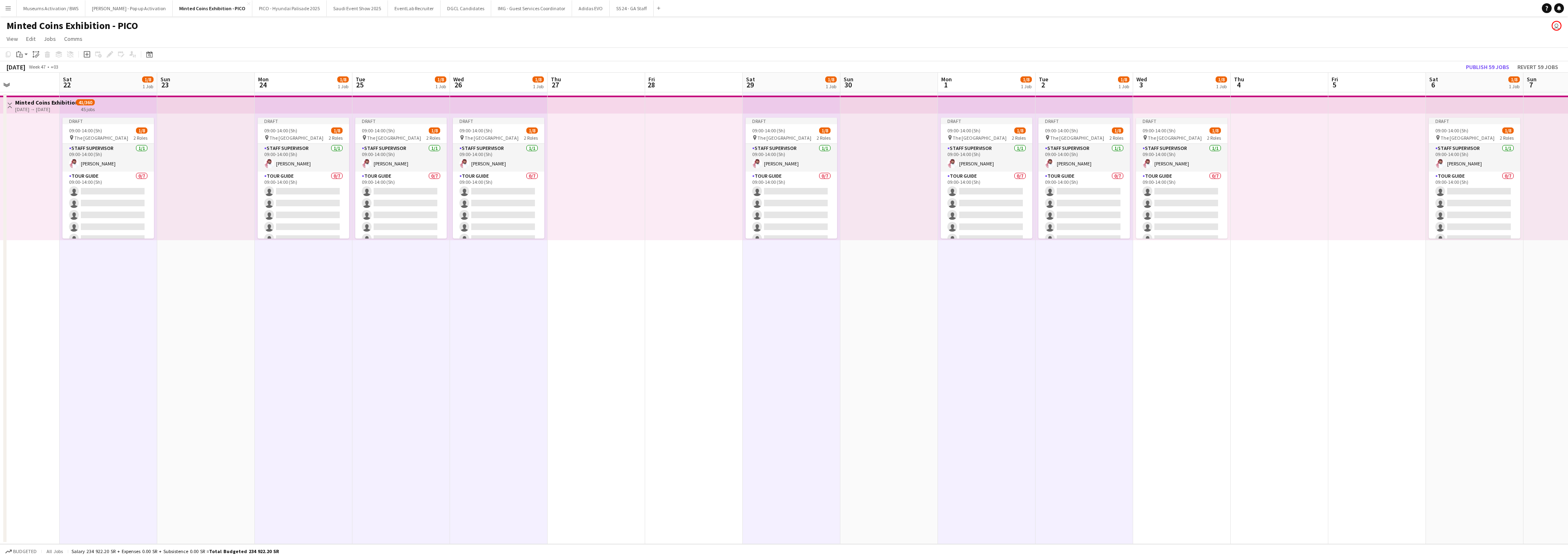
click at [696, 248] on app-date-cell "Draft 09:00-14:00 (5h) 1/8 pin The National Museum 2 Roles Staff Supervisor [DA…" at bounding box center [1182, 318] width 97 height 452
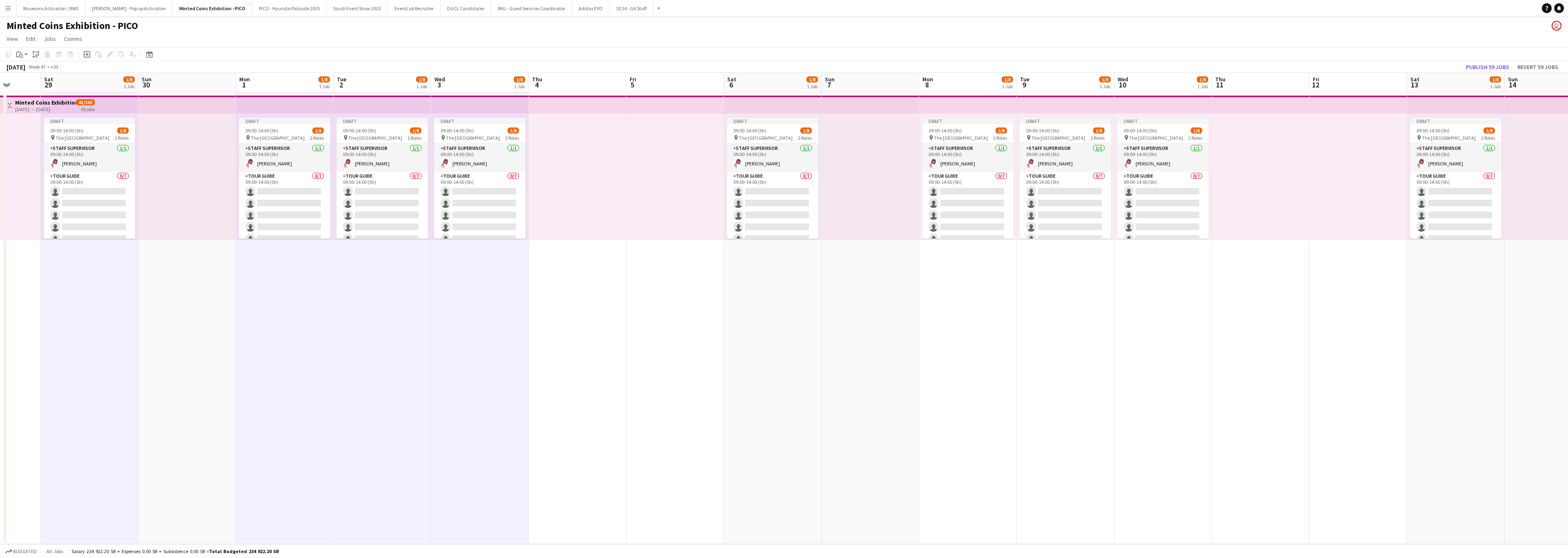
drag, startPoint x: 966, startPoint y: 402, endPoint x: 942, endPoint y: 400, distance: 24.1
click at [696, 248] on app-calendar-viewport "Mon 24 1/8 1 Job Tue 25 1/8 1 Job Wed 26 1/8 1 Job Thu 27 Fri 28 Sat 29 1/8 1 J…" at bounding box center [784, 309] width 1568 height 472
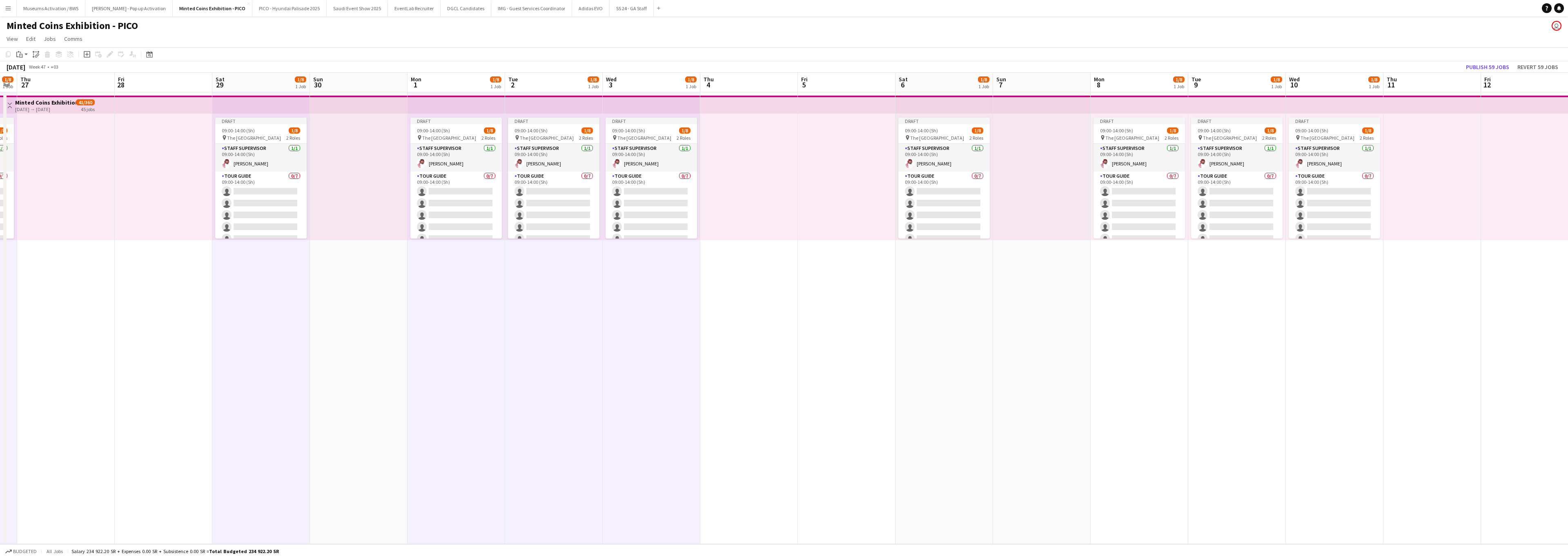
drag, startPoint x: 704, startPoint y: 395, endPoint x: 661, endPoint y: 395, distance: 43.0
click at [684, 248] on app-calendar-viewport "Mon 24 1/8 1 Job Tue 25 1/8 1 Job Wed 26 1/8 1 Job Thu 27 Fri 28 Sat 29 1/8 1 J…" at bounding box center [784, 309] width 1568 height 472
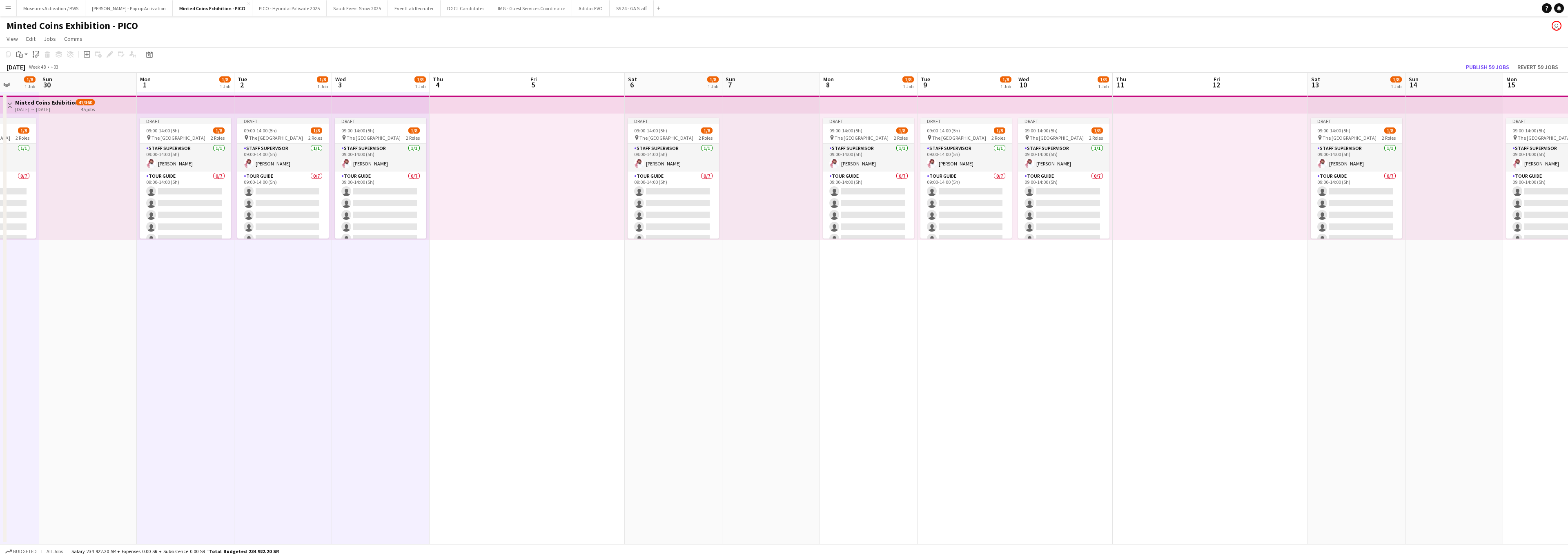
click at [681, 248] on app-date-cell "Draft 09:00-14:00 (5h) 1/8 pin The National Museum 2 Roles Staff Supervisor [DA…" at bounding box center [674, 318] width 97 height 452
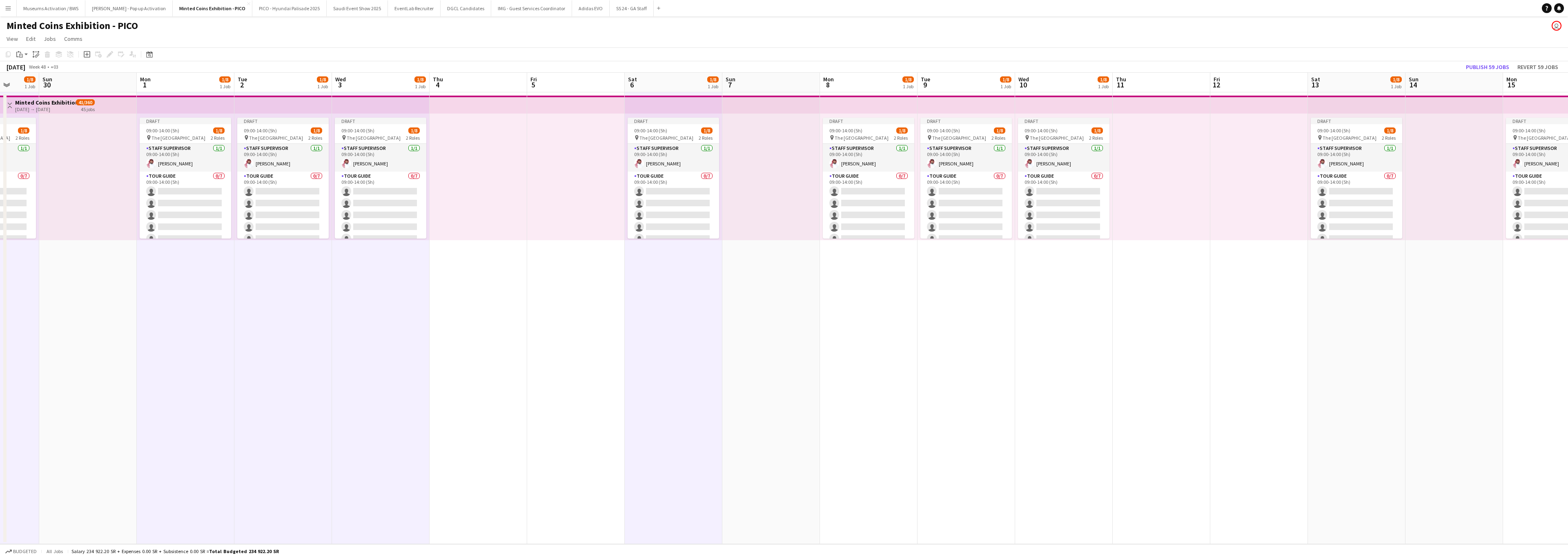
click at [696, 248] on app-date-cell "Draft 09:00-14:00 (5h) 1/8 pin The National Museum 2 Roles Staff Supervisor [DA…" at bounding box center [868, 318] width 97 height 452
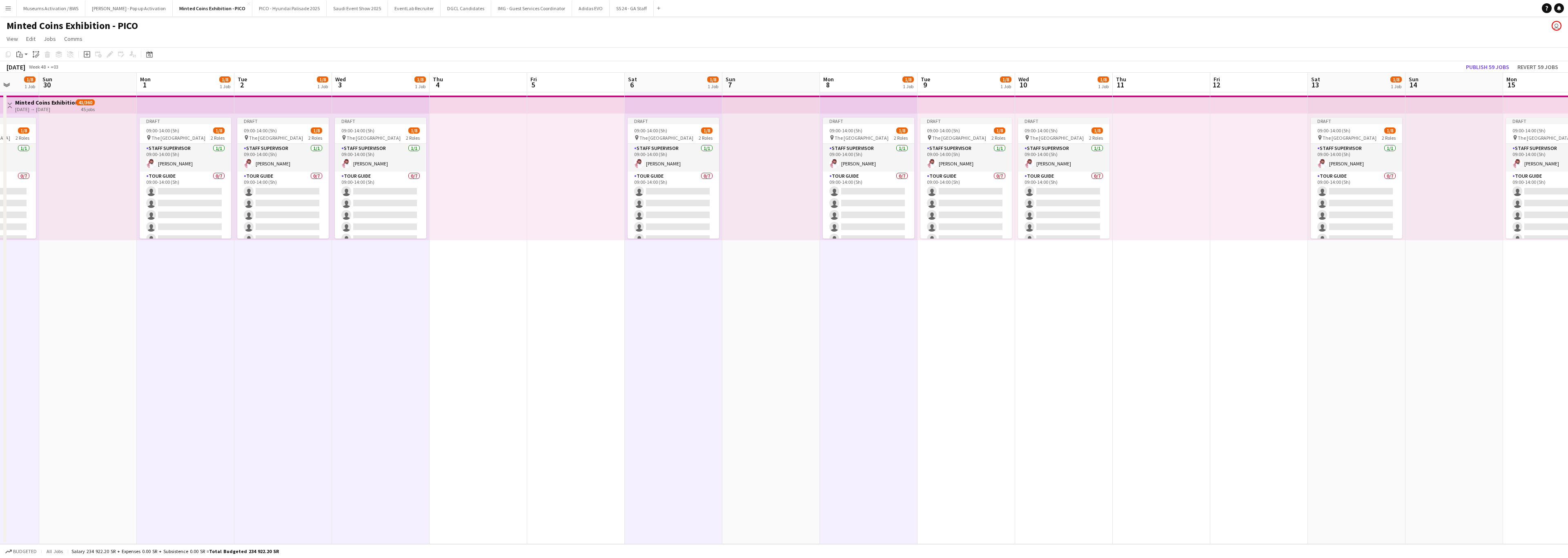
click at [696, 248] on app-date-cell "Draft 09:00-14:00 (5h) 1/8 pin The National Museum 2 Roles Staff Supervisor [DA…" at bounding box center [967, 318] width 97 height 452
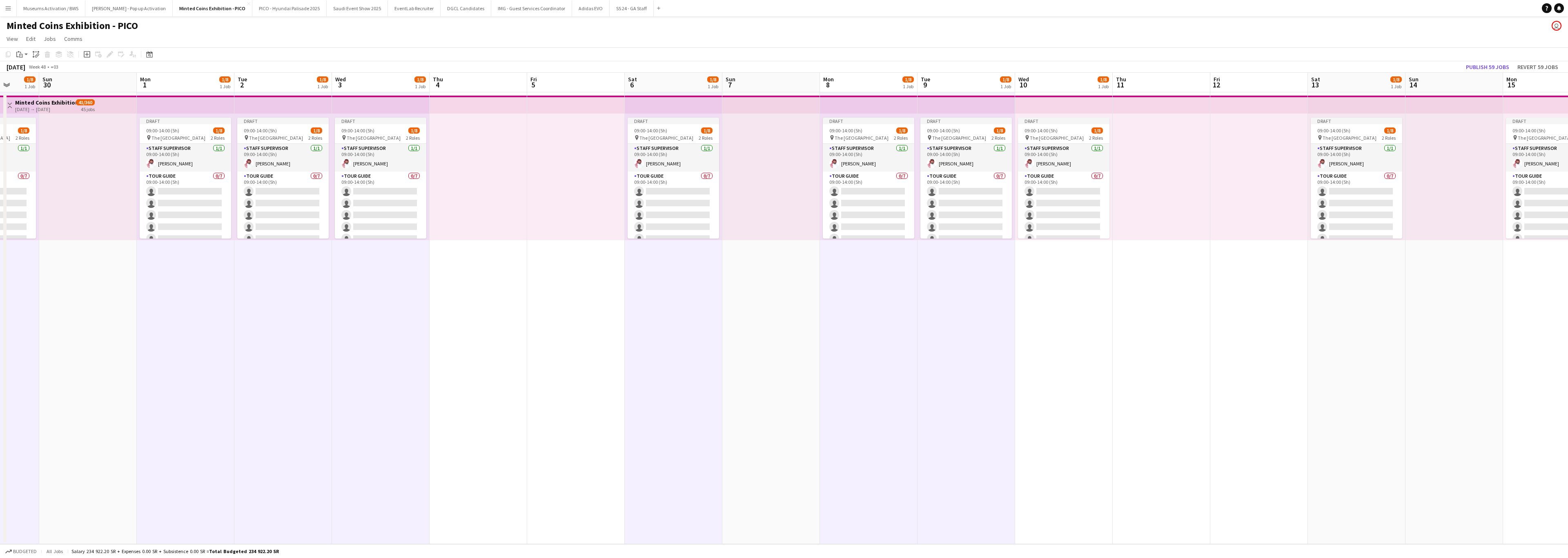
click at [696, 248] on app-date-cell "Draft 09:00-14:00 (5h) 1/8 pin The National Museum 2 Roles Staff Supervisor [DA…" at bounding box center [1064, 318] width 97 height 452
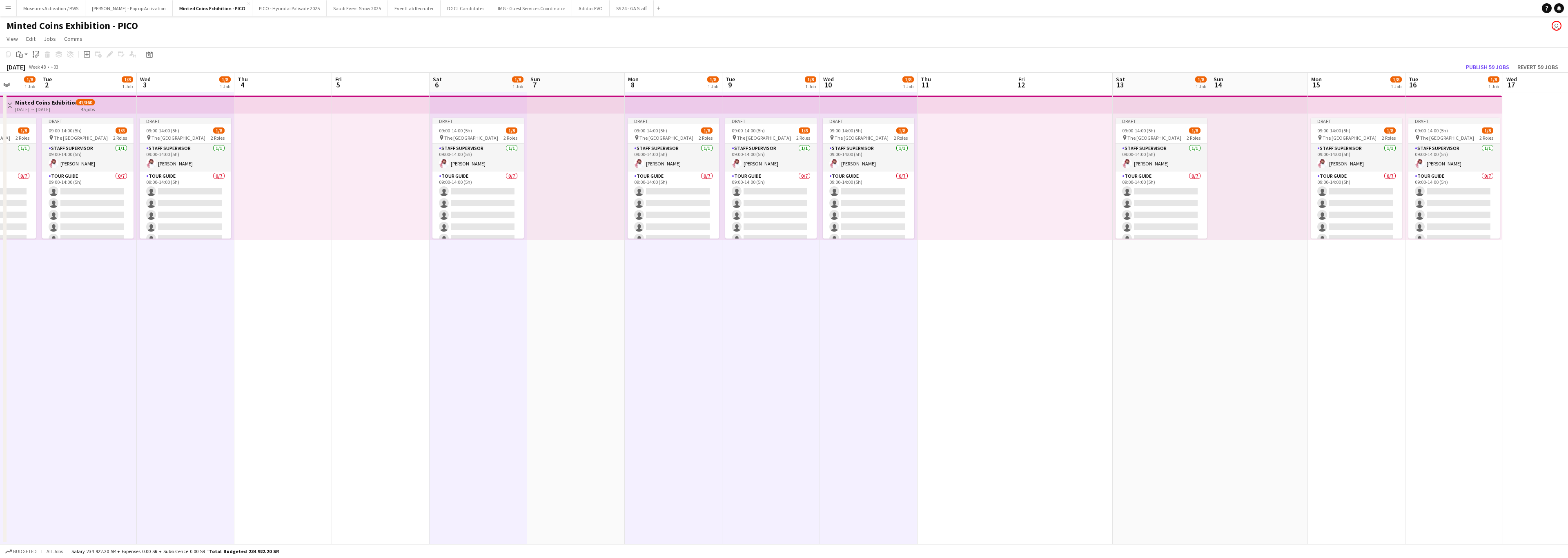
drag, startPoint x: 1401, startPoint y: 363, endPoint x: 885, endPoint y: 397, distance: 517.1
click at [696, 248] on app-calendar-viewport "Sat 29 1/8 1 Job Sun 30 Mon 1 1/8 1 Job Tue 2 1/8 1 Job Wed 3 1/8 1 Job Thu 4 F…" at bounding box center [784, 309] width 1568 height 472
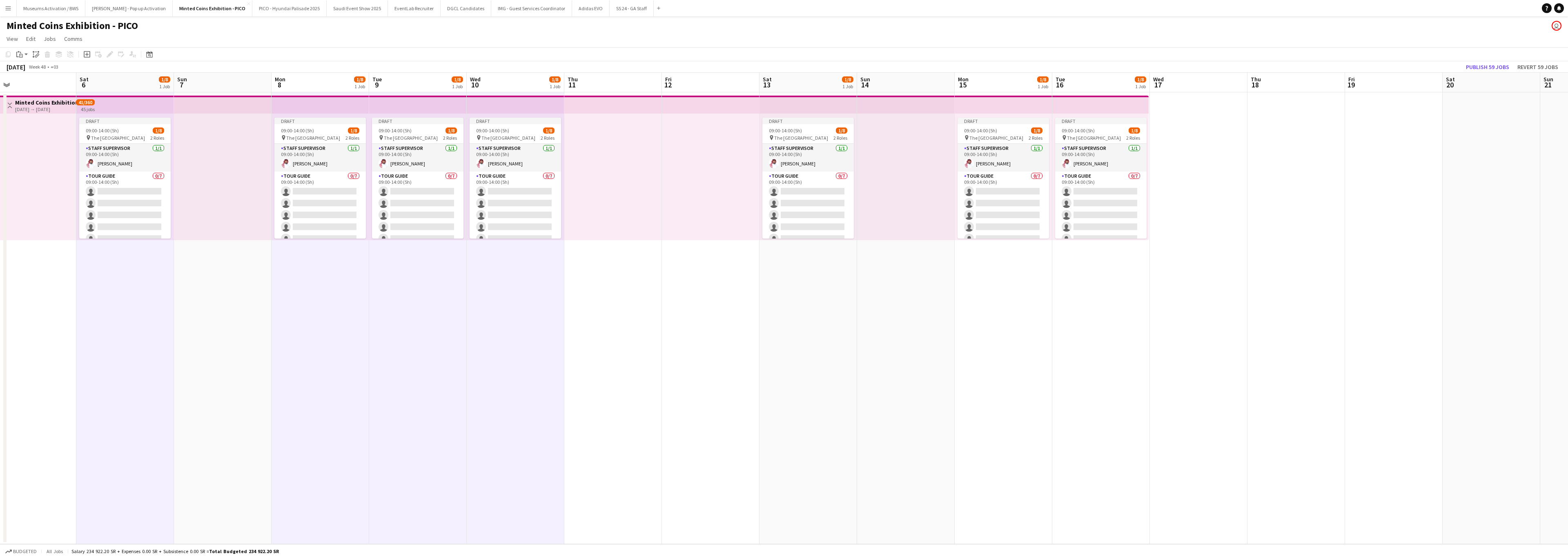
drag, startPoint x: 1005, startPoint y: 390, endPoint x: 690, endPoint y: 411, distance: 315.7
click at [690, 248] on app-calendar-viewport "Tue 2 1/8 1 Job Wed 3 1/8 1 Job Thu 4 Fri 5 Sat 6 1/8 1 Job Sun 7 Mon 8 1/8 1 J…" at bounding box center [784, 309] width 1568 height 472
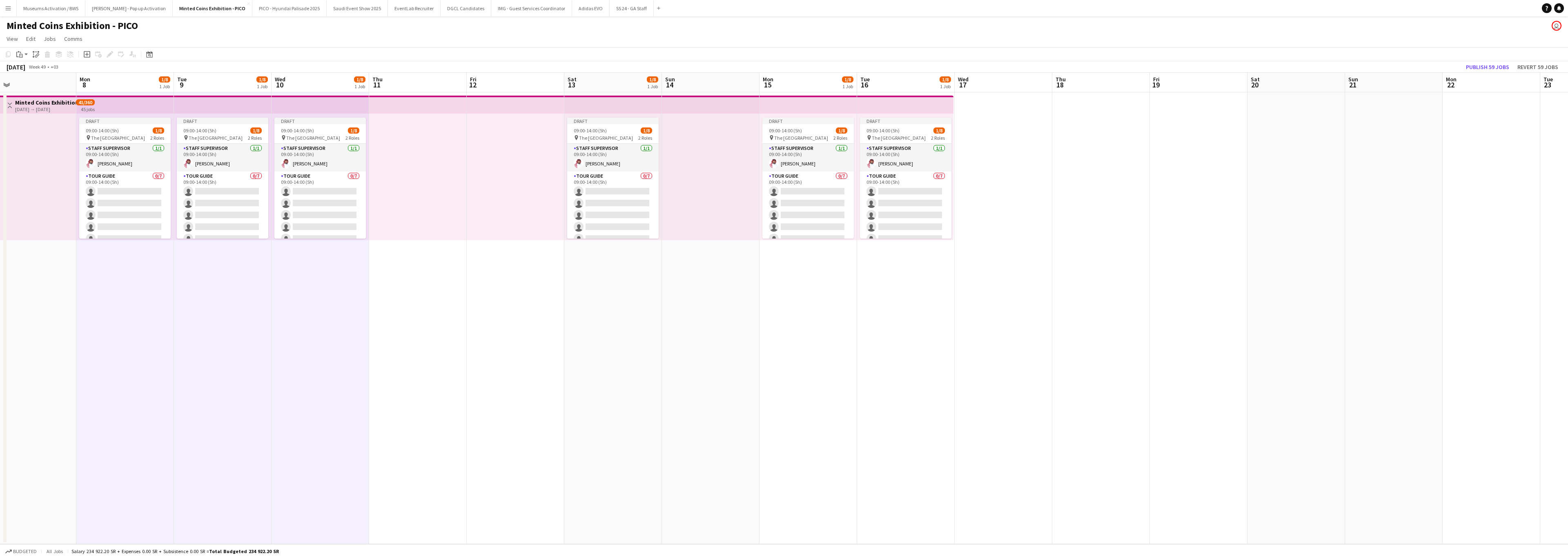
scroll to position [0, 363]
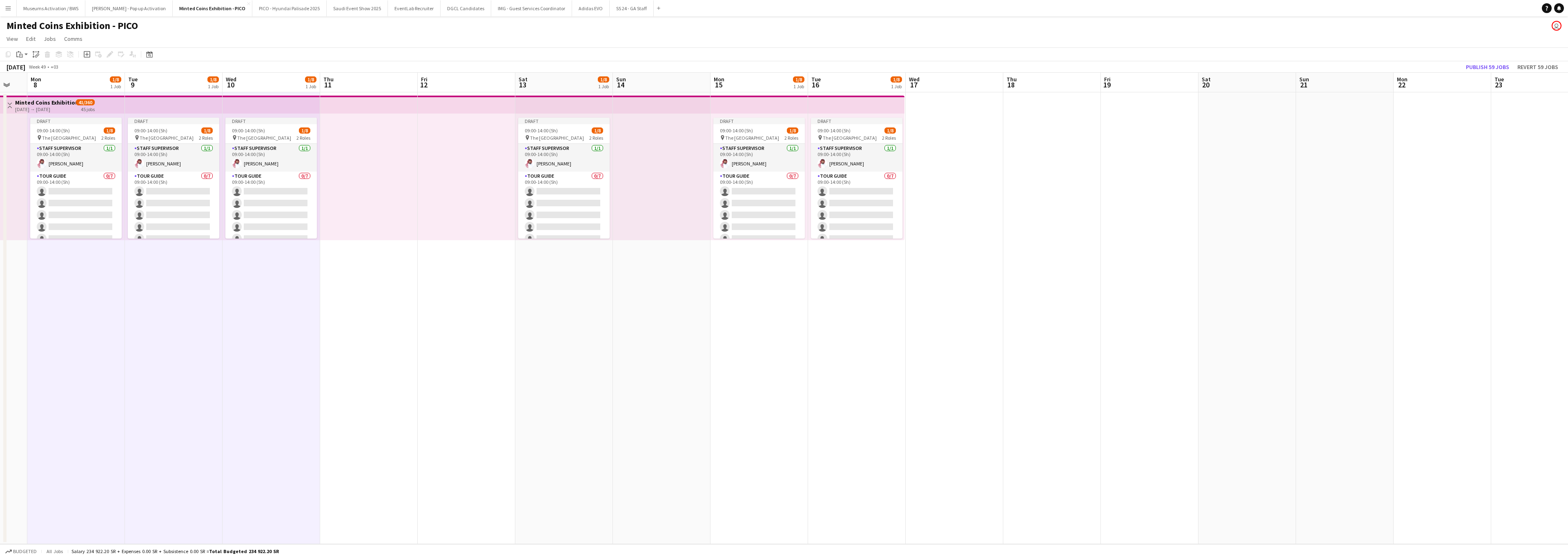
click at [559, 248] on app-date-cell "Draft 09:00-14:00 (5h) 1/8 pin The National Museum 2 Roles Staff Supervisor [DA…" at bounding box center [564, 318] width 97 height 452
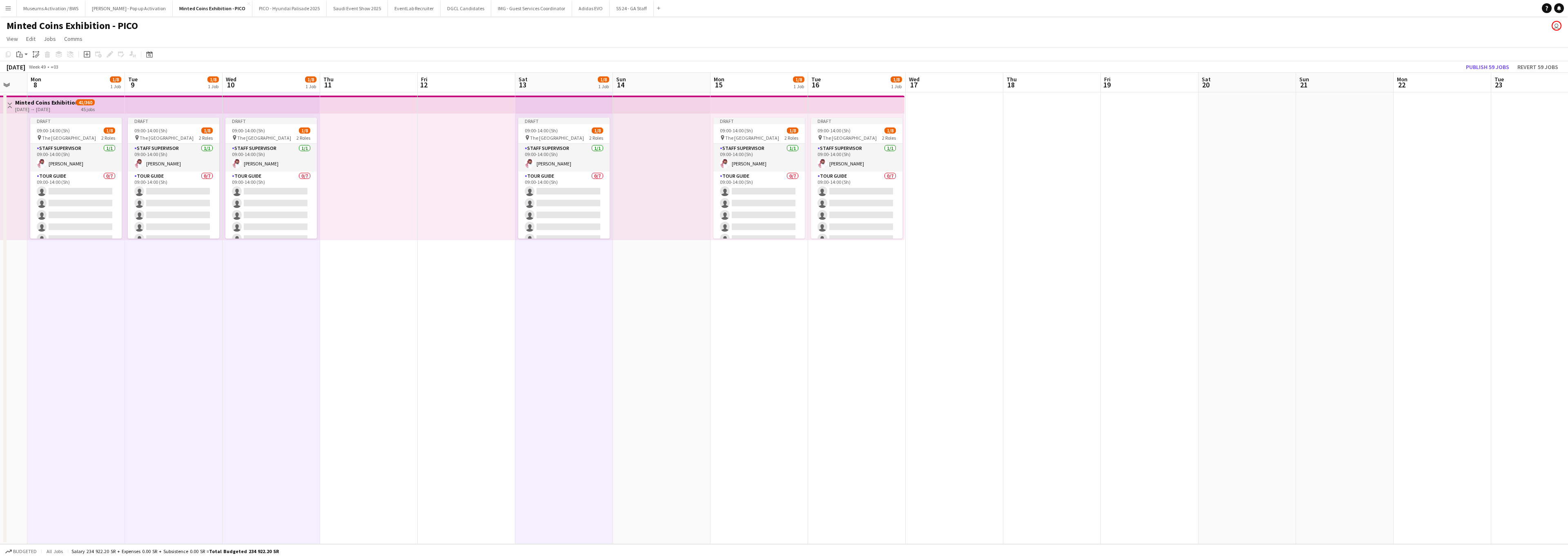
click at [696, 248] on app-date-cell "Draft 09:00-14:00 (5h) 1/8 pin The National Museum 2 Roles Staff Supervisor [DA…" at bounding box center [759, 318] width 97 height 452
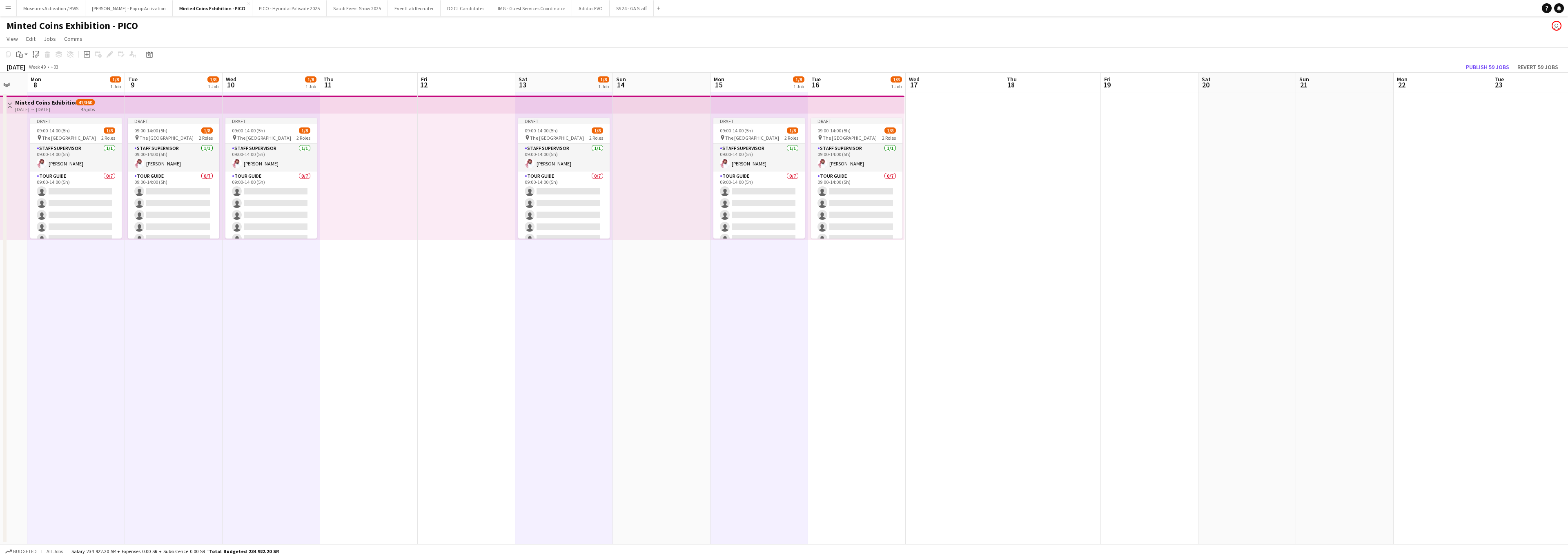
click at [696, 248] on app-date-cell "Draft 09:00-14:00 (5h) 1/8 pin The National Museum 2 Roles Staff Supervisor [DA…" at bounding box center [857, 318] width 97 height 452
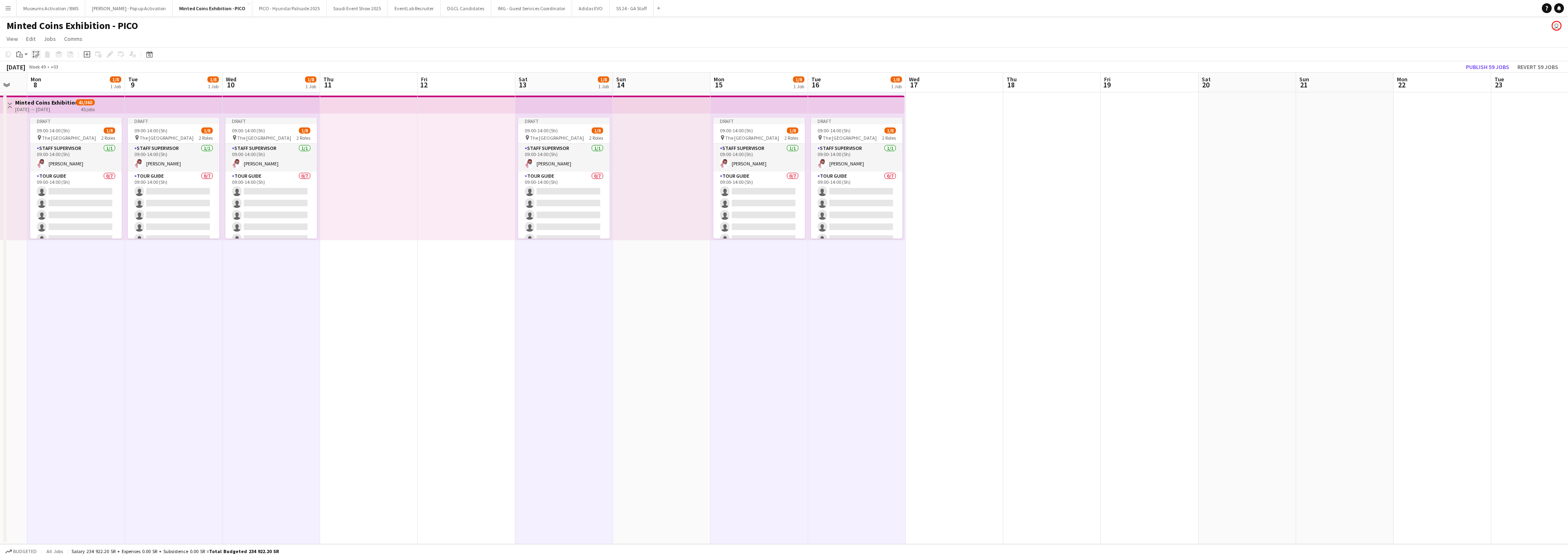
click at [38, 55] on icon at bounding box center [38, 55] width 3 height 3
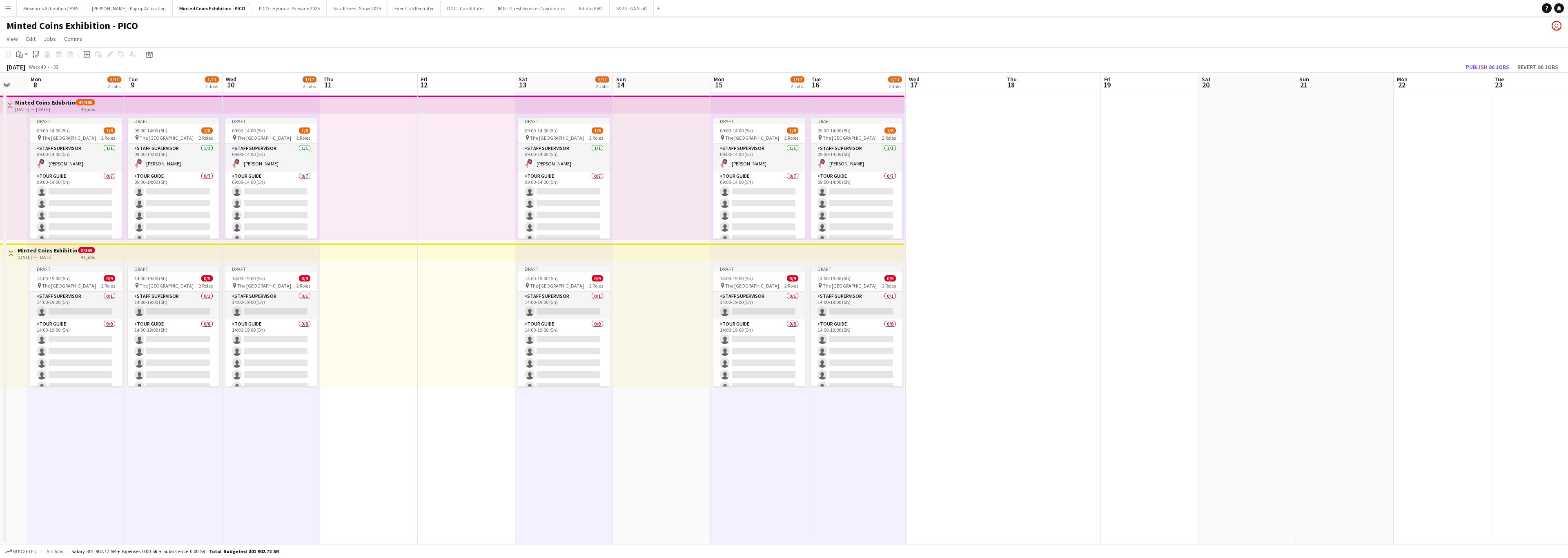
click at [429, 248] on div at bounding box center [467, 325] width 97 height 127
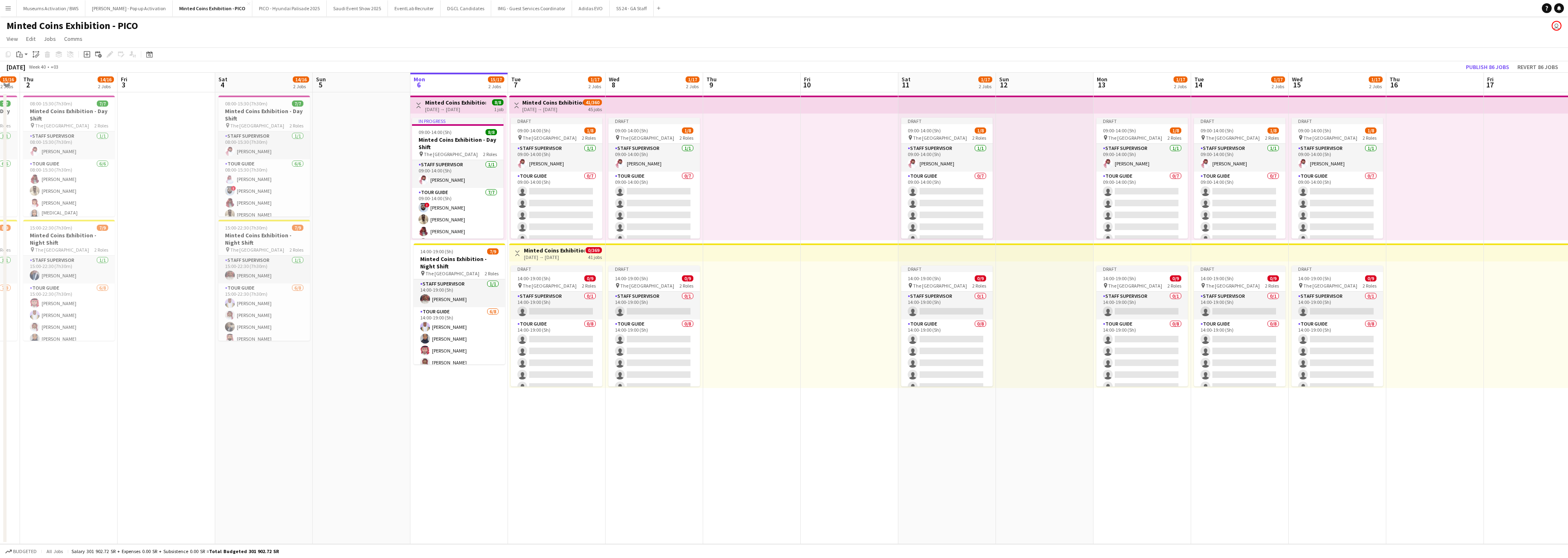
scroll to position [0, 174]
click at [643, 136] on span "The [GEOGRAPHIC_DATA]" at bounding box center [648, 138] width 54 height 6
click at [696, 162] on div at bounding box center [753, 177] width 97 height 127
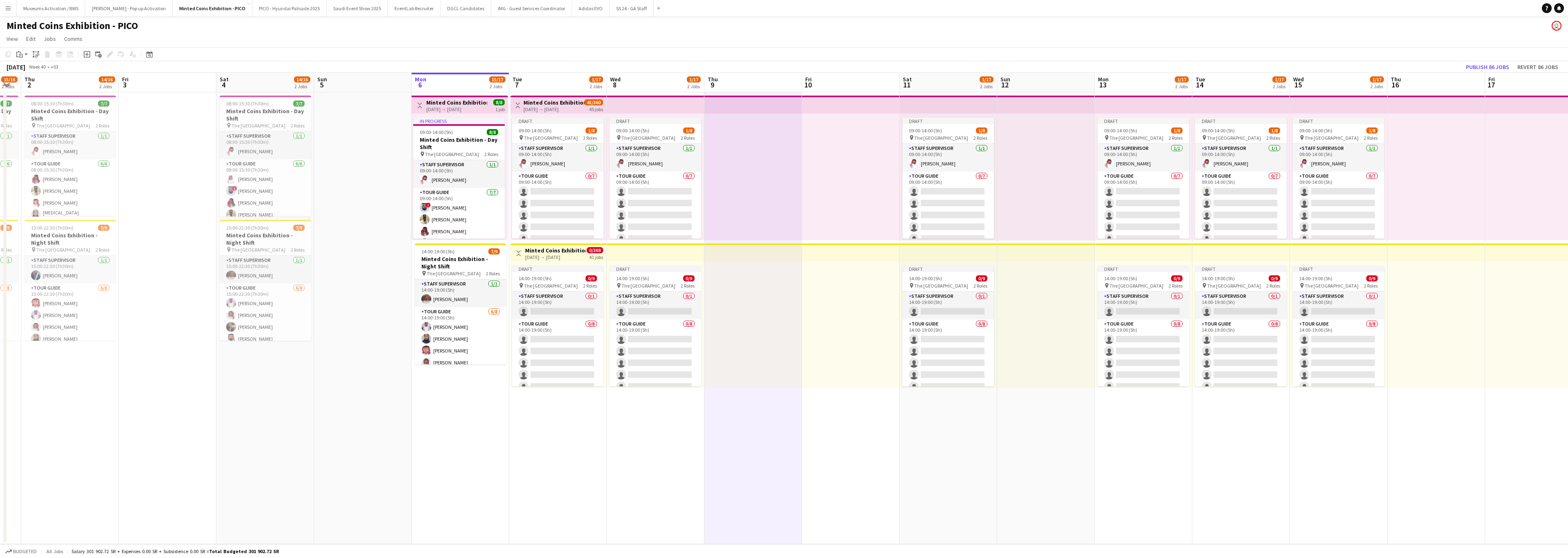
click at [696, 163] on div at bounding box center [753, 177] width 97 height 127
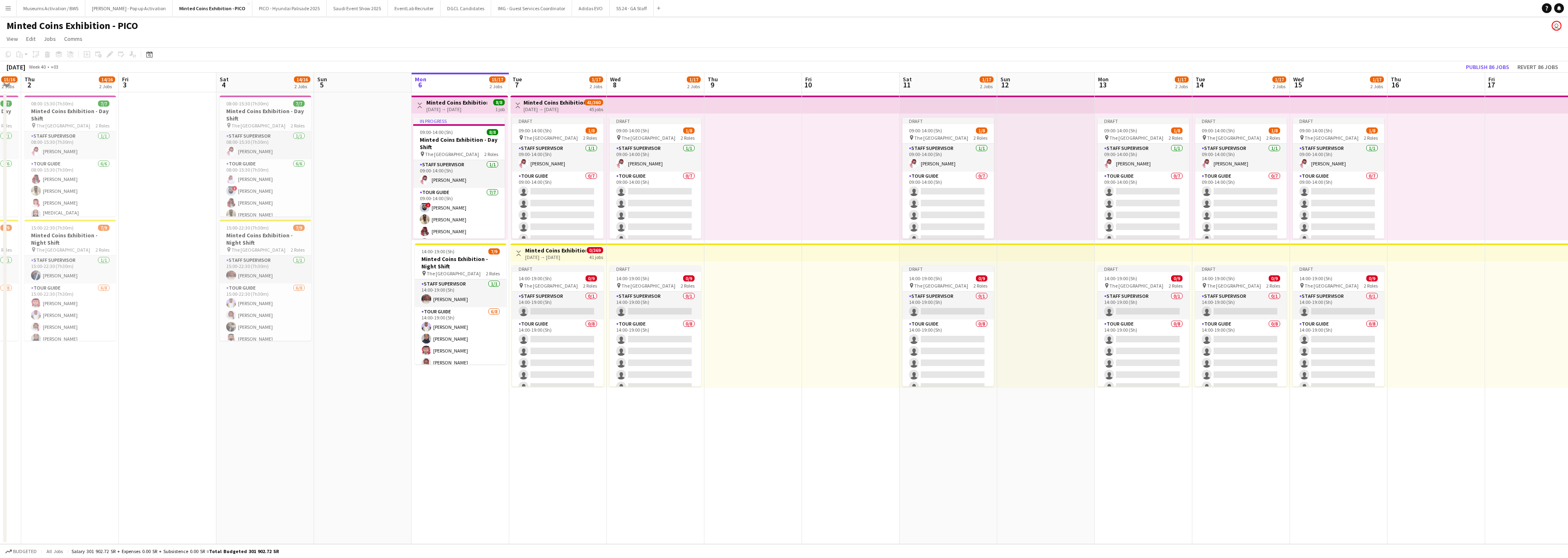
click at [696, 158] on div at bounding box center [753, 177] width 97 height 127
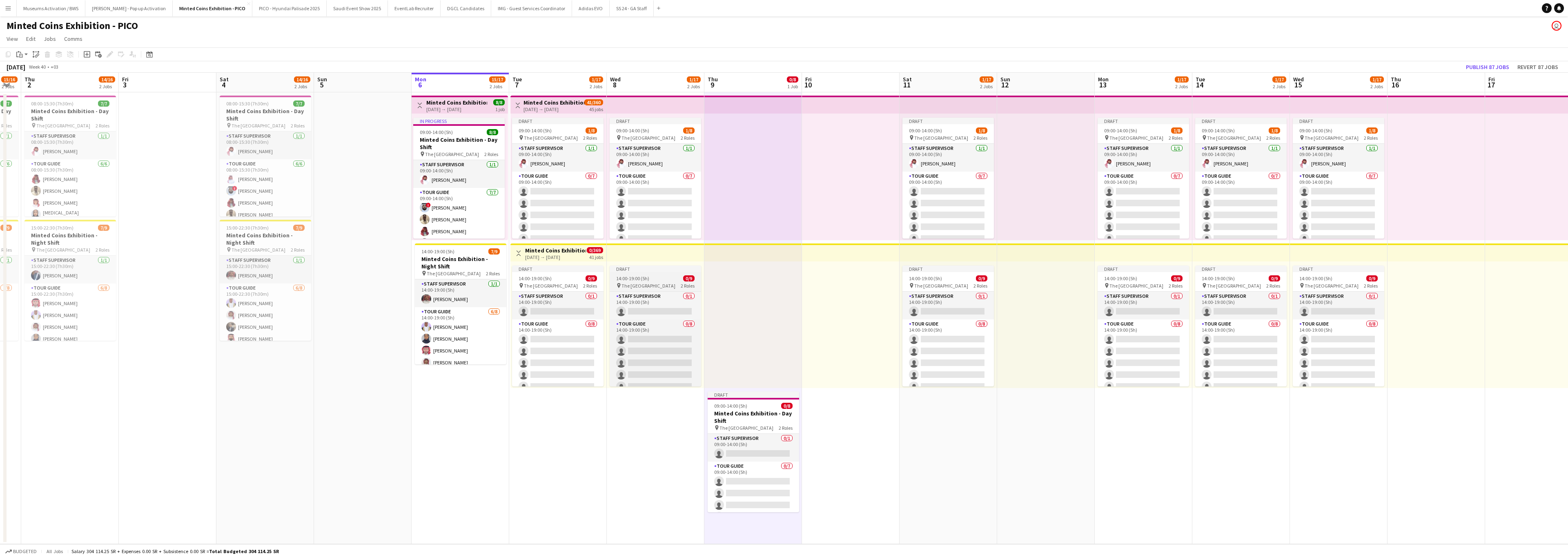
click at [658, 248] on div "14:00-19:00 (5h) 0/9" at bounding box center [655, 279] width 92 height 6
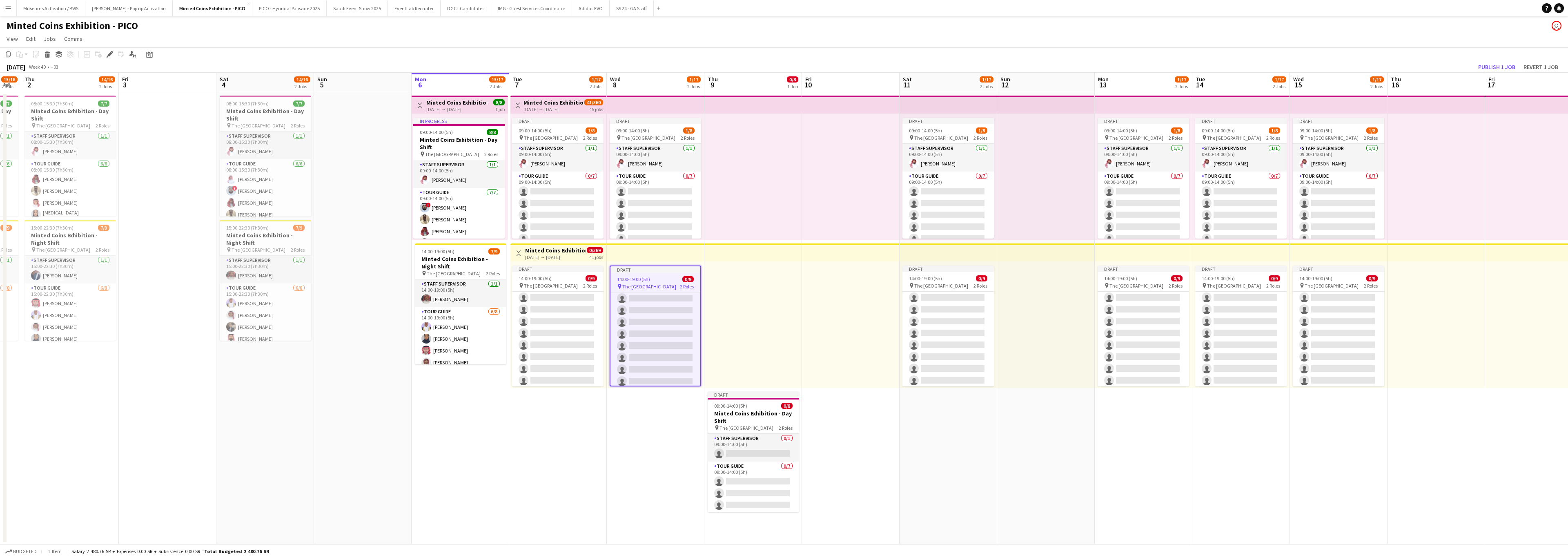
scroll to position [45, 0]
click at [696, 248] on app-date-cell "Draft 09:00-14:00 (5h) 0/8 Minted Coins Exhibition - Day Shift pin The National…" at bounding box center [753, 318] width 97 height 452
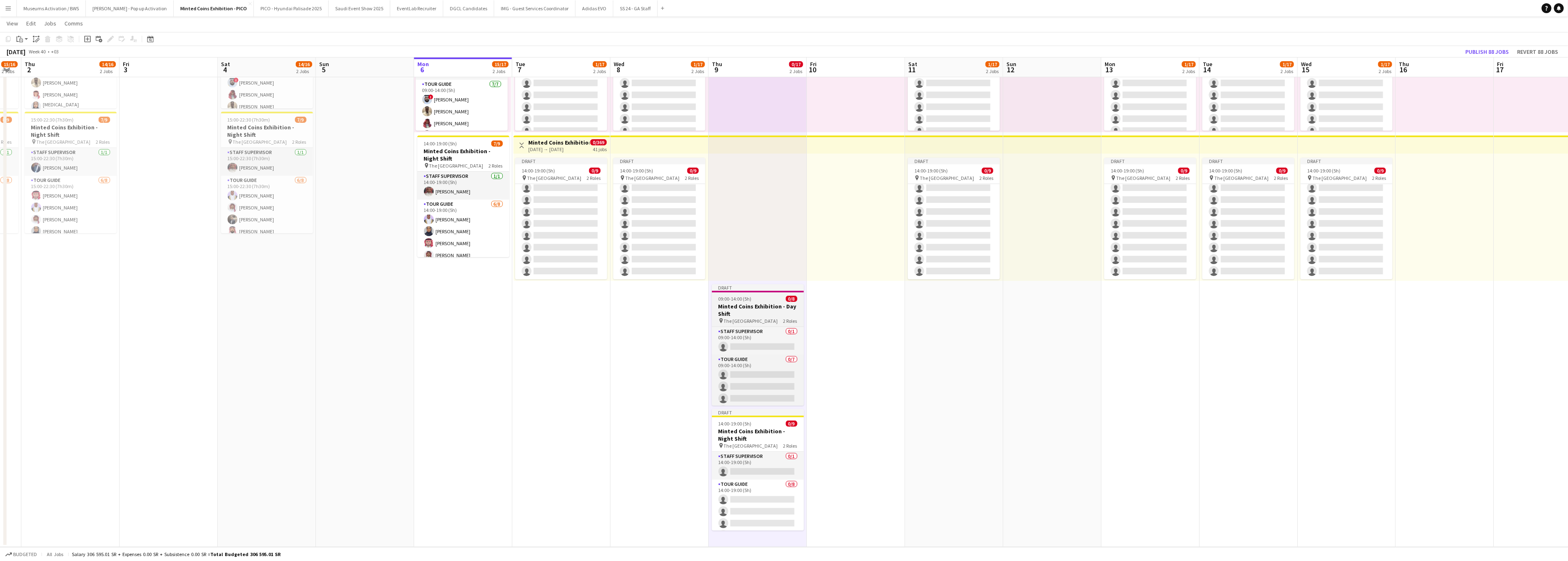
click at [701, 249] on h3 "Minted Coins Exhibition - Day Shift" at bounding box center [758, 310] width 92 height 15
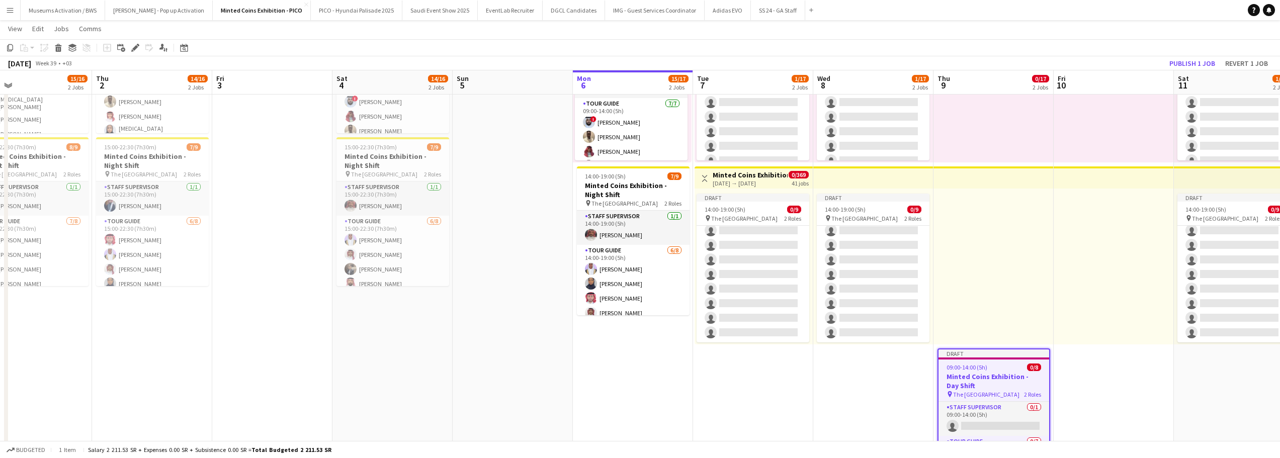
drag, startPoint x: 821, startPoint y: 325, endPoint x: 491, endPoint y: 310, distance: 330.4
click at [491, 305] on app-calendar-viewport "Sat 27 15/16 2 Jobs Sun 28 Mon 29 15/16 2 Jobs Tue 30 15/16 2 Jobs Wed 1 15/16 …" at bounding box center [640, 289] width 1280 height 764
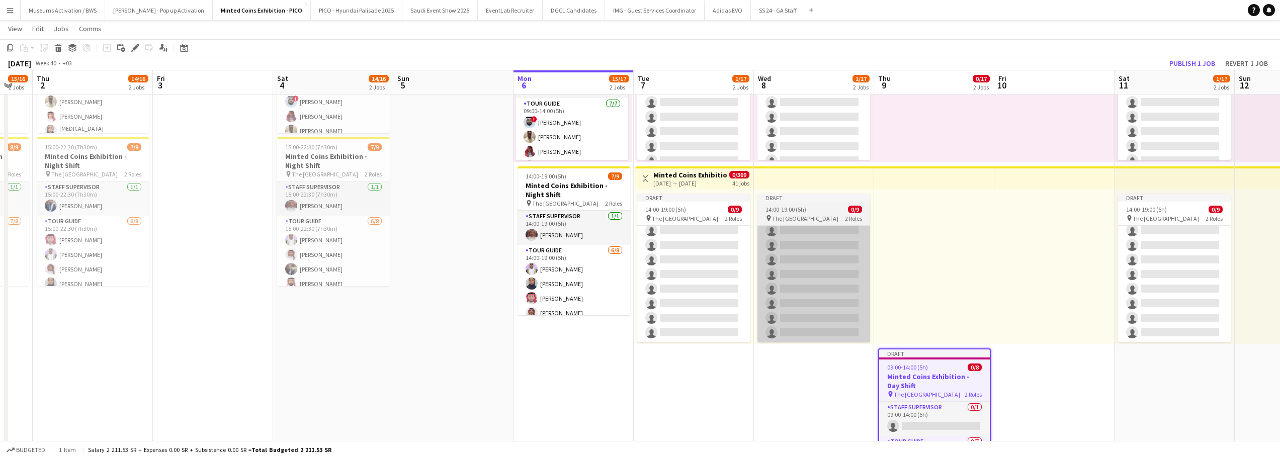
drag, startPoint x: 700, startPoint y: 297, endPoint x: 503, endPoint y: 299, distance: 196.7
click at [464, 300] on app-calendar-viewport "Mon 29 15/16 2 Jobs Tue 30 15/16 2 Jobs Wed 1 15/16 2 Jobs Thu 2 14/16 2 Jobs F…" at bounding box center [640, 289] width 1280 height 764
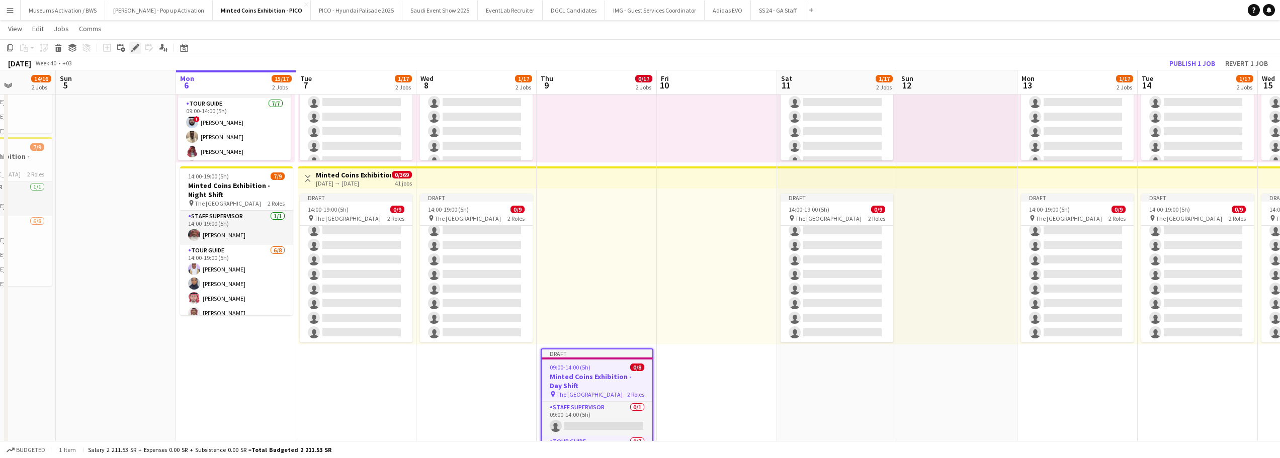
click at [137, 51] on icon "Edit" at bounding box center [135, 48] width 8 height 8
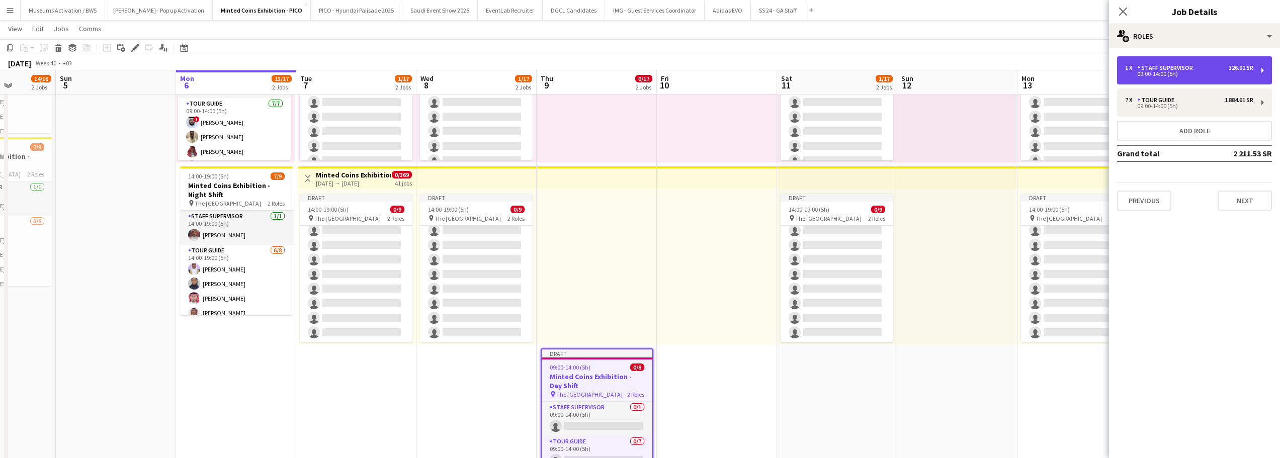
click at [858, 66] on div "Staff Supervisor" at bounding box center [1168, 67] width 60 height 7
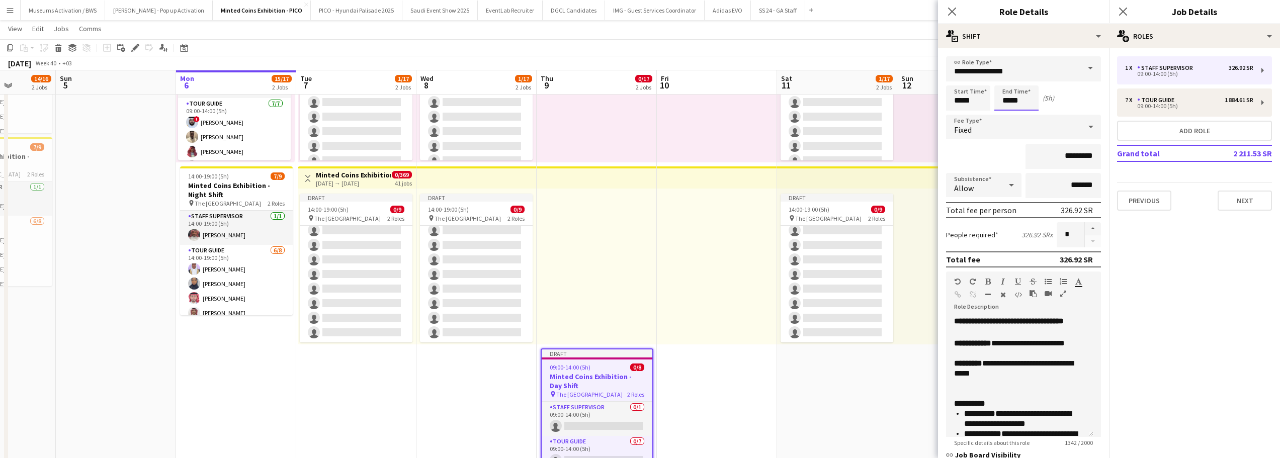
click at [858, 98] on input "*****" at bounding box center [1017, 98] width 44 height 25
type input "*****"
click at [858, 84] on div at bounding box center [1007, 80] width 20 height 10
click at [858, 157] on div "*********" at bounding box center [1023, 156] width 155 height 25
click at [858, 109] on div "09:00-14:00 (5h)" at bounding box center [1189, 106] width 128 height 5
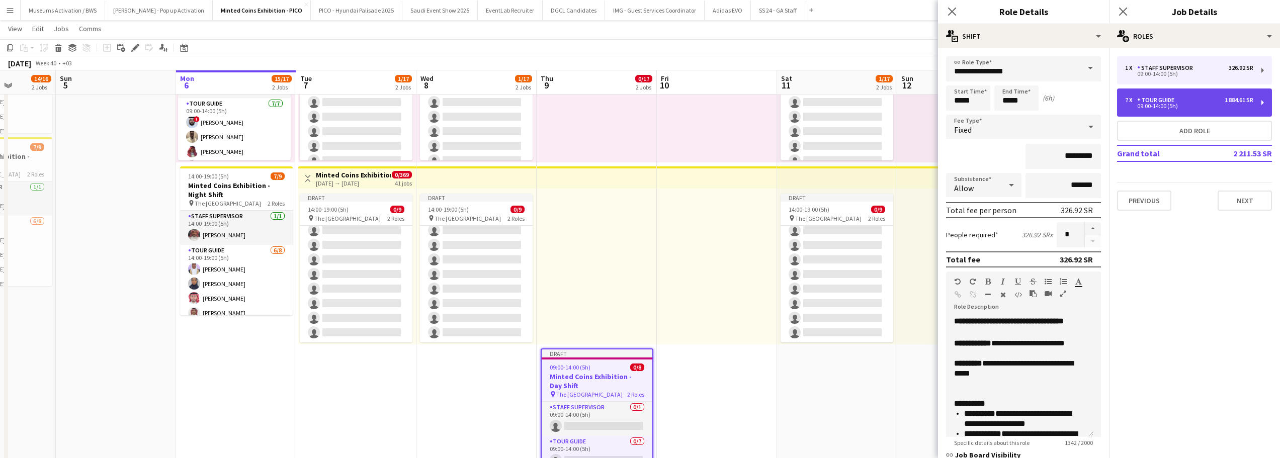
type input "**********"
type input "*****"
type input "*********"
type input "*"
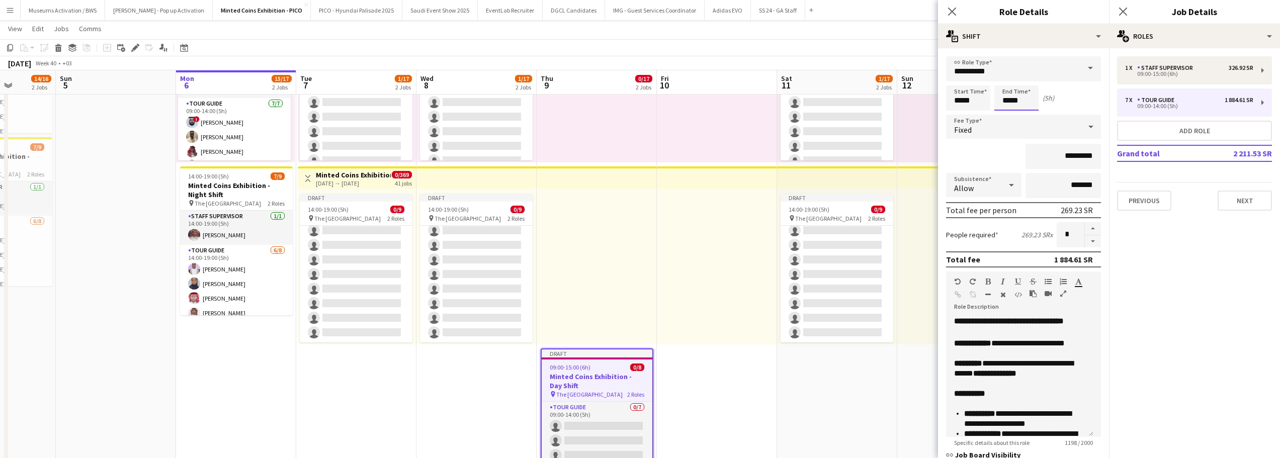
click at [858, 101] on input "*****" at bounding box center [1017, 98] width 44 height 25
type input "*****"
click at [858, 77] on div at bounding box center [1007, 80] width 20 height 10
click at [858, 143] on form "**********" at bounding box center [1023, 329] width 171 height 547
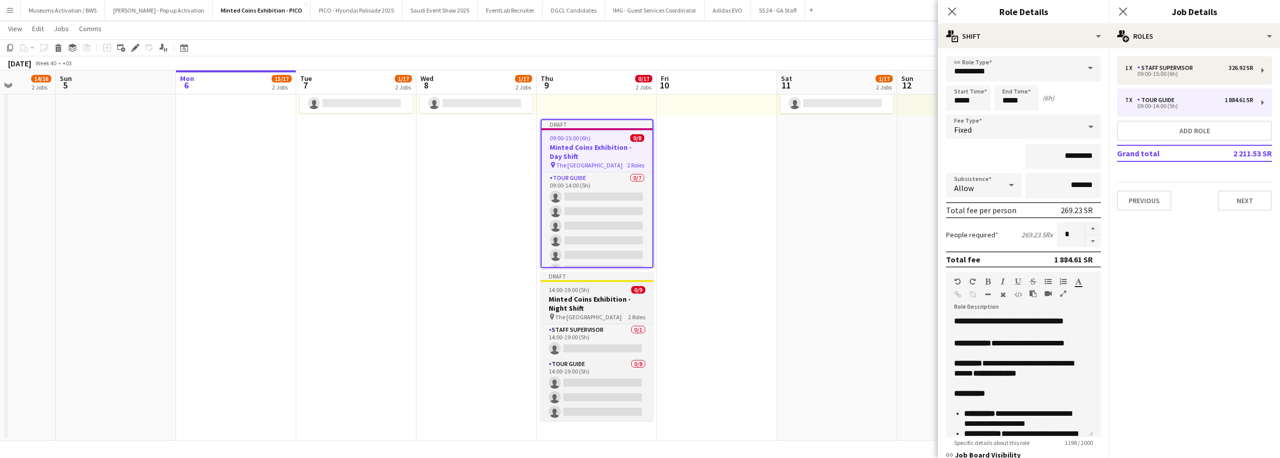
click at [627, 305] on h3 "Minted Coins Exhibition - Night Shift" at bounding box center [597, 304] width 113 height 18
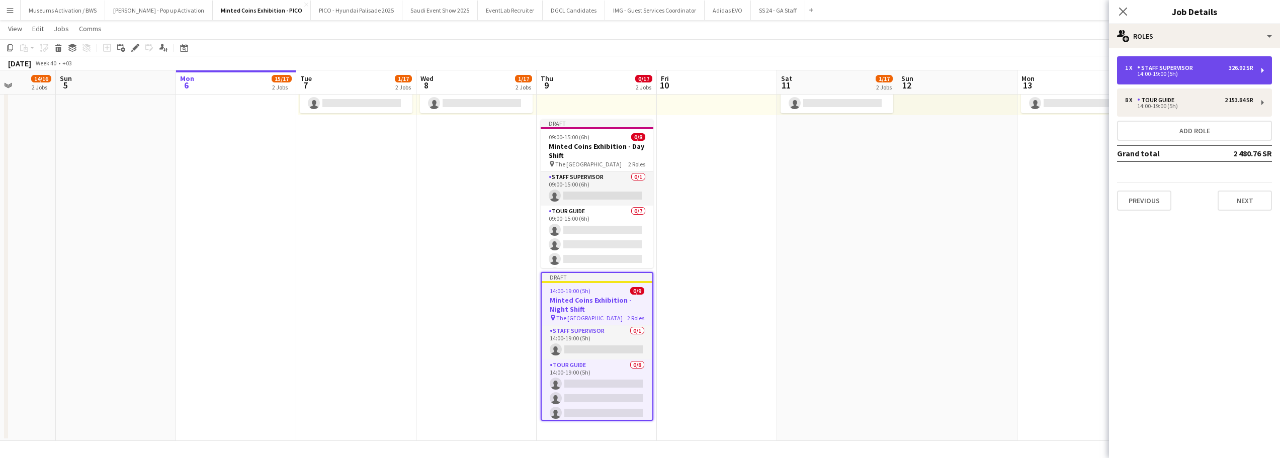
click at [858, 64] on div "1 x Staff Supervisor 326.92 SR 14:00-19:00 (5h)" at bounding box center [1194, 70] width 155 height 28
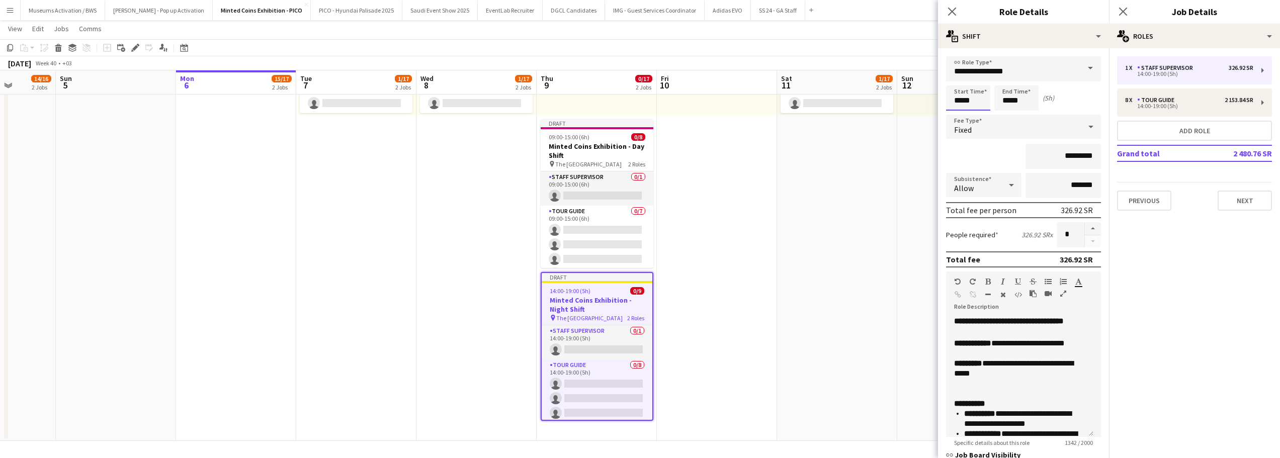
click at [858, 96] on input "*****" at bounding box center [968, 98] width 44 height 25
type input "*****"
click at [858, 83] on div at bounding box center [958, 80] width 20 height 10
click at [858, 101] on input "*****" at bounding box center [1017, 98] width 44 height 25
click at [858, 79] on div at bounding box center [1007, 80] width 20 height 10
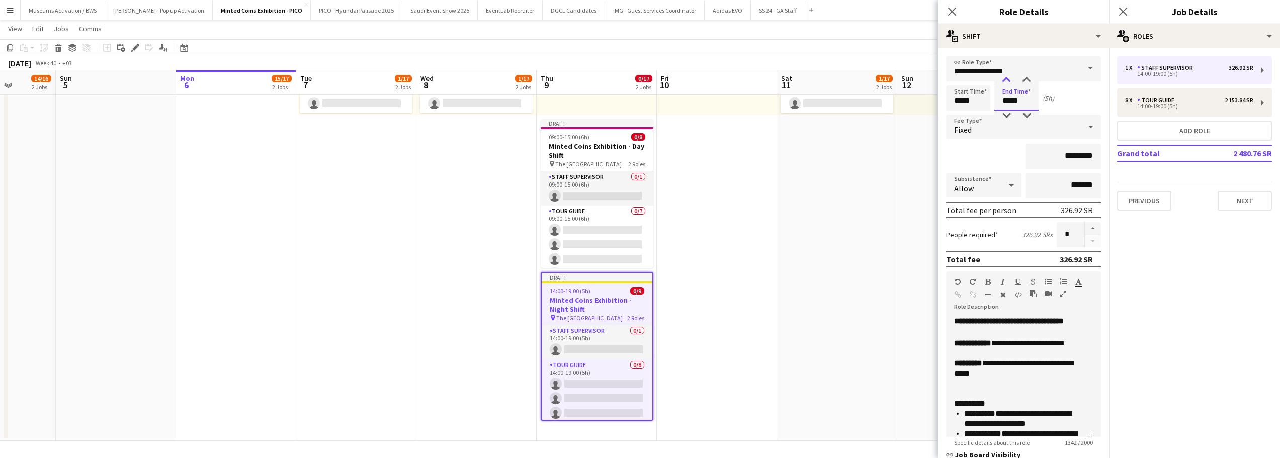
type input "*****"
click at [858, 78] on div at bounding box center [1007, 80] width 20 height 10
click at [858, 99] on div "Tour Guide" at bounding box center [1158, 100] width 41 height 7
type input "**********"
type input "*****"
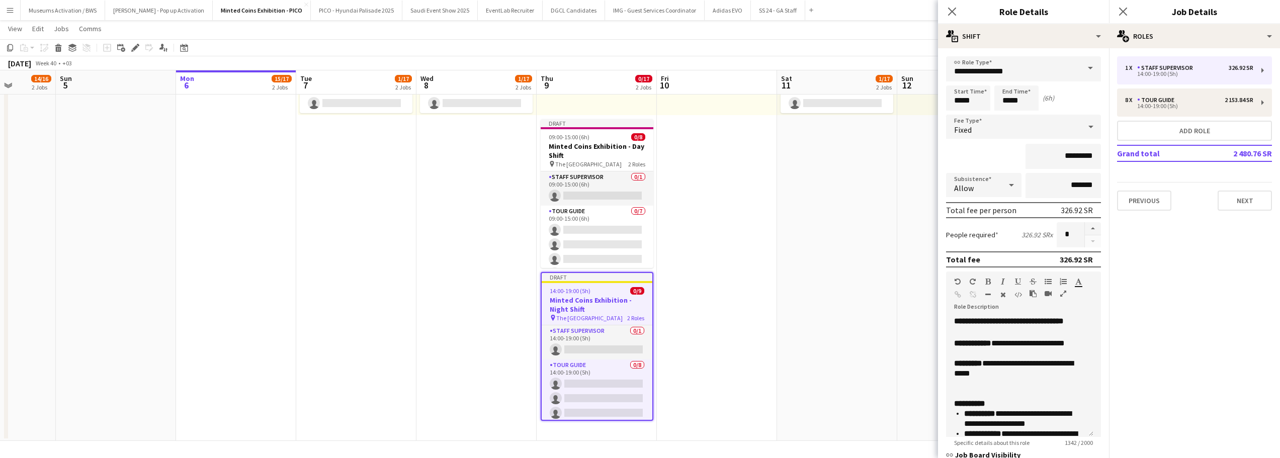
type input "*****"
type input "*********"
type input "*"
click at [858, 97] on input "*****" at bounding box center [1017, 98] width 44 height 25
click at [858, 82] on div at bounding box center [1007, 80] width 20 height 10
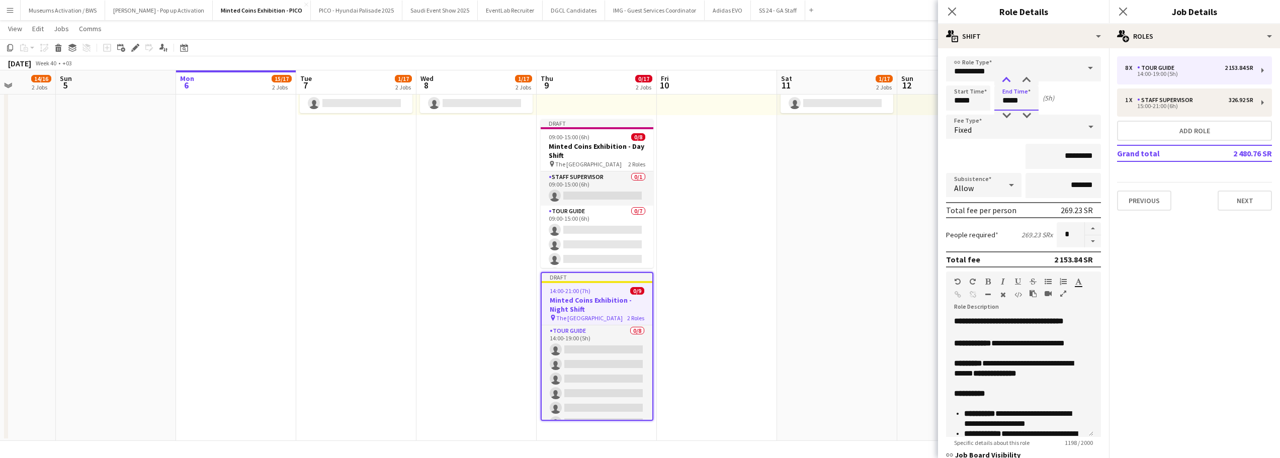
type input "*****"
click at [858, 82] on div at bounding box center [1007, 80] width 20 height 10
click at [858, 92] on input "*****" at bounding box center [968, 98] width 44 height 25
type input "*****"
click at [858, 77] on div at bounding box center [958, 80] width 20 height 10
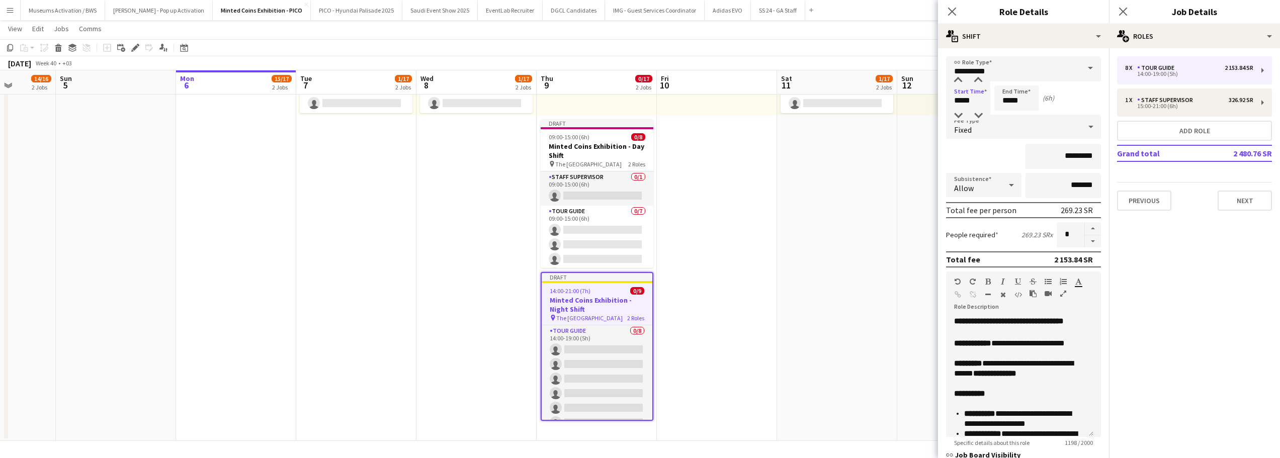
click at [729, 182] on app-date-cell at bounding box center [717, 96] width 120 height 690
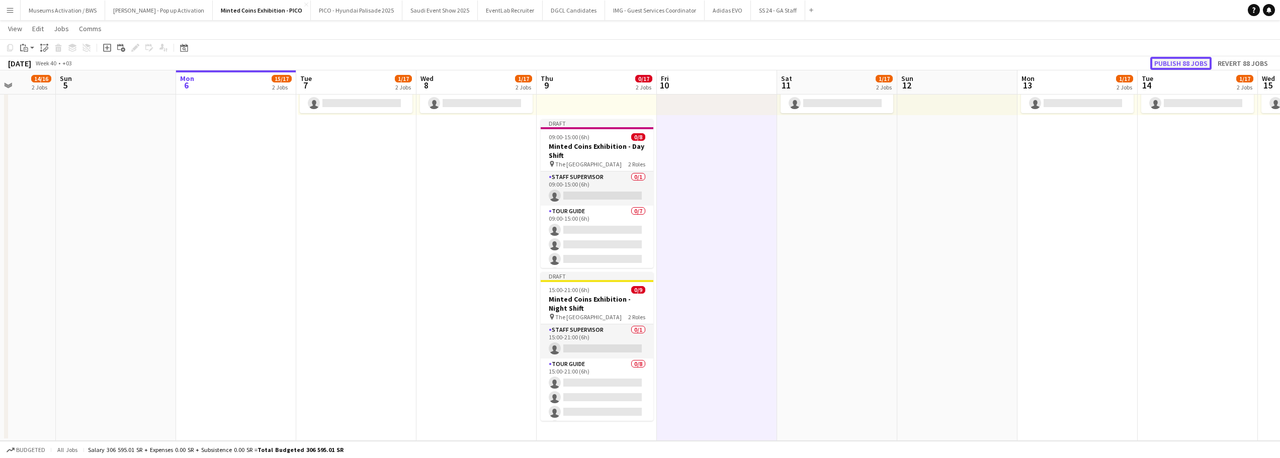
click at [858, 63] on button "Publish 88 jobs" at bounding box center [1181, 63] width 61 height 13
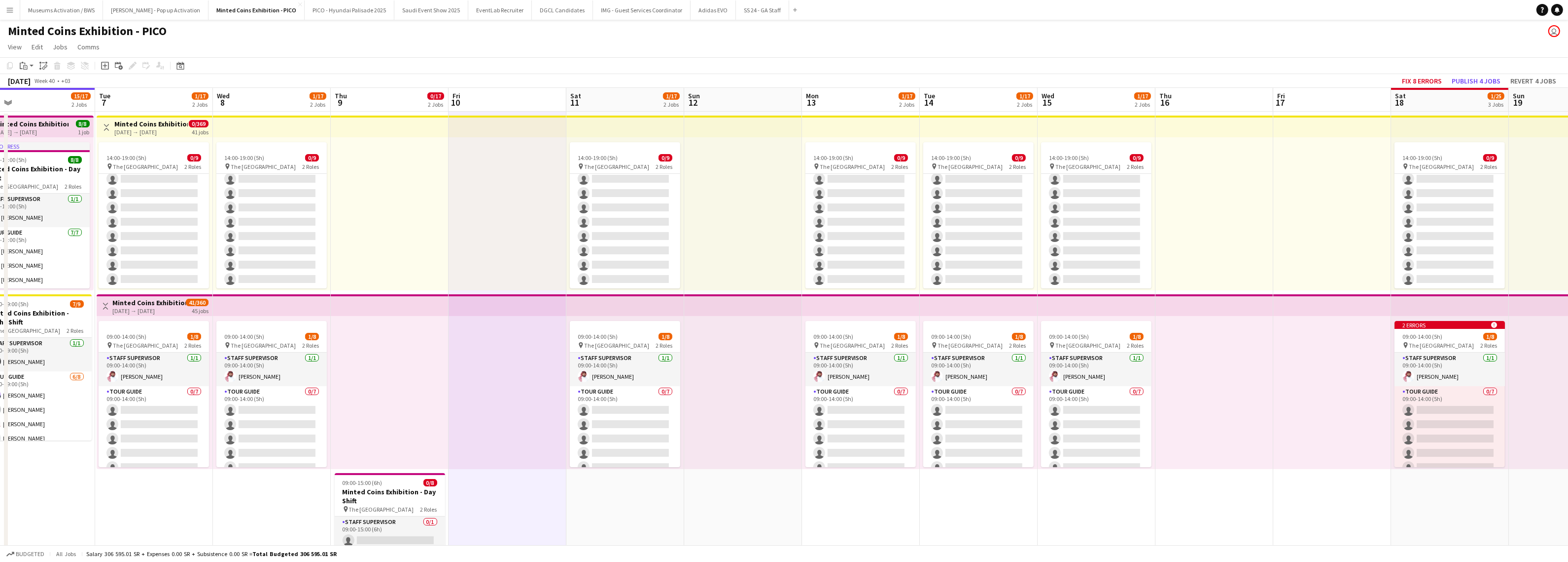
drag, startPoint x: 1452, startPoint y: 330, endPoint x: 1364, endPoint y: 361, distance: 93.3
click at [841, 299] on app-calendar-viewport "Fri 3 Sat 4 14/16 2 Jobs Sun 5 Mon 6 15/17 2 Jobs Tue 7 1/17 2 Jobs Wed 8 1/17 …" at bounding box center [784, 438] width 1568 height 700
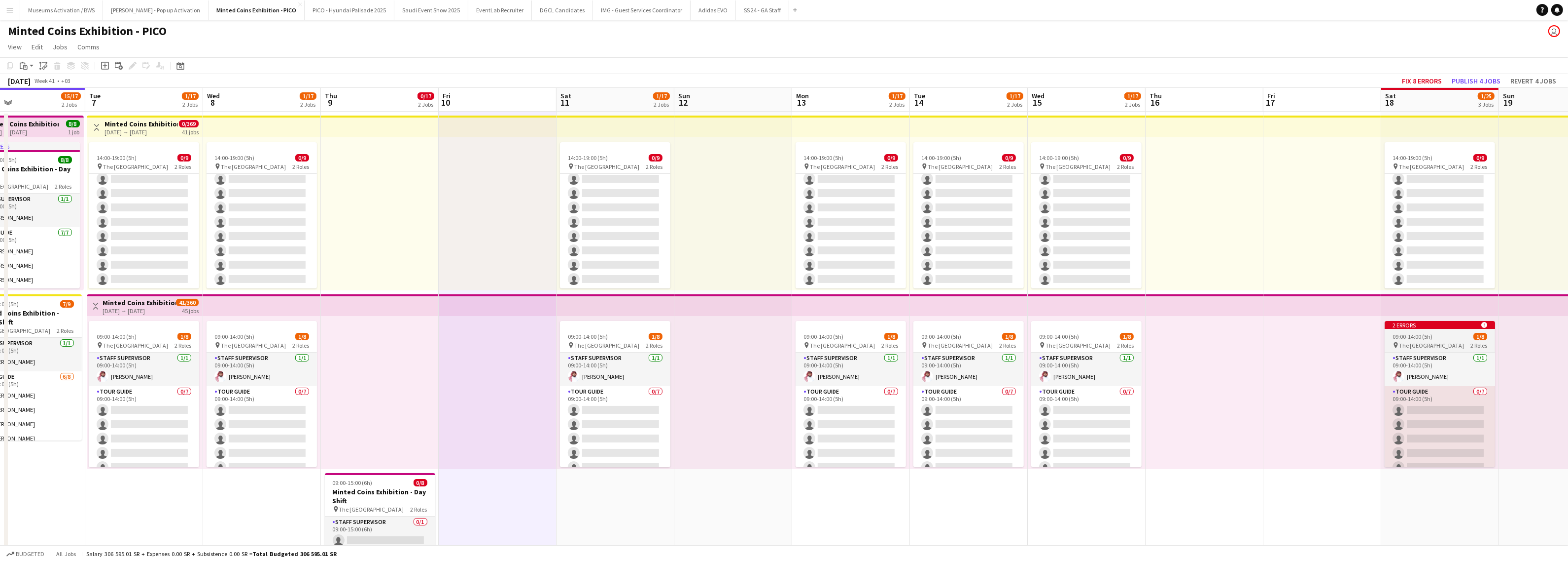
click at [841, 299] on span "The [GEOGRAPHIC_DATA]" at bounding box center [1432, 345] width 65 height 8
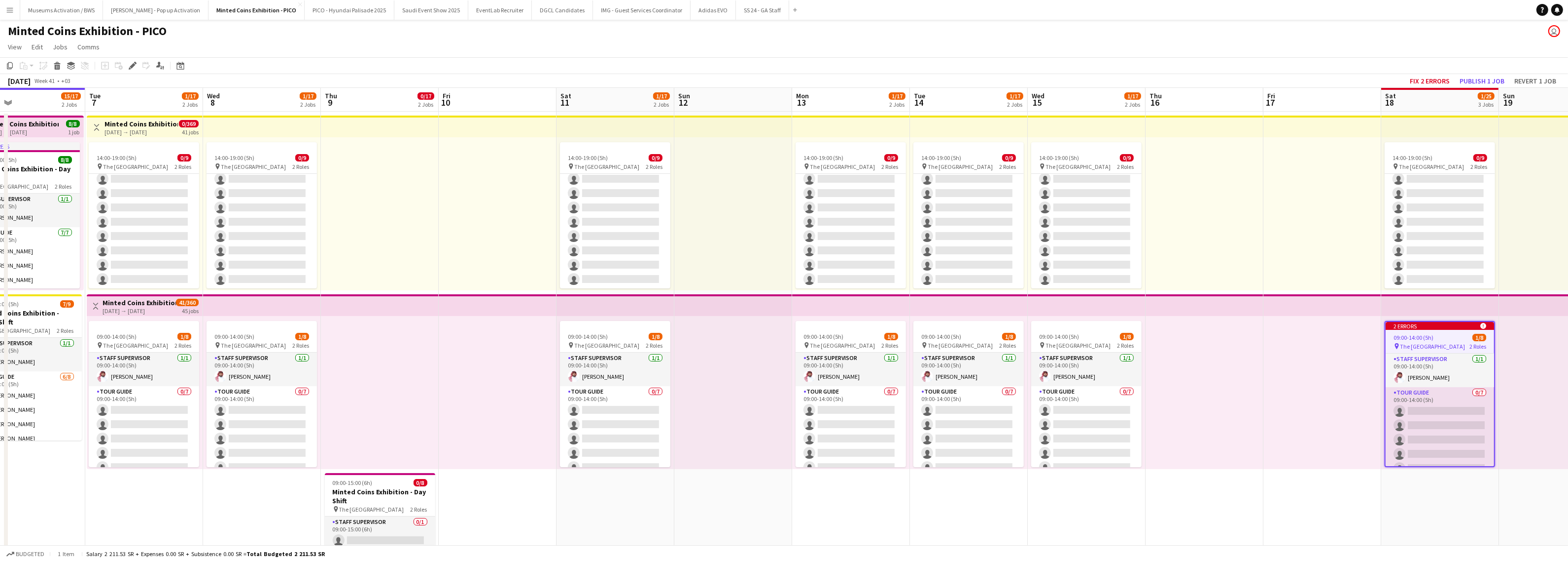
click at [841, 299] on div "2 errors alert-circle" at bounding box center [1440, 326] width 109 height 8
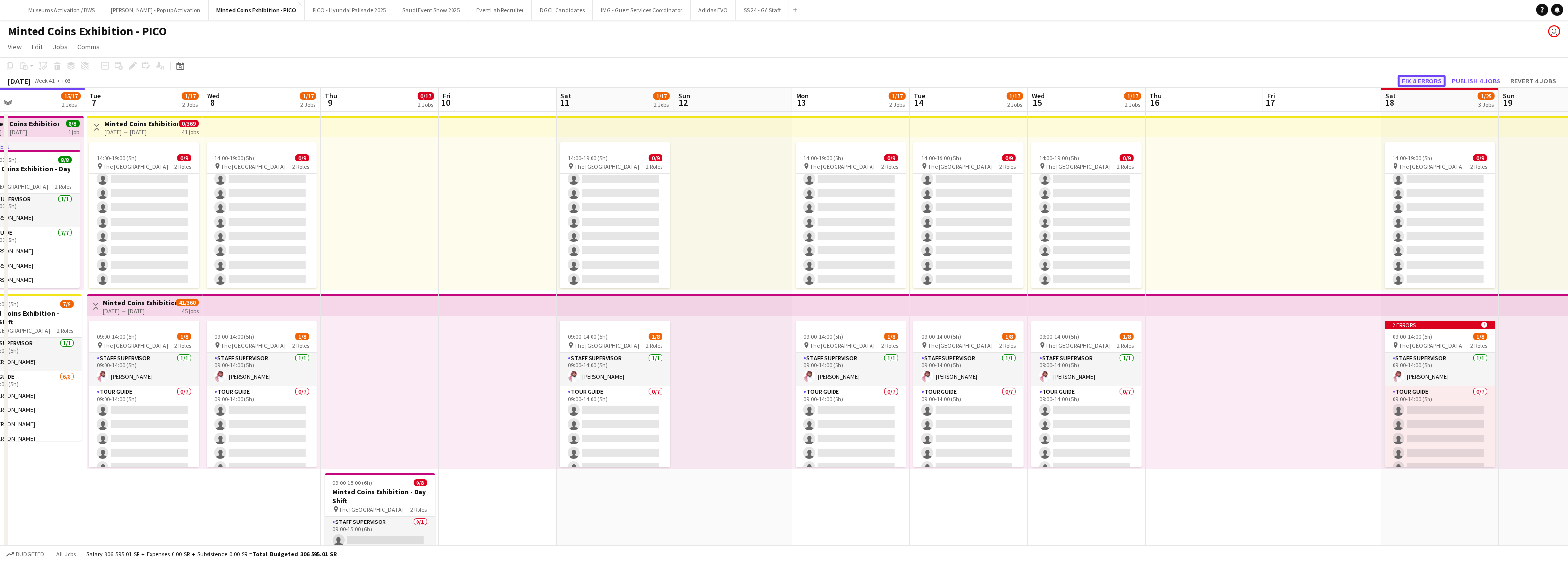
click at [841, 81] on button "Fix 8 errors" at bounding box center [1422, 80] width 48 height 13
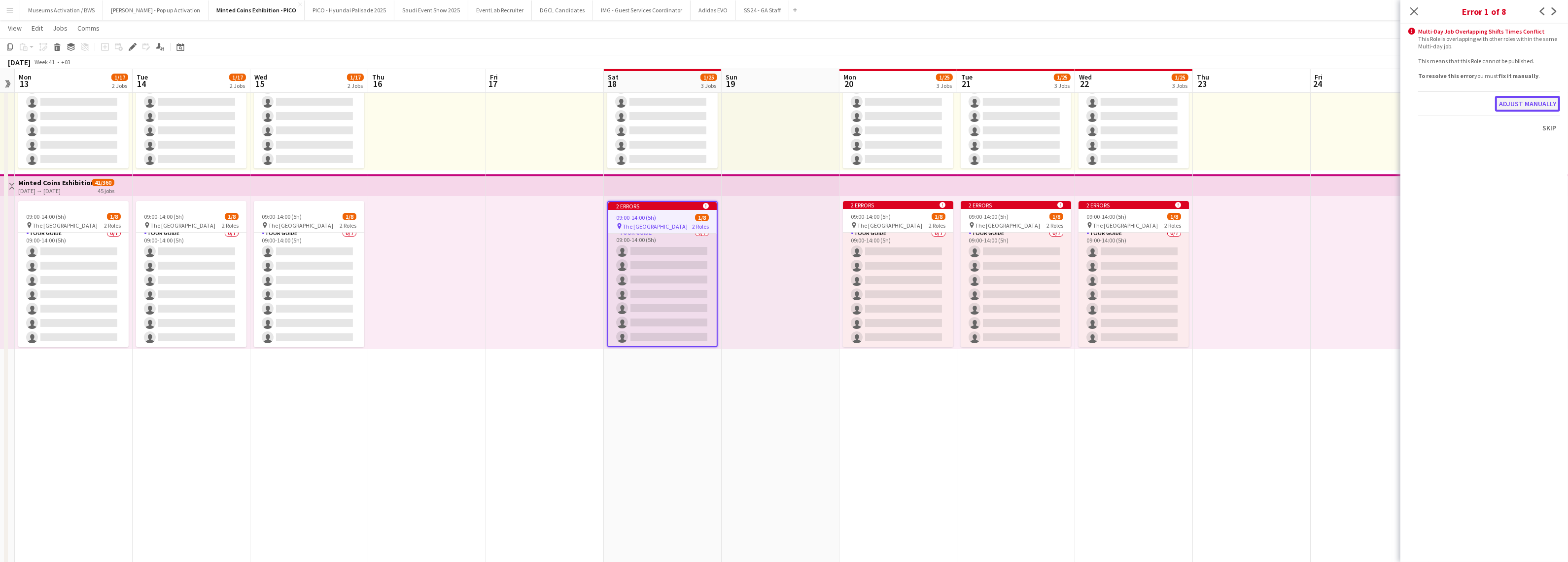
click at [841, 99] on button "Adjust manually" at bounding box center [1528, 104] width 65 height 16
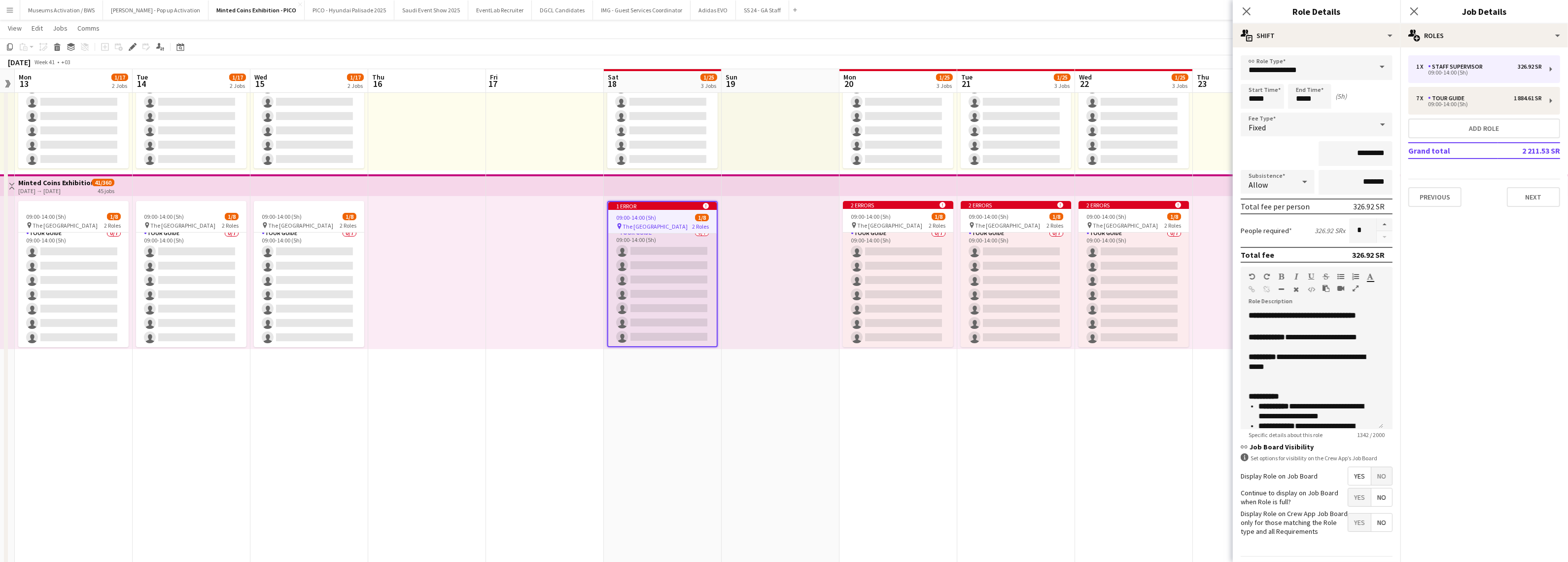
click at [841, 299] on app-date-cell "14:00-19:00 (5h) 0/9 pin The National Museum 2 Roles Staff Supervisor 0/1 14:00…" at bounding box center [1134, 330] width 118 height 677
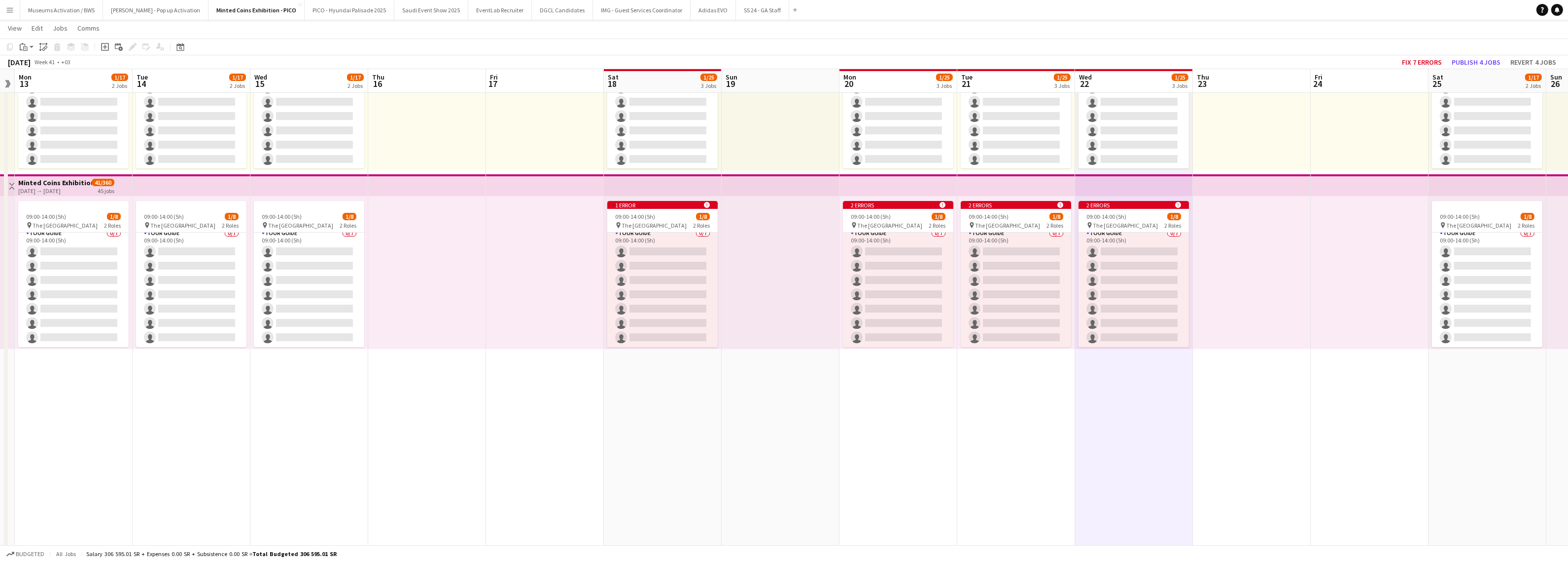
click at [841, 127] on div at bounding box center [1252, 94] width 118 height 153
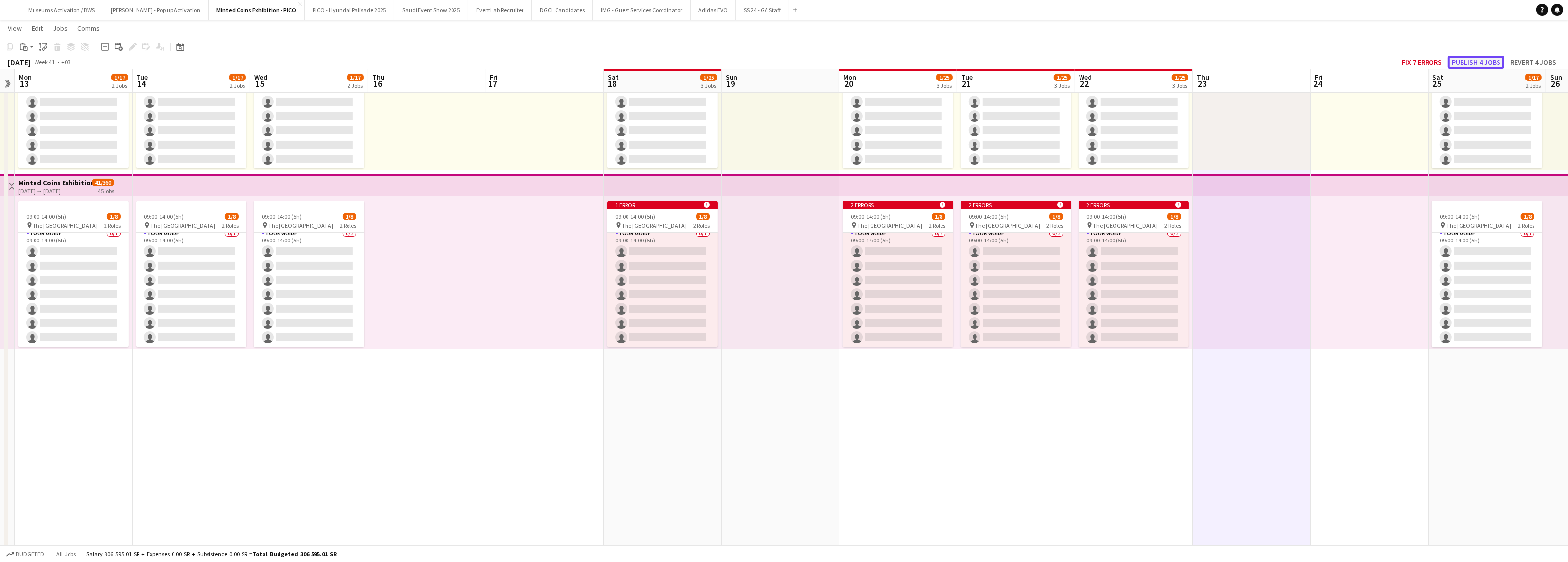
click at [841, 58] on button "Publish 4 jobs" at bounding box center [1477, 62] width 57 height 13
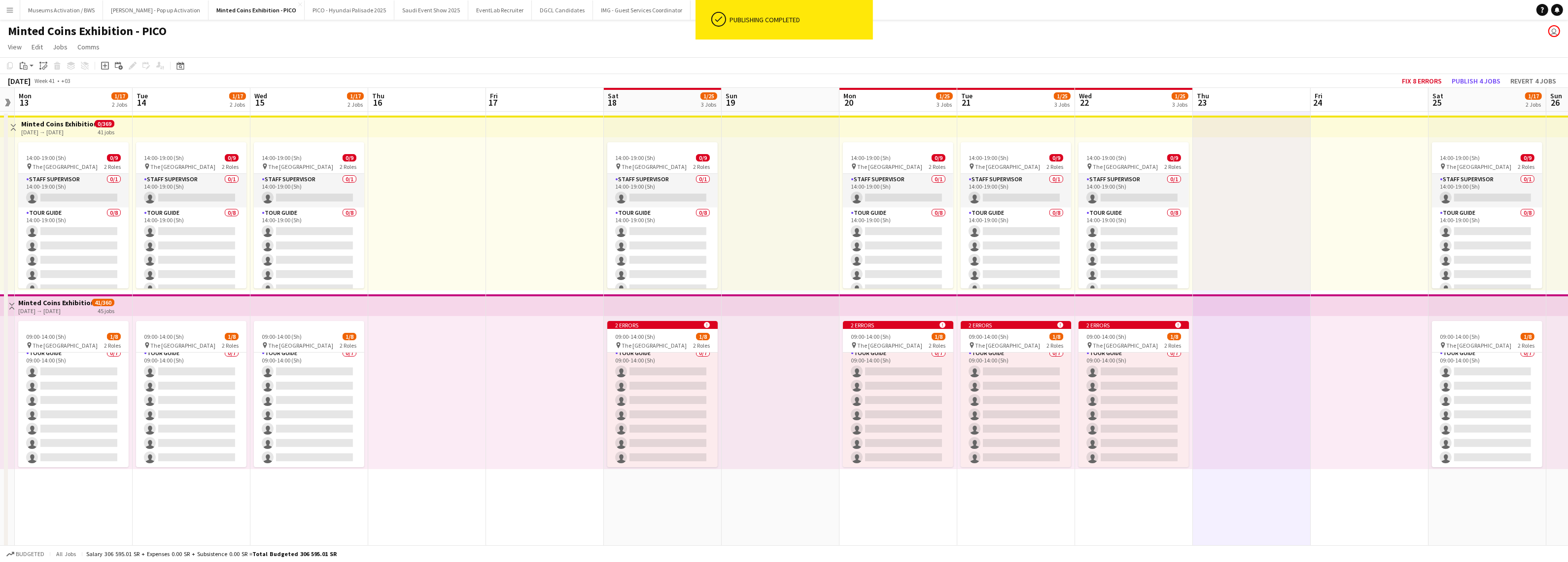
click at [771, 183] on div at bounding box center [781, 214] width 118 height 153
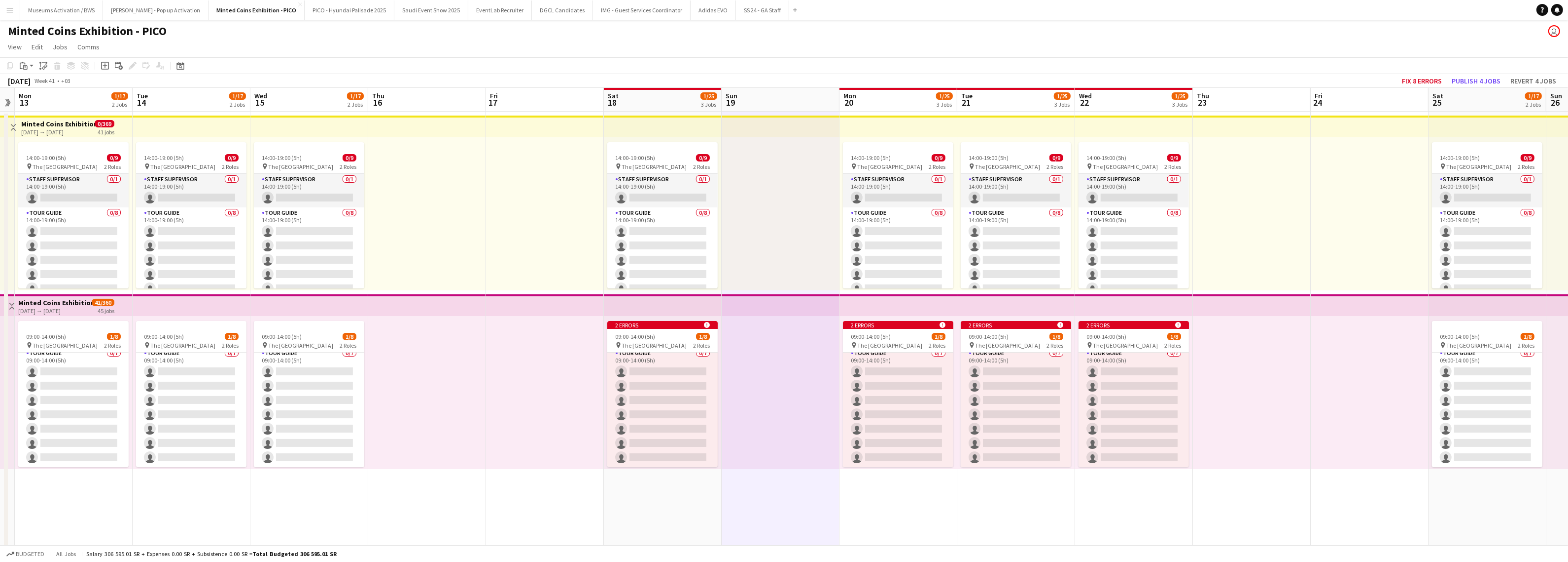
click at [788, 299] on div at bounding box center [781, 392] width 118 height 153
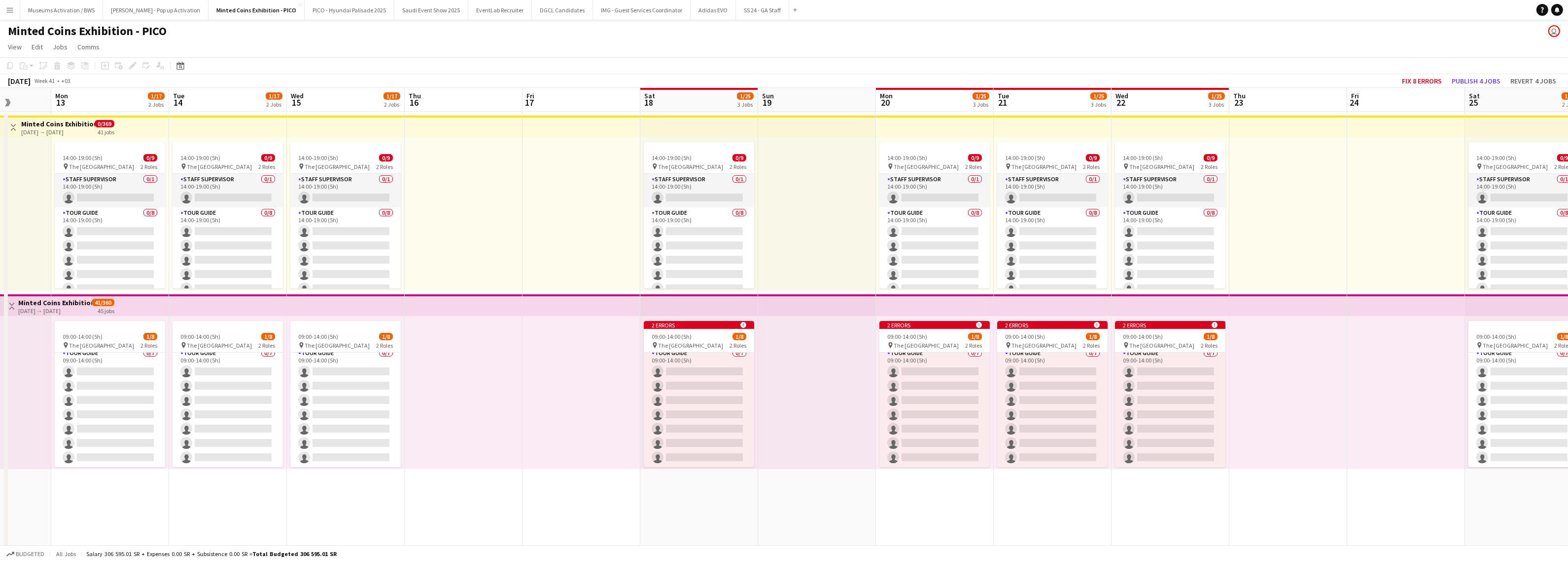
drag, startPoint x: 559, startPoint y: 359, endPoint x: 595, endPoint y: 360, distance: 36.0
click at [595, 299] on app-calendar-viewport "Fri 10 Sat 11 1/17 2 Jobs Sun 12 Mon 13 1/17 2 Jobs Tue 14 1/17 2 Jobs Wed 15 1…" at bounding box center [784, 438] width 1568 height 700
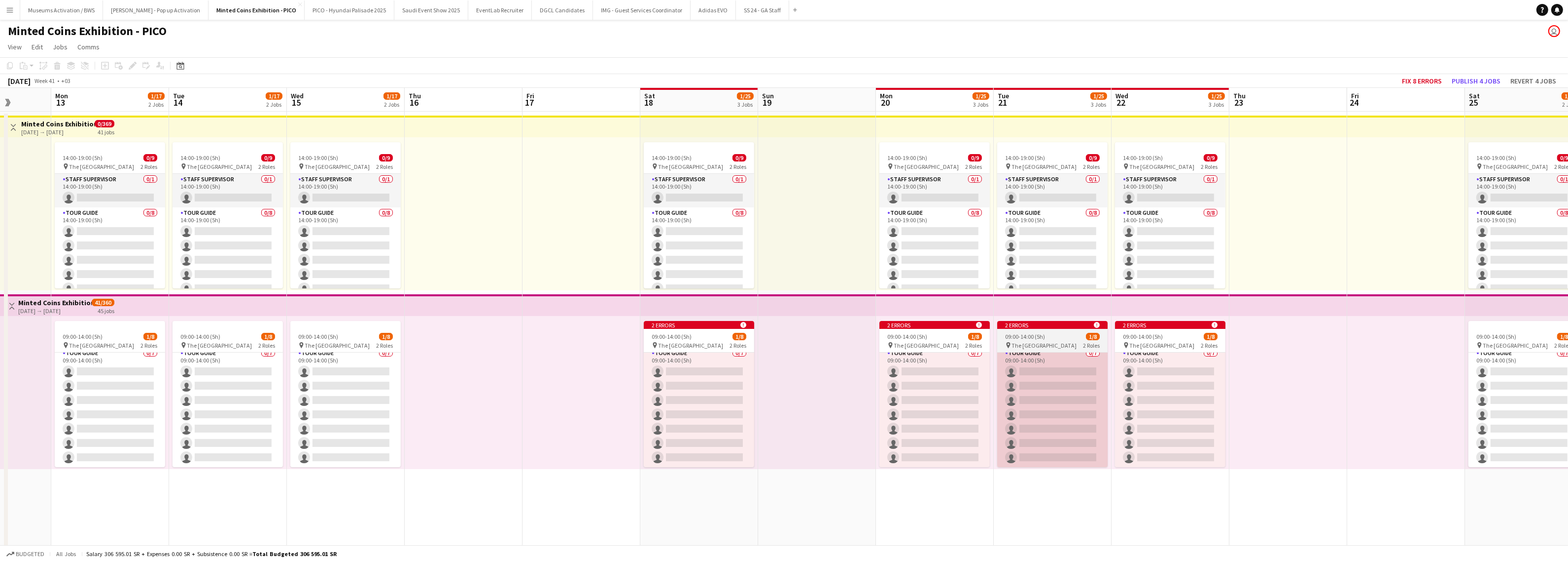
drag, startPoint x: 1051, startPoint y: 348, endPoint x: 667, endPoint y: 367, distance: 384.5
click at [681, 299] on app-calendar-viewport "Fri 10 Sat 11 1/17 2 Jobs Sun 12 Mon 13 1/17 2 Jobs Tue 14 1/17 2 Jobs Wed 15 1…" at bounding box center [784, 438] width 1568 height 700
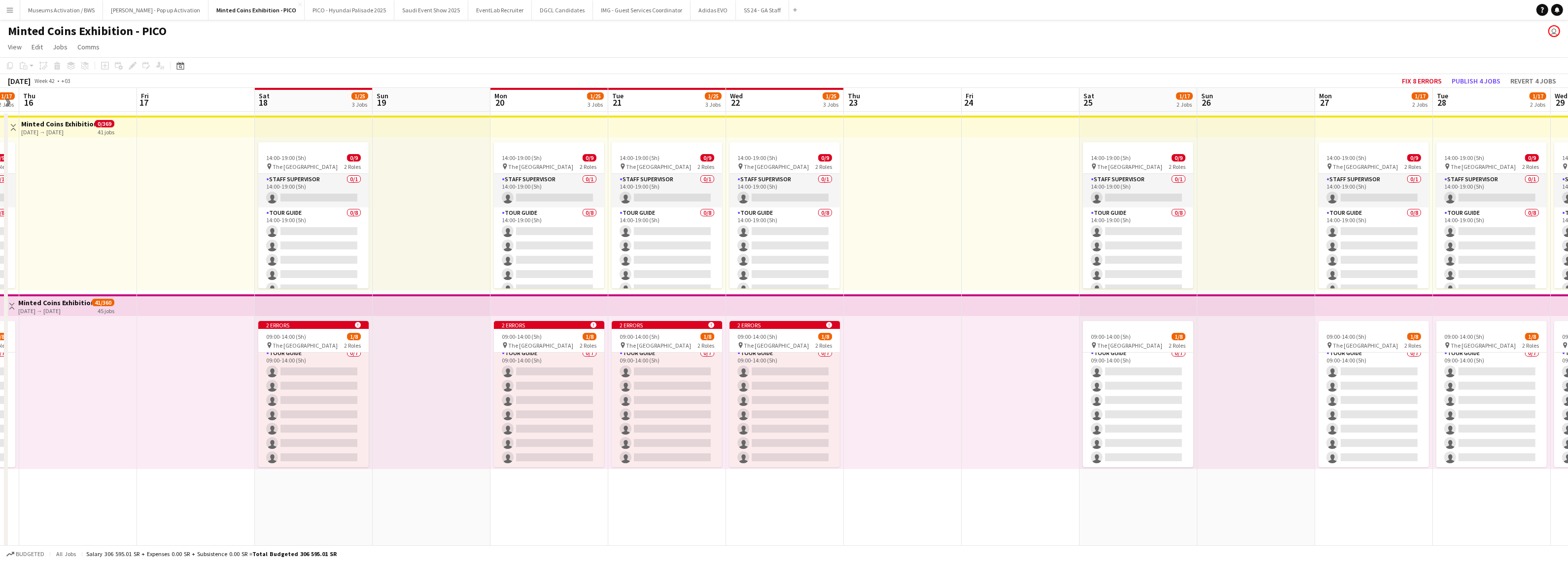
drag, startPoint x: 886, startPoint y: 366, endPoint x: 1018, endPoint y: 358, distance: 132.2
click at [841, 299] on app-calendar-viewport "Sun 12 Mon 13 1/17 2 Jobs Tue 14 1/17 2 Jobs Wed 15 1/17 2 Jobs Thu 16 Fri 17 S…" at bounding box center [784, 438] width 1568 height 700
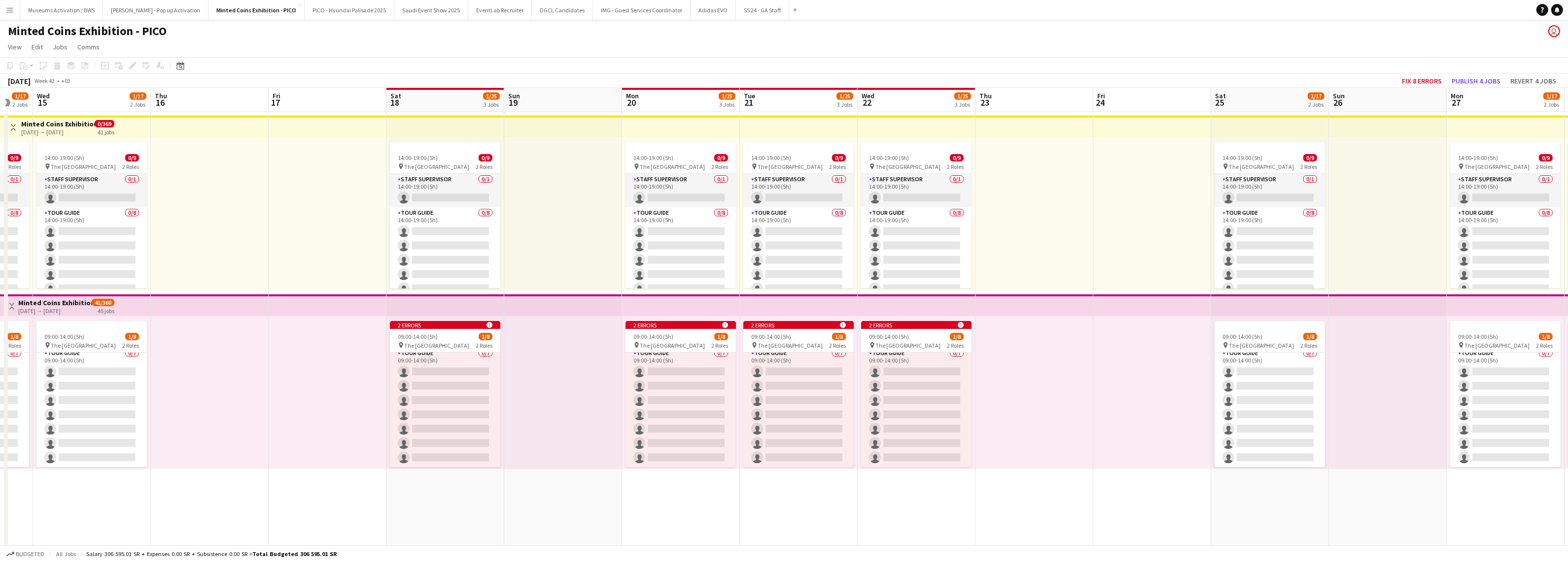
click at [841, 299] on div at bounding box center [1035, 392] width 118 height 153
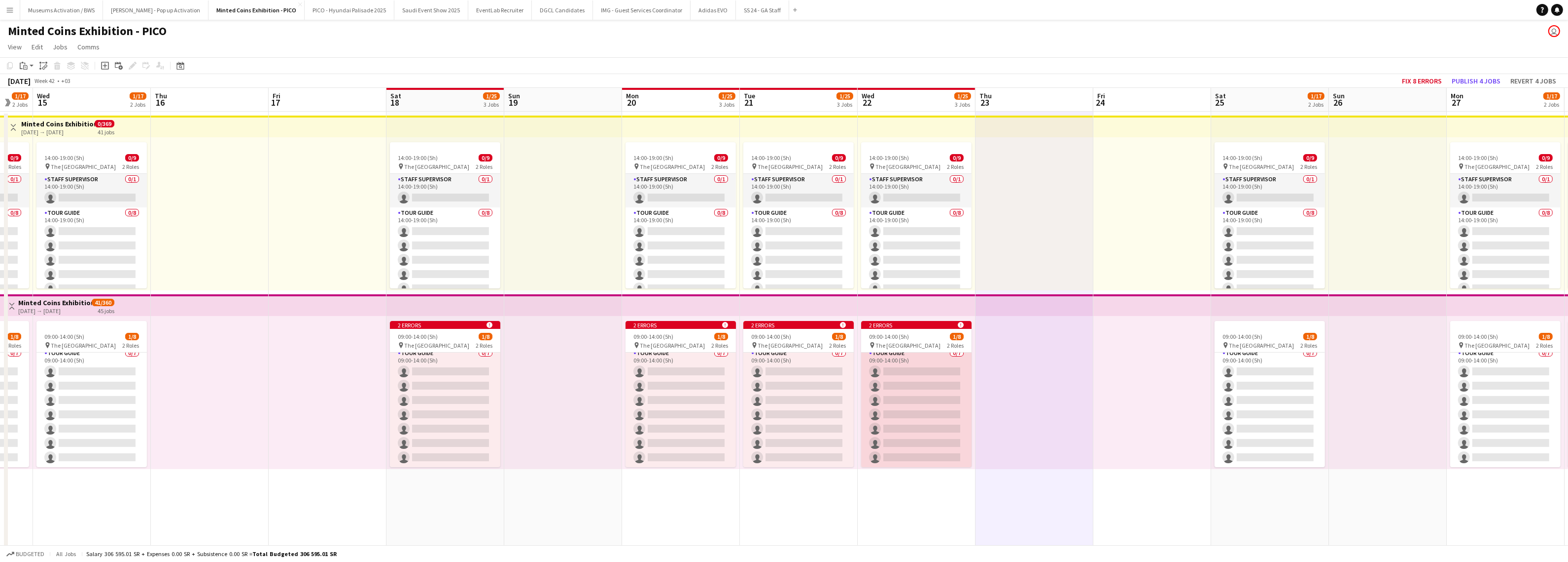
click at [841, 299] on app-card-role "Tour Guide 0/7 09:00-14:00 (5h) single-neutral-actions single-neutral-actions s…" at bounding box center [916, 407] width 111 height 120
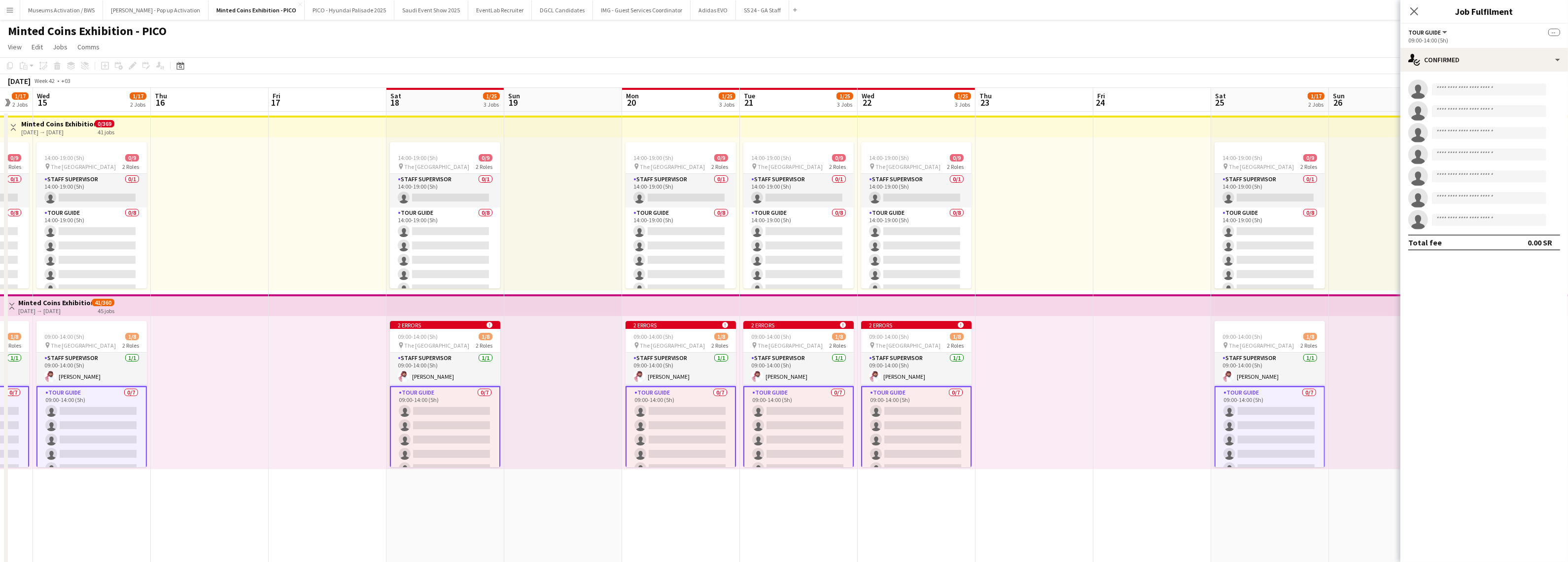
click at [841, 299] on div at bounding box center [1035, 392] width 118 height 153
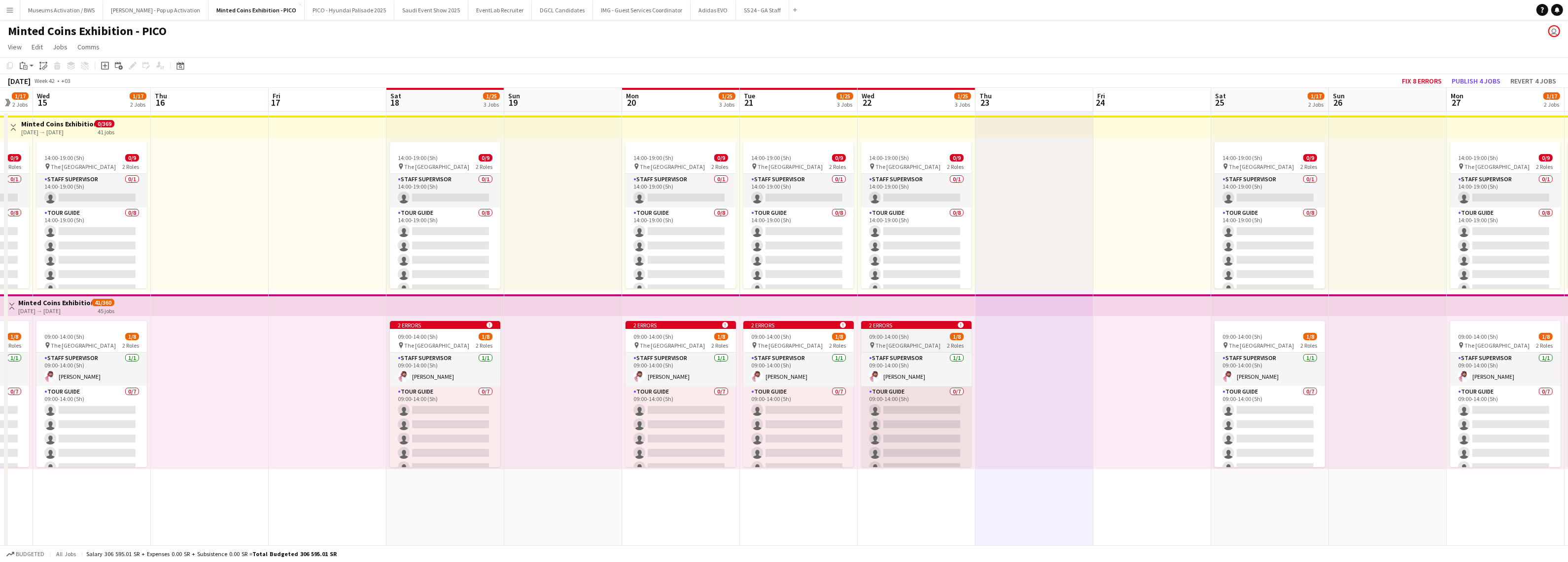
click at [841, 299] on span "The [GEOGRAPHIC_DATA]" at bounding box center [908, 345] width 65 height 8
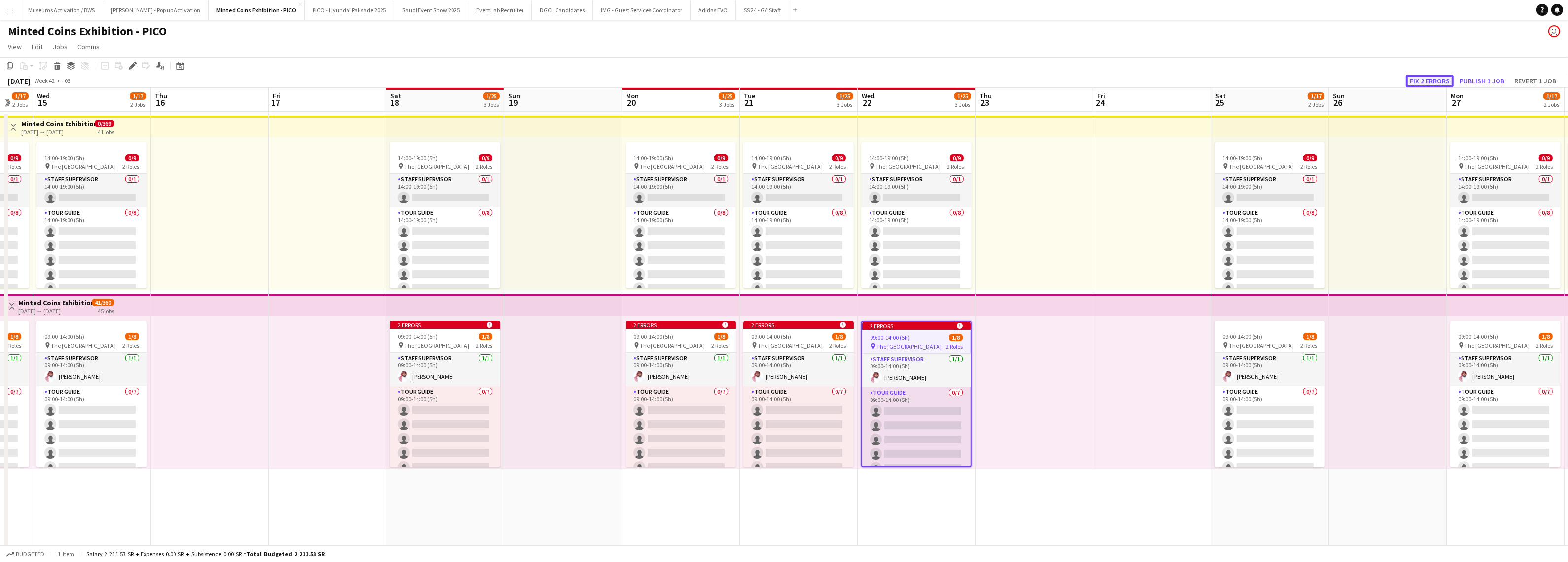
click at [841, 78] on button "Fix 2 errors" at bounding box center [1430, 80] width 48 height 13
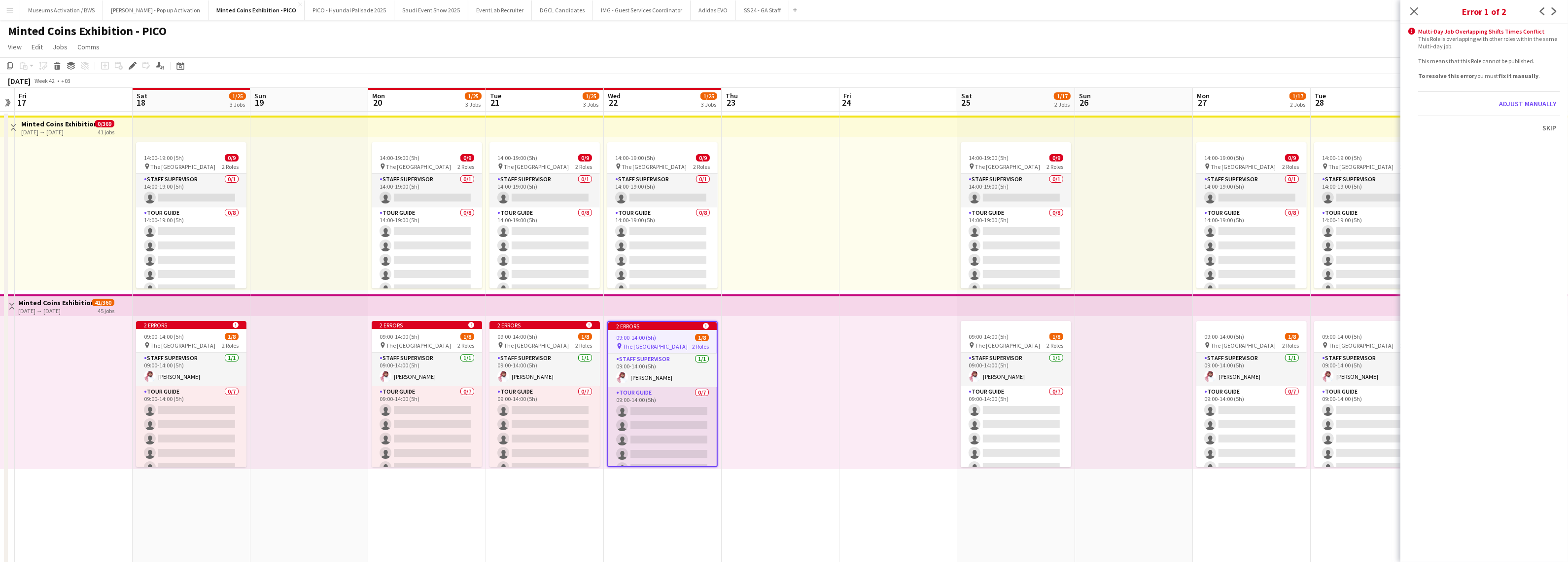
click at [841, 41] on div "This Role is overlapping with other roles within the same Multi-day job. This m…" at bounding box center [1489, 57] width 142 height 44
click at [841, 47] on div "This Role is overlapping with other roles within the same Multi-day job. This m…" at bounding box center [1489, 57] width 142 height 44
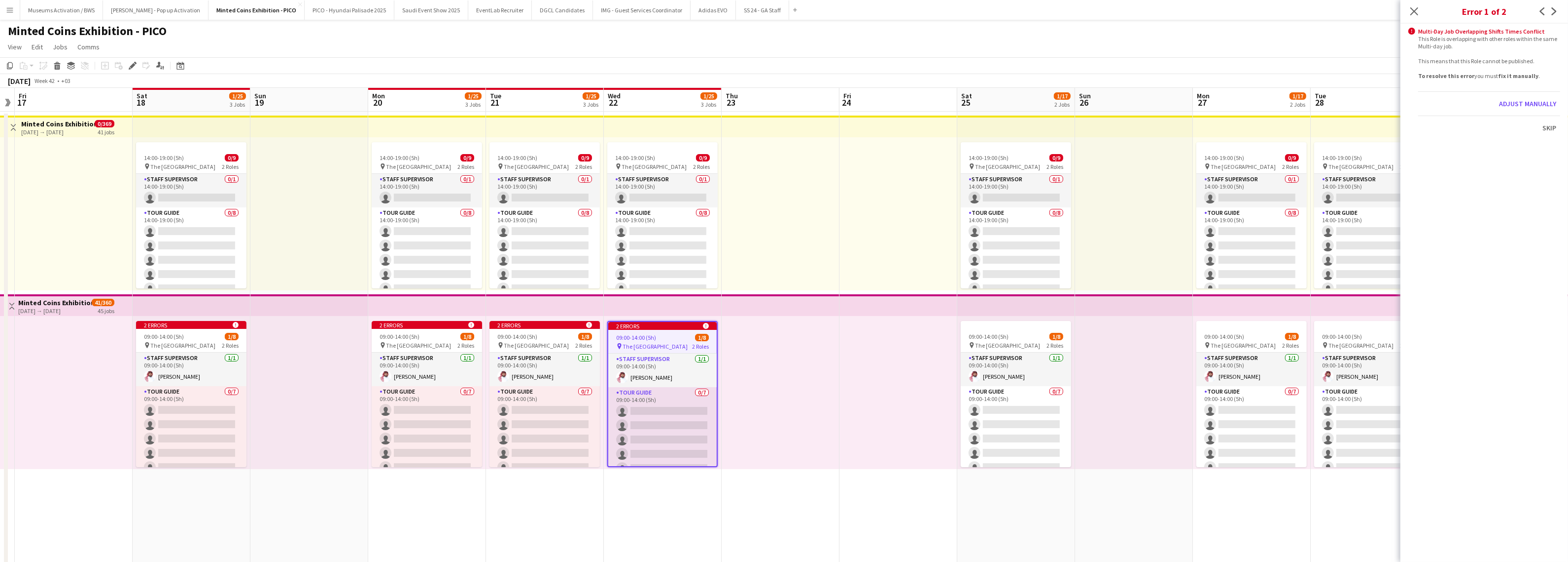
click at [841, 47] on div "This Role is overlapping with other roles within the same Multi-day job. This m…" at bounding box center [1489, 57] width 142 height 44
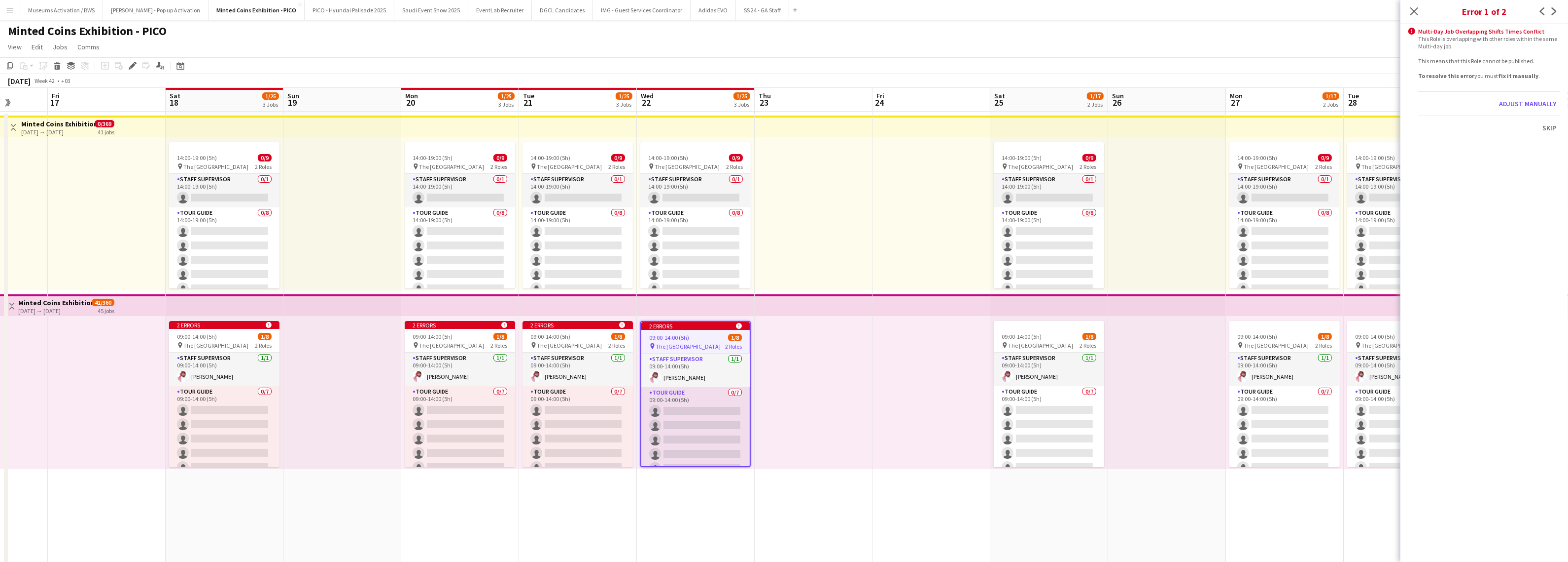
drag, startPoint x: 778, startPoint y: 234, endPoint x: 811, endPoint y: 230, distance: 33.2
click at [811, 230] on app-calendar-viewport "Tue 14 1/17 2 Jobs Wed 15 1/17 2 Jobs Thu 16 Fri 17 Sat 18 1/25 3 Jobs Sun 19 M…" at bounding box center [784, 438] width 1568 height 700
click at [841, 77] on div "This Role is overlapping with other roles within the same Multi-day job. This m…" at bounding box center [1489, 57] width 142 height 44
click at [841, 126] on button "Skip" at bounding box center [1549, 128] width 22 height 16
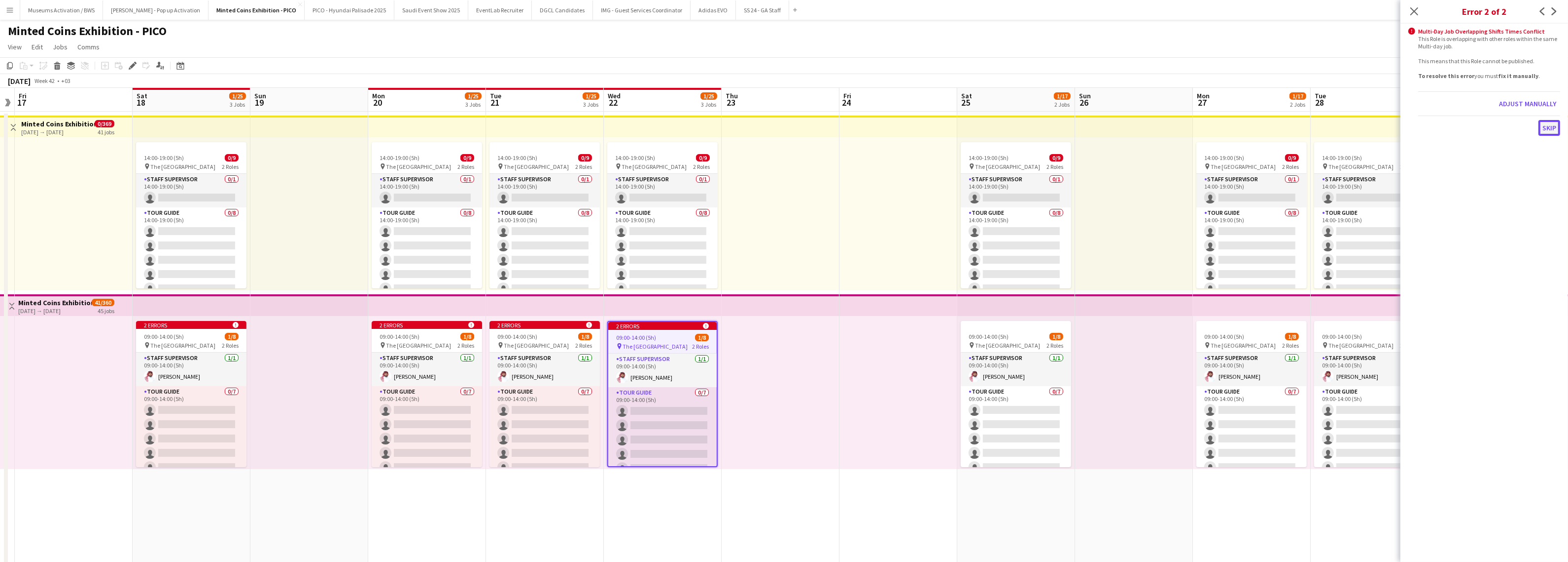
click at [841, 128] on button "Skip" at bounding box center [1549, 128] width 22 height 16
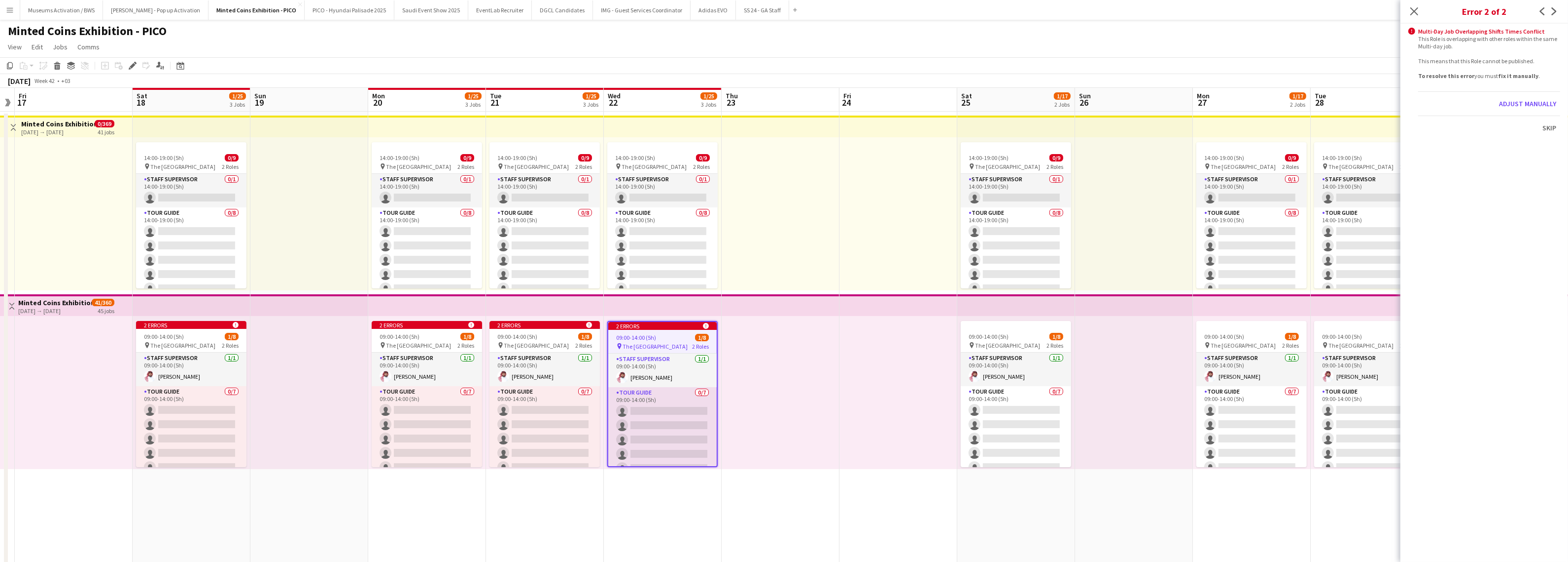
click at [841, 88] on app-board-header-date "Mon 27 1/17 2 Jobs" at bounding box center [1252, 100] width 118 height 24
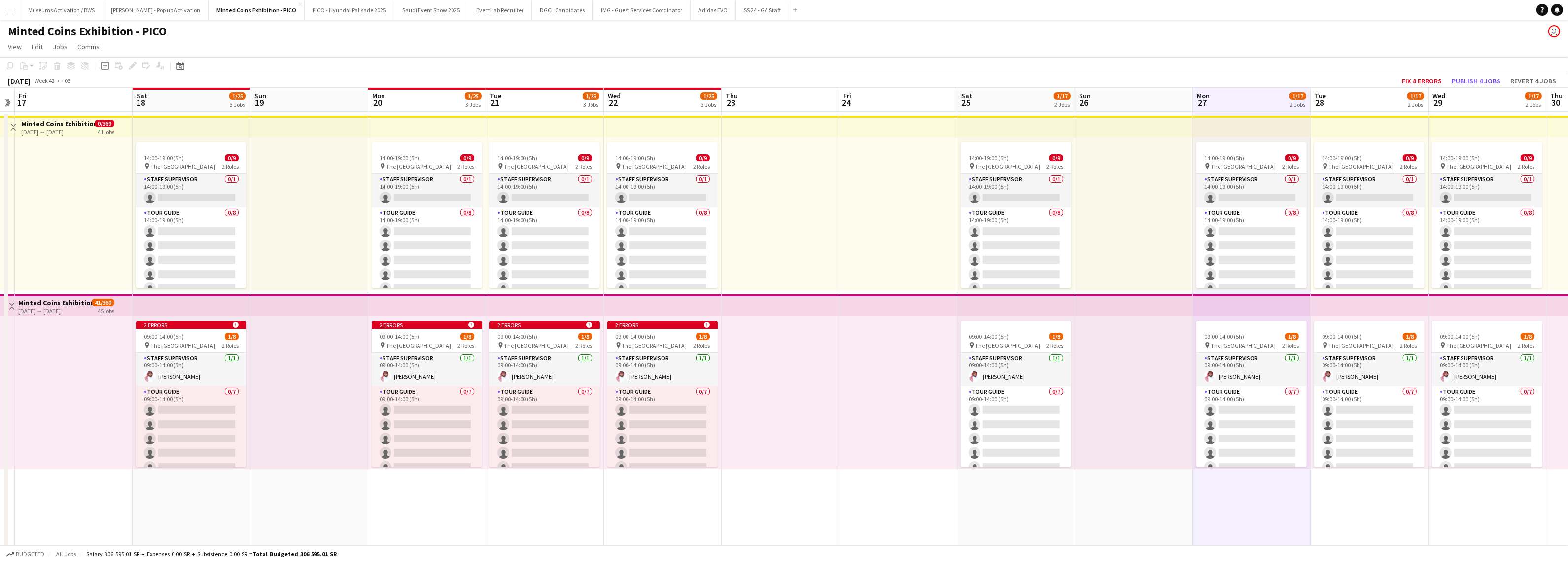
click at [841, 63] on app-toolbar "Copy Paste Paste Ctrl+V Paste with crew Ctrl+Shift+V Paste linked Job [GEOGRAPH…" at bounding box center [784, 65] width 1568 height 17
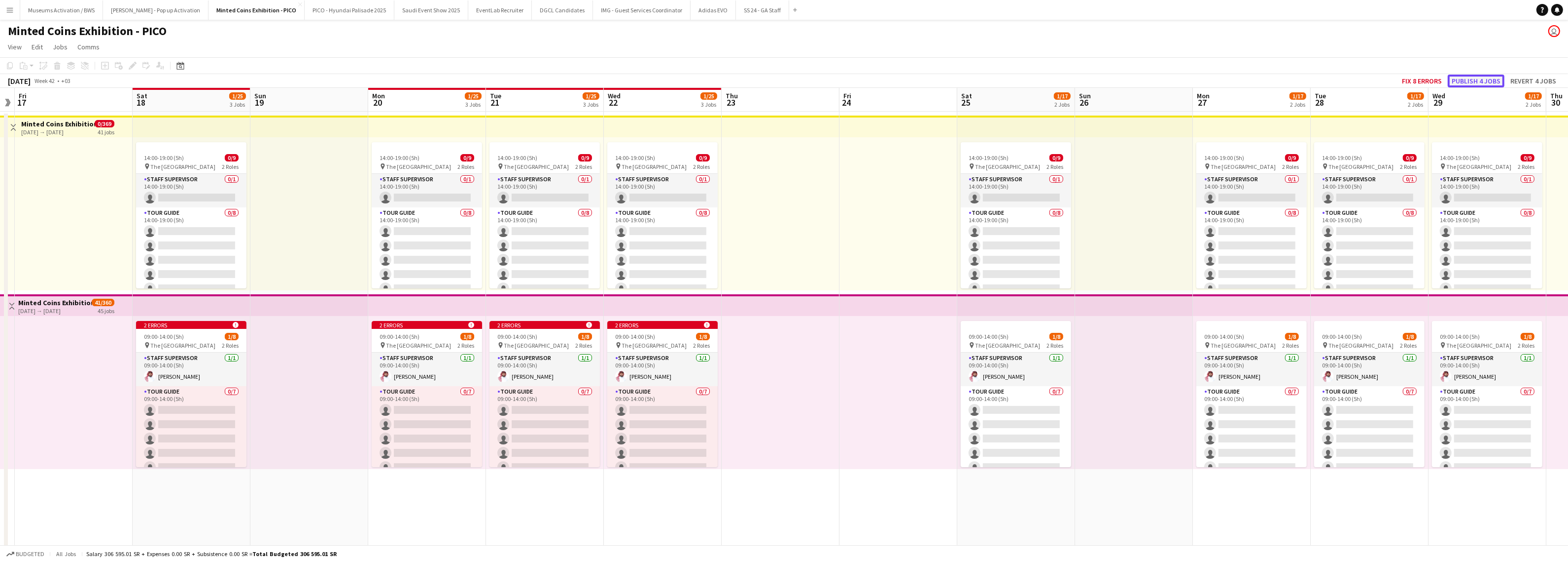
click at [841, 76] on button "Publish 4 jobs" at bounding box center [1477, 80] width 57 height 13
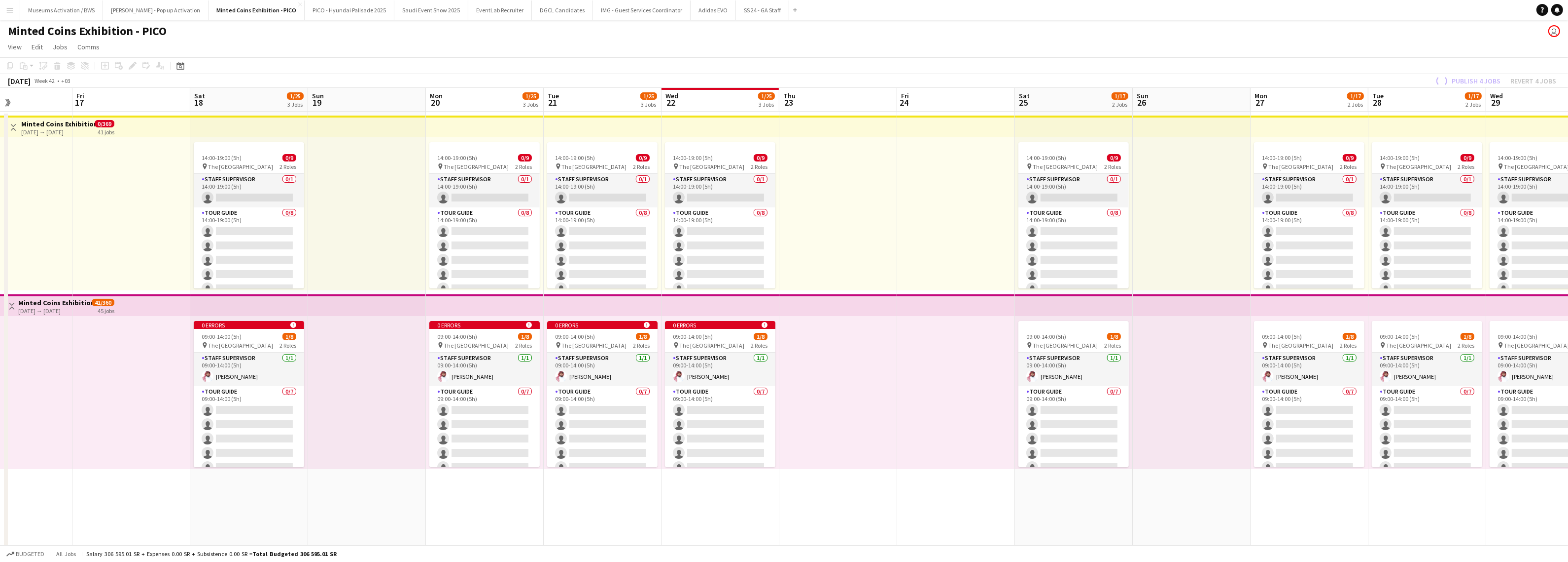
drag, startPoint x: 741, startPoint y: 244, endPoint x: 903, endPoint y: 220, distance: 163.8
click at [841, 221] on app-calendar-viewport "Tue 14 1/17 2 Jobs Wed 15 1/17 2 Jobs Thu 16 Fri 17 Sat 18 1/25 3 Jobs Sun 19 M…" at bounding box center [784, 438] width 1568 height 700
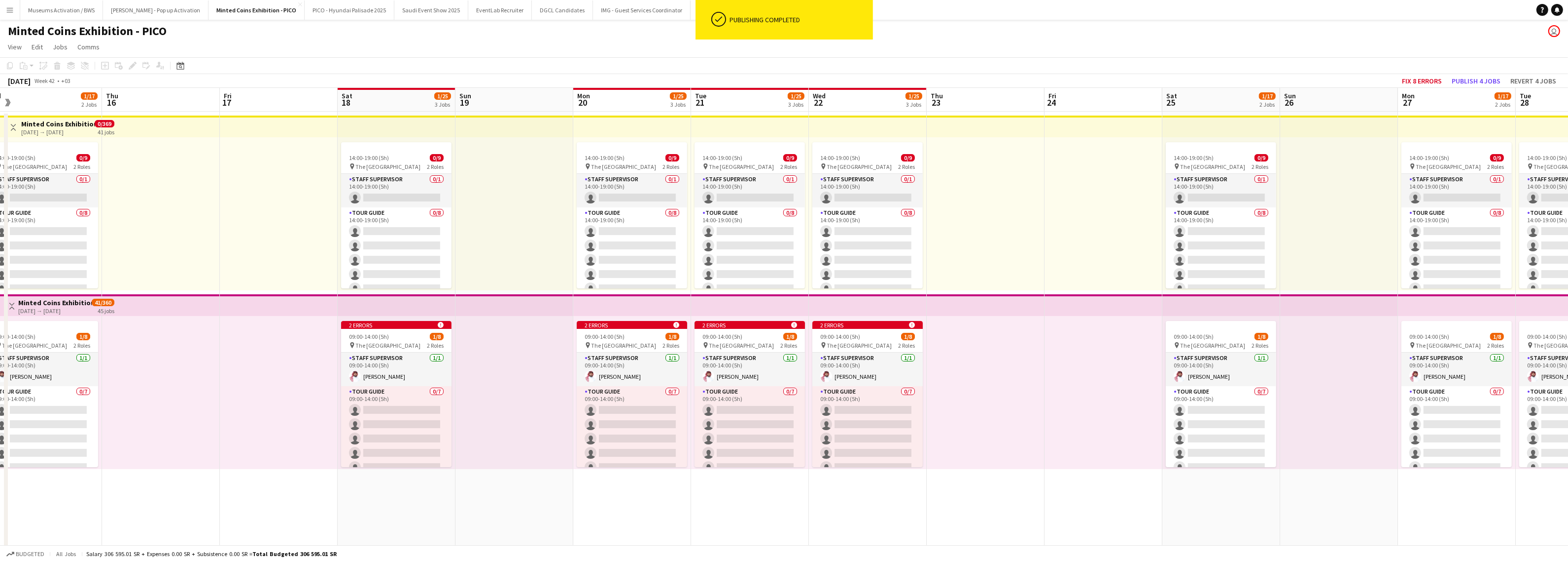
drag, startPoint x: 943, startPoint y: 349, endPoint x: 1012, endPoint y: 336, distance: 70.2
click at [841, 299] on app-calendar-viewport "Mon 13 1/17 2 Jobs Tue 14 1/17 2 Jobs Wed 15 1/17 2 Jobs Thu 16 Fri 17 Sat 18 1…" at bounding box center [784, 438] width 1568 height 700
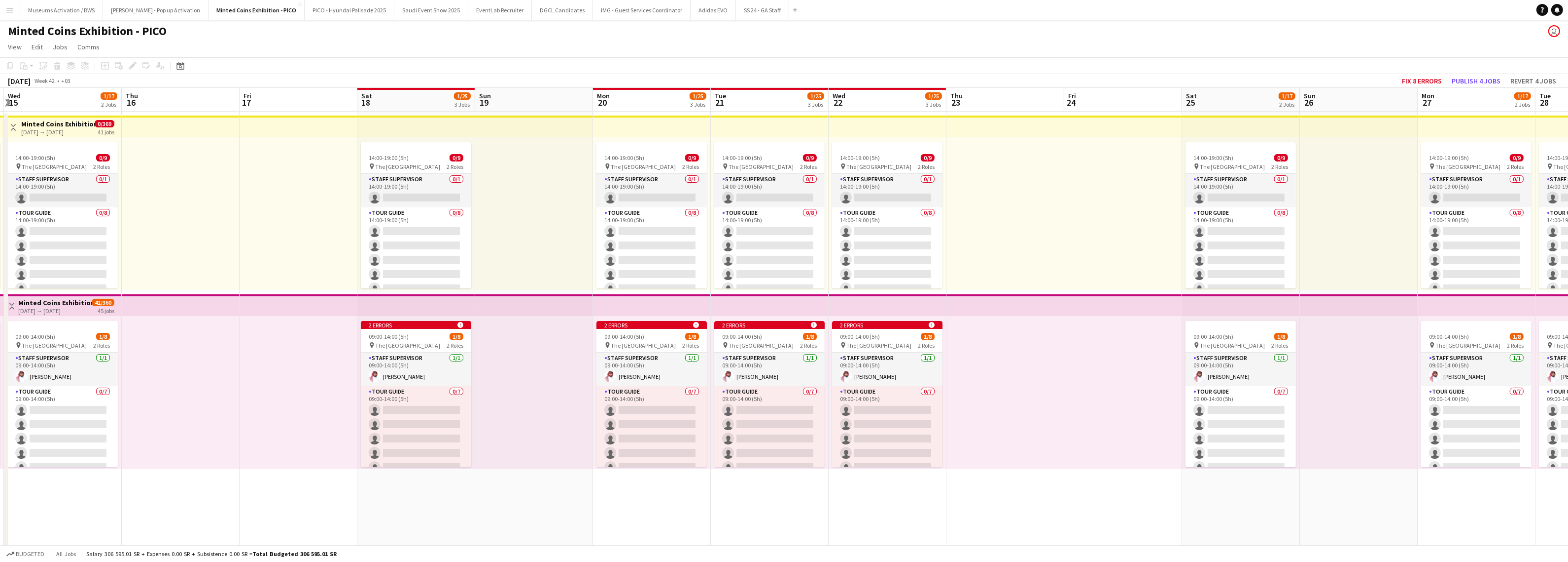
click at [527, 231] on div at bounding box center [534, 214] width 118 height 153
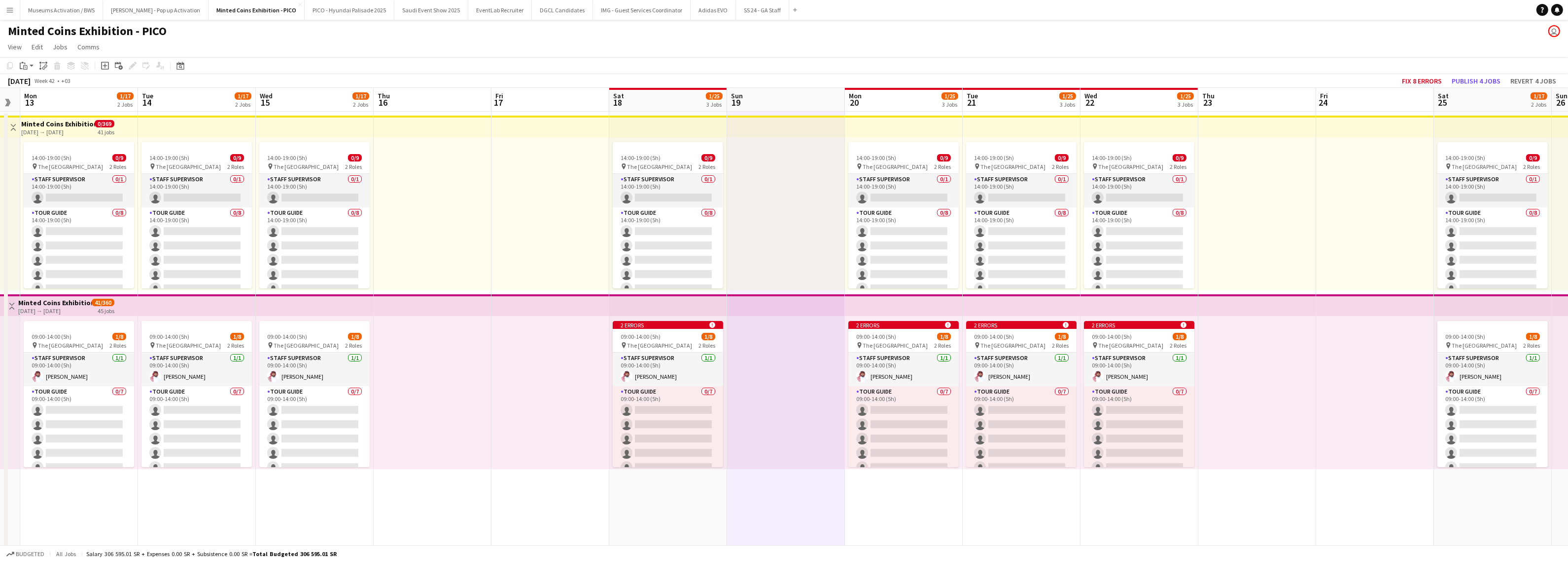
drag, startPoint x: 509, startPoint y: 381, endPoint x: 766, endPoint y: 324, distance: 263.2
click at [766, 299] on app-calendar-viewport "Sat 11 1/17 2 Jobs Sun 12 Mon 13 1/17 2 Jobs Tue 14 1/17 2 Jobs Wed 15 1/17 2 J…" at bounding box center [784, 438] width 1568 height 700
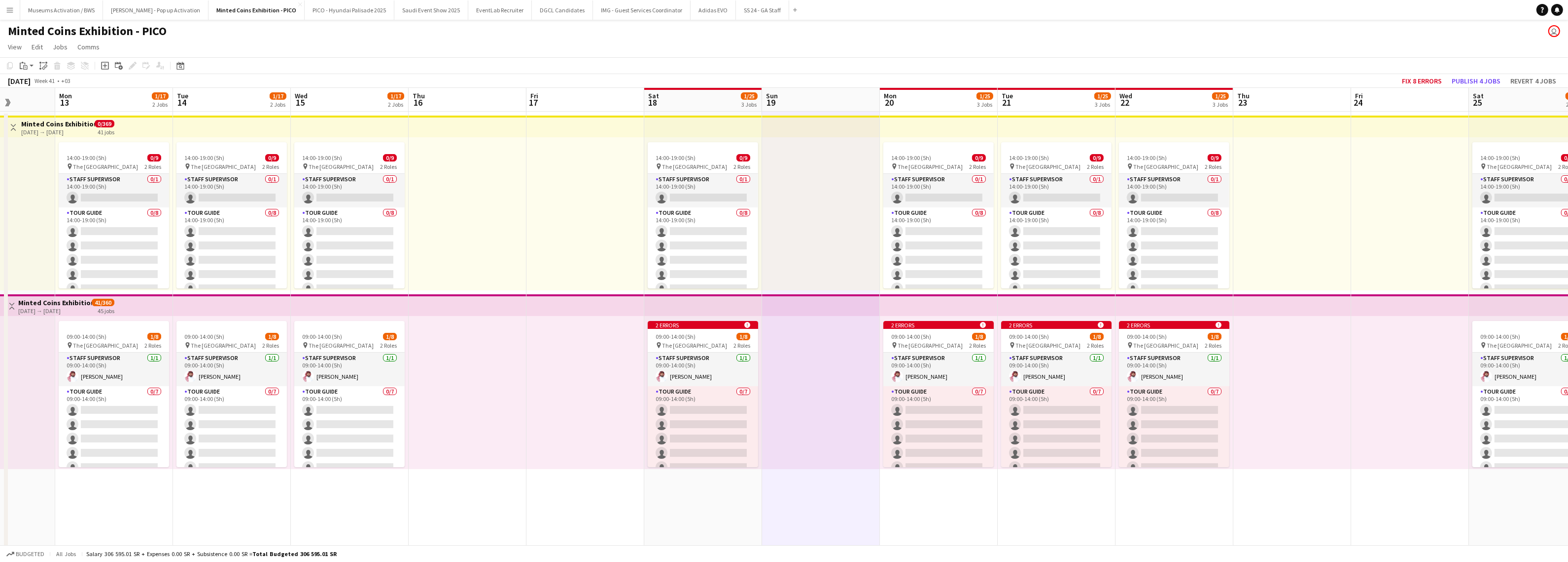
drag, startPoint x: 489, startPoint y: 364, endPoint x: 594, endPoint y: 339, distance: 107.9
click at [594, 299] on app-calendar-viewport "Sat 11 1/17 2 Jobs Sun 12 Mon 13 1/17 2 Jobs Tue 14 1/17 2 Jobs Wed 15 1/17 2 J…" at bounding box center [784, 438] width 1568 height 700
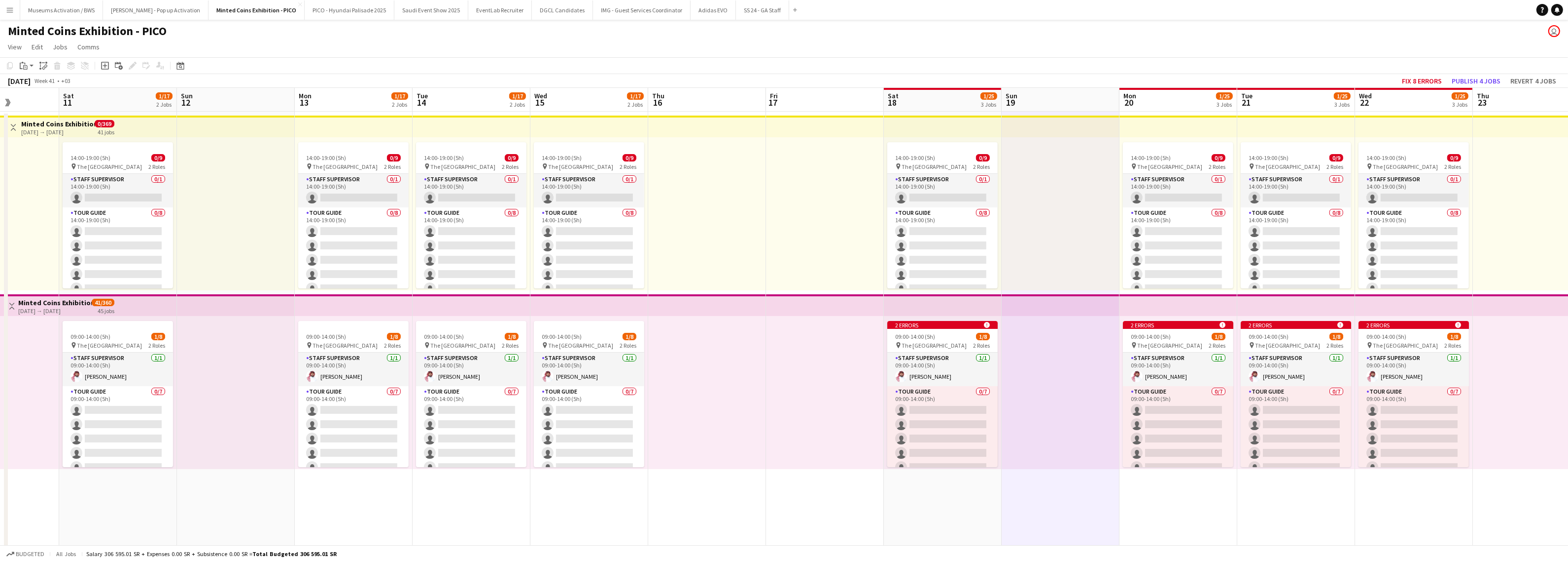
drag, startPoint x: 701, startPoint y: 280, endPoint x: 692, endPoint y: 283, distance: 9.5
click at [700, 280] on app-calendar-viewport "Wed 8 1/17 2 Jobs Thu 9 0/17 2 Jobs Fri 10 Sat 11 1/17 2 Jobs Sun 12 Mon 13 1/1…" at bounding box center [784, 438] width 1568 height 700
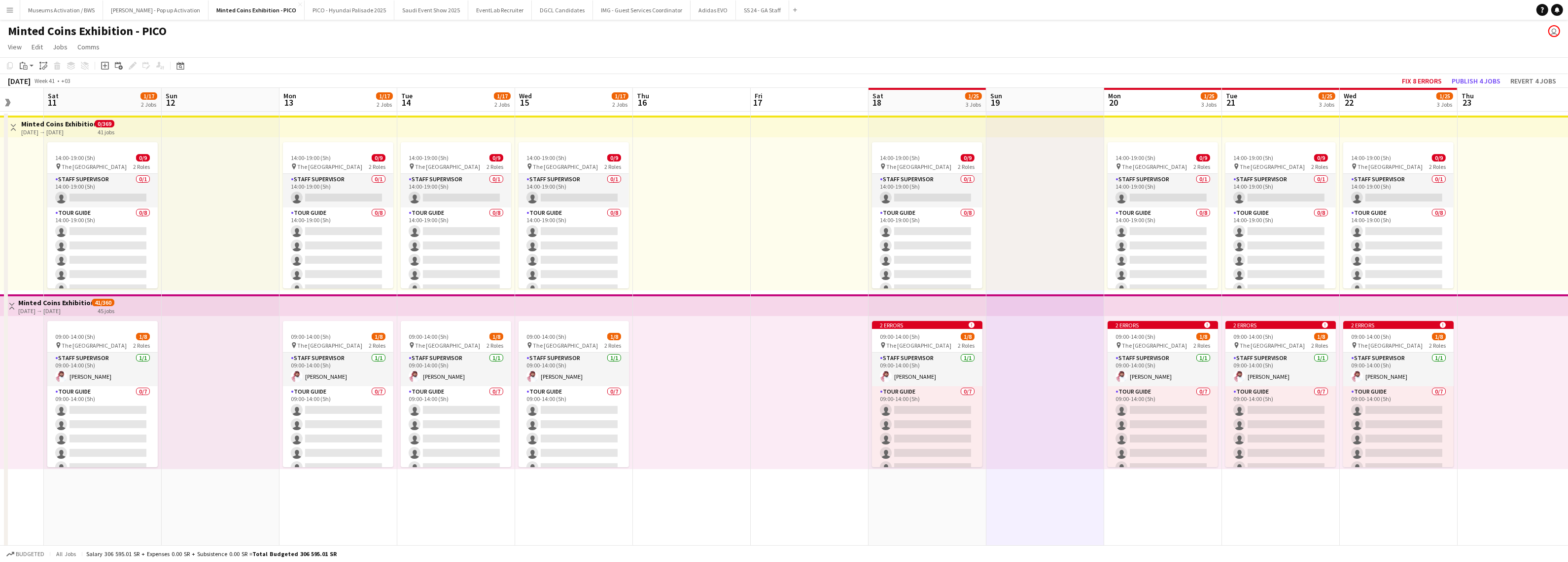
click at [680, 291] on app-date-cell at bounding box center [692, 450] width 118 height 677
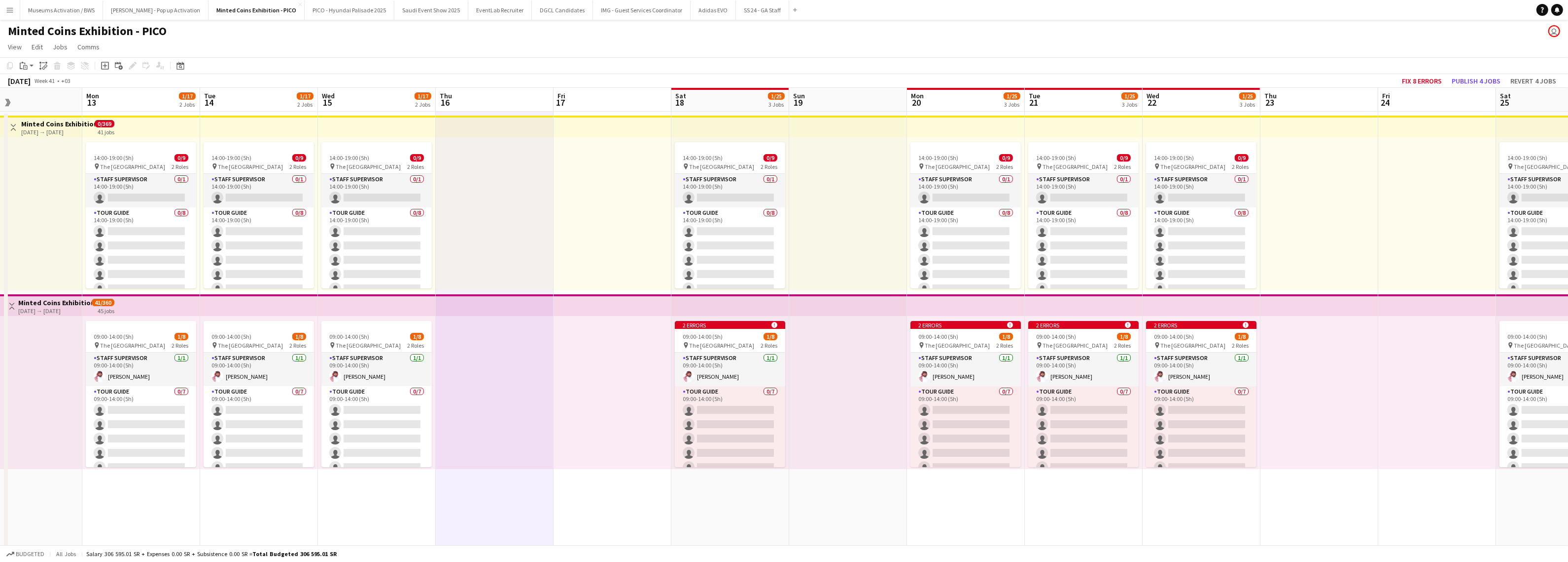
drag, startPoint x: 886, startPoint y: 250, endPoint x: 612, endPoint y: 289, distance: 276.8
click at [612, 289] on app-calendar-viewport "Wed 8 1/17 2 Jobs Thu 9 0/17 2 Jobs Fri 10 Sat 11 1/17 2 Jobs Sun 12 Mon 13 1/1…" at bounding box center [784, 438] width 1568 height 700
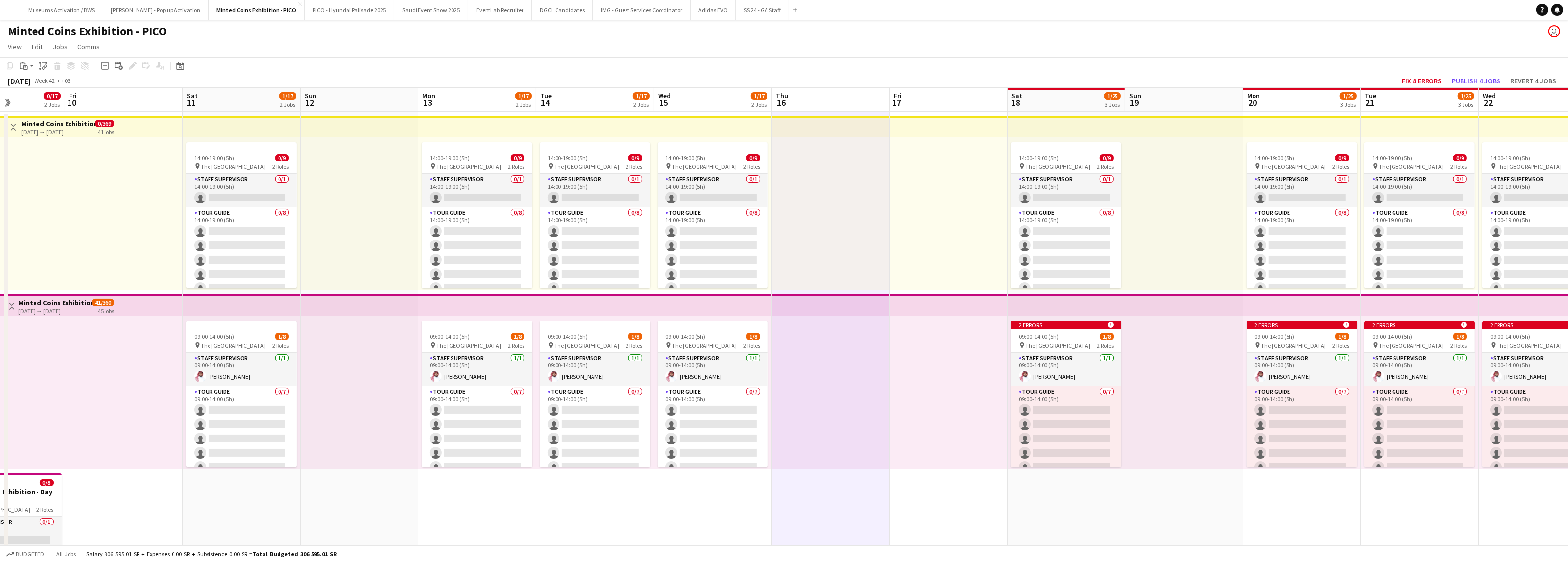
drag, startPoint x: 503, startPoint y: 286, endPoint x: 946, endPoint y: 247, distance: 444.7
click at [841, 247] on app-calendar-viewport "Wed 8 1/17 2 Jobs Thu 9 0/17 2 Jobs Fri 10 Sat 11 1/17 2 Jobs Sun 12 Mon 13 1/1…" at bounding box center [784, 438] width 1568 height 700
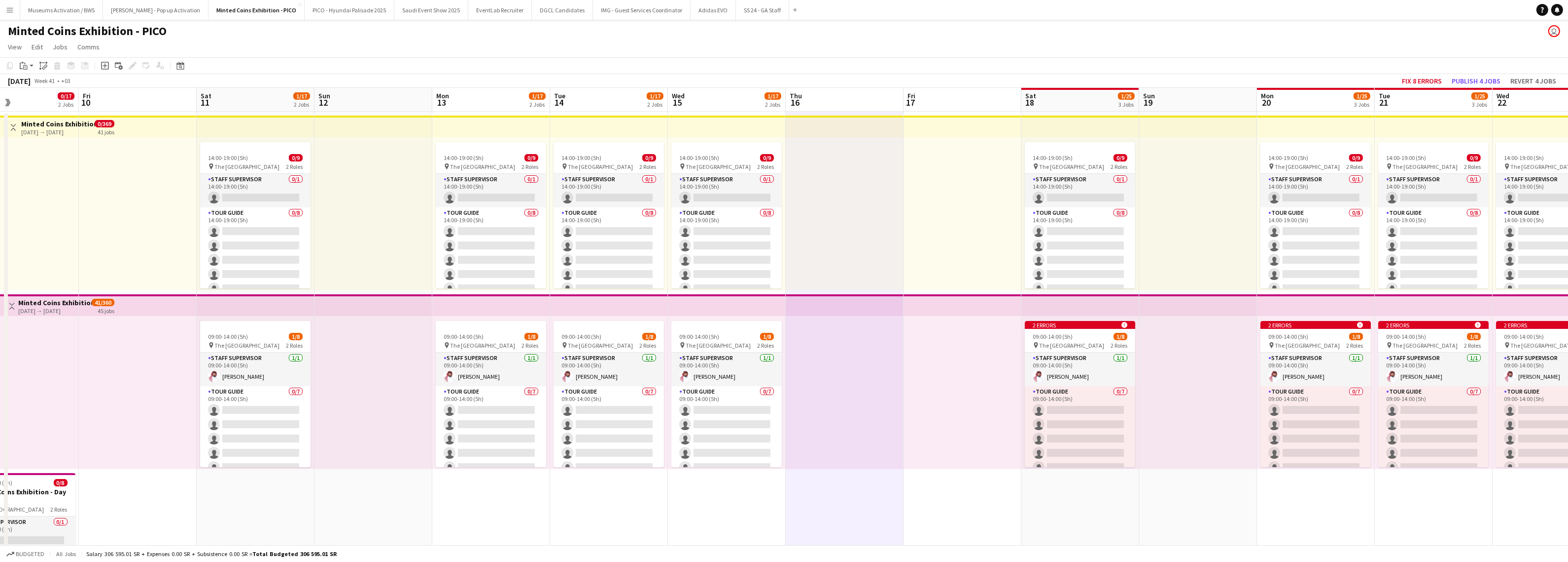
drag, startPoint x: 894, startPoint y: 243, endPoint x: 1022, endPoint y: 242, distance: 128.0
click at [841, 242] on app-calendar-viewport "Tue 7 1/17 2 Jobs Wed 8 1/17 2 Jobs Thu 9 0/17 2 Jobs Fri 10 Sat 11 1/17 2 Jobs…" at bounding box center [784, 438] width 1568 height 700
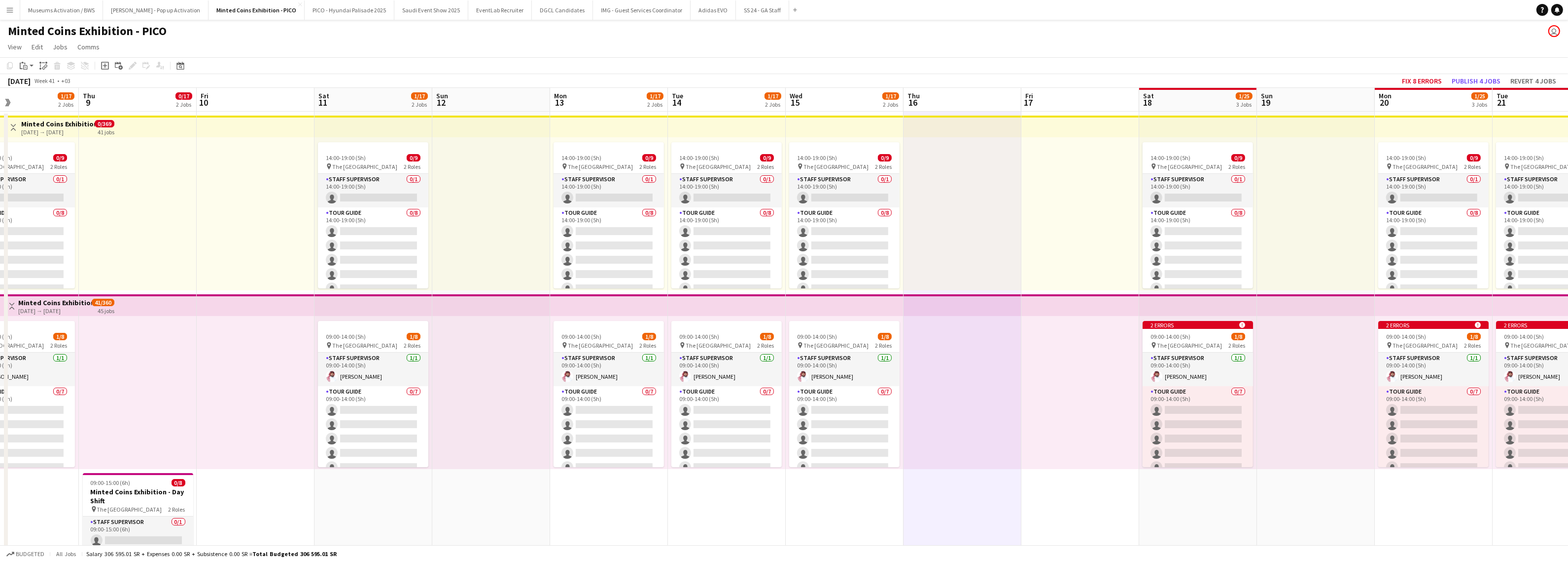
click at [841, 299] on app-calendar-viewport "Mon 6 15/17 2 Jobs Tue 7 1/17 2 Jobs Wed 8 1/17 2 Jobs Thu 9 0/17 2 Jobs Fri 10…" at bounding box center [784, 438] width 1568 height 700
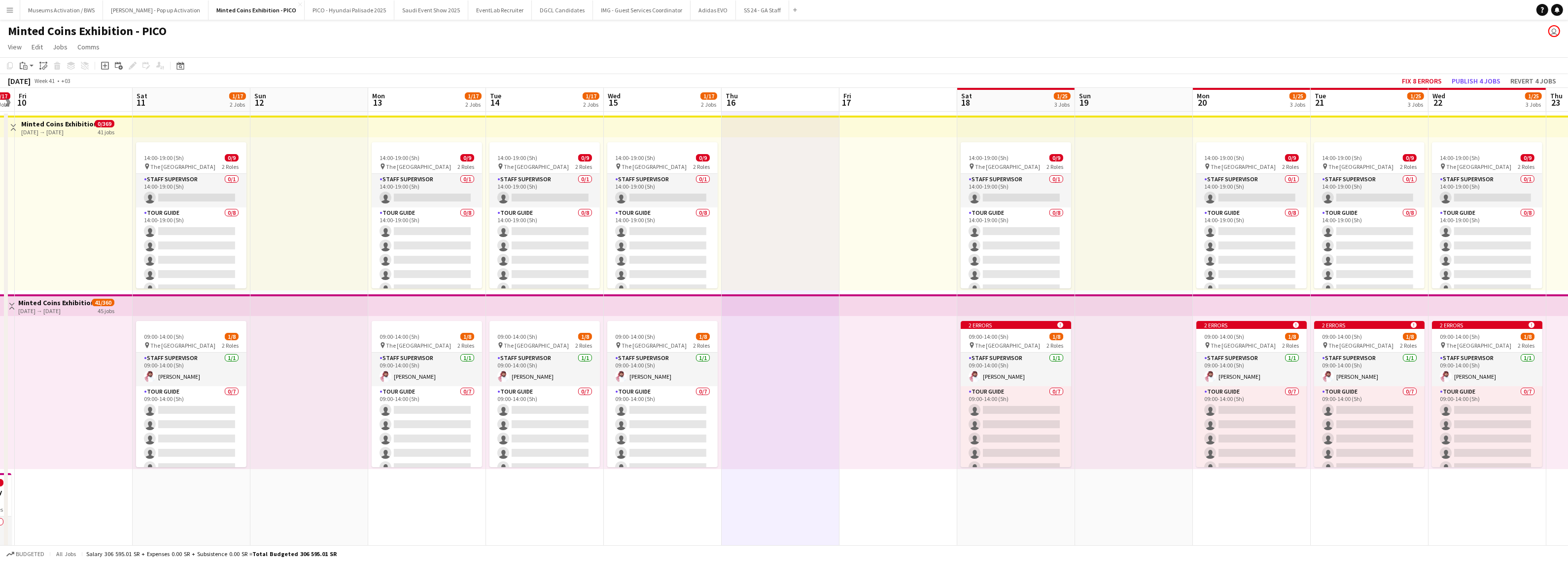
drag, startPoint x: 1189, startPoint y: 439, endPoint x: 1032, endPoint y: 430, distance: 157.3
click at [841, 299] on app-calendar-viewport "Mon 6 15/17 2 Jobs Tue 7 1/17 2 Jobs Wed 8 1/17 2 Jobs Thu 9 0/17 2 Jobs Fri 10…" at bounding box center [784, 438] width 1568 height 700
click at [841, 299] on div "09:00-14:00 (5h) 1/8" at bounding box center [1015, 336] width 111 height 8
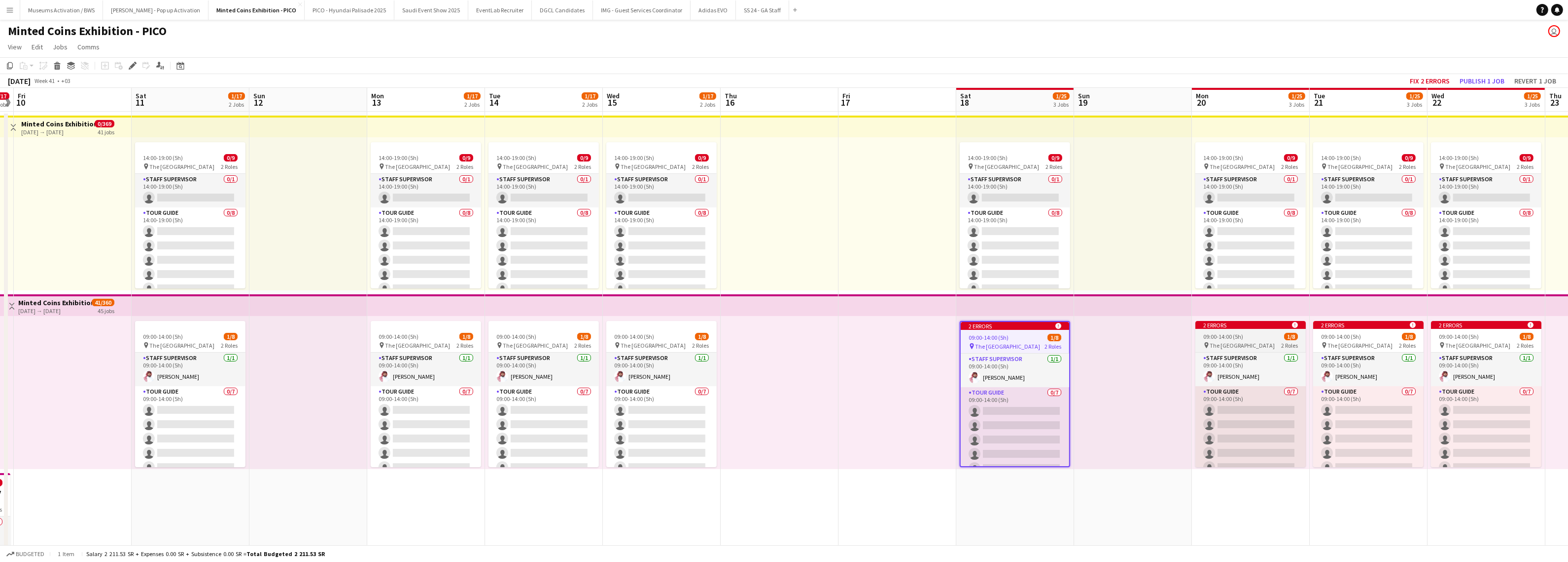
click at [841, 299] on div "09:00-14:00 (5h) 1/8" at bounding box center [1250, 336] width 111 height 8
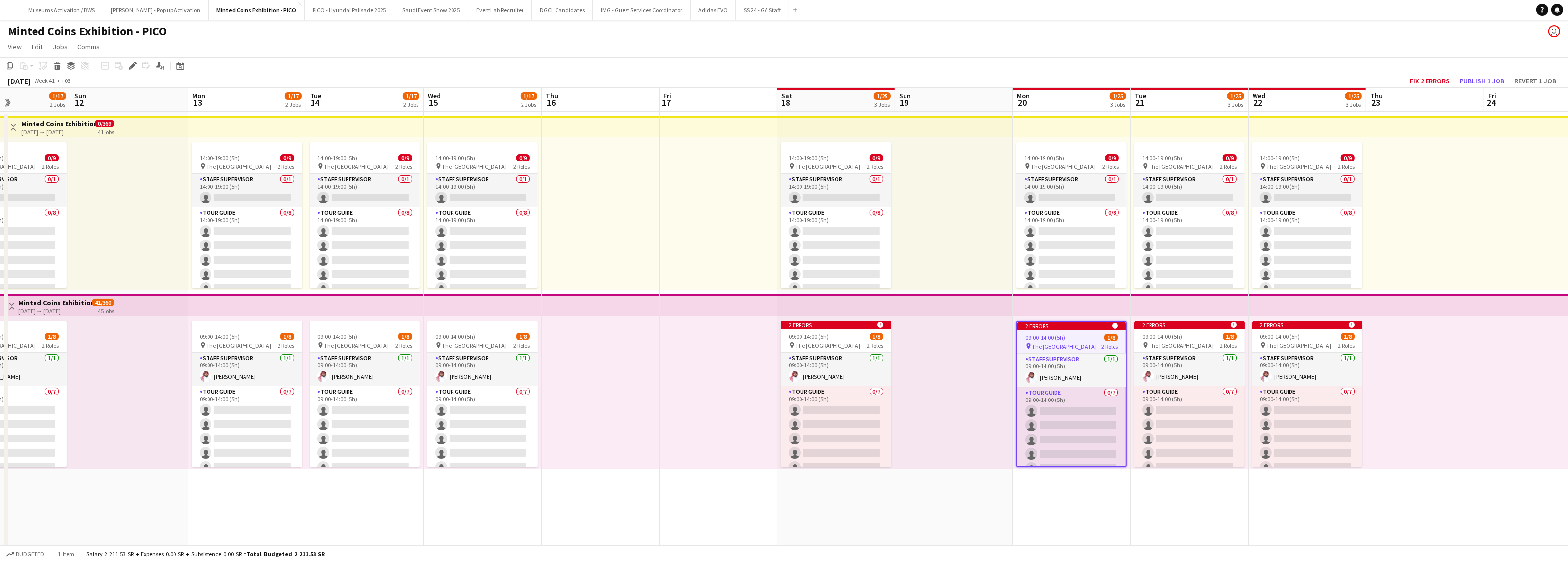
drag, startPoint x: 1135, startPoint y: 359, endPoint x: 956, endPoint y: 372, distance: 179.5
click at [841, 299] on app-calendar-viewport "Wed 8 1/17 2 Jobs Thu 9 0/17 2 Jobs Fri 10 Sat 11 1/17 2 Jobs Sun 12 Mon 13 1/1…" at bounding box center [784, 438] width 1568 height 700
click at [841, 299] on div "09:00-14:00 (5h) 1/8" at bounding box center [836, 336] width 111 height 8
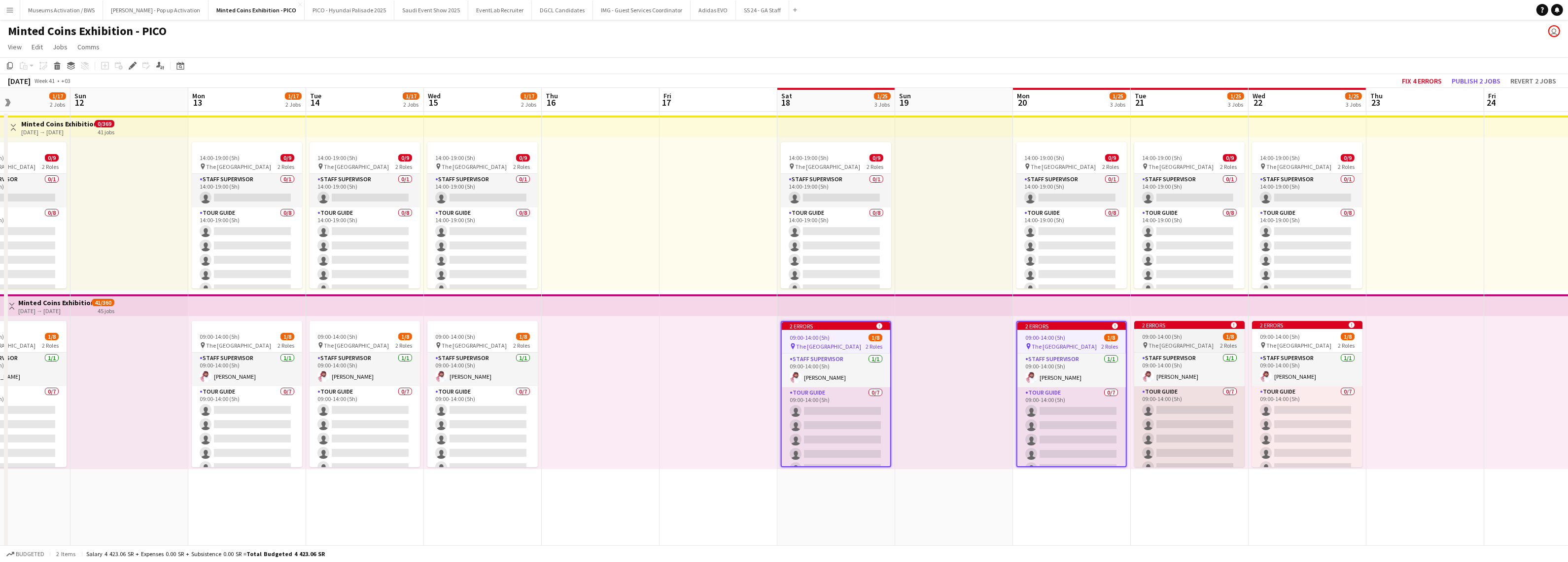
click at [841, 299] on div "09:00-14:00 (5h) 1/8" at bounding box center [1190, 336] width 111 height 8
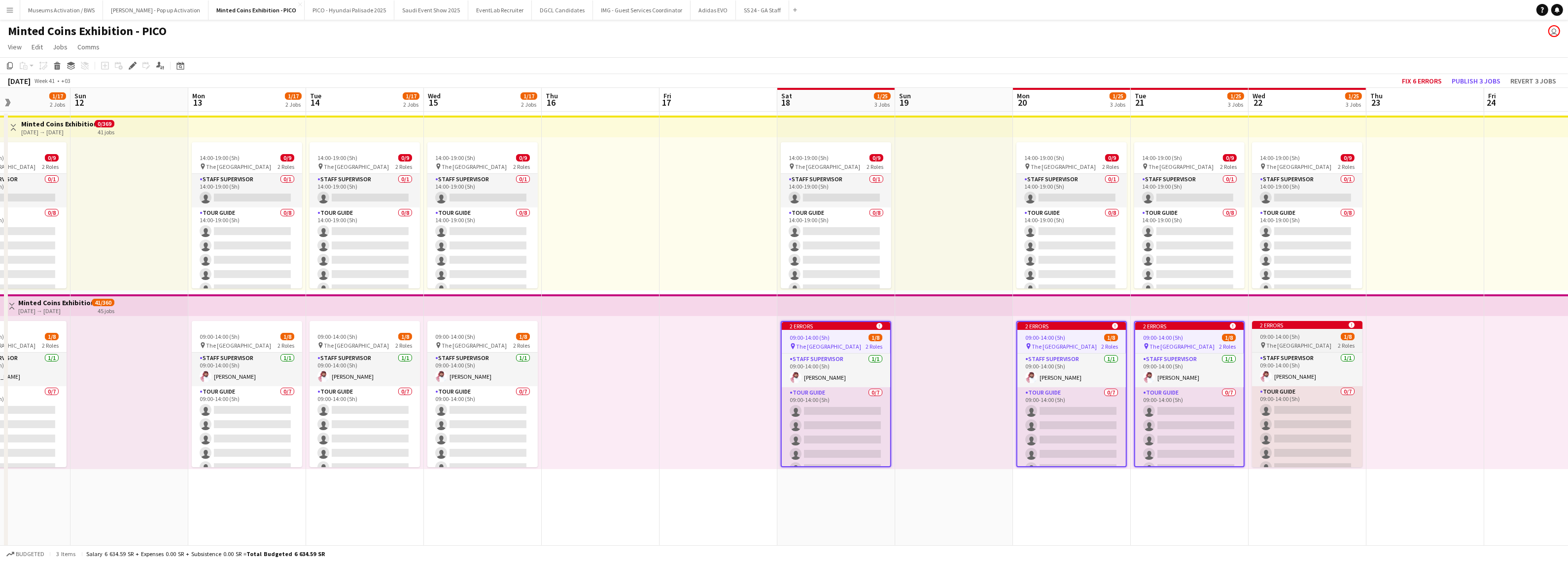
click at [841, 299] on div "2 errors alert-circle" at bounding box center [1307, 325] width 111 height 8
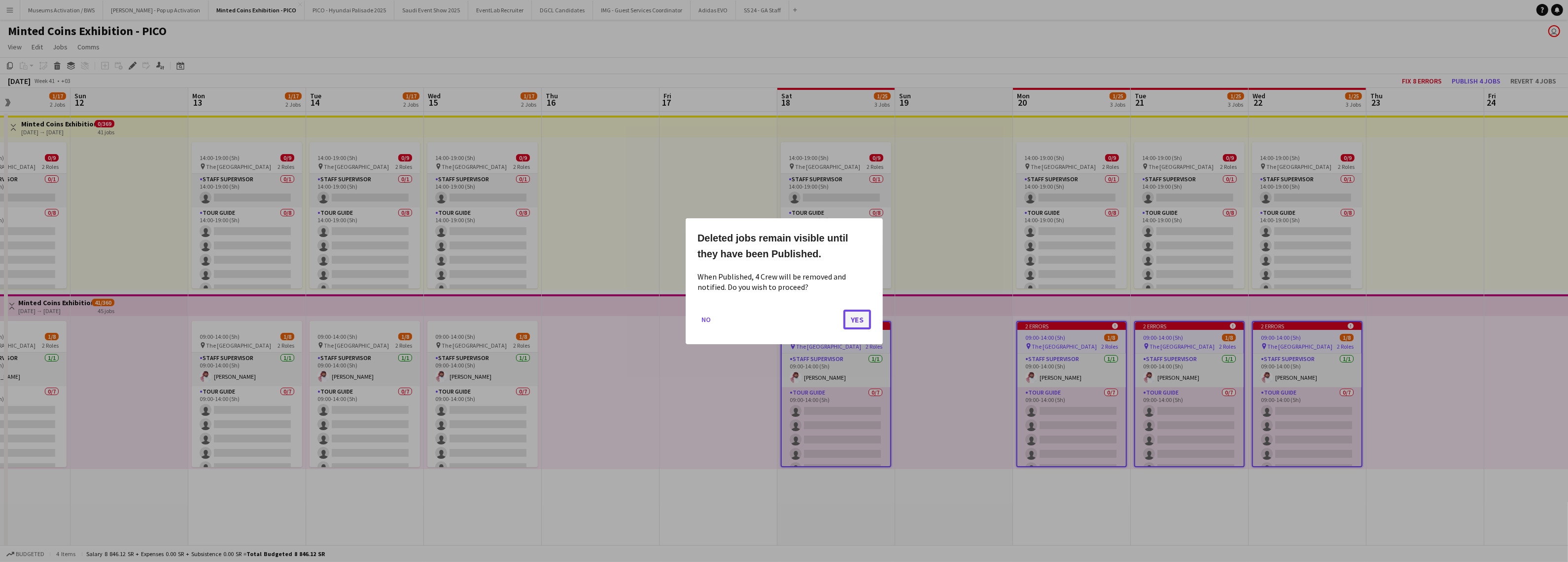
click at [841, 299] on button "Yes" at bounding box center [858, 319] width 27 height 20
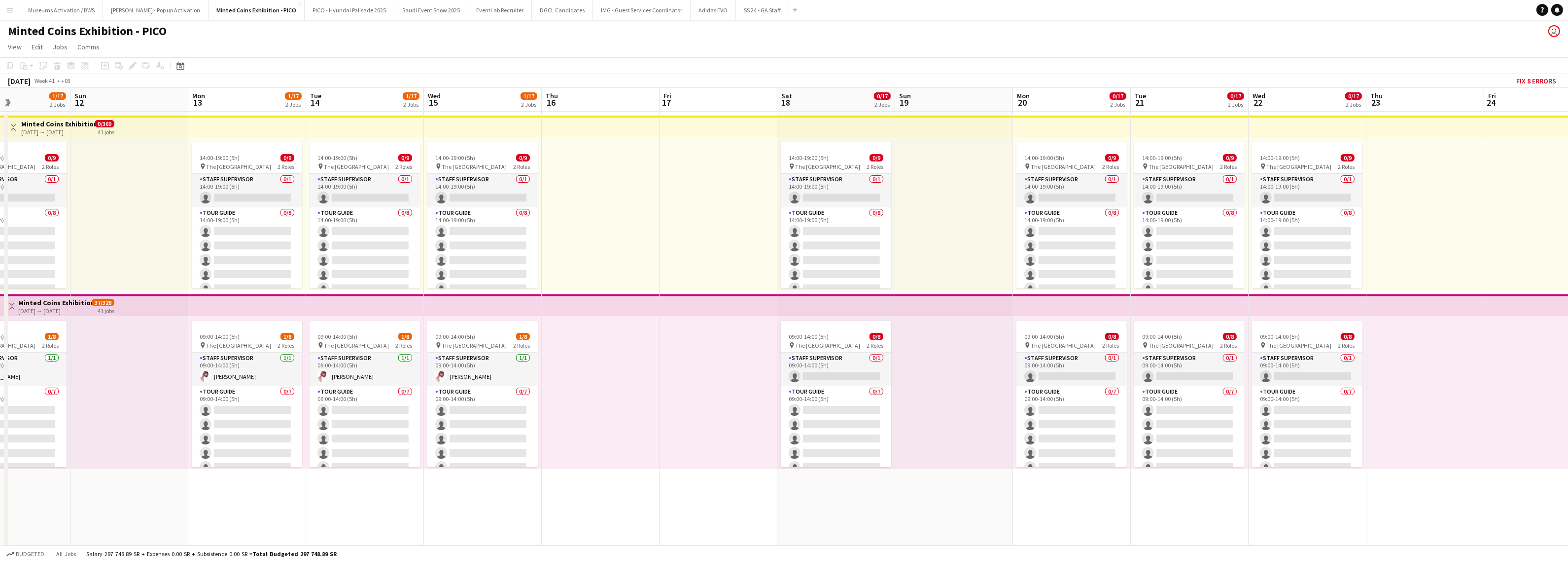
click at [841, 299] on div at bounding box center [955, 392] width 118 height 153
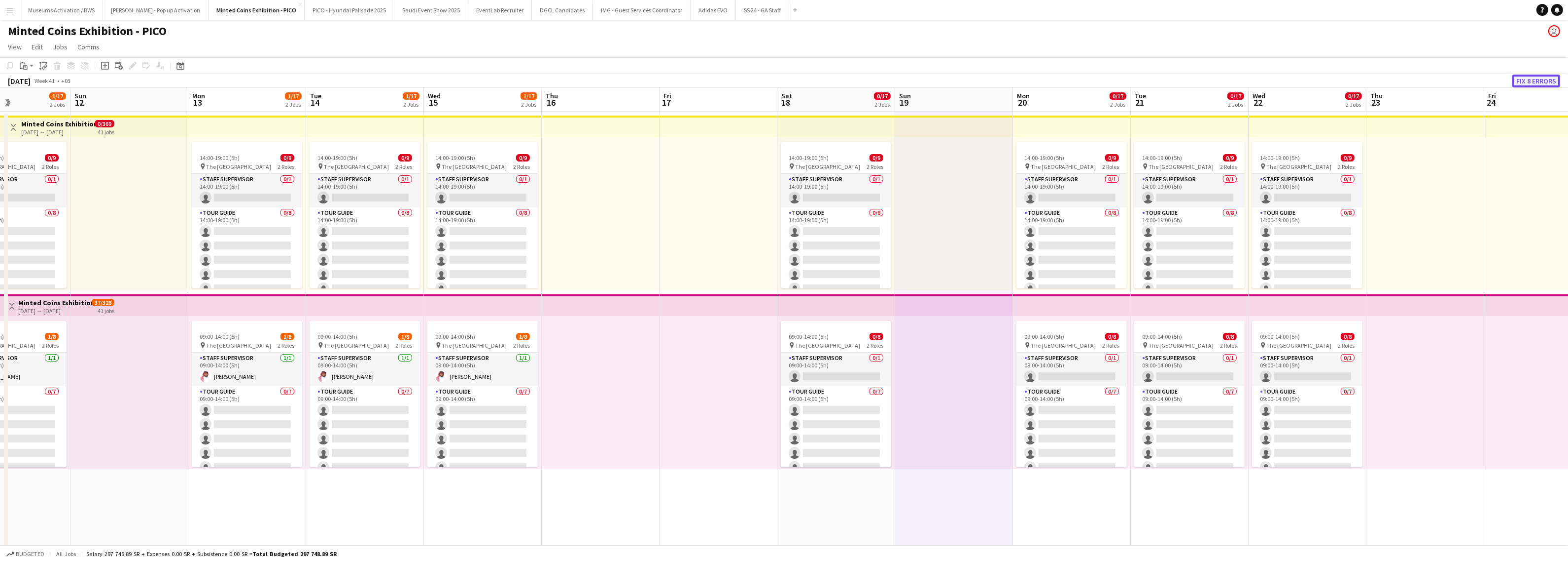
click at [841, 77] on button "Fix 8 errors" at bounding box center [1537, 80] width 48 height 13
click at [841, 38] on app-page-menu "View Day view expanded Day view collapsed Month view Date picker Jump to [DATE]…" at bounding box center [784, 47] width 1568 height 19
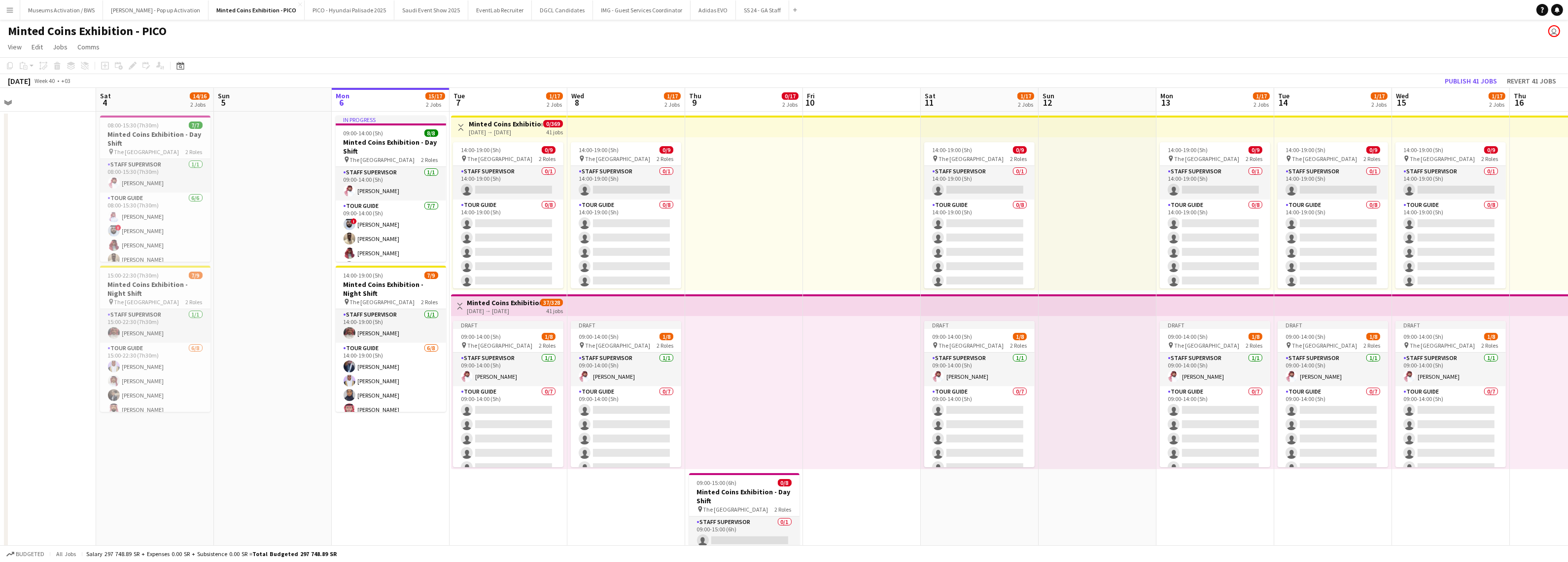
drag, startPoint x: 56, startPoint y: 187, endPoint x: 270, endPoint y: 189, distance: 214.0
click at [270, 189] on app-calendar-viewport "Wed 1 Thu 2 Fri 3 Sat 4 14/16 2 Jobs Sun 5 Mon 6 15/17 2 Jobs Tue 7 1/17 2 Jobs…" at bounding box center [784, 438] width 1568 height 700
click at [392, 326] on app-card-role "Staff Supervisor [DATE] 14:00-19:00 (5h) [PERSON_NAME]" at bounding box center [391, 326] width 111 height 33
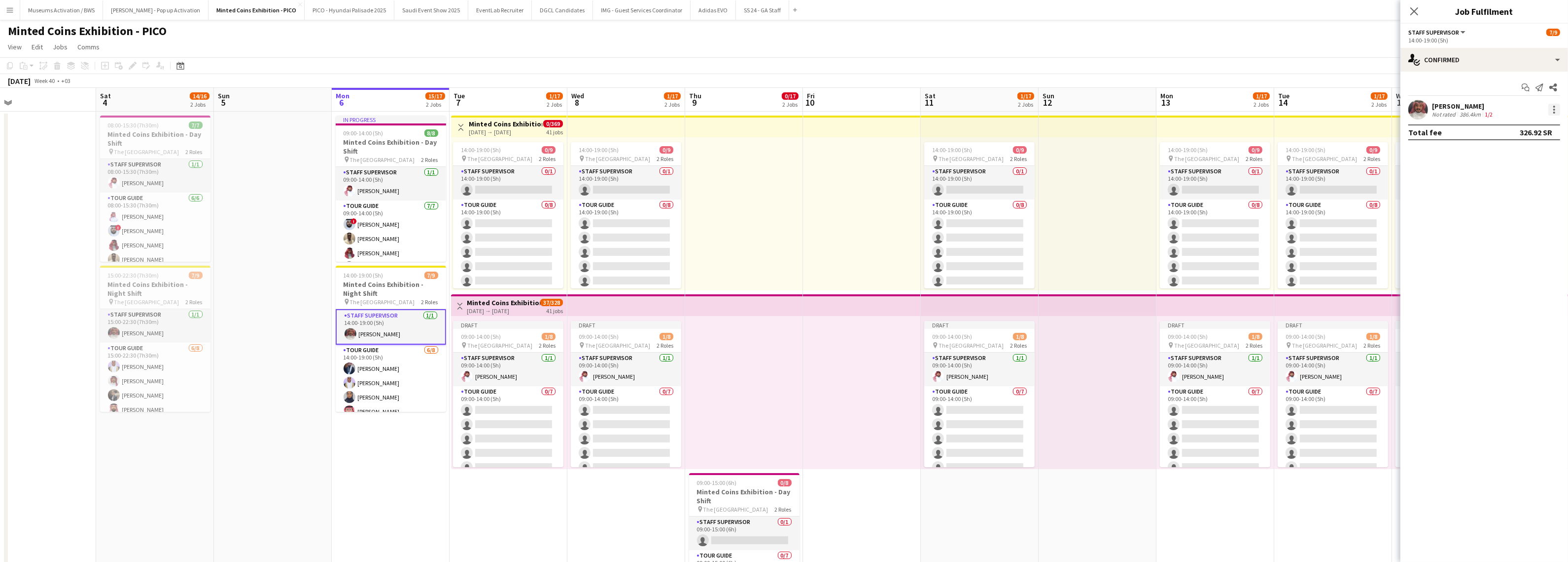
click at [1552, 114] on div at bounding box center [1554, 110] width 12 height 12
click at [1537, 251] on button "Set as supervisor" at bounding box center [1522, 246] width 76 height 24
click at [1551, 120] on div at bounding box center [1554, 121] width 12 height 12
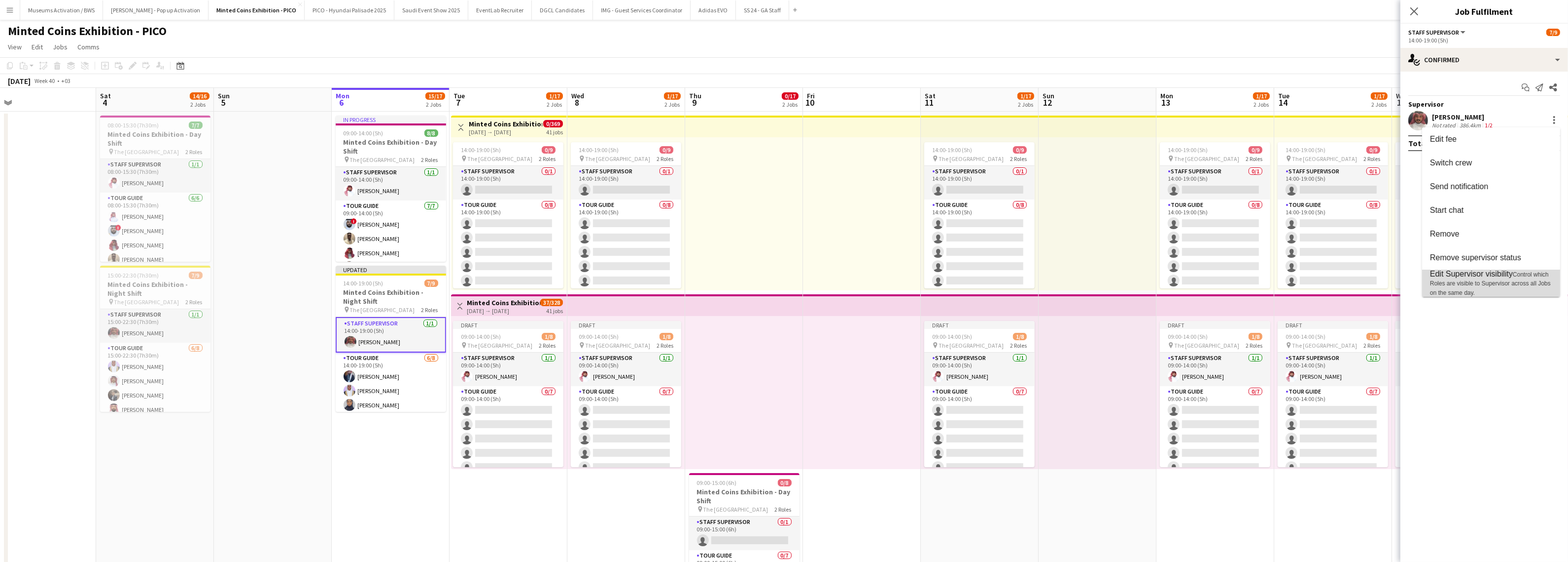
click at [1452, 270] on span "Edit Supervisor visibility" at bounding box center [1472, 274] width 83 height 9
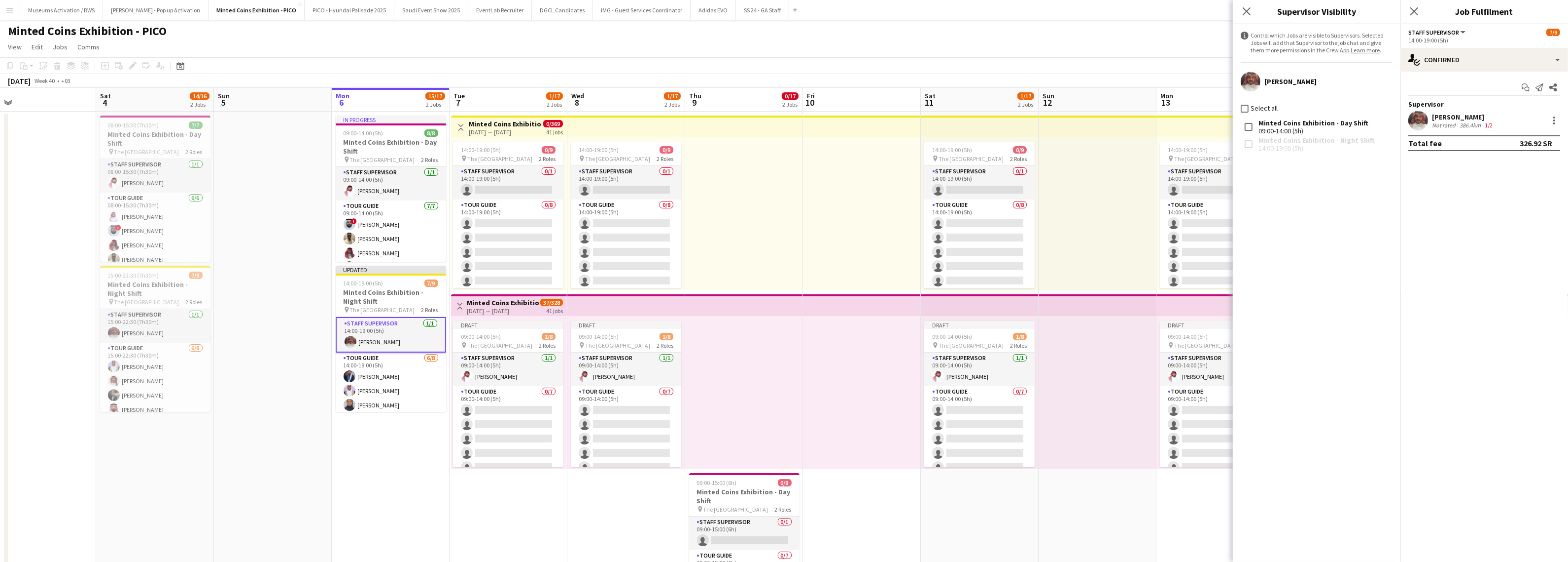
click at [1112, 50] on app-page-menu "View Day view expanded Day view collapsed Month view Date picker Jump to [DATE]…" at bounding box center [784, 47] width 1568 height 19
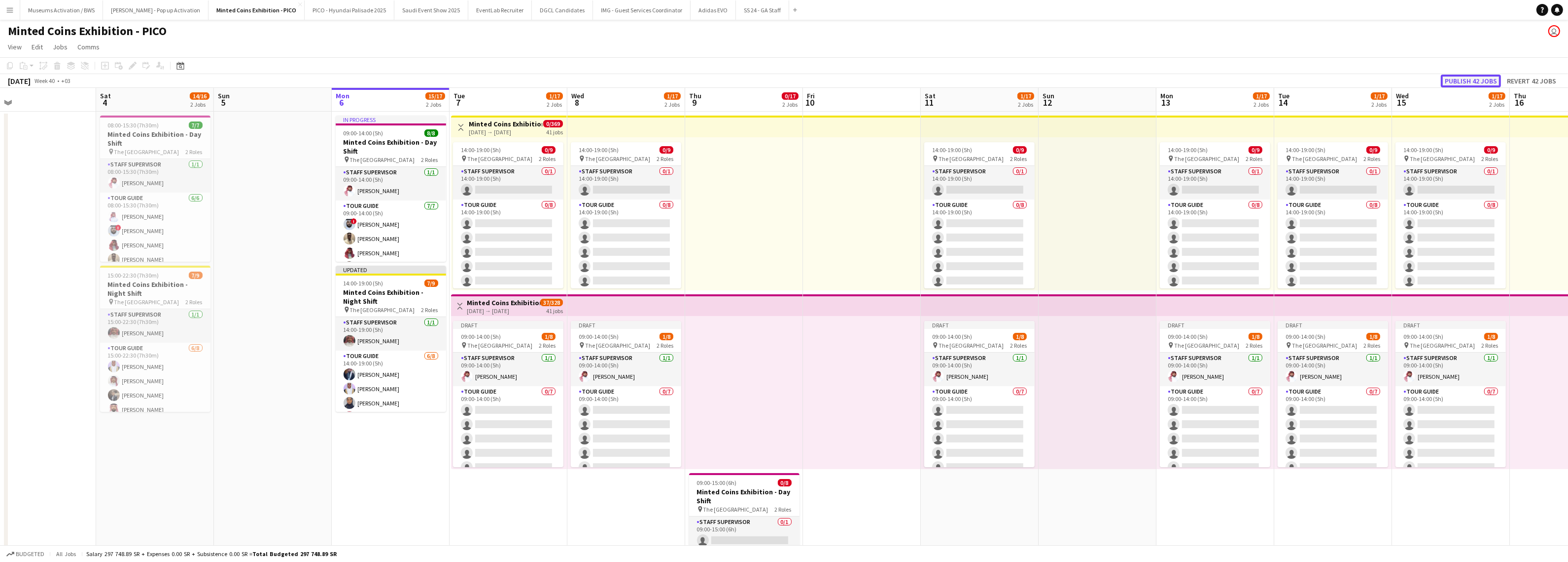
click at [1475, 77] on button "Publish 42 jobs" at bounding box center [1471, 80] width 60 height 13
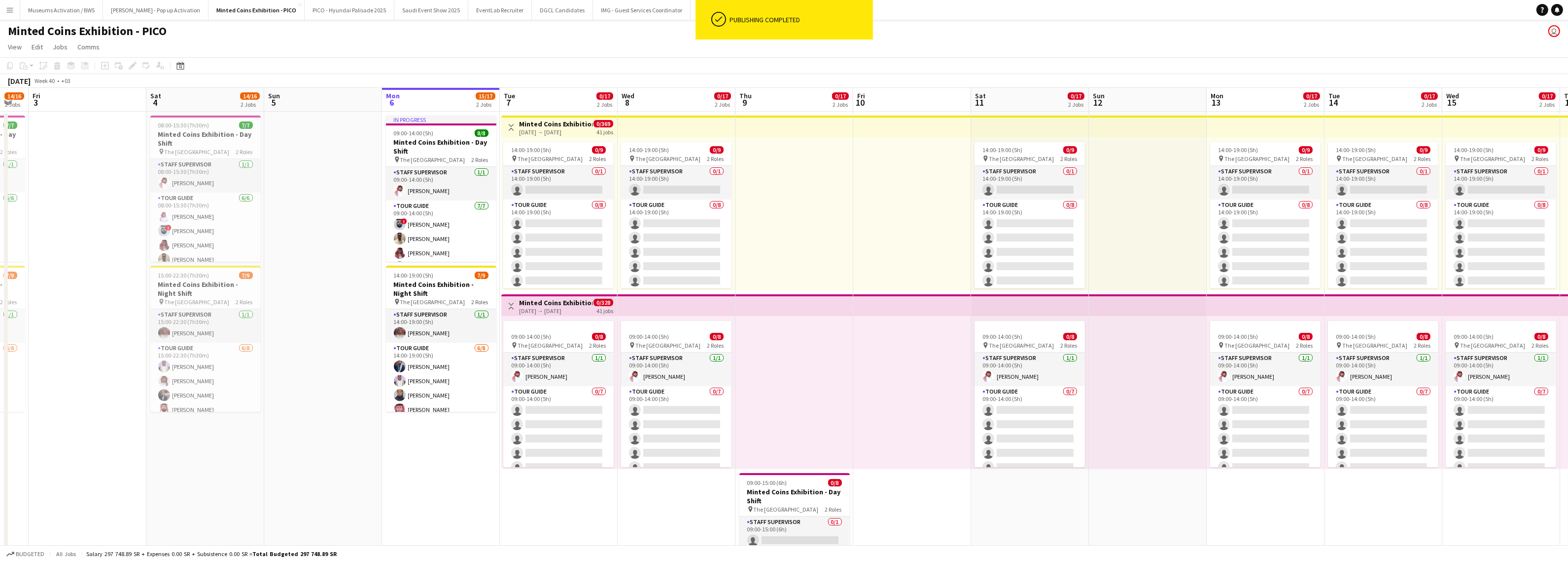
drag, startPoint x: 808, startPoint y: 215, endPoint x: 860, endPoint y: 213, distance: 52.0
click at [860, 213] on app-calendar-viewport "Wed 1 15/16 2 Jobs Thu 2 14/16 2 Jobs Fri 3 Sat 4 14/16 2 Jobs Sun 5 Mon 6 15/1…" at bounding box center [784, 438] width 1568 height 700
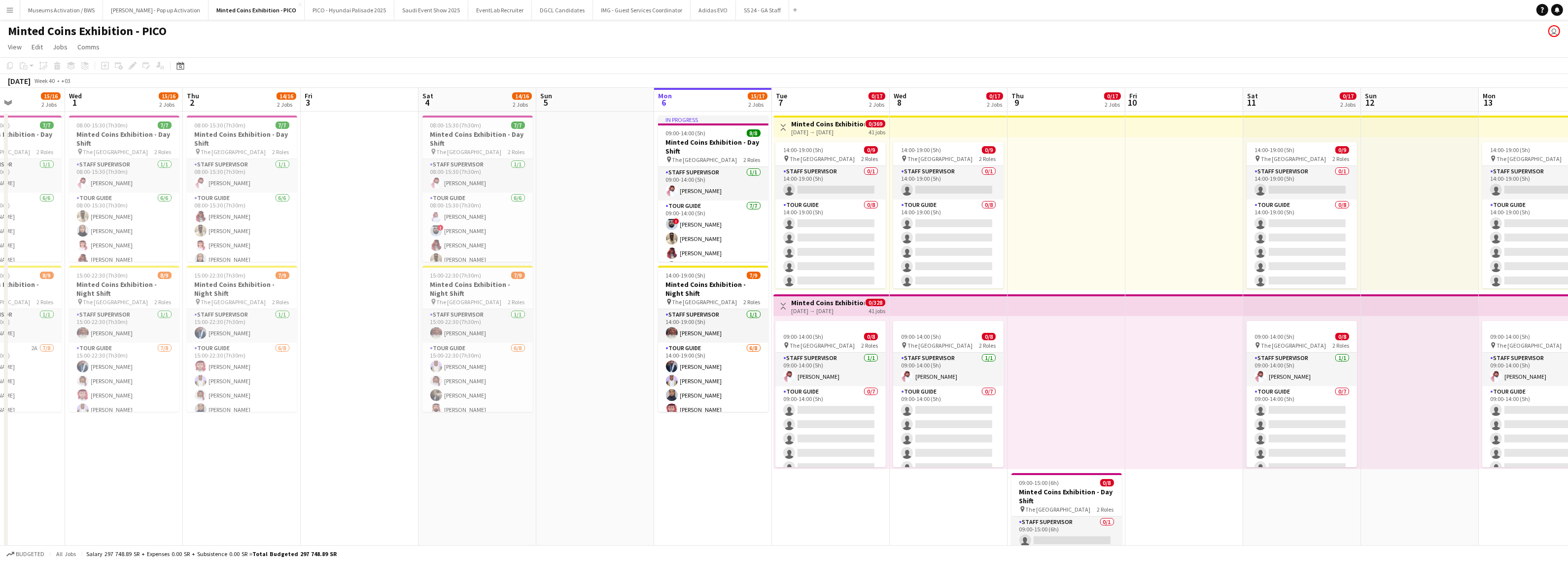
scroll to position [0, 287]
click at [802, 332] on span "09:00-14:00 (5h)" at bounding box center [804, 336] width 40 height 8
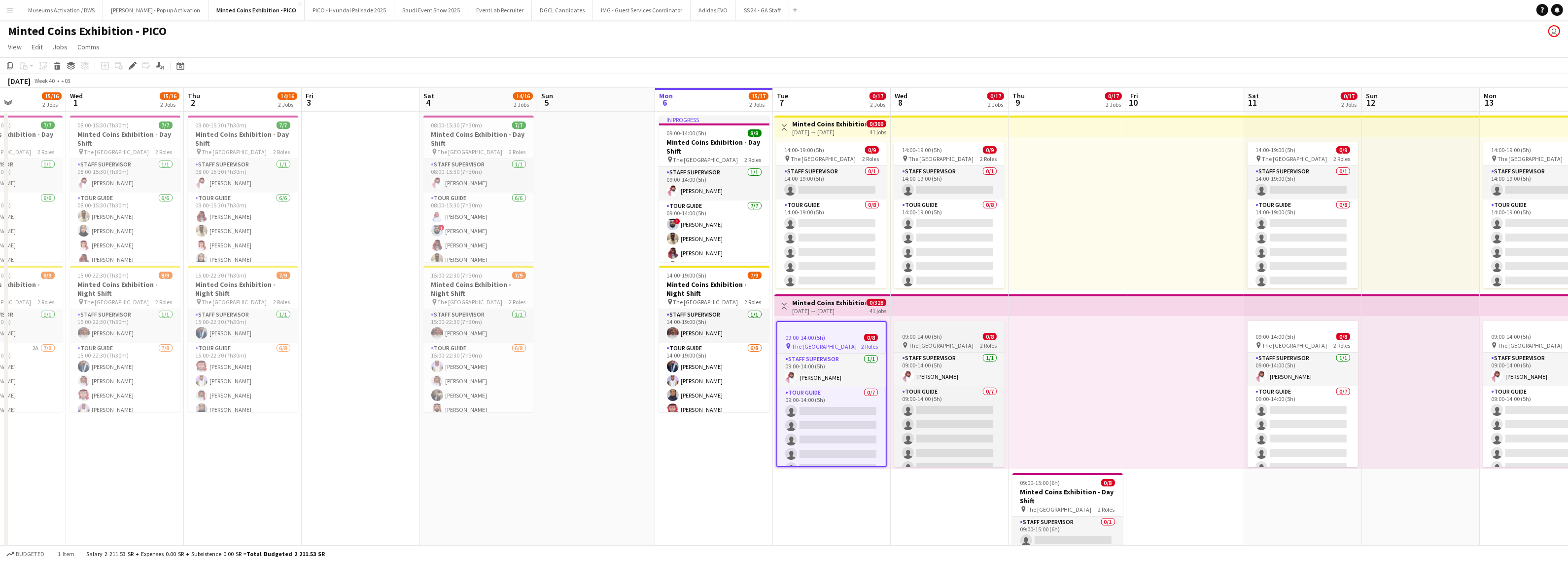
click at [910, 336] on span "09:00-14:00 (5h)" at bounding box center [922, 336] width 40 height 8
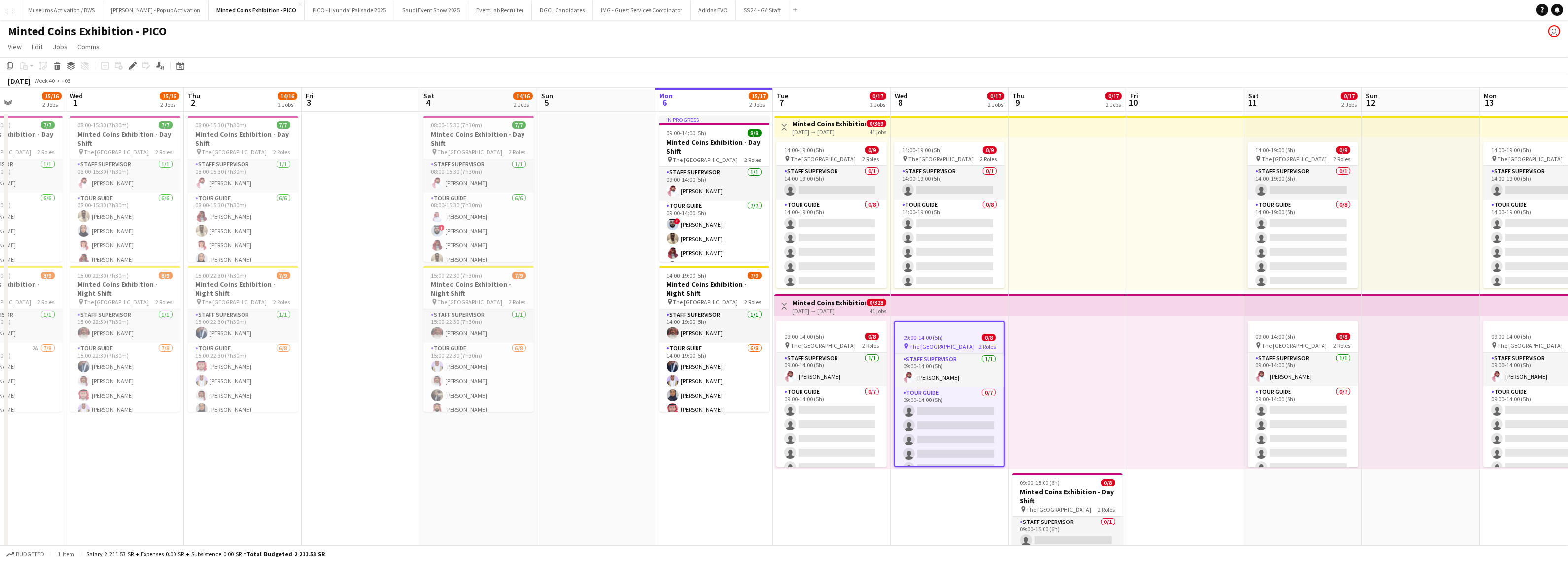
click at [855, 303] on h3 "Minted Coins Exhibition - Day Shift" at bounding box center [829, 302] width 74 height 9
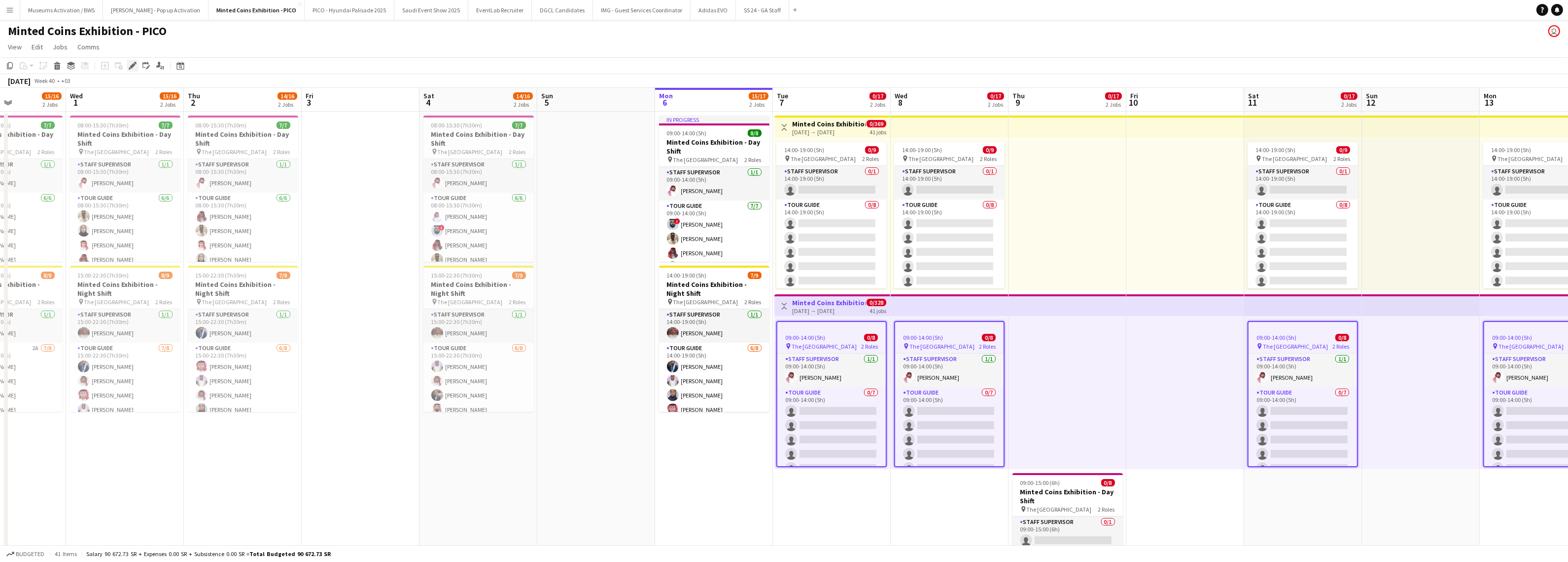
click at [127, 68] on div "Edit" at bounding box center [132, 66] width 12 height 12
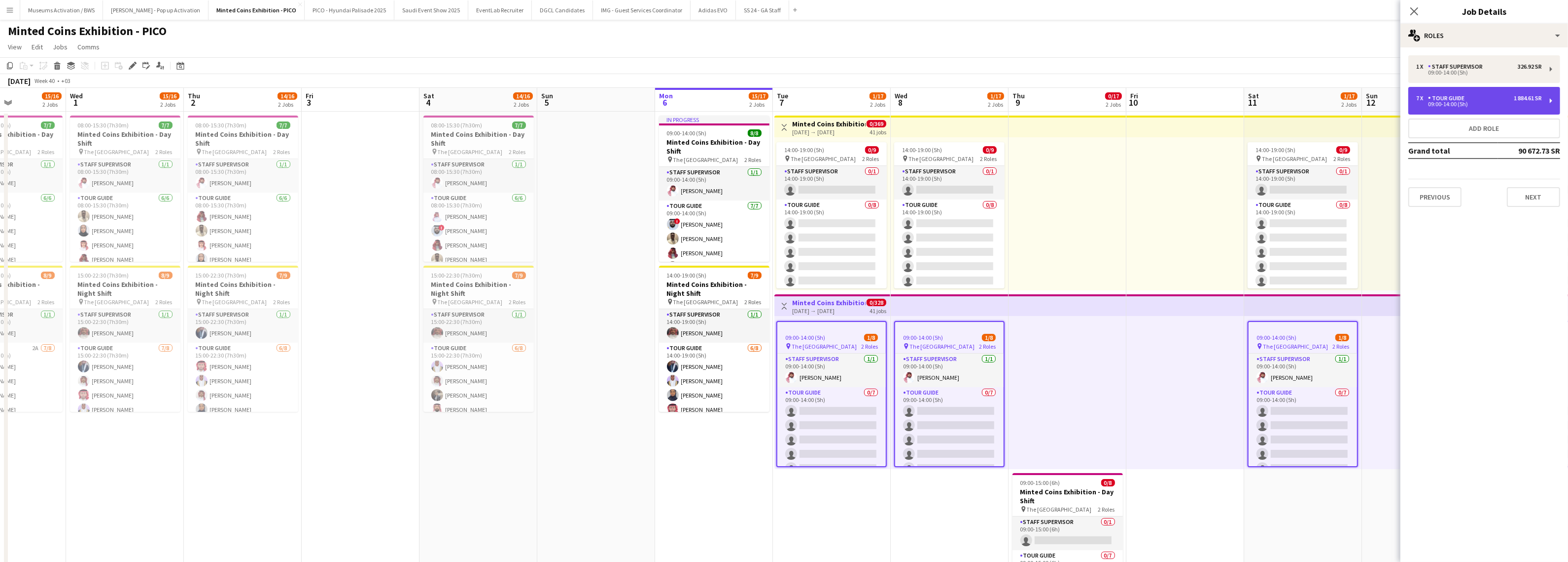
click at [1458, 100] on div "Tour Guide" at bounding box center [1448, 98] width 40 height 7
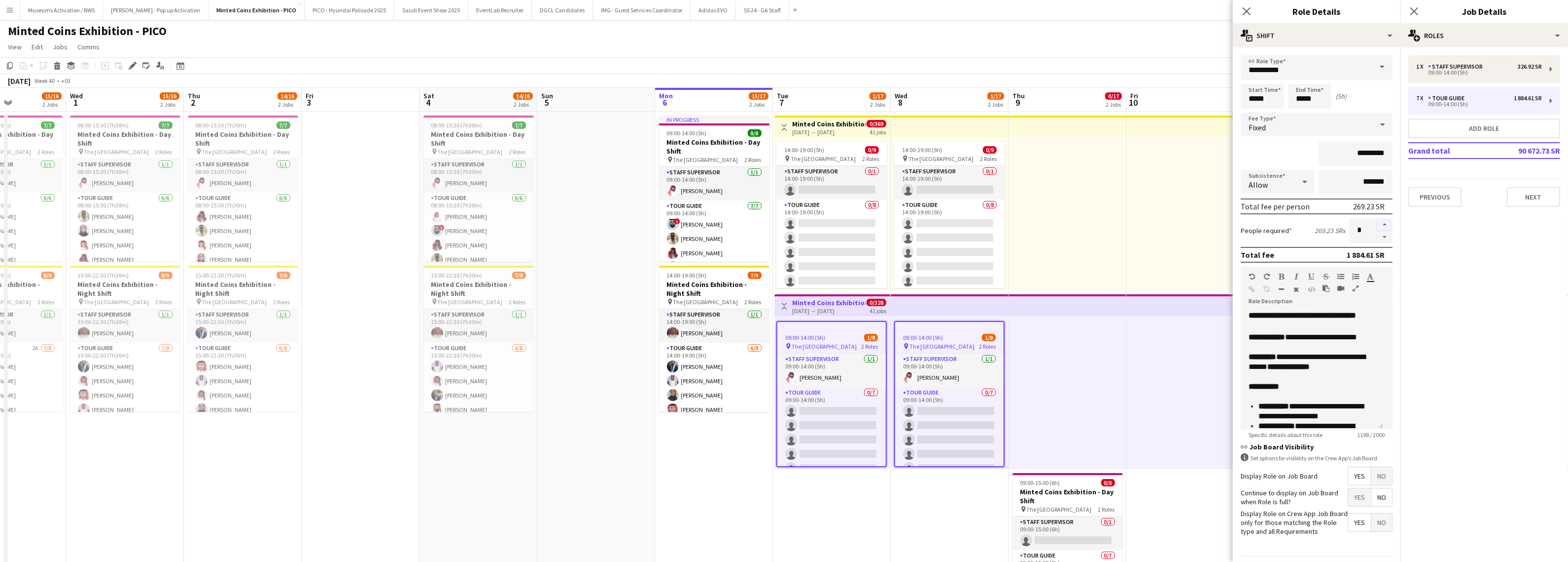
click at [1377, 219] on button "button" at bounding box center [1385, 224] width 16 height 13
type input "**"
click at [1209, 67] on app-toolbar "Copy Paste Paste Ctrl+V Paste with crew Ctrl+Shift+V Paste linked Job [GEOGRAPH…" at bounding box center [784, 65] width 1568 height 17
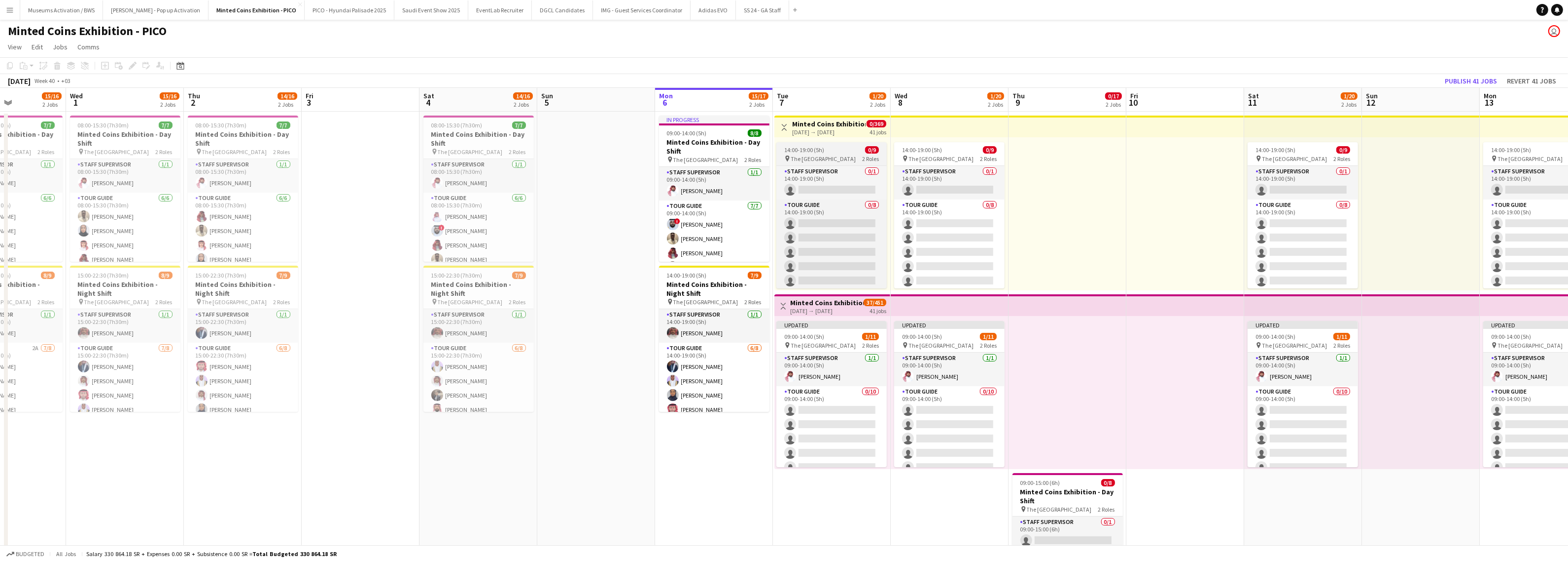
click at [825, 159] on span "The [GEOGRAPHIC_DATA]" at bounding box center [823, 159] width 65 height 8
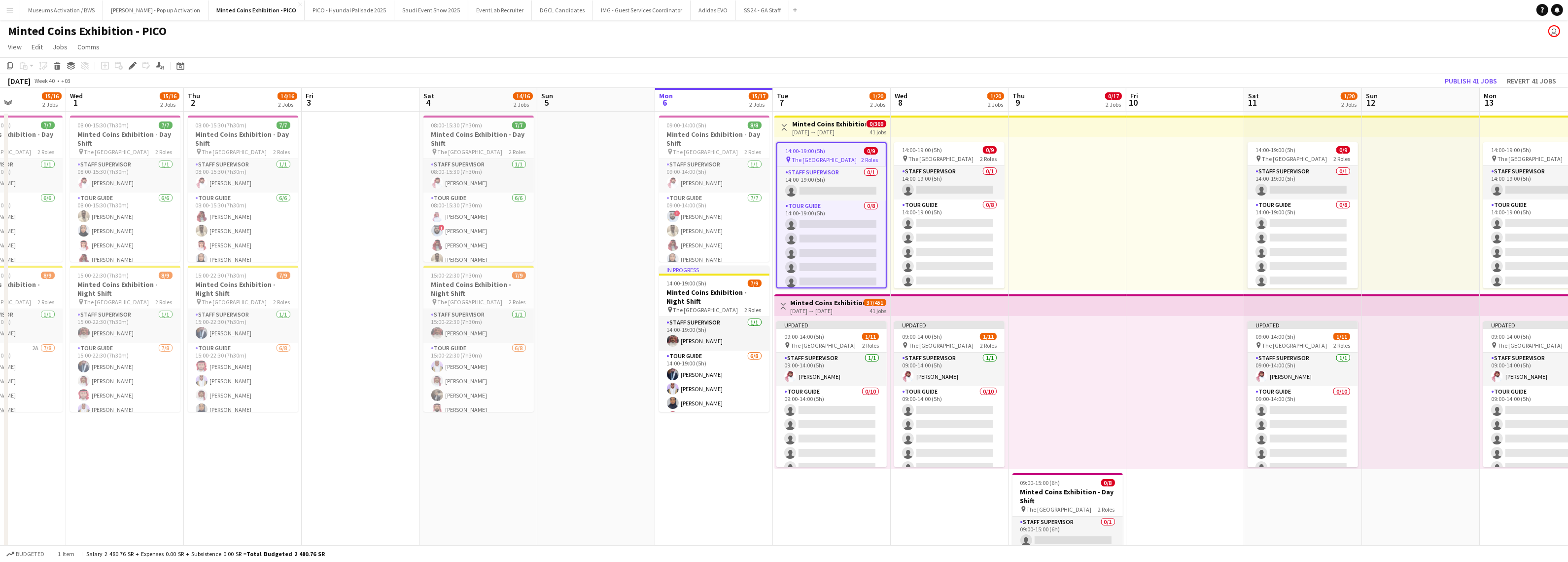
click at [804, 127] on h3 "Minted Coins Exhibition - Night Shift" at bounding box center [829, 124] width 74 height 9
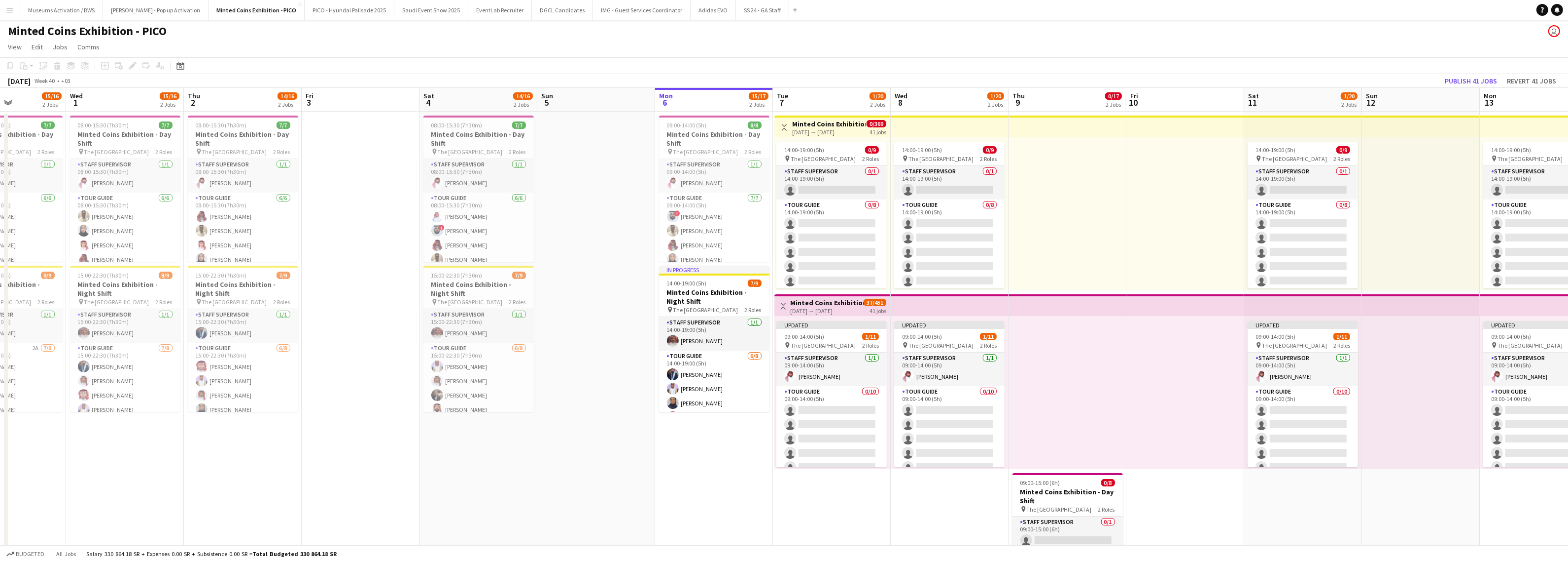
click at [841, 124] on h3 "Minted Coins Exhibition - Night Shift" at bounding box center [829, 124] width 74 height 9
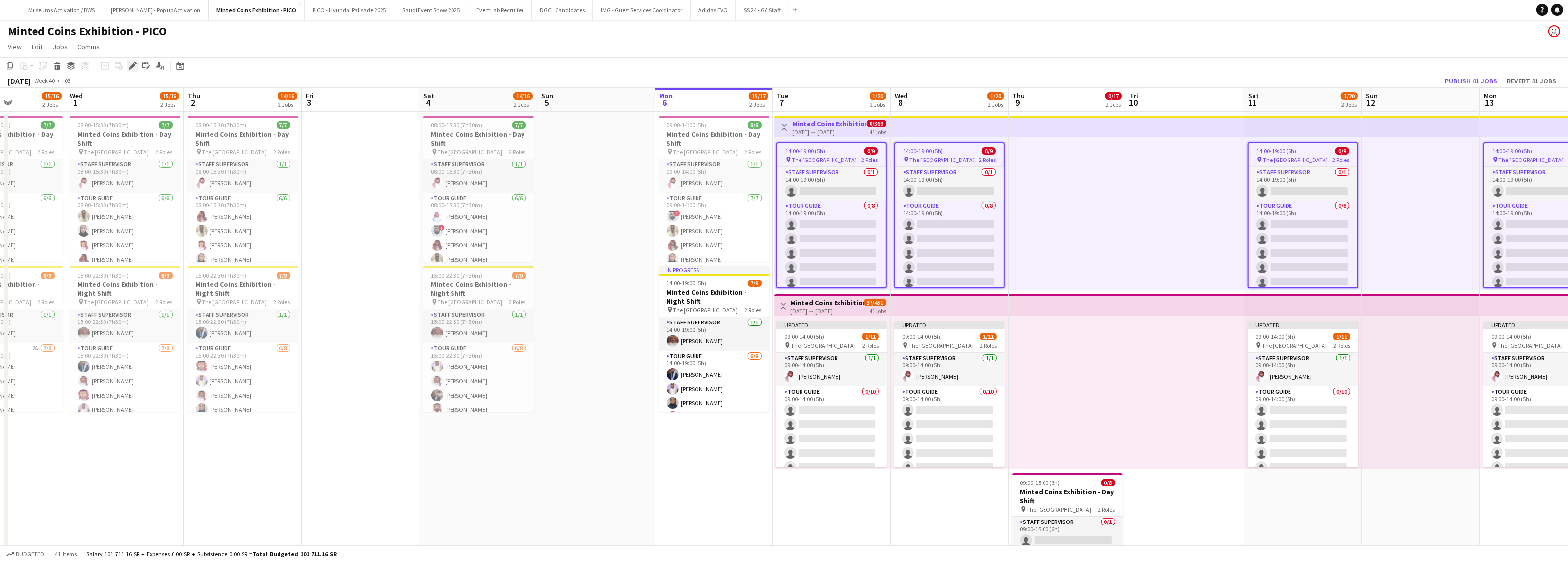
click at [128, 65] on icon "Edit" at bounding box center [132, 66] width 8 height 8
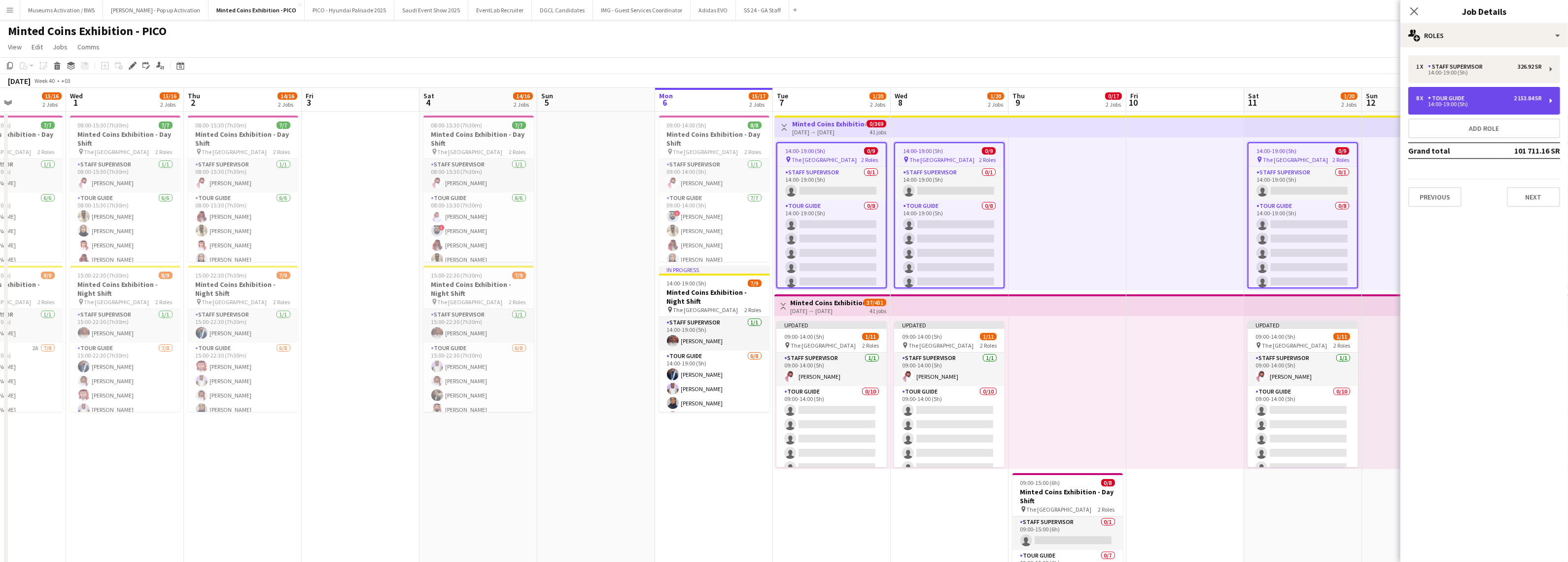
click at [1465, 105] on div "14:00-19:00 (5h)" at bounding box center [1479, 104] width 125 height 5
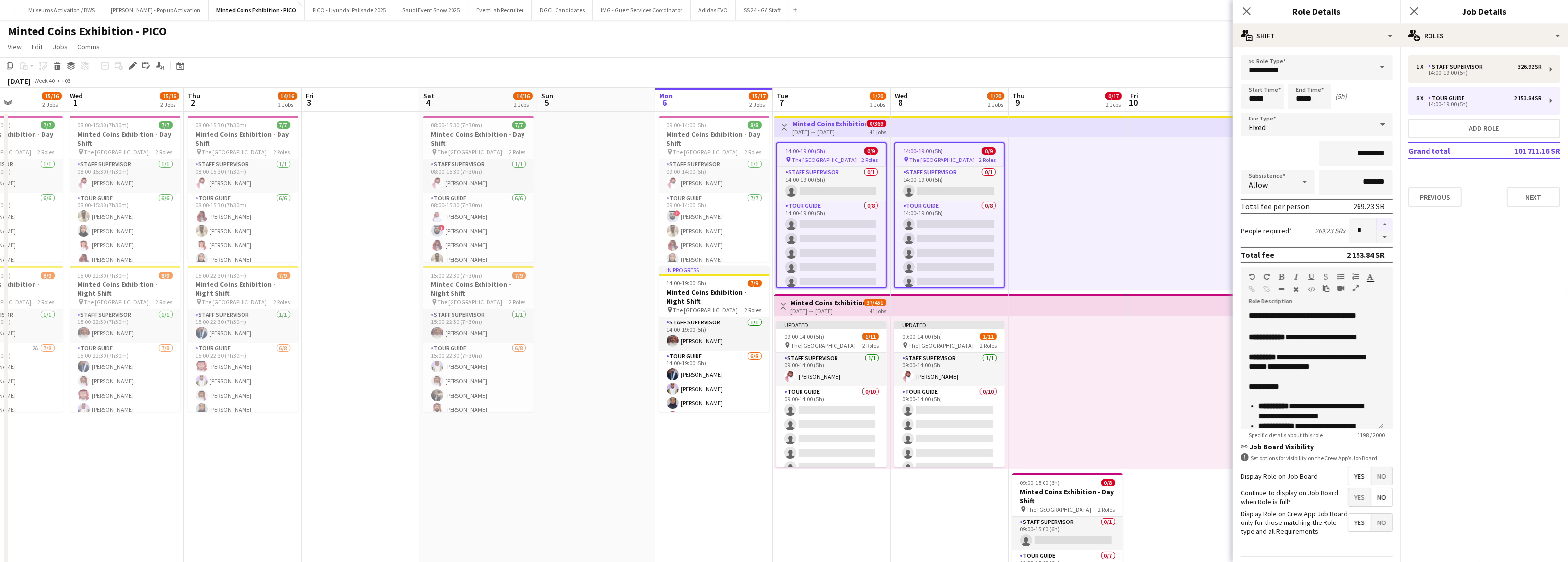
click at [1377, 223] on button "button" at bounding box center [1385, 224] width 16 height 13
type input "**"
click at [1132, 66] on app-toolbar "Copy Paste Paste Ctrl+V Paste with crew Ctrl+Shift+V Paste linked Job [GEOGRAPH…" at bounding box center [784, 65] width 1568 height 17
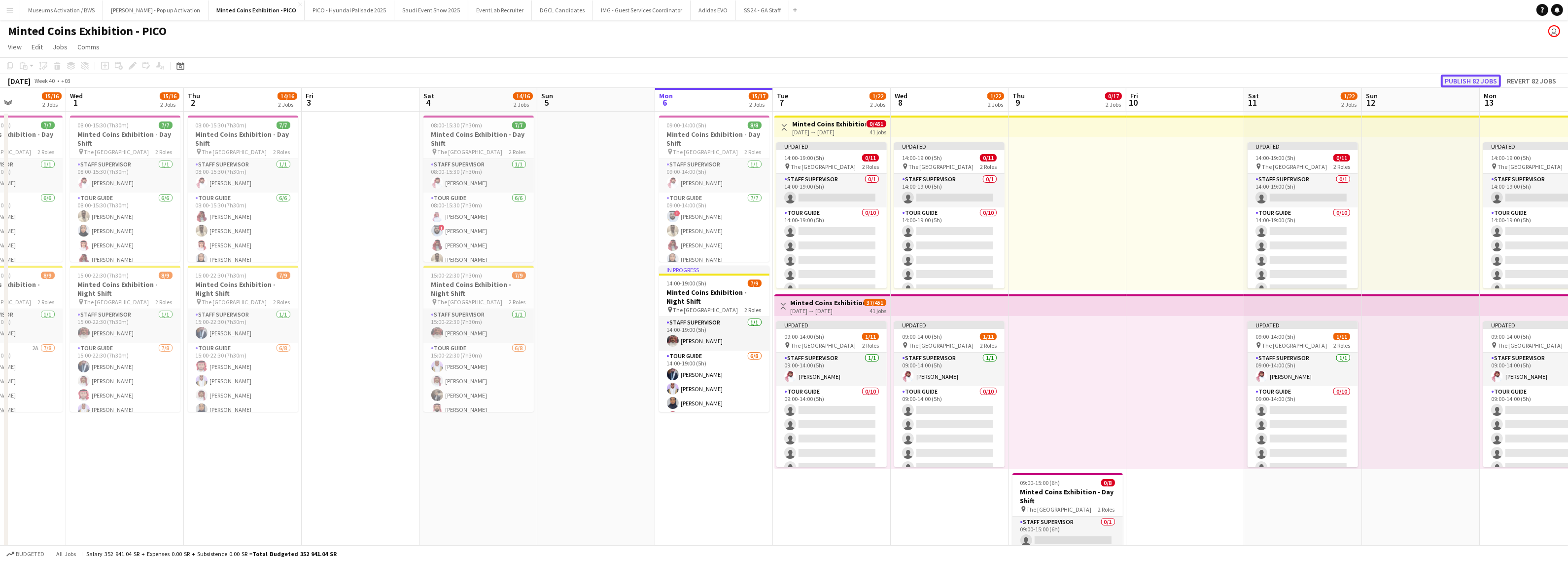
click at [1466, 78] on button "Publish 82 jobs" at bounding box center [1471, 80] width 60 height 13
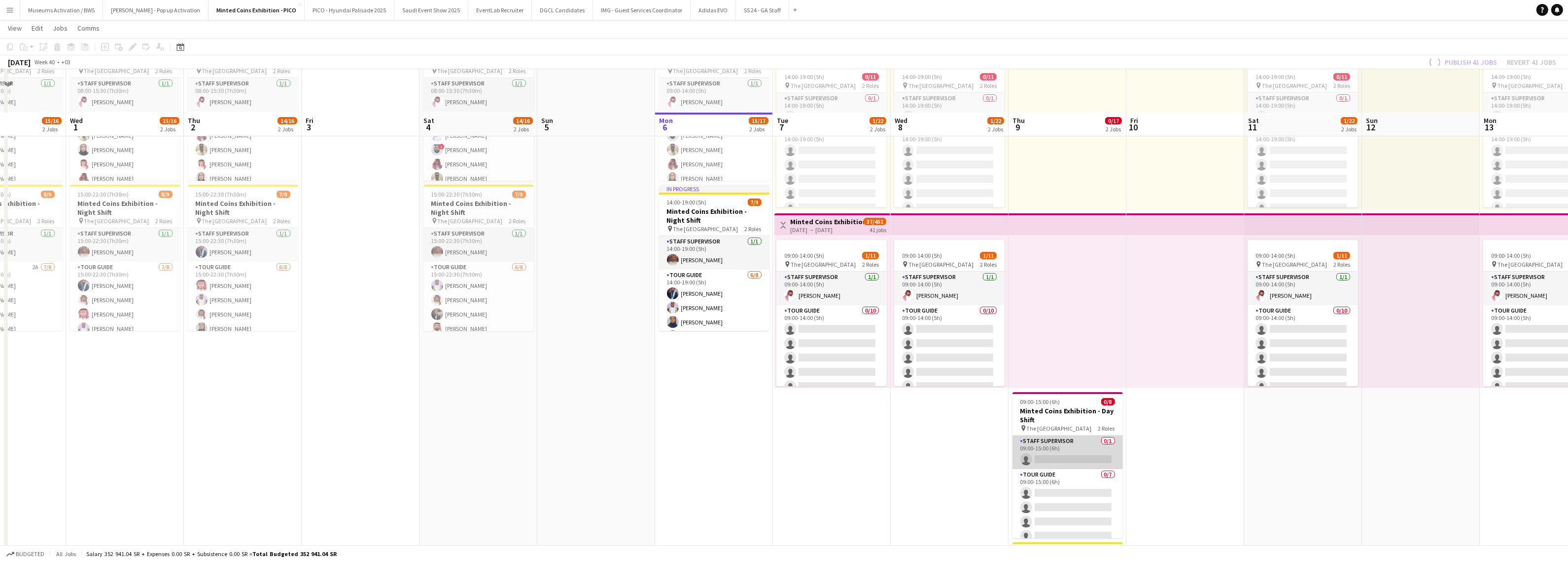
scroll to position [124, 0]
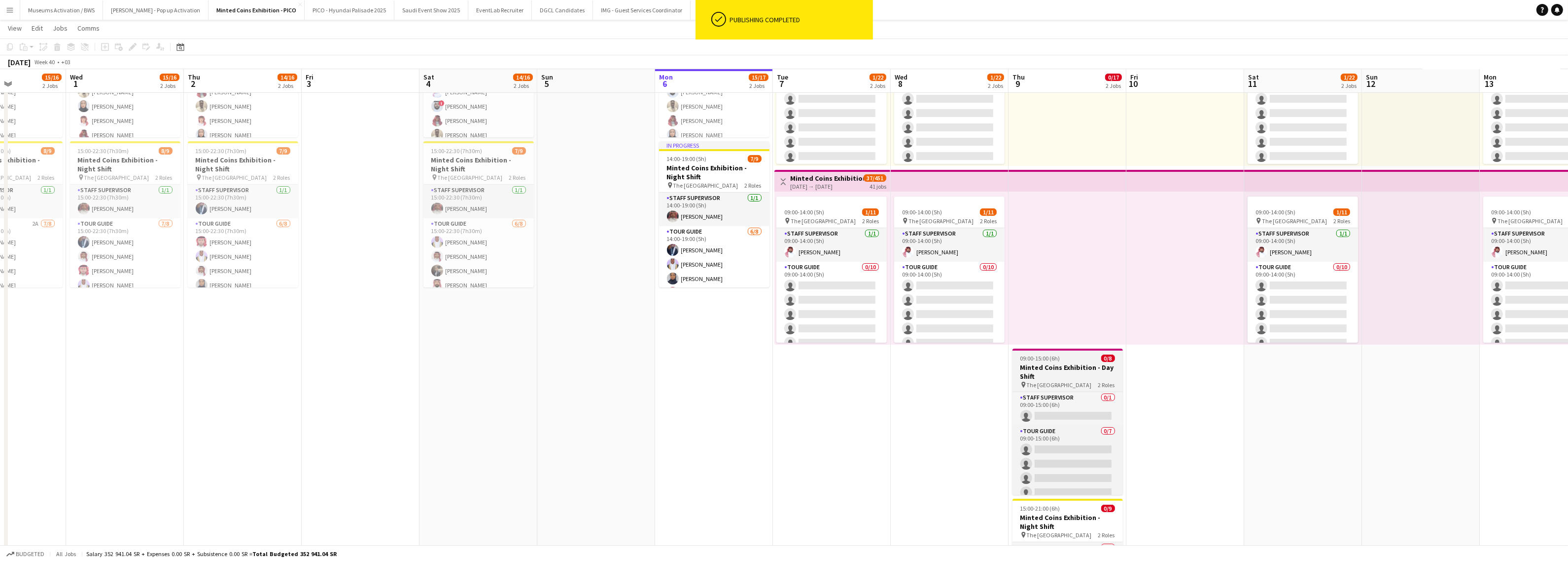
click at [1050, 364] on h3 "Minted Coins Exhibition - Day Shift" at bounding box center [1067, 372] width 111 height 18
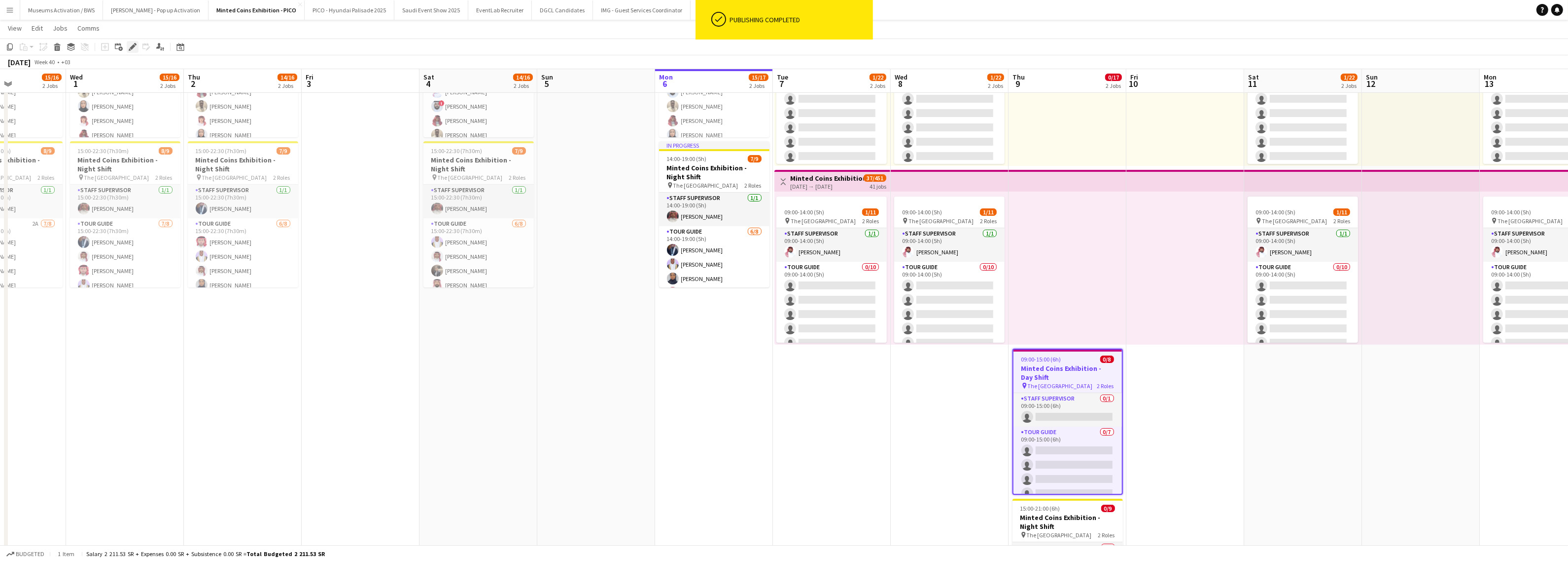
click at [128, 45] on icon "Edit" at bounding box center [132, 47] width 8 height 8
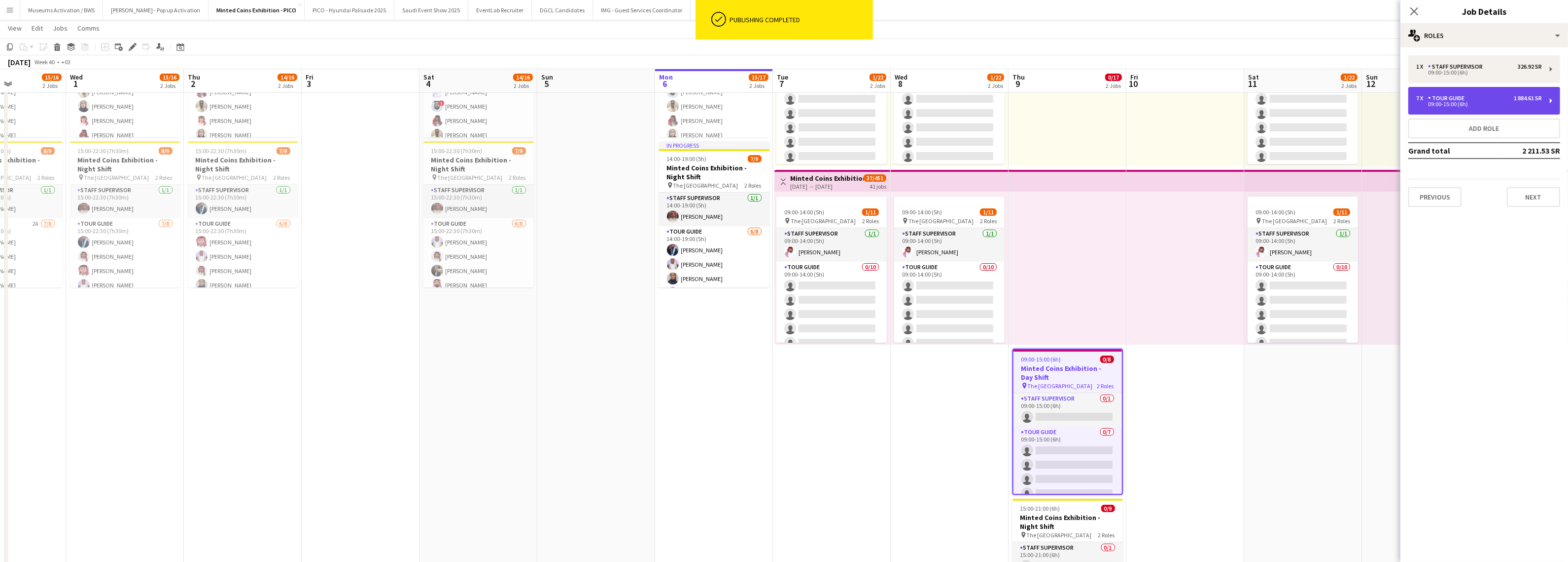
click at [1471, 102] on div "09:00-15:00 (6h)" at bounding box center [1479, 104] width 125 height 5
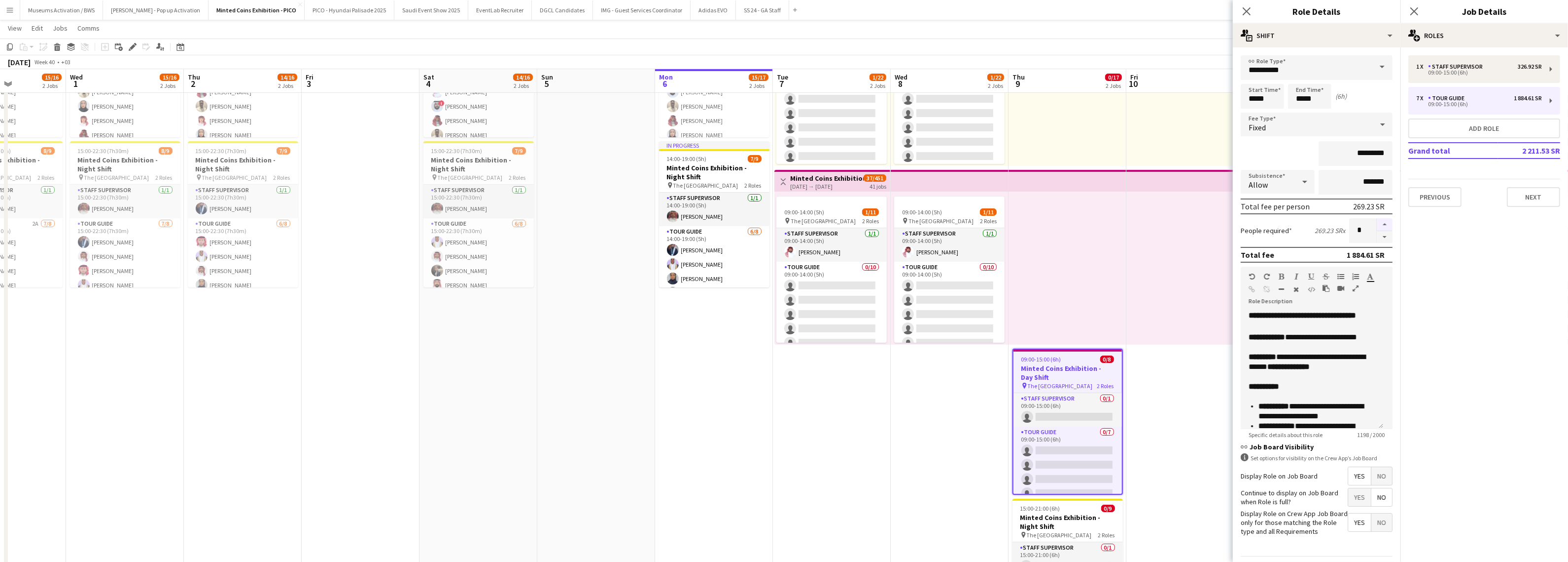
click at [1377, 222] on button "button" at bounding box center [1385, 224] width 16 height 13
type input "**"
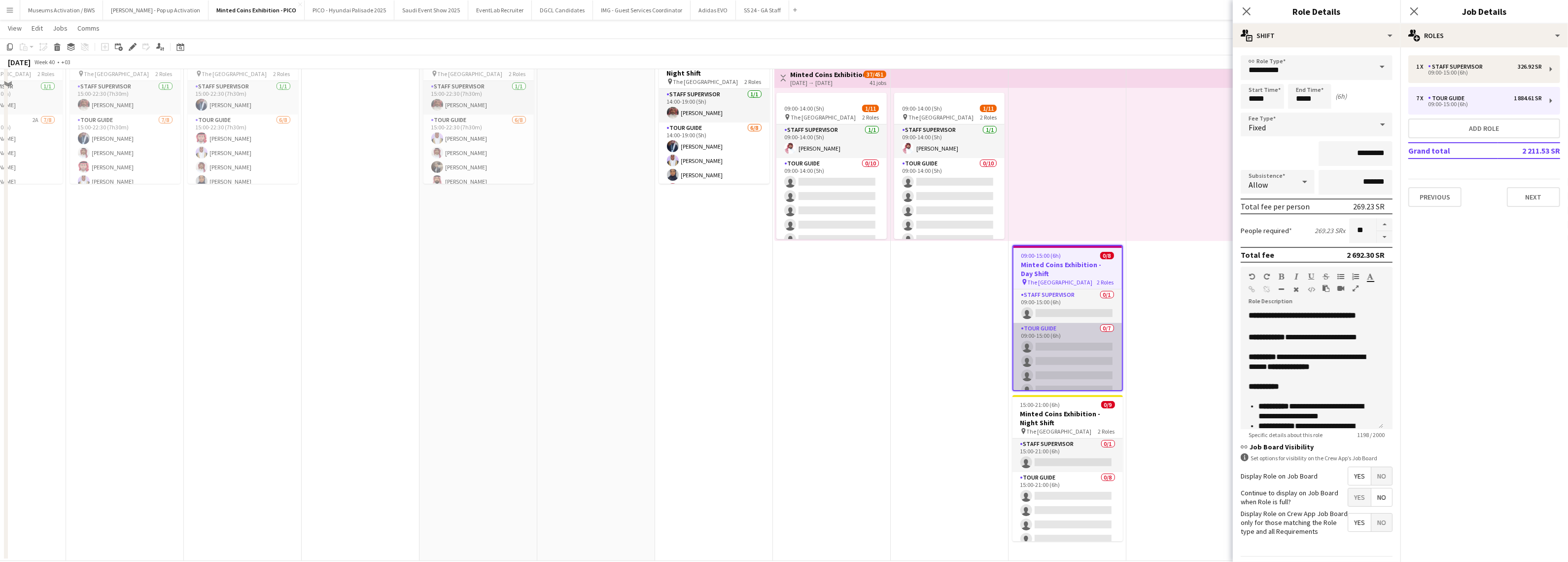
scroll to position [242, 0]
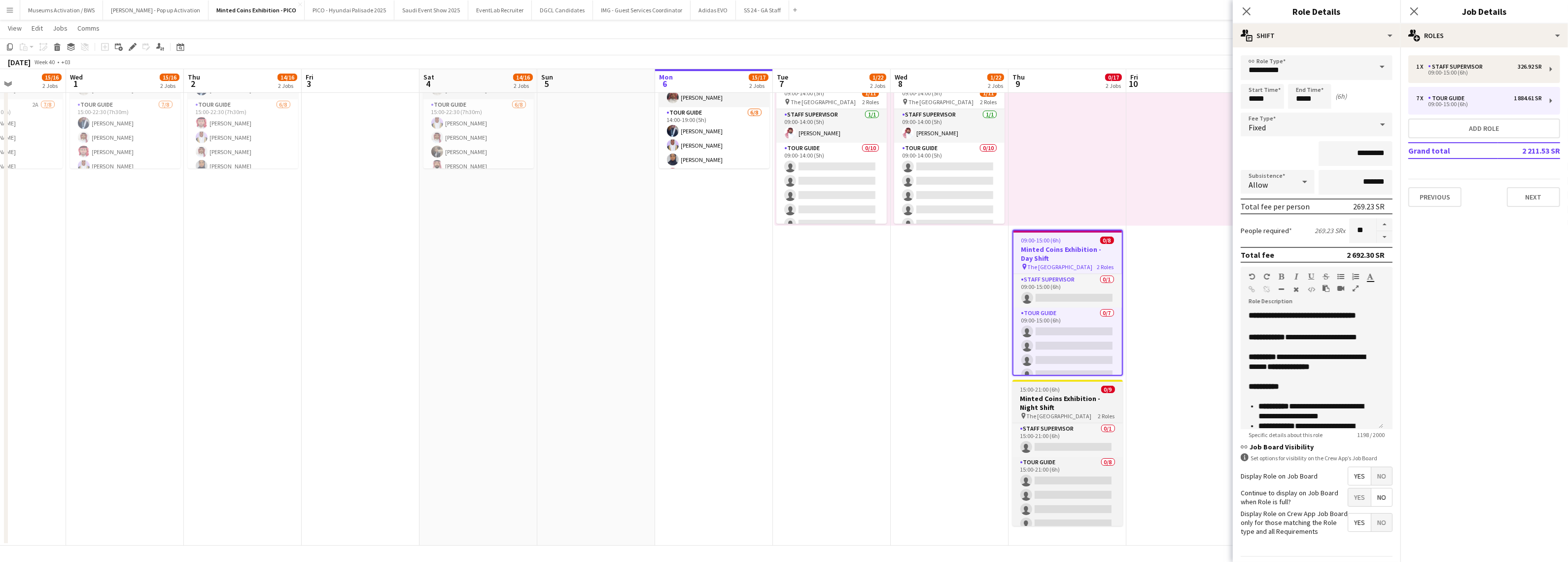
click at [1087, 403] on h3 "Minted Coins Exhibition - Night Shift" at bounding box center [1067, 402] width 111 height 18
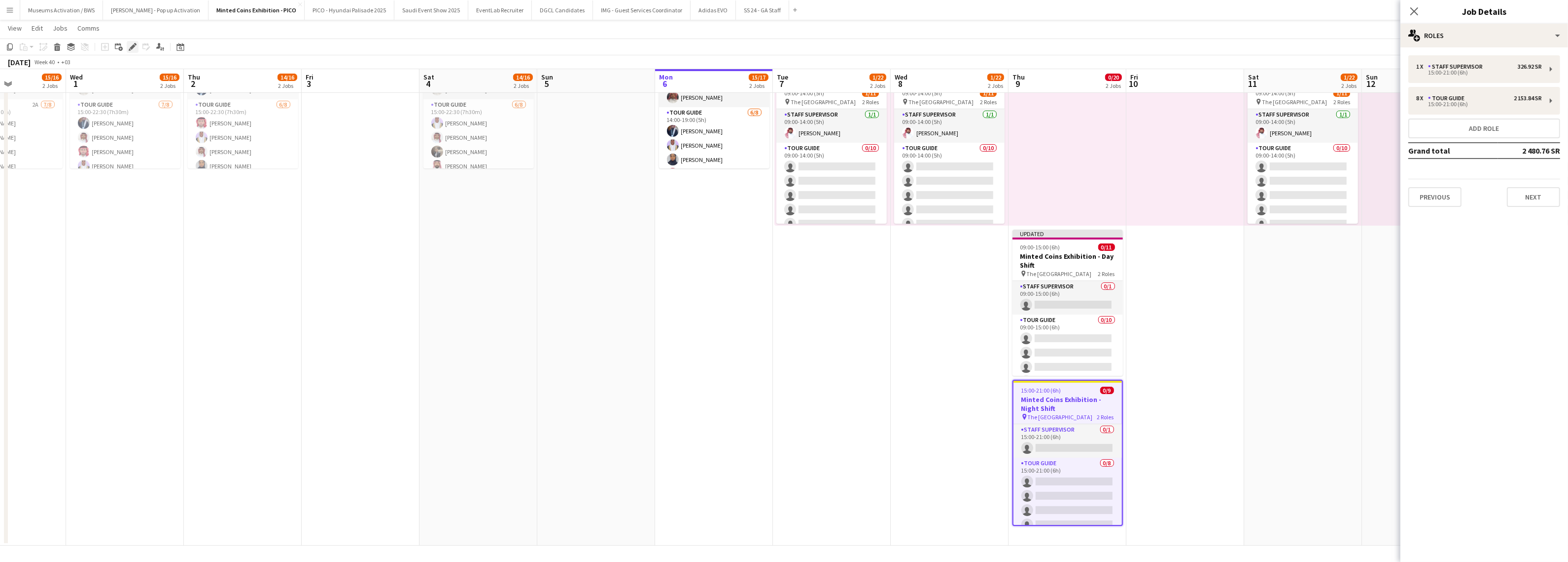
click at [130, 47] on icon at bounding box center [132, 47] width 6 height 6
click at [1532, 191] on button "Next" at bounding box center [1534, 197] width 53 height 20
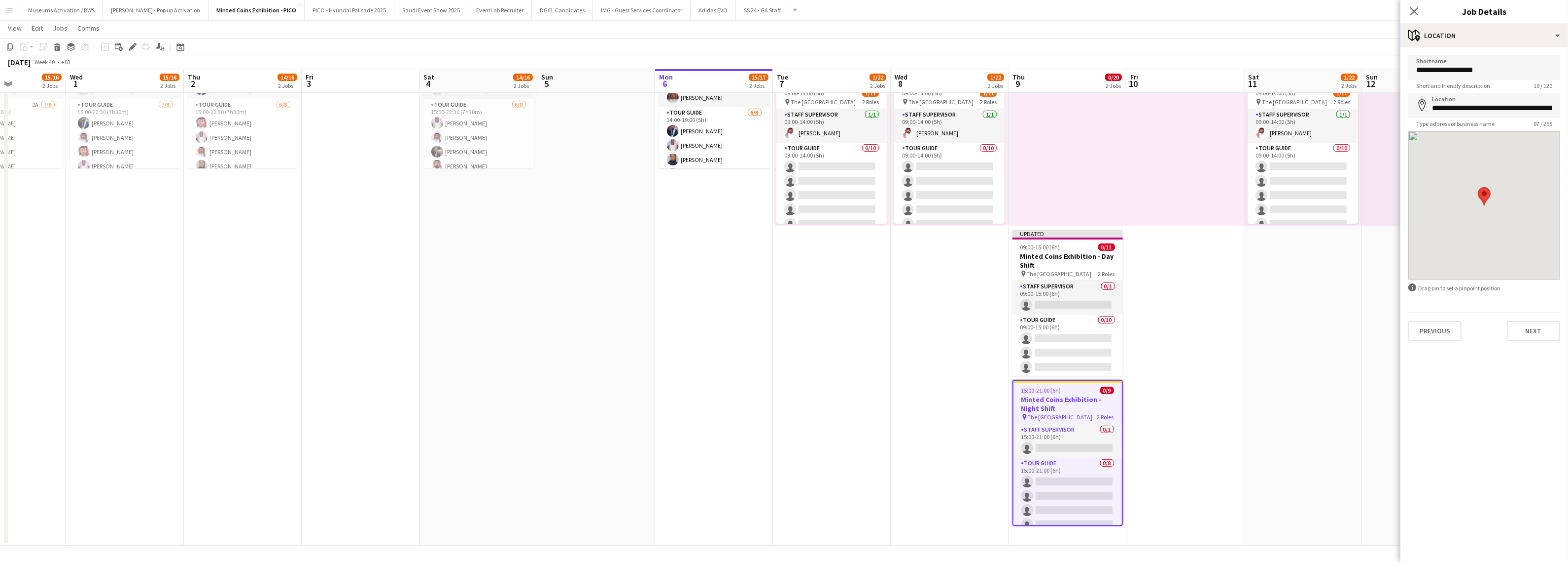
click at [1426, 343] on div "**********" at bounding box center [1484, 197] width 168 height 301
click at [1426, 334] on button "Previous" at bounding box center [1435, 331] width 53 height 20
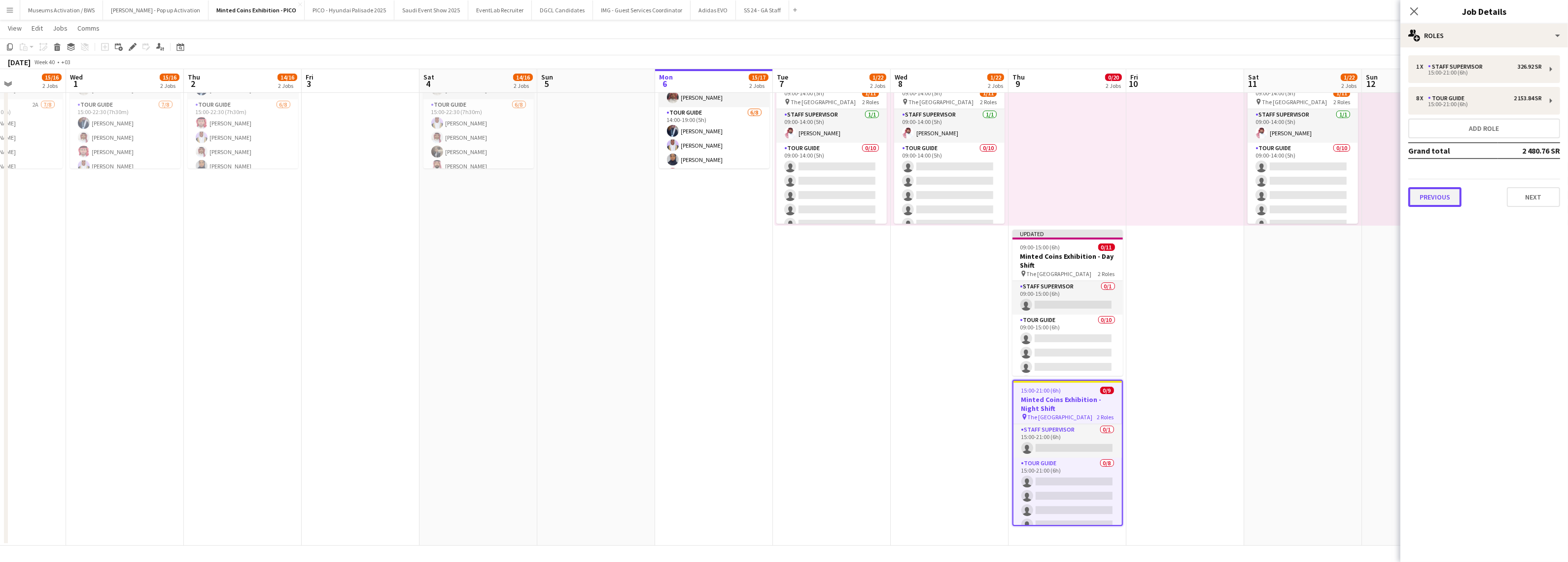
click at [1426, 195] on button "Previous" at bounding box center [1435, 197] width 53 height 20
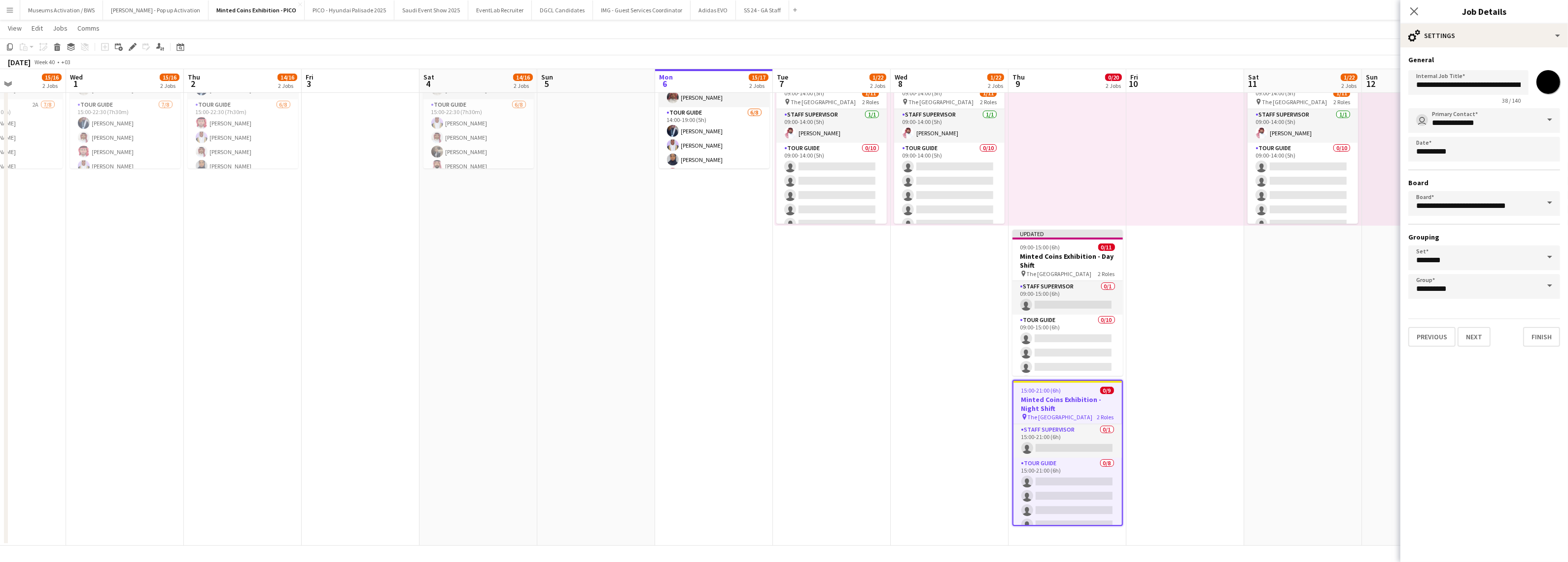
click at [1201, 403] on app-date-cell at bounding box center [1186, 207] width 118 height 677
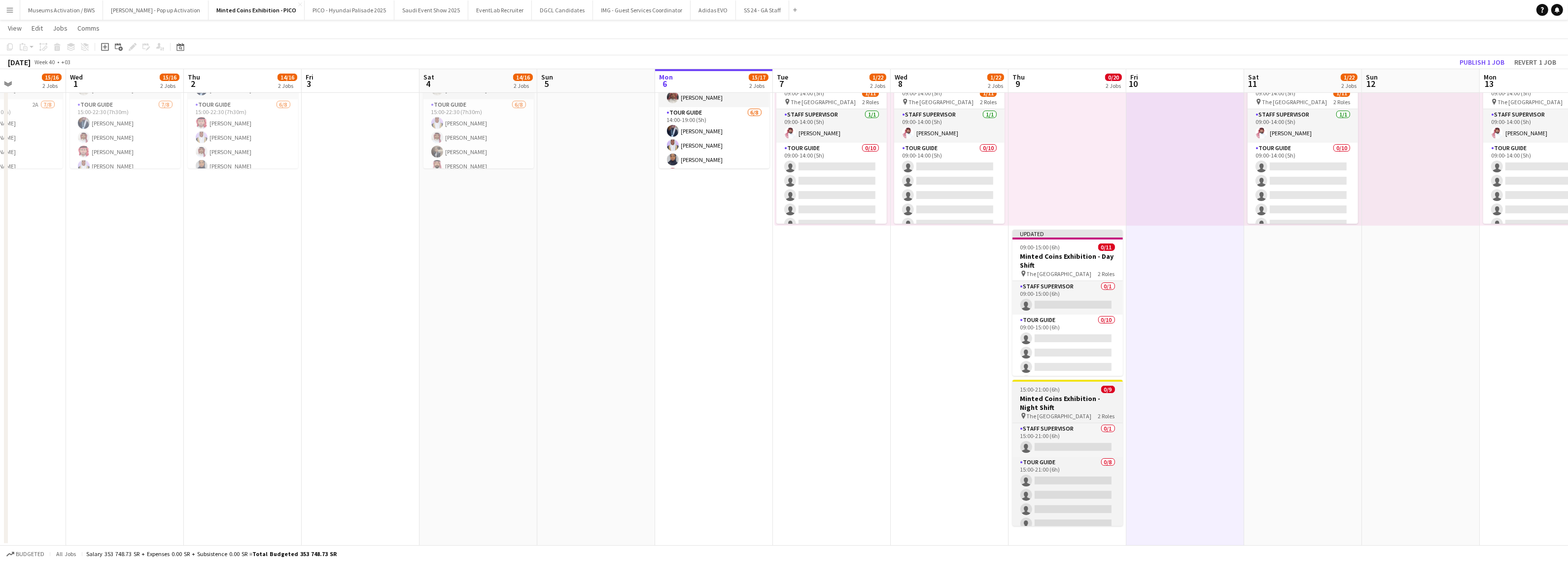
click at [1101, 409] on h3 "Minted Coins Exhibition - Night Shift" at bounding box center [1067, 402] width 111 height 18
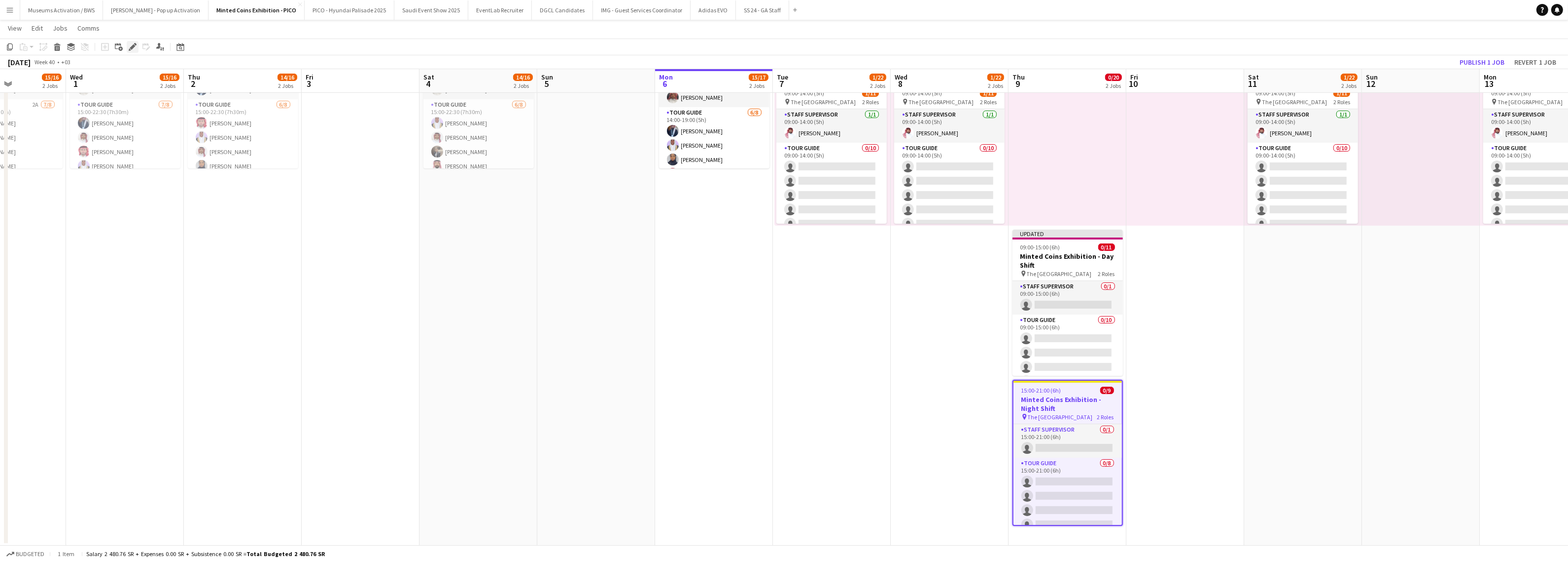
click at [129, 51] on div "Edit" at bounding box center [132, 47] width 12 height 12
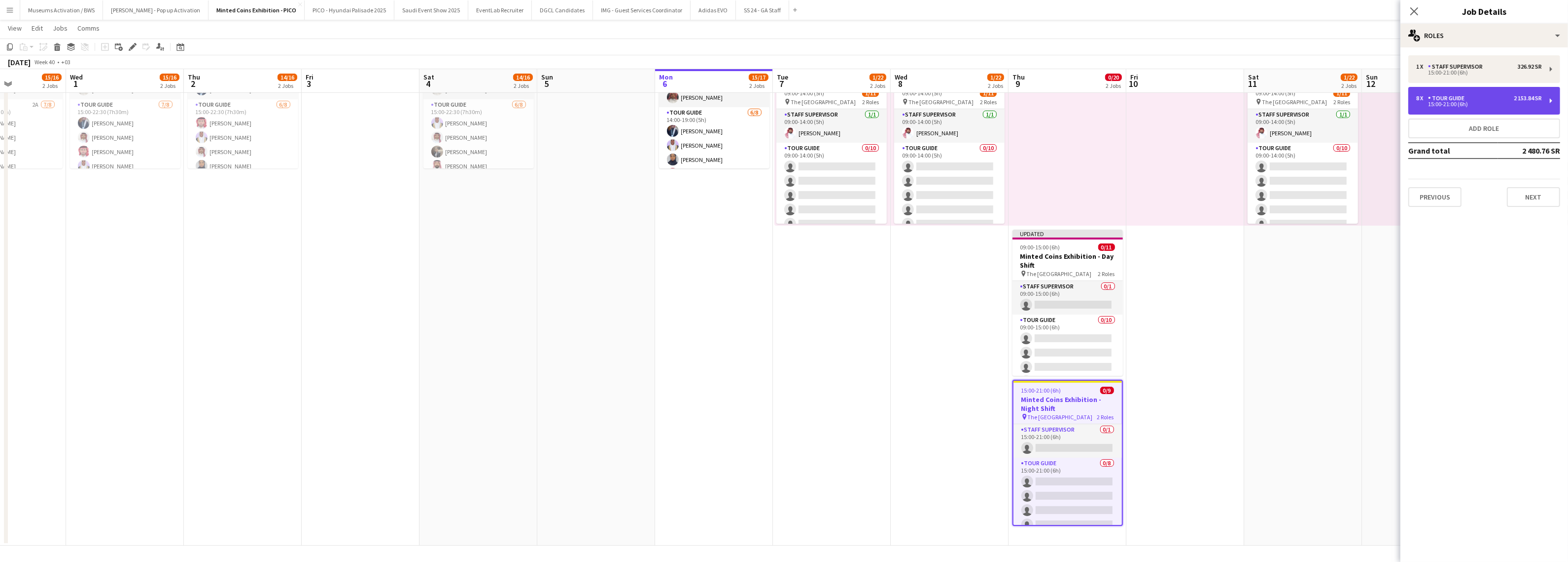
click at [1417, 106] on div "15:00-21:00 (6h)" at bounding box center [1479, 104] width 125 height 5
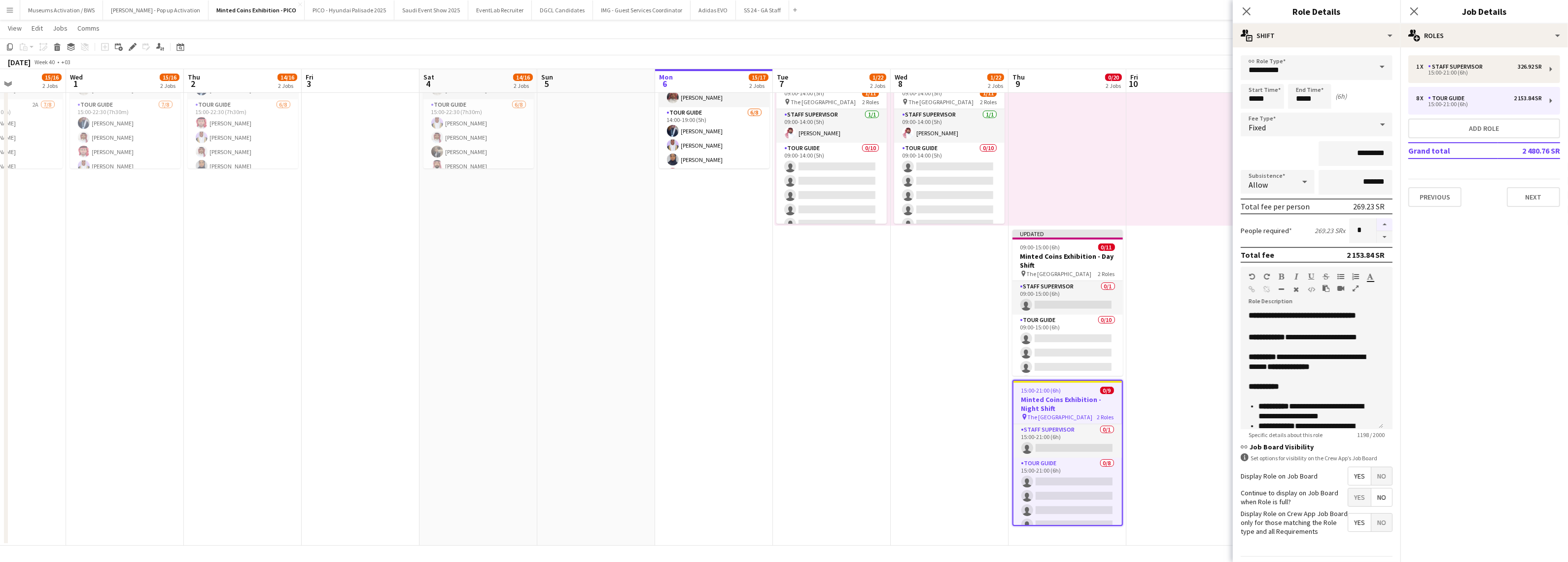
click at [1377, 218] on button "button" at bounding box center [1385, 224] width 16 height 13
type input "**"
click at [1211, 55] on div "October 2025 Week 40 • +03 Publish 1 job Revert 1 job" at bounding box center [784, 62] width 1568 height 14
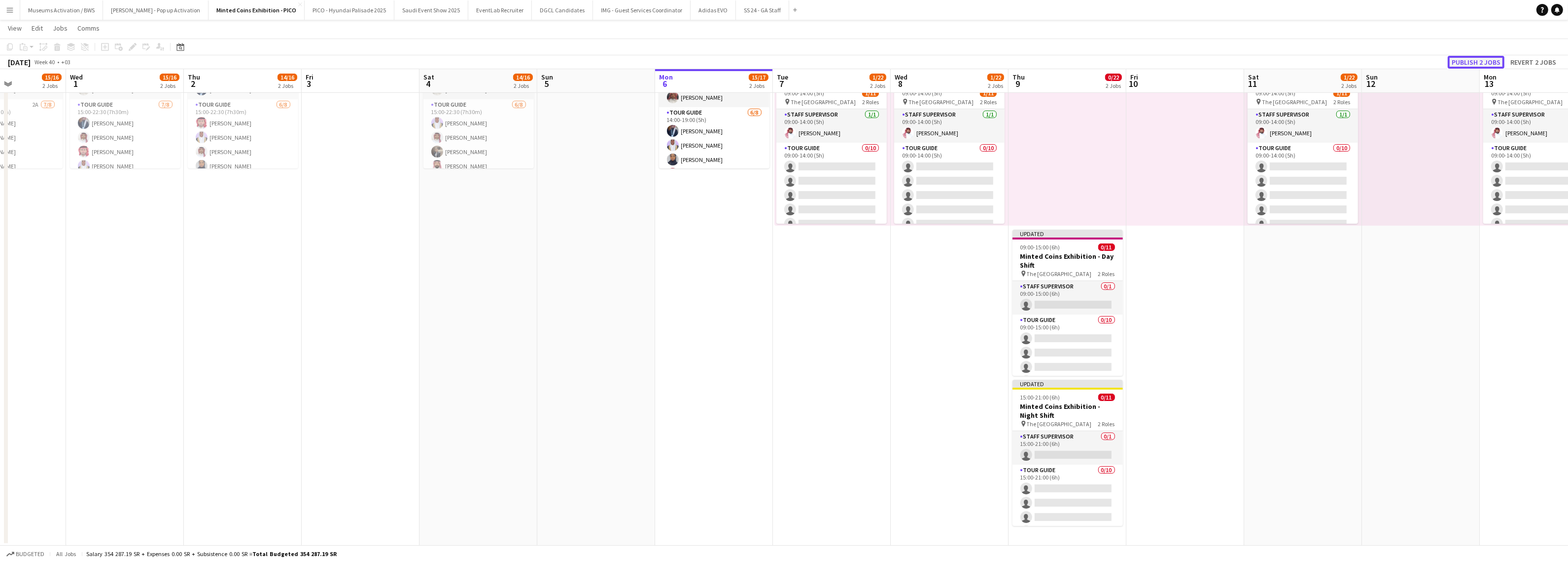
click at [1480, 58] on button "Publish 2 jobs" at bounding box center [1477, 62] width 57 height 13
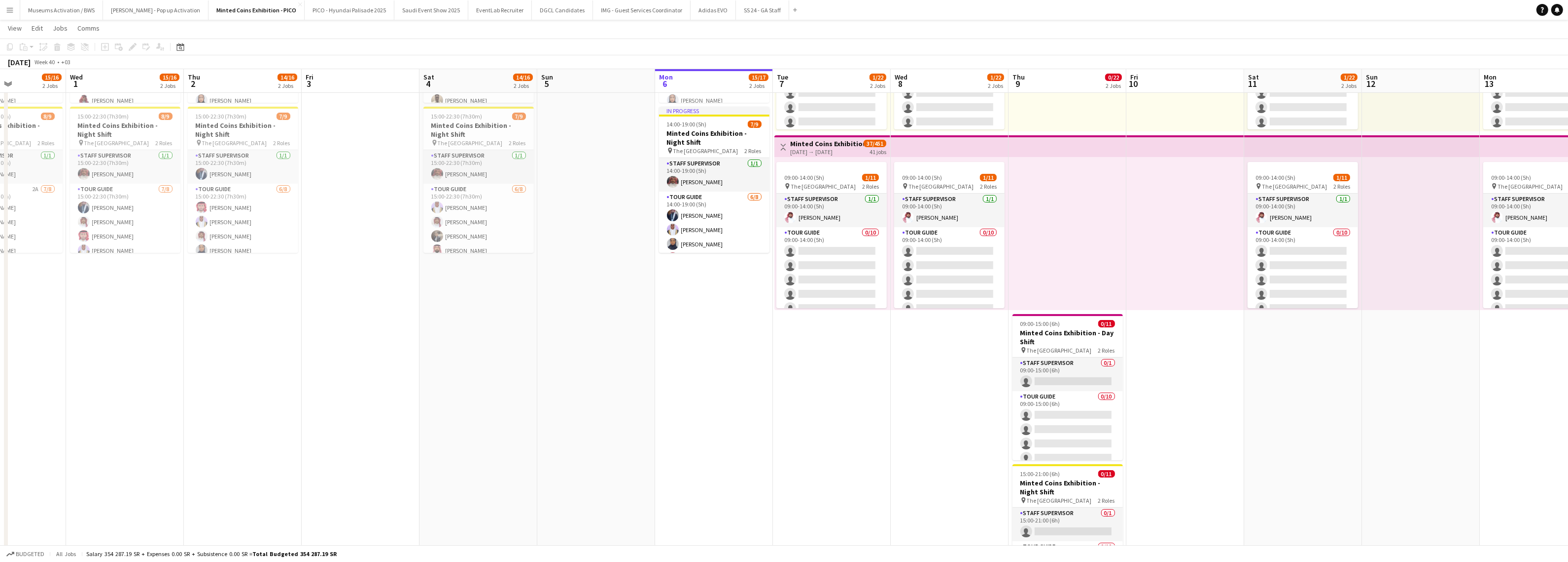
scroll to position [185, 0]
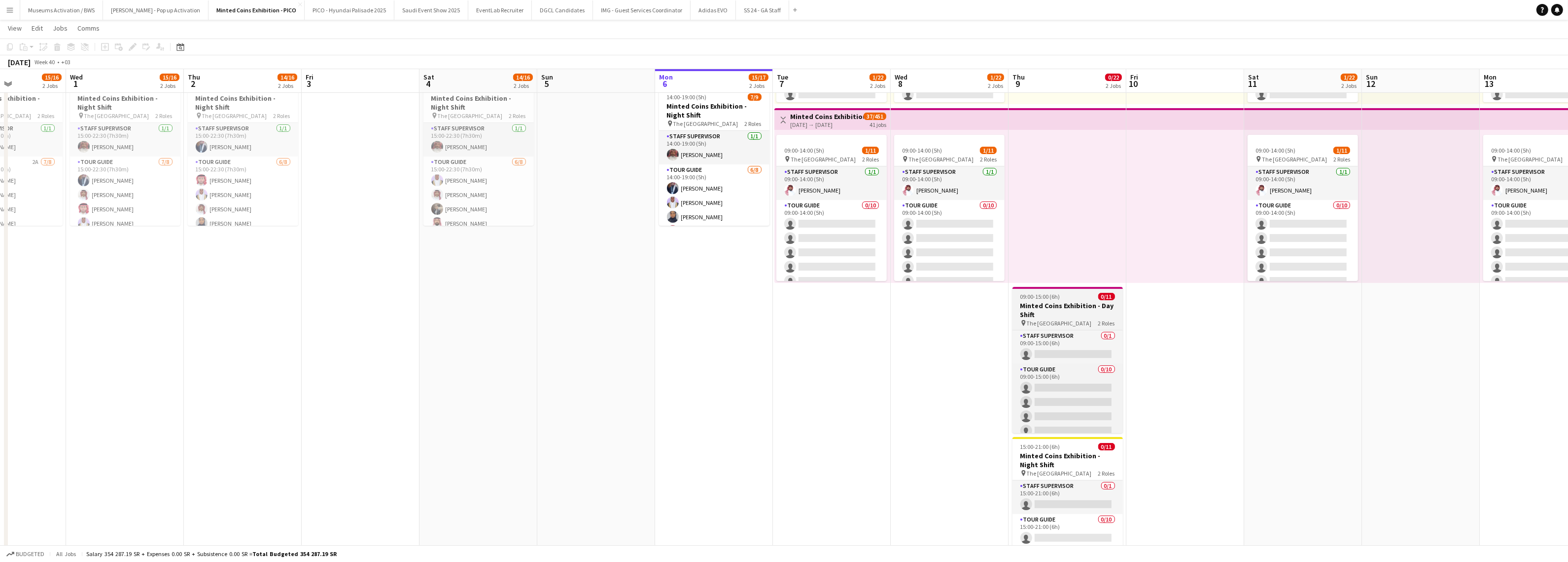
click at [1074, 298] on div "09:00-15:00 (6h) 0/11" at bounding box center [1067, 296] width 111 height 8
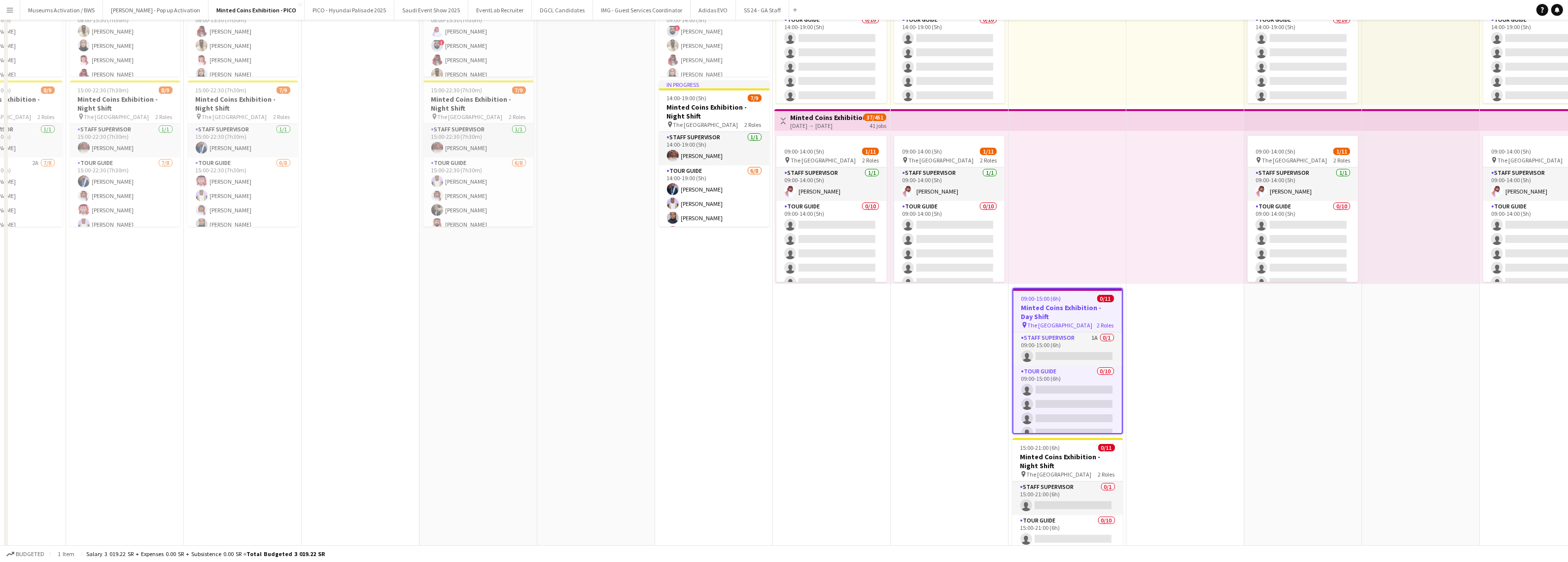
scroll to position [0, 0]
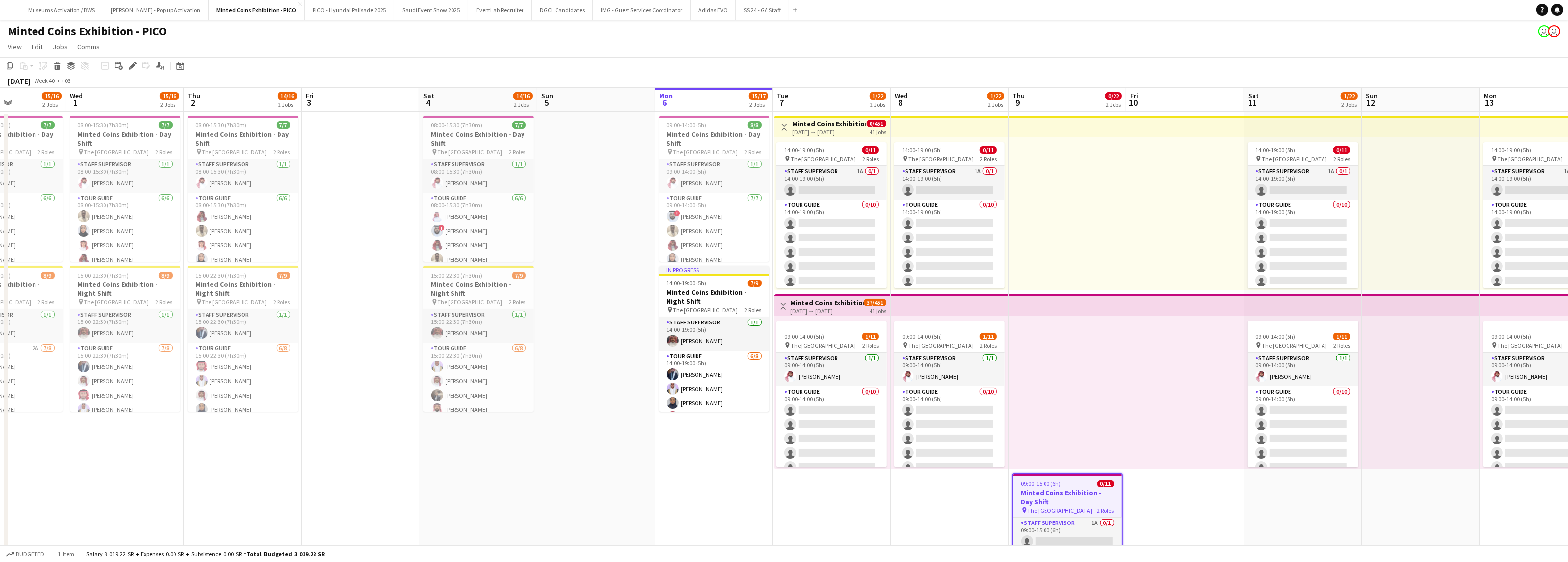
click at [592, 177] on app-date-cell at bounding box center [596, 450] width 118 height 677
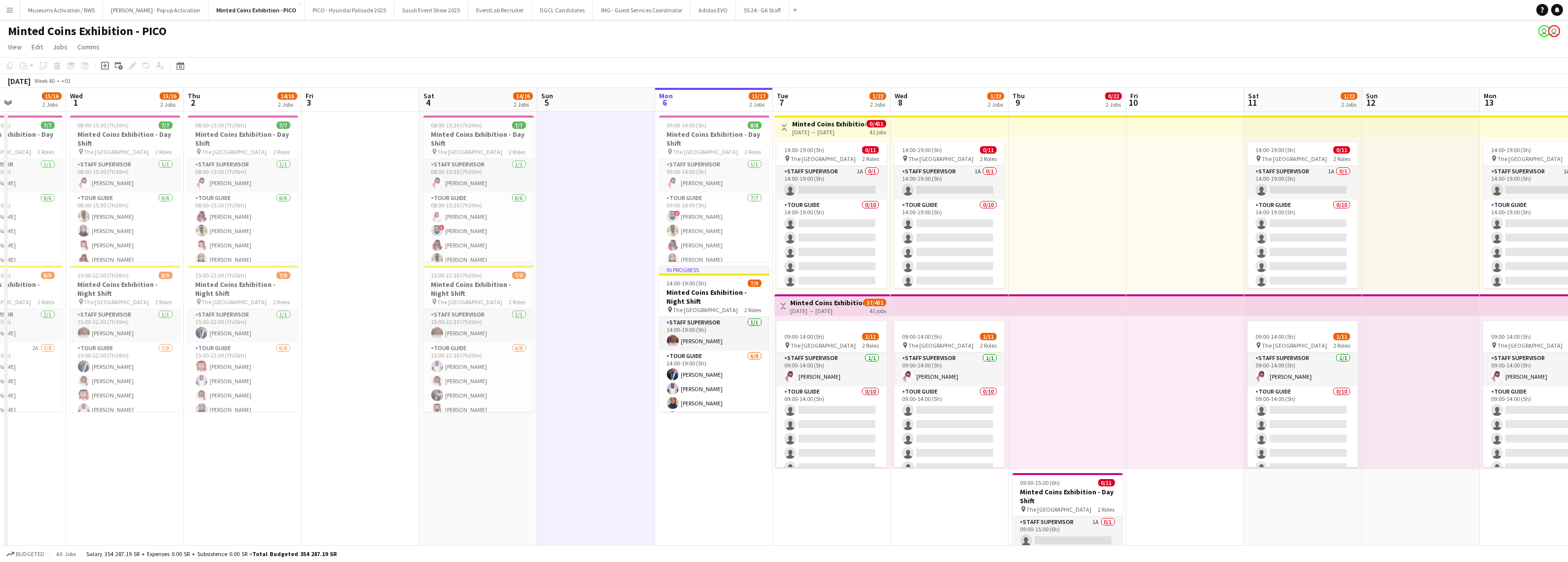
click at [825, 134] on div "[DATE] → [DATE]" at bounding box center [829, 132] width 74 height 8
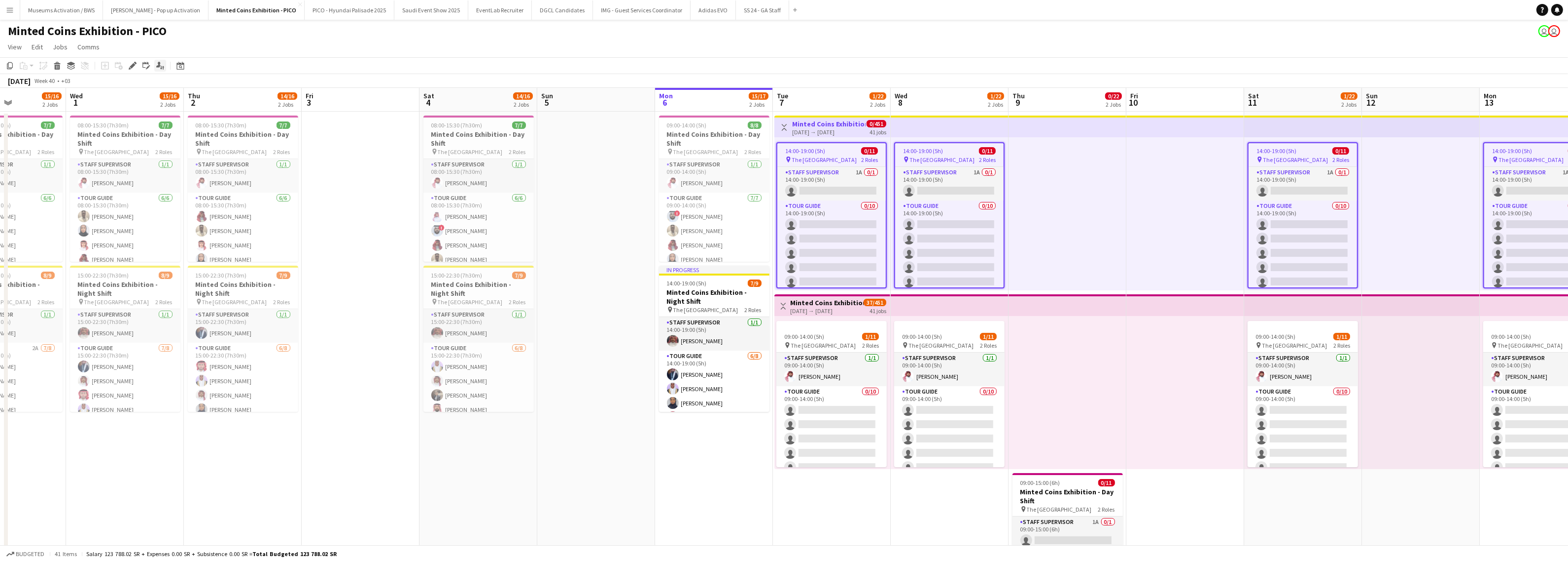
click at [163, 66] on icon at bounding box center [164, 68] width 2 height 4
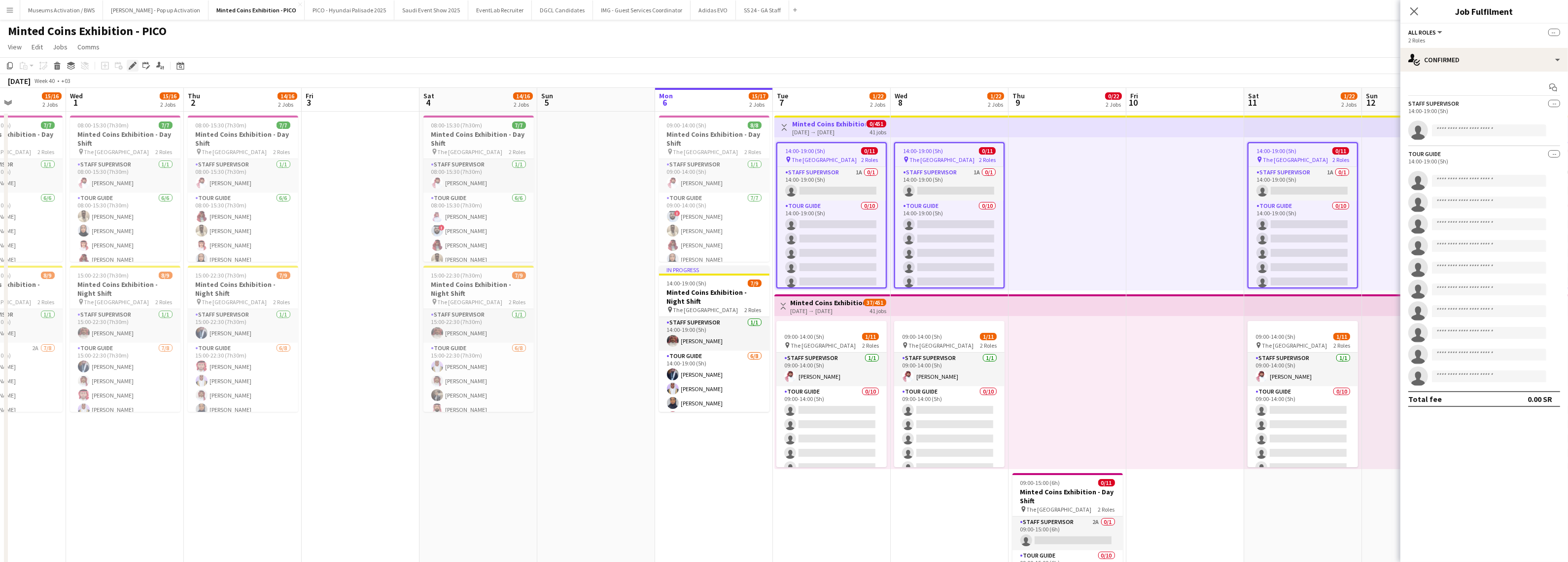
click at [128, 67] on icon "Edit" at bounding box center [132, 66] width 8 height 8
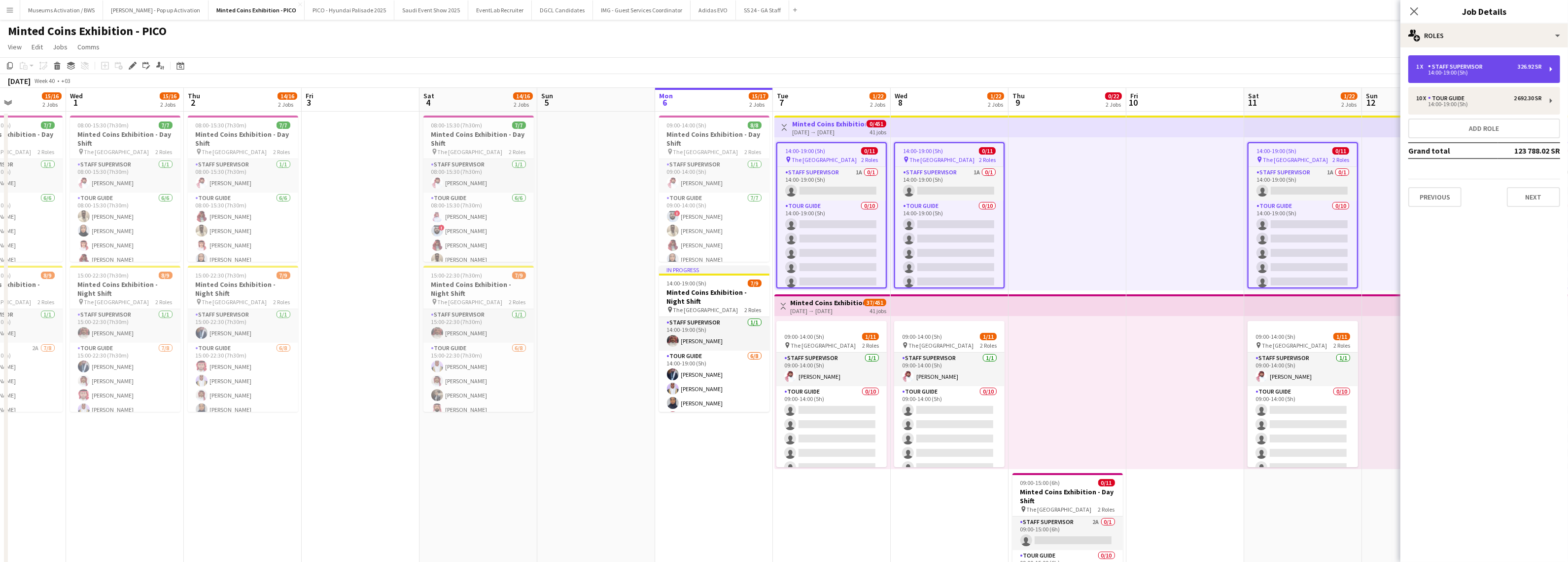
click at [1433, 71] on div "14:00-19:00 (5h)" at bounding box center [1479, 72] width 125 height 5
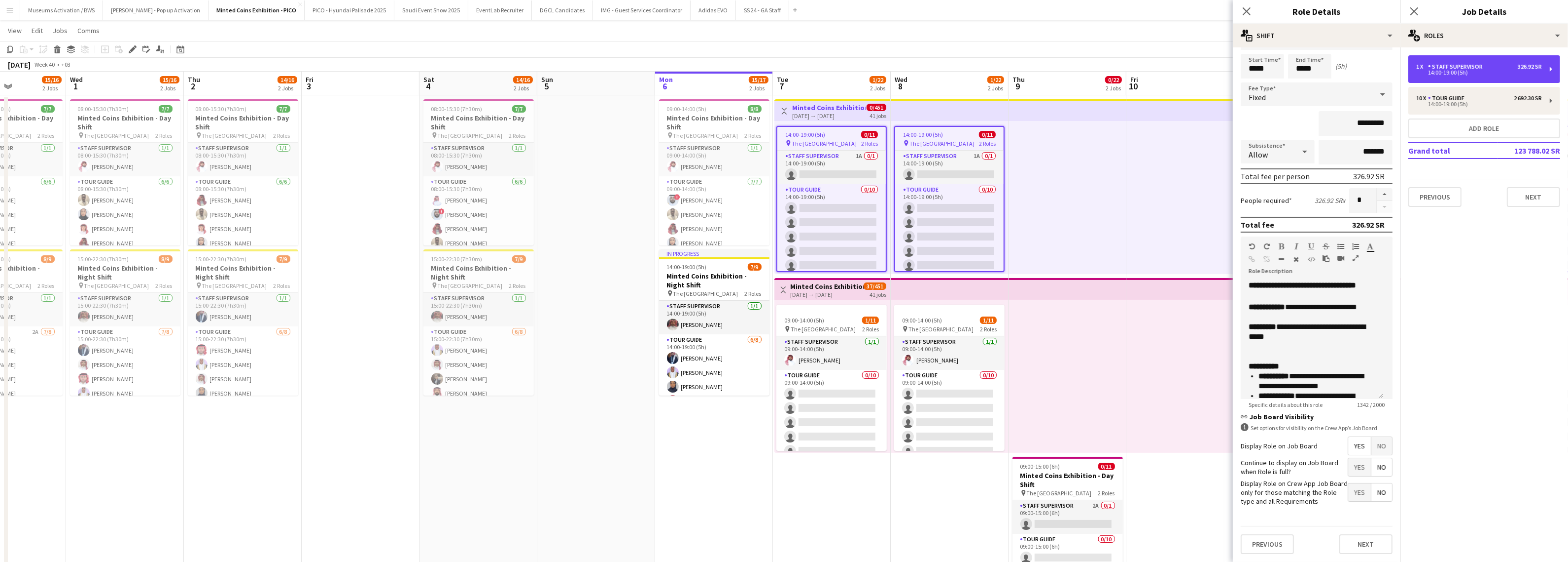
scroll to position [62, 0]
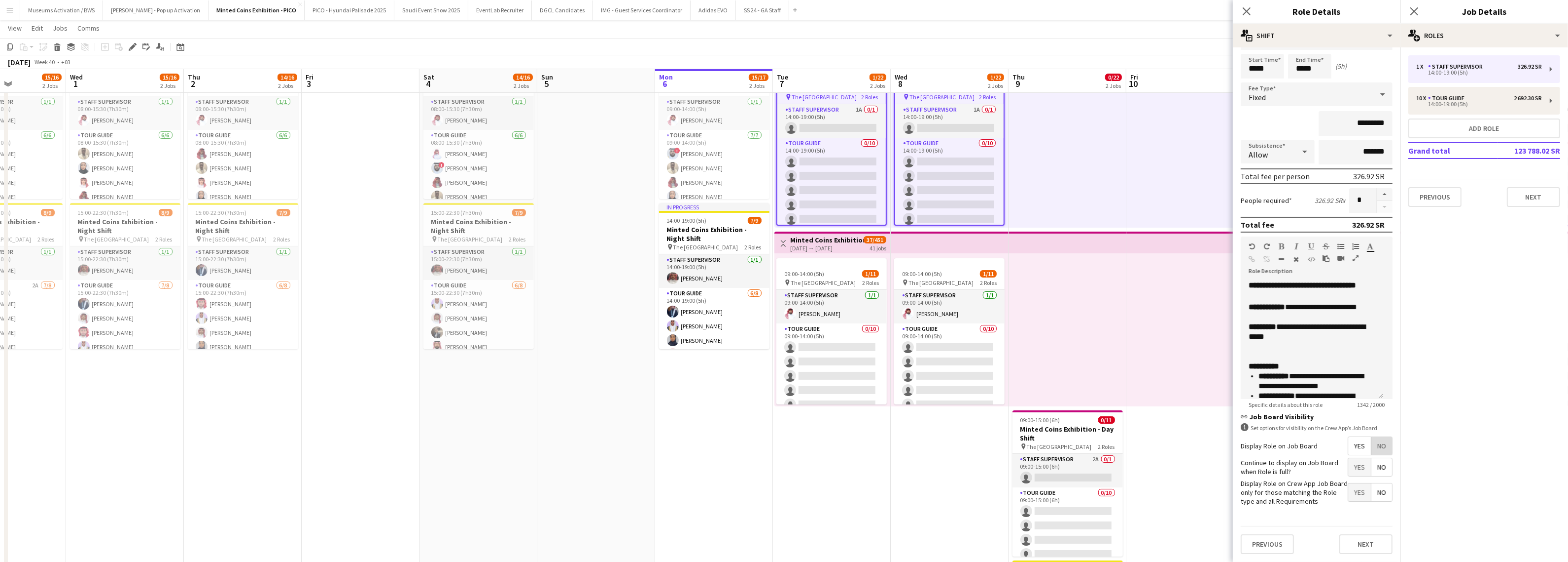
click at [1372, 440] on span "No" at bounding box center [1382, 445] width 21 height 18
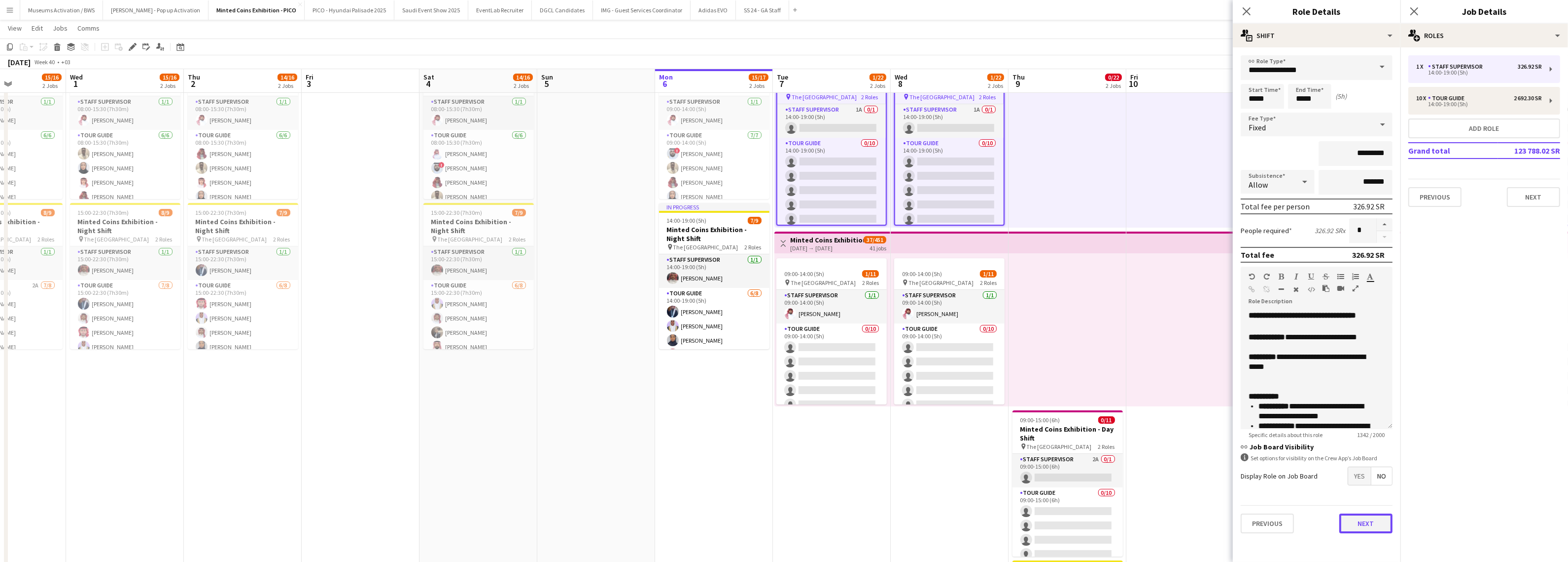
click at [1361, 519] on button "Next" at bounding box center [1366, 523] width 53 height 20
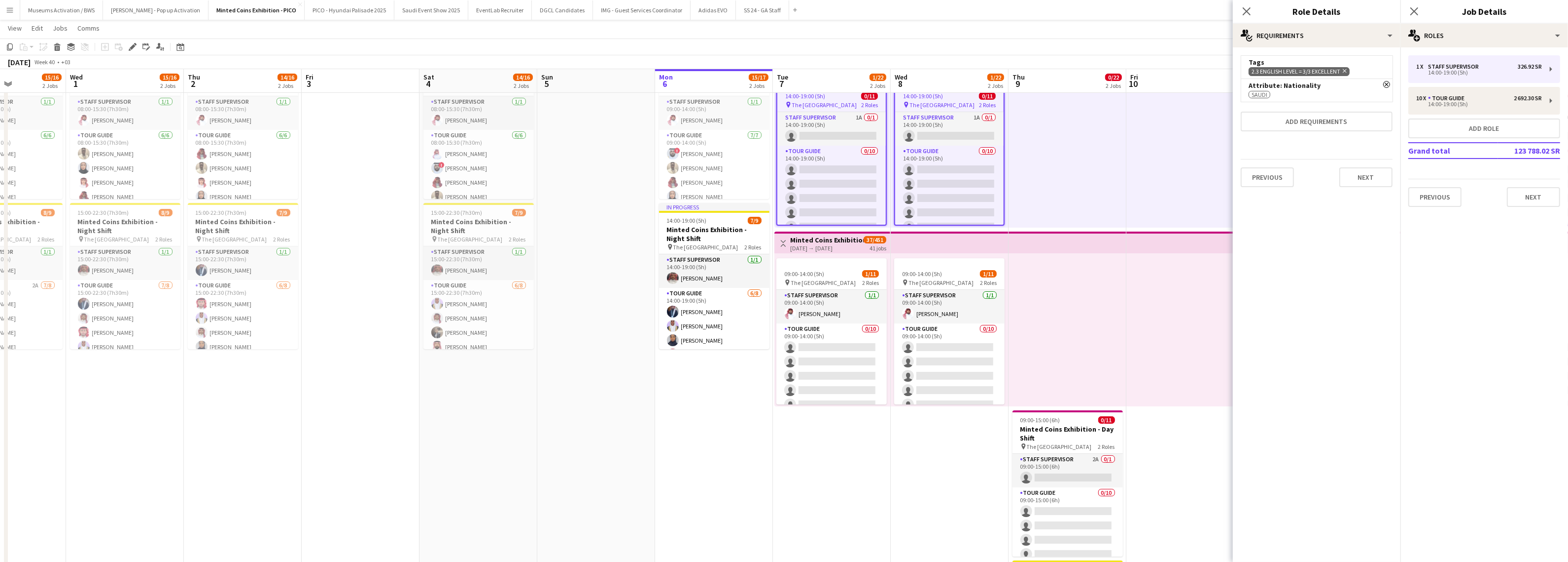
click at [838, 237] on h3 "Minted Coins Exhibition - Day Shift" at bounding box center [827, 239] width 74 height 9
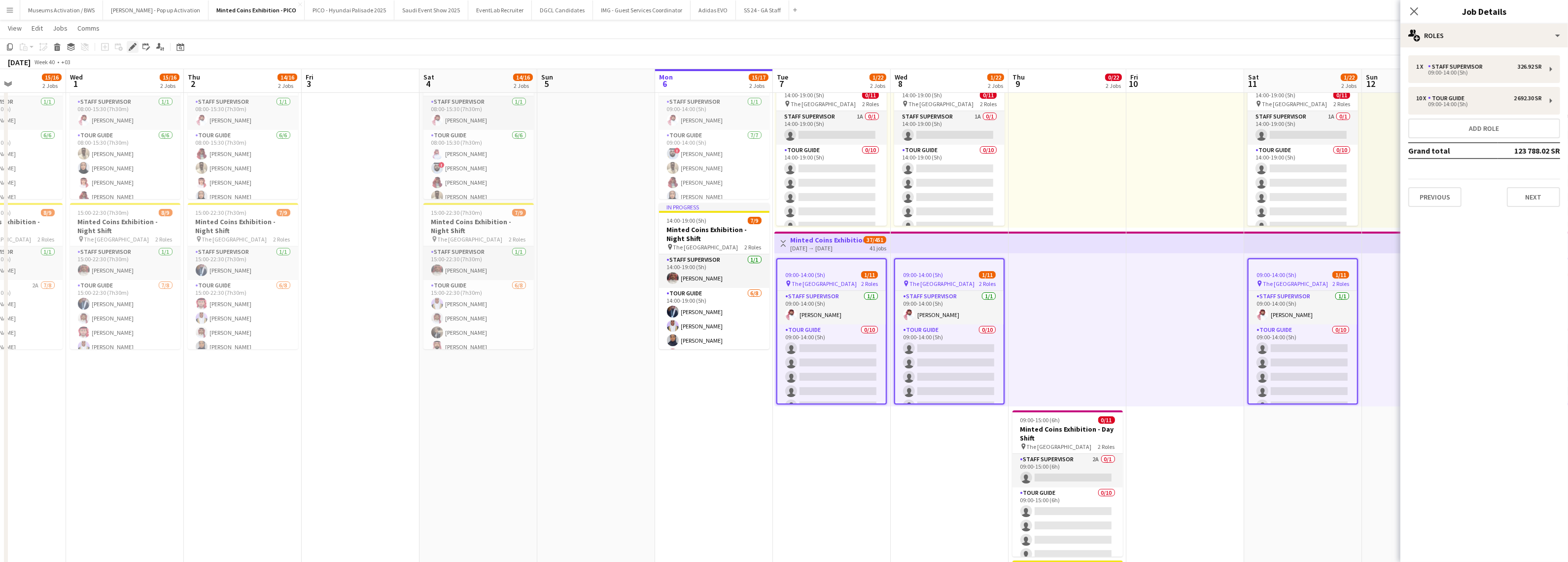
click at [133, 46] on icon at bounding box center [132, 47] width 6 height 6
click at [1416, 71] on div "09:00-14:00 (5h)" at bounding box center [1479, 72] width 125 height 5
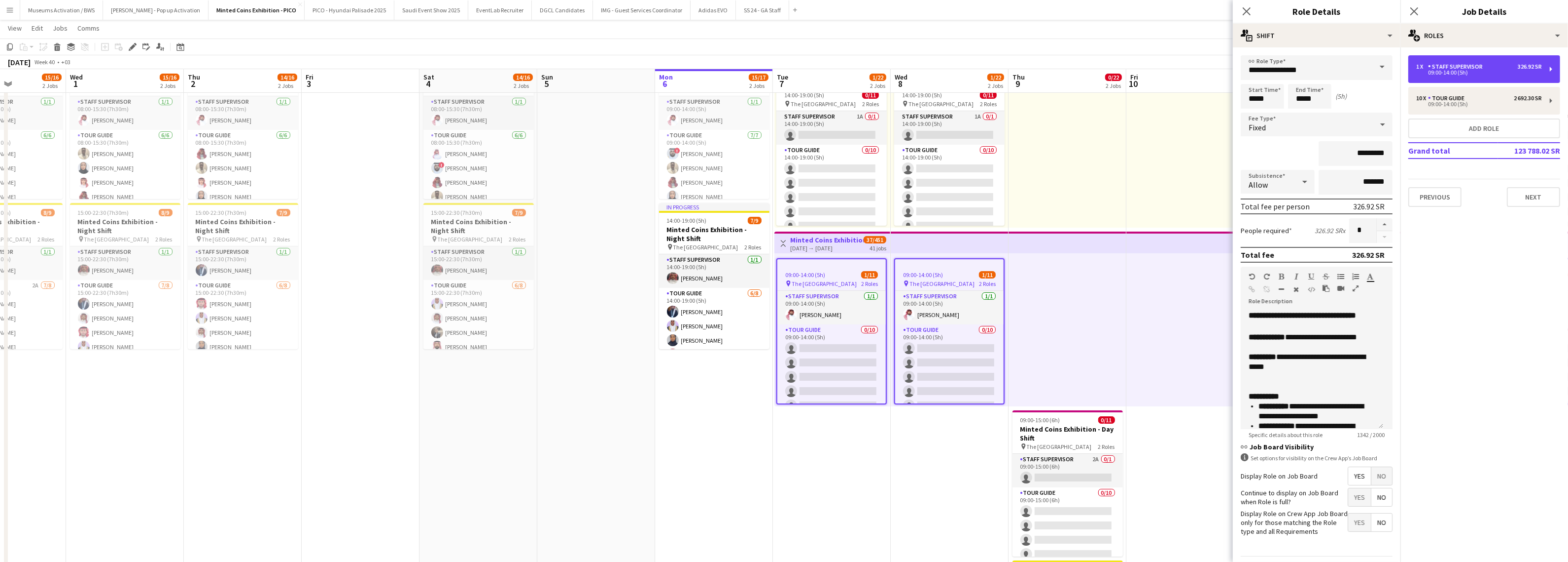
scroll to position [36, 0]
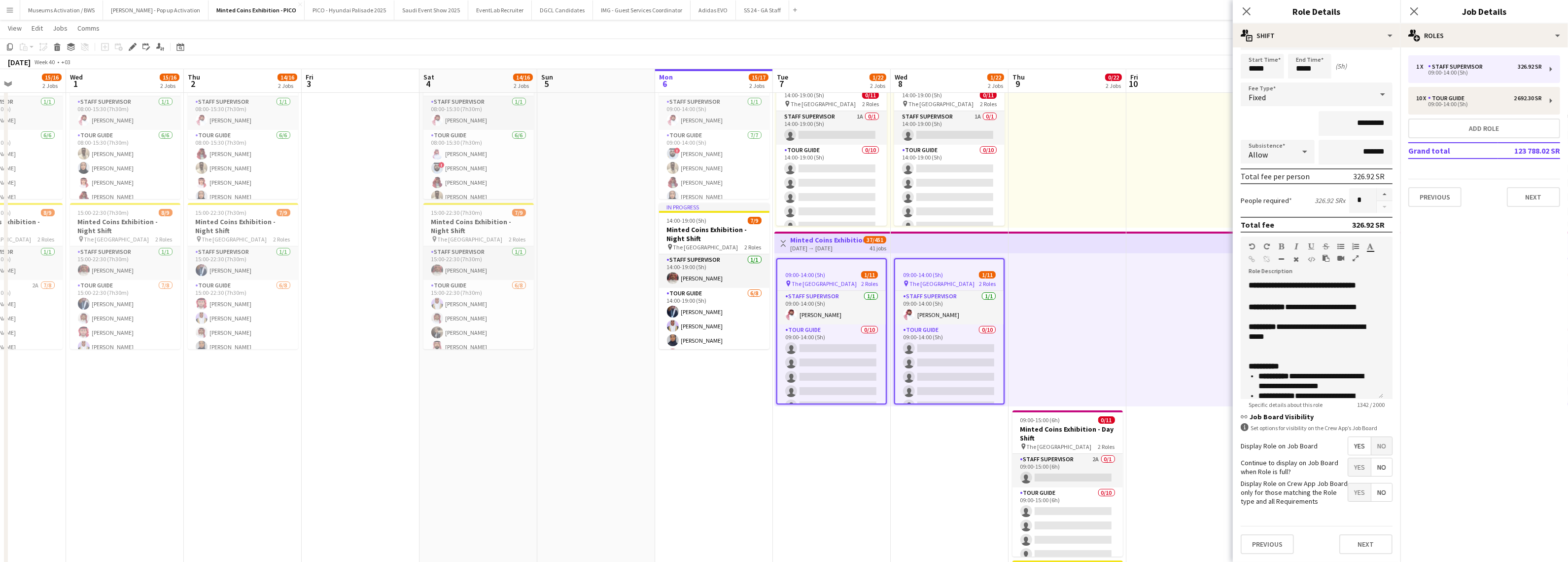
click at [1372, 442] on span "No" at bounding box center [1382, 445] width 21 height 18
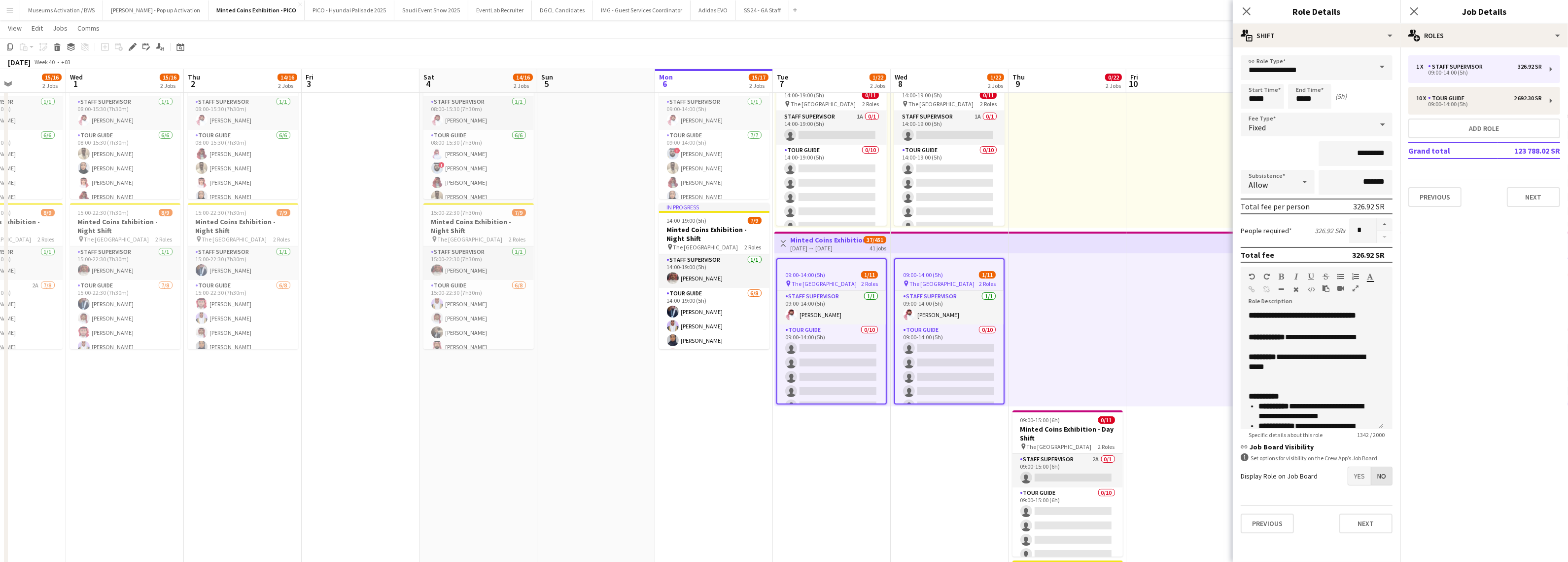
scroll to position [0, 0]
click at [1423, 100] on div "10 x" at bounding box center [1422, 98] width 12 height 7
type input "**********"
type input "*********"
type input "**"
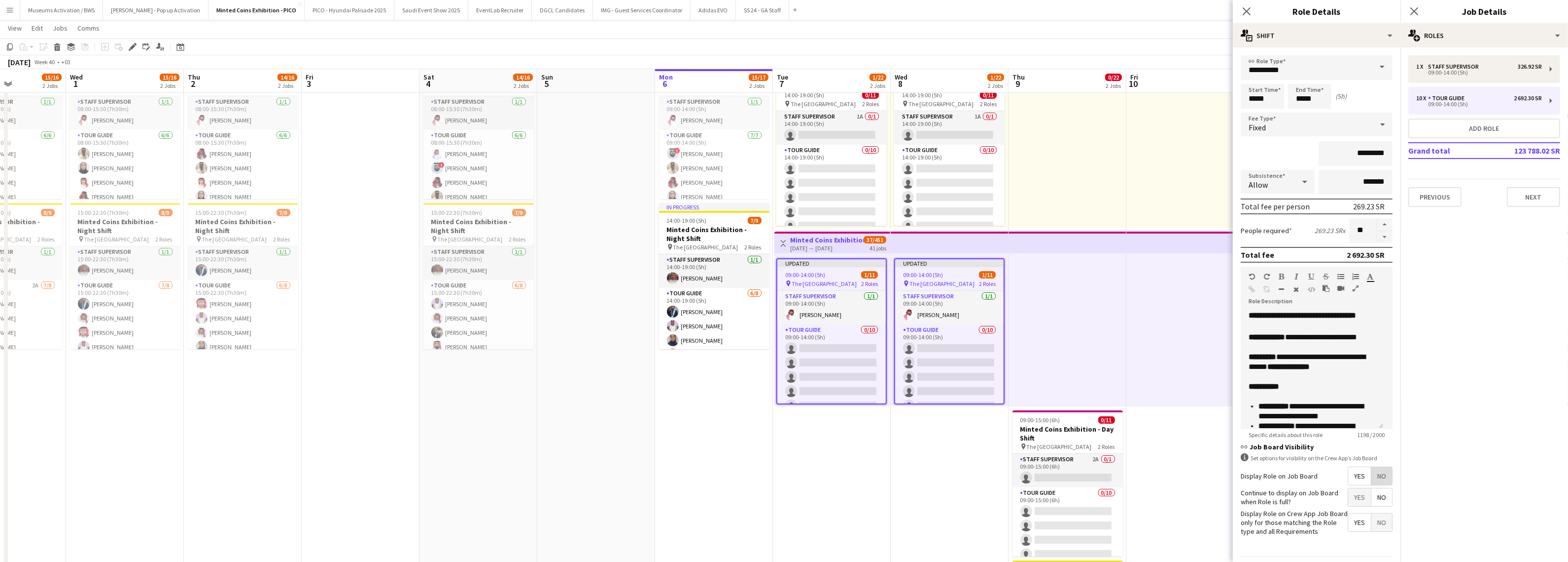
click at [1372, 470] on span "No" at bounding box center [1382, 476] width 21 height 18
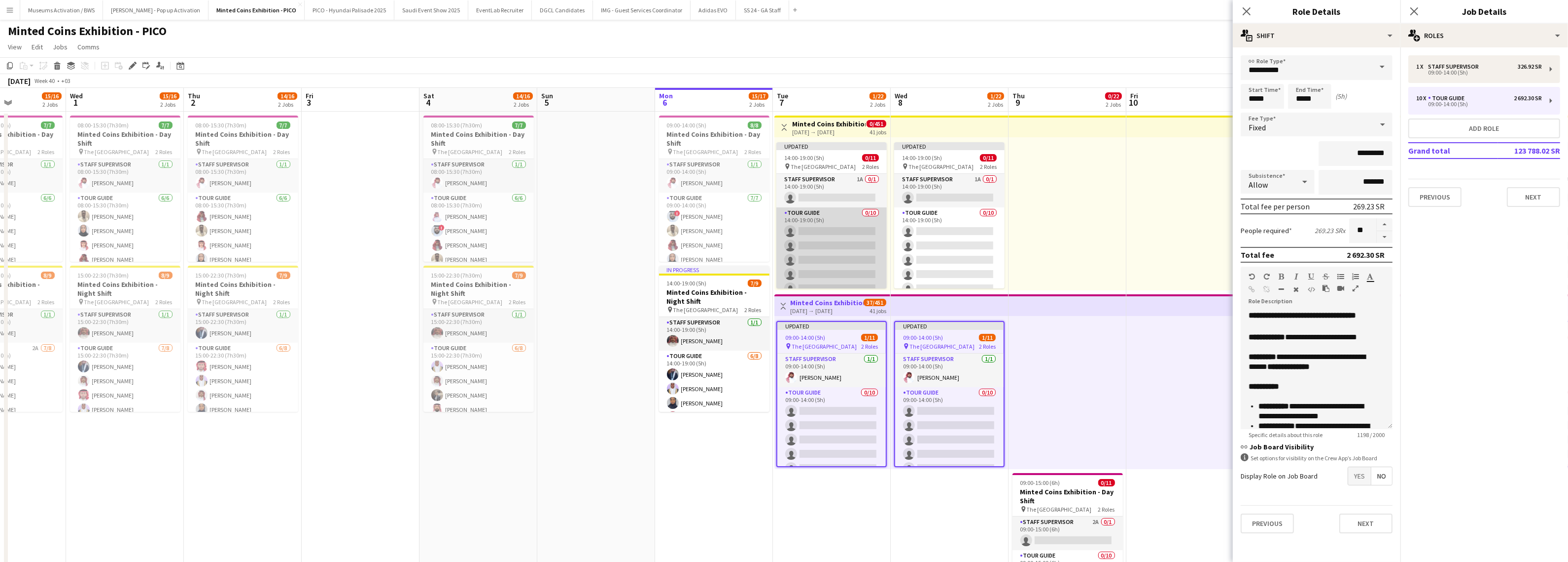
click at [831, 244] on app-card-role "Tour Guide 0/10 14:00-19:00 (5h) single-neutral-actions single-neutral-actions …" at bounding box center [831, 288] width 111 height 163
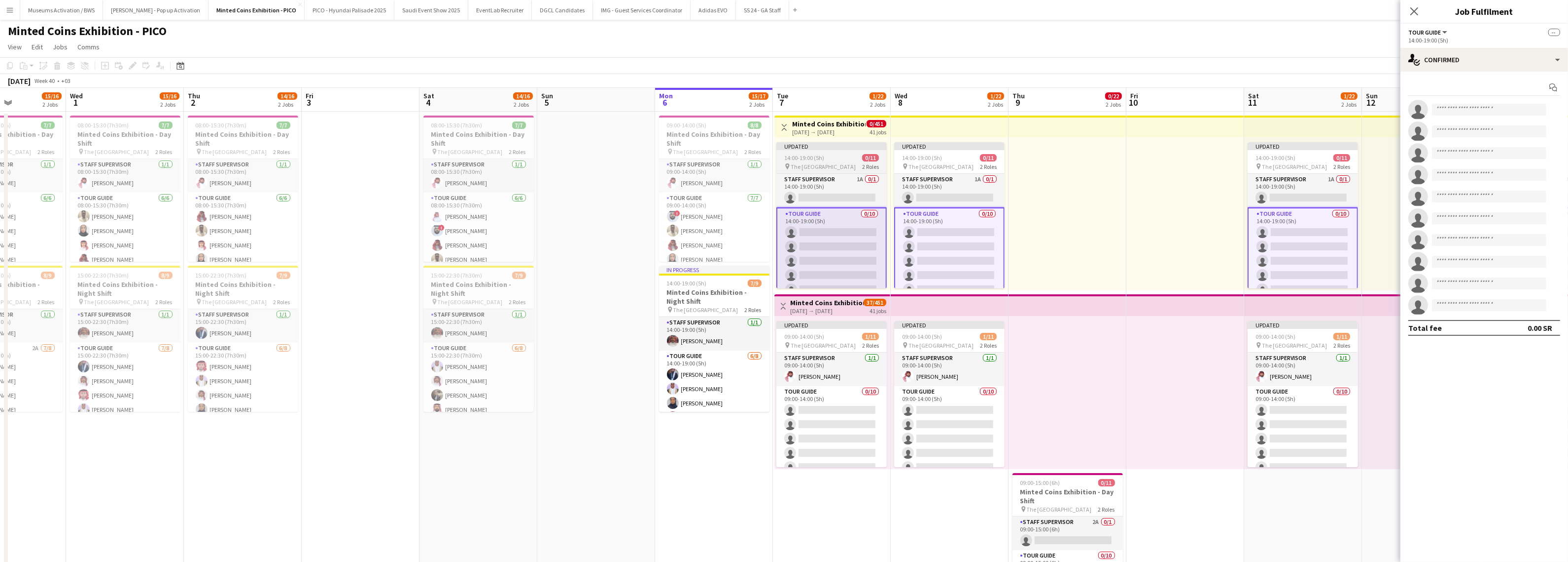
click at [829, 143] on div "Updated" at bounding box center [831, 146] width 111 height 8
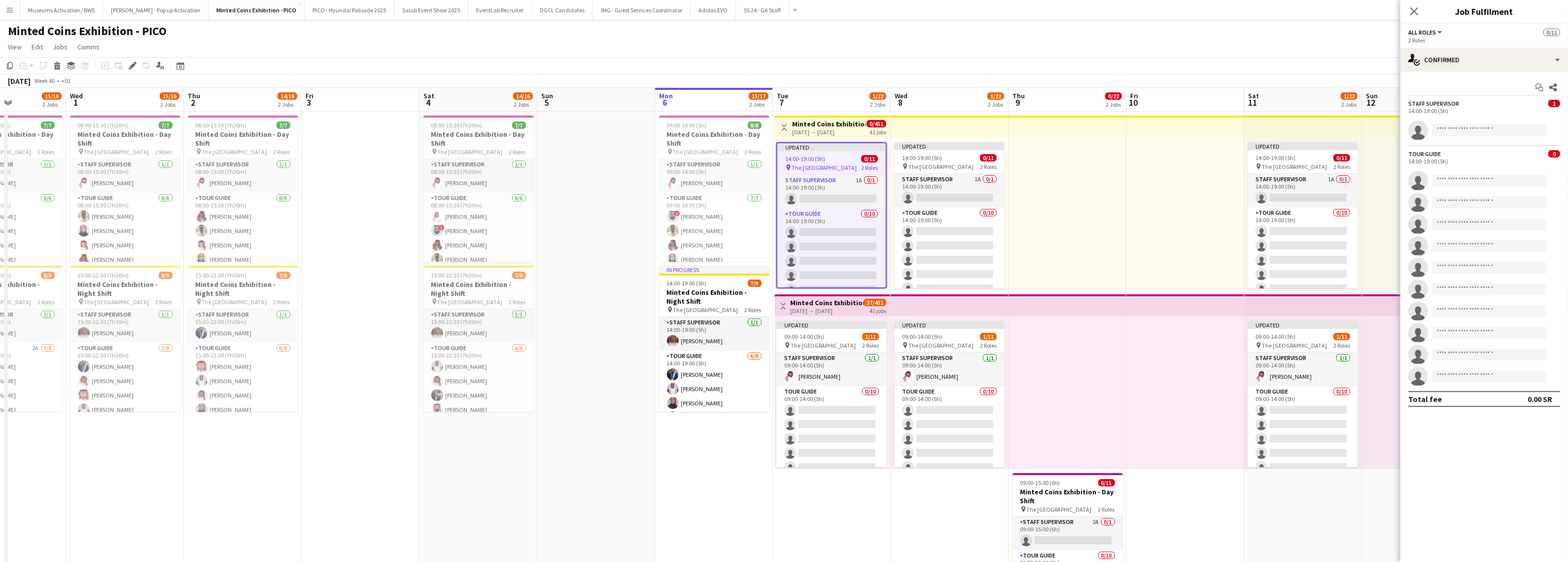
click at [831, 114] on app-date-cell "Toggle View Minted Coins Exhibition - Night Shift 07-10-2025 → 16-12-2025 0/451…" at bounding box center [832, 450] width 118 height 677
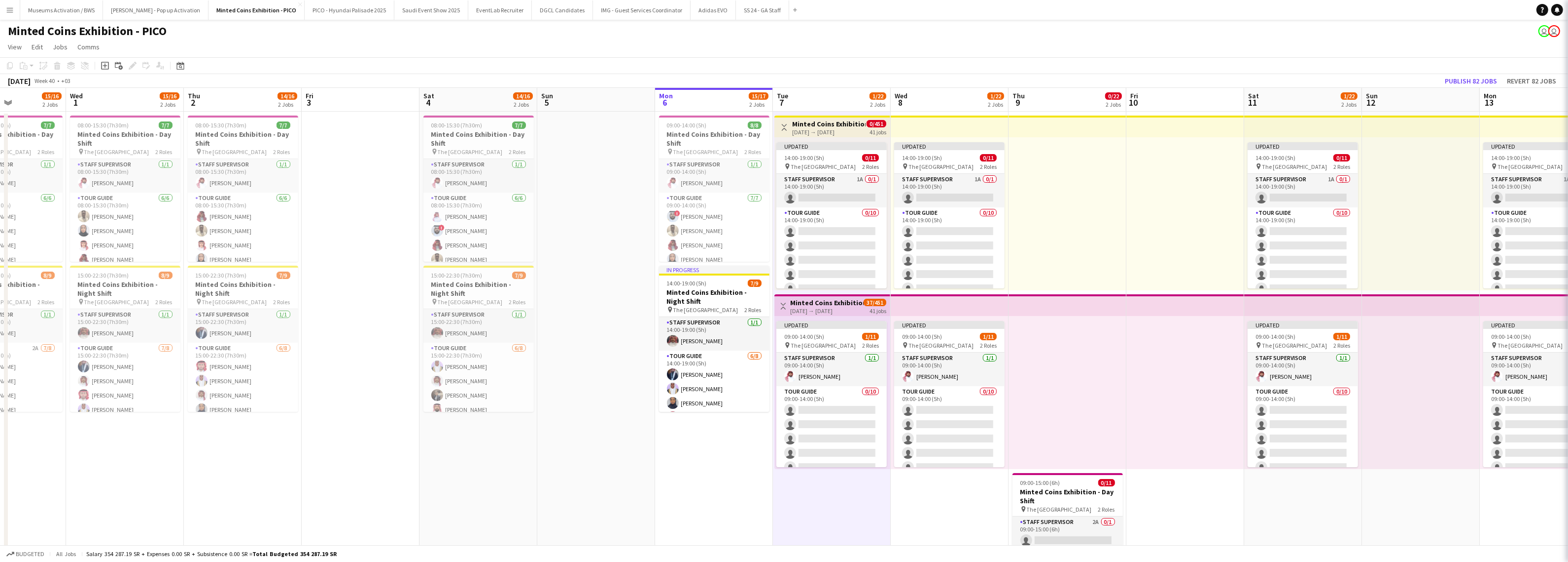
click at [830, 123] on h3 "Minted Coins Exhibition - Night Shift" at bounding box center [829, 124] width 74 height 9
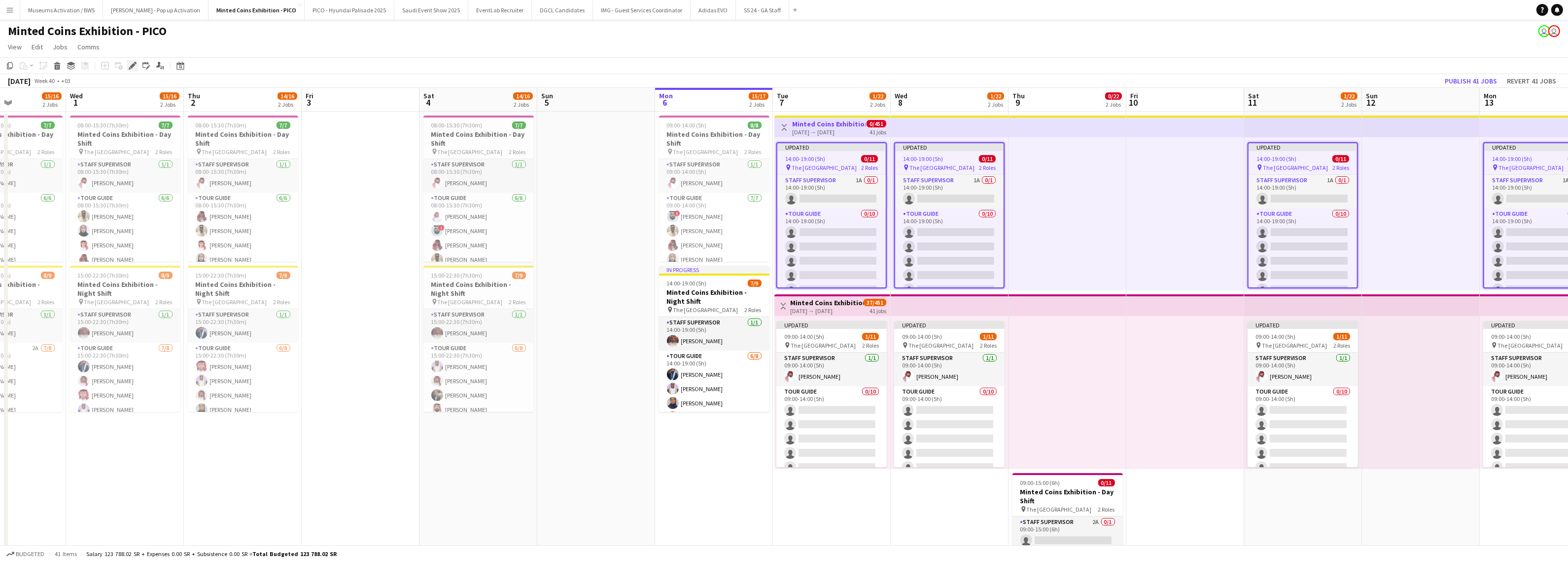
click at [130, 68] on icon at bounding box center [132, 66] width 6 height 6
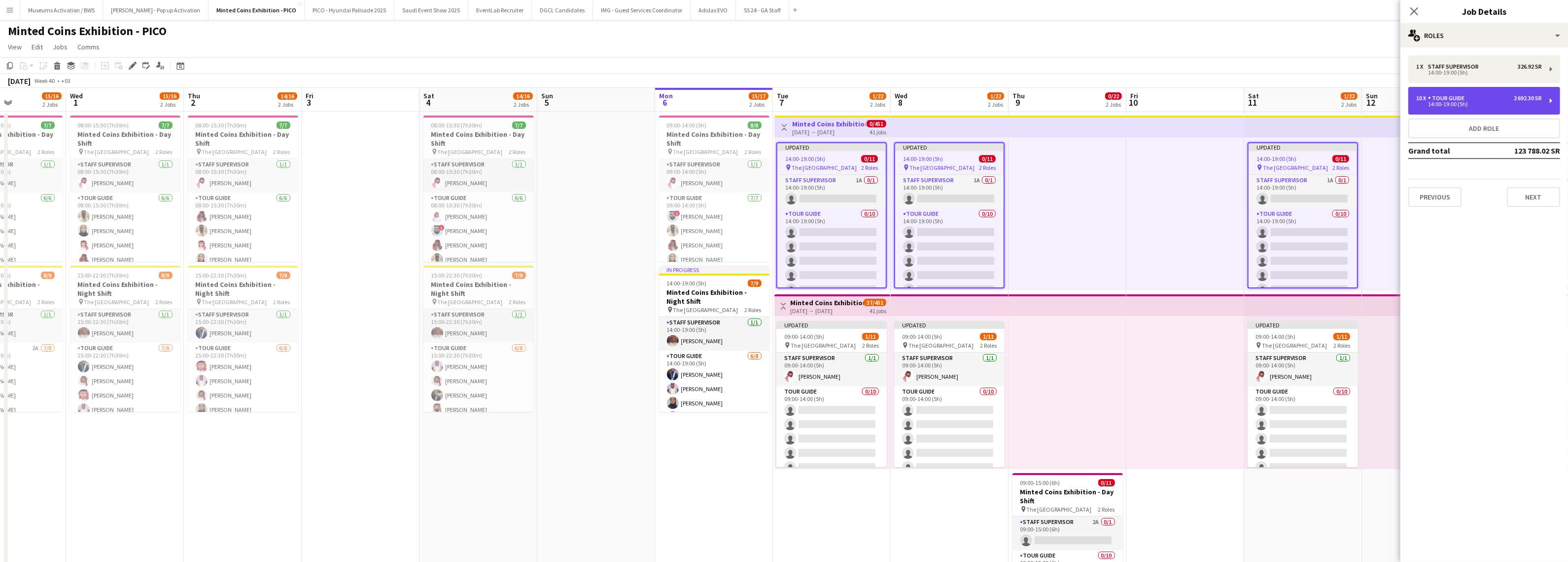
click at [1435, 98] on div "Tour Guide" at bounding box center [1448, 98] width 40 height 7
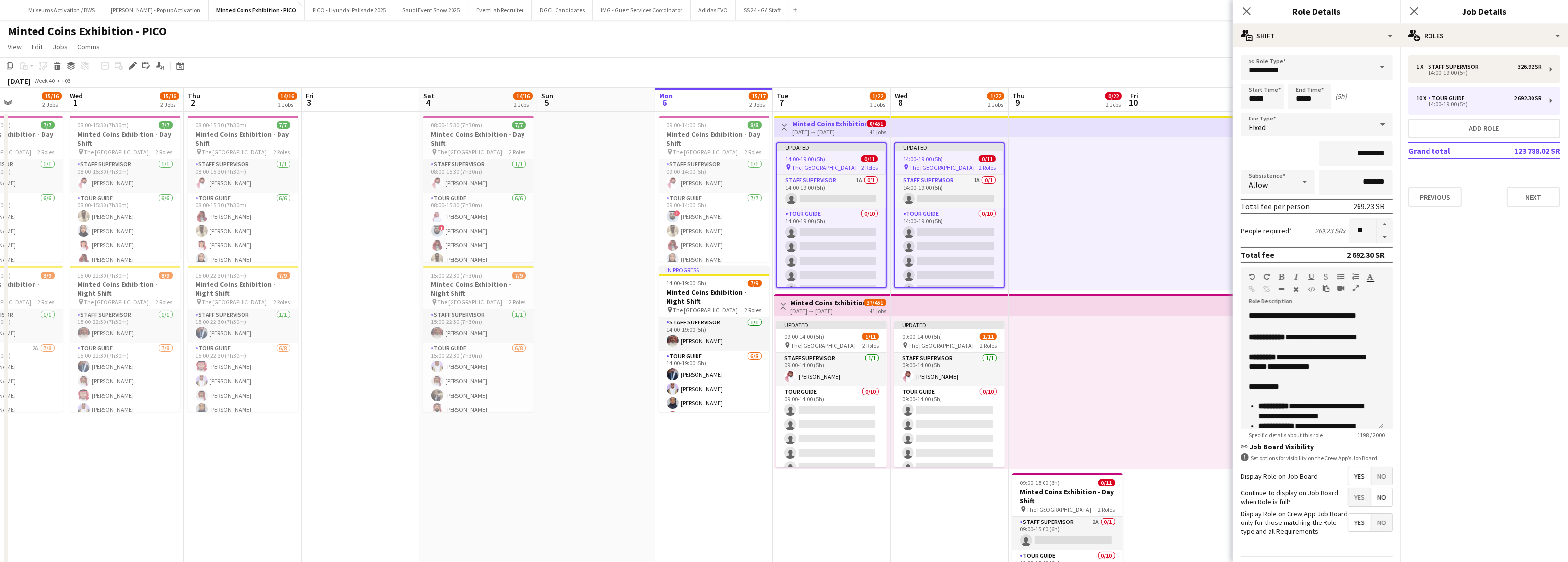
click at [1372, 472] on span "No" at bounding box center [1382, 476] width 21 height 18
click at [1175, 40] on app-page-menu "View Day view expanded Day view collapsed Month view Date picker Jump to [DATE]…" at bounding box center [784, 47] width 1568 height 19
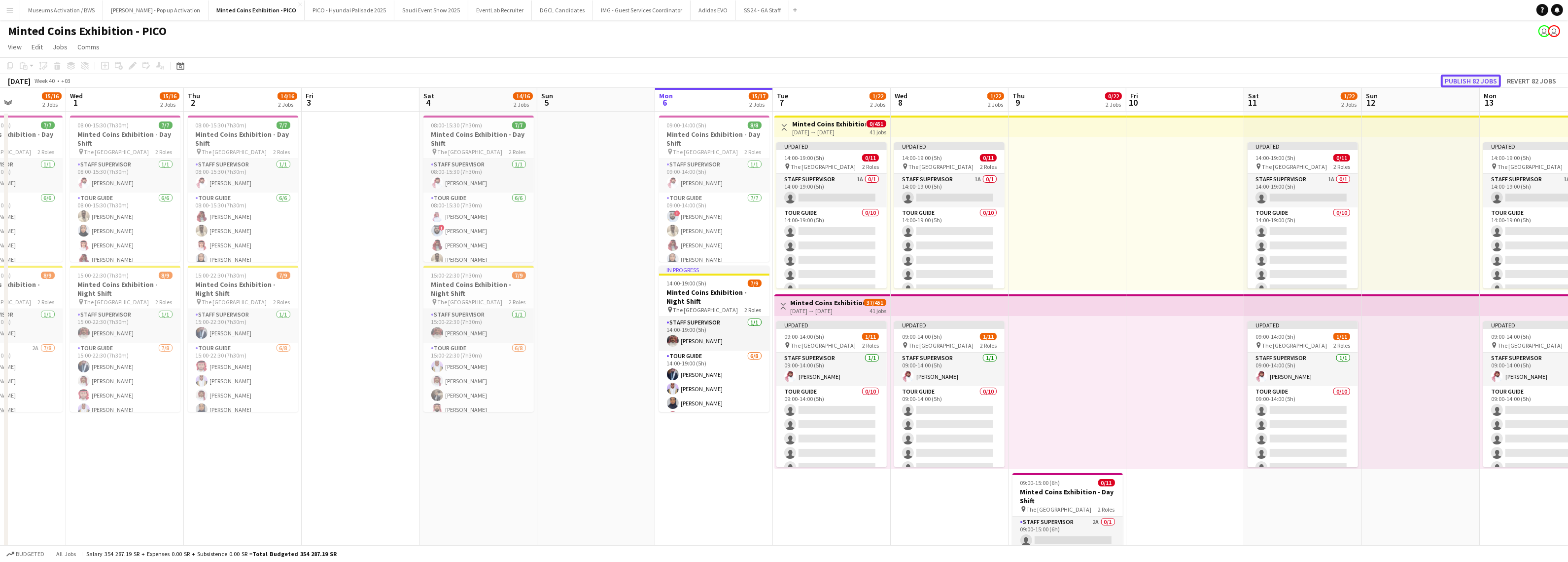
click at [1468, 79] on button "Publish 82 jobs" at bounding box center [1471, 80] width 60 height 13
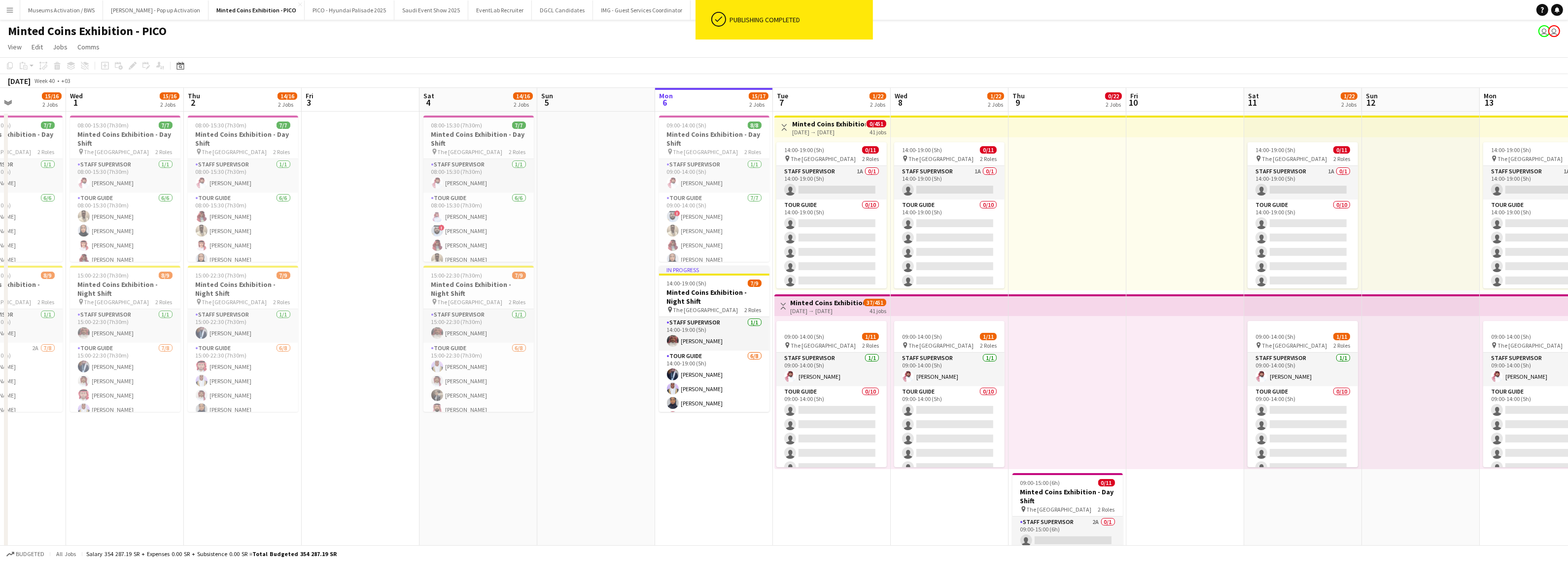
scroll to position [0, 364]
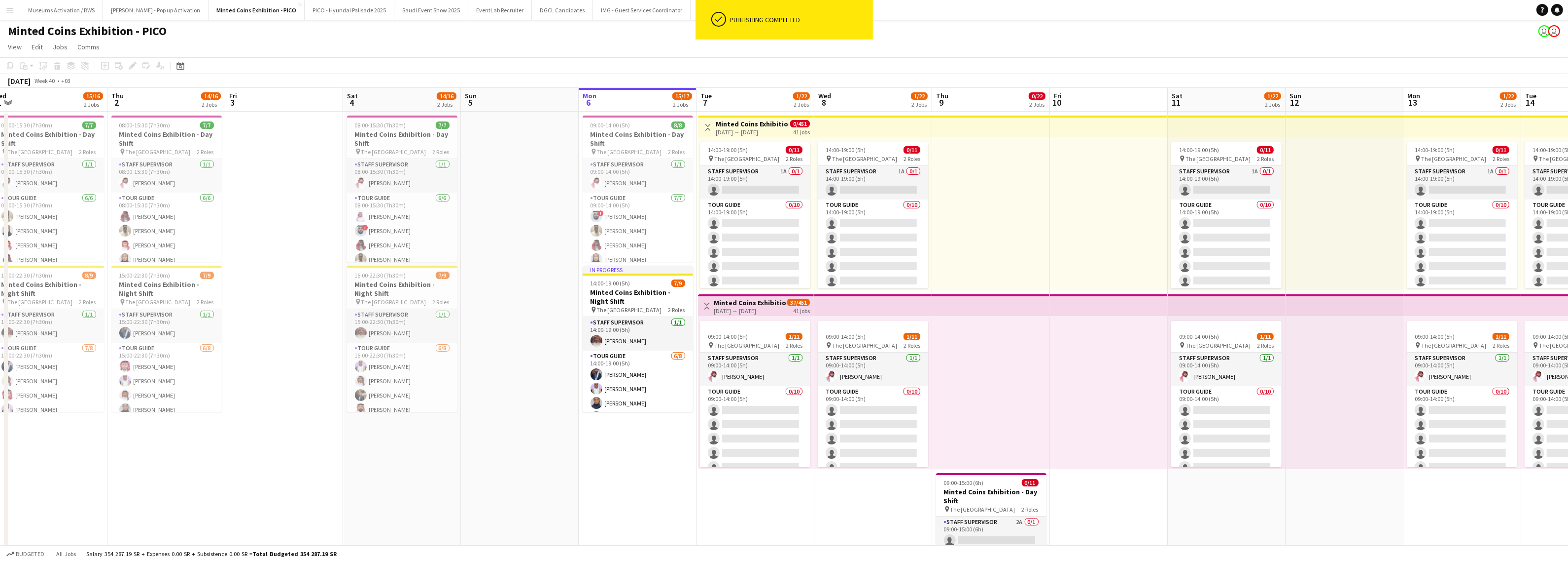
drag, startPoint x: 1100, startPoint y: 220, endPoint x: 906, endPoint y: 230, distance: 194.3
click at [906, 230] on app-calendar-viewport "Sun 28 Mon 29 15/16 2 Jobs Tue 30 15/16 2 Jobs Wed 1 15/16 2 Jobs Thu 2 14/16 2…" at bounding box center [784, 438] width 1568 height 700
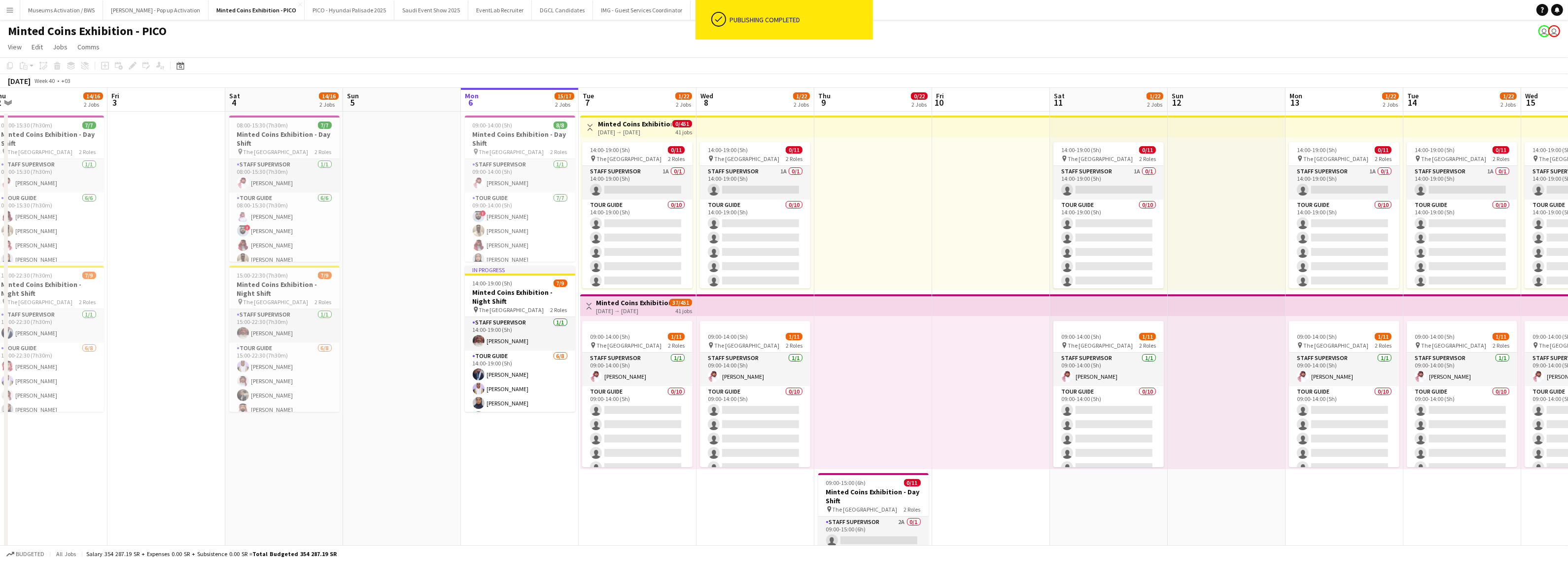
click at [896, 371] on div at bounding box center [873, 392] width 118 height 153
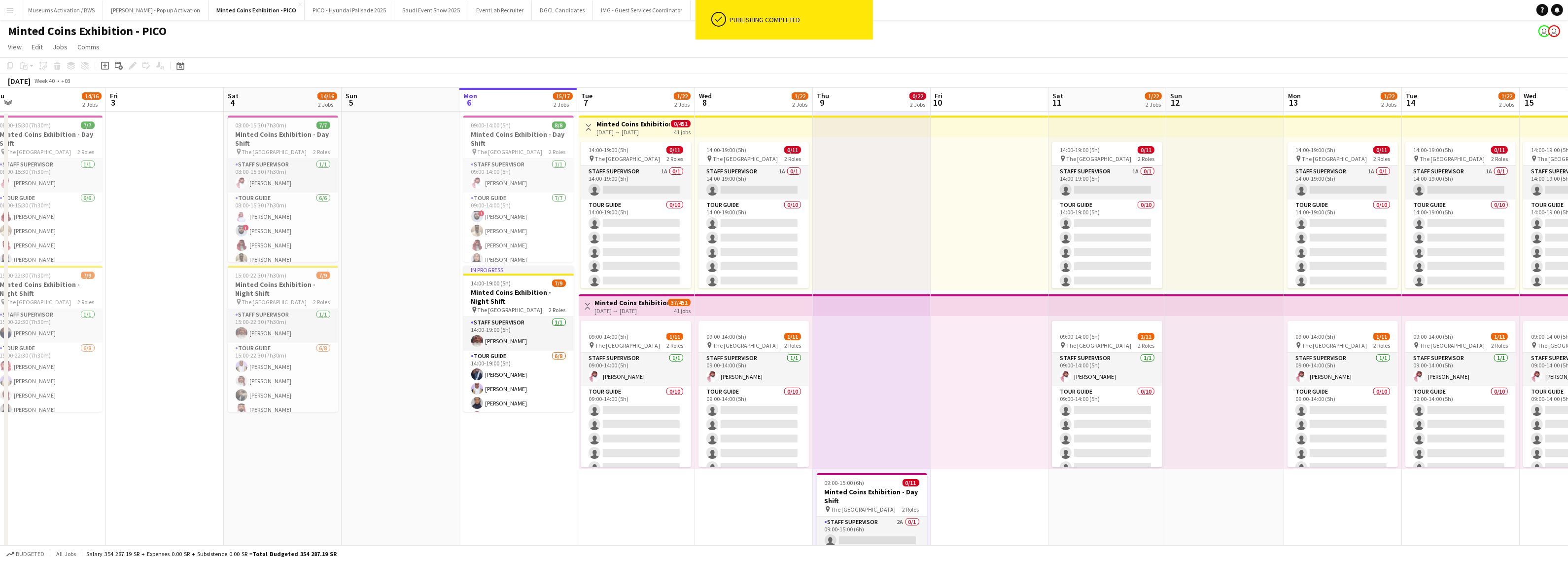
click at [866, 238] on div at bounding box center [872, 214] width 118 height 153
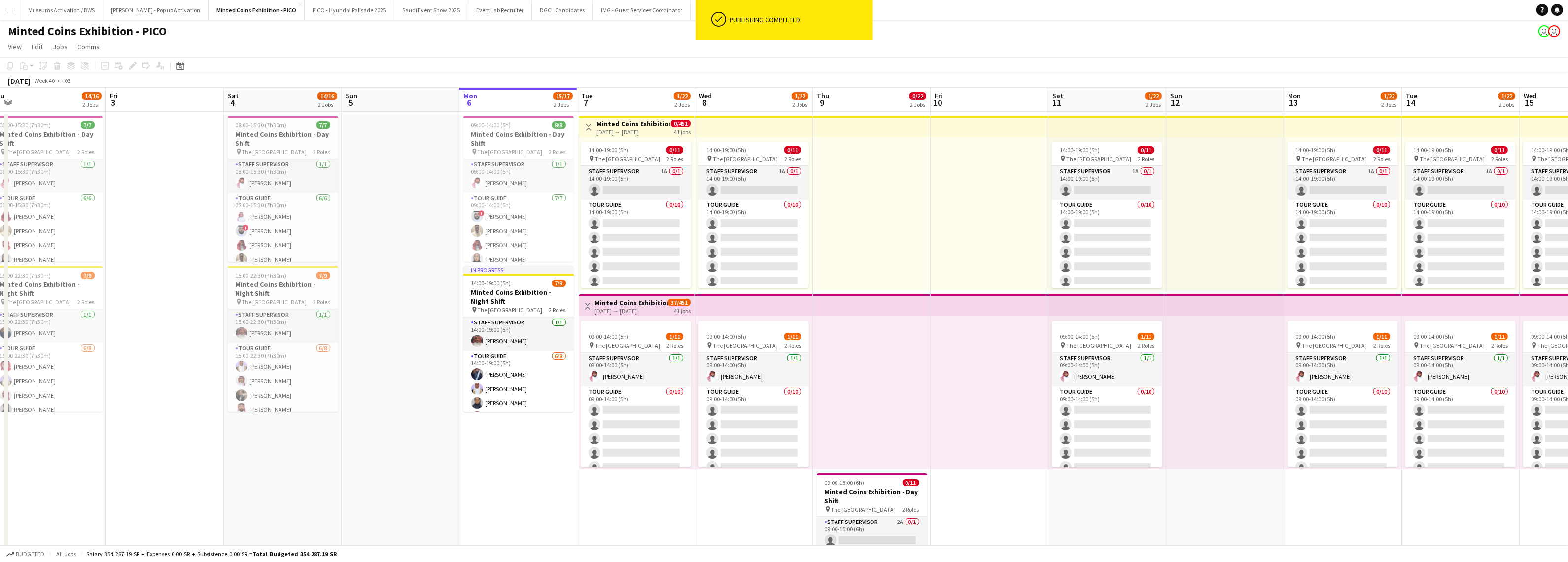
click at [826, 341] on div at bounding box center [872, 392] width 118 height 153
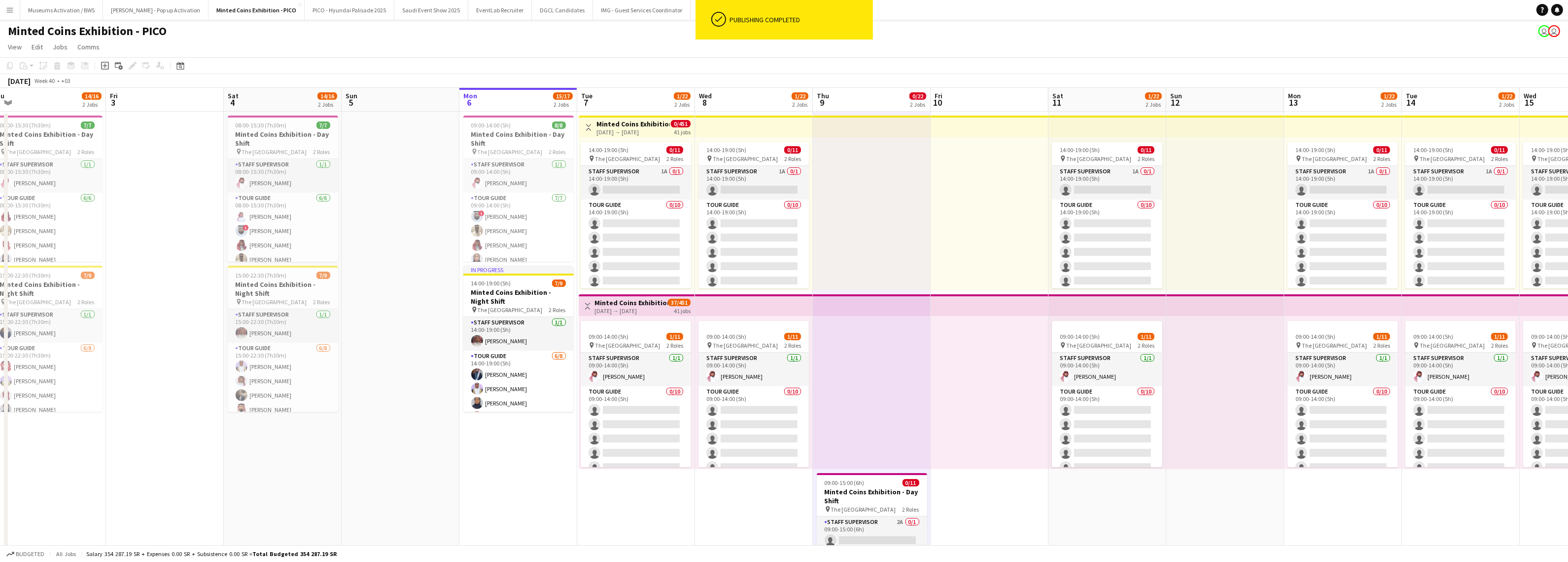
click at [639, 541] on app-date-cell "Toggle View Minted Coins Exhibition - Night Shift 07-10-2025 → 16-12-2025 0/451…" at bounding box center [636, 450] width 118 height 677
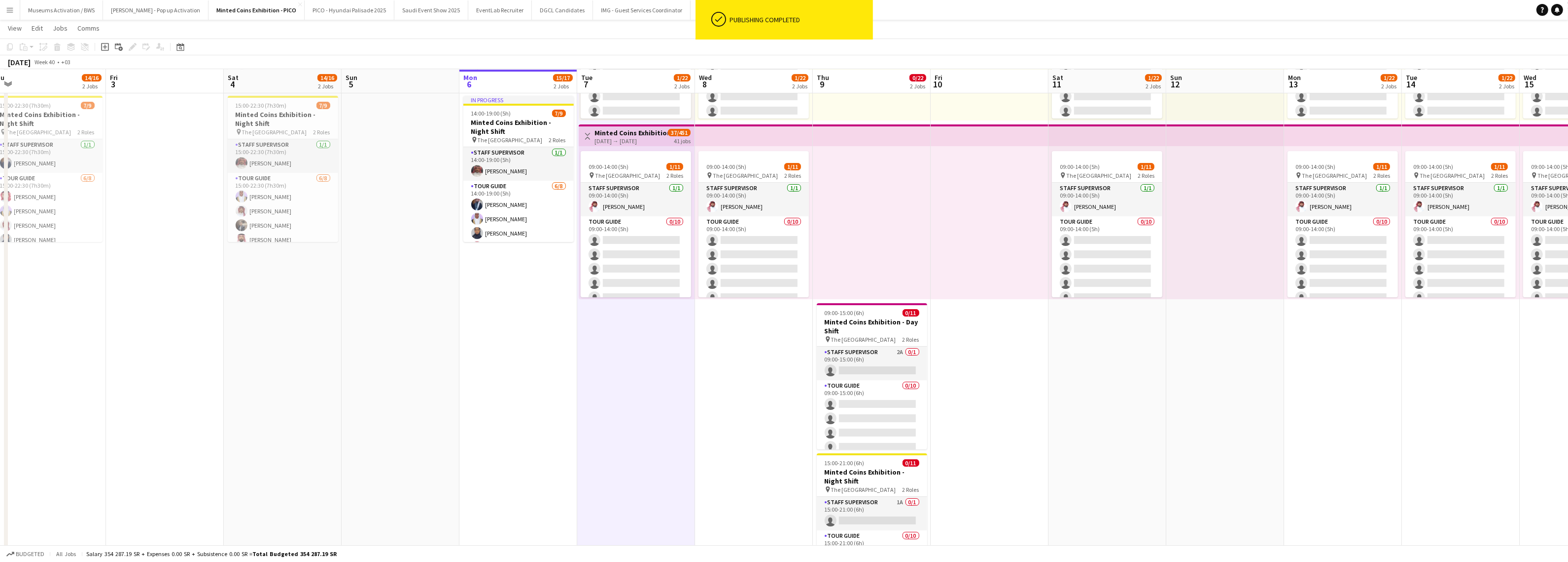
scroll to position [185, 0]
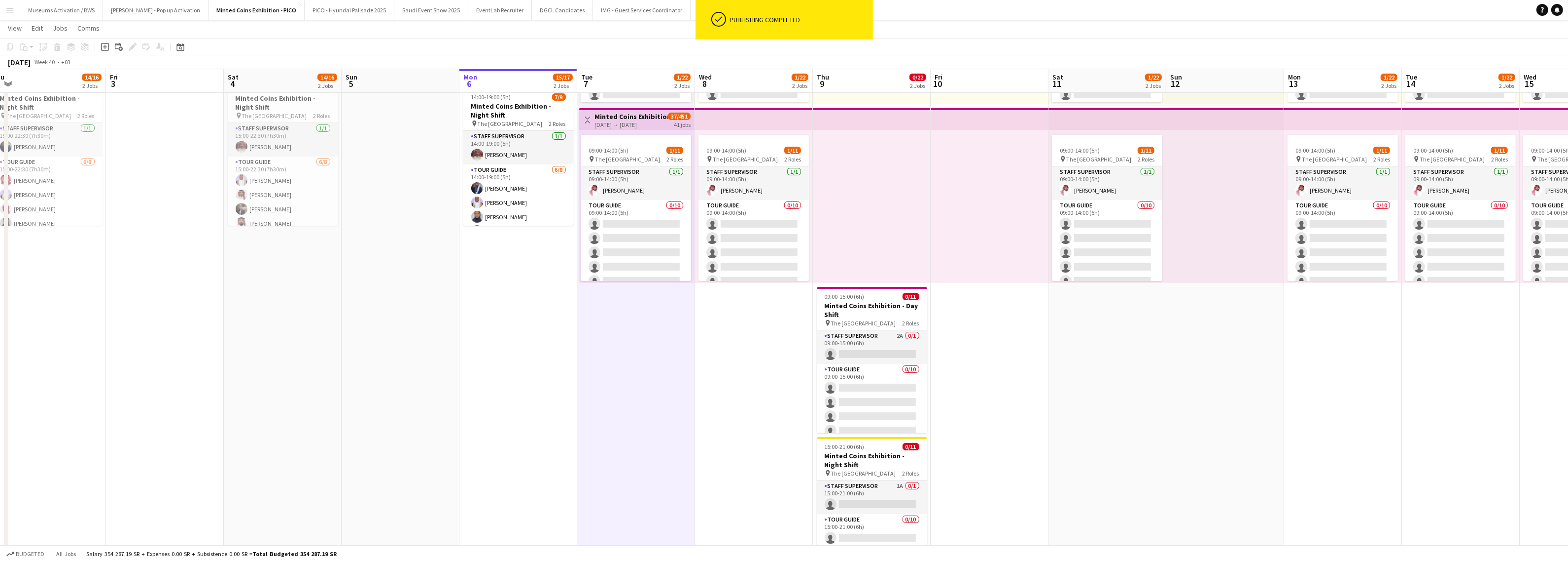
click at [745, 383] on app-date-cell "14:00-19:00 (5h) 0/11 pin The National Museum 2 Roles Staff Supervisor 1A 0/1 1…" at bounding box center [754, 264] width 118 height 677
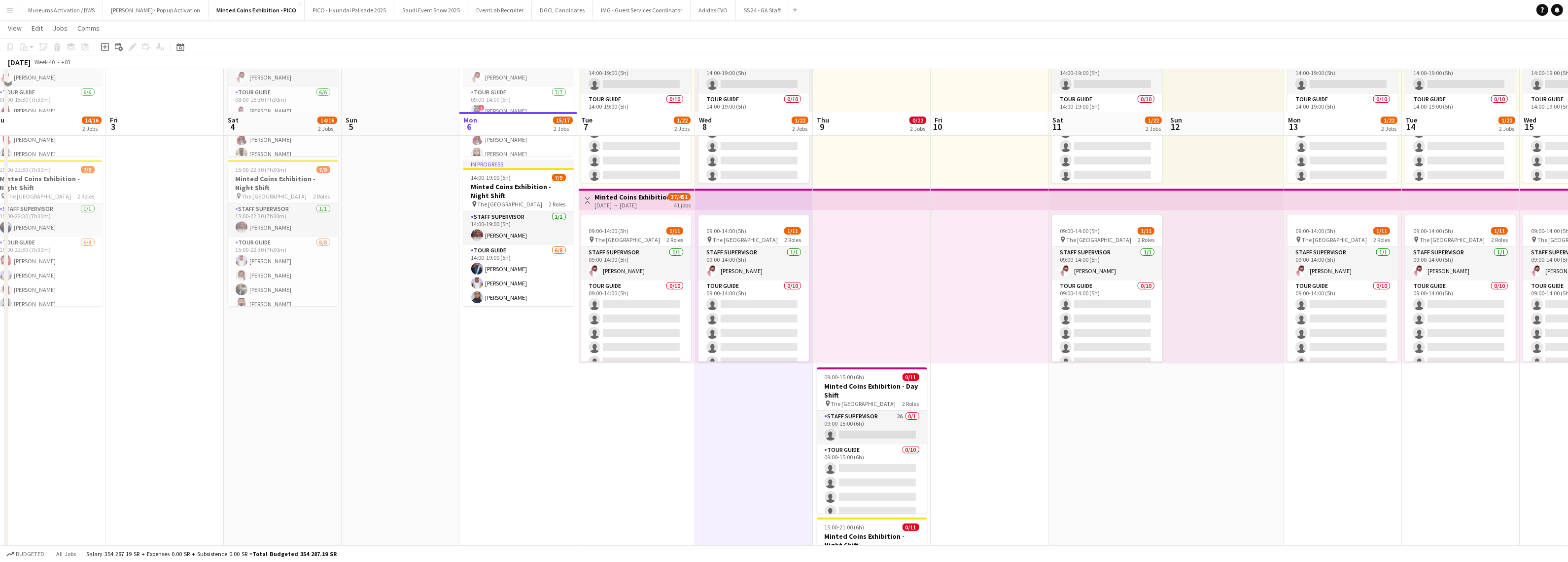
scroll to position [0, 0]
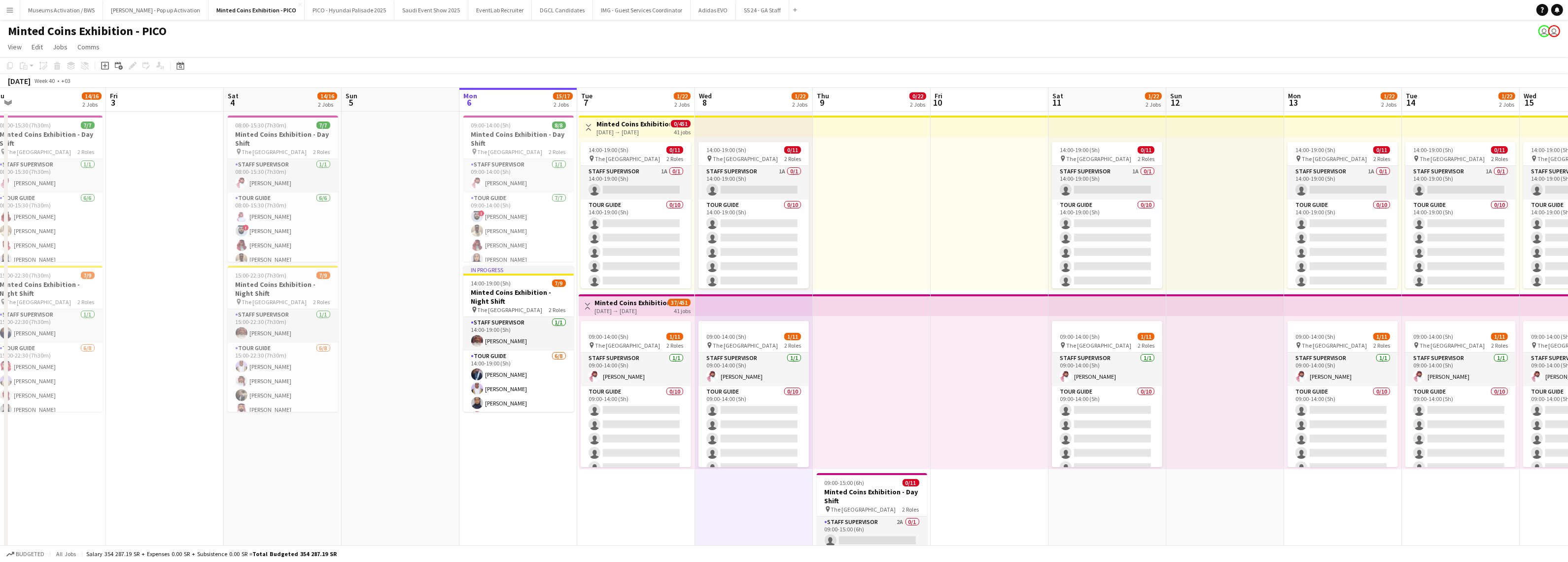
click at [852, 210] on div at bounding box center [872, 214] width 118 height 153
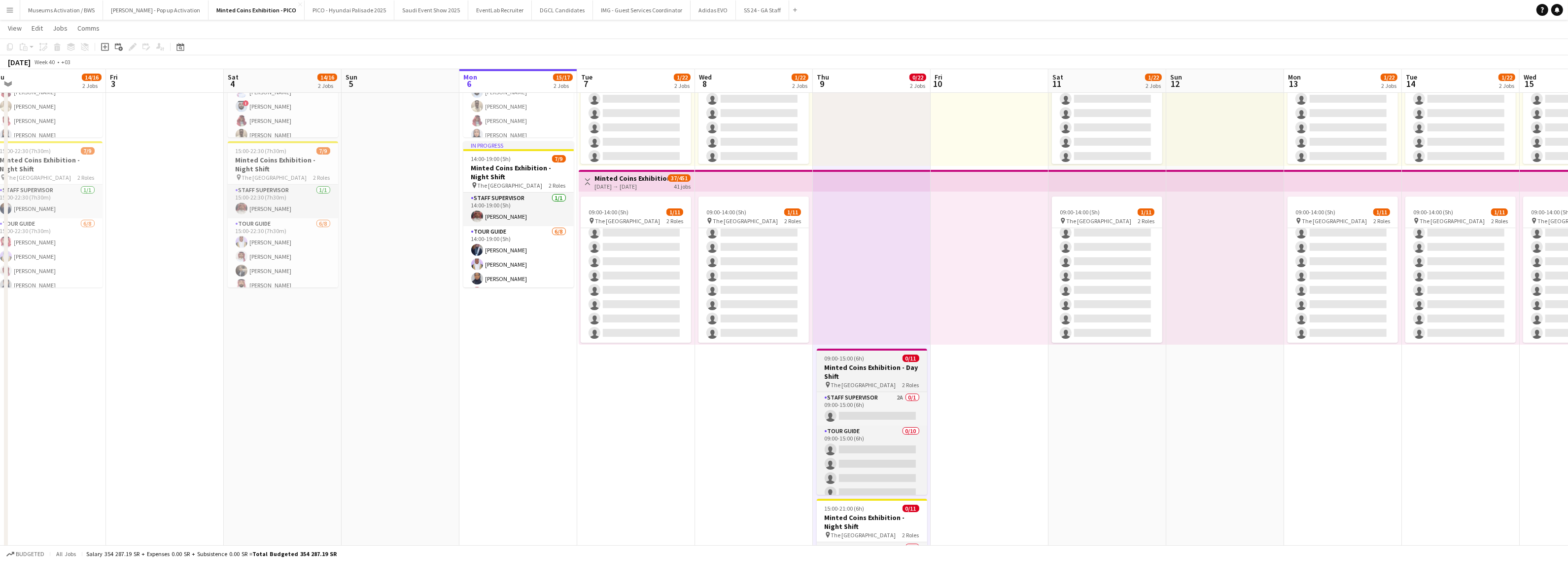
click at [864, 369] on h3 "Minted Coins Exhibition - Day Shift" at bounding box center [872, 372] width 111 height 18
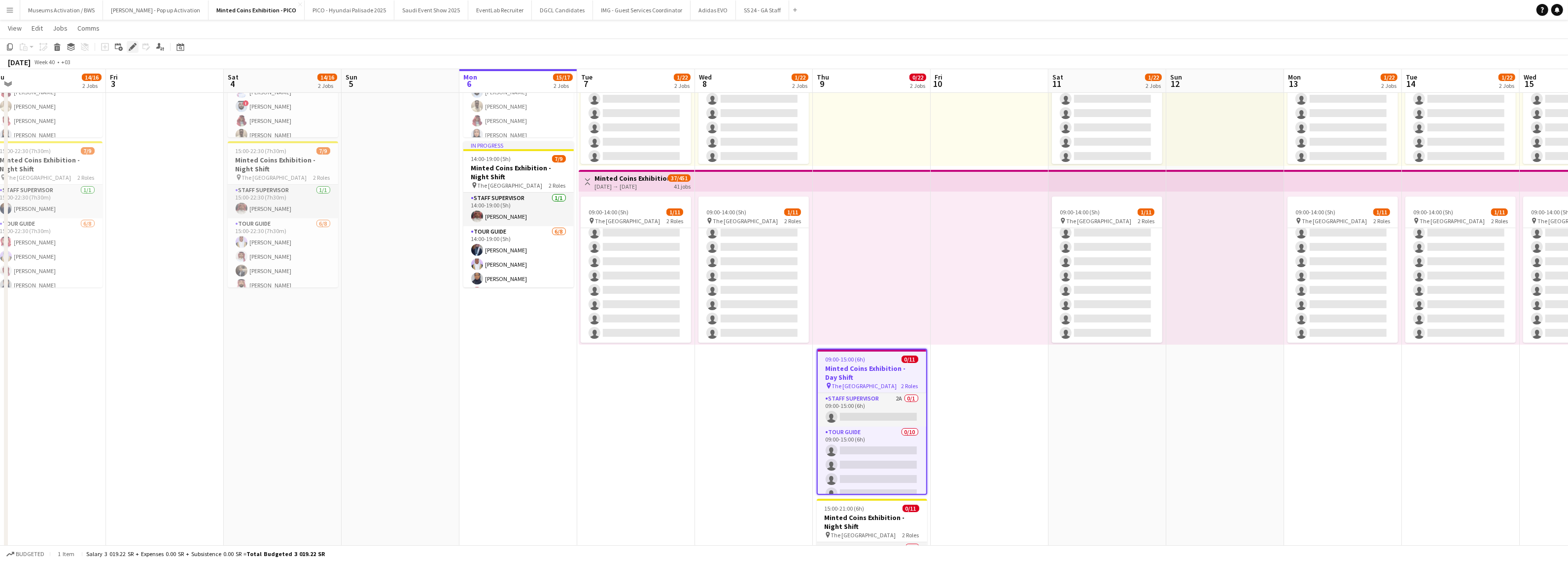
click at [131, 48] on icon at bounding box center [132, 47] width 6 height 6
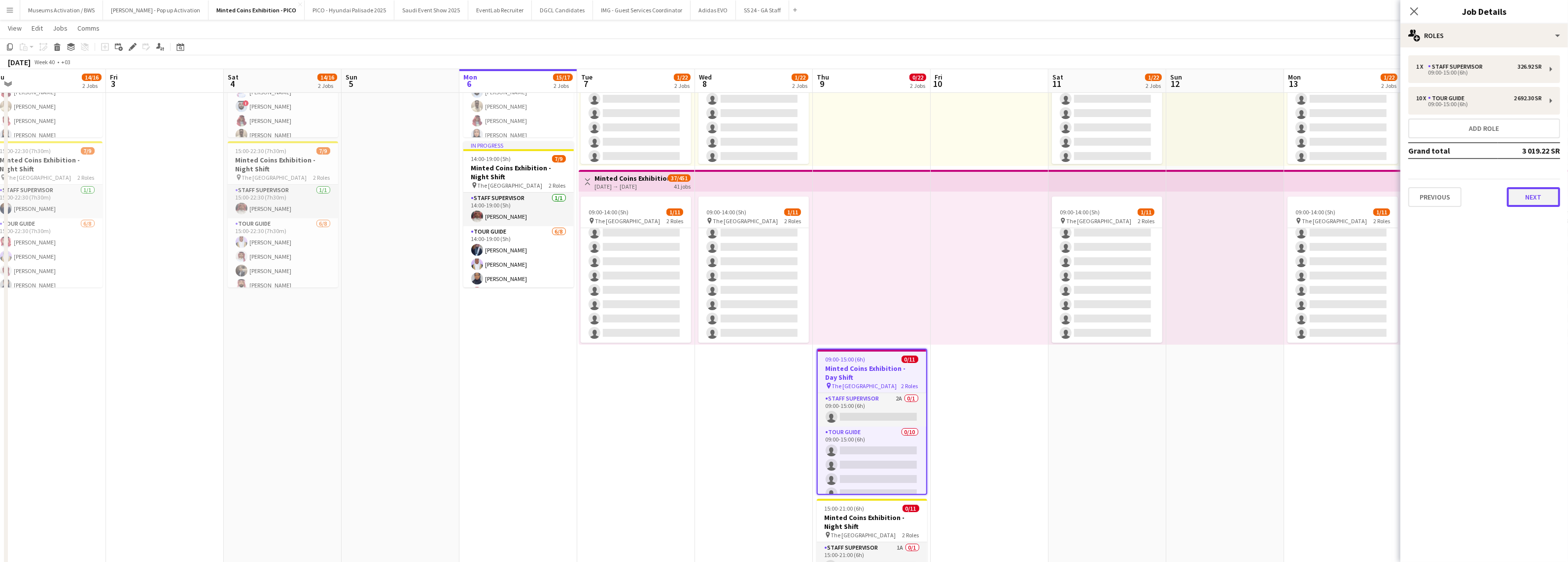
click at [1544, 194] on button "Next" at bounding box center [1534, 197] width 53 height 20
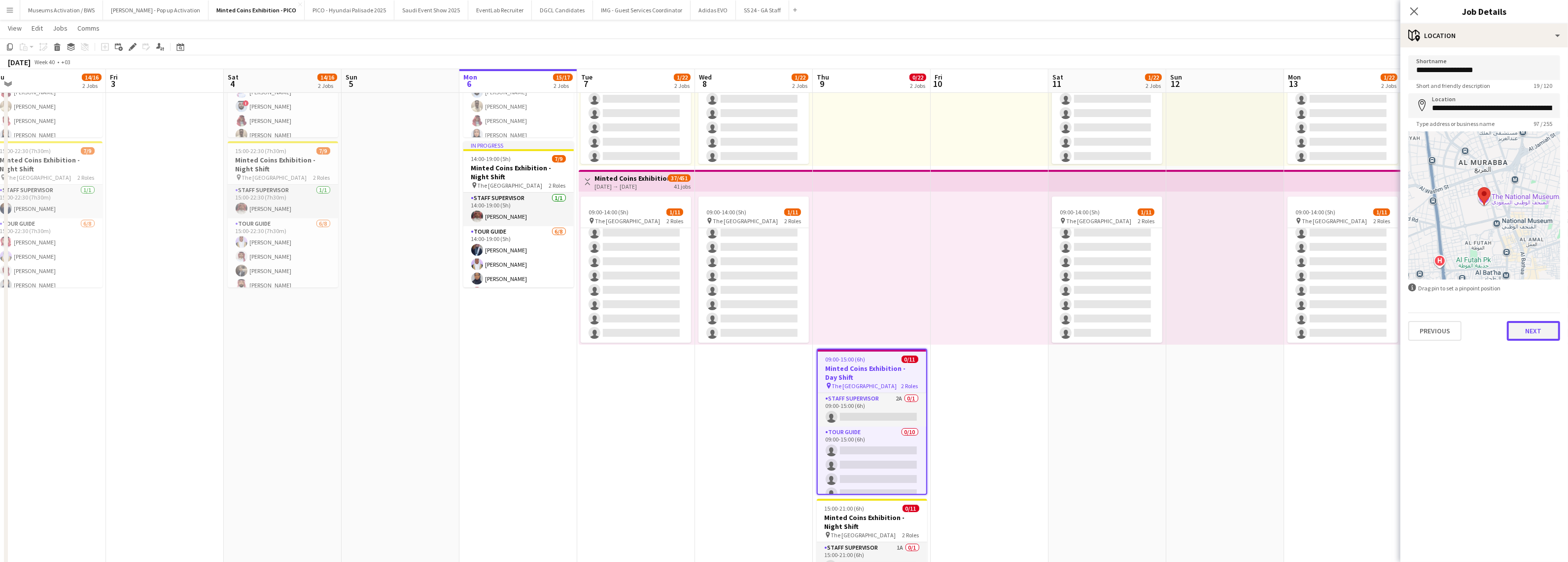
click at [1537, 334] on button "Next" at bounding box center [1534, 331] width 53 height 20
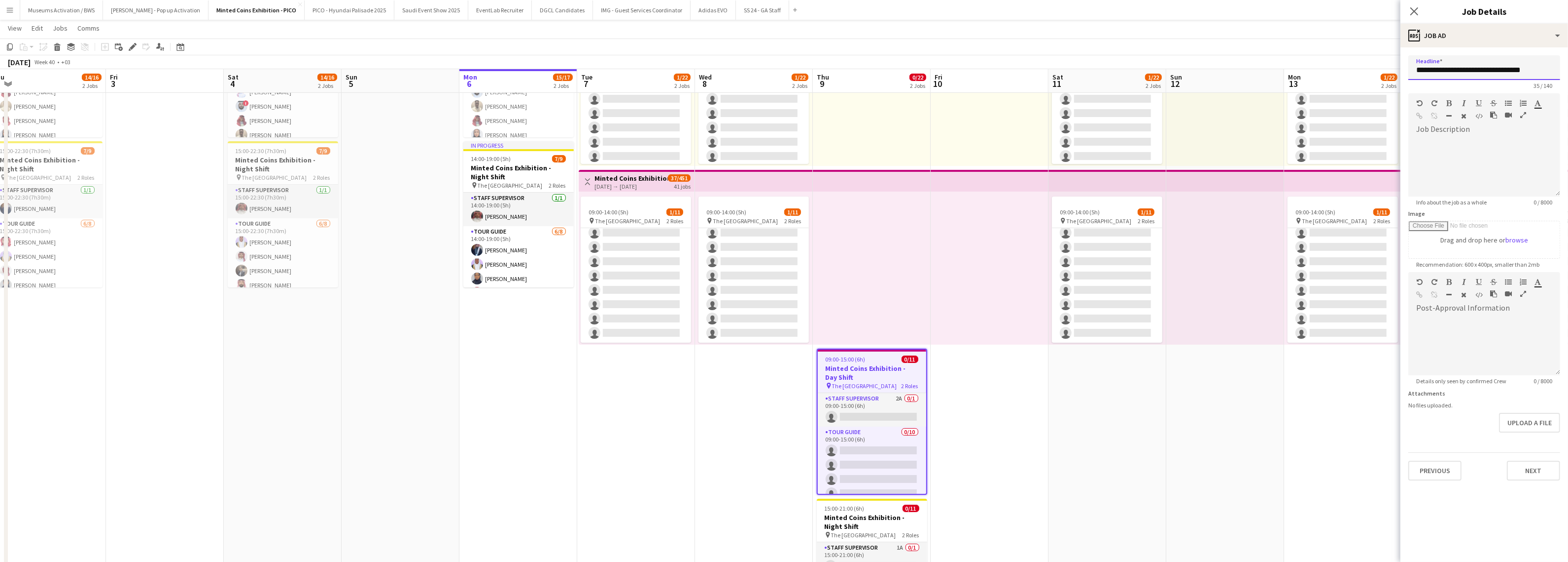
click at [1504, 73] on input "**********" at bounding box center [1484, 67] width 152 height 25
click at [1497, 73] on input "**********" at bounding box center [1484, 67] width 152 height 25
click at [1518, 72] on input "**********" at bounding box center [1484, 67] width 152 height 25
type input "**********"
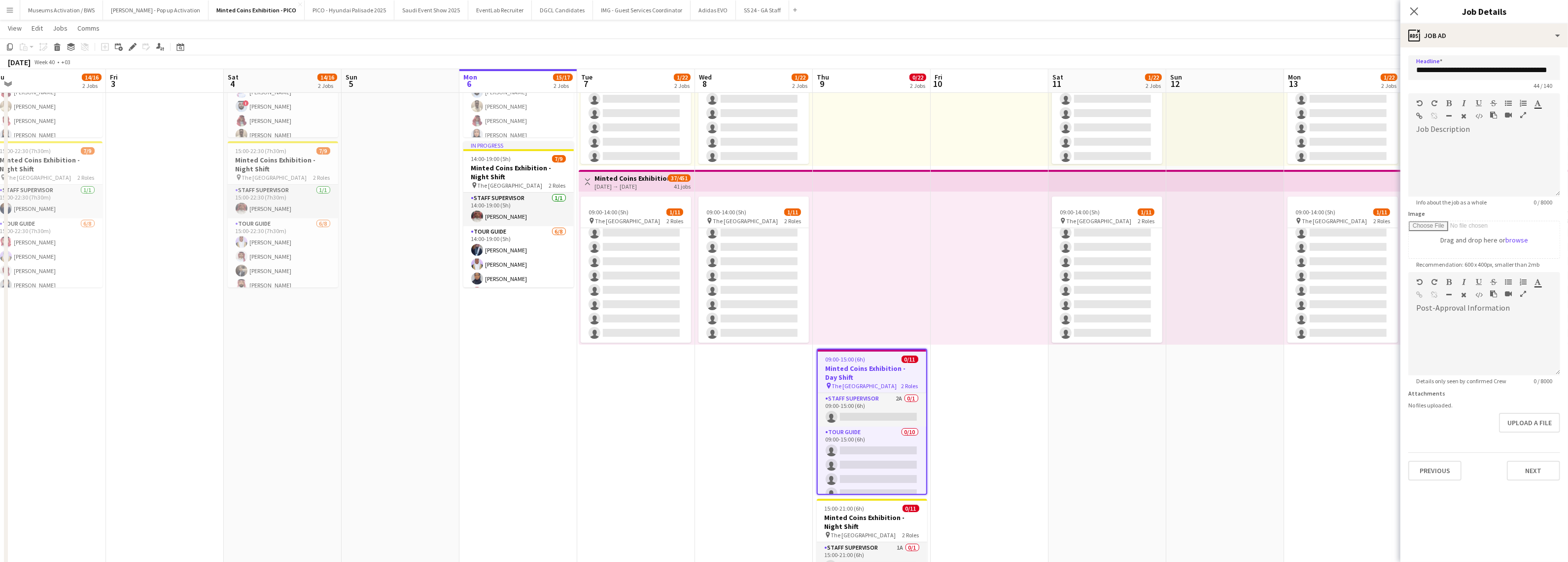
click at [1250, 449] on app-date-cell at bounding box center [1225, 326] width 118 height 677
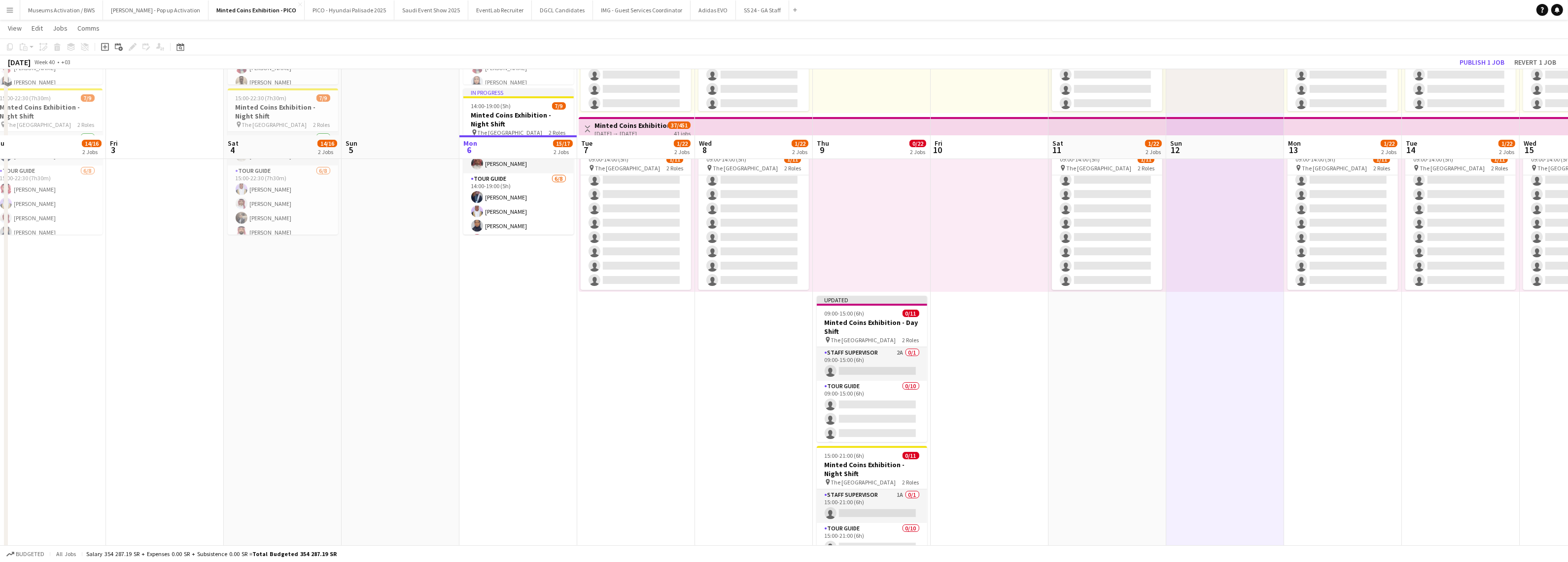
scroll to position [242, 0]
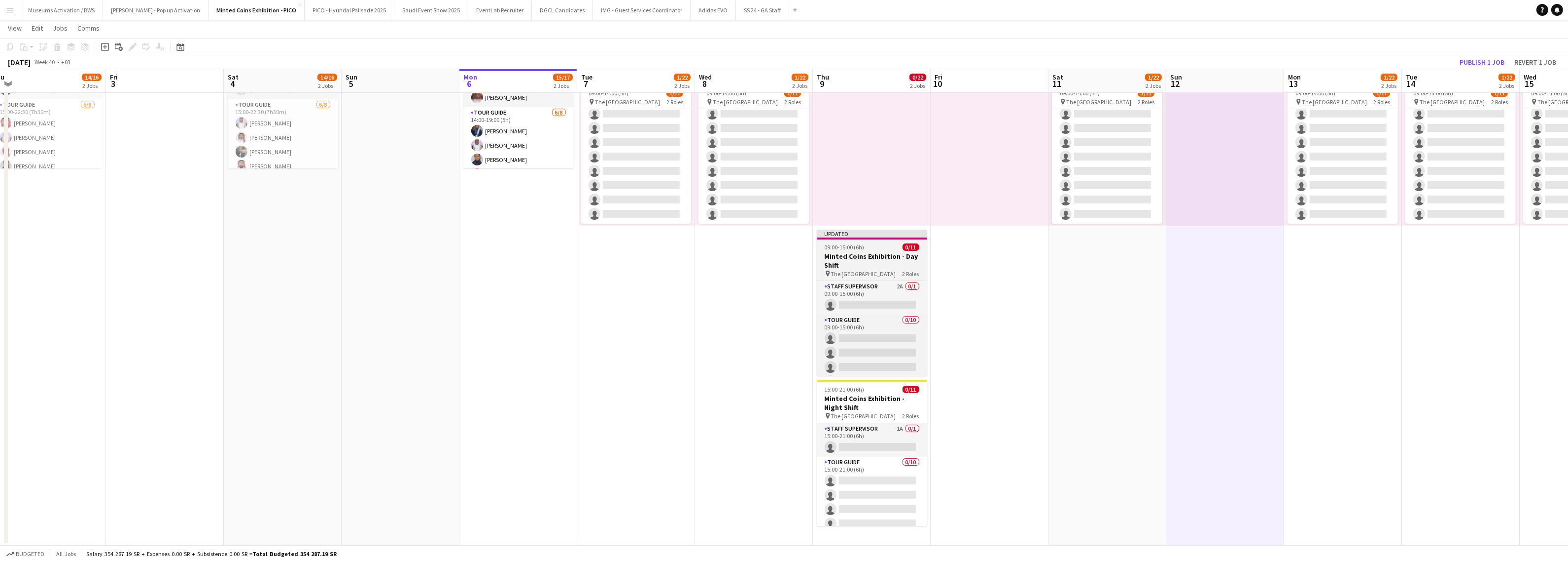
click at [879, 256] on h3 "Minted Coins Exhibition - Day Shift" at bounding box center [872, 261] width 111 height 18
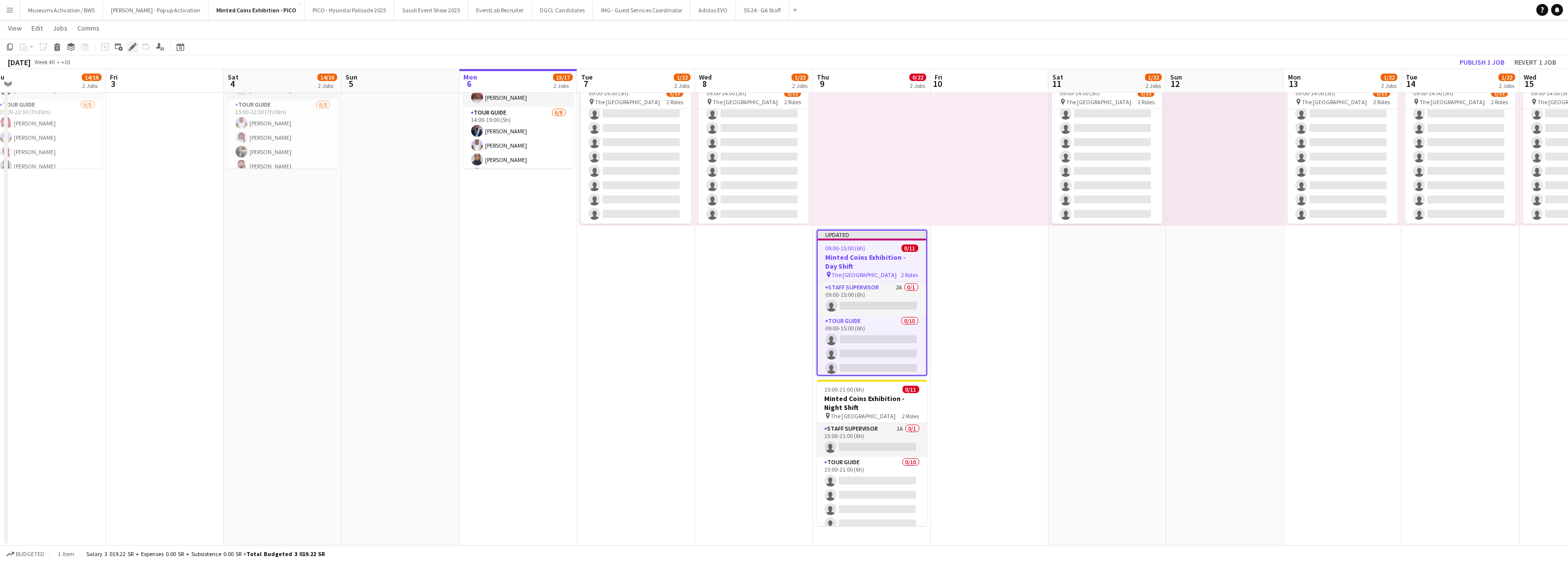
click at [130, 47] on icon at bounding box center [132, 47] width 6 height 6
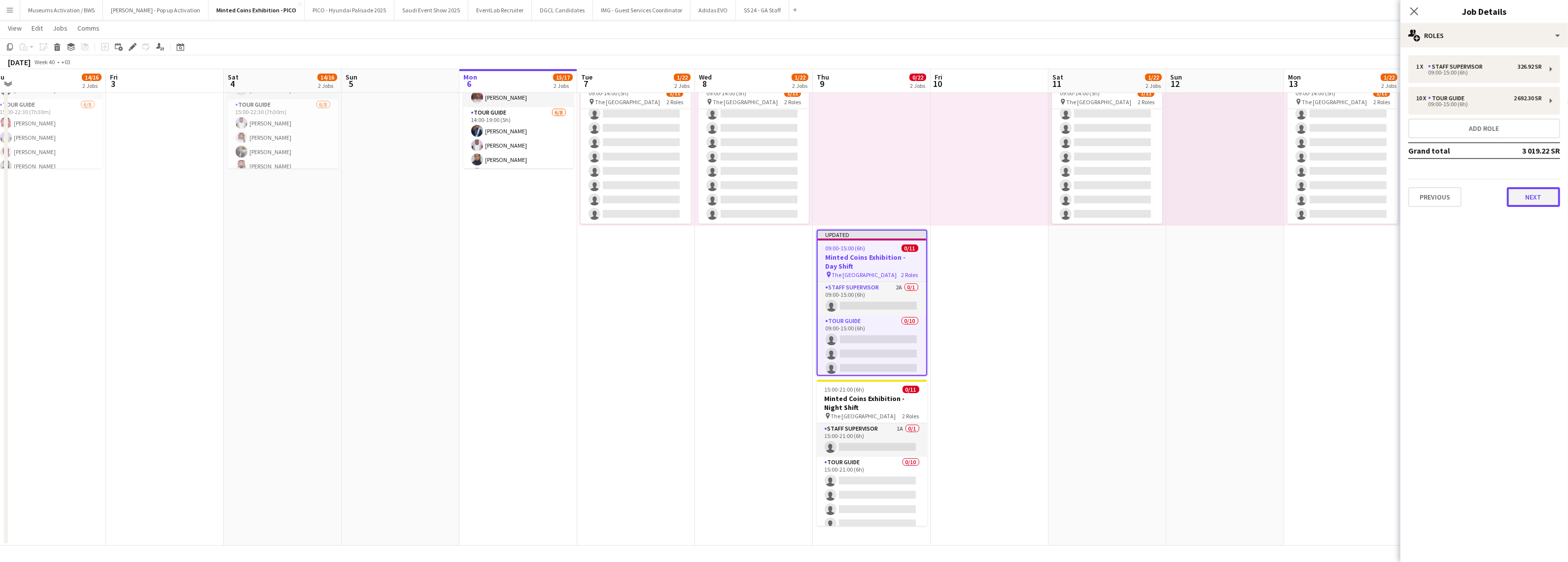
click at [1537, 200] on button "Next" at bounding box center [1534, 197] width 53 height 20
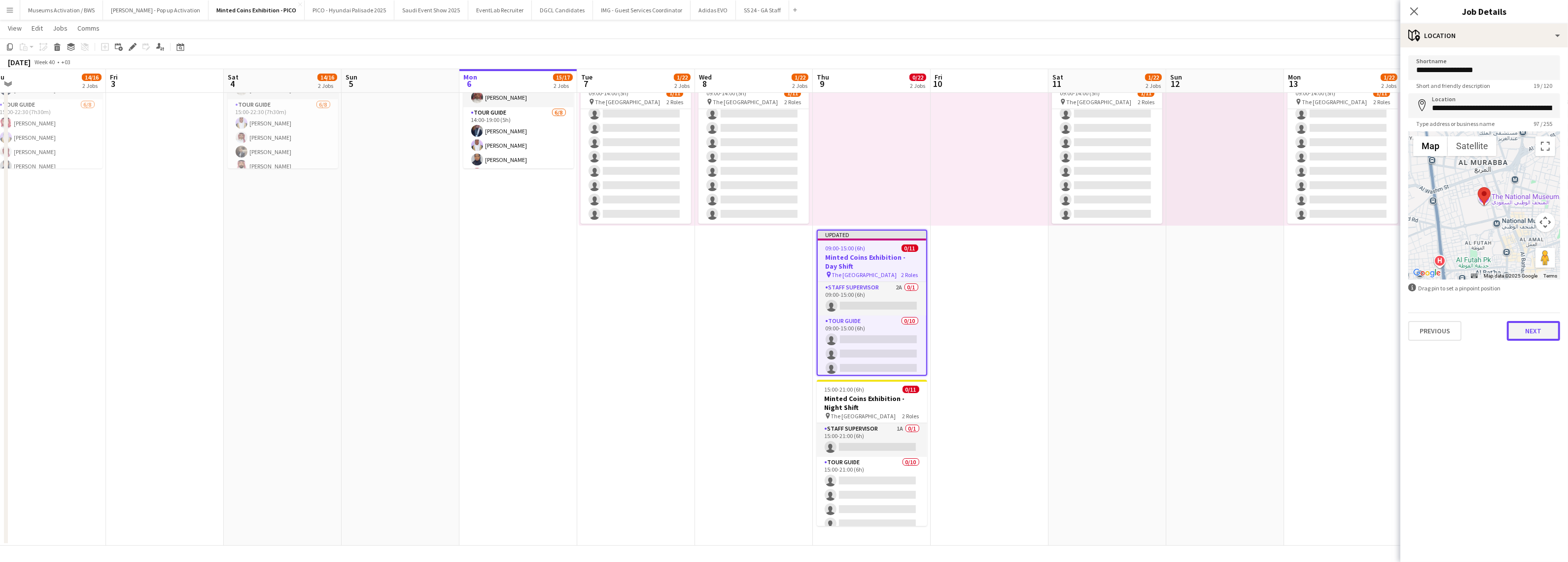
click at [1537, 330] on button "Next" at bounding box center [1534, 331] width 53 height 20
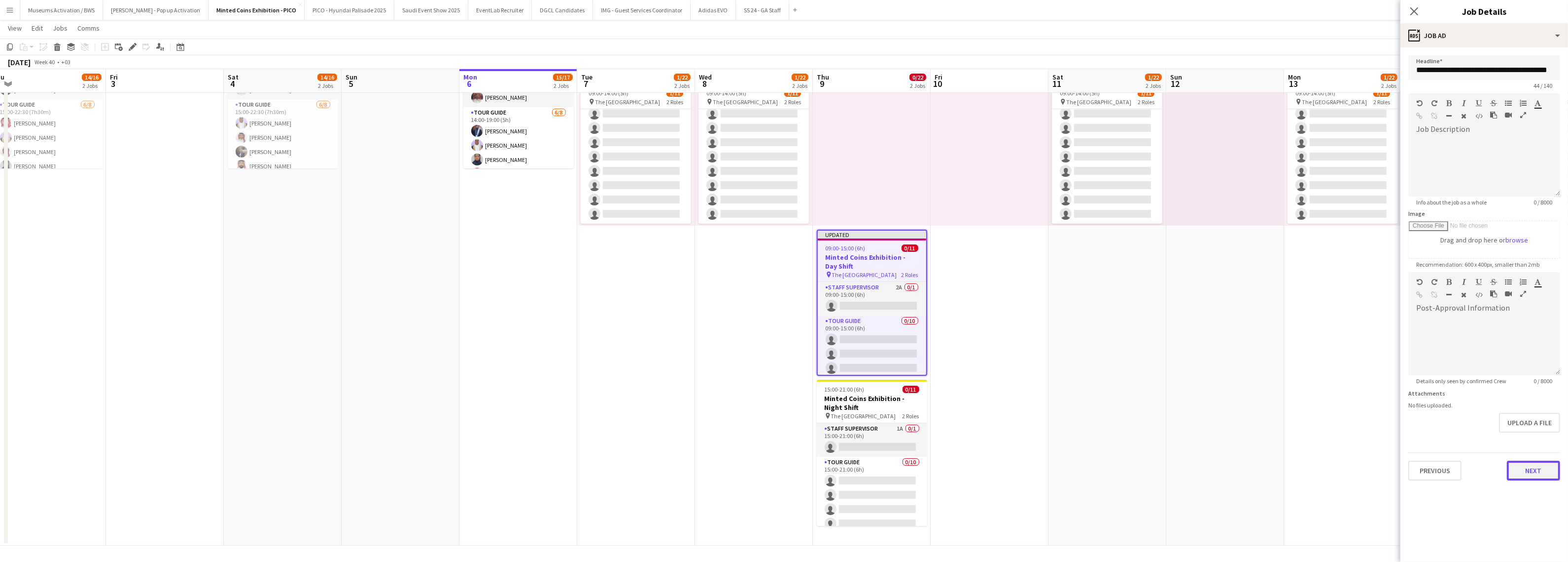
click at [1529, 477] on button "Next" at bounding box center [1534, 470] width 53 height 20
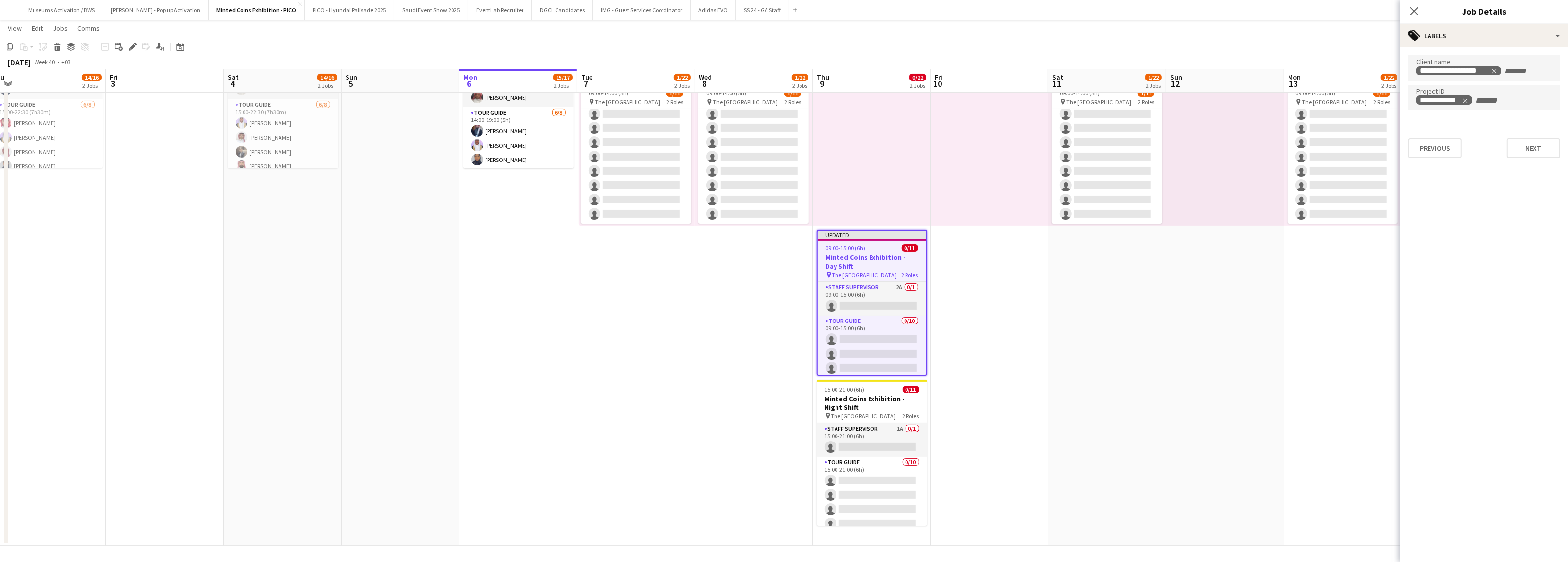
click at [1527, 146] on div "Previous Next" at bounding box center [1484, 143] width 152 height 28
click at [1526, 163] on div "**********" at bounding box center [1484, 106] width 168 height 119
click at [1526, 134] on div "Previous Next" at bounding box center [1484, 143] width 152 height 28
click at [1525, 151] on button "Next" at bounding box center [1534, 148] width 53 height 20
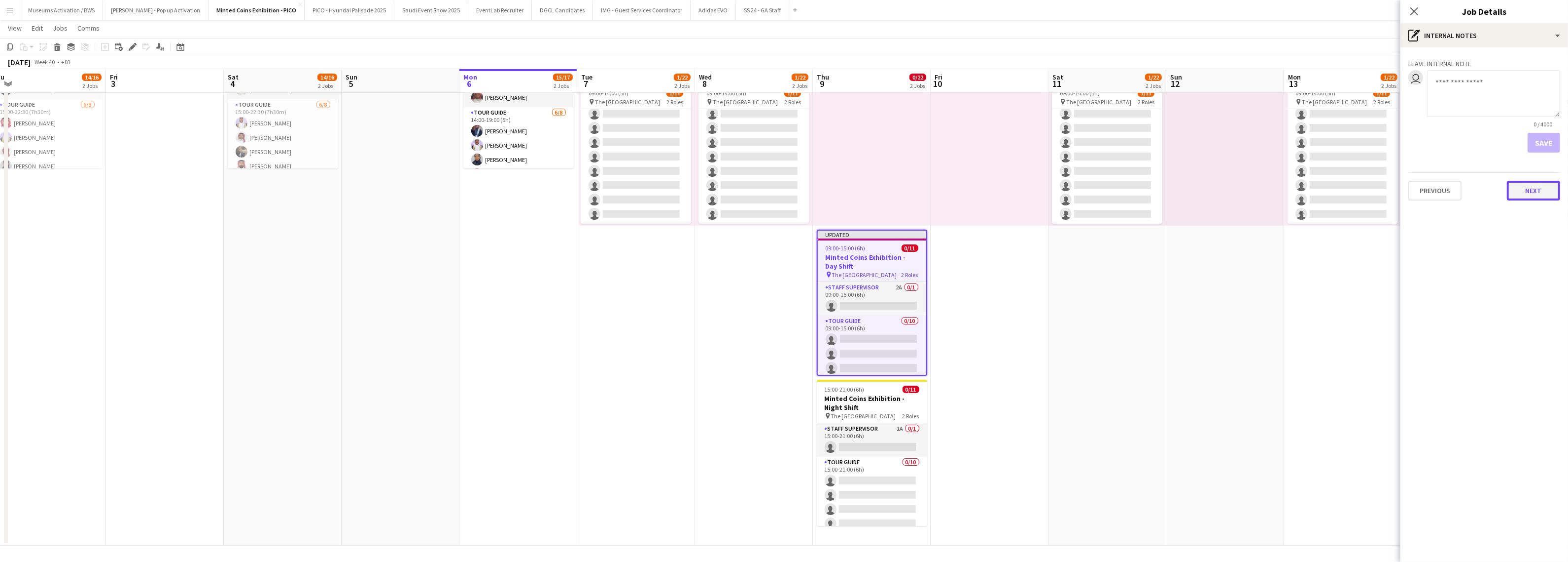
click at [1528, 191] on button "Next" at bounding box center [1534, 190] width 53 height 20
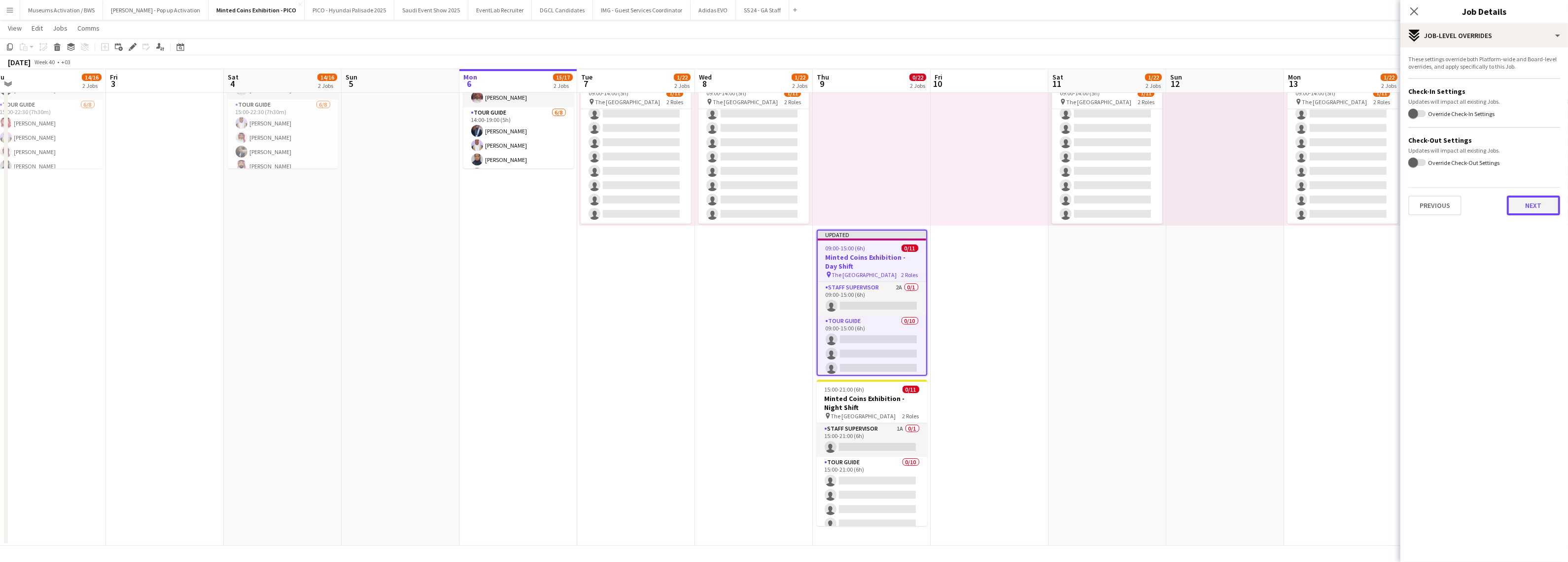
click at [1529, 196] on button "Next" at bounding box center [1534, 205] width 53 height 20
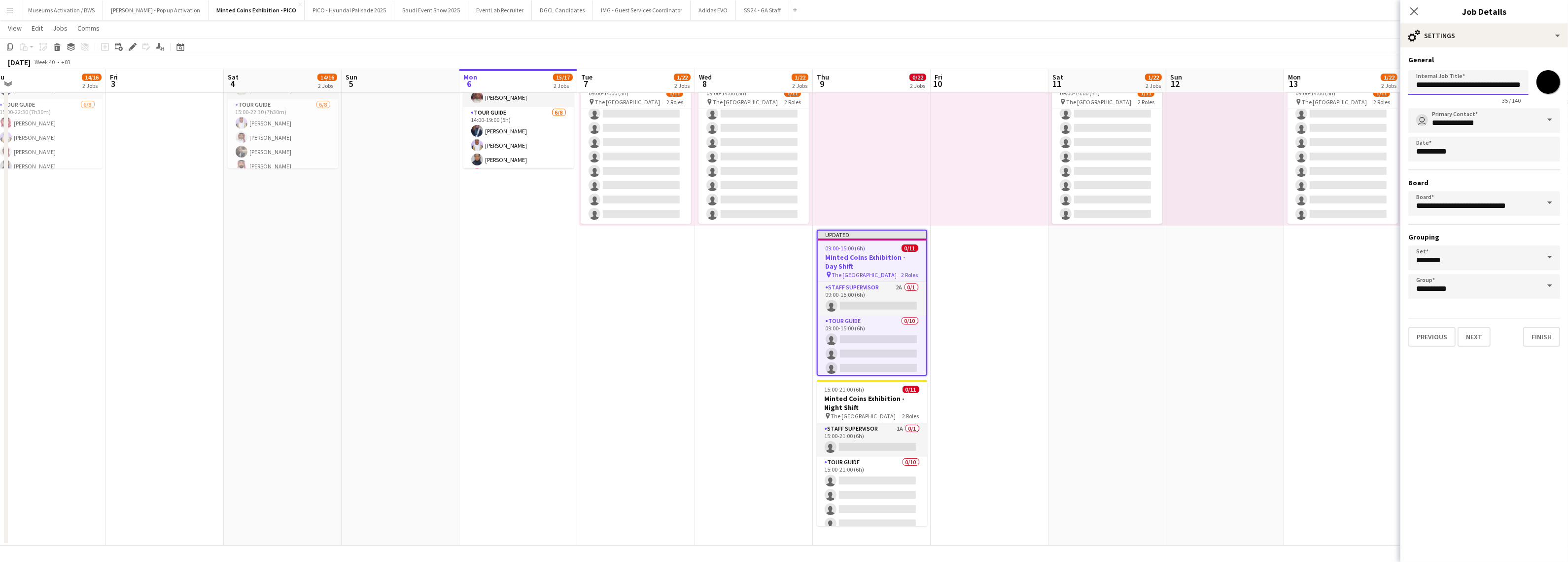
click at [1500, 90] on input "**********" at bounding box center [1468, 81] width 121 height 25
paste input "*********"
type input "**********"
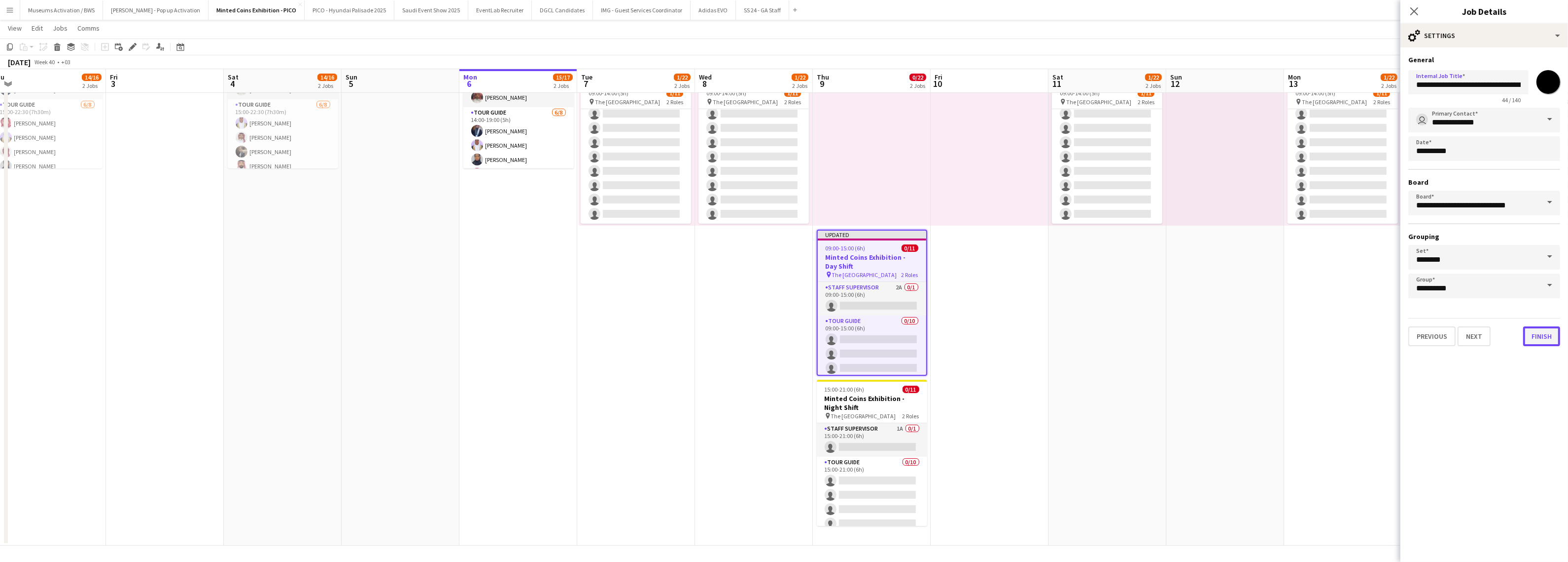
click at [1536, 330] on button "Finish" at bounding box center [1543, 336] width 37 height 20
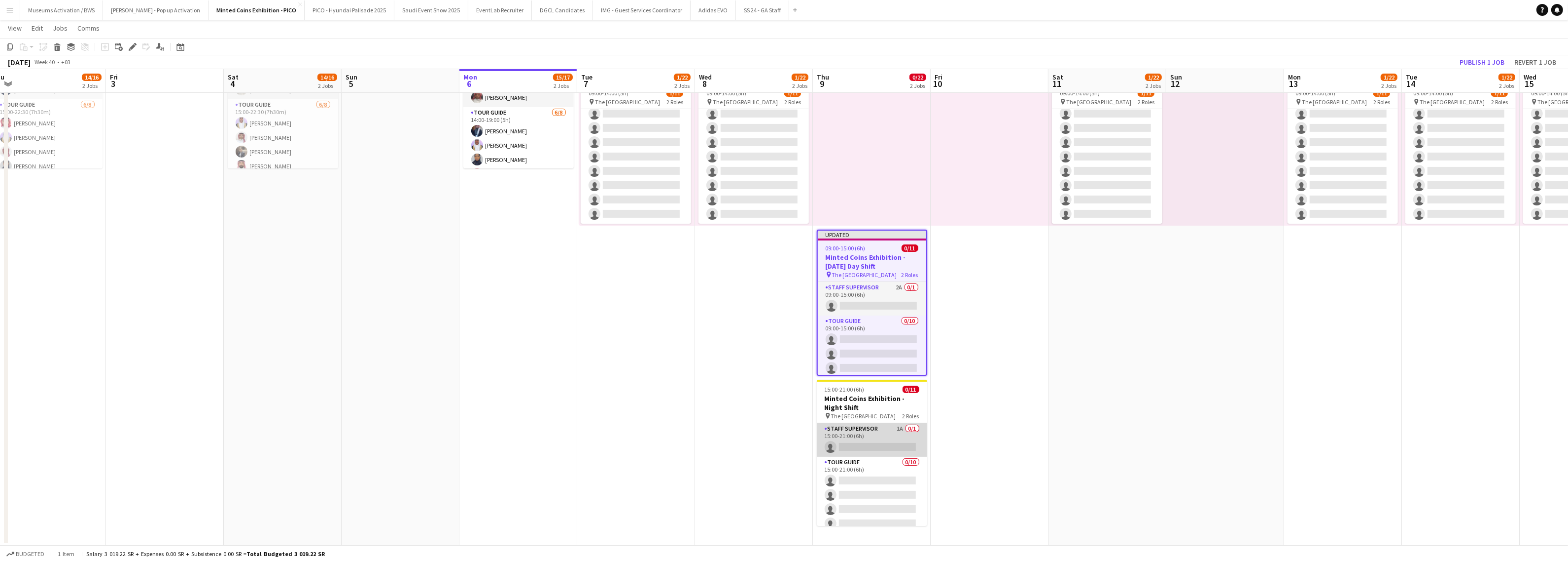
click at [899, 425] on app-card-role "Staff Supervisor 1A 0/1 15:00-21:00 (6h) single-neutral-actions" at bounding box center [872, 439] width 111 height 33
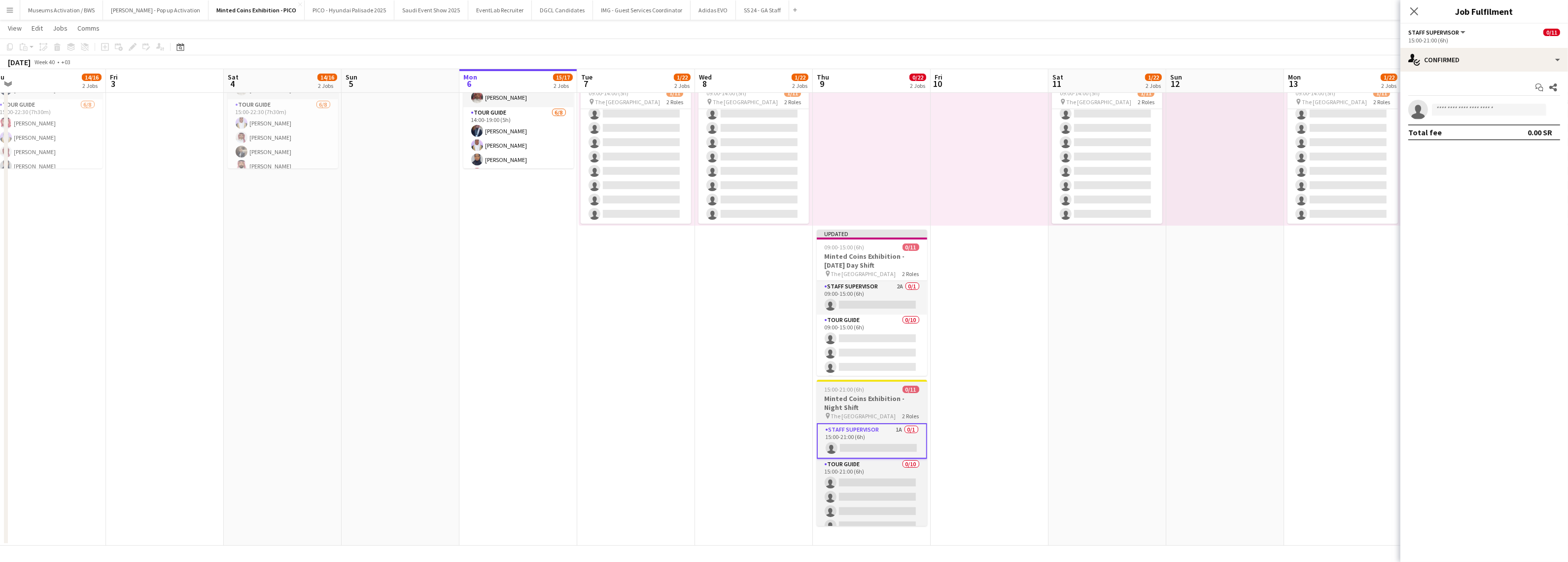
click at [896, 404] on h3 "Minted Coins Exhibition - Night Shift" at bounding box center [872, 402] width 111 height 18
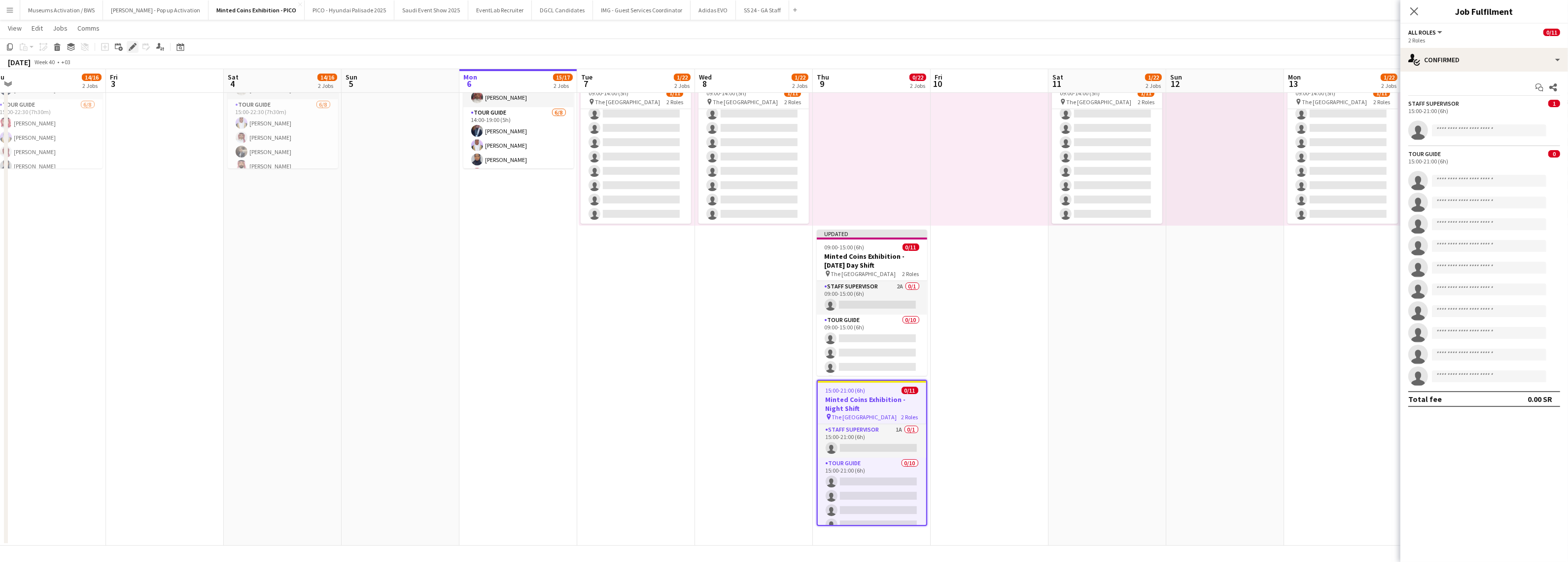
click at [129, 43] on icon "Edit" at bounding box center [132, 47] width 8 height 8
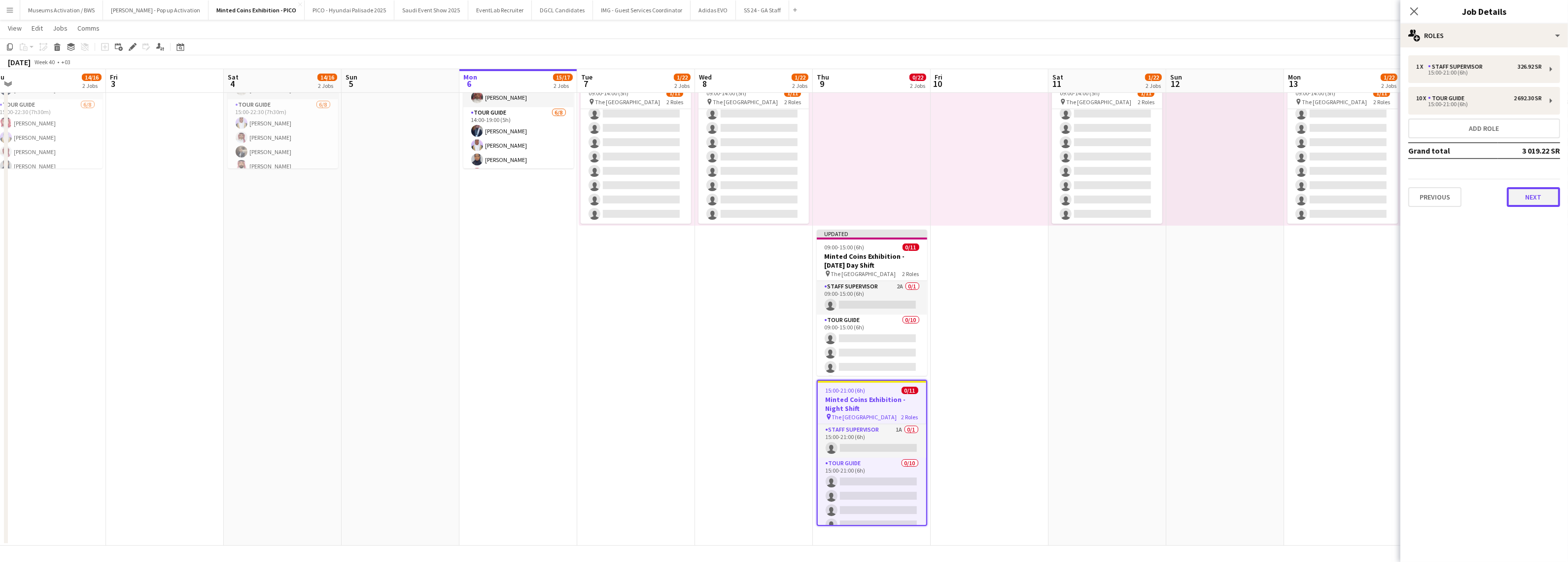
click at [1537, 190] on button "Next" at bounding box center [1534, 197] width 53 height 20
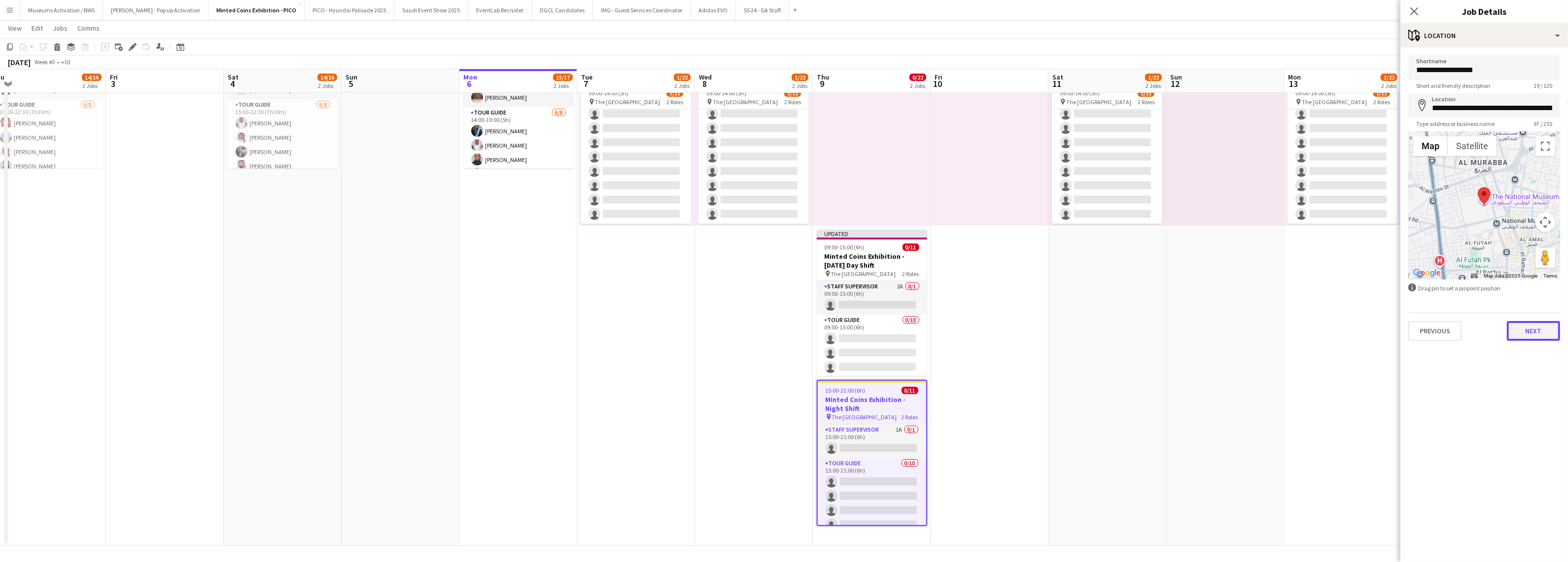
click at [1529, 330] on button "Next" at bounding box center [1534, 331] width 53 height 20
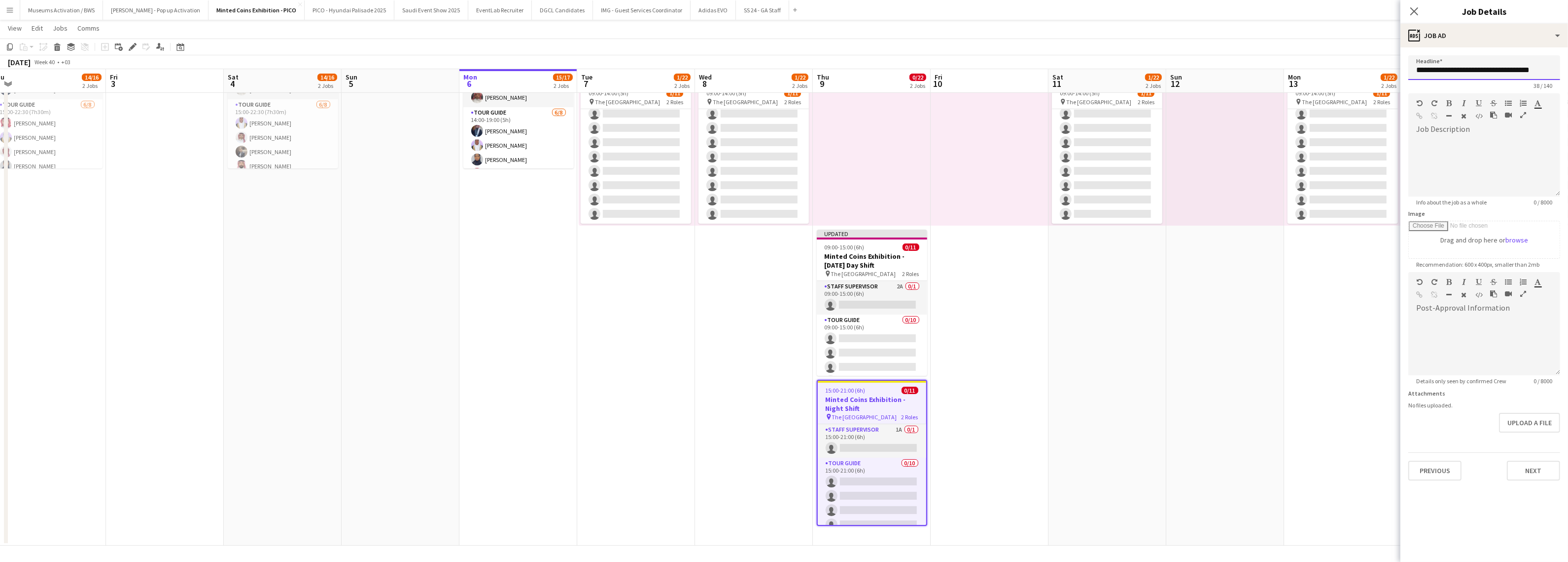
click at [1500, 73] on input "**********" at bounding box center [1484, 67] width 152 height 25
paste input "*********"
type input "**********"
click at [1517, 469] on button "Next" at bounding box center [1534, 470] width 53 height 20
type input "*******"
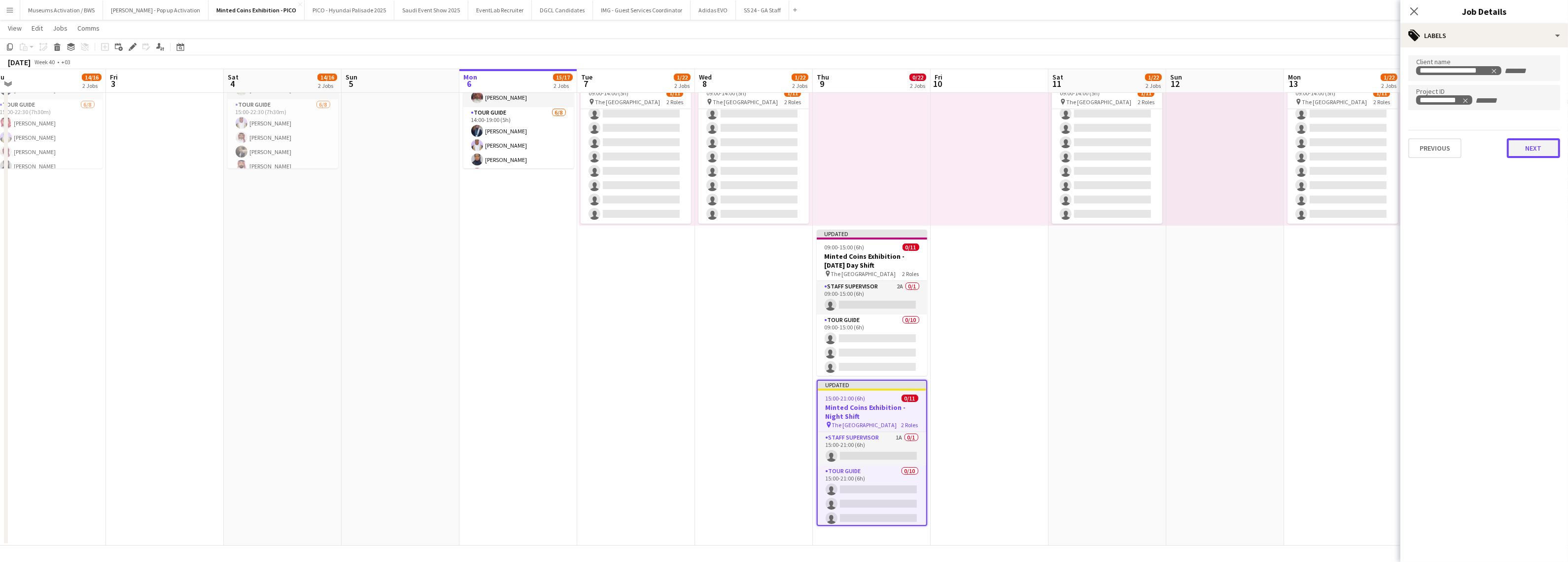
click at [1525, 148] on button "Next" at bounding box center [1534, 148] width 53 height 20
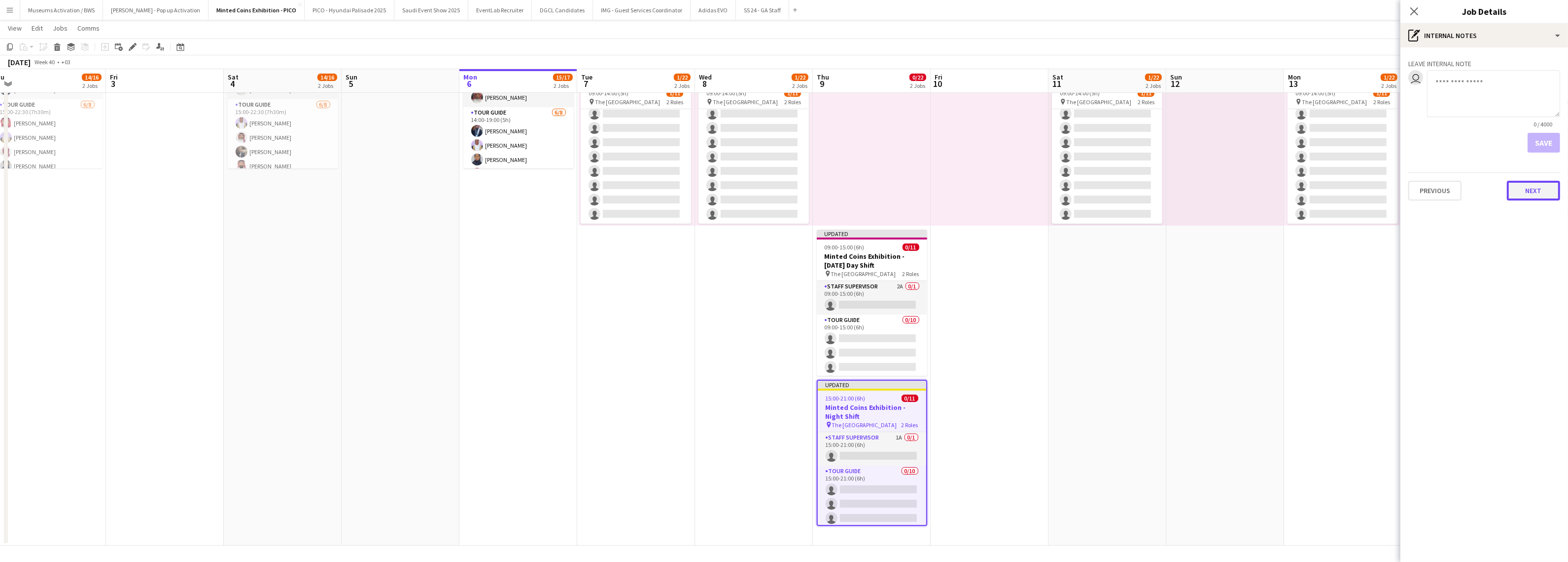
click at [1535, 190] on button "Next" at bounding box center [1534, 190] width 53 height 20
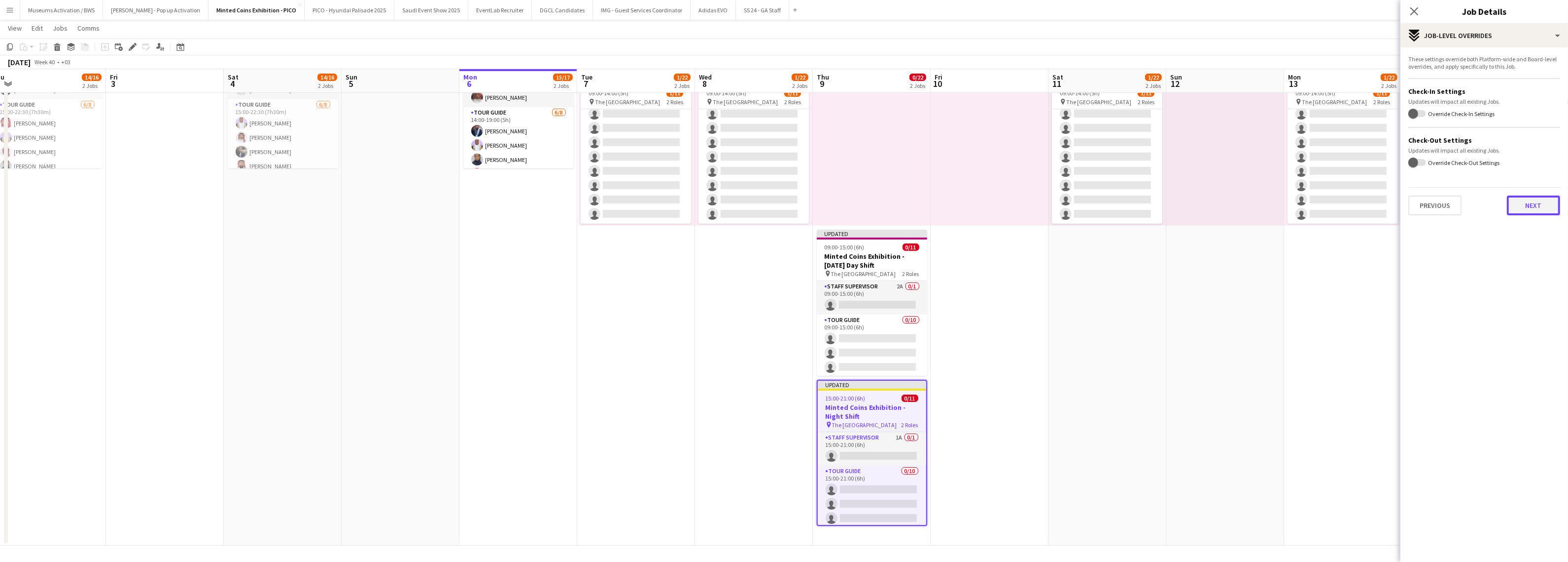
click at [1527, 207] on button "Next" at bounding box center [1534, 205] width 53 height 20
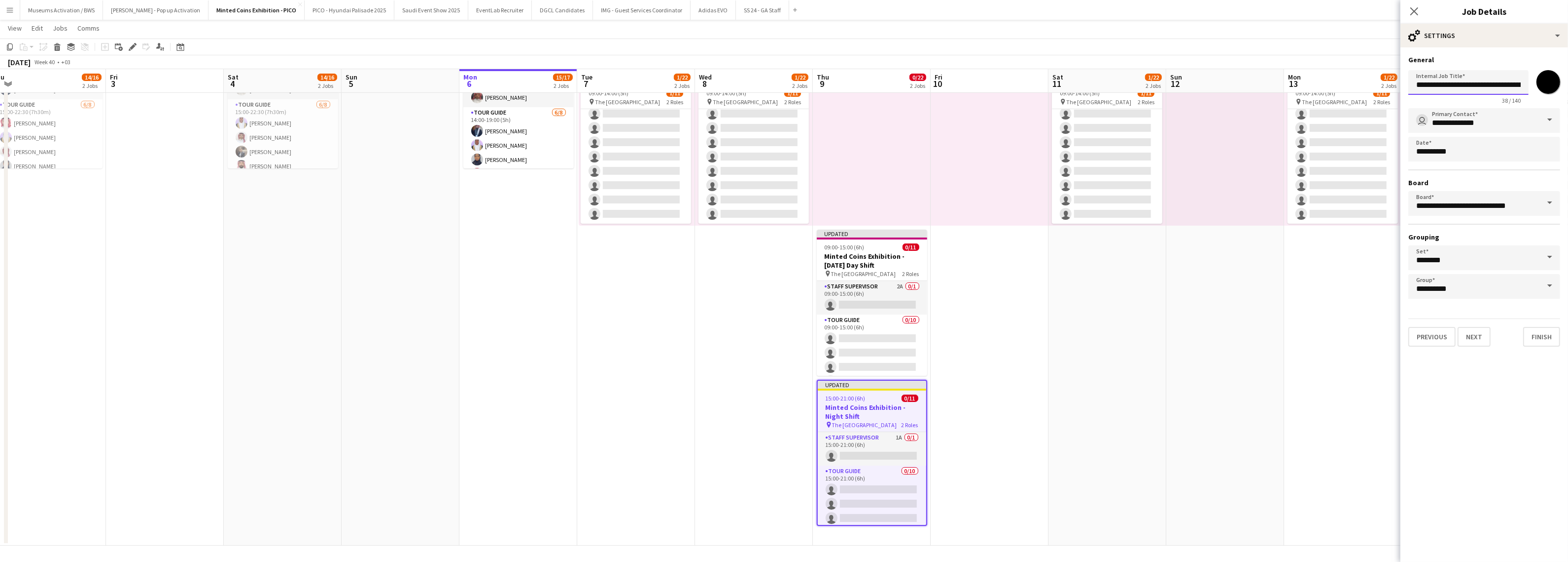
click at [1501, 85] on input "**********" at bounding box center [1468, 81] width 121 height 25
paste input "*********"
type input "**********"
click at [1549, 338] on button "Finish" at bounding box center [1543, 336] width 37 height 20
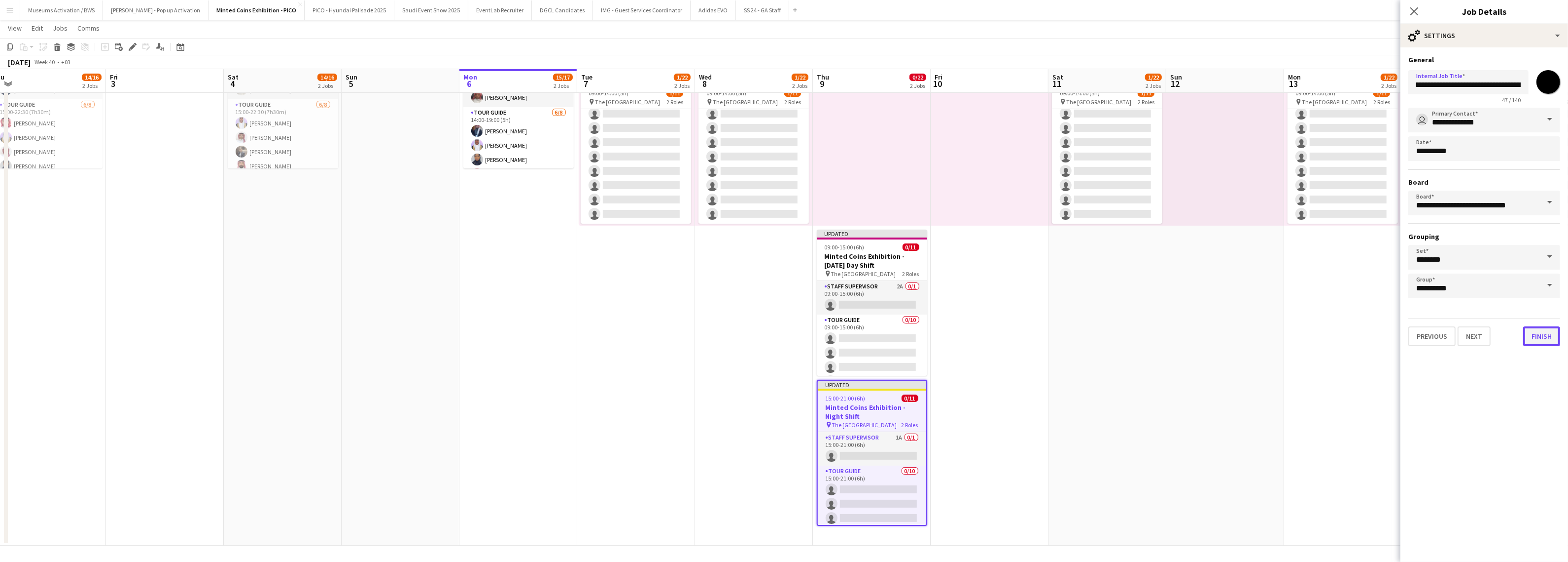
scroll to position [0, 0]
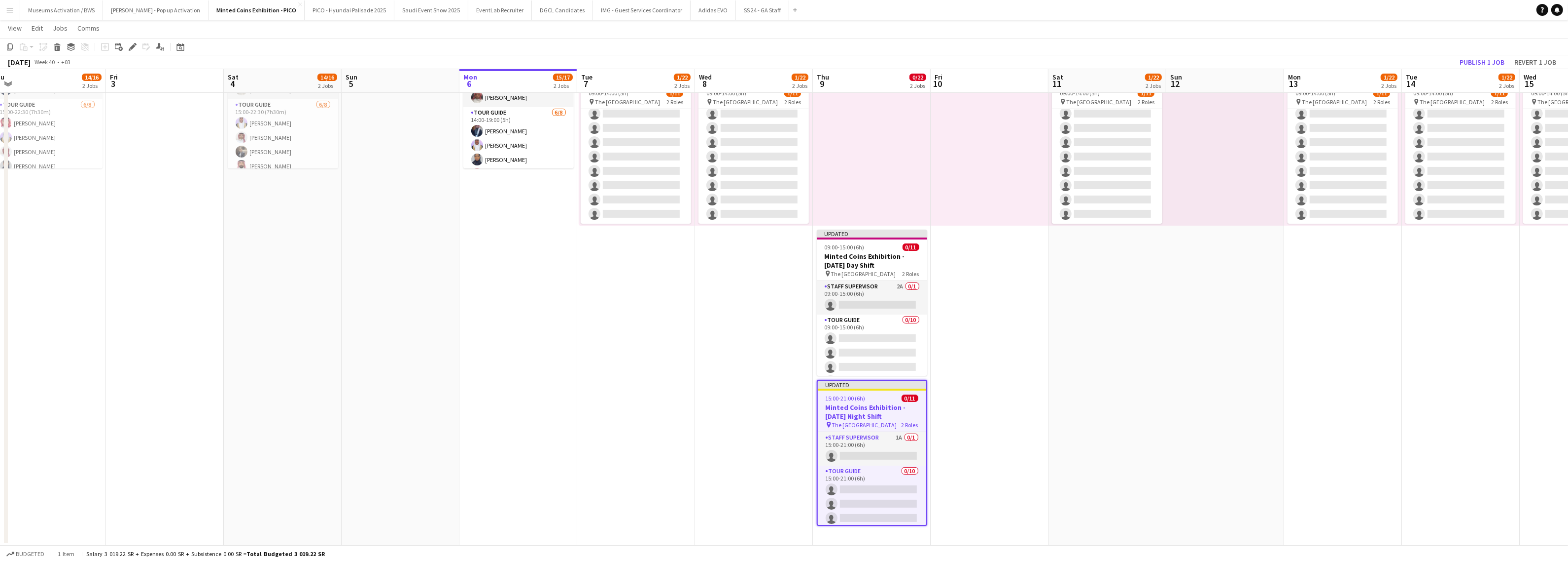
click at [1019, 256] on app-date-cell at bounding box center [990, 207] width 118 height 677
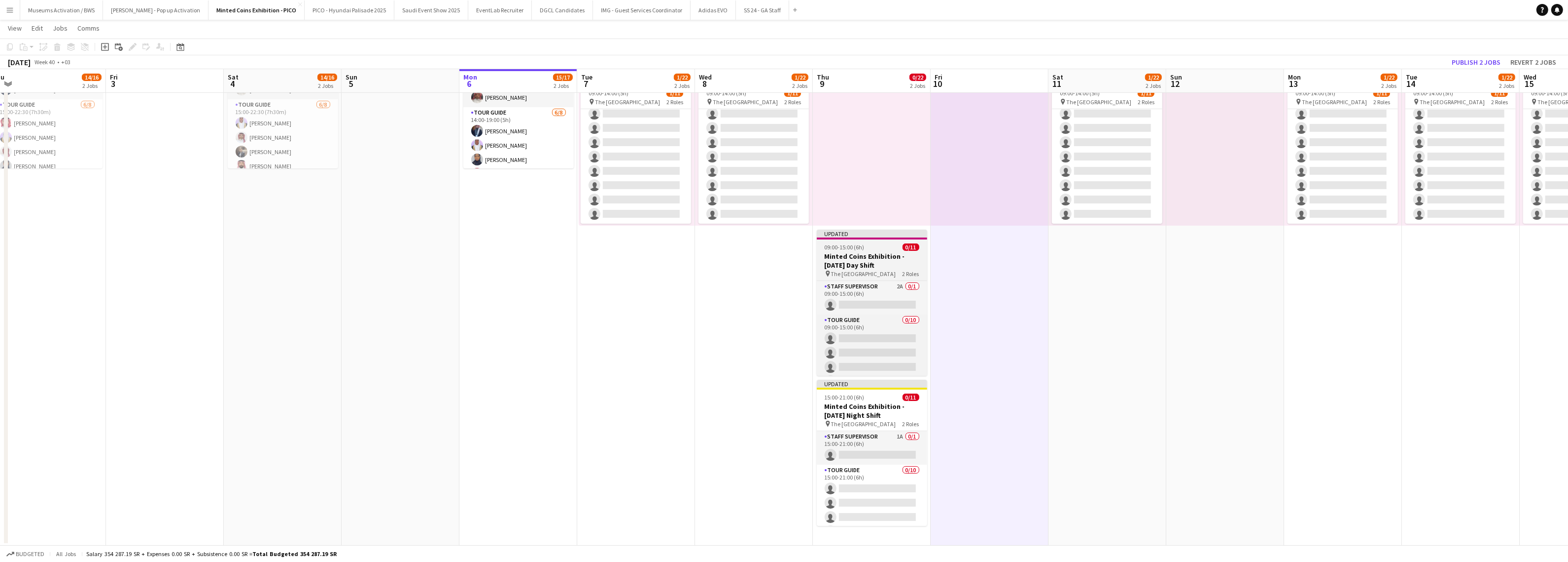
click at [833, 240] on app-job-card "Updated 09:00-15:00 (6h) 0/11 Minted Coins Exhibition - Thursday Day Shift pin …" at bounding box center [872, 302] width 111 height 146
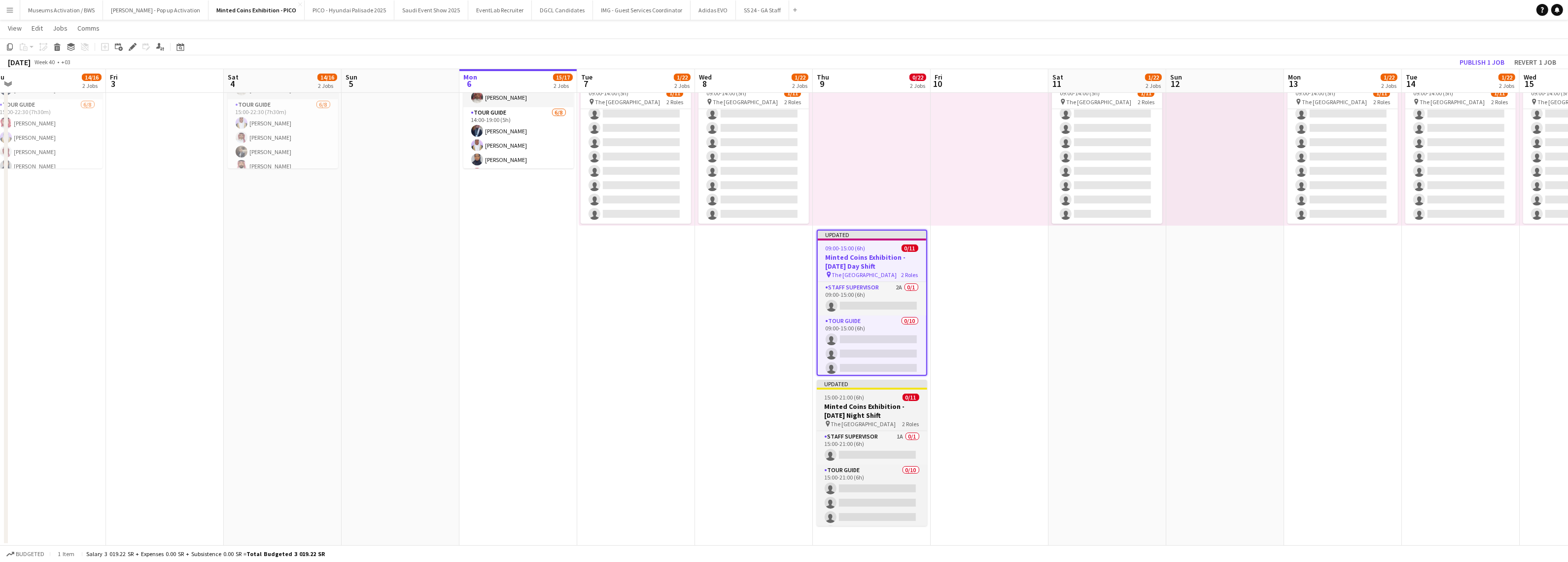
click at [882, 413] on h3 "Minted Coins Exhibition - Thursday Night Shift" at bounding box center [872, 411] width 111 height 18
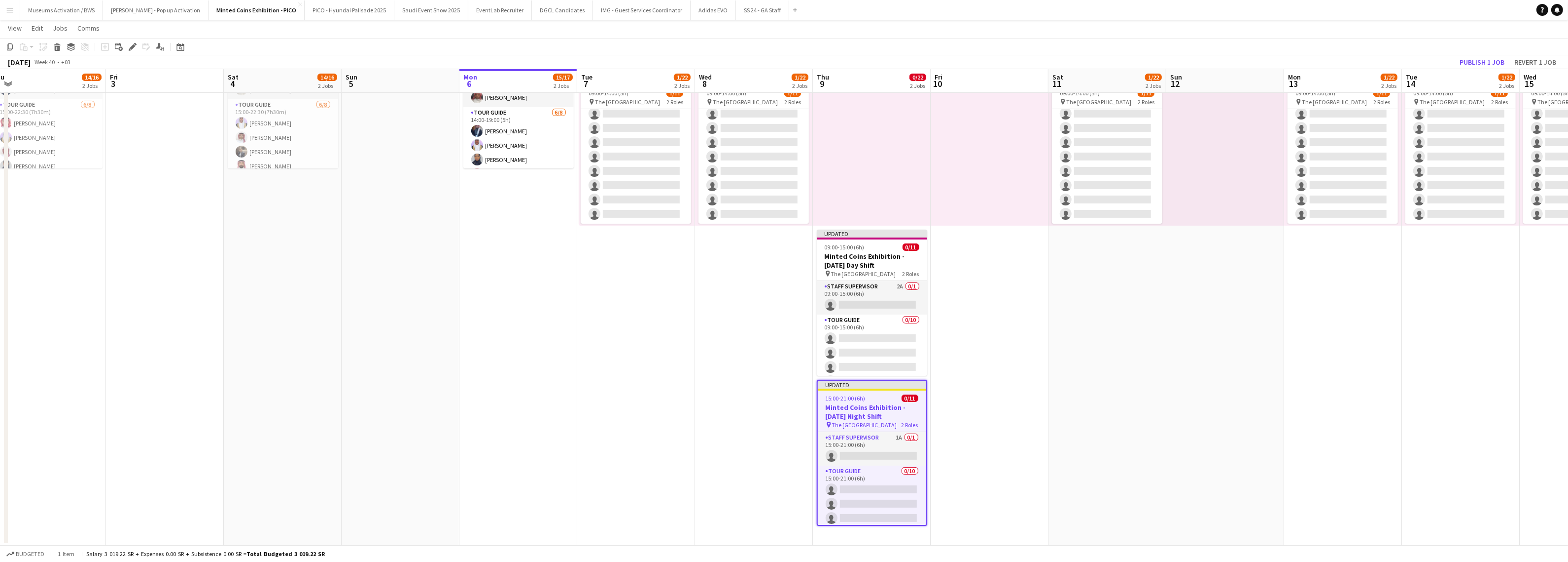
click at [952, 319] on app-date-cell at bounding box center [990, 207] width 118 height 677
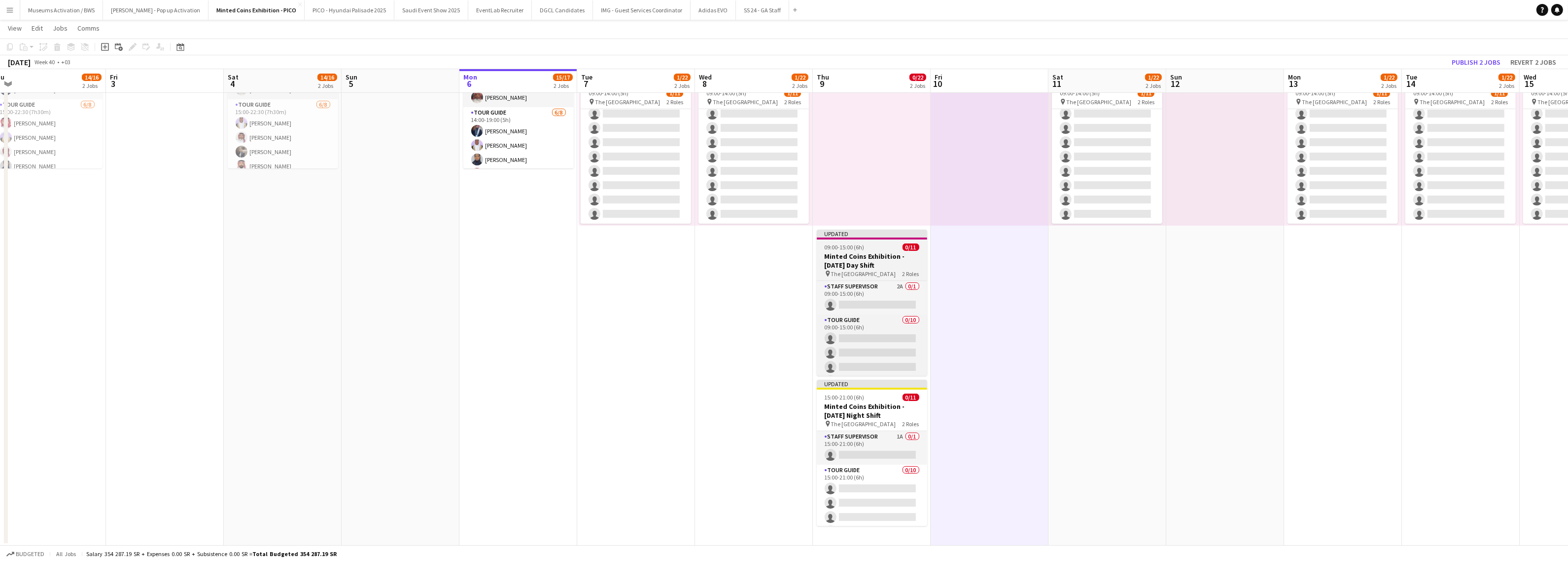
click at [861, 265] on h3 "Minted Coins Exhibition - Thursday Day Shift" at bounding box center [872, 261] width 111 height 18
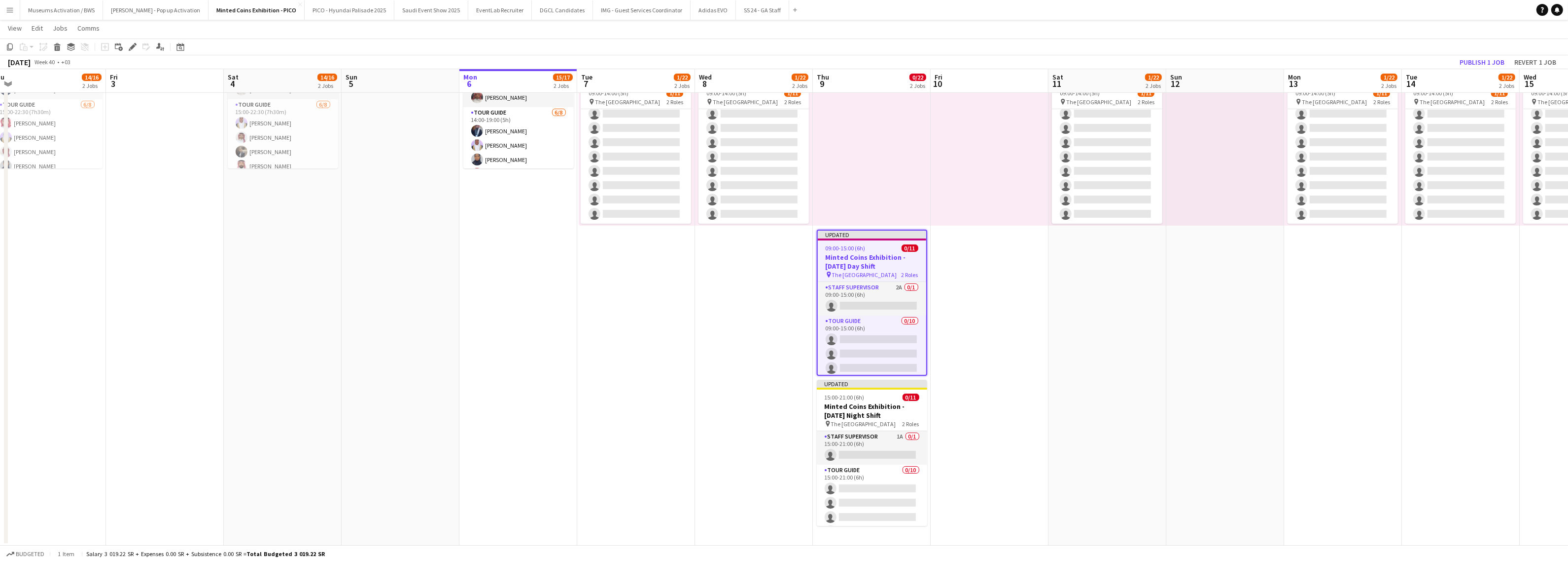
click at [1285, 286] on app-date-cell "14:00-19:00 (5h) 0/11 pin The National Museum 2 Roles Staff Supervisor 1A 0/1 1…" at bounding box center [1344, 207] width 118 height 677
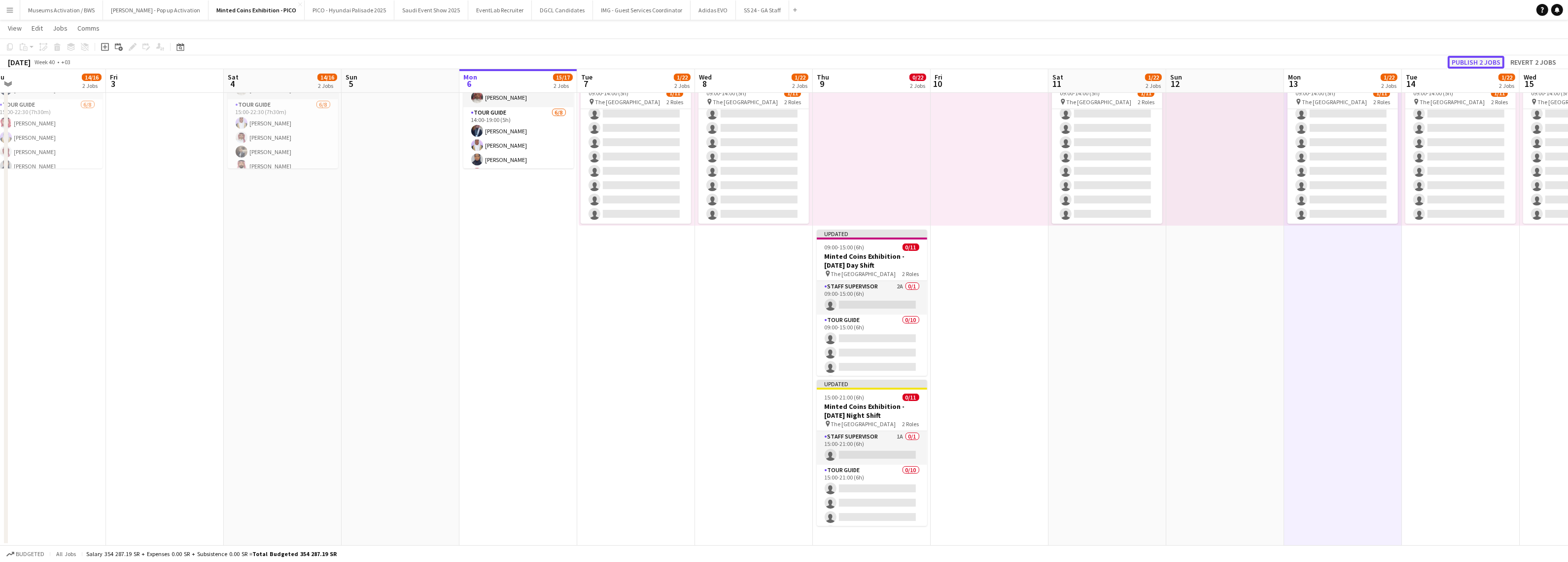
click at [1461, 57] on button "Publish 2 jobs" at bounding box center [1477, 62] width 57 height 13
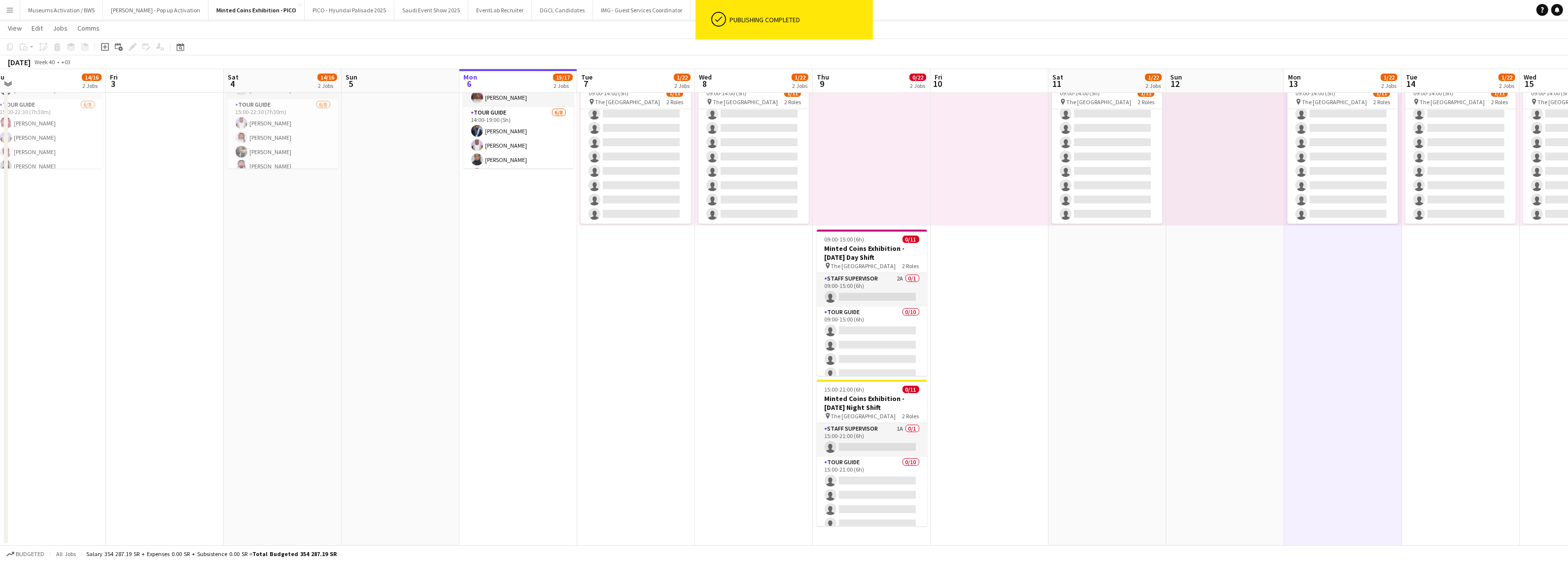
scroll to position [0, 434]
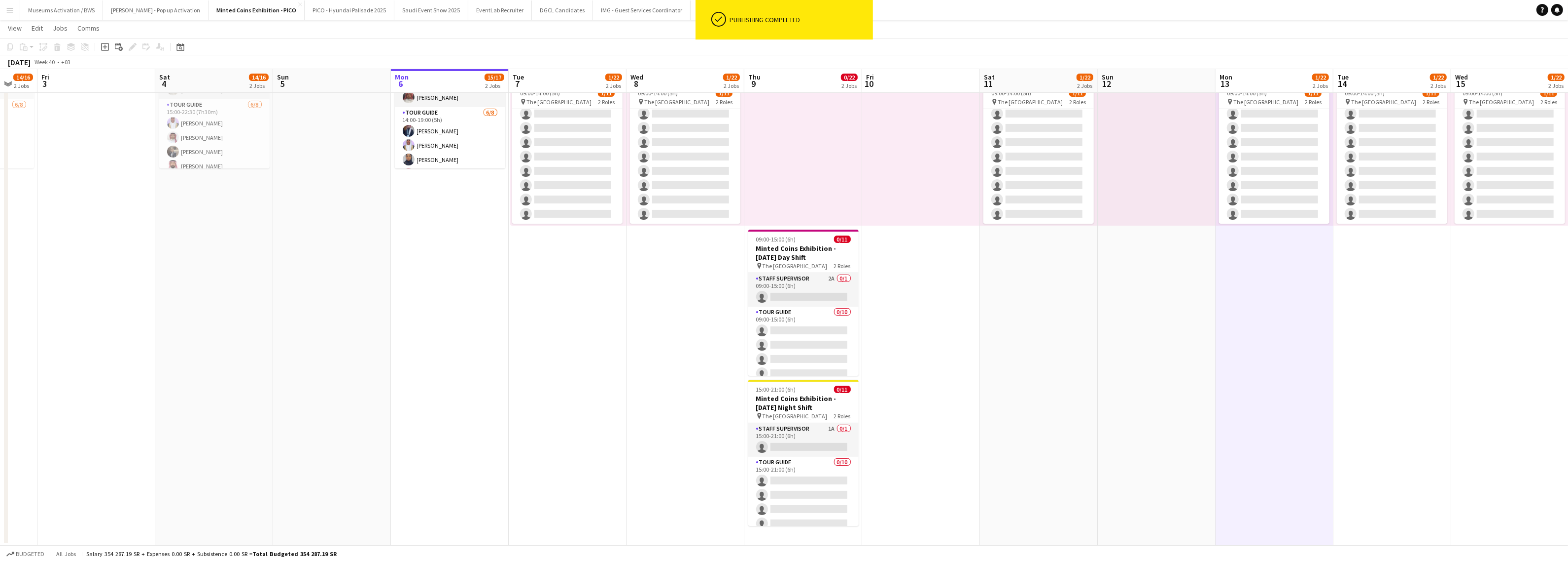
drag, startPoint x: 1004, startPoint y: 278, endPoint x: 935, endPoint y: 282, distance: 69.1
click at [935, 281] on app-calendar-viewport "Mon 29 15/16 2 Jobs Tue 30 15/16 2 Jobs Wed 1 15/16 2 Jobs Thu 2 14/16 2 Jobs F…" at bounding box center [784, 171] width 1568 height 749
click at [858, 262] on div "pin The National Museum 2 Roles" at bounding box center [804, 266] width 111 height 8
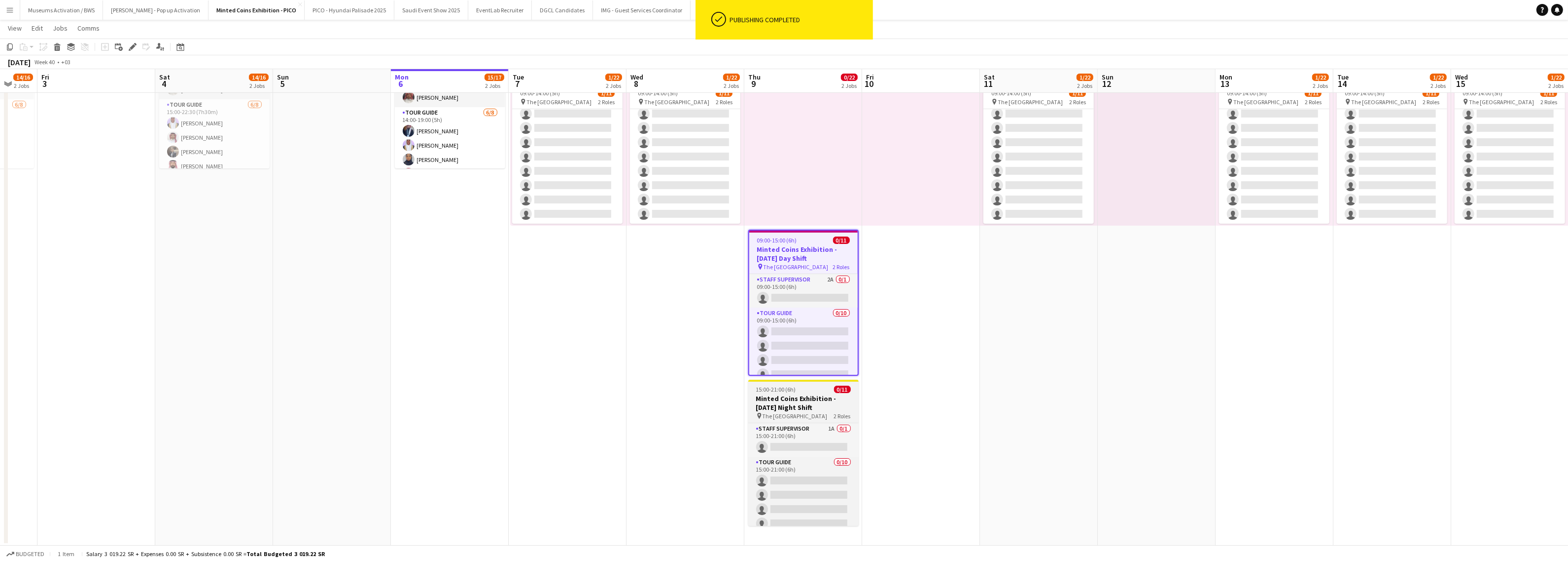
click at [802, 406] on h3 "Minted Coins Exhibition - Thursday Night Shift" at bounding box center [804, 402] width 111 height 18
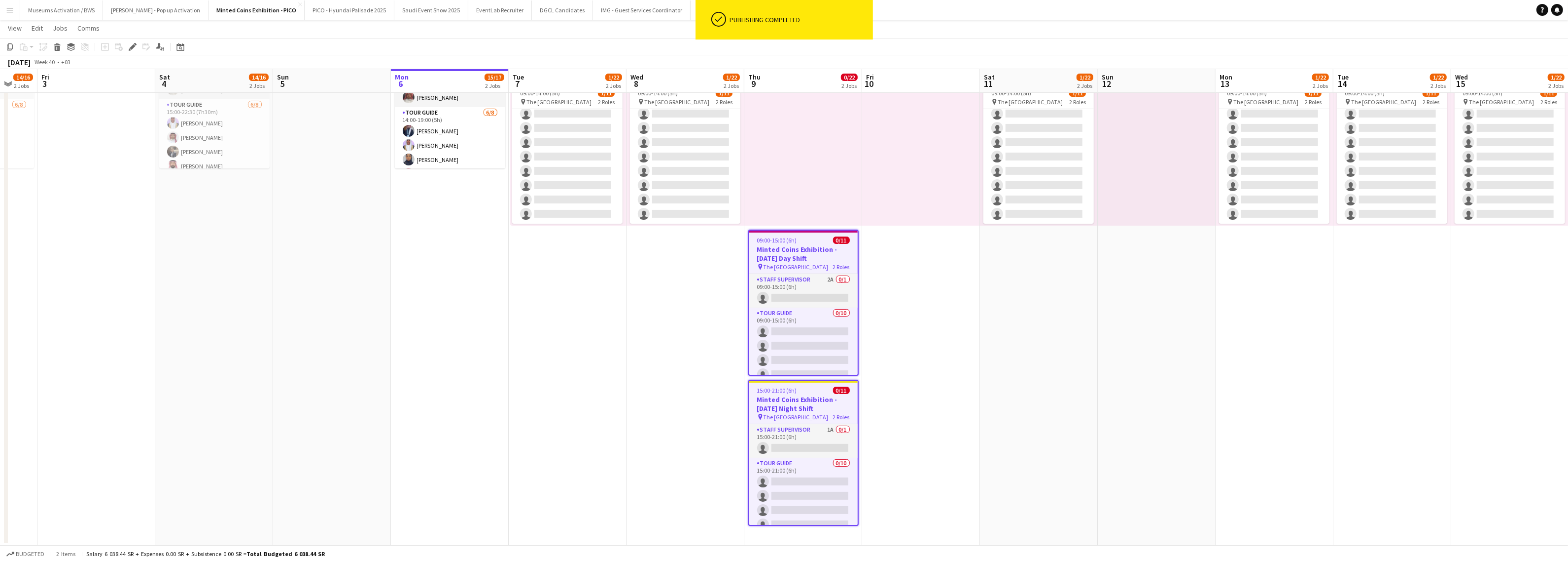
click at [786, 245] on h3 "Minted Coins Exhibition - Thursday Day Shift" at bounding box center [804, 254] width 109 height 18
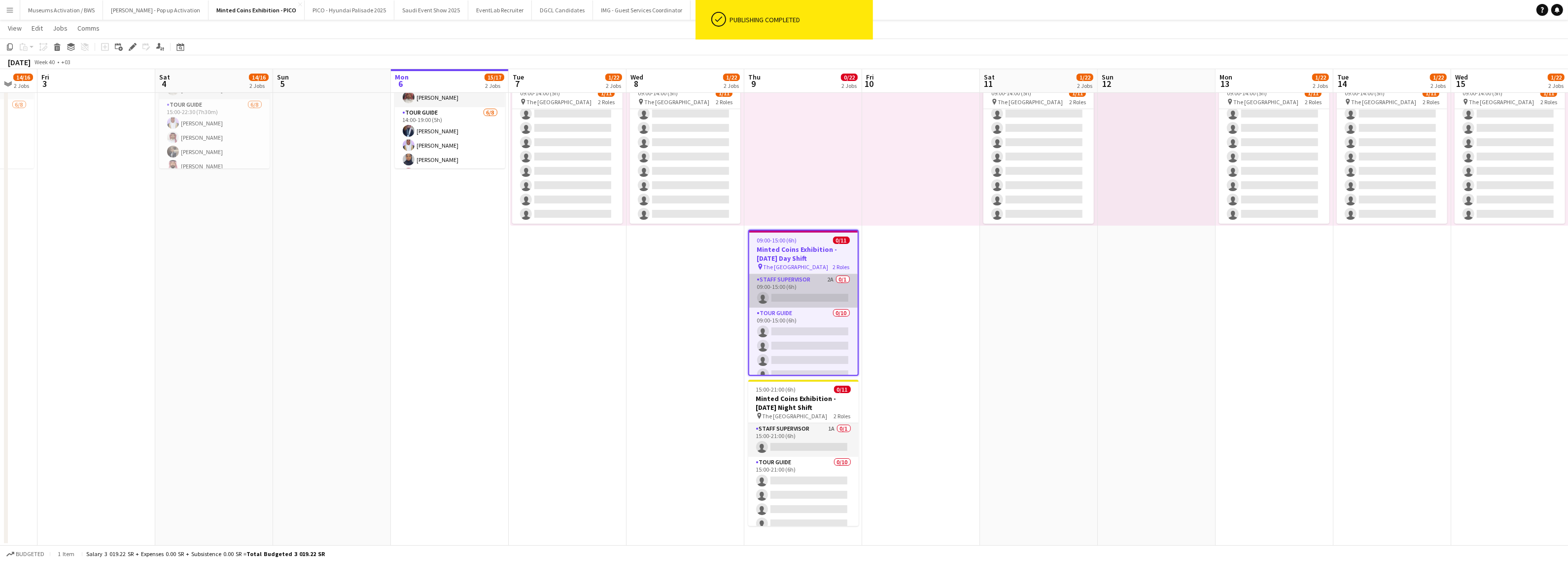
click at [797, 285] on app-card-role "Staff Supervisor 2A 0/1 09:00-15:00 (6h) single-neutral-actions" at bounding box center [804, 290] width 109 height 33
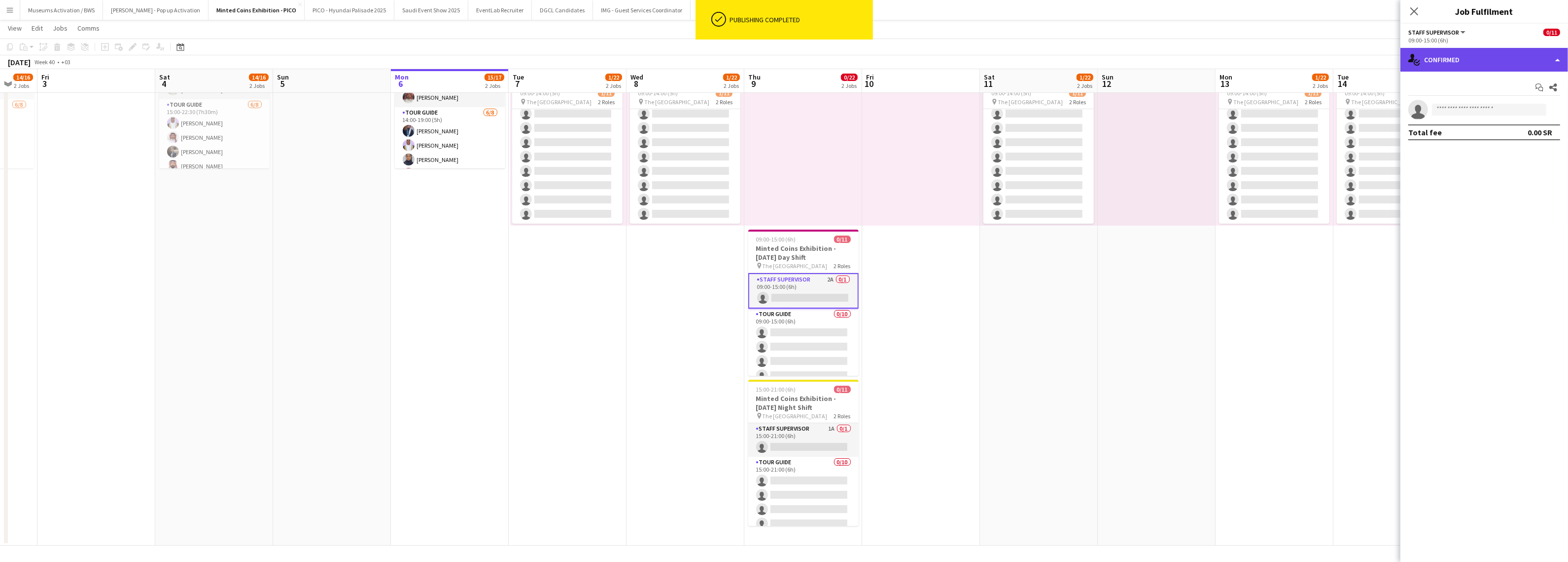
click at [1477, 58] on div "single-neutral-actions-check-2 Confirmed" at bounding box center [1484, 60] width 168 height 24
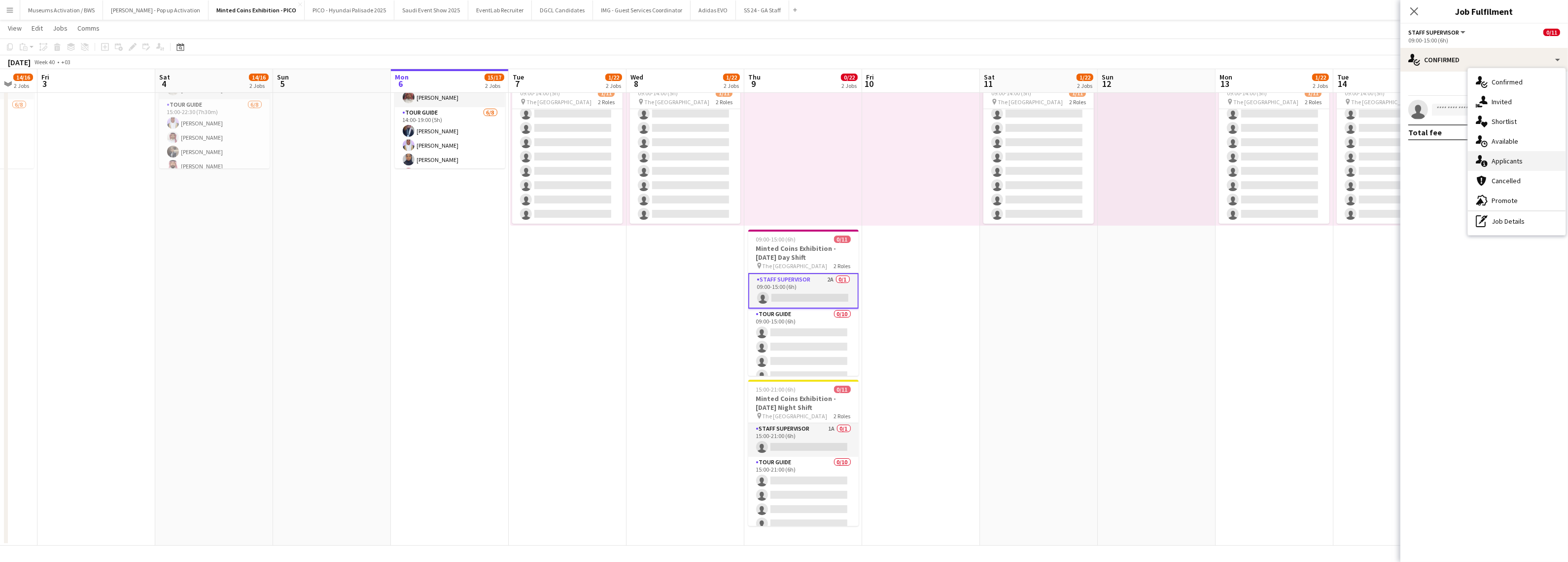
click at [1487, 163] on icon at bounding box center [1485, 164] width 7 height 7
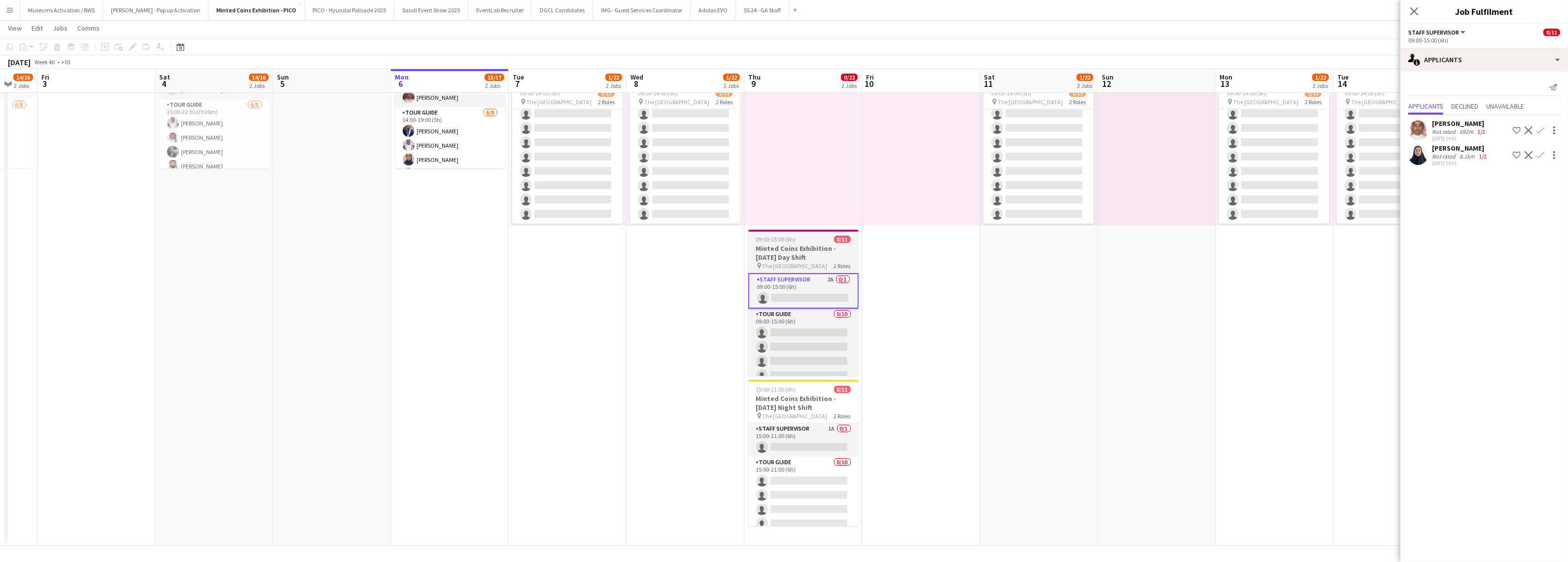
click at [812, 258] on h3 "Minted Coins Exhibition - Thursday Day Shift" at bounding box center [804, 253] width 111 height 18
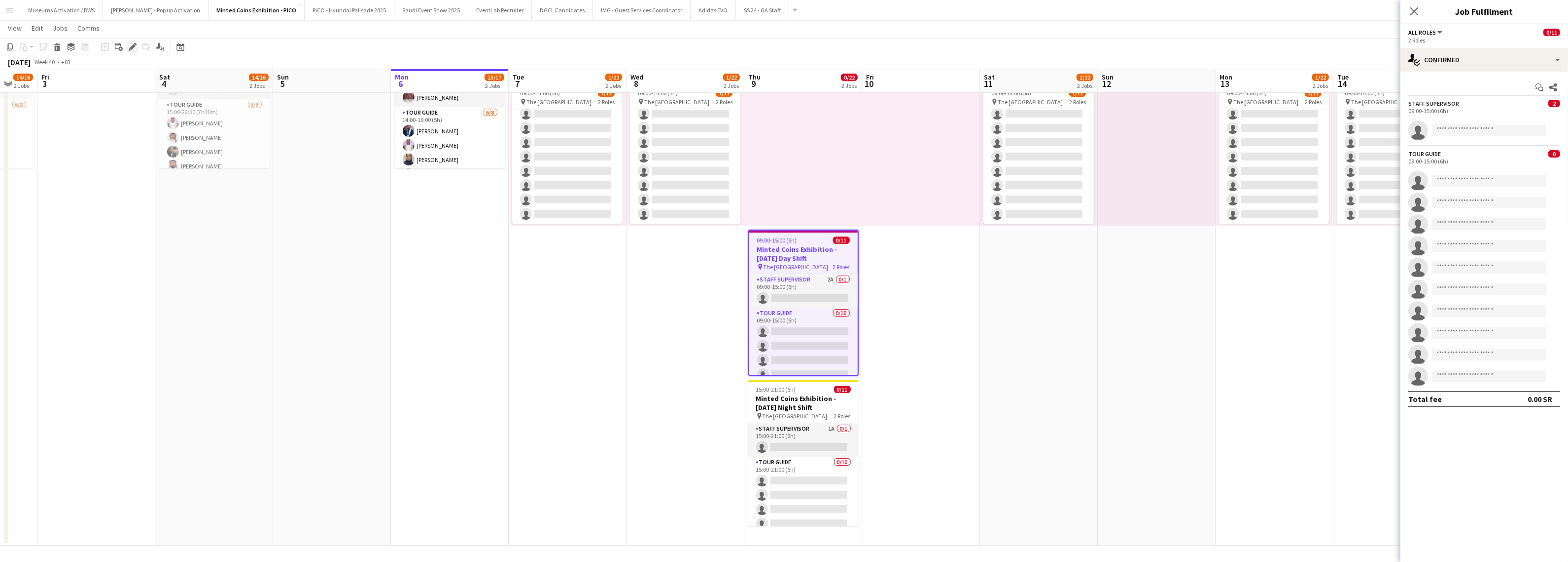
click at [133, 47] on icon at bounding box center [132, 47] width 6 height 6
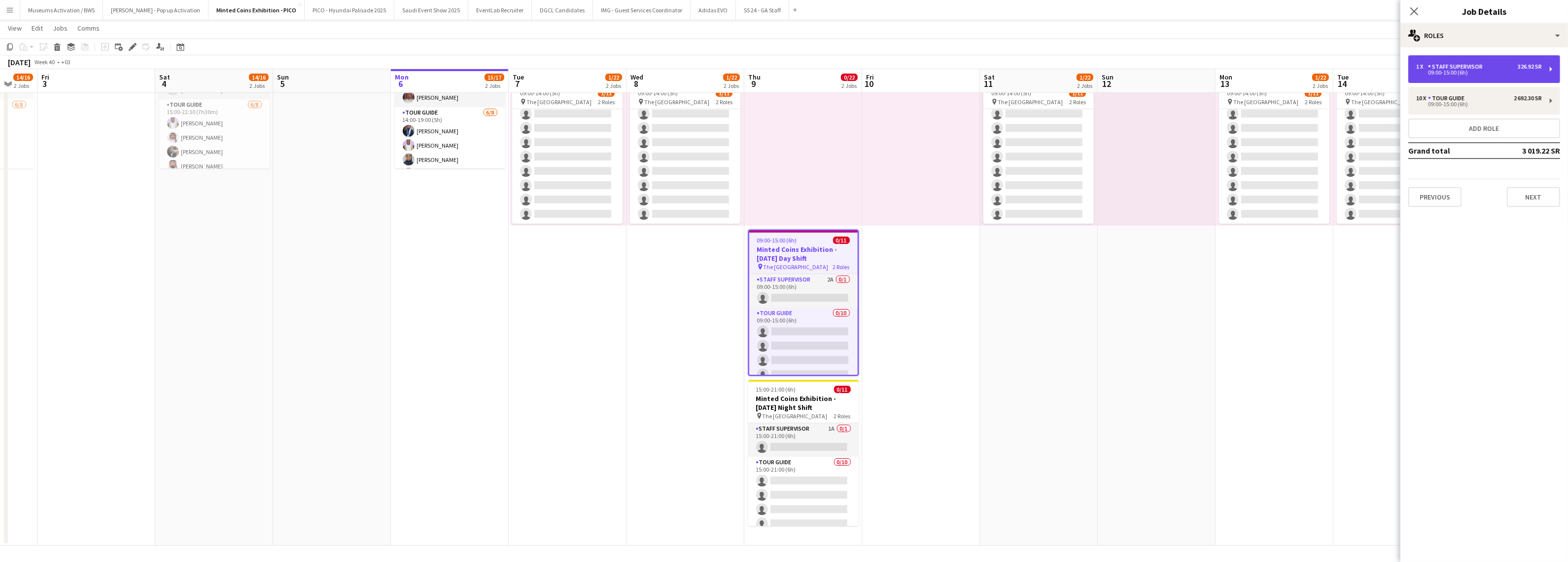
click at [1441, 72] on div "09:00-15:00 (6h)" at bounding box center [1479, 72] width 125 height 5
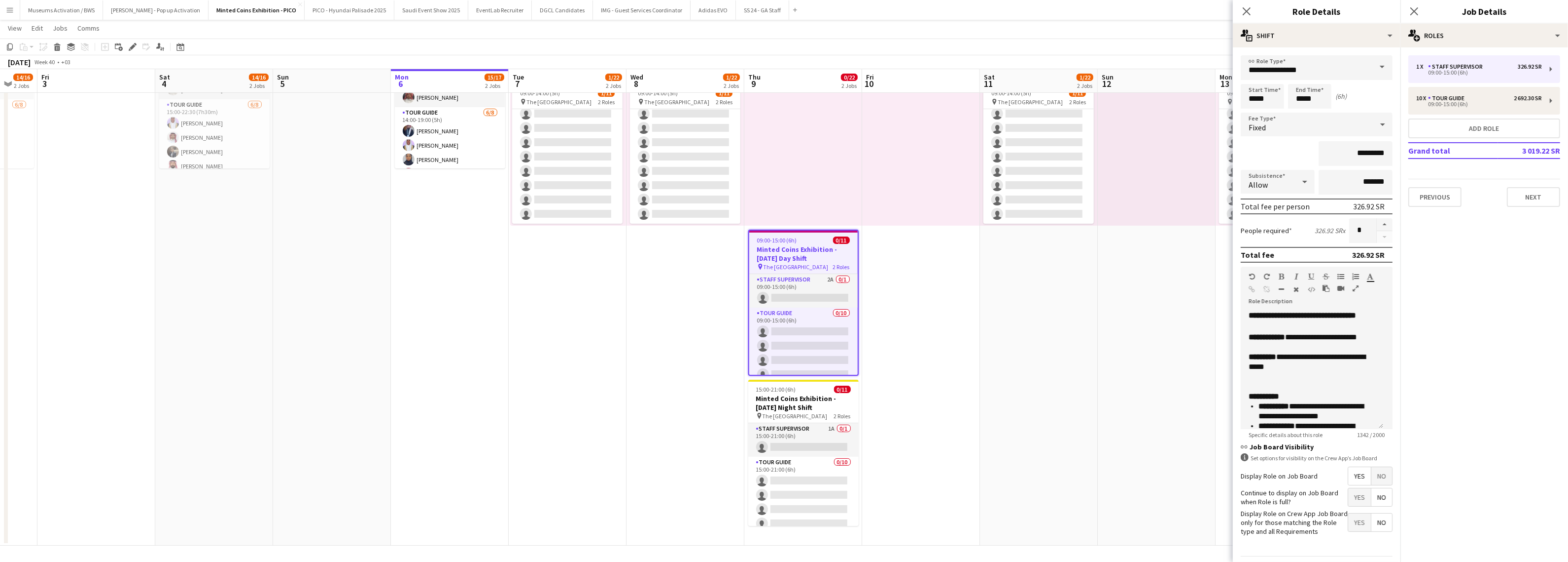
click at [1372, 480] on span "No" at bounding box center [1382, 476] width 21 height 18
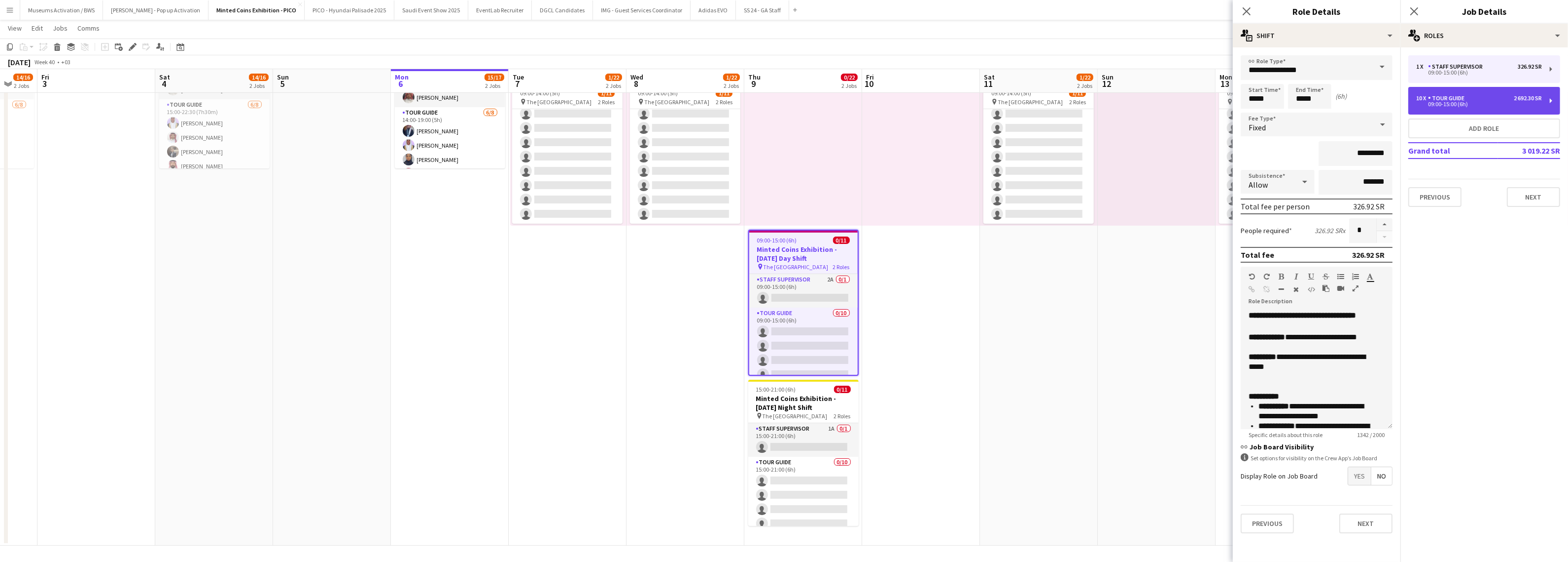
click at [1441, 92] on div "10 x Tour Guide 2 692.30 SR 09:00-15:00 (6h)" at bounding box center [1484, 101] width 152 height 27
type input "**********"
type input "*********"
type input "**"
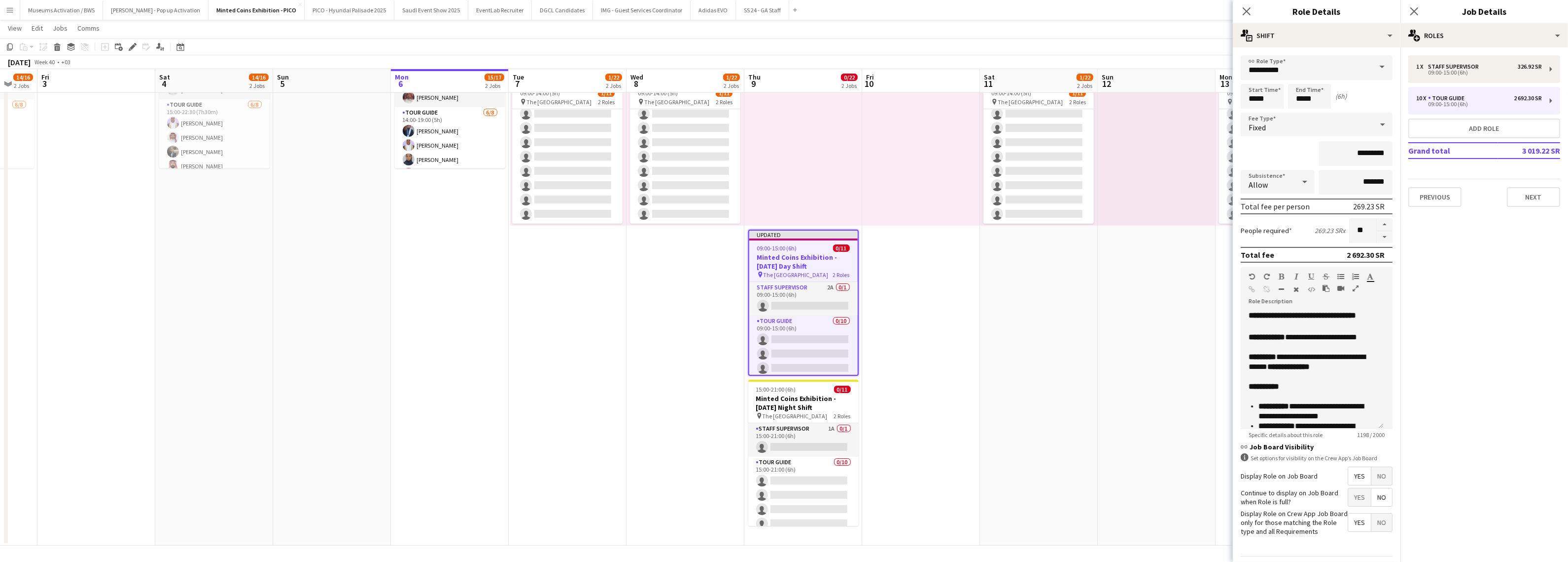
click at [1372, 476] on span "No" at bounding box center [1382, 476] width 21 height 18
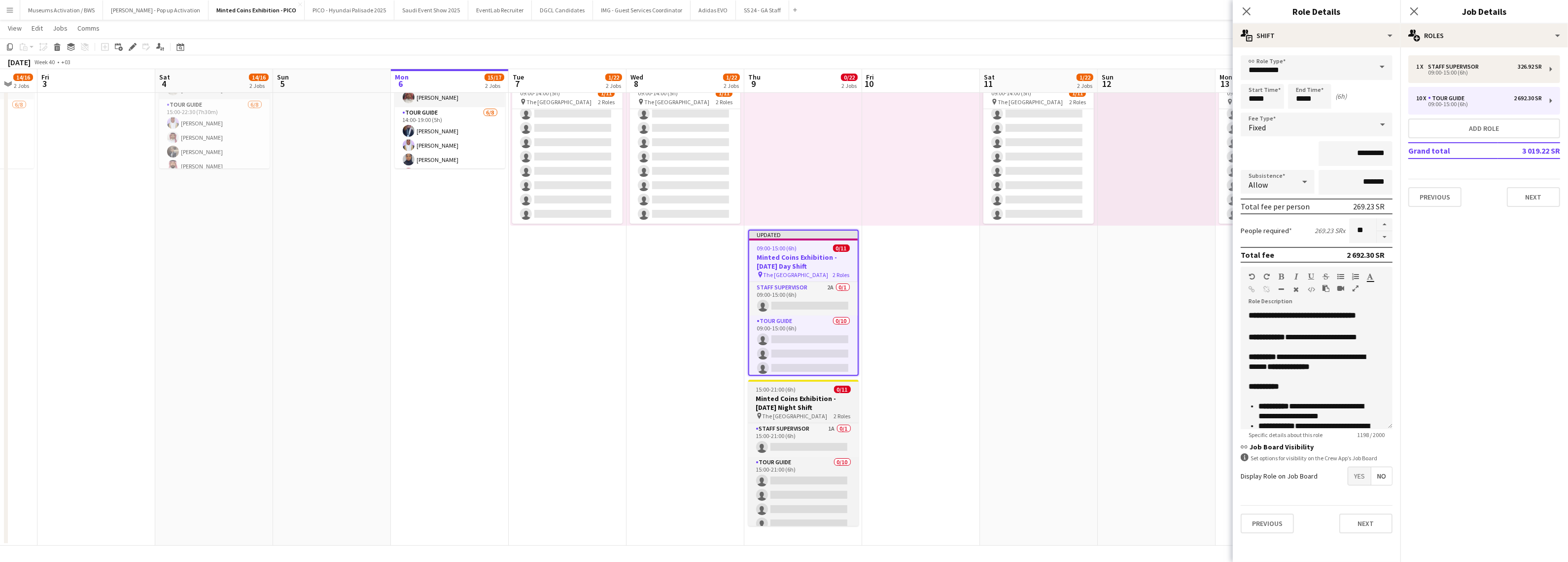
click at [790, 387] on span "15:00-21:00 (6h)" at bounding box center [776, 389] width 40 height 8
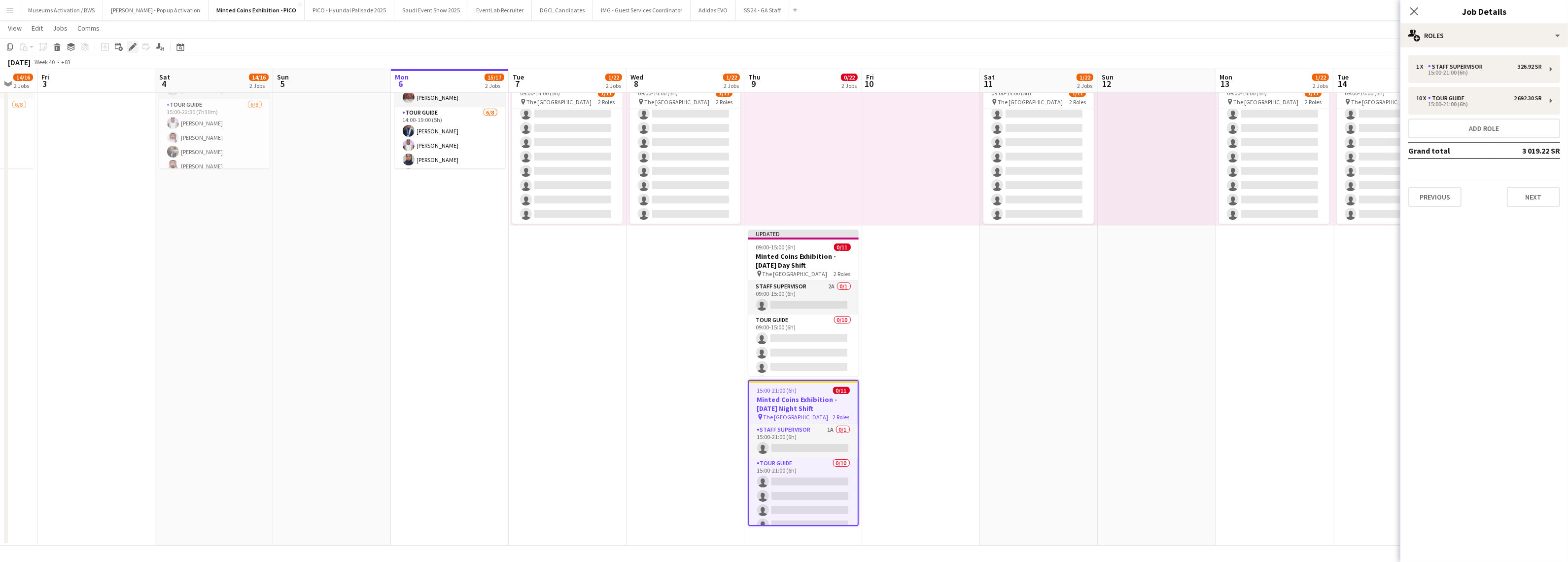
click at [133, 49] on icon "Edit" at bounding box center [132, 47] width 8 height 8
click at [1483, 84] on div "1 x Staff Supervisor 326.92 SR 15:00-21:00 (6h) 10 x Tour Guide 2 692.30 SR 15:…" at bounding box center [1484, 130] width 168 height 151
click at [1480, 67] on div "Staff Supervisor" at bounding box center [1458, 66] width 59 height 7
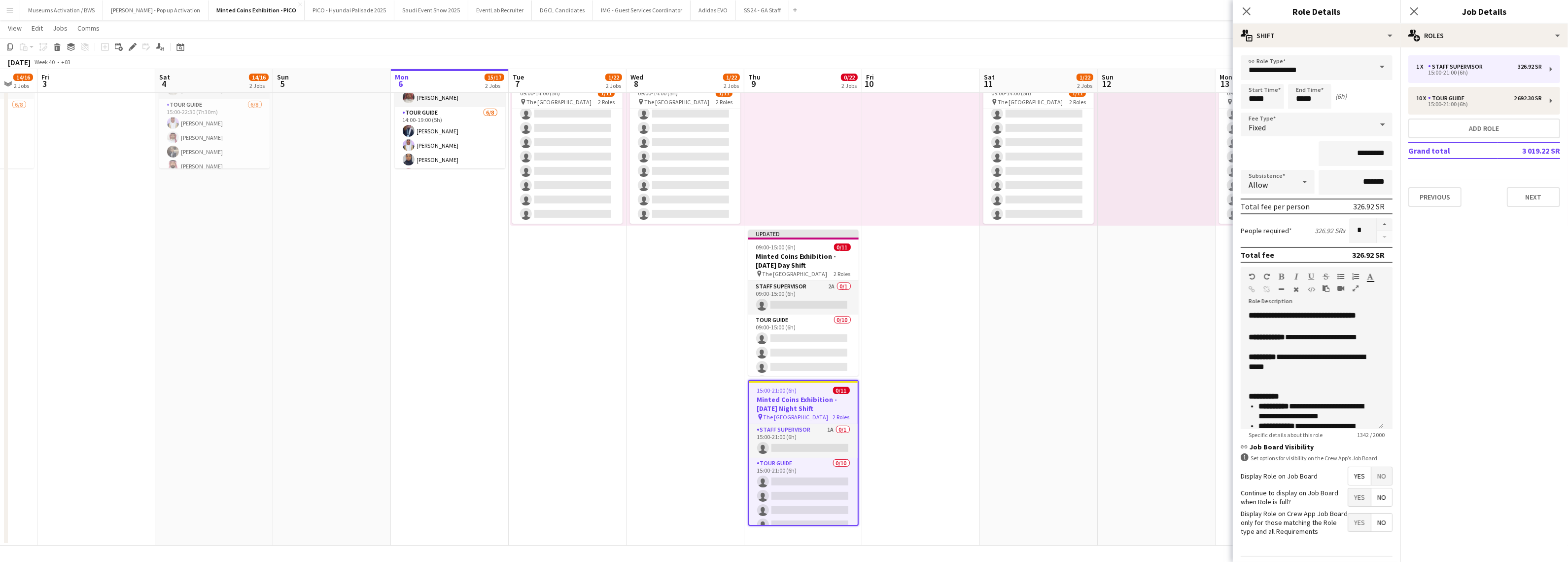
click at [1372, 473] on span "No" at bounding box center [1382, 476] width 21 height 18
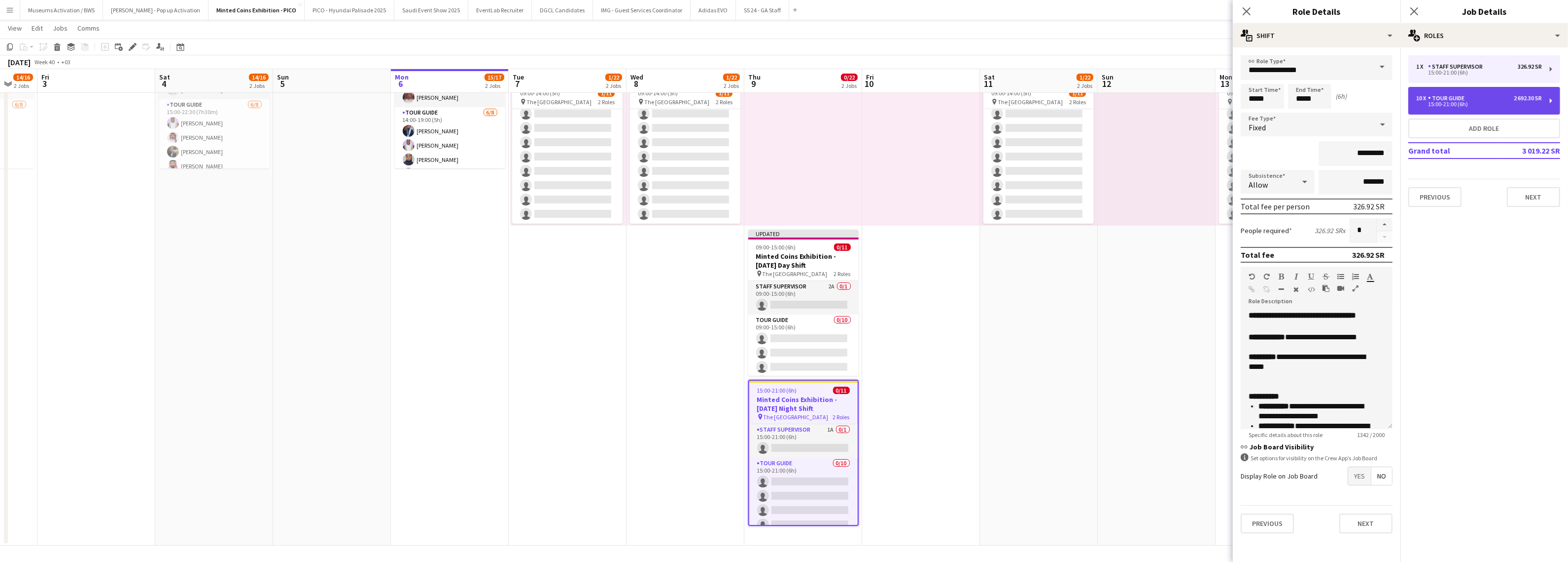
click at [1449, 108] on div "10 x Tour Guide 2 692.30 SR 15:00-21:00 (6h)" at bounding box center [1484, 101] width 152 height 27
type input "**********"
type input "*********"
type input "**"
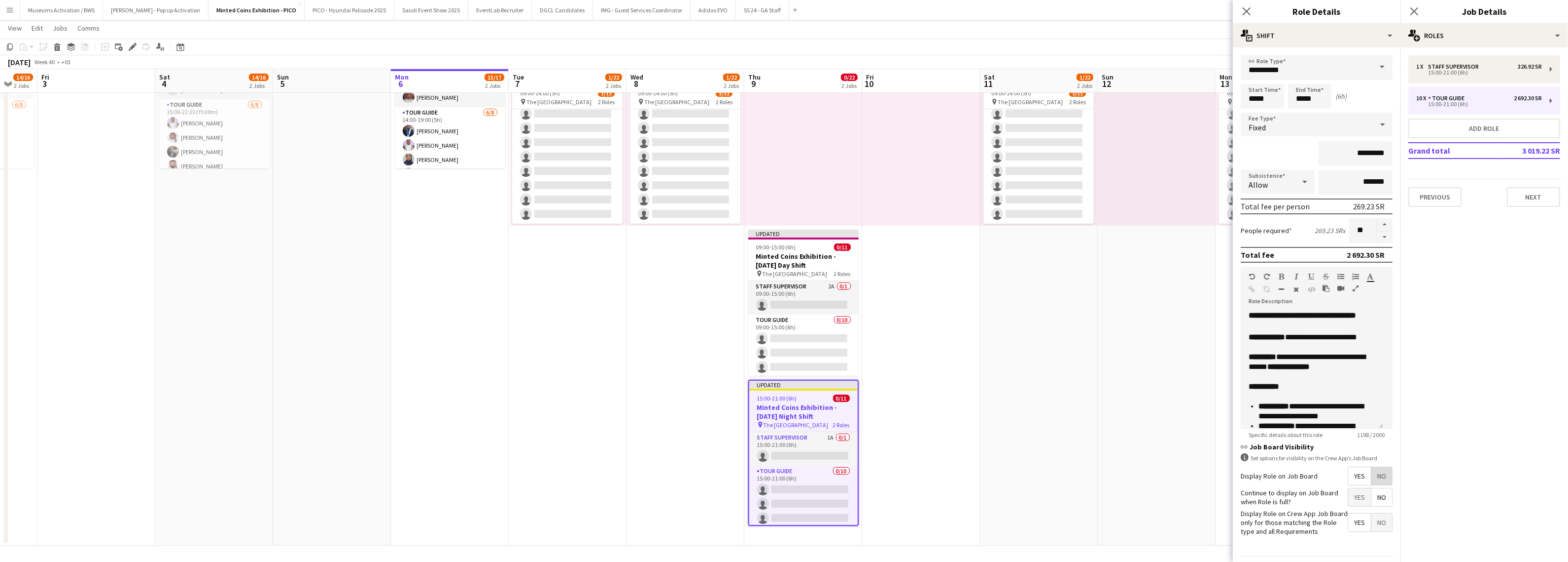
click at [1372, 475] on span "No" at bounding box center [1382, 476] width 21 height 18
click at [974, 351] on app-date-cell at bounding box center [921, 207] width 118 height 677
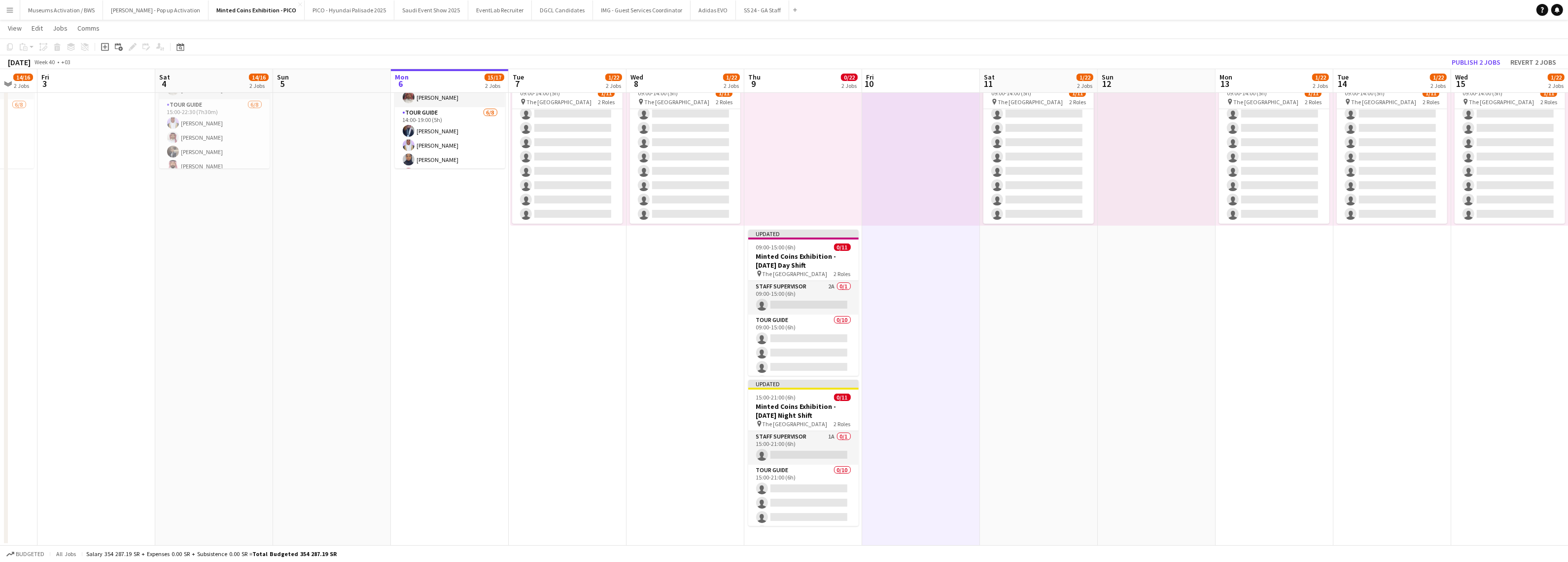
click at [1472, 70] on app-board-header-date "Wed 15 1/22 2 Jobs" at bounding box center [1510, 80] width 118 height 24
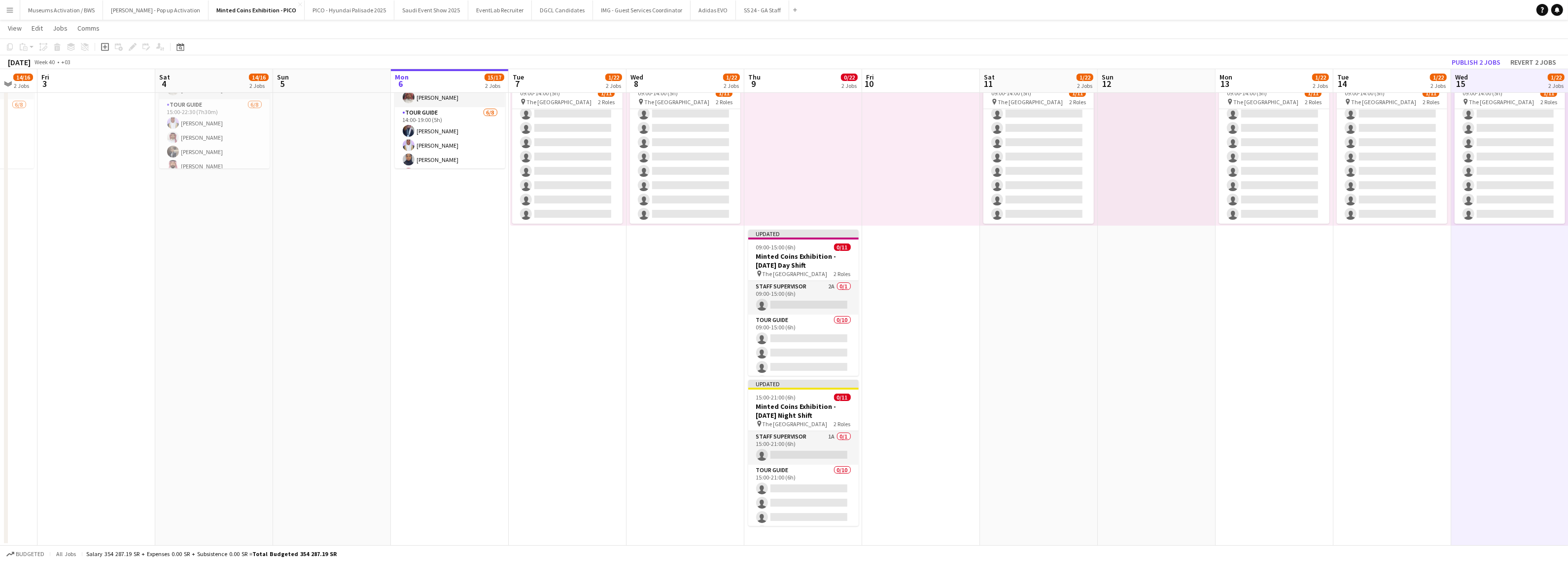
click at [1472, 53] on app-toolbar "Copy Paste Paste Ctrl+V Paste with crew Ctrl+Shift+V Paste linked Job [GEOGRAPH…" at bounding box center [784, 46] width 1568 height 17
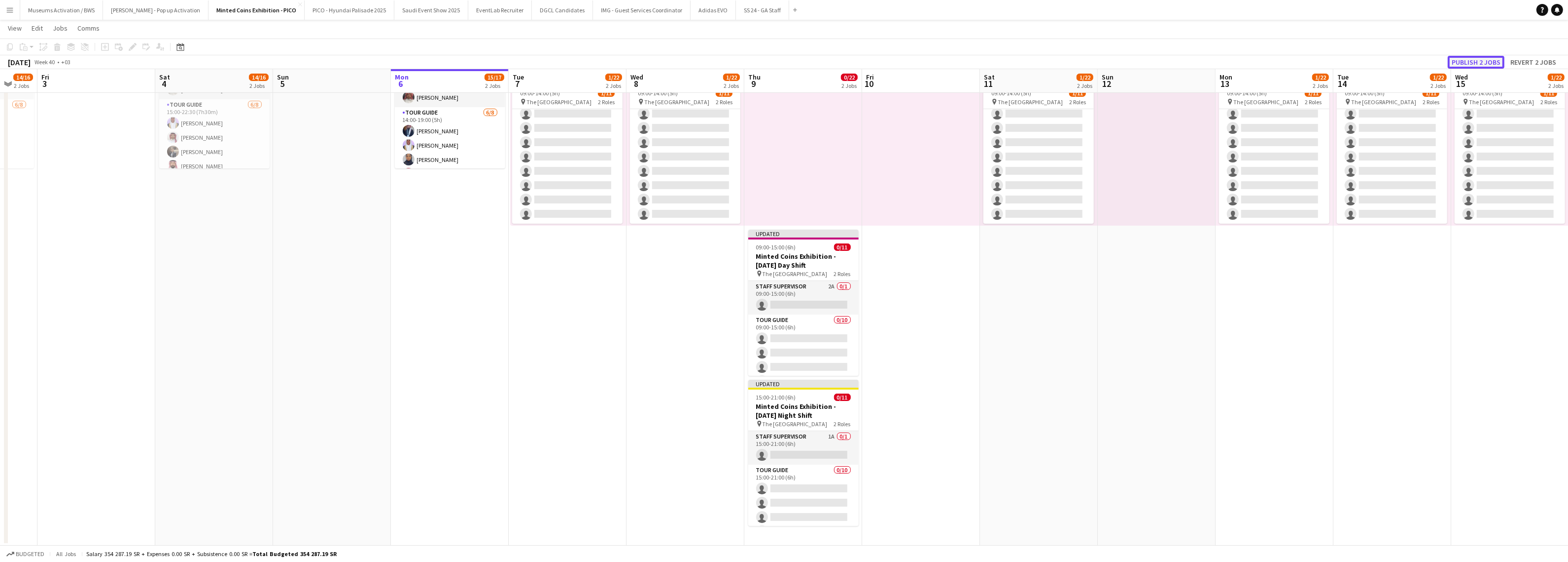
click at [1472, 56] on button "Publish 2 jobs" at bounding box center [1477, 62] width 57 height 13
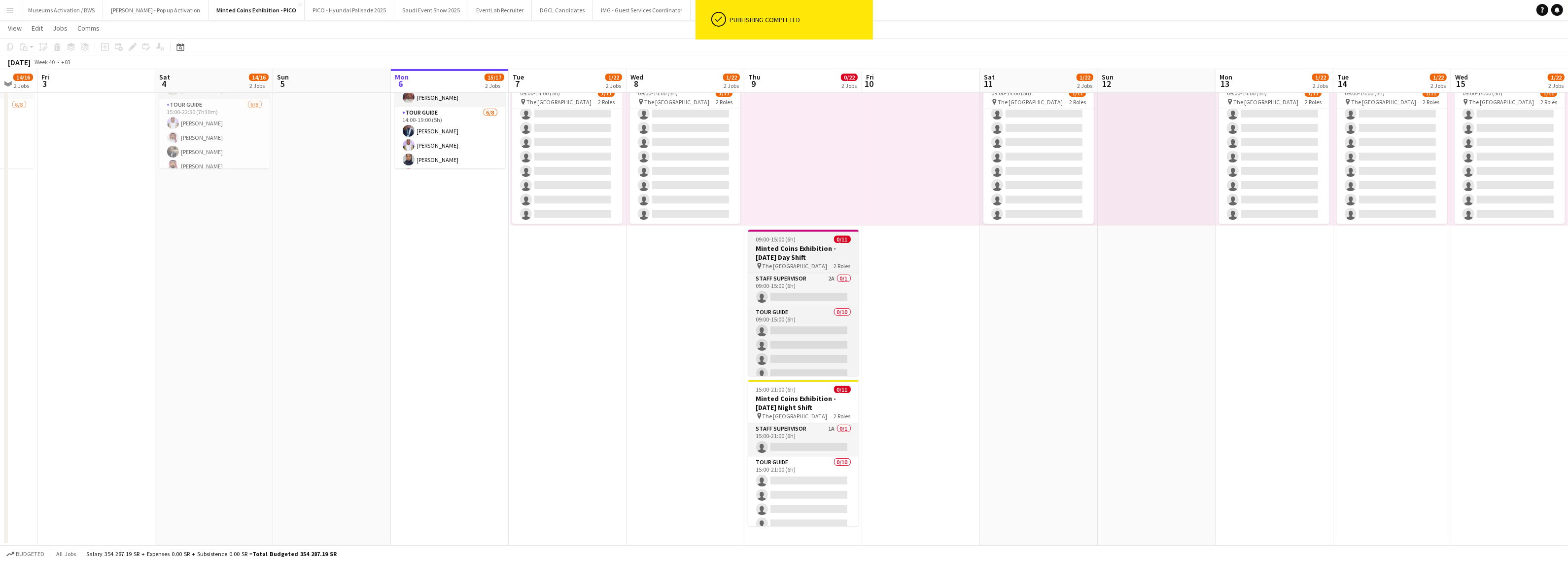
click at [834, 265] on span "2 Roles" at bounding box center [842, 266] width 17 height 8
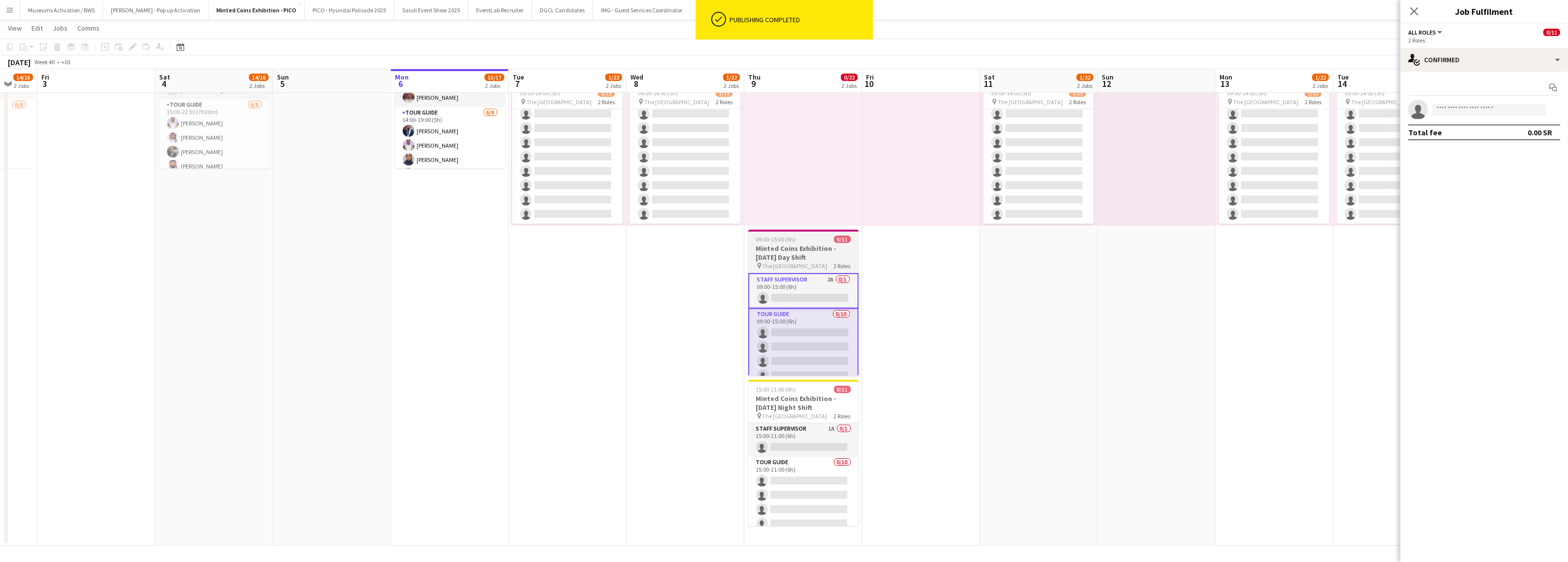
click at [834, 253] on h3 "Minted Coins Exhibition - Thursday Day Shift" at bounding box center [804, 253] width 111 height 18
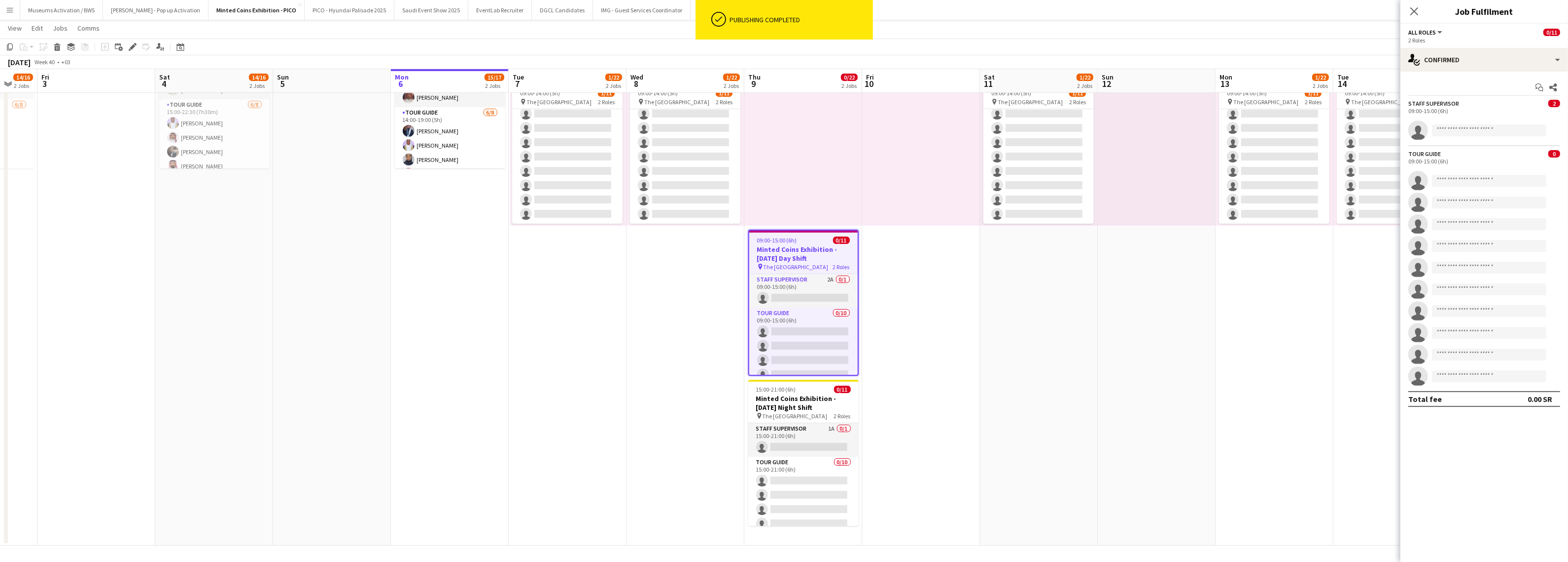
click at [916, 268] on app-date-cell at bounding box center [921, 207] width 118 height 677
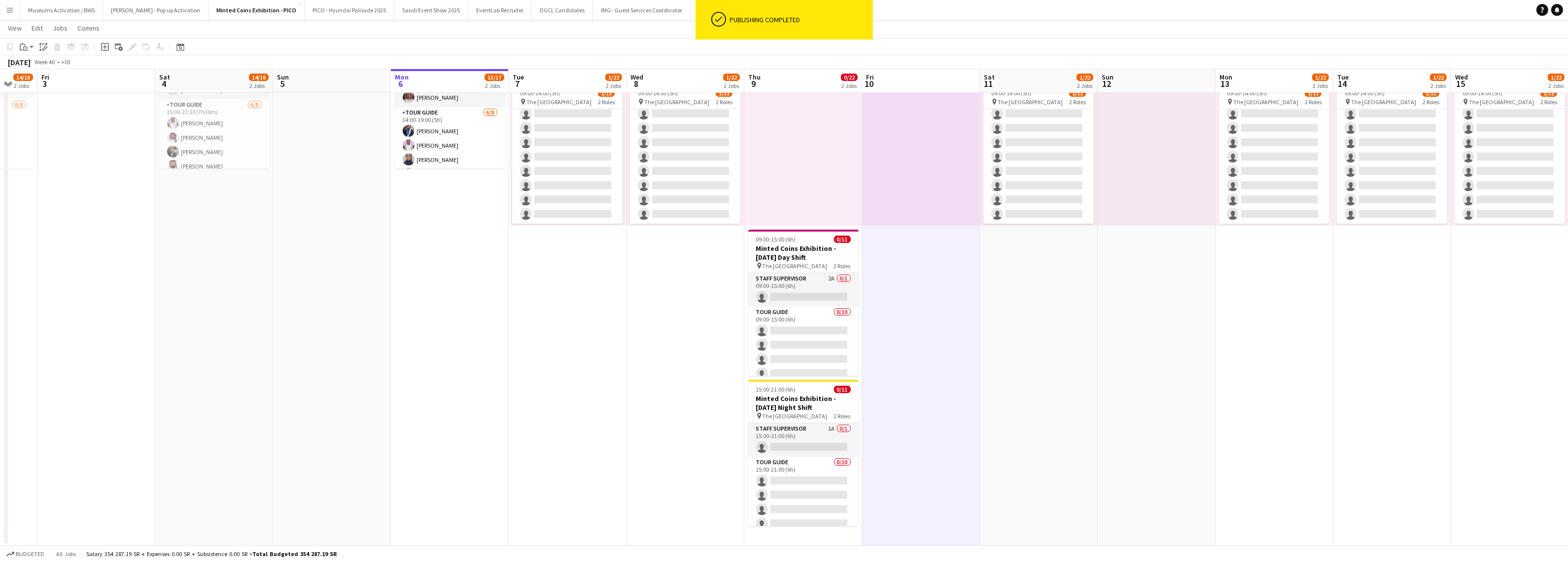
click at [1021, 281] on app-date-cell "14:00-19:00 (5h) 0/11 pin The National Museum 2 Roles Staff Supervisor 1A 0/1 1…" at bounding box center [1039, 207] width 118 height 677
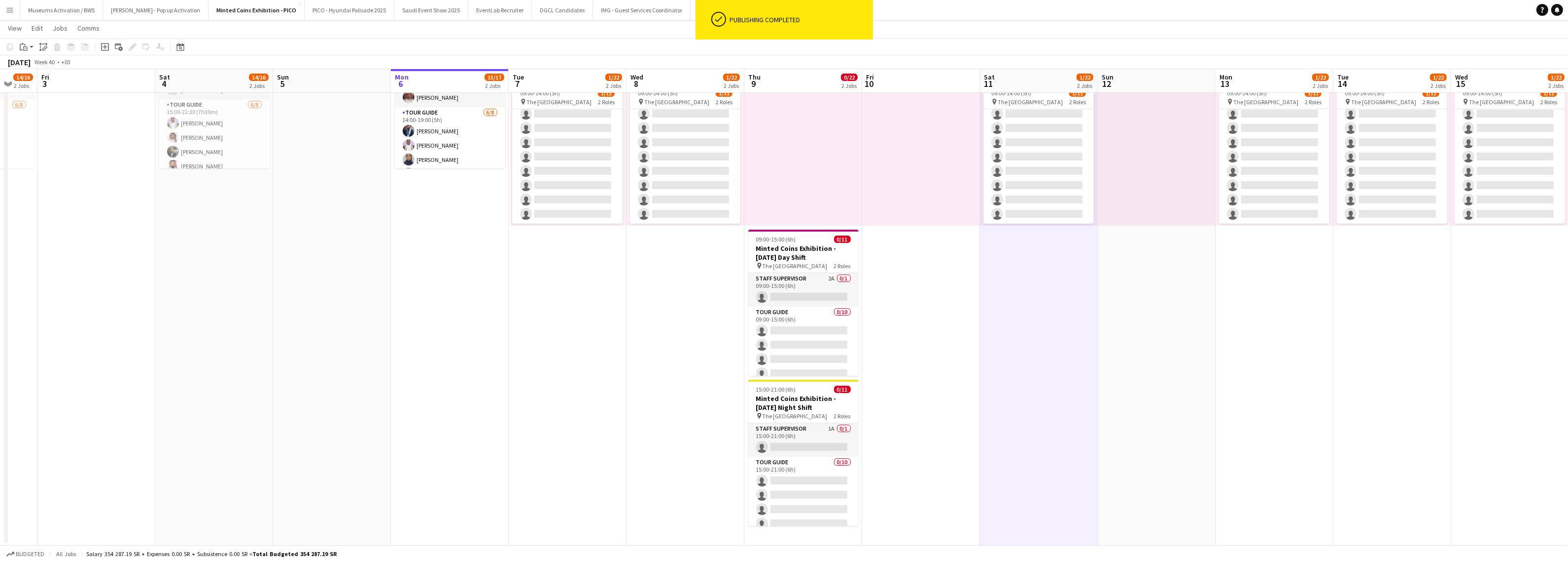
drag, startPoint x: 1142, startPoint y: 280, endPoint x: 807, endPoint y: 324, distance: 337.9
click at [864, 322] on app-calendar-viewport "Mon 29 15/16 2 Jobs Tue 30 15/16 2 Jobs Wed 1 15/16 2 Jobs Thu 2 14/16 2 Jobs F…" at bounding box center [784, 171] width 1568 height 749
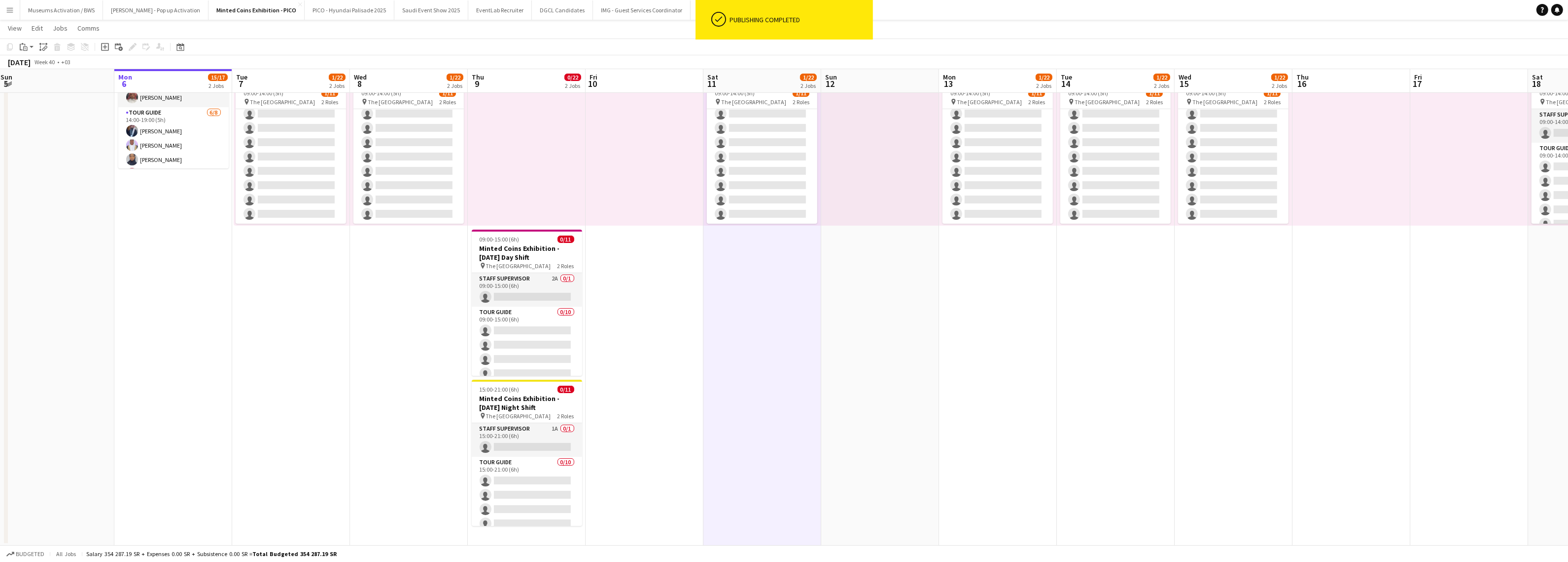
scroll to position [82, 0]
drag, startPoint x: 841, startPoint y: 338, endPoint x: 754, endPoint y: 343, distance: 87.1
click at [760, 343] on app-calendar-viewport "Fri 3 Sat 4 14/16 2 Jobs Sun 5 Mon 6 15/17 2 Jobs Tue 7 1/22 2 Jobs Wed 8 1/22 …" at bounding box center [784, 171] width 1568 height 749
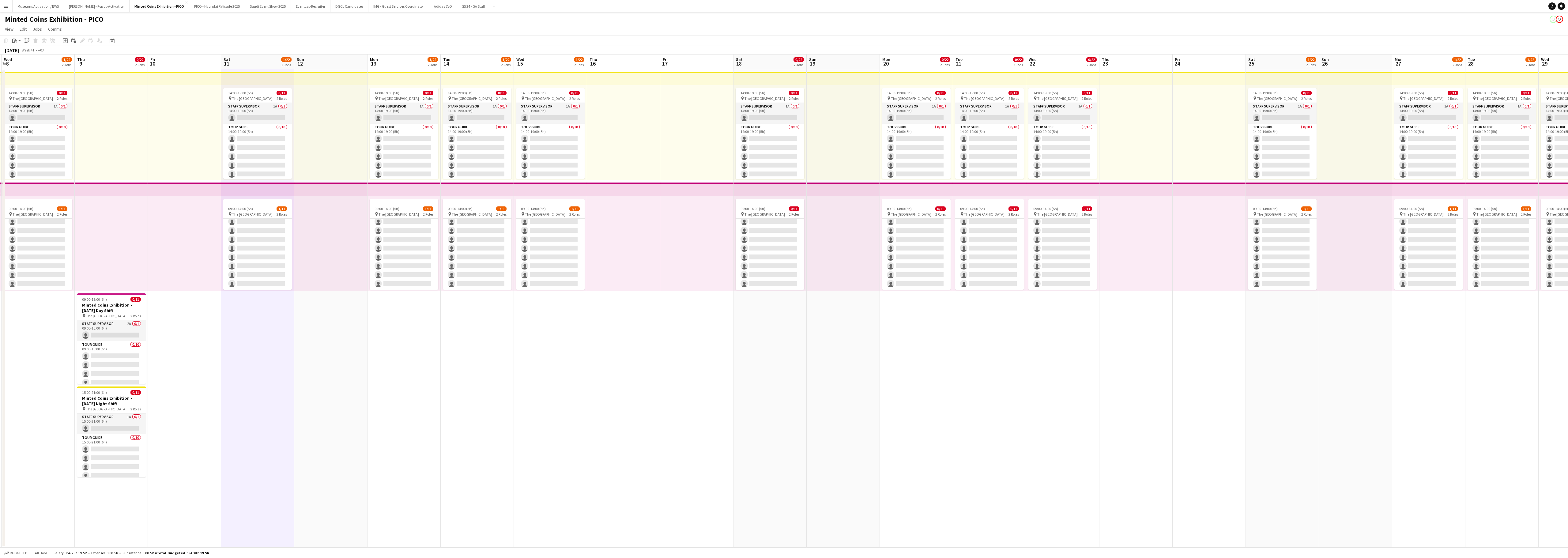
click at [612, 348] on app-date-cell at bounding box center [623, 309] width 73 height 478
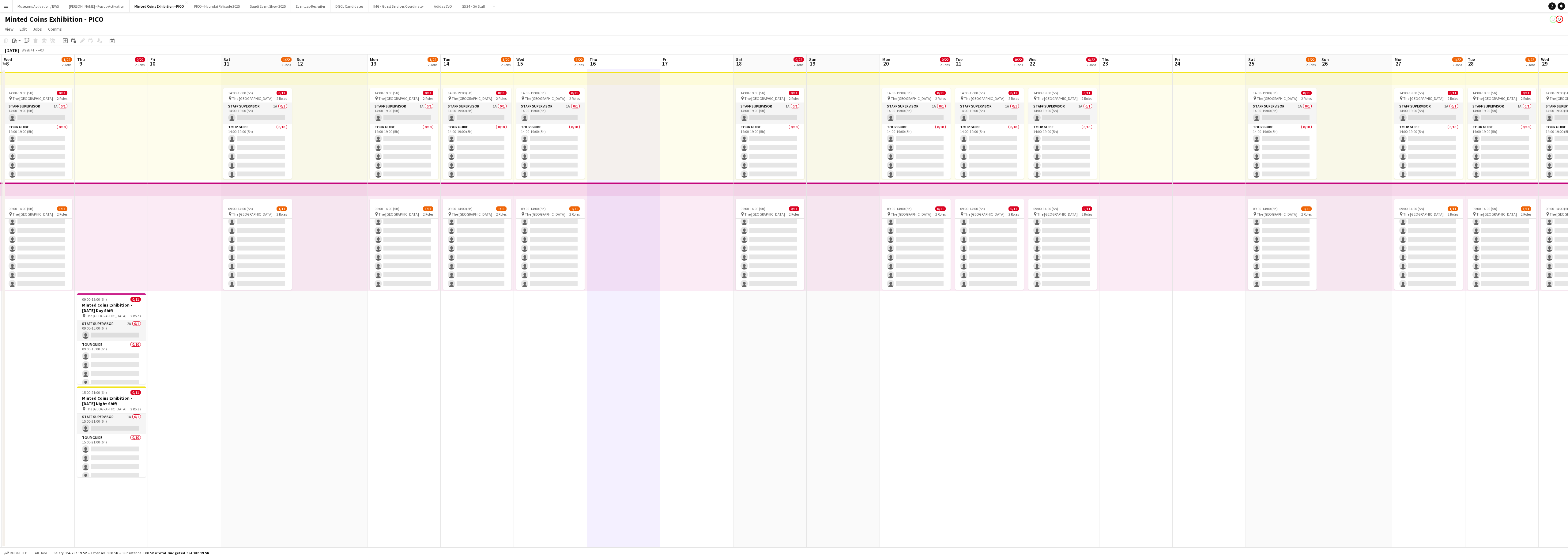
click at [974, 328] on app-date-cell at bounding box center [1136, 309] width 73 height 478
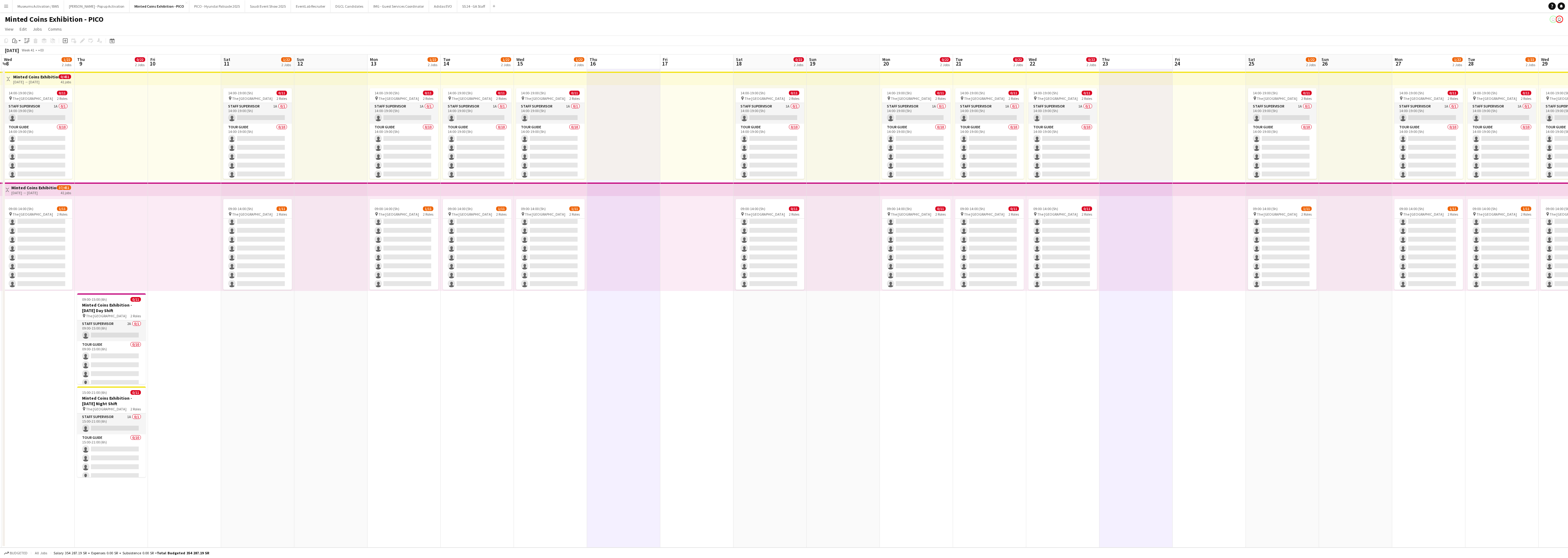
drag, startPoint x: 1276, startPoint y: 346, endPoint x: 1129, endPoint y: 377, distance: 150.2
click at [974, 348] on app-calendar-viewport "Sun 5 Mon 6 15/17 2 Jobs Tue 7 1/22 2 Jobs Wed 8 1/22 2 Jobs Thu 9 0/22 2 Jobs …" at bounding box center [784, 301] width 1568 height 493
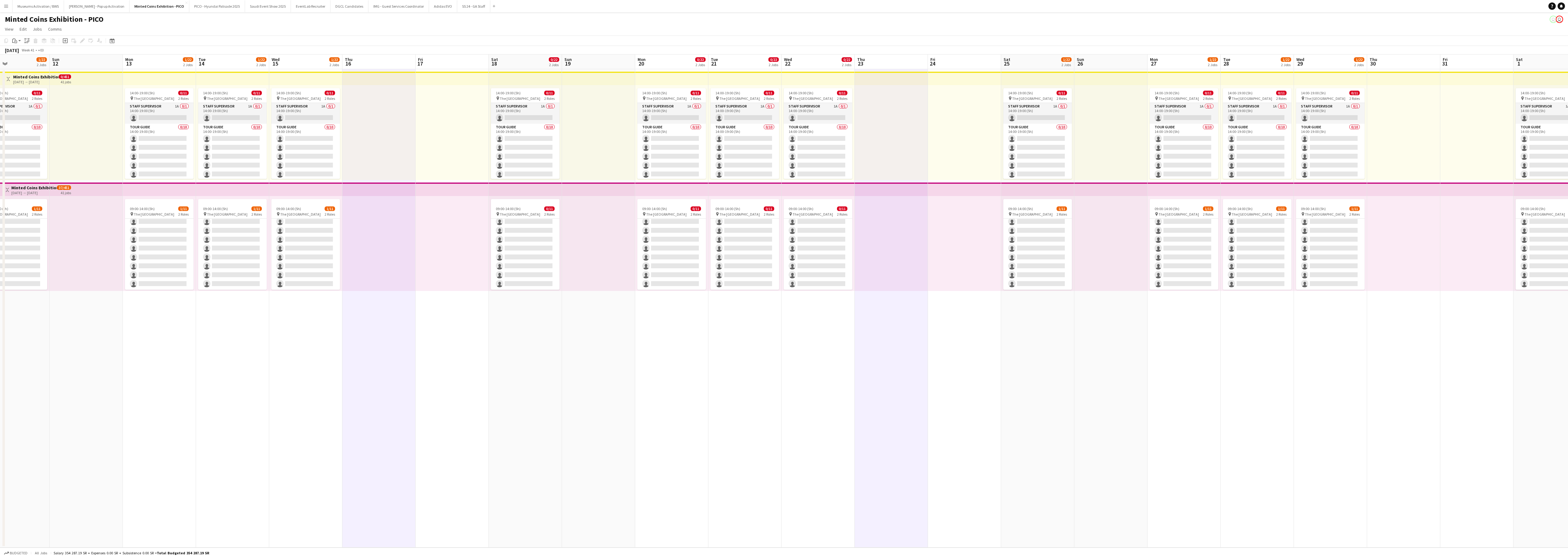
drag, startPoint x: 1140, startPoint y: 376, endPoint x: 1046, endPoint y: 386, distance: 94.5
click at [974, 348] on app-calendar-viewport "Wed 8 1/22 2 Jobs Thu 9 0/22 2 Jobs Fri 10 Sat 11 1/22 2 Jobs Sun 12 Mon 13 1/2…" at bounding box center [784, 301] width 1568 height 493
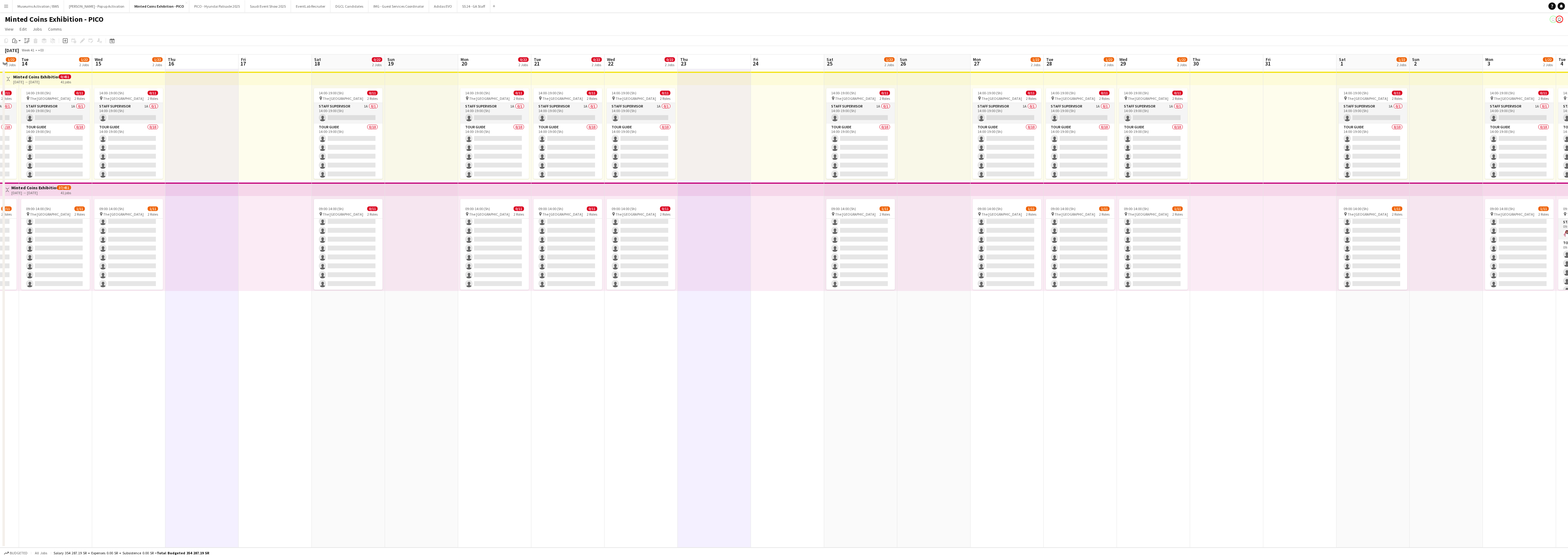
drag, startPoint x: 1105, startPoint y: 388, endPoint x: 1082, endPoint y: 396, distance: 24.4
click at [974, 348] on app-calendar-viewport "Fri 10 Sat 11 1/22 2 Jobs Sun 12 Mon 13 1/22 2 Jobs Tue 14 1/22 2 Jobs Wed 15 1…" at bounding box center [784, 301] width 1568 height 493
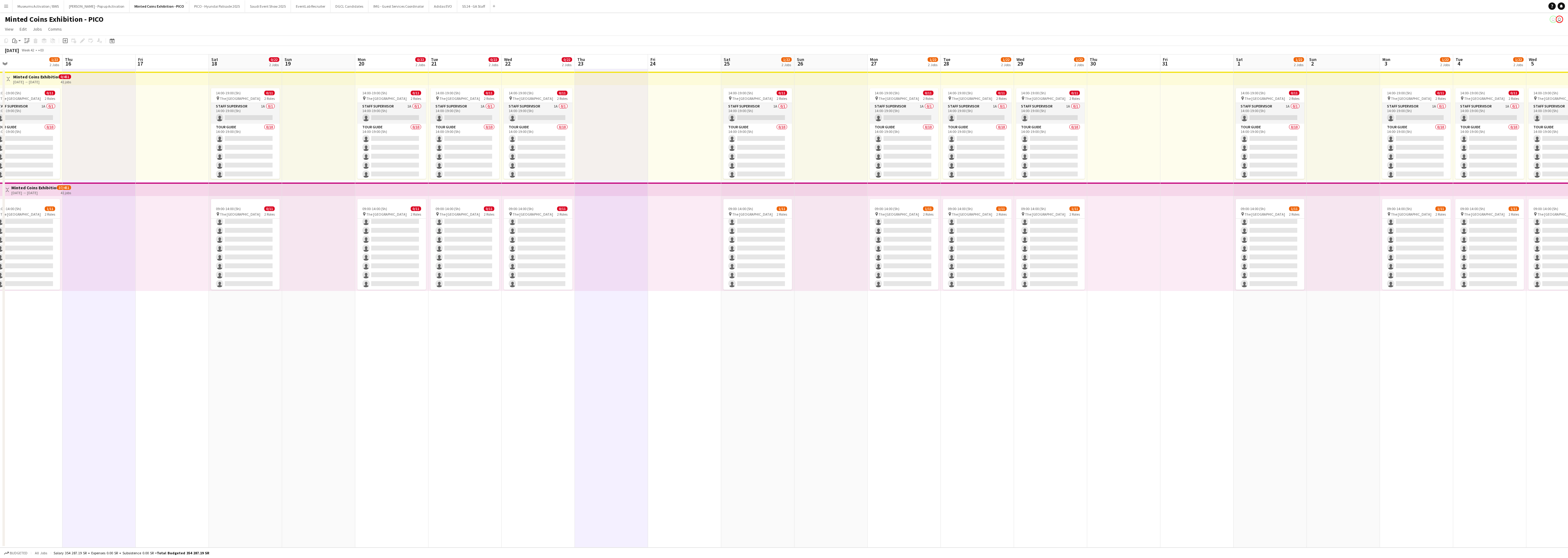
click at [974, 348] on app-date-cell at bounding box center [1124, 309] width 73 height 478
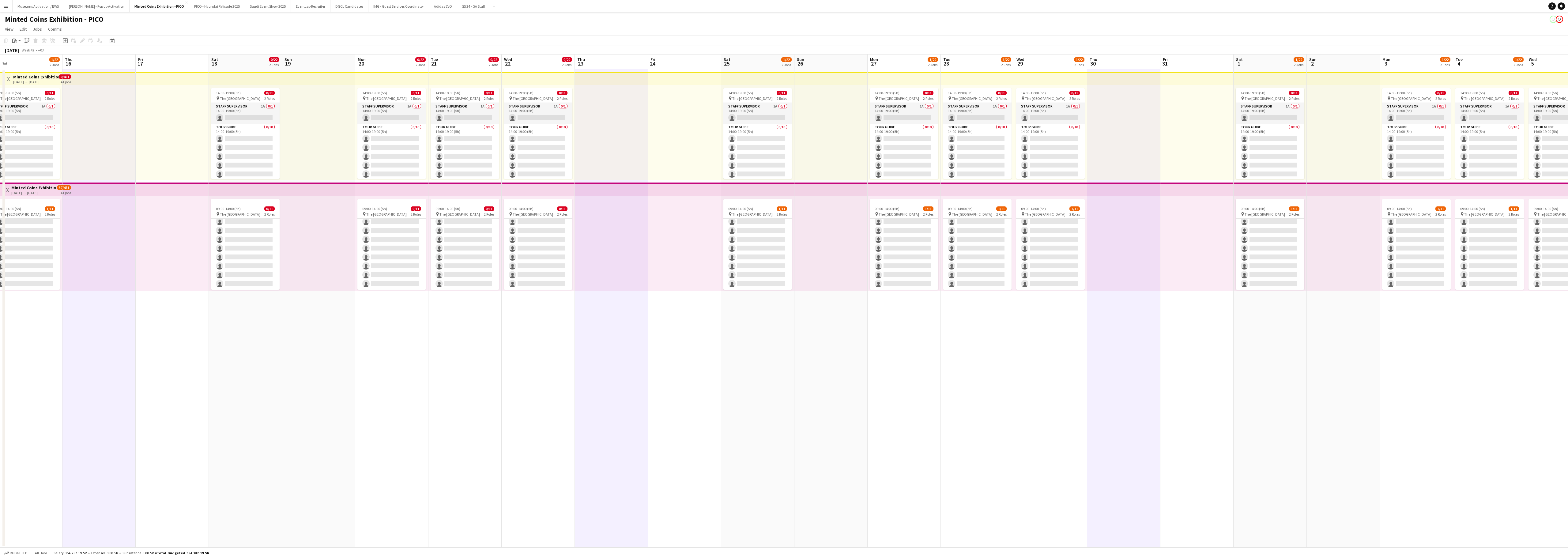
drag, startPoint x: 1357, startPoint y: 380, endPoint x: 1067, endPoint y: 416, distance: 292.2
click at [974, 348] on app-calendar-viewport "Sun 12 Mon 13 1/22 2 Jobs Tue 14 1/22 2 Jobs Wed 15 1/22 2 Jobs Thu 16 Fri 17 S…" at bounding box center [784, 301] width 1568 height 493
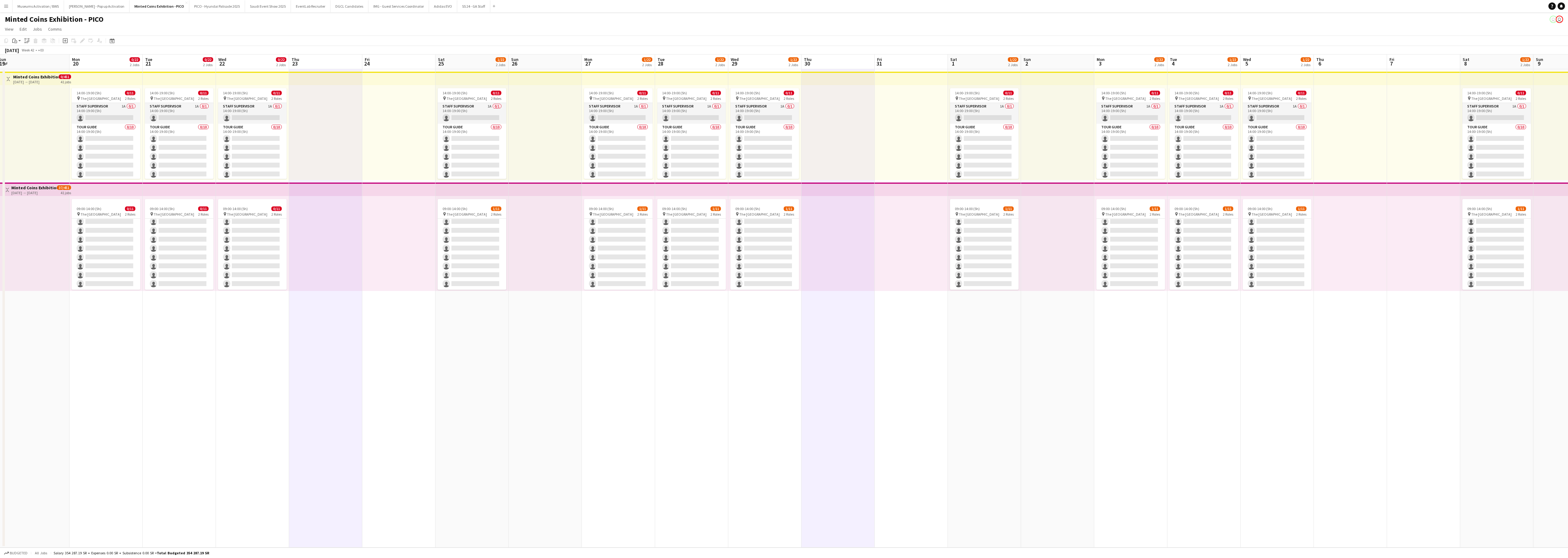
click at [974, 348] on app-calendar-viewport "Fri 17 Sat 18 0/22 2 Jobs Sun 19 Mon 20 0/22 2 Jobs Tue 21 0/22 2 Jobs Wed 22 0…" at bounding box center [784, 301] width 1568 height 493
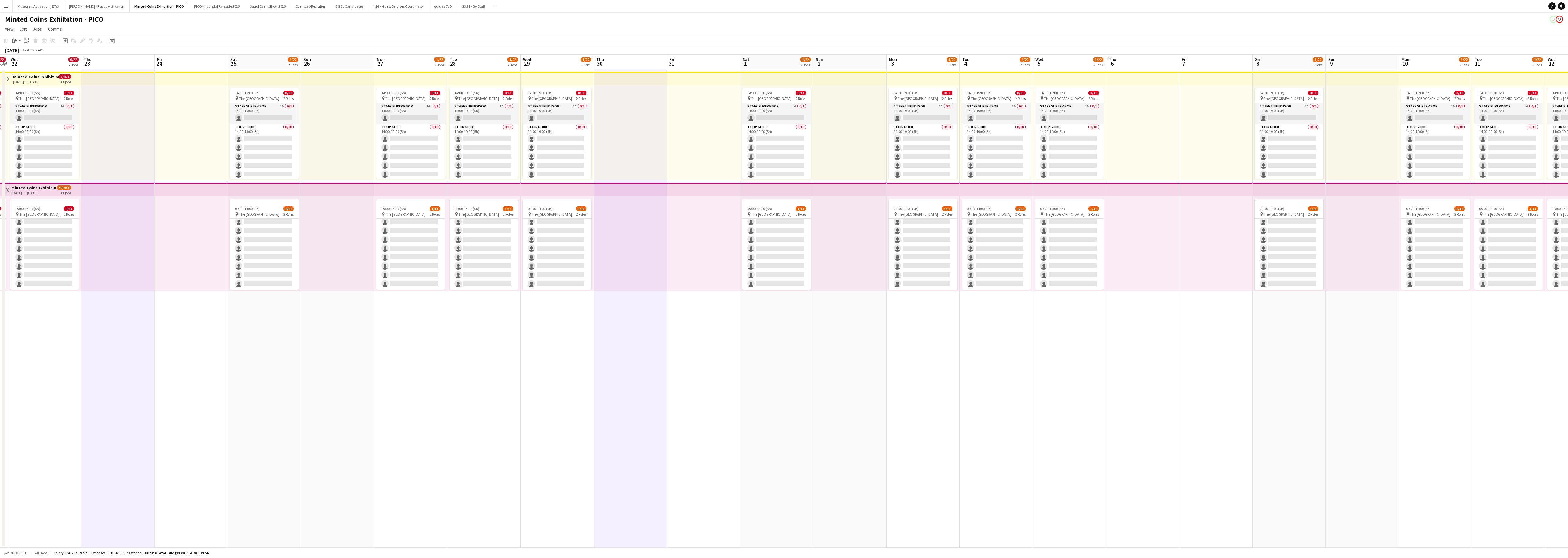
click at [974, 348] on app-date-cell at bounding box center [1143, 309] width 73 height 478
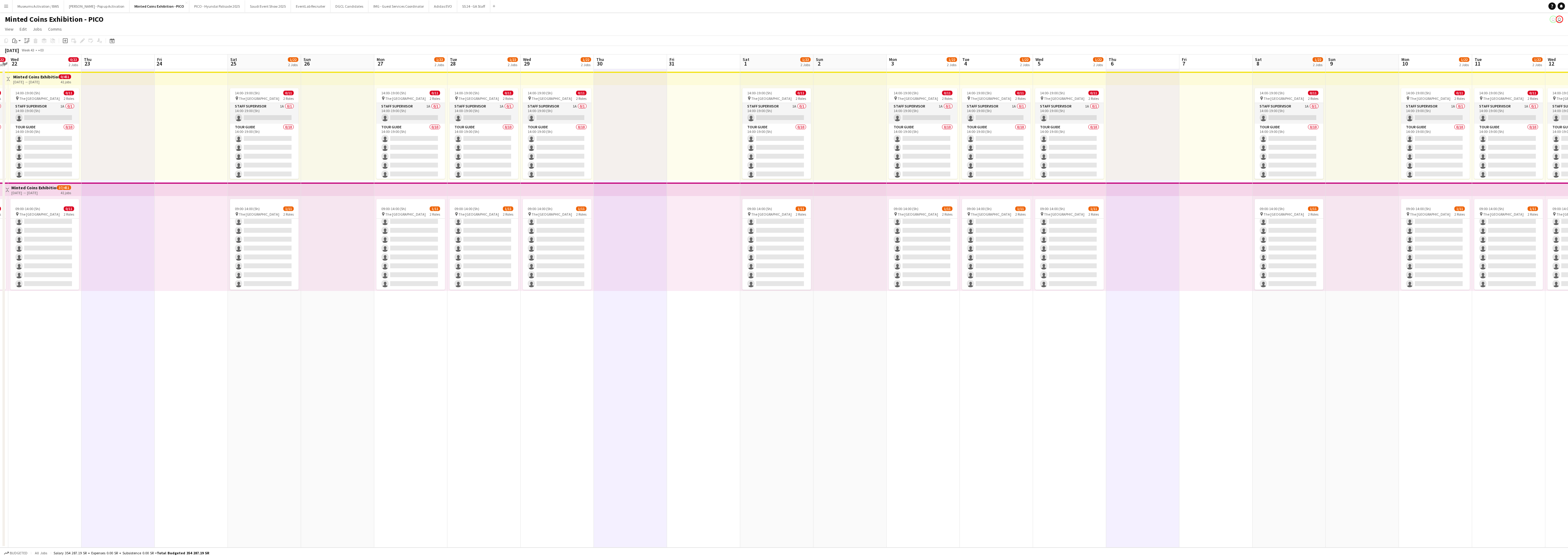
drag, startPoint x: 1361, startPoint y: 394, endPoint x: 1125, endPoint y: 424, distance: 237.9
click at [974, 348] on app-calendar-viewport "Sun 19 Mon 20 0/22 2 Jobs Tue 21 0/22 2 Jobs Wed 22 0/22 2 Jobs Thu 23 Fri 24 S…" at bounding box center [784, 301] width 1568 height 493
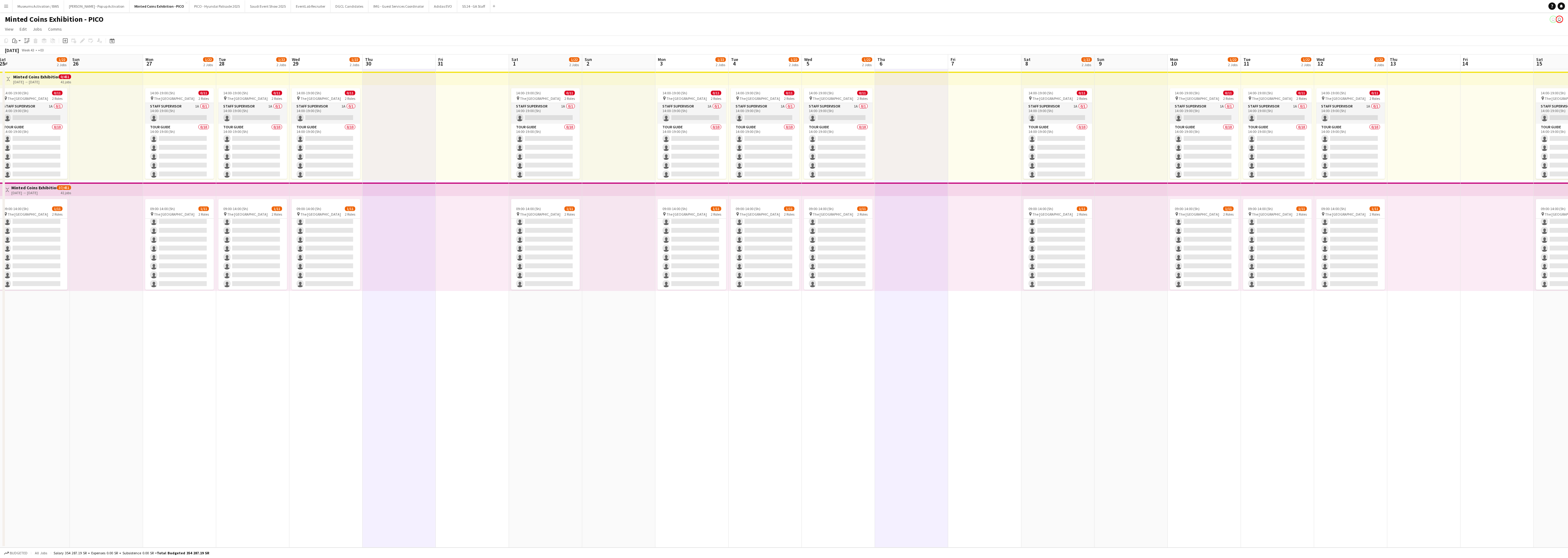
drag, startPoint x: 1253, startPoint y: 403, endPoint x: 1096, endPoint y: 412, distance: 157.3
click at [974, 348] on app-calendar-viewport "Wed 22 0/22 2 Jobs Thu 23 Fri 24 Sat 25 1/22 2 Jobs Sun 26 Mon 27 1/22 2 Jobs T…" at bounding box center [784, 301] width 1568 height 493
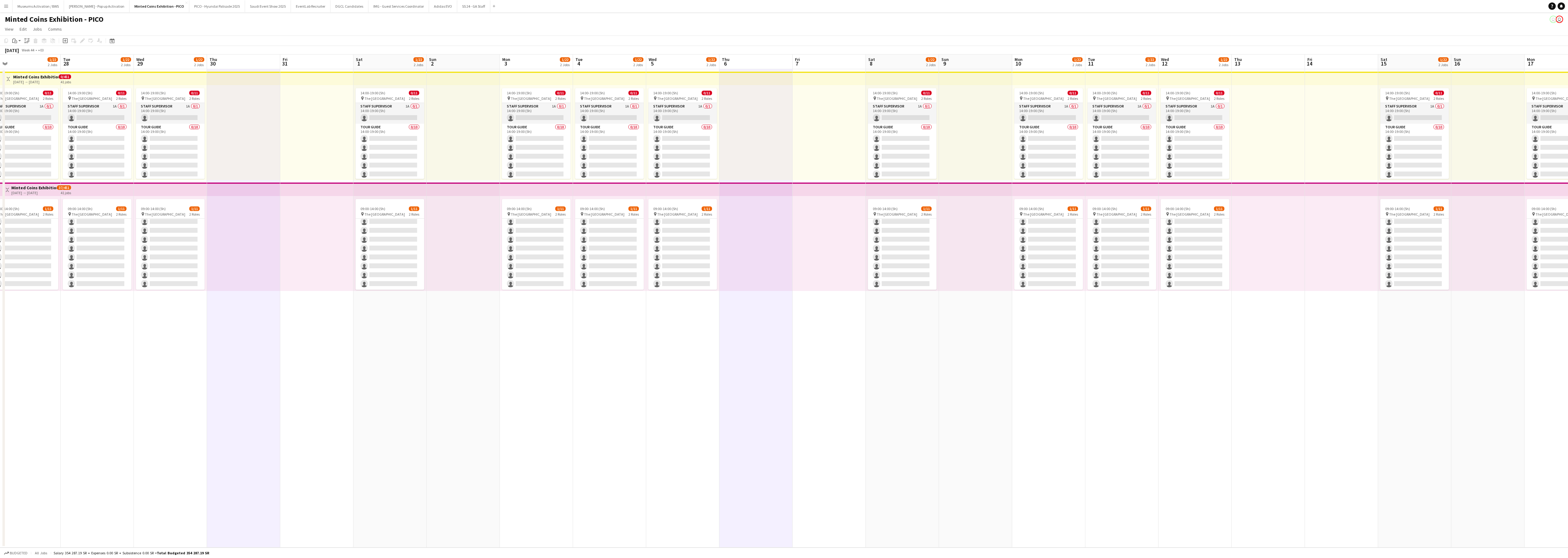
click at [974, 348] on app-date-cell at bounding box center [1269, 309] width 73 height 478
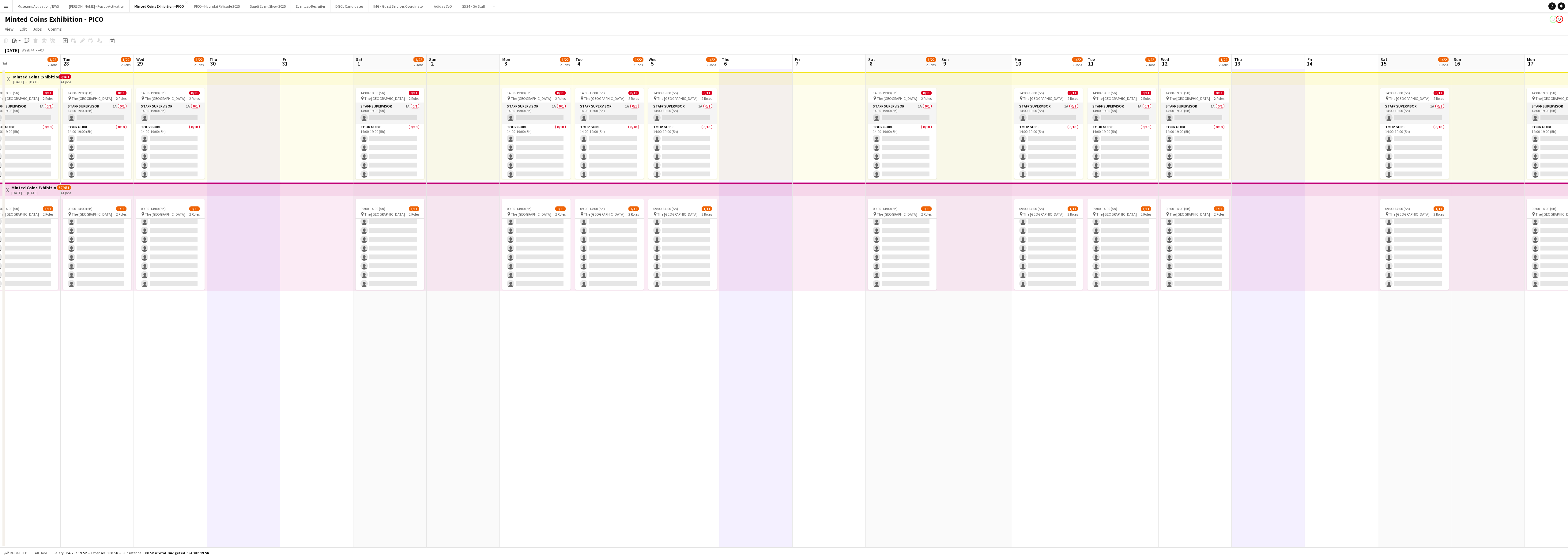
drag, startPoint x: 1405, startPoint y: 372, endPoint x: 1126, endPoint y: 416, distance: 282.4
click at [974, 348] on app-calendar-viewport "Fri 24 Sat 25 1/22 2 Jobs Sun 26 Mon 27 1/22 2 Jobs Tue 28 1/22 2 Jobs Wed 29 1…" at bounding box center [784, 301] width 1568 height 493
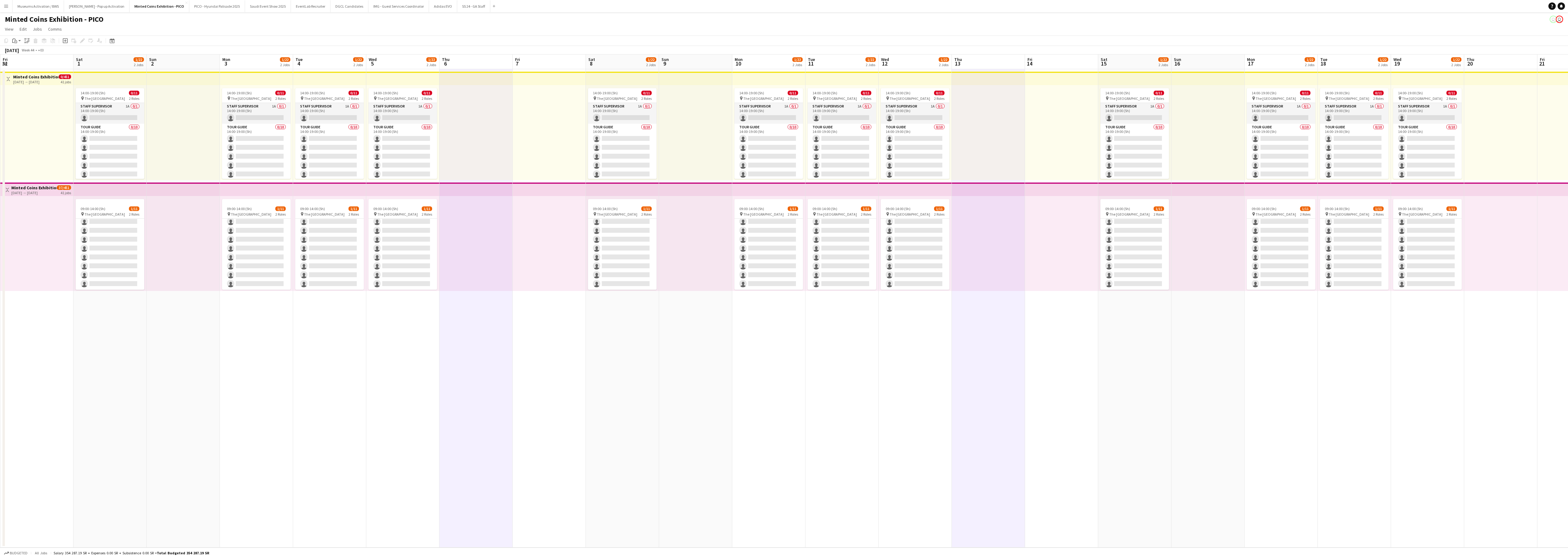
drag, startPoint x: 1273, startPoint y: 388, endPoint x: 1088, endPoint y: 397, distance: 185.2
click at [974, 348] on app-calendar-viewport "Tue 28 1/22 2 Jobs Wed 29 1/22 2 Jobs Thu 30 Fri 31 Sat 1 1/22 2 Jobs Sun 2 Mon…" at bounding box center [784, 301] width 1568 height 493
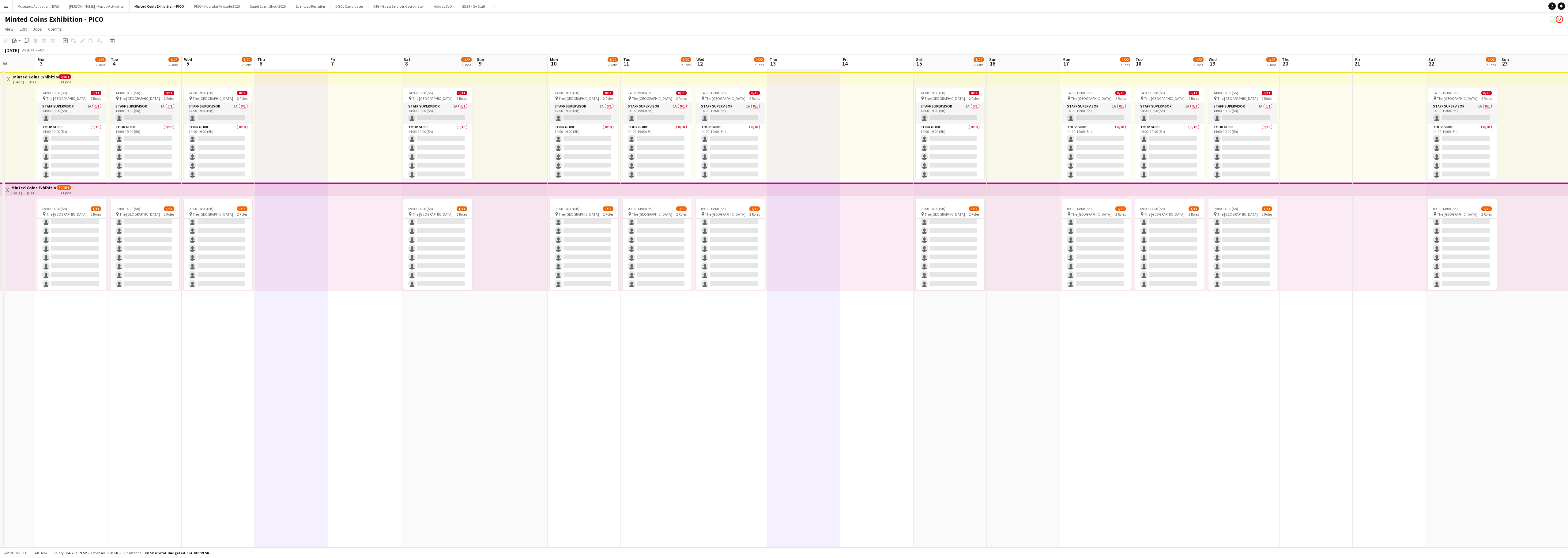
drag, startPoint x: 1262, startPoint y: 379, endPoint x: 1172, endPoint y: 388, distance: 90.4
click at [974, 348] on app-calendar-viewport "Fri 31 Sat 1 1/22 2 Jobs Sun 2 Mon 3 1/22 2 Jobs Tue 4 1/22 2 Jobs Wed 5 1/22 2…" at bounding box center [784, 301] width 1568 height 493
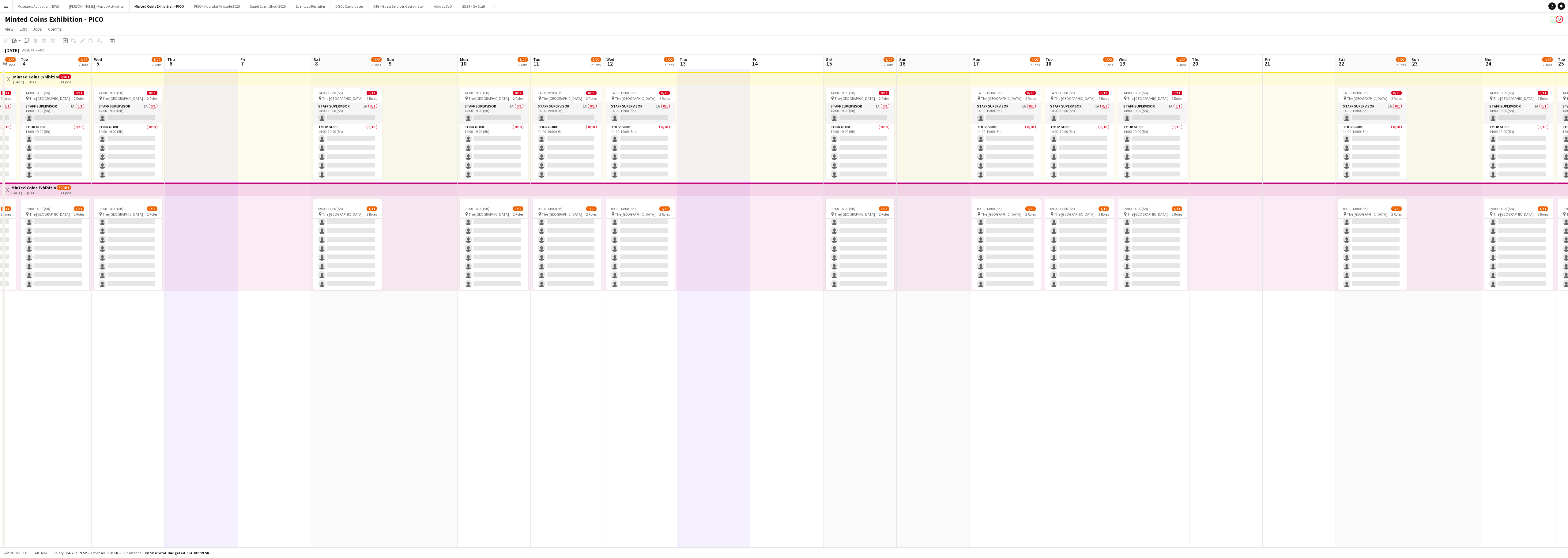
click at [974, 348] on app-date-cell at bounding box center [1226, 309] width 73 height 478
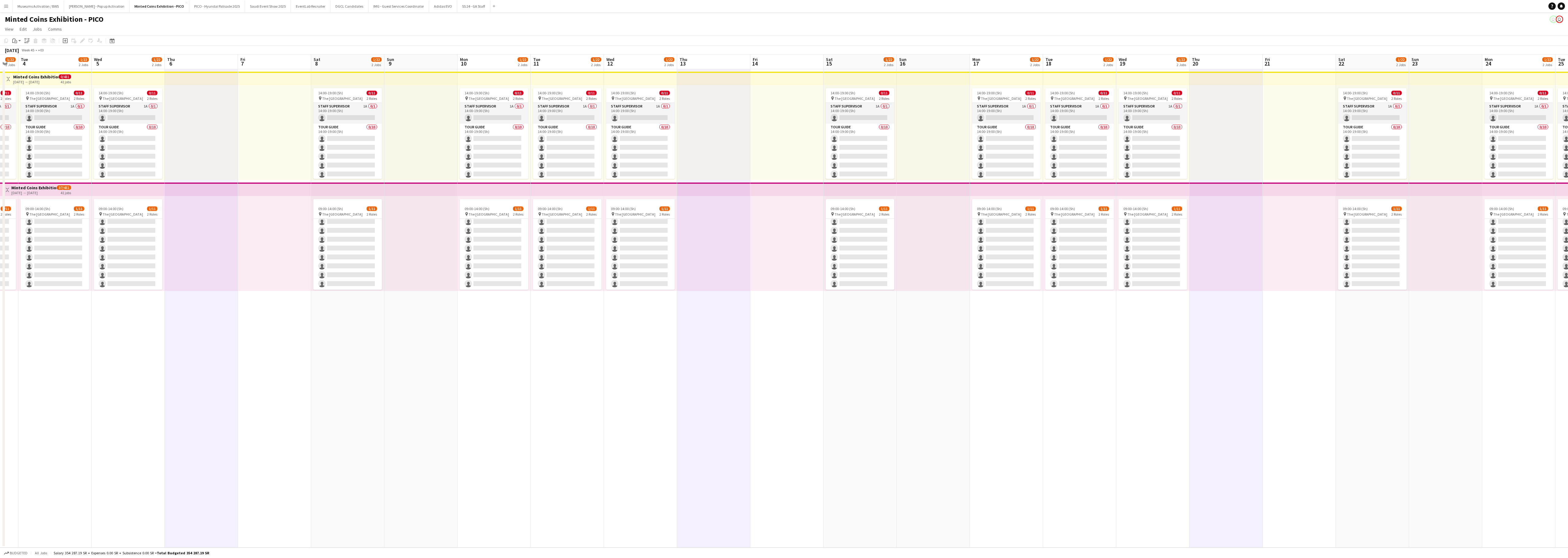
click at [974, 348] on app-calendar-viewport "Fri 31 Sat 1 1/22 2 Jobs Sun 2 Mon 3 1/22 2 Jobs Tue 4 1/22 2 Jobs Wed 5 1/22 2…" at bounding box center [784, 301] width 1568 height 493
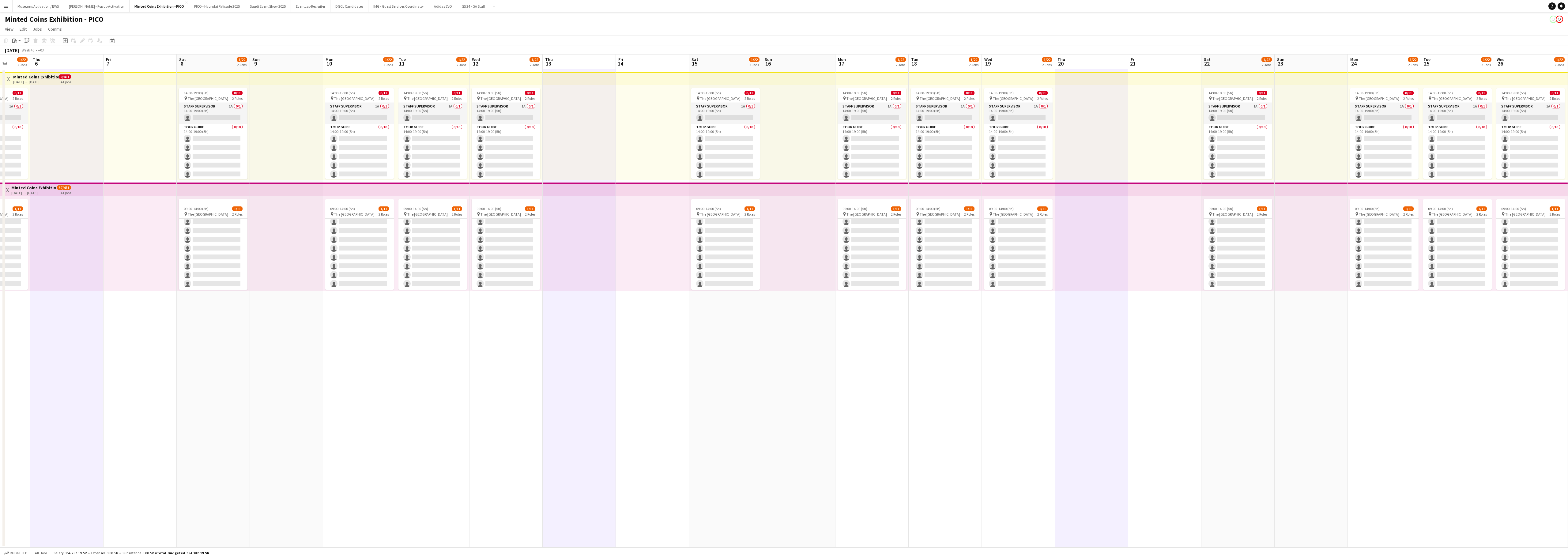
drag, startPoint x: 1253, startPoint y: 369, endPoint x: 1052, endPoint y: 394, distance: 202.5
click at [974, 348] on app-calendar-viewport "Mon 3 1/22 2 Jobs Tue 4 1/22 2 Jobs Wed 5 1/22 2 Jobs Thu 6 Fri 7 Sat 8 1/22 2 …" at bounding box center [784, 301] width 1568 height 493
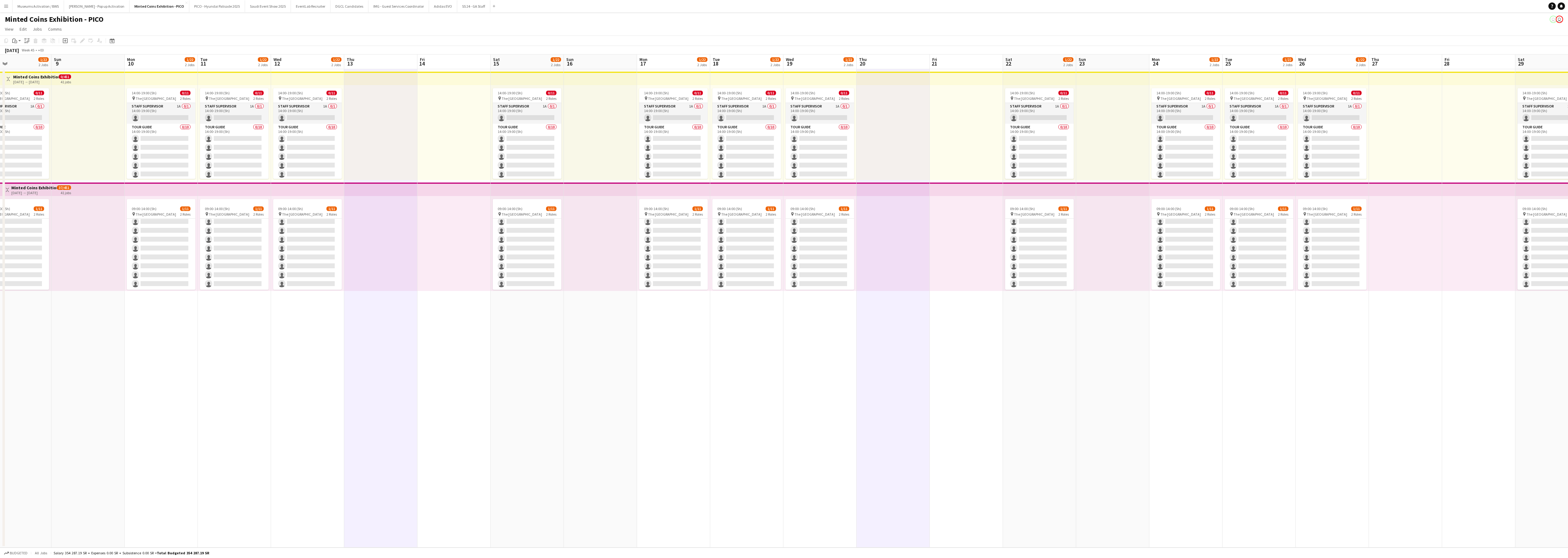
click at [974, 348] on app-calendar-viewport "Wed 5 1/22 2 Jobs Thu 6 Fri 7 Sat 8 1/22 2 Jobs Sun 9 Mon 10 1/22 2 Jobs Tue 11…" at bounding box center [784, 301] width 1568 height 493
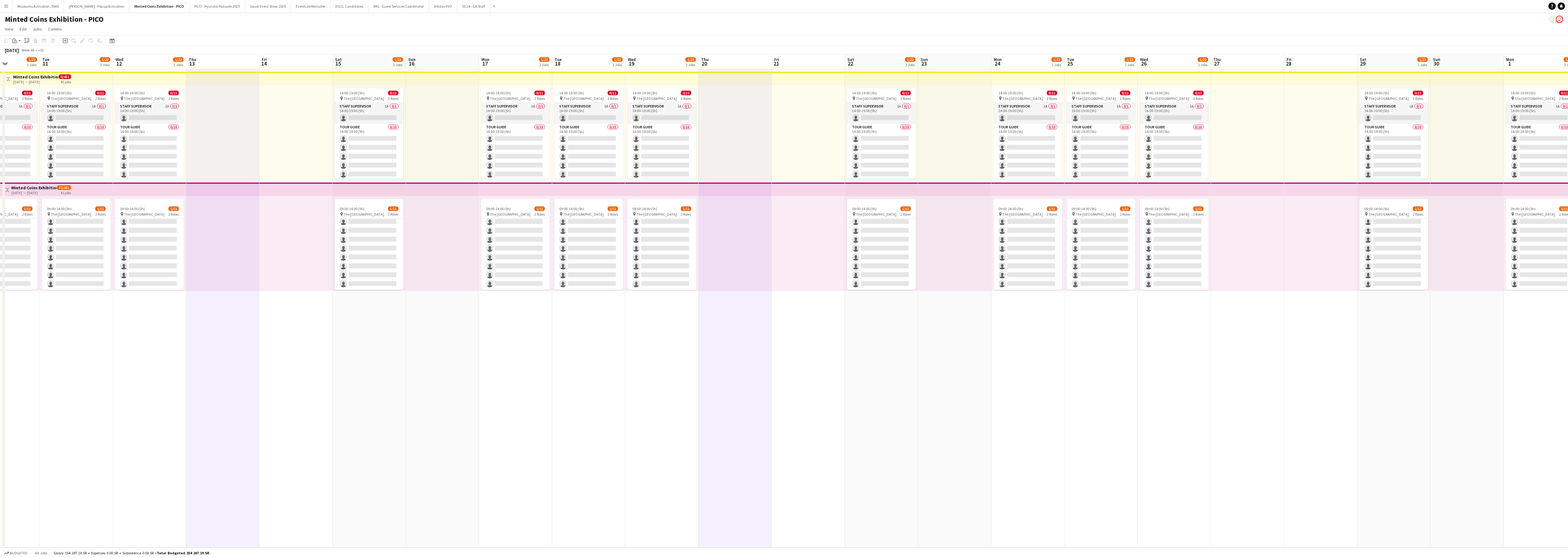
click at [974, 348] on app-date-cell at bounding box center [1247, 309] width 73 height 478
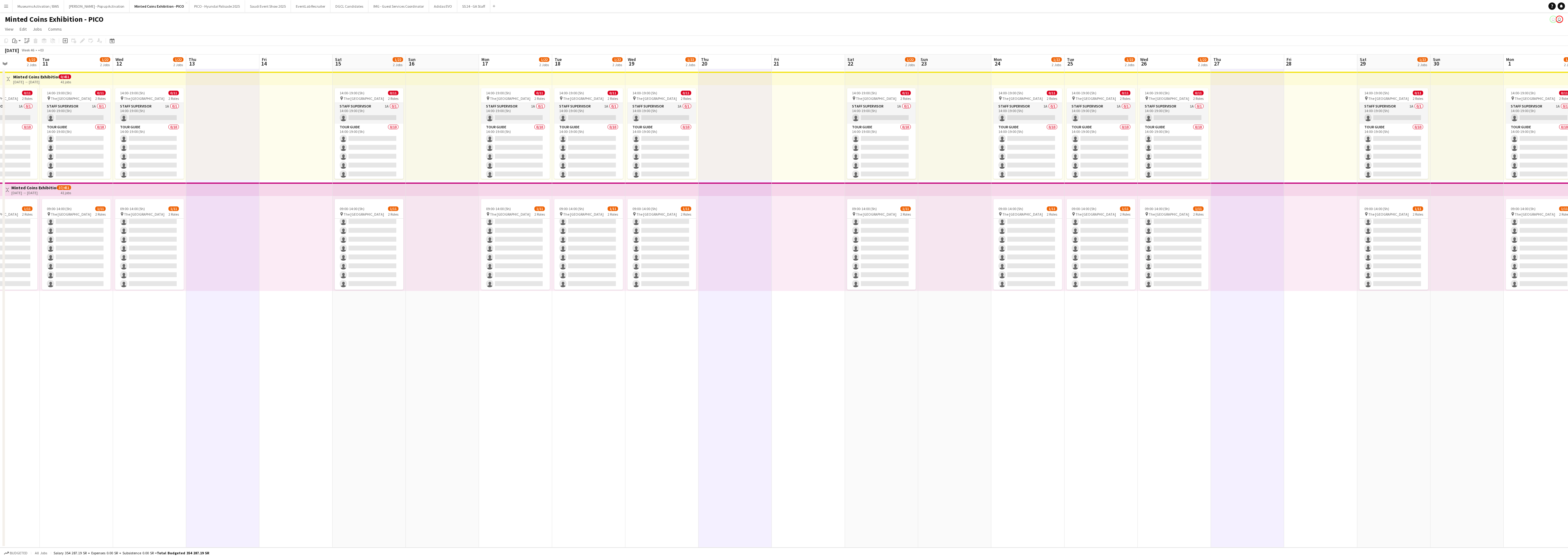
drag, startPoint x: 1453, startPoint y: 350, endPoint x: 1111, endPoint y: 404, distance: 346.2
click at [974, 348] on app-calendar-viewport "Fri 7 Sat 8 1/22 2 Jobs Sun 9 Mon 10 1/22 2 Jobs Tue 11 1/22 2 Jobs Wed 12 1/22…" at bounding box center [784, 301] width 1568 height 493
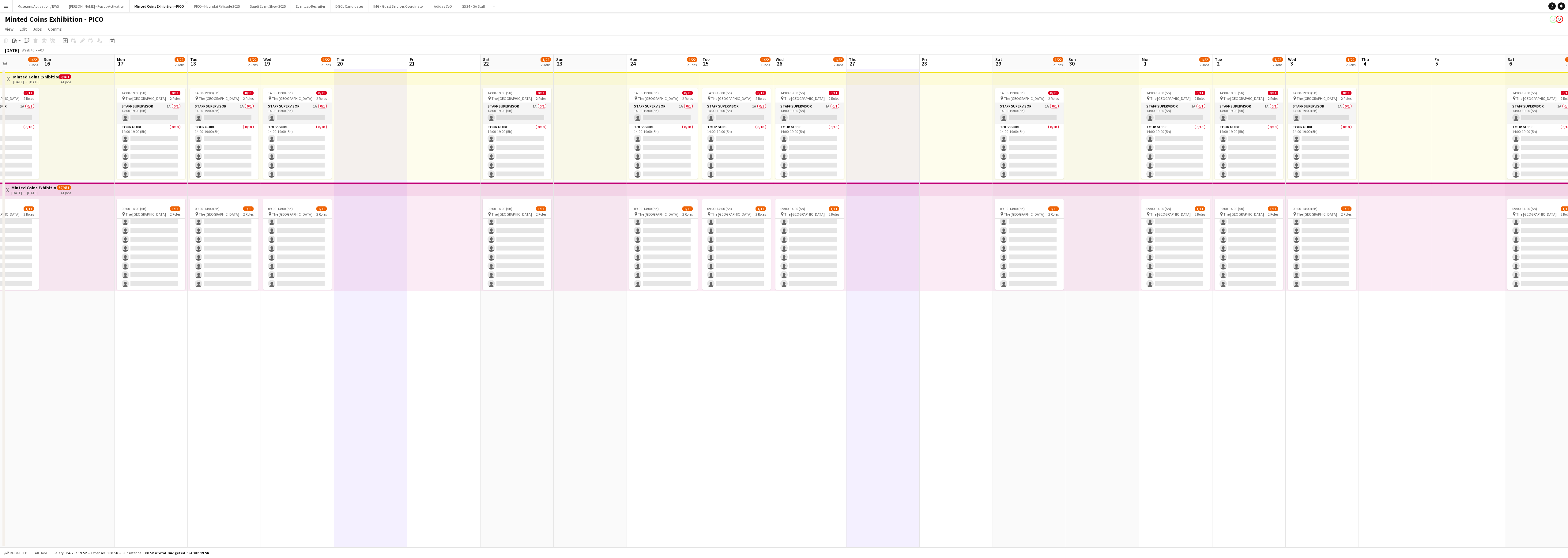
drag, startPoint x: 1355, startPoint y: 375, endPoint x: 1087, endPoint y: 417, distance: 271.3
click at [974, 348] on app-calendar-viewport "Thu 13 Fri 14 Sat 15 1/22 2 Jobs Sun 16 Mon 17 1/22 2 Jobs Tue 18 1/22 2 Jobs W…" at bounding box center [784, 301] width 1568 height 493
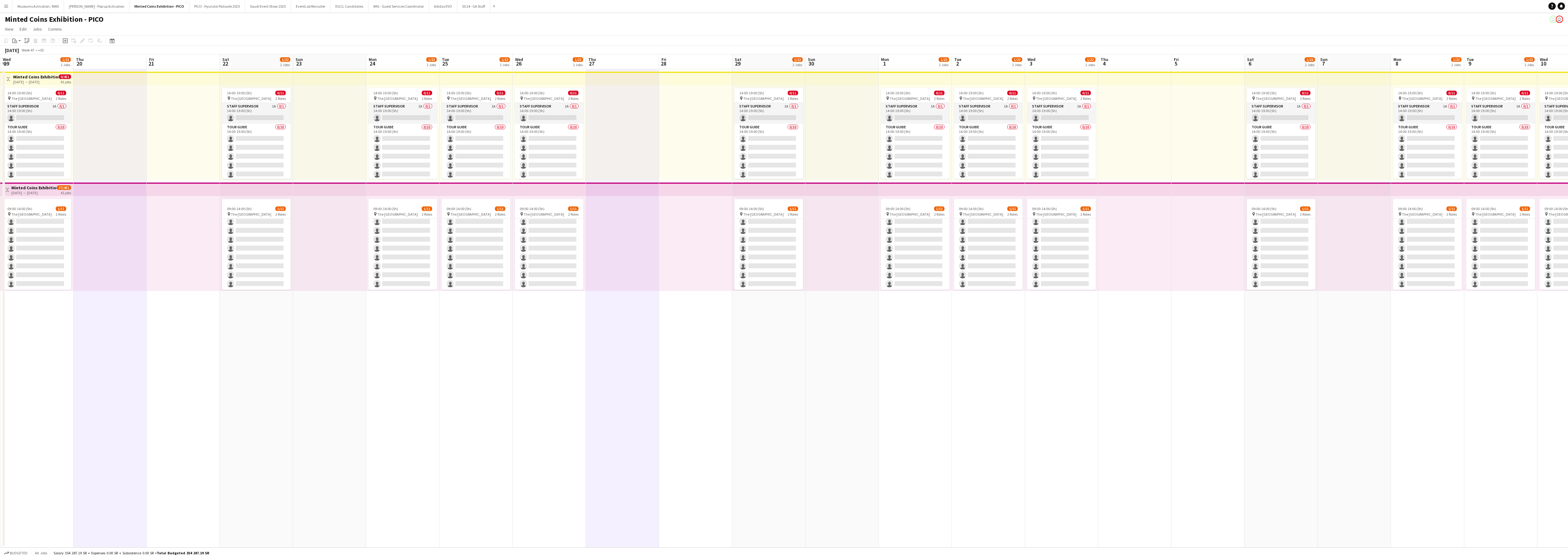
click at [974, 348] on app-date-cell at bounding box center [1135, 309] width 73 height 478
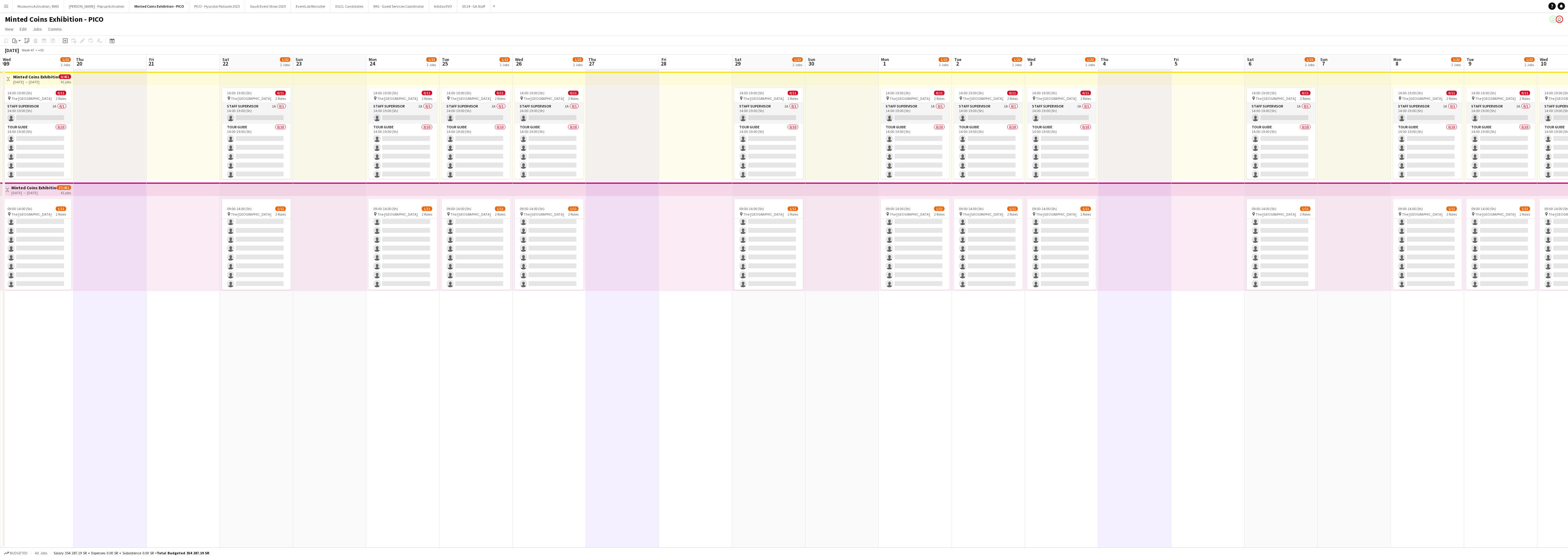
click at [974, 348] on app-calendar-viewport "Sun 16 Mon 17 1/22 2 Jobs Tue 18 1/22 2 Jobs Wed 19 1/22 2 Jobs Thu 20 Fri 21 S…" at bounding box center [784, 301] width 1568 height 493
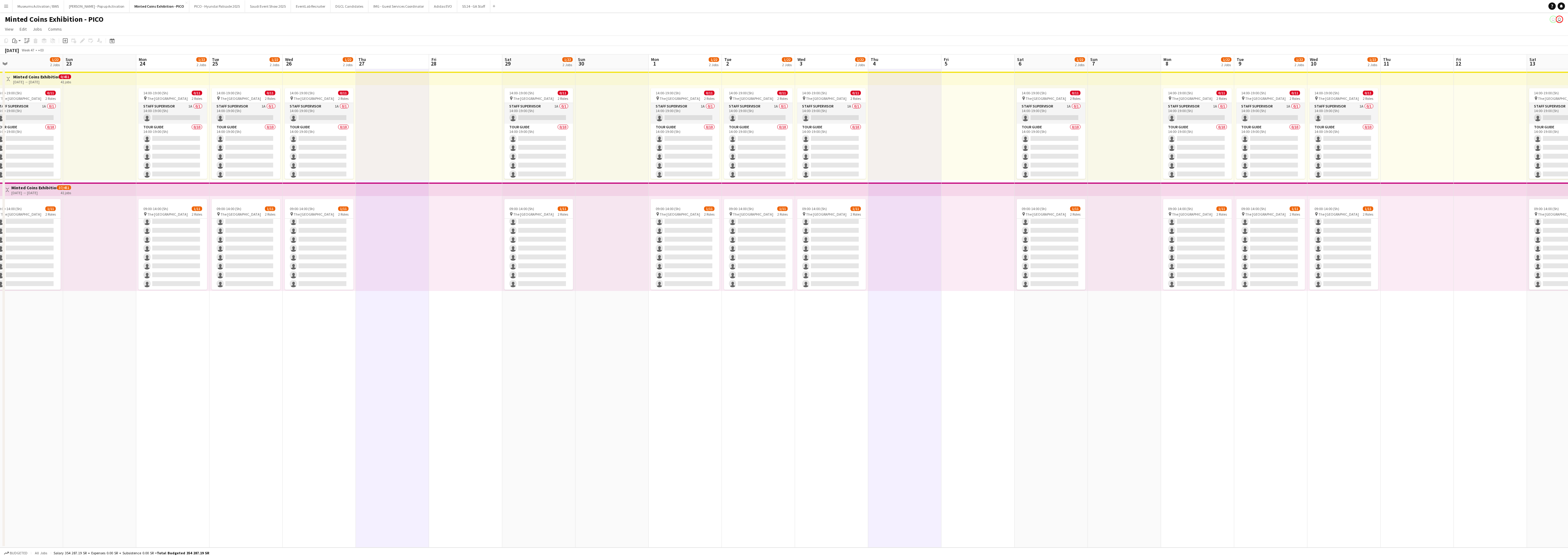
drag, startPoint x: 1181, startPoint y: 392, endPoint x: 1166, endPoint y: 393, distance: 15.0
click at [974, 348] on app-calendar-viewport "Wed 19 1/22 2 Jobs Thu 20 Fri 21 Sat 22 1/22 2 Jobs Sun 23 Mon 24 1/22 2 Jobs T…" at bounding box center [784, 301] width 1568 height 493
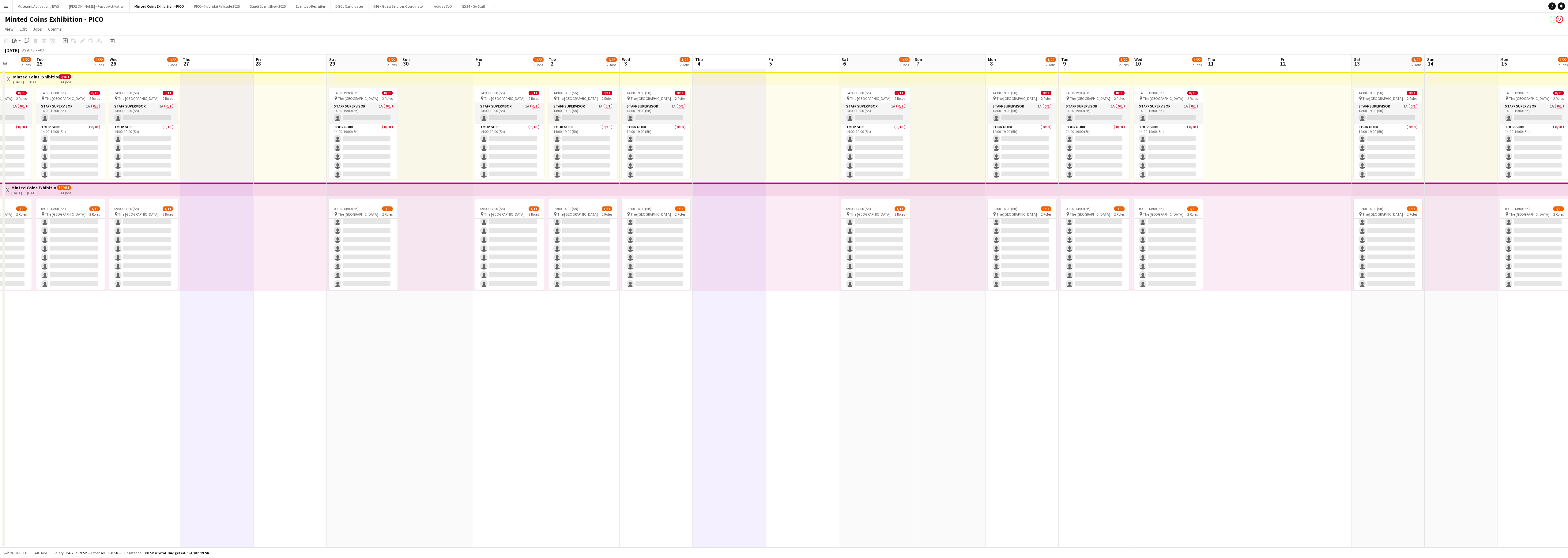
click at [974, 348] on app-date-cell at bounding box center [1242, 309] width 73 height 478
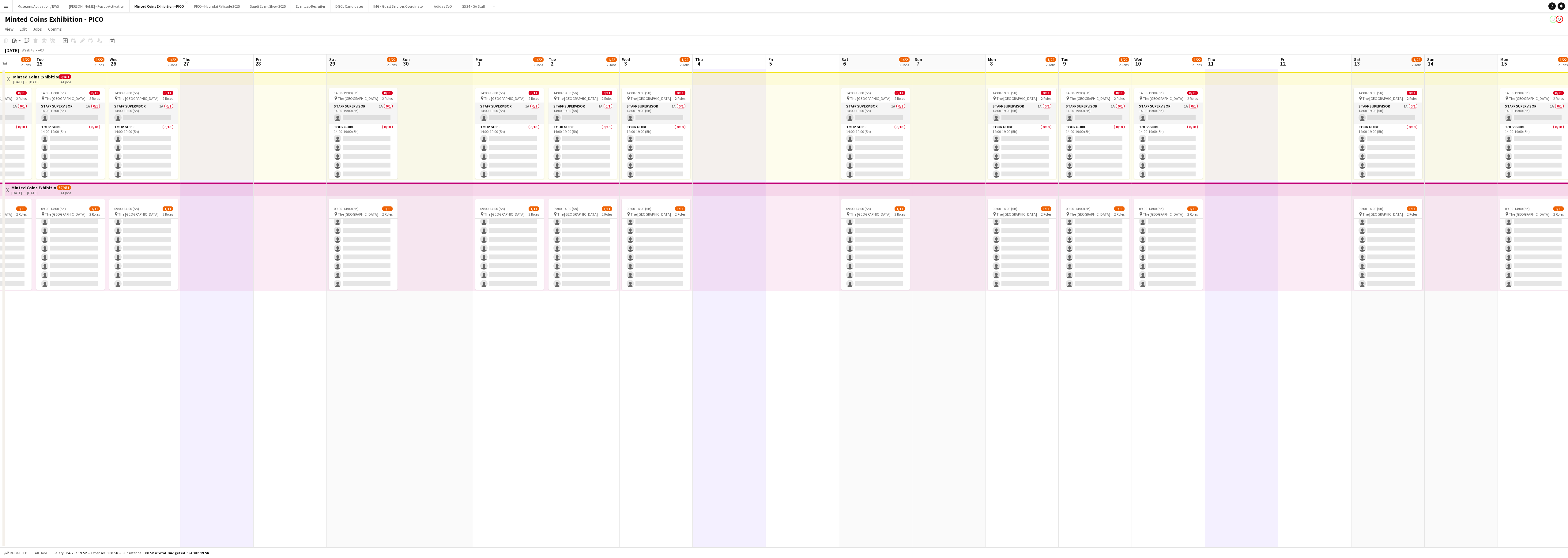
drag, startPoint x: 1456, startPoint y: 371, endPoint x: 1171, endPoint y: 398, distance: 286.3
click at [974, 348] on app-calendar-viewport "Sat 22 1/22 2 Jobs Sun 23 Mon 24 1/22 2 Jobs Tue 25 1/22 2 Jobs Wed 26 1/22 2 J…" at bounding box center [784, 301] width 1568 height 493
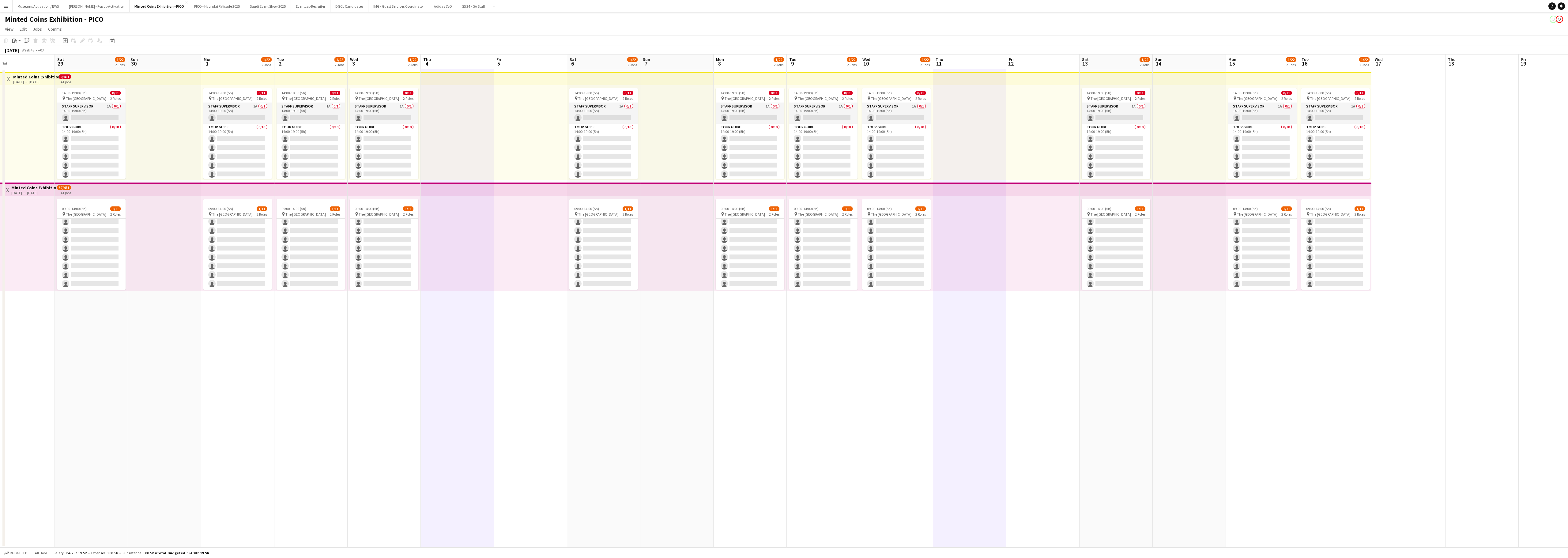
drag, startPoint x: 1250, startPoint y: 391, endPoint x: 1144, endPoint y: 402, distance: 106.6
click at [974, 348] on app-calendar-viewport "Wed 26 1/22 2 Jobs Thu 27 Fri 28 Sat 29 1/22 2 Jobs Sun 30 Mon 1 1/22 2 Jobs Tu…" at bounding box center [784, 301] width 1568 height 493
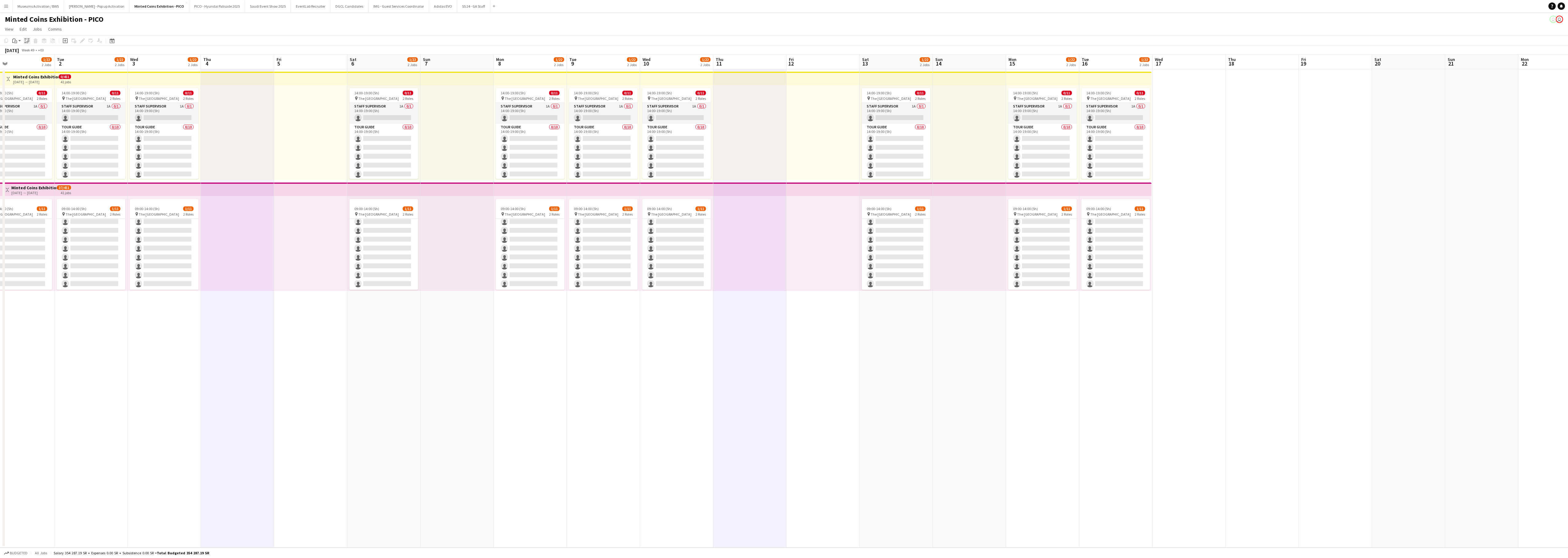
click at [24, 41] on icon "Paste linked Job" at bounding box center [27, 41] width 5 height 5
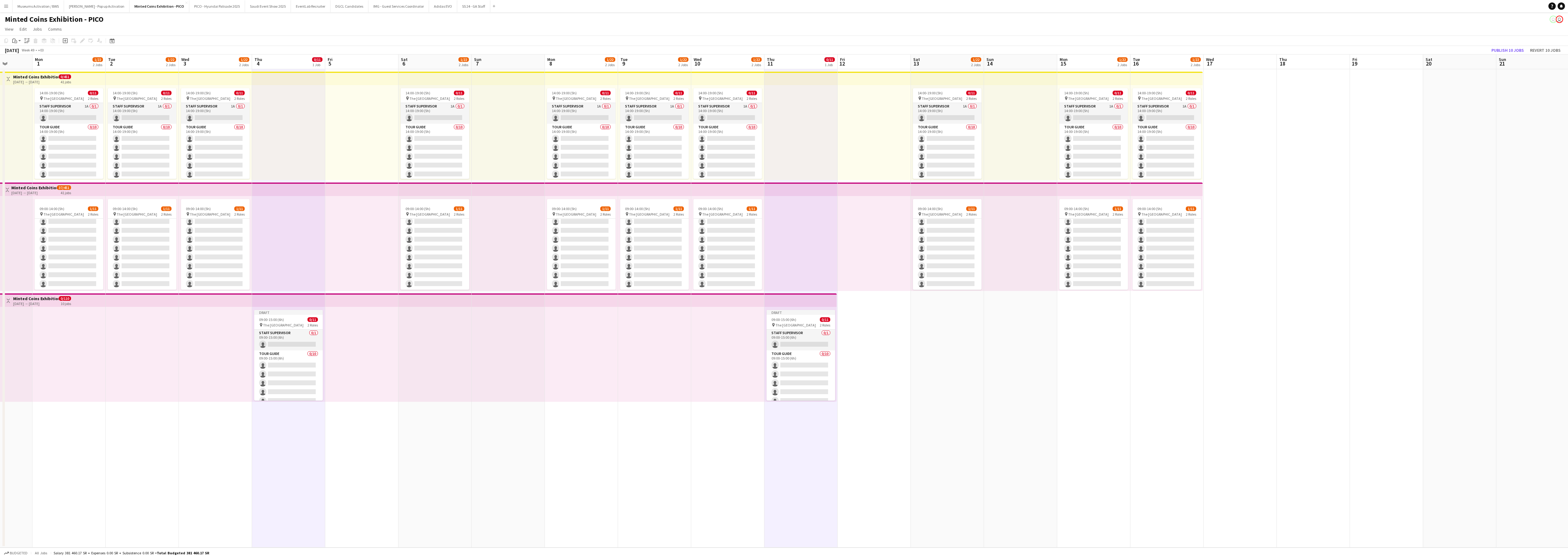
drag, startPoint x: 241, startPoint y: 442, endPoint x: 334, endPoint y: 433, distance: 93.4
click at [320, 348] on app-calendar-viewport "Fri 28 Sat 29 1/22 2 Jobs Sun 30 Mon 1 1/22 2 Jobs Tue 2 1/22 2 Jobs Wed 3 1/22…" at bounding box center [784, 301] width 1568 height 493
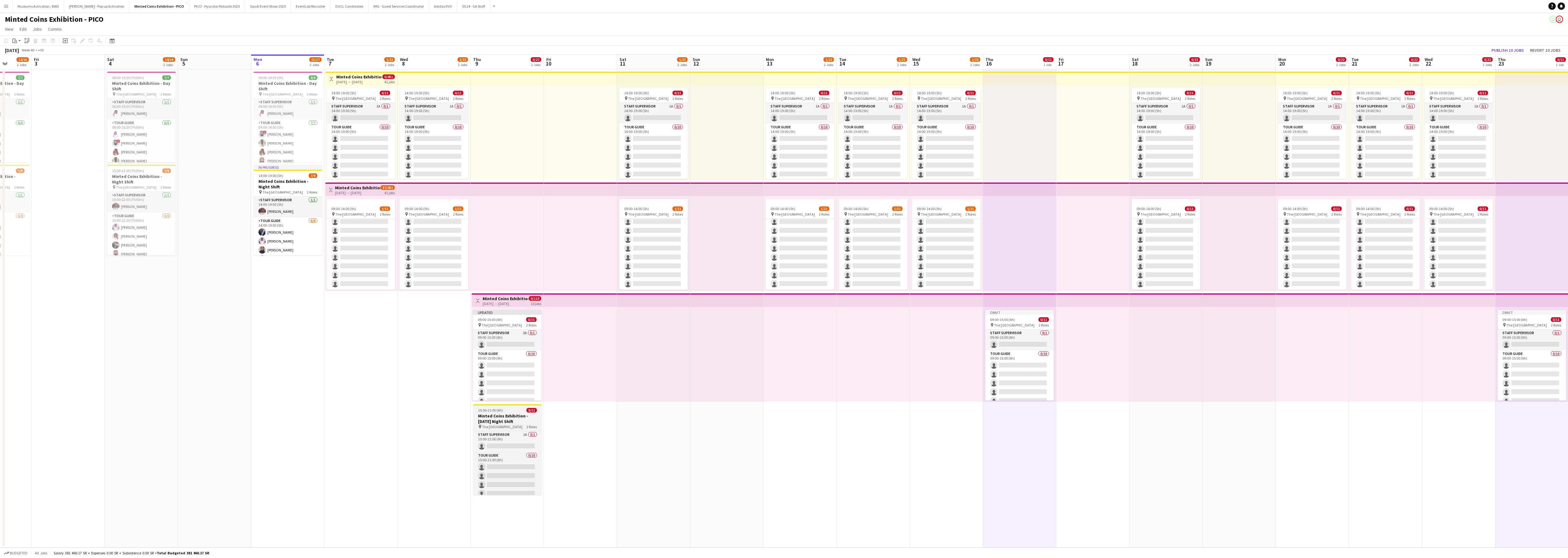
click at [500, 348] on h3 "Minted Coins Exhibition - Thursday Night Shift" at bounding box center [507, 419] width 69 height 11
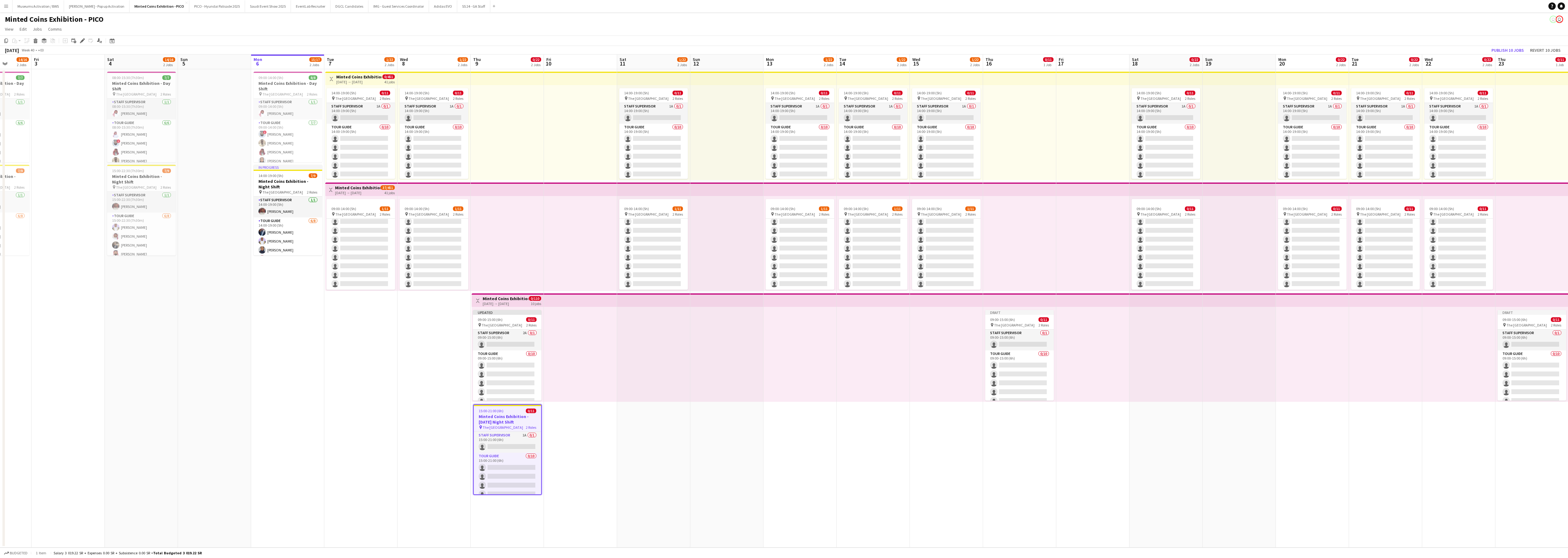
click at [974, 348] on app-date-cell "Draft 09:00-15:00 (6h) 0/11 pin The National Museum 2 Roles Staff Supervisor 0/…" at bounding box center [1020, 309] width 73 height 478
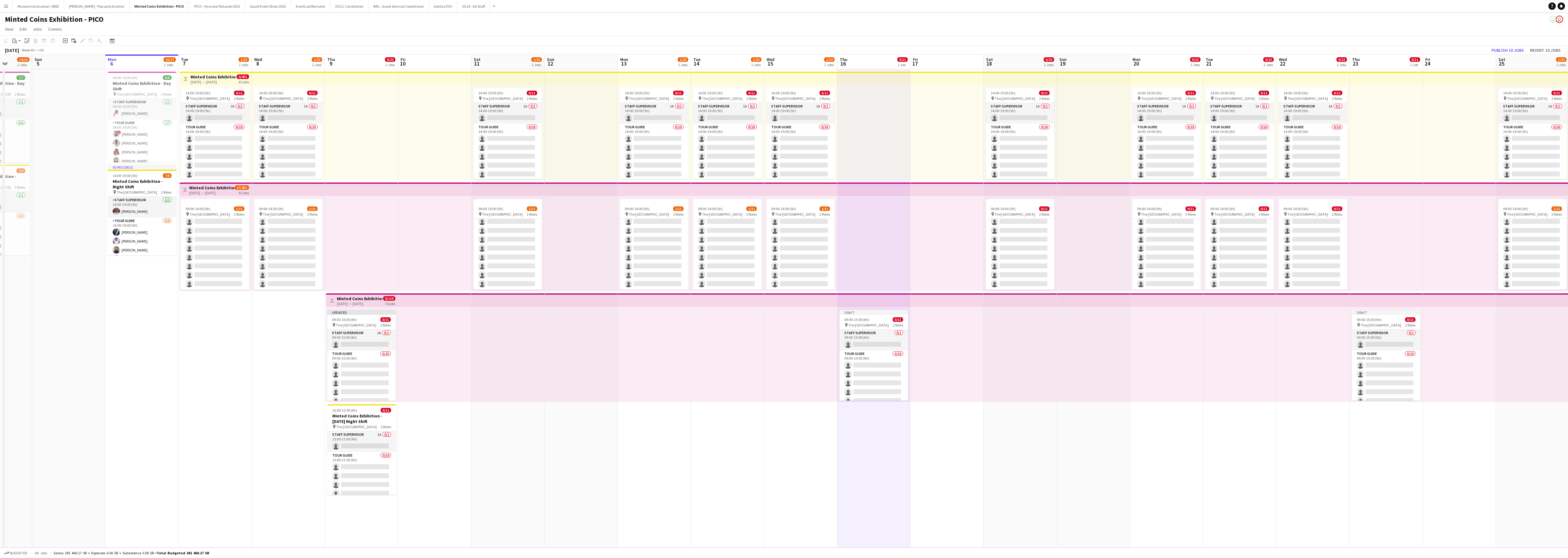
drag, startPoint x: 1094, startPoint y: 461, endPoint x: 704, endPoint y: 502, distance: 392.1
click at [664, 348] on app-calendar-viewport "Tue 30 15/16 2 Jobs Wed 1 15/16 2 Jobs Thu 2 14/16 2 Jobs Fri 3 Sat 4 14/16 2 J…" at bounding box center [784, 301] width 1568 height 493
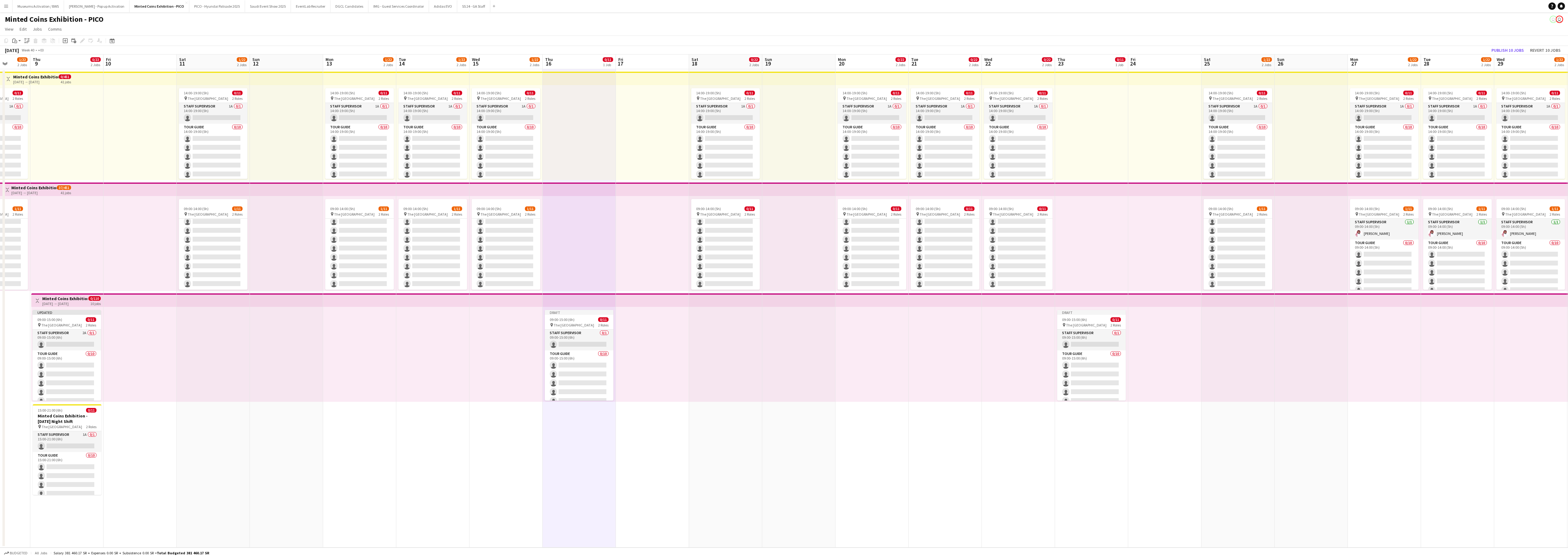
click at [688, 348] on app-calendar-viewport "Mon 6 15/17 2 Jobs Tue 7 1/22 2 Jobs Wed 8 1/22 2 Jobs Thu 9 0/22 2 Jobs Fri 10…" at bounding box center [784, 301] width 1568 height 493
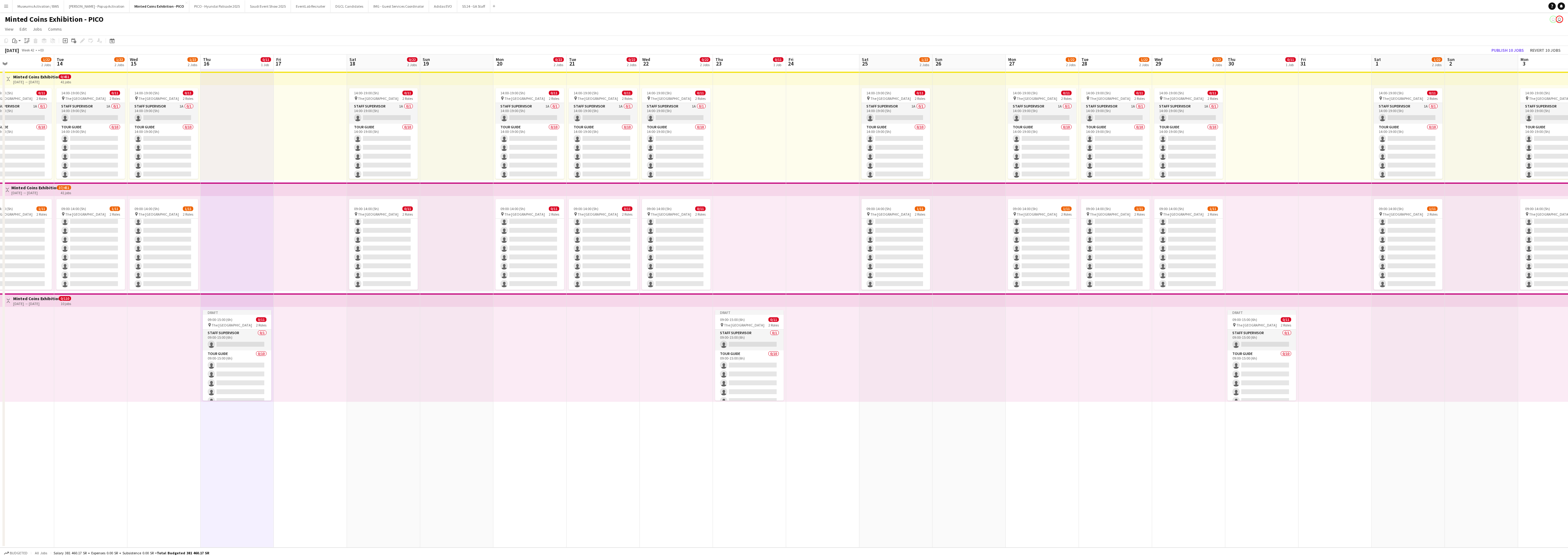
click at [758, 348] on app-date-cell "Draft 09:00-15:00 (6h) 0/11 pin The National Museum 2 Roles Staff Supervisor 0/…" at bounding box center [749, 309] width 73 height 478
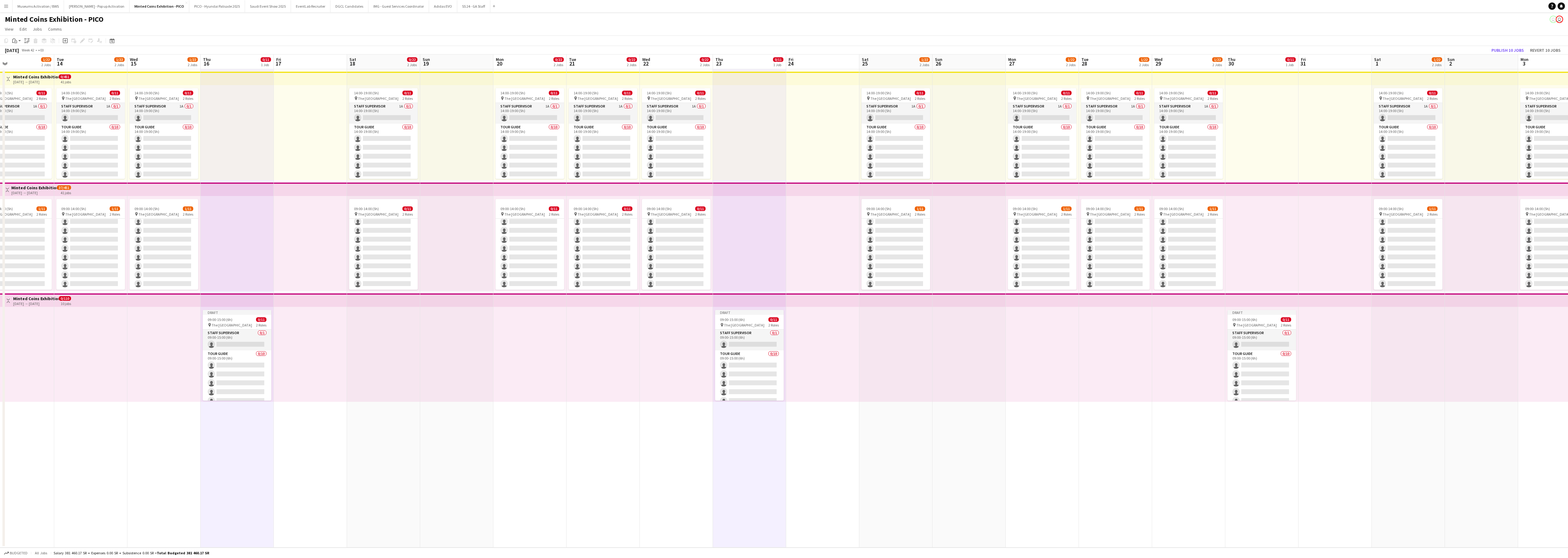
click at [974, 348] on app-date-cell "Draft 09:00-15:00 (6h) 0/11 pin The National Museum 2 Roles Staff Supervisor 0/…" at bounding box center [1262, 309] width 73 height 478
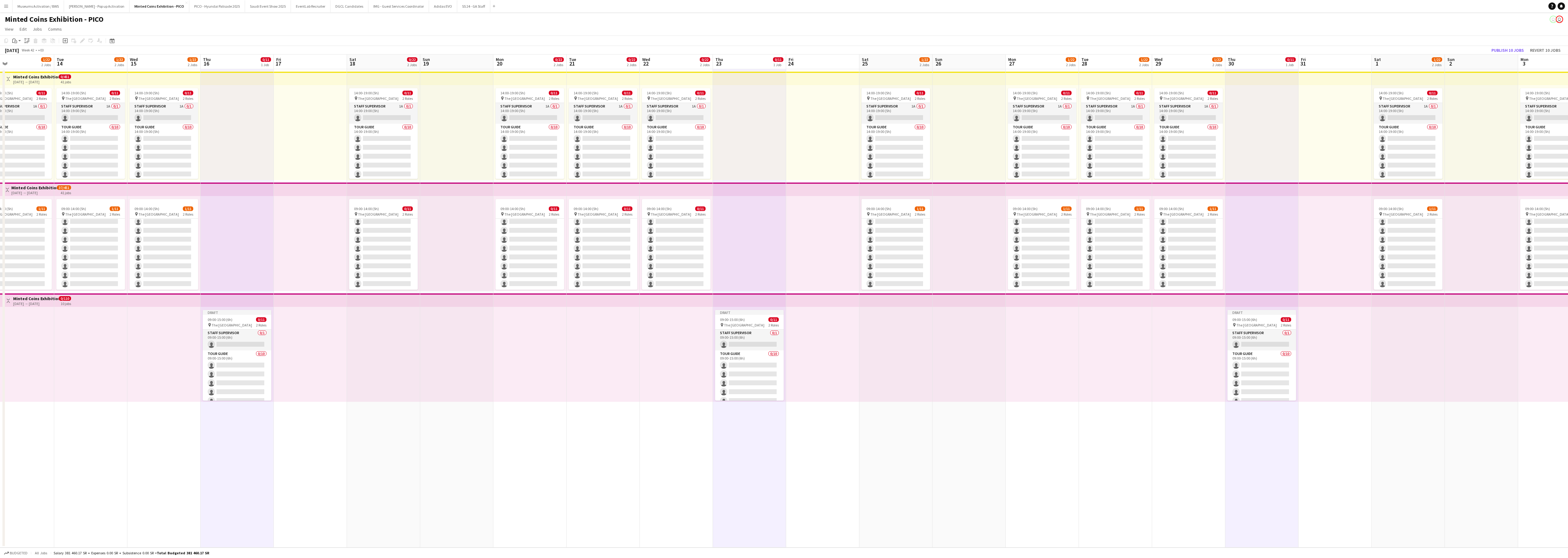
drag, startPoint x: 1208, startPoint y: 472, endPoint x: 1169, endPoint y: 482, distance: 40.3
click at [973, 348] on app-calendar-viewport "Sat 11 1/22 2 Jobs Sun 12 Mon 13 1/22 2 Jobs Tue 14 1/22 2 Jobs Wed 15 1/22 2 J…" at bounding box center [784, 301] width 1568 height 493
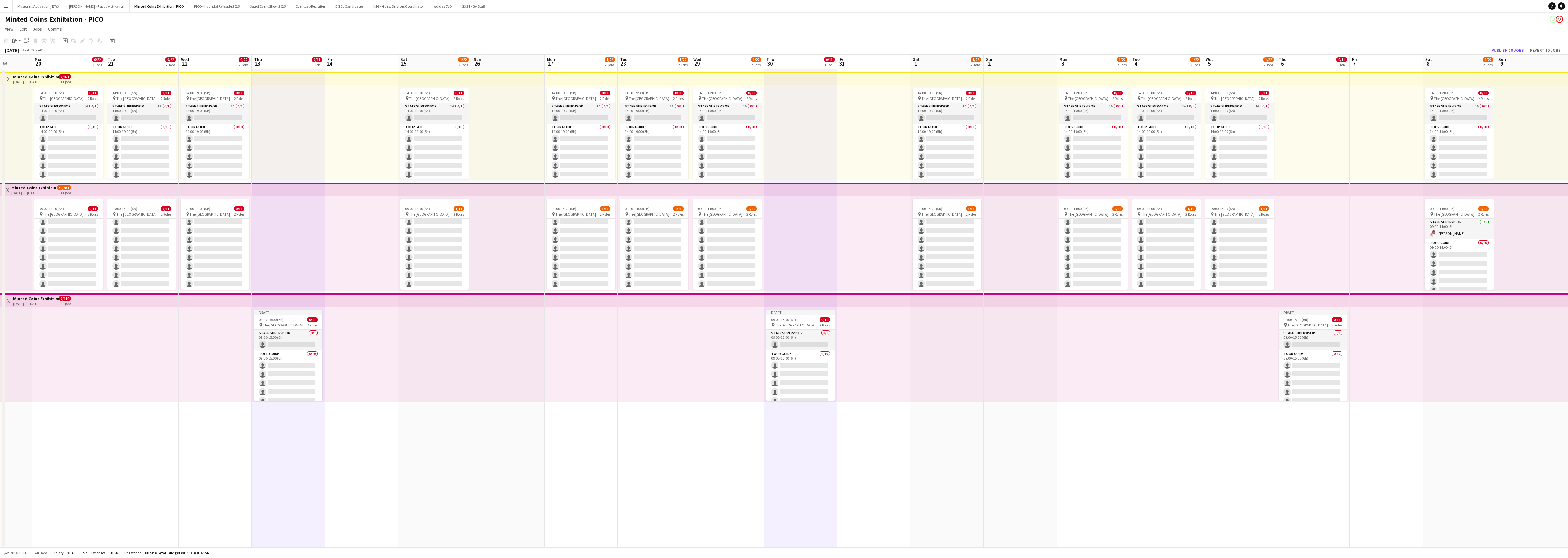
drag, startPoint x: 1061, startPoint y: 484, endPoint x: 998, endPoint y: 484, distance: 63.0
click at [974, 348] on app-calendar-viewport "Fri 17 Sat 18 0/22 2 Jobs Sun 19 Mon 20 0/22 2 Jobs Tue 21 0/22 2 Jobs Wed 22 0…" at bounding box center [784, 301] width 1568 height 493
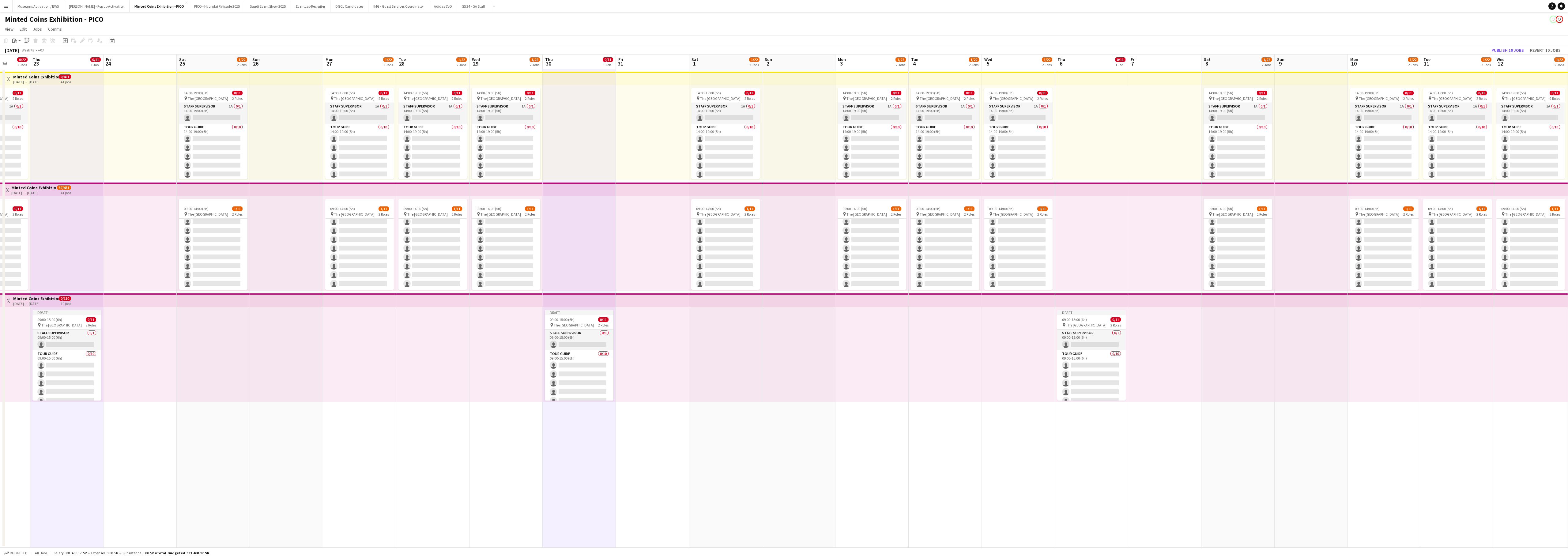
click at [974, 348] on app-date-cell "Draft 09:00-15:00 (6h) 0/11 pin The National Museum 2 Roles Staff Supervisor 0/…" at bounding box center [1091, 309] width 73 height 478
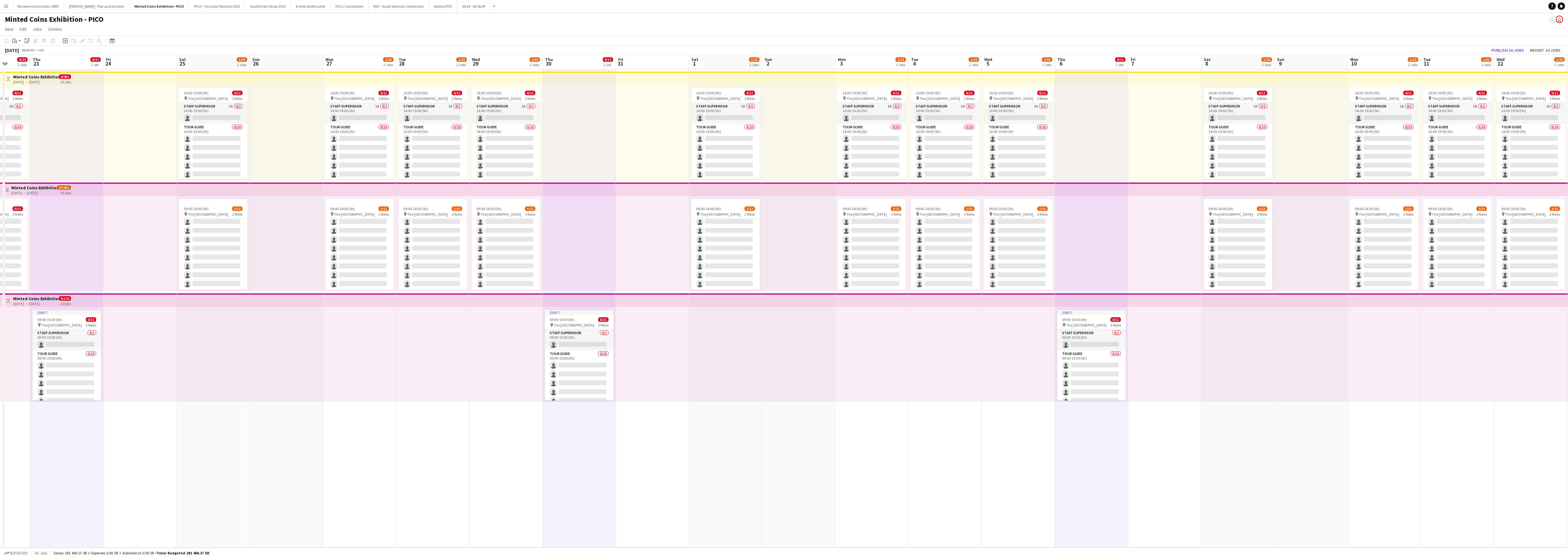
drag, startPoint x: 1289, startPoint y: 444, endPoint x: 1005, endPoint y: 463, distance: 284.6
click at [974, 348] on app-calendar-viewport "Mon 20 0/22 2 Jobs Tue 21 0/22 2 Jobs Wed 22 0/22 2 Jobs Thu 23 0/11 1 Job Fri …" at bounding box center [784, 301] width 1568 height 493
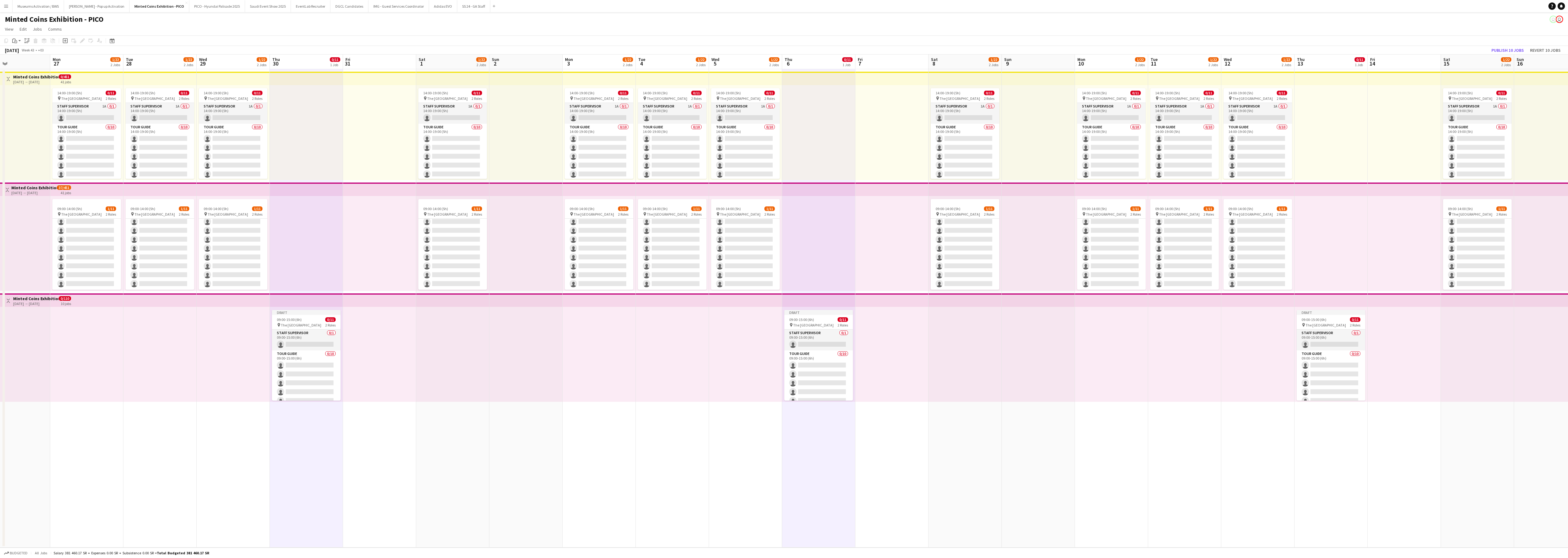
drag, startPoint x: 1051, startPoint y: 452, endPoint x: 1018, endPoint y: 456, distance: 33.2
click at [974, 348] on app-calendar-viewport "Thu 23 0/11 1 Job Fri 24 Sat 25 1/22 2 Jobs Sun 26 Mon 27 1/22 2 Jobs Tue 28 1/…" at bounding box center [784, 301] width 1568 height 493
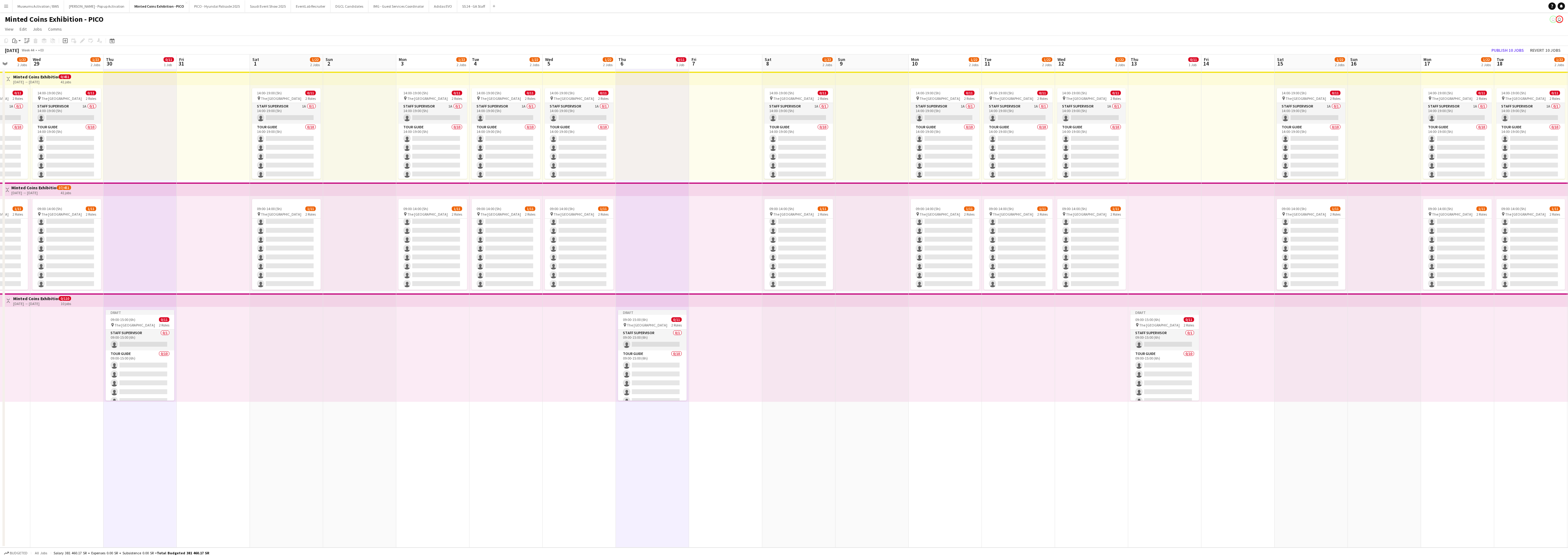
click at [974, 348] on app-date-cell "Draft 09:00-15:00 (6h) 0/11 pin The National Museum 2 Roles Staff Supervisor 0/…" at bounding box center [1165, 309] width 73 height 478
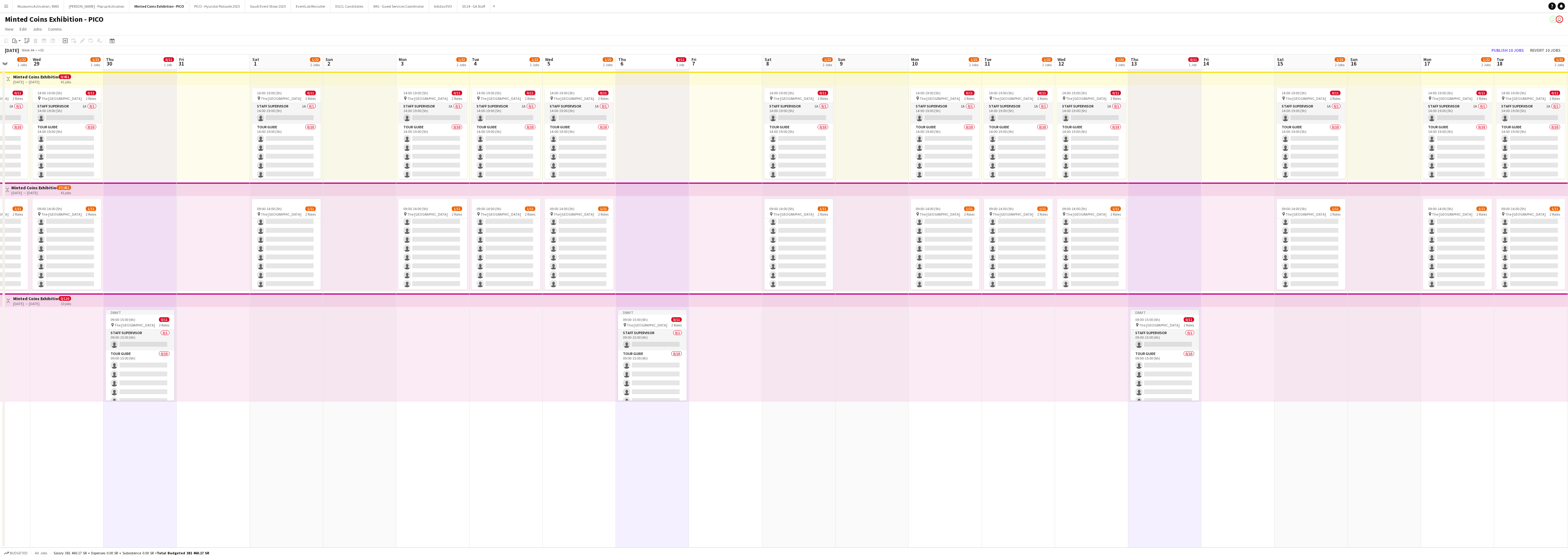
drag, startPoint x: 1267, startPoint y: 434, endPoint x: 1004, endPoint y: 448, distance: 263.4
click at [974, 348] on app-calendar-viewport "Sun 26 Mon 27 1/22 2 Jobs Tue 28 1/22 2 Jobs Wed 29 1/22 2 Jobs Thu 30 0/11 1 J…" at bounding box center [784, 301] width 1568 height 493
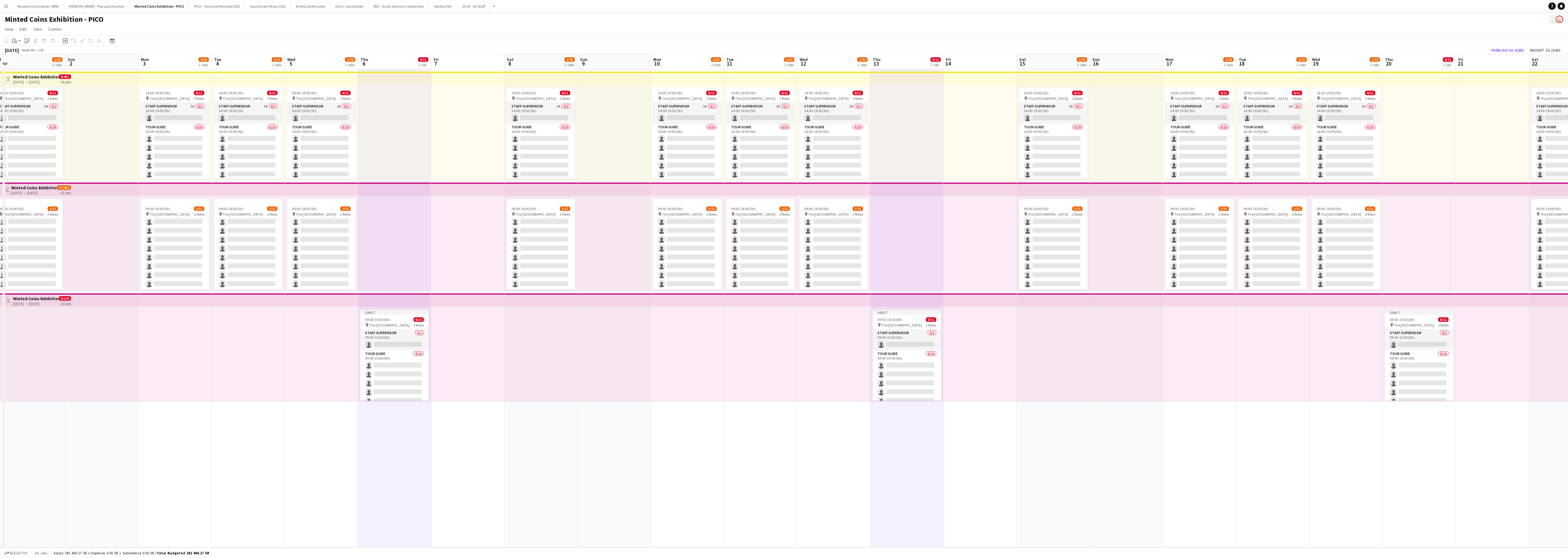
drag, startPoint x: 1012, startPoint y: 445, endPoint x: 967, endPoint y: 448, distance: 45.1
click at [969, 348] on app-calendar-viewport "Thu 30 0/11 1 Job Fri 31 Sat 1 1/22 2 Jobs Sun 2 Mon 3 1/22 2 Jobs Tue 4 1/22 2…" at bounding box center [784, 301] width 1568 height 493
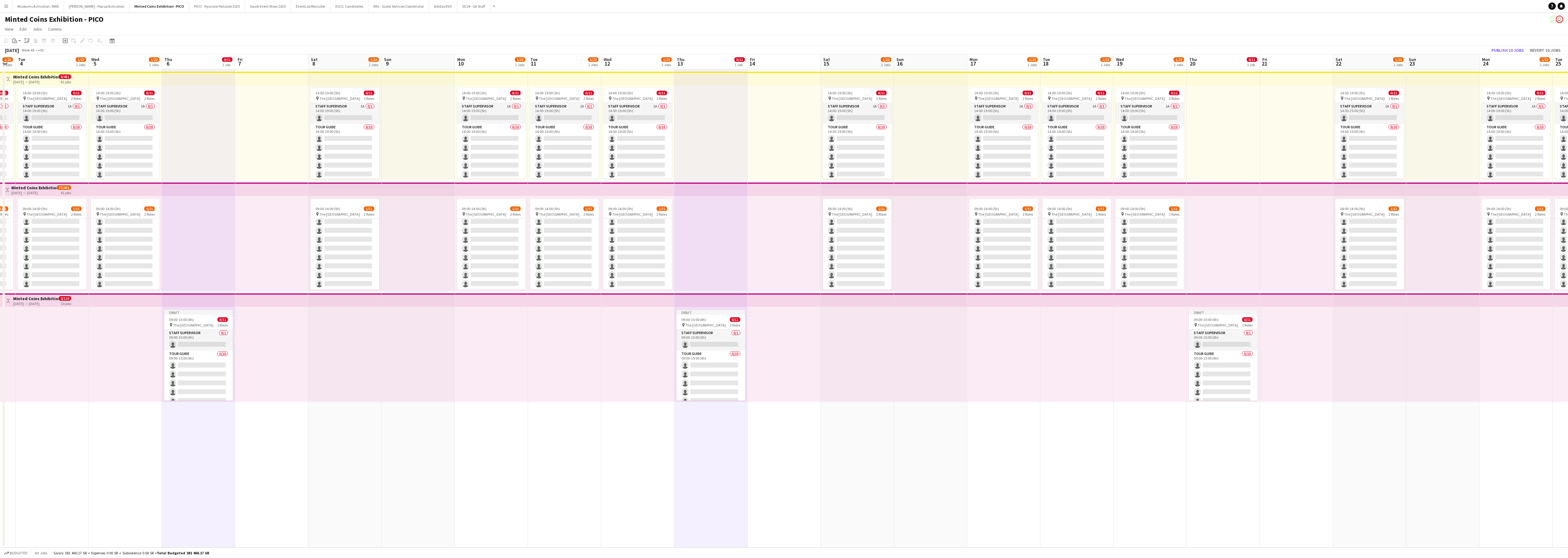
click at [974, 348] on app-date-cell "Draft 09:00-15:00 (6h) 0/11 pin The National Museum 2 Roles Staff Supervisor 0/…" at bounding box center [1223, 309] width 73 height 478
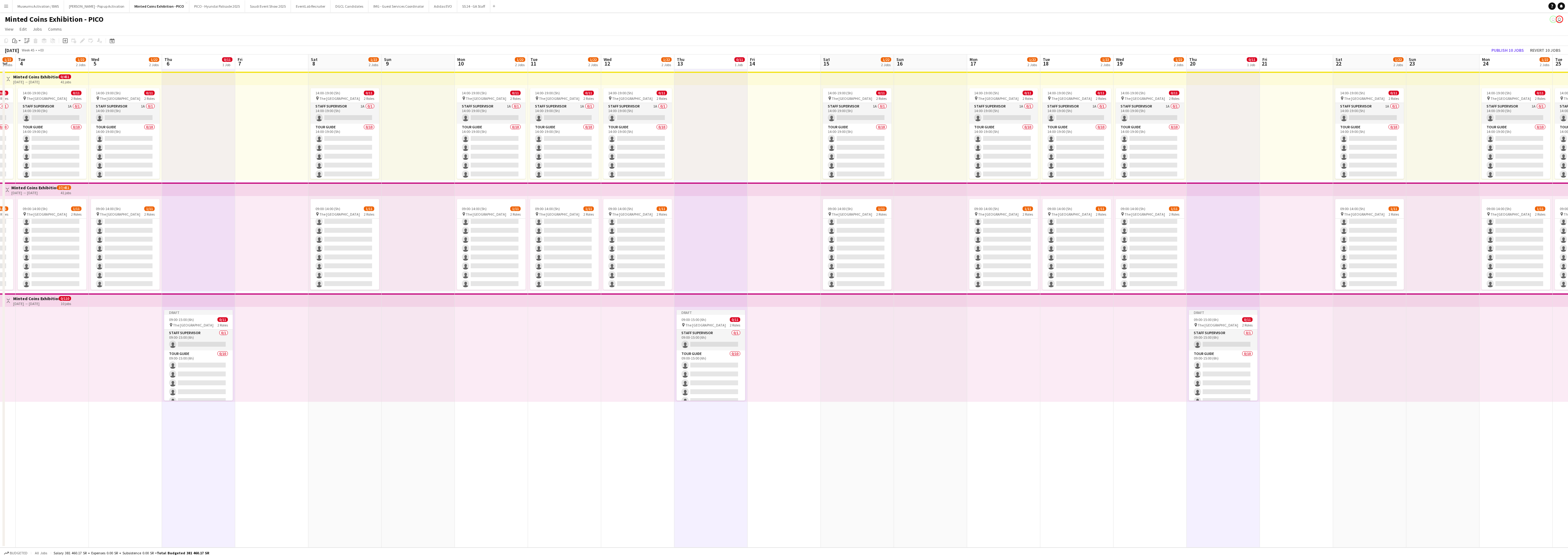
drag, startPoint x: 1157, startPoint y: 436, endPoint x: 1143, endPoint y: 438, distance: 14.1
click at [974, 348] on app-calendar-viewport "Sat 1 1/22 2 Jobs Sun 2 Mon 3 1/22 2 Jobs Tue 4 1/22 2 Jobs Wed 5 1/22 2 Jobs T…" at bounding box center [784, 301] width 1568 height 493
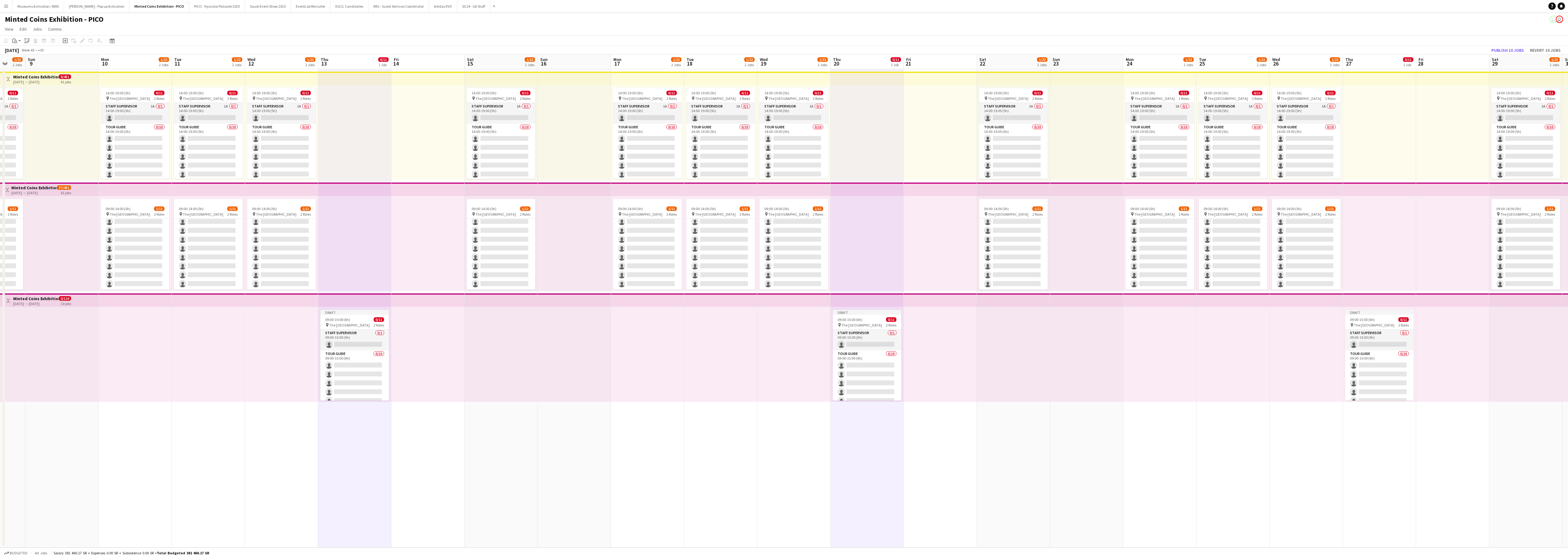
drag, startPoint x: 1342, startPoint y: 432, endPoint x: 1130, endPoint y: 458, distance: 213.6
click at [974, 348] on app-calendar-viewport "Thu 6 0/11 1 Job Fri 7 Sat 8 1/22 2 Jobs Sun 9 Mon 10 1/22 2 Jobs Tue 11 1/22 2…" at bounding box center [784, 301] width 1568 height 493
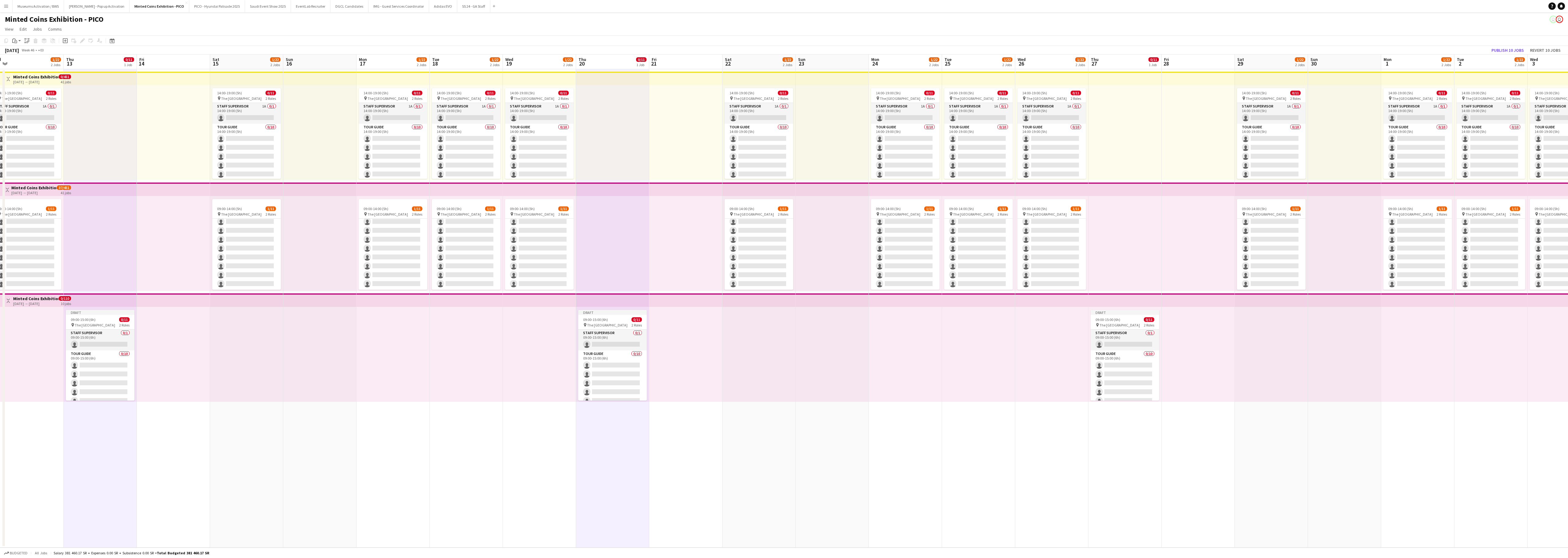
click at [974, 348] on app-date-cell "Draft 09:00-15:00 (6h) 0/11 pin The National Museum 2 Roles Staff Supervisor 0/…" at bounding box center [1125, 309] width 73 height 478
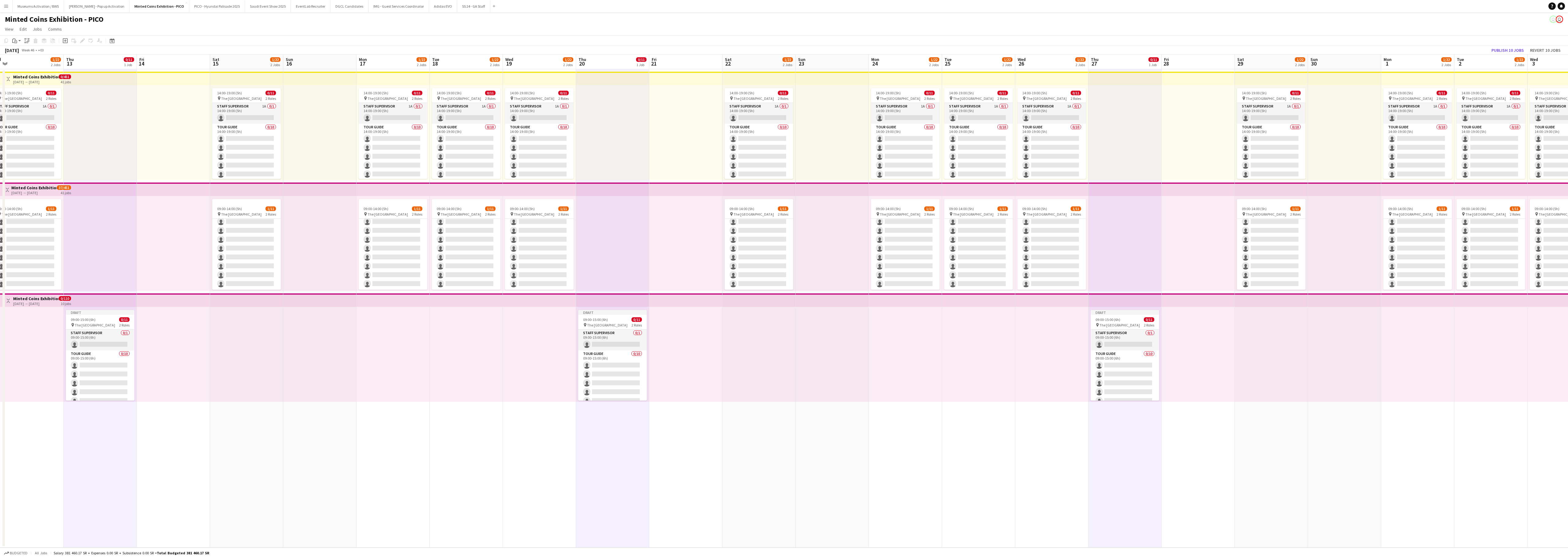
drag, startPoint x: 1363, startPoint y: 434, endPoint x: 1034, endPoint y: 459, distance: 329.9
click at [974, 348] on app-calendar-viewport "Sun 9 Mon 10 1/22 2 Jobs Tue 11 1/22 2 Jobs Wed 12 1/22 2 Jobs Thu 13 0/11 1 Jo…" at bounding box center [784, 301] width 1568 height 493
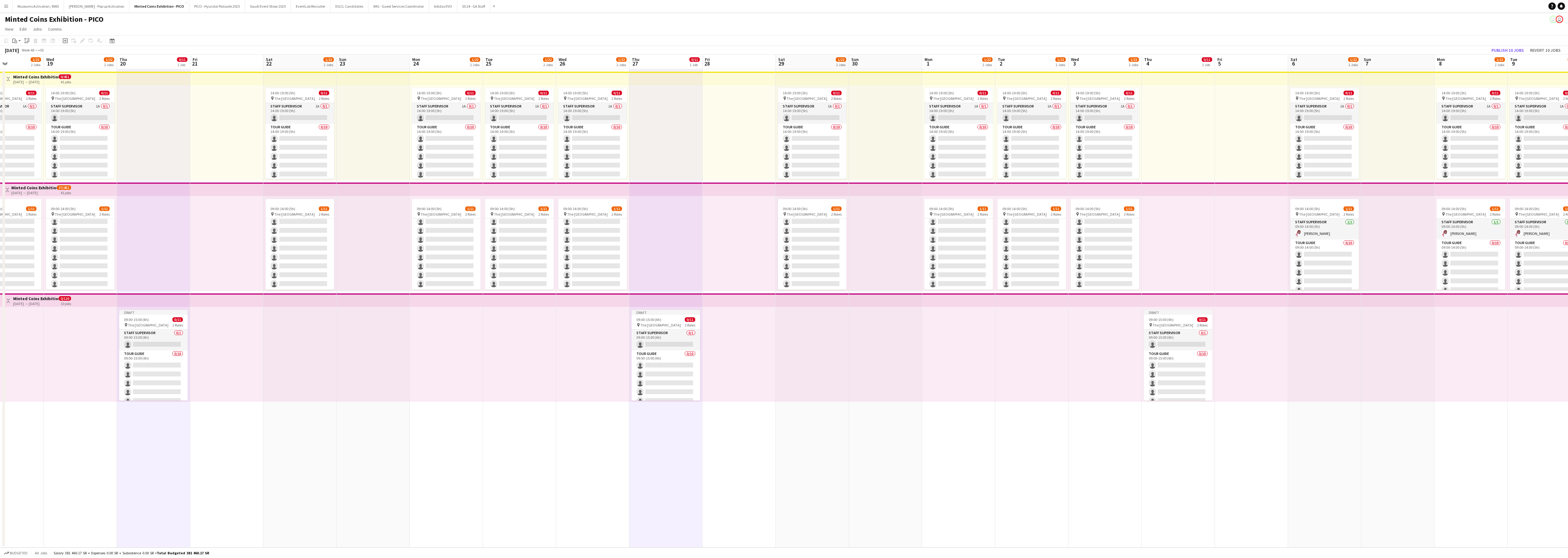
click at [974, 348] on app-calendar-viewport "Fri 14 Sat 15 1/22 2 Jobs Sun 16 Mon 17 1/22 2 Jobs Tue 18 1/22 2 Jobs Wed 19 1…" at bounding box center [784, 301] width 1568 height 493
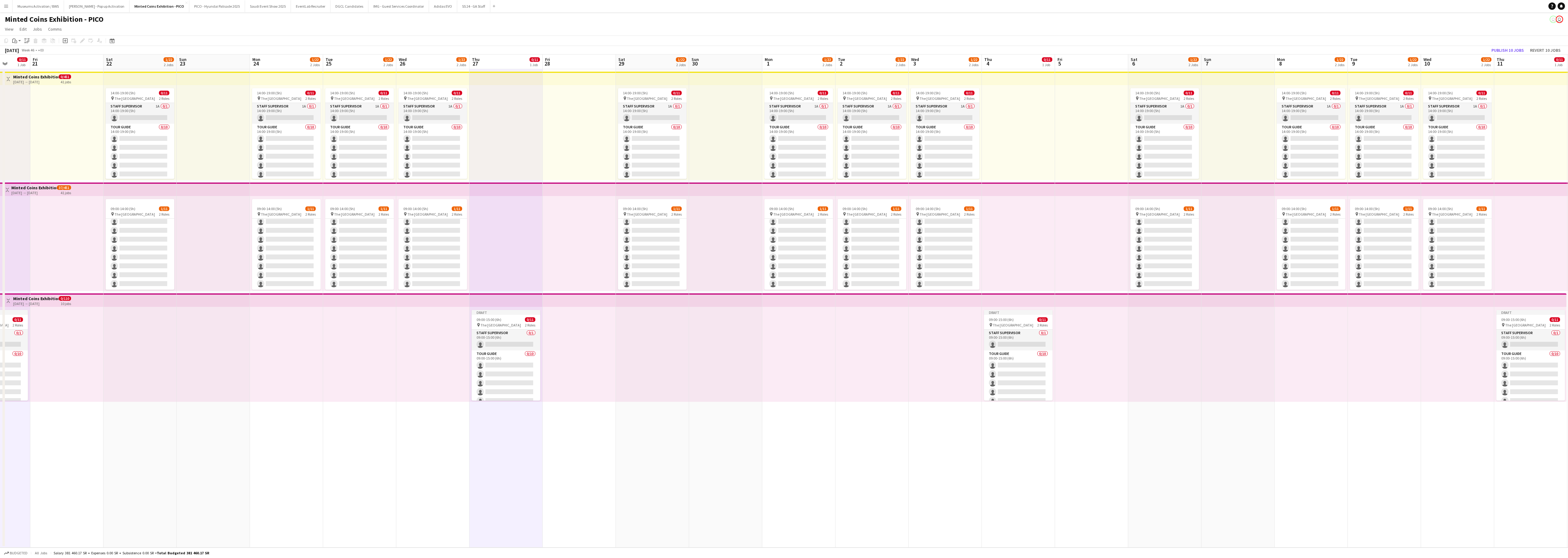
click at [974, 348] on app-date-cell "Draft 09:00-15:00 (6h) 0/11 pin The National Museum 2 Roles Staff Supervisor 0/…" at bounding box center [1018, 309] width 73 height 478
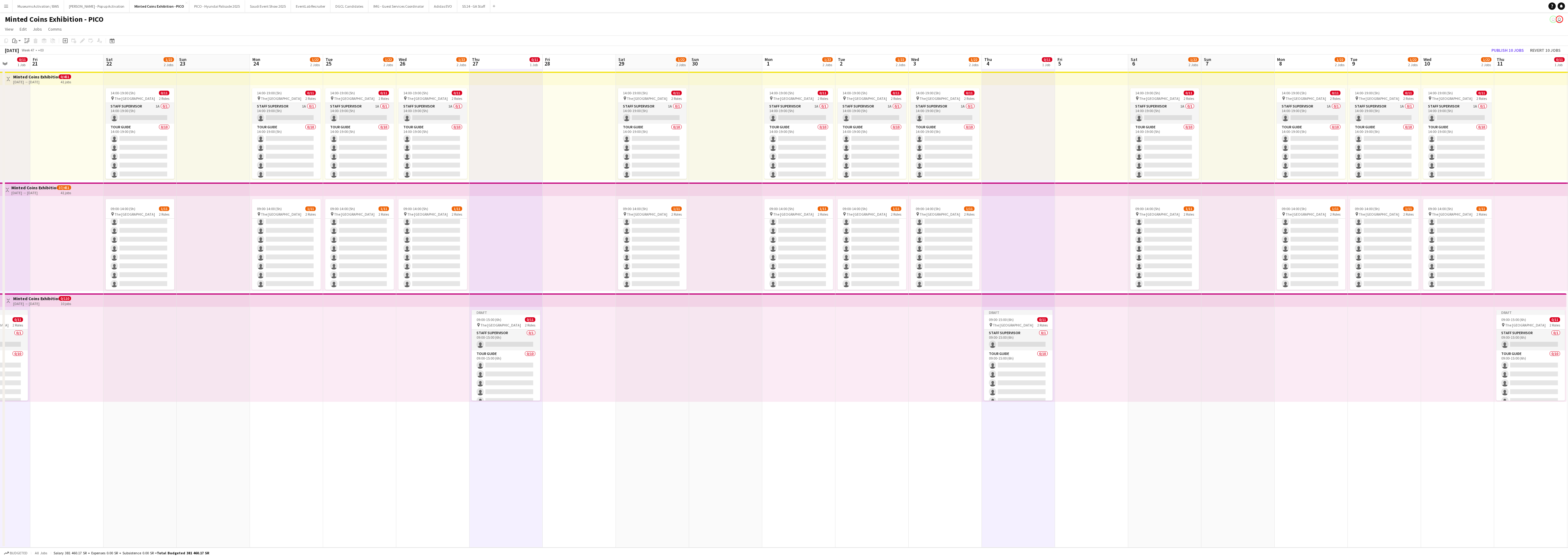
drag, startPoint x: 1276, startPoint y: 447, endPoint x: 877, endPoint y: 490, distance: 401.3
click at [880, 348] on app-calendar-viewport "Tue 18 1/22 2 Jobs Wed 19 1/22 2 Jobs Thu 20 0/11 1 Job Fri 21 Sat 22 1/22 2 Jo…" at bounding box center [784, 301] width 1568 height 493
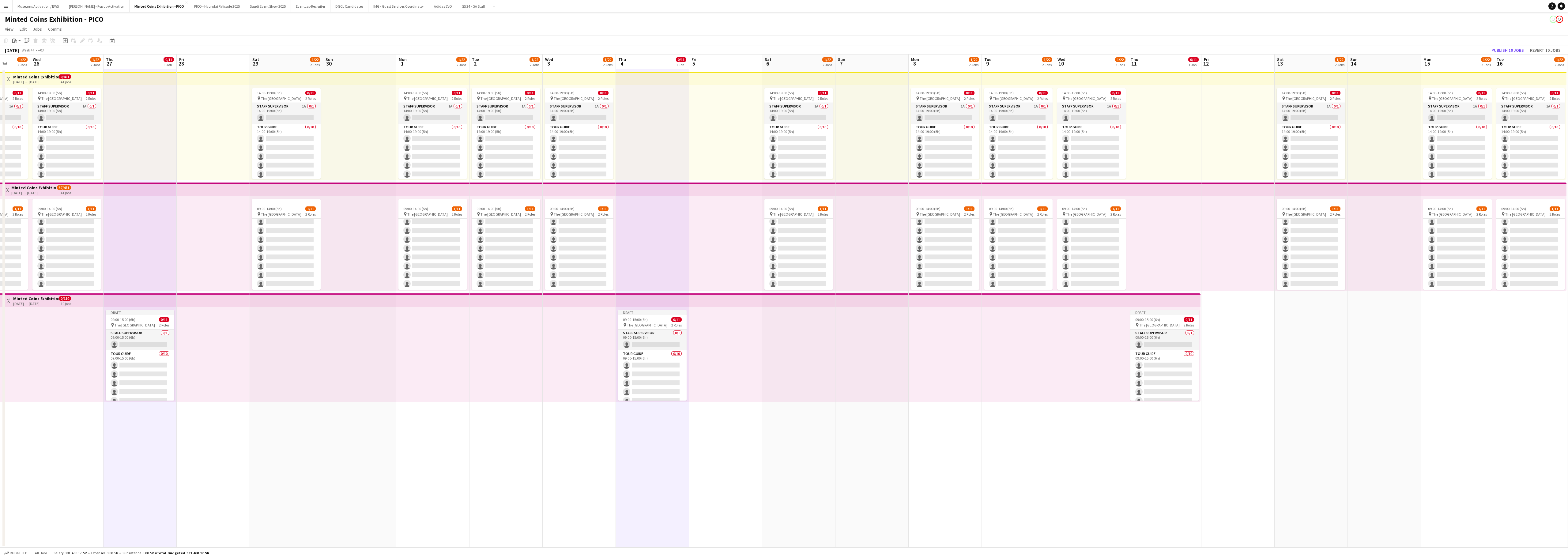
drag, startPoint x: 1090, startPoint y: 469, endPoint x: 824, endPoint y: 493, distance: 267.1
click at [824, 348] on app-calendar-viewport "Sun 23 Mon 24 1/22 2 Jobs Tue 25 1/22 2 Jobs Wed 26 1/22 2 Jobs Thu 27 0/11 1 J…" at bounding box center [784, 301] width 1568 height 493
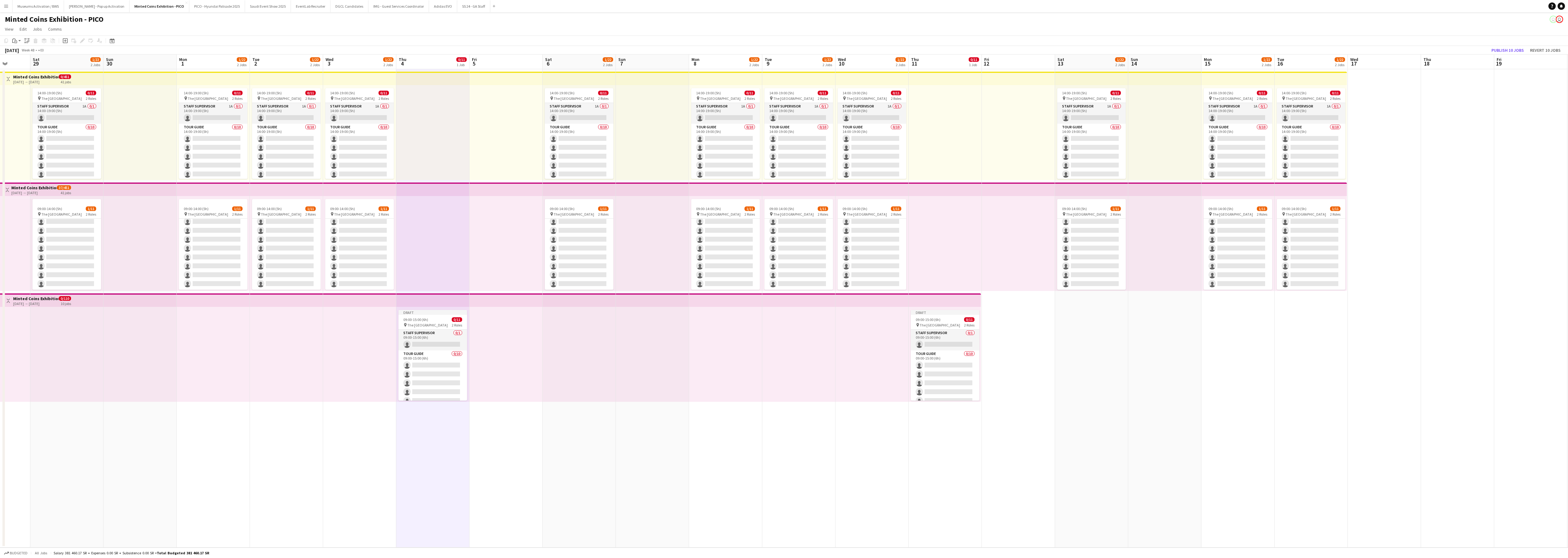
click at [931, 348] on app-date-cell "Draft 09:00-15:00 (6h) 0/11 pin The National Museum 2 Roles Staff Supervisor 0/…" at bounding box center [945, 309] width 73 height 478
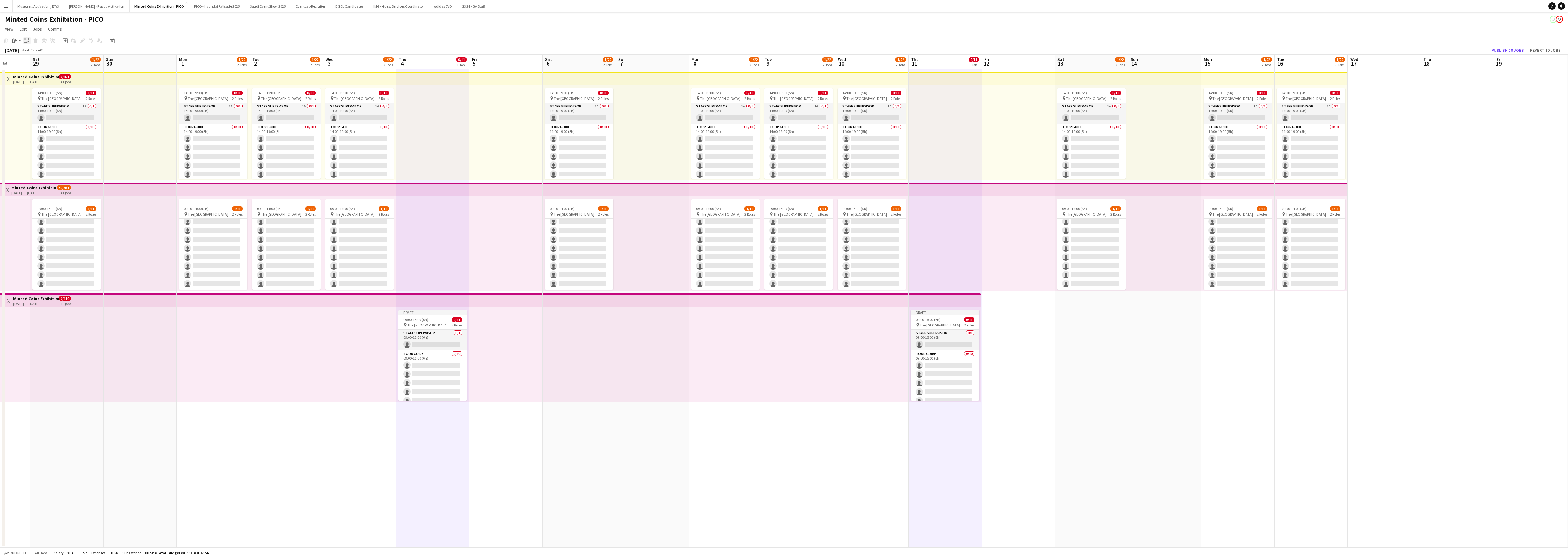
click at [29, 43] on div "Paste linked Job" at bounding box center [27, 41] width 7 height 7
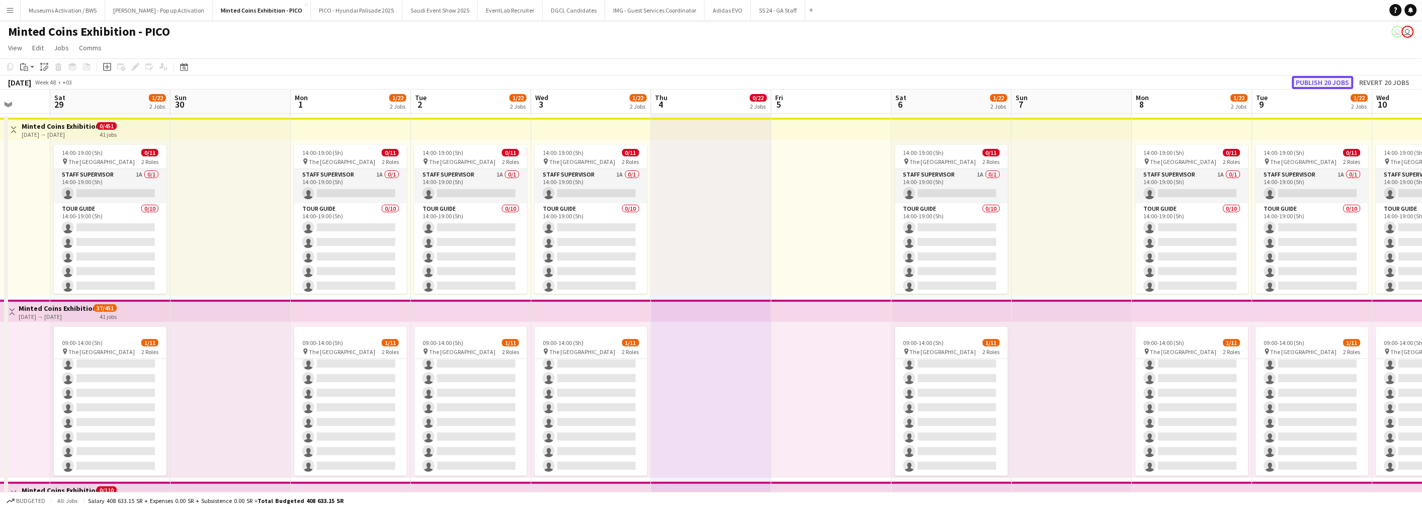
click at [1326, 77] on button "Publish 20 jobs" at bounding box center [1323, 82] width 61 height 13
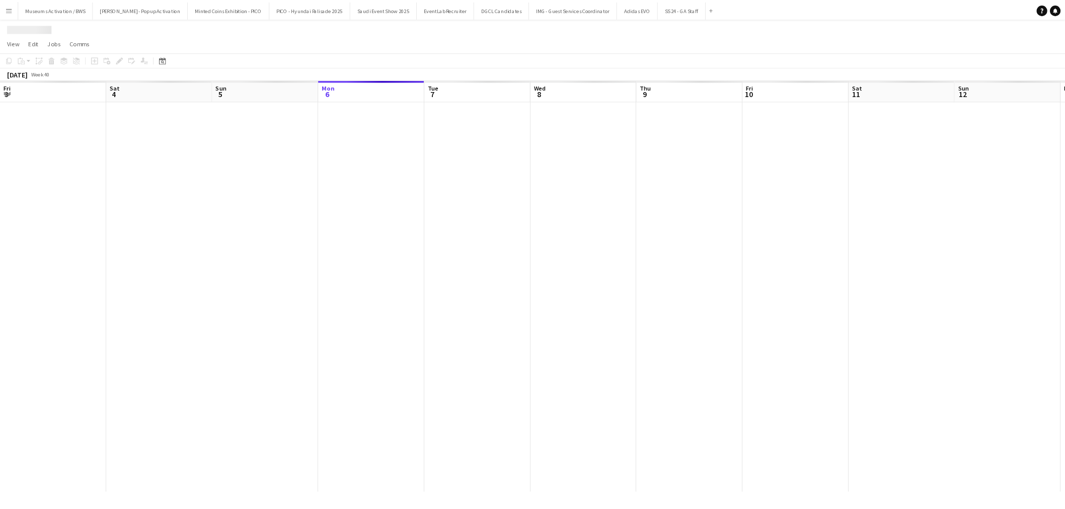
scroll to position [0, 240]
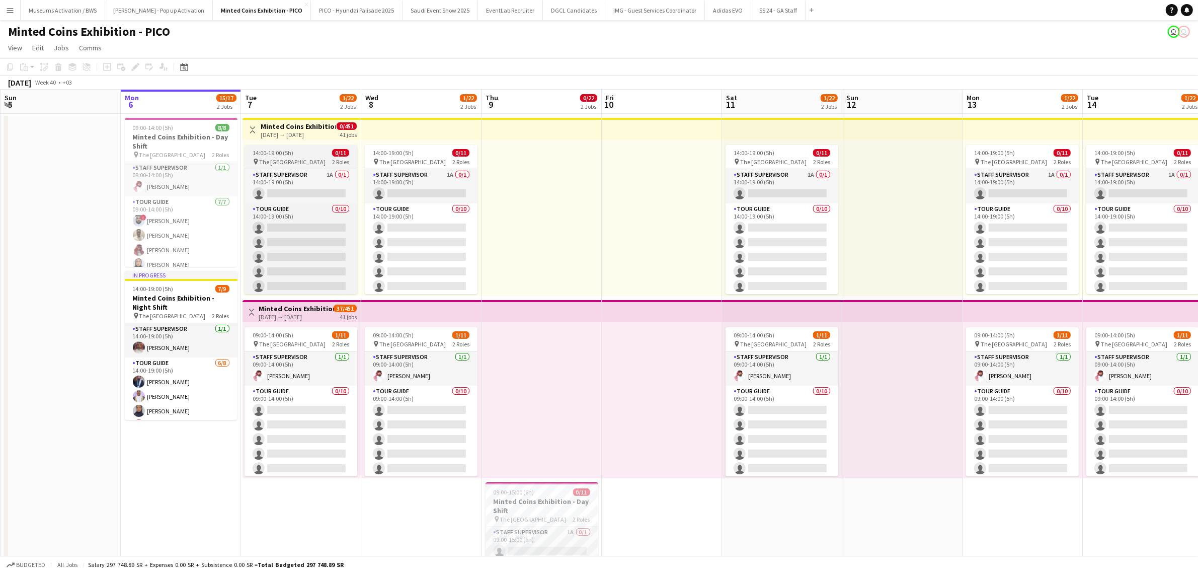
click at [297, 161] on span "The [GEOGRAPHIC_DATA]" at bounding box center [292, 162] width 66 height 8
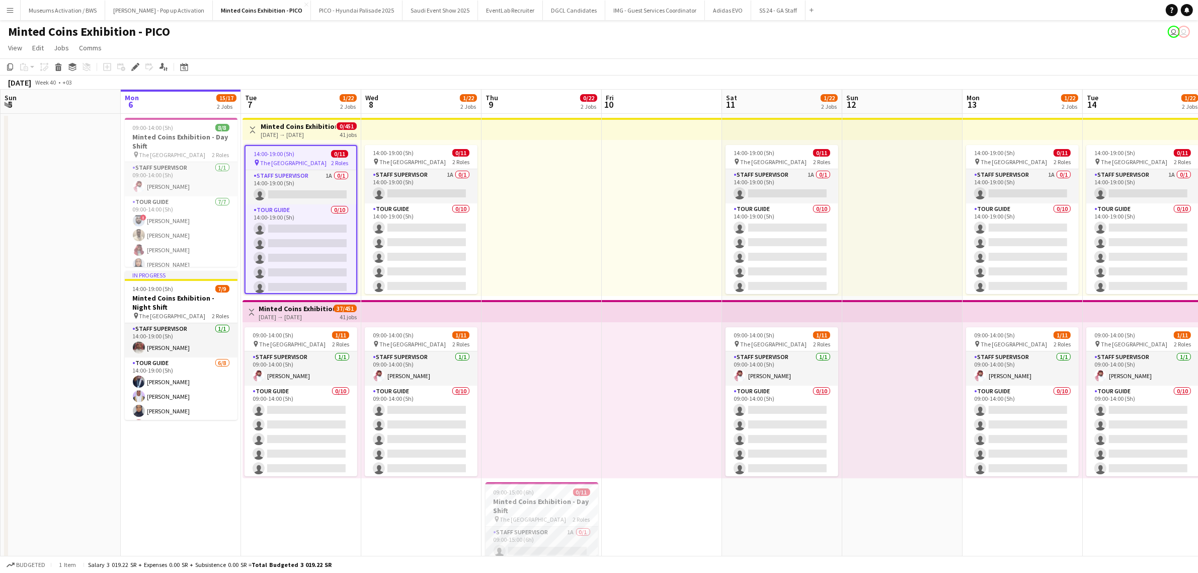
click at [298, 122] on h3 "Minted Coins Exhibition - Night Shift" at bounding box center [298, 126] width 75 height 9
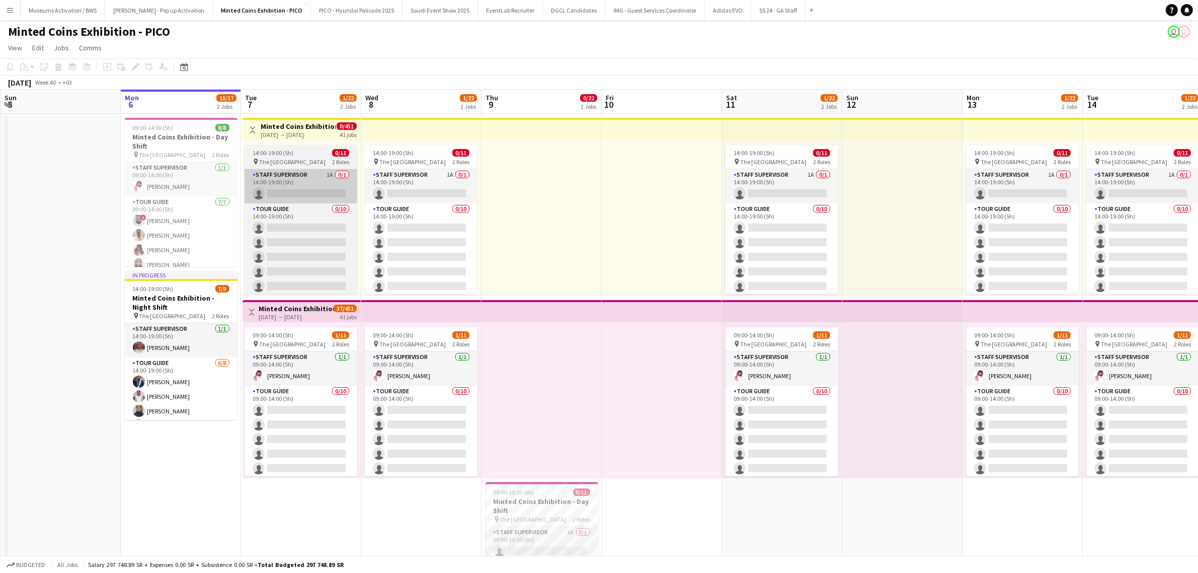
click at [300, 177] on app-card-role "Staff Supervisor 1A 0/1 14:00-19:00 (5h) single-neutral-actions" at bounding box center [301, 186] width 113 height 34
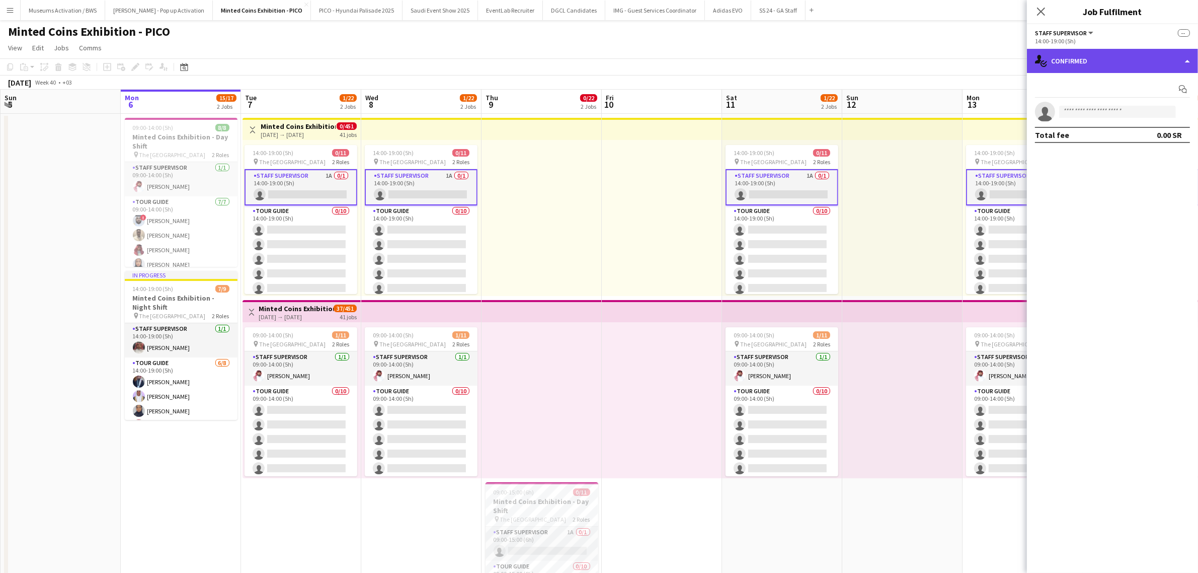
click at [1091, 66] on div "single-neutral-actions-check-2 Confirmed" at bounding box center [1112, 61] width 171 height 24
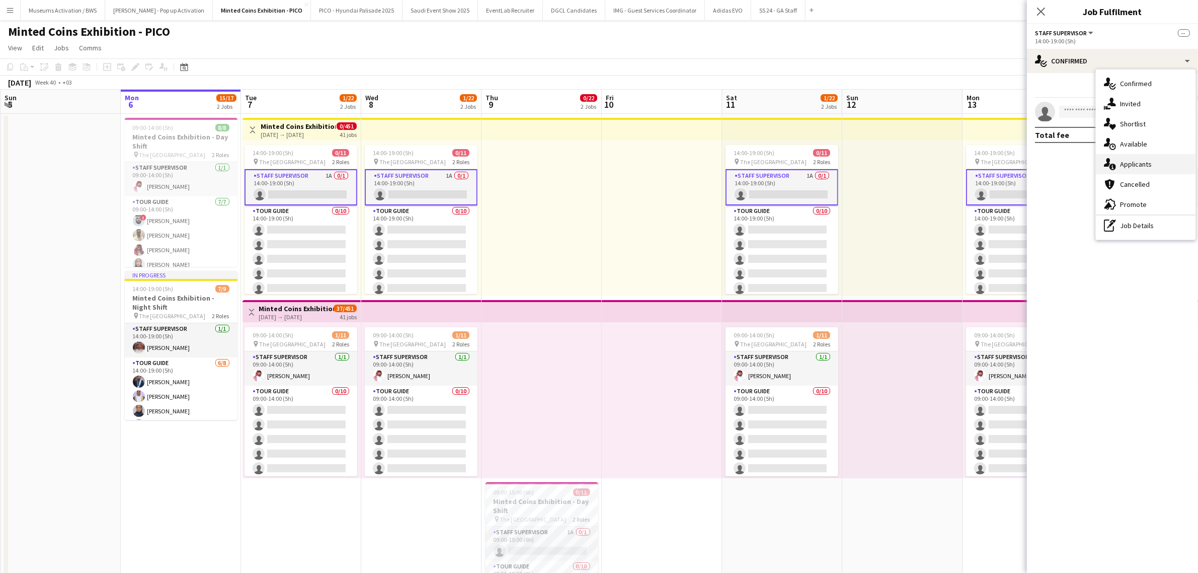
click at [1123, 170] on div "single-neutral-actions-information Applicants" at bounding box center [1146, 164] width 100 height 20
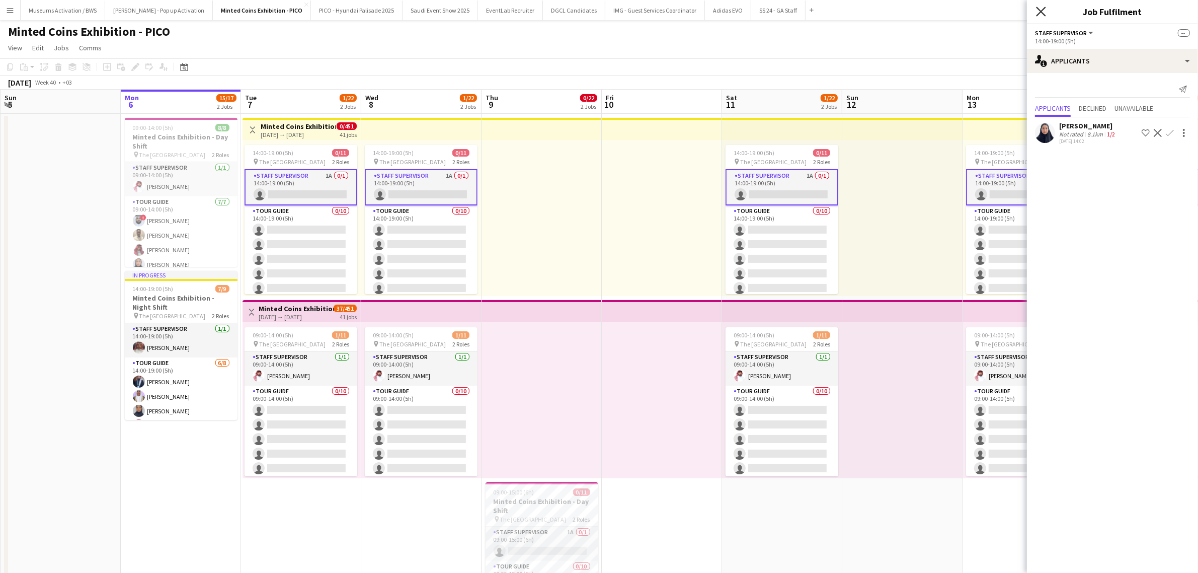
click at [1040, 12] on icon at bounding box center [1041, 12] width 10 height 10
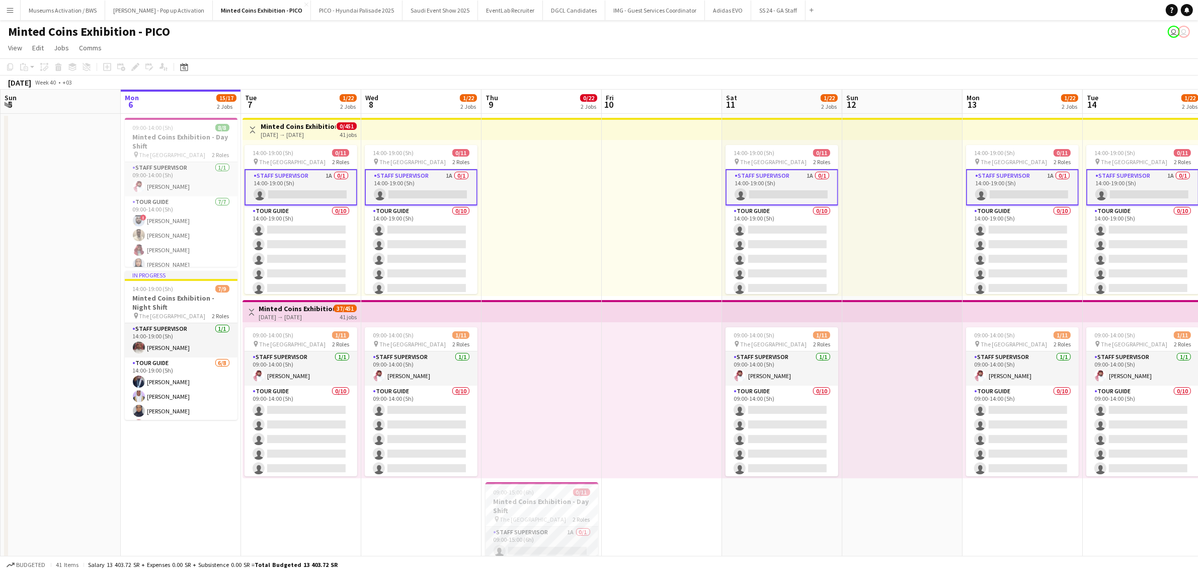
click at [584, 194] on div at bounding box center [541, 218] width 120 height 156
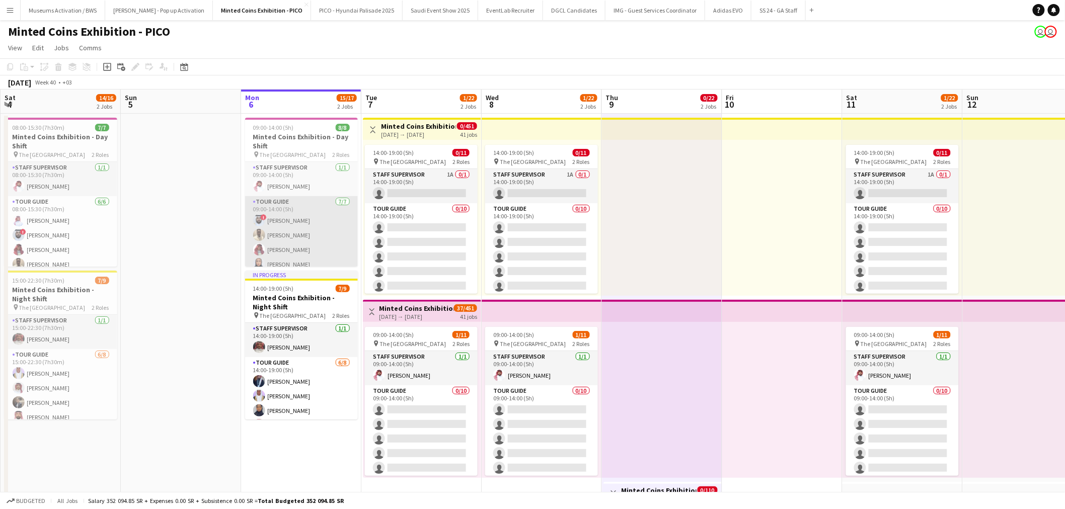
click at [304, 224] on app-card-role "Tour Guide [DATE] 09:00-14:00 (5h) ! [PERSON_NAME] ZAYED zaud [PERSON_NAME] [PE…" at bounding box center [301, 257] width 113 height 122
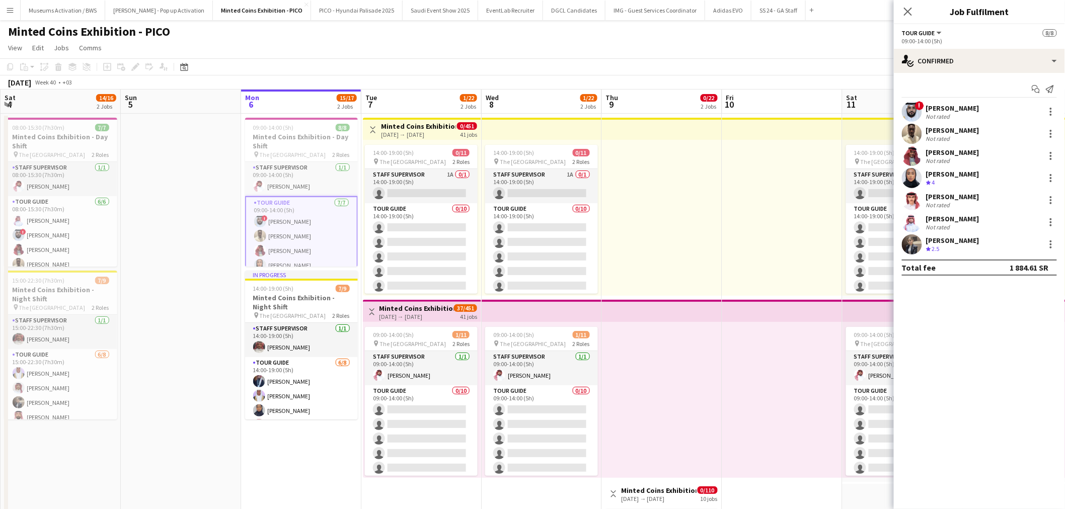
click at [922, 113] on div "! Sultan Alghamdi Not rated" at bounding box center [979, 112] width 171 height 20
